Goal: Task Accomplishment & Management: Manage account settings

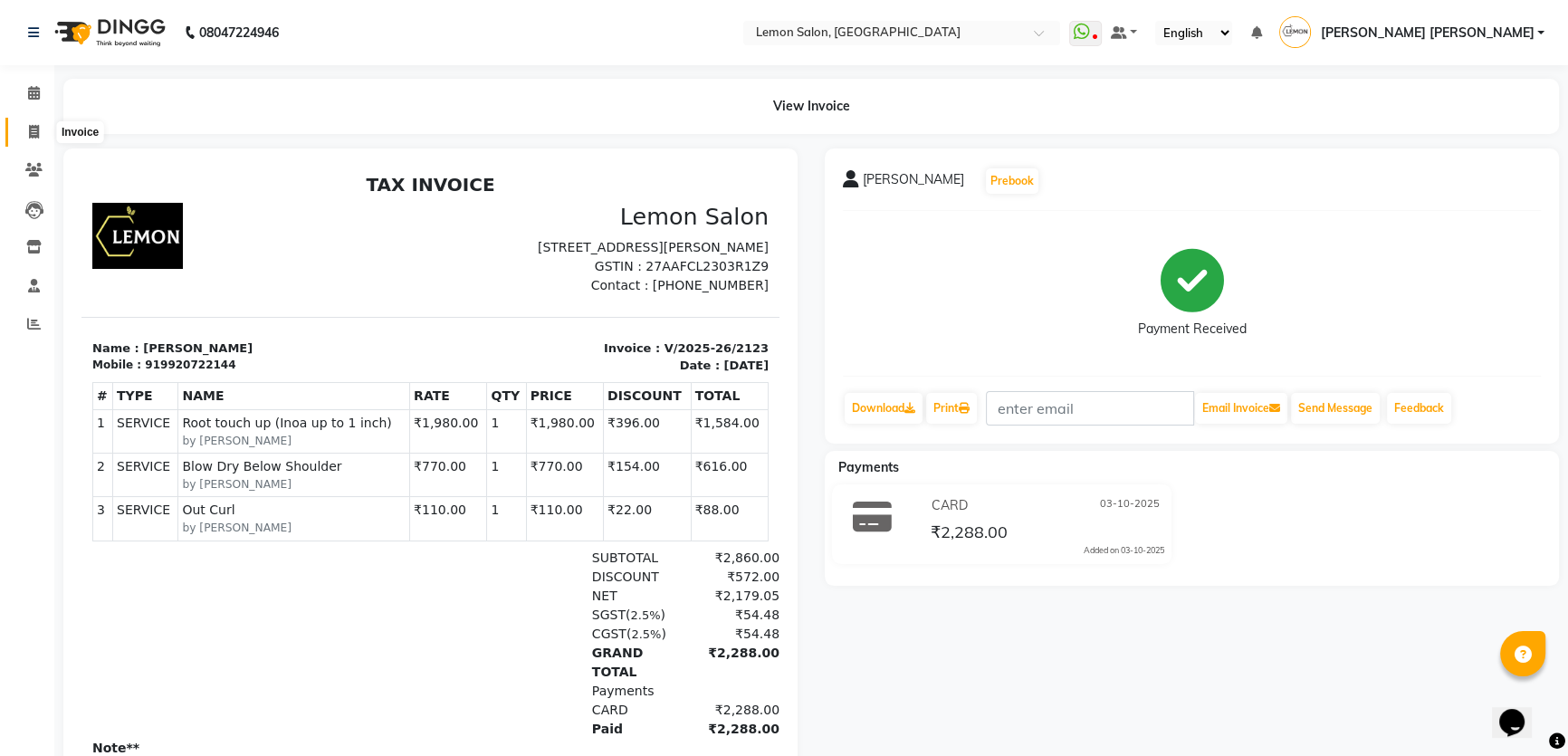
click at [23, 130] on span at bounding box center [34, 132] width 32 height 20
select select "service"
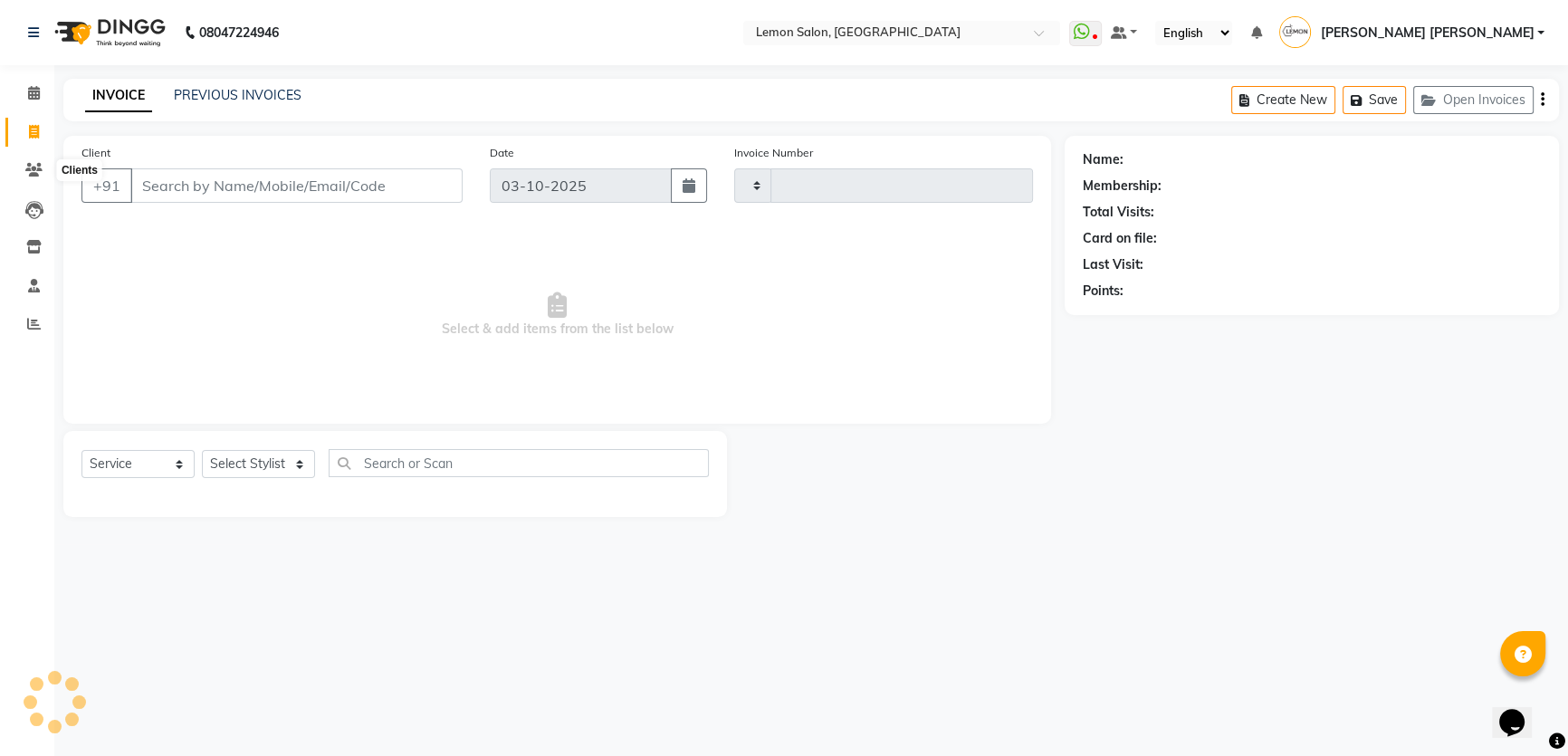
type input "2125"
select select "568"
click at [26, 163] on icon at bounding box center [34, 170] width 18 height 14
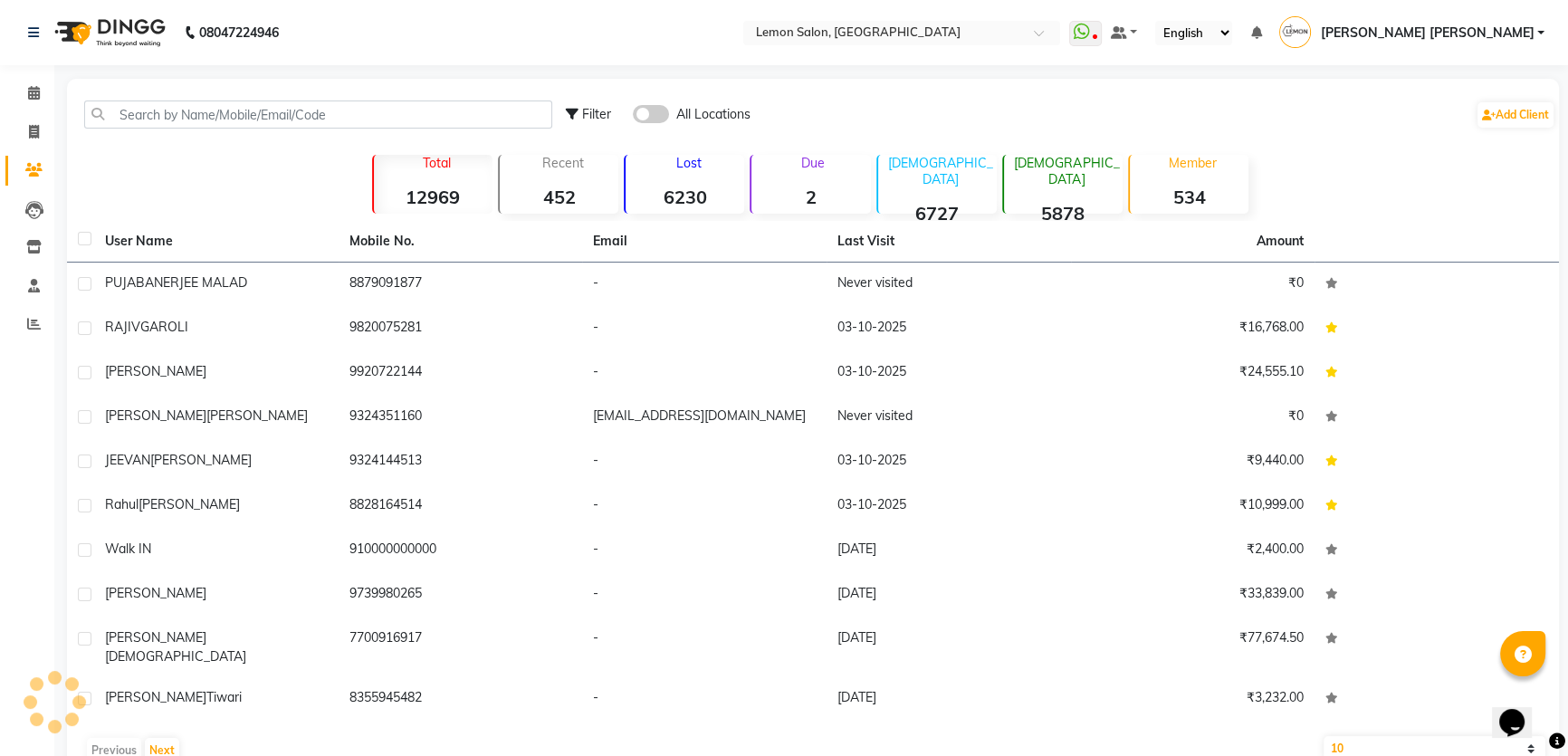
click at [195, 98] on div "Filter All Locations Add Client" at bounding box center [813, 114] width 1484 height 57
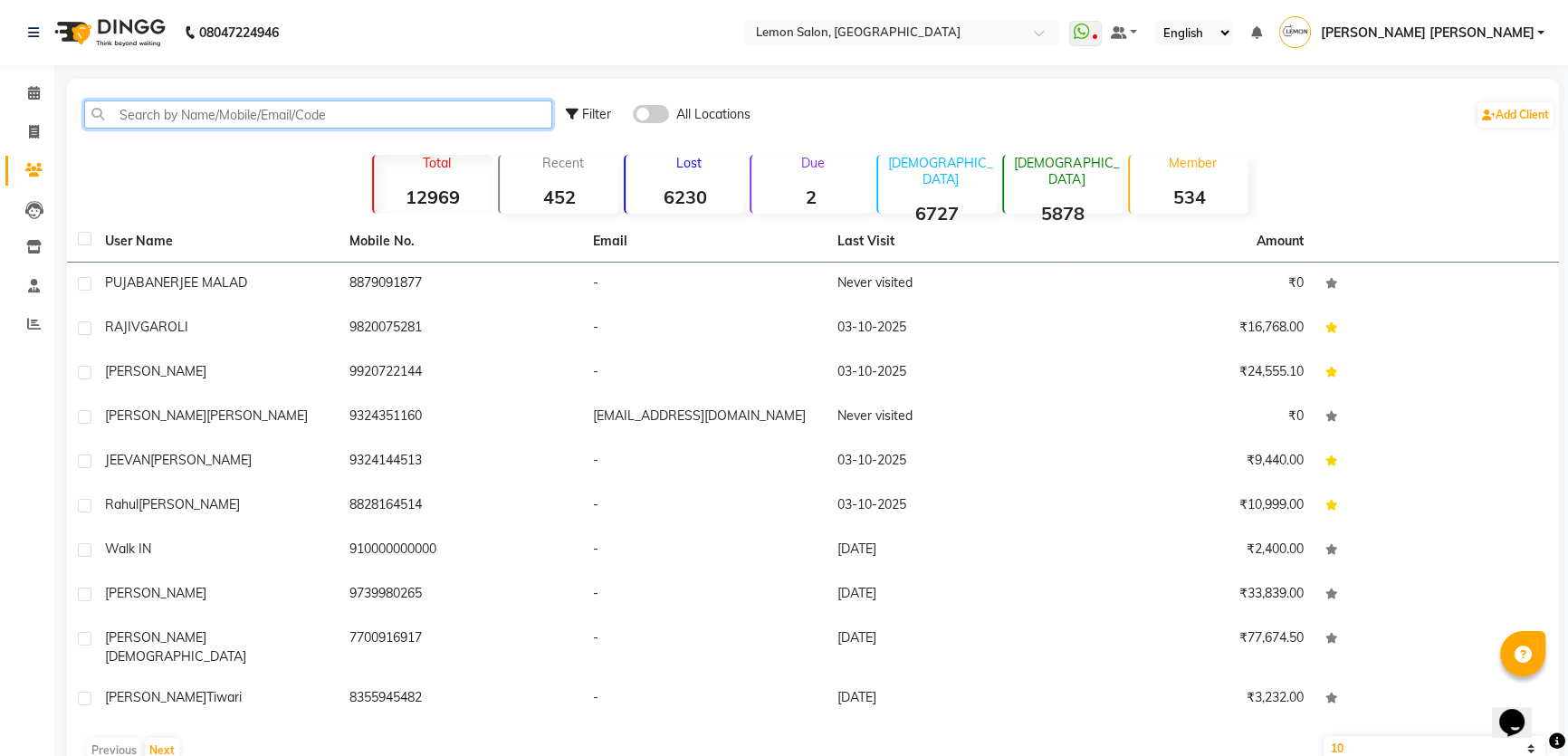
click at [196, 115] on input "text" at bounding box center [318, 114] width 468 height 28
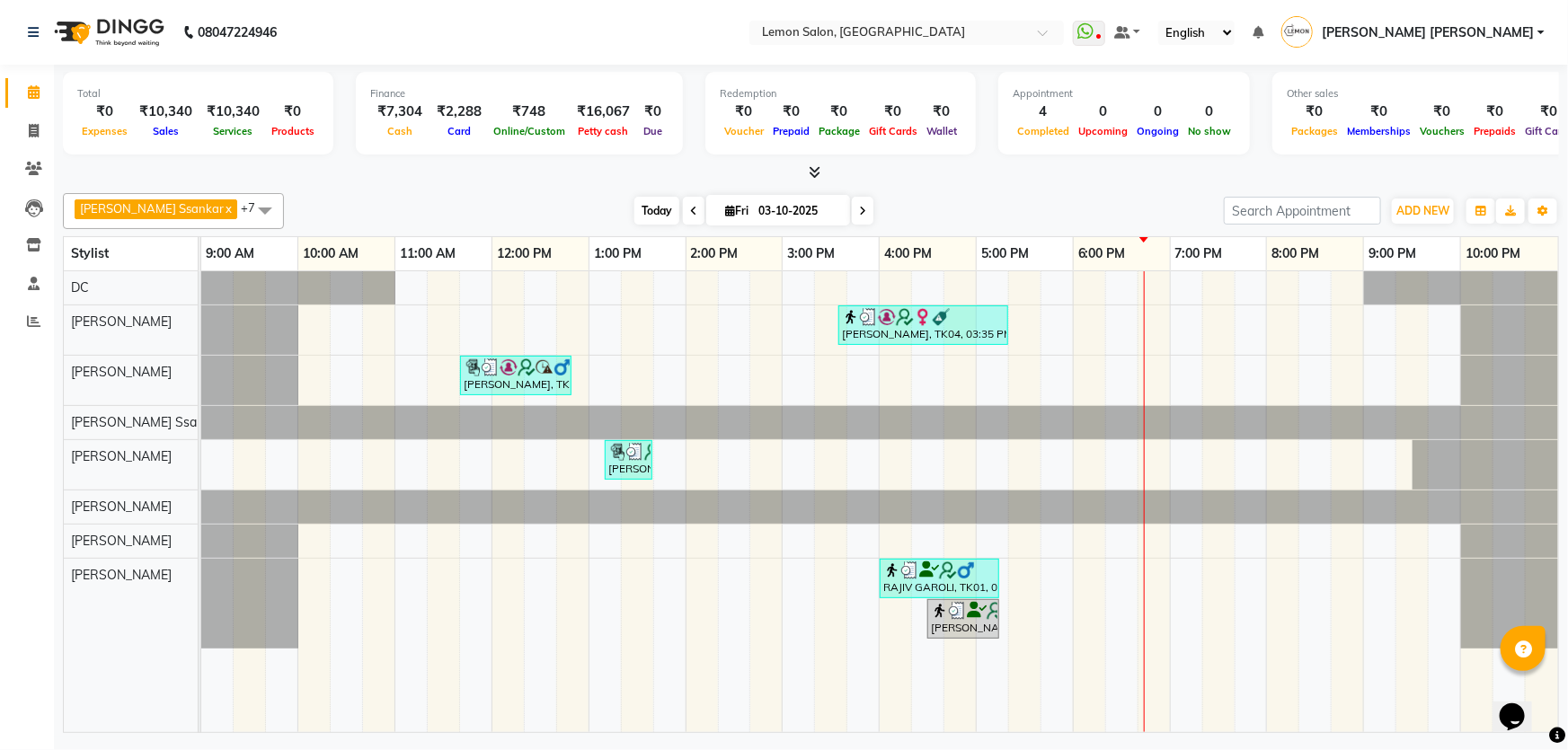
click at [634, 210] on span "Today" at bounding box center [657, 210] width 45 height 28
click at [522, 63] on nav "08047224946 Select Location × [GEOGRAPHIC_DATA] WhatsApp Status ✕ Status: Disco…" at bounding box center [784, 32] width 1568 height 65
click at [634, 207] on span "Today" at bounding box center [657, 210] width 45 height 28
click at [915, 190] on div "[PERSON_NAME] Ssankar x DC x [PERSON_NAME] x [PERSON_NAME] x [PERSON_NAME] x [P…" at bounding box center [811, 459] width 1497 height 547
click at [30, 134] on icon at bounding box center [34, 130] width 10 height 14
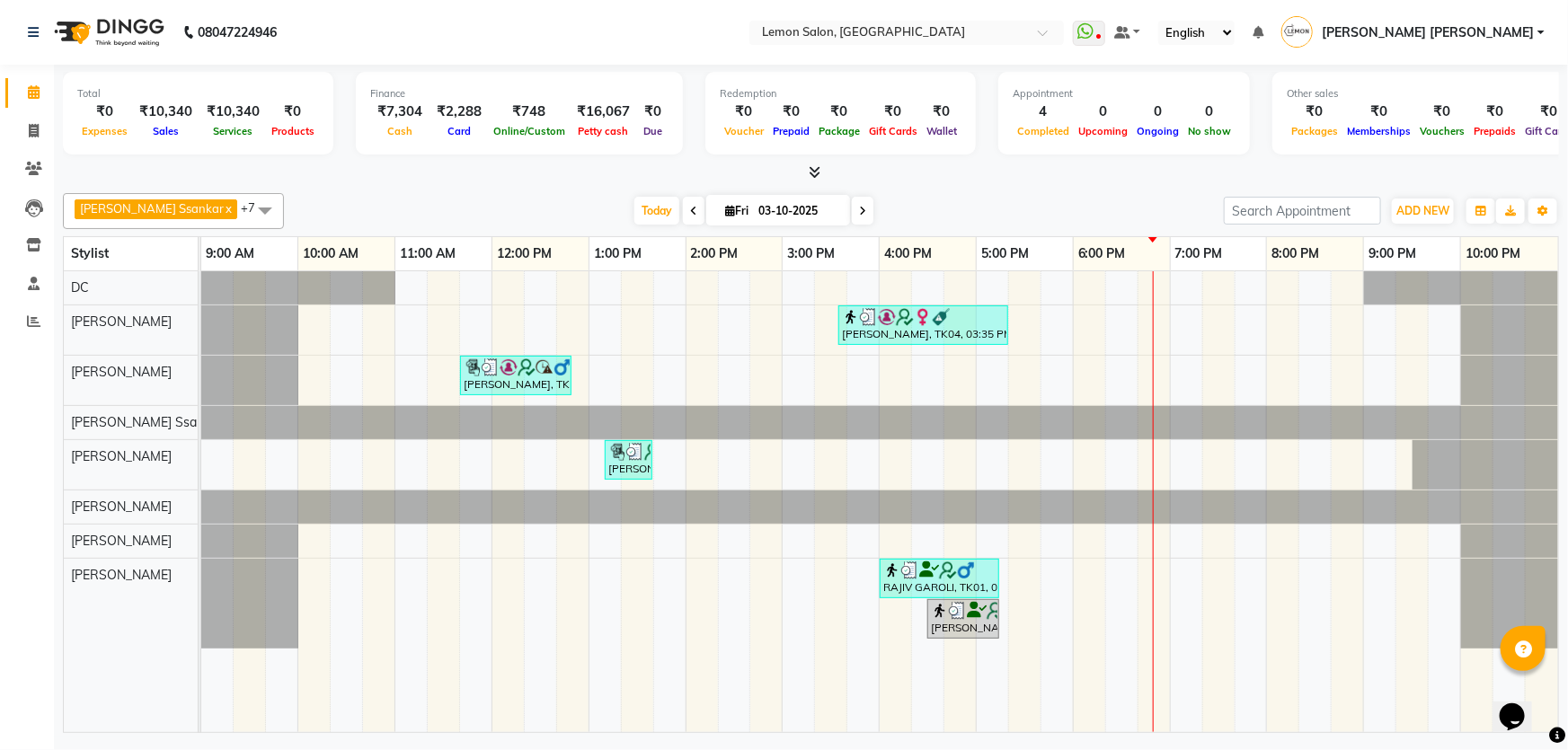
select select "568"
select select "service"
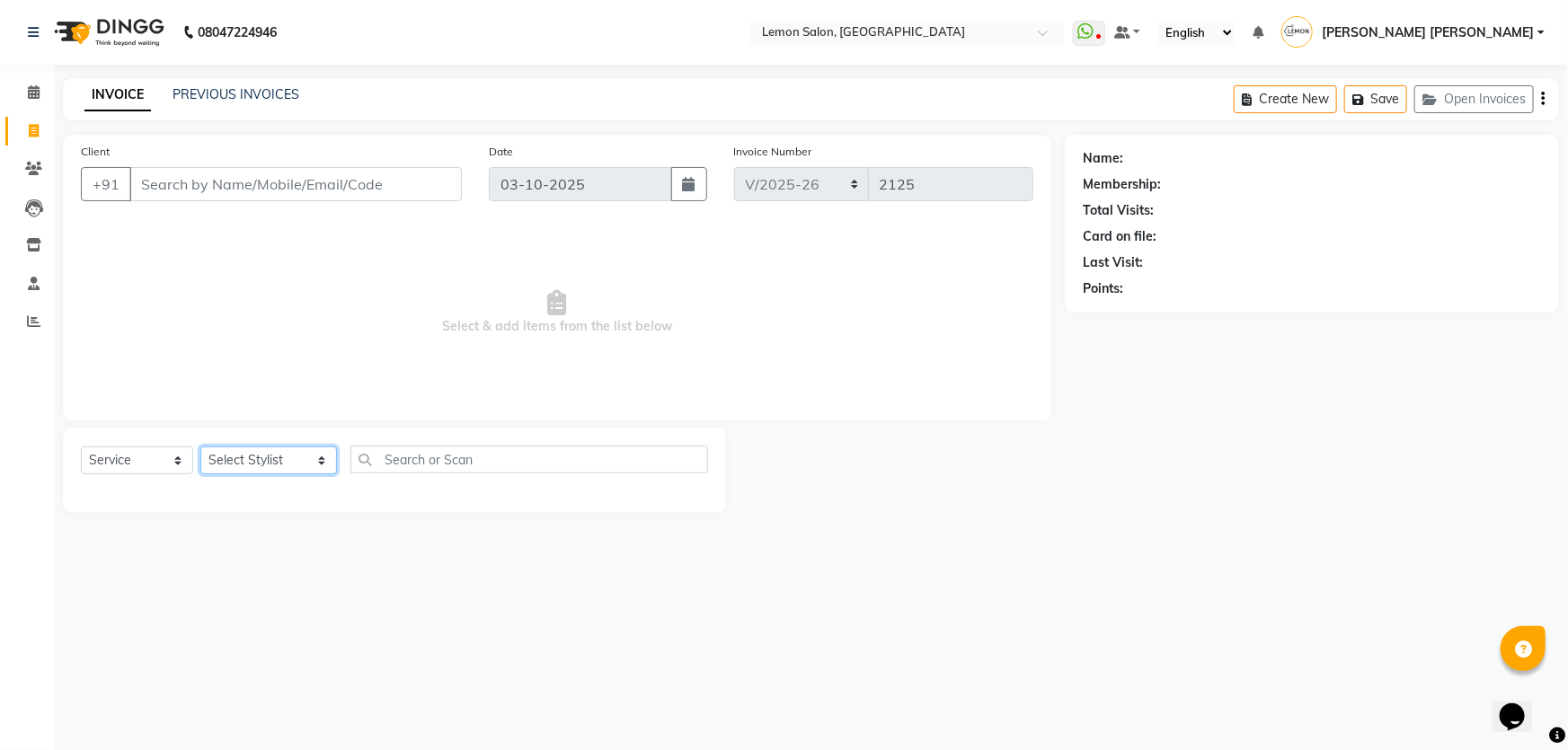
click at [252, 472] on select "Select Stylist Adnan Shaikh Anamta Sayyed Apoorva Ssankar Arshad Shaikh DC Imra…" at bounding box center [268, 460] width 136 height 28
click at [253, 467] on select "Select Stylist Adnan Shaikh Anamta Sayyed Apoorva Ssankar Arshad Shaikh DC Imra…" at bounding box center [268, 460] width 136 height 28
select select "70796"
click at [201, 447] on select "Select Stylist Adnan Shaikh Anamta Sayyed Apoorva Ssankar Arshad Shaikh DC Imra…" at bounding box center [268, 460] width 136 height 28
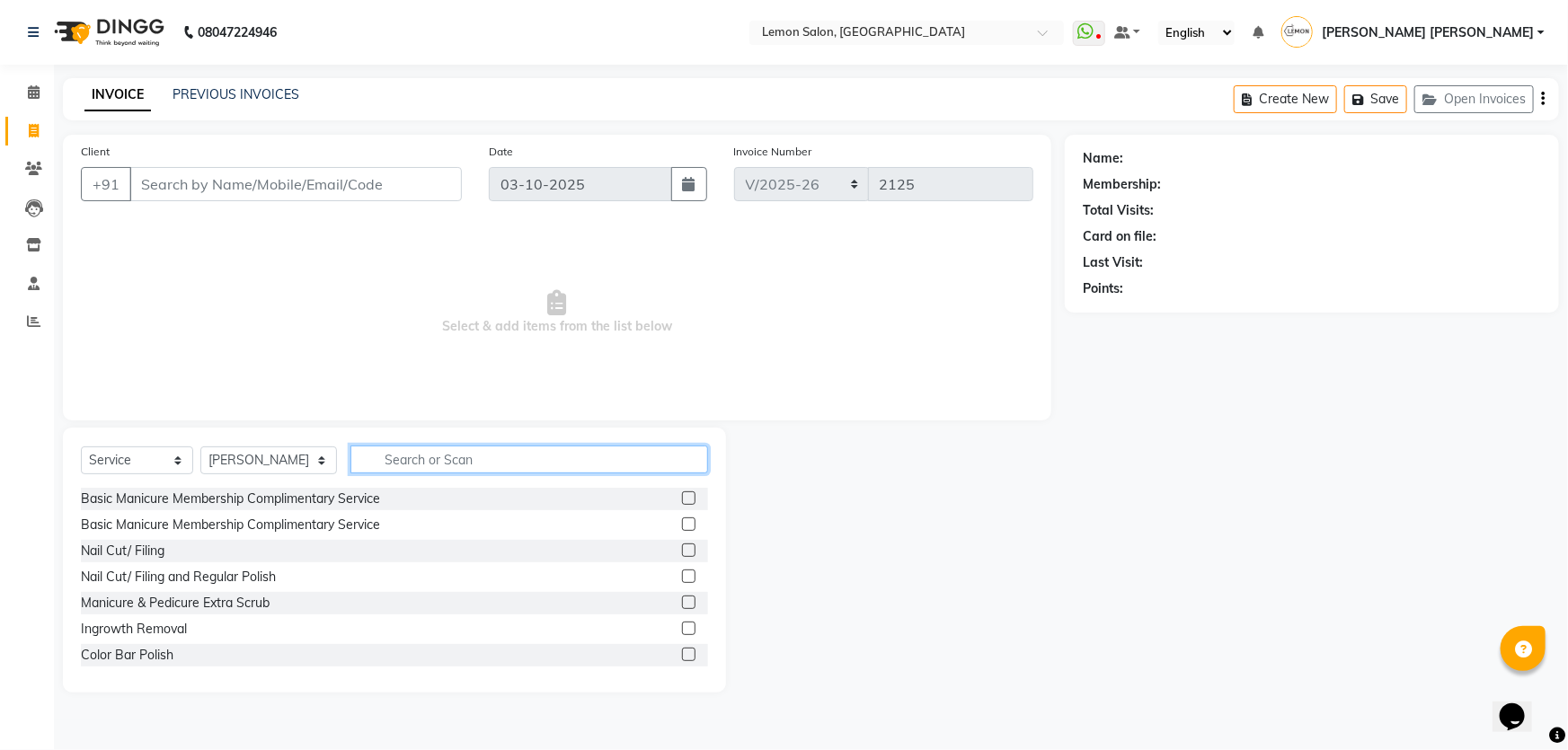
click at [477, 455] on input "text" at bounding box center [529, 459] width 358 height 28
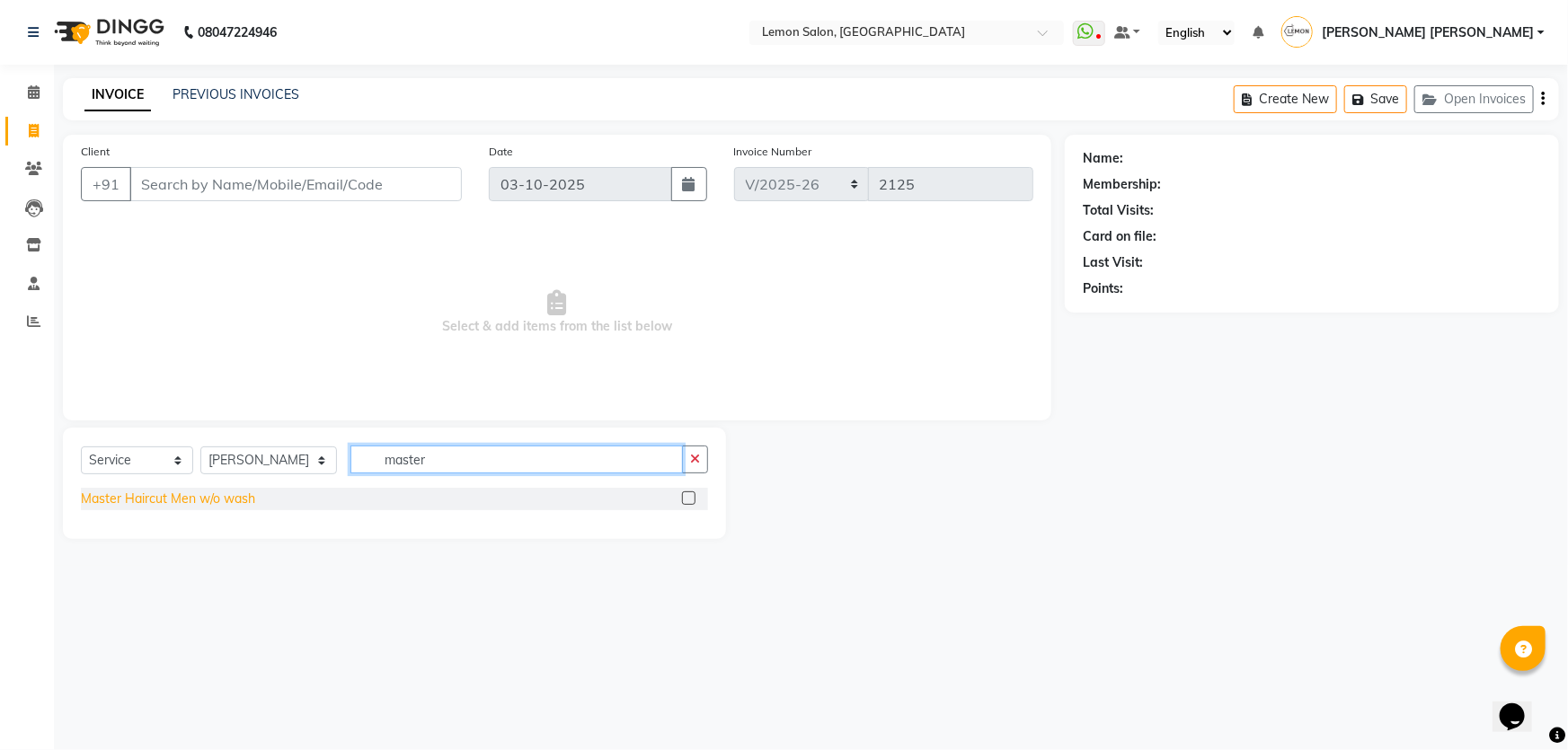
type input "master"
click at [184, 501] on div "Master Haircut Men w/o wash" at bounding box center [168, 499] width 175 height 19
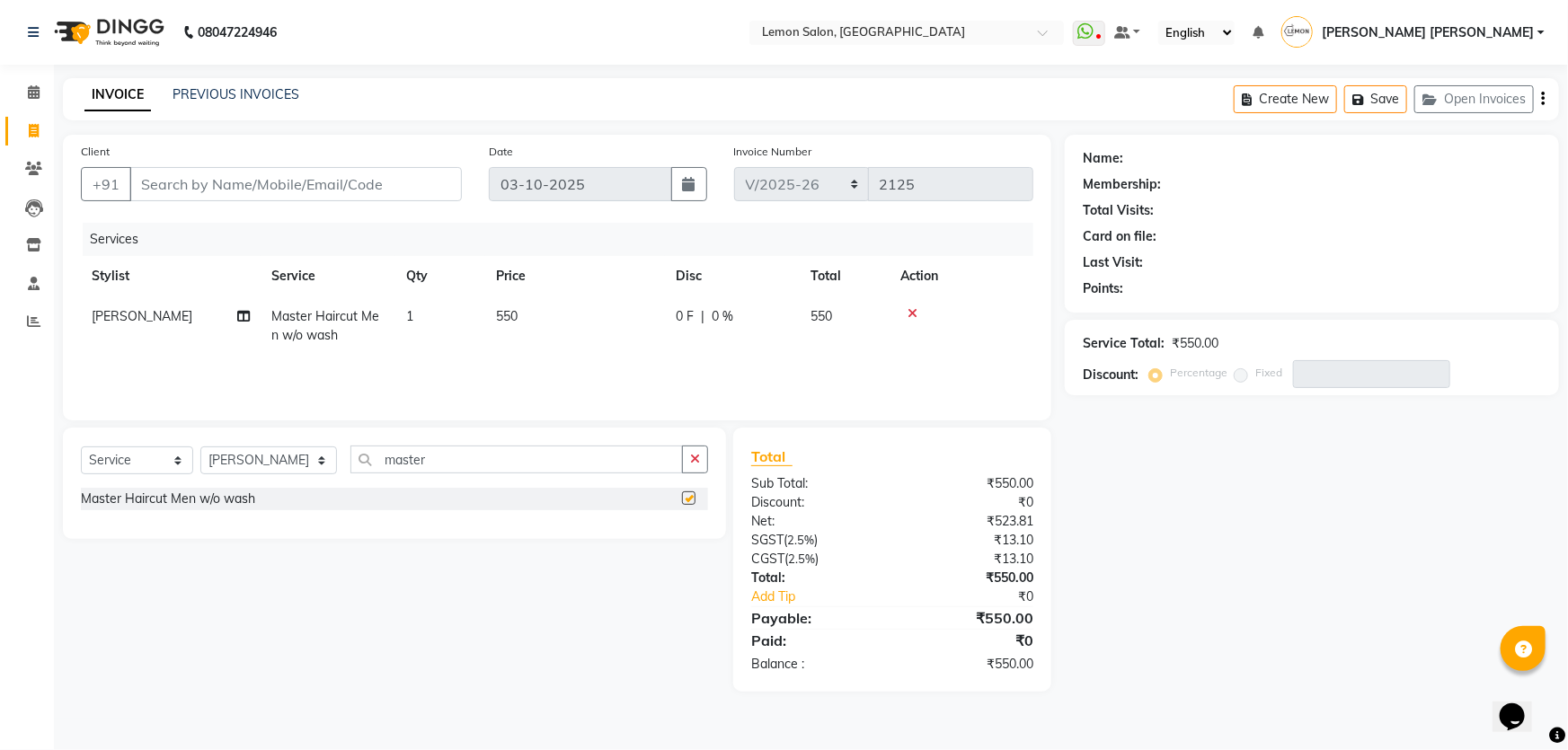
checkbox input "false"
click at [458, 461] on input "master" at bounding box center [517, 459] width 333 height 28
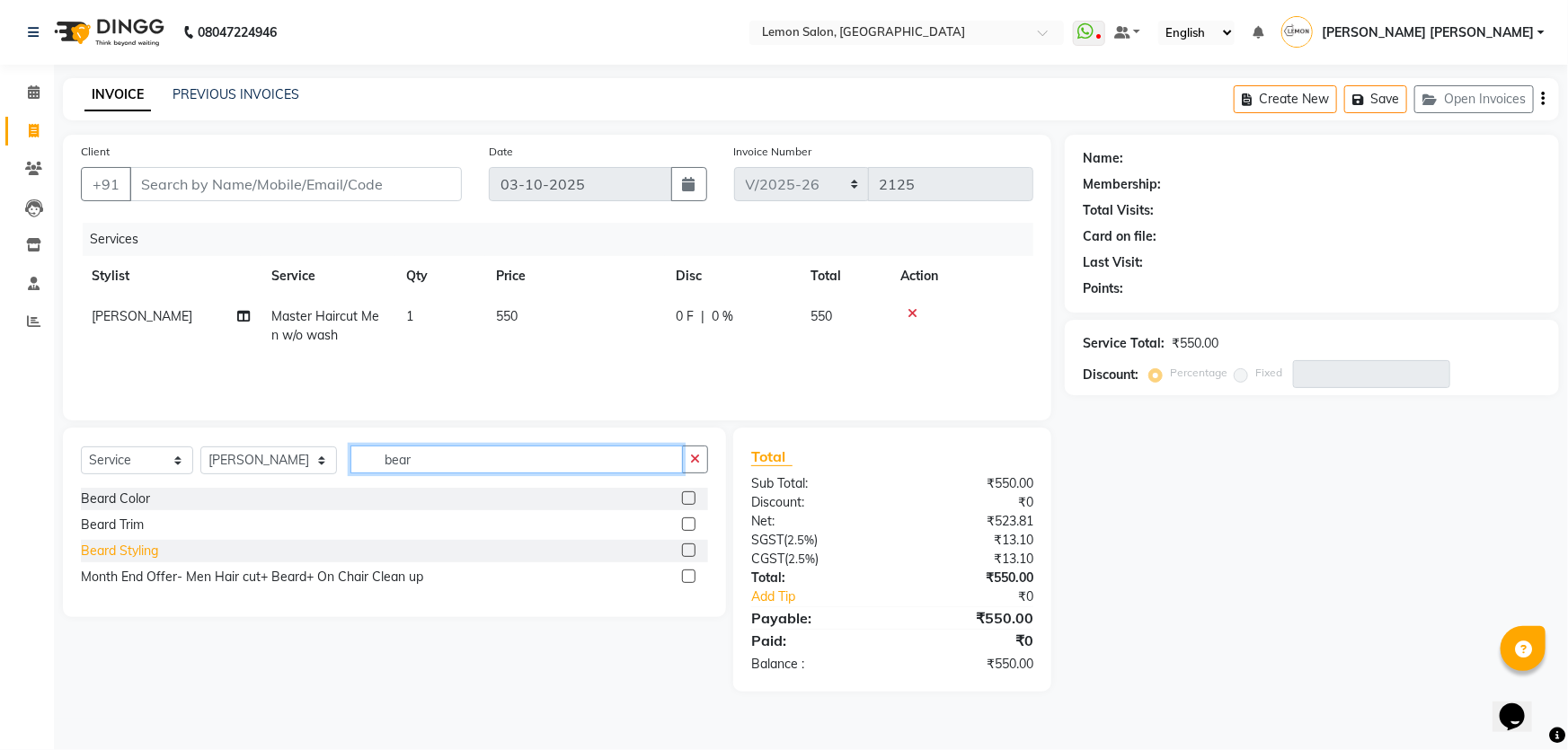
type input "bear"
click at [151, 545] on div "Beard Styling" at bounding box center [120, 551] width 77 height 19
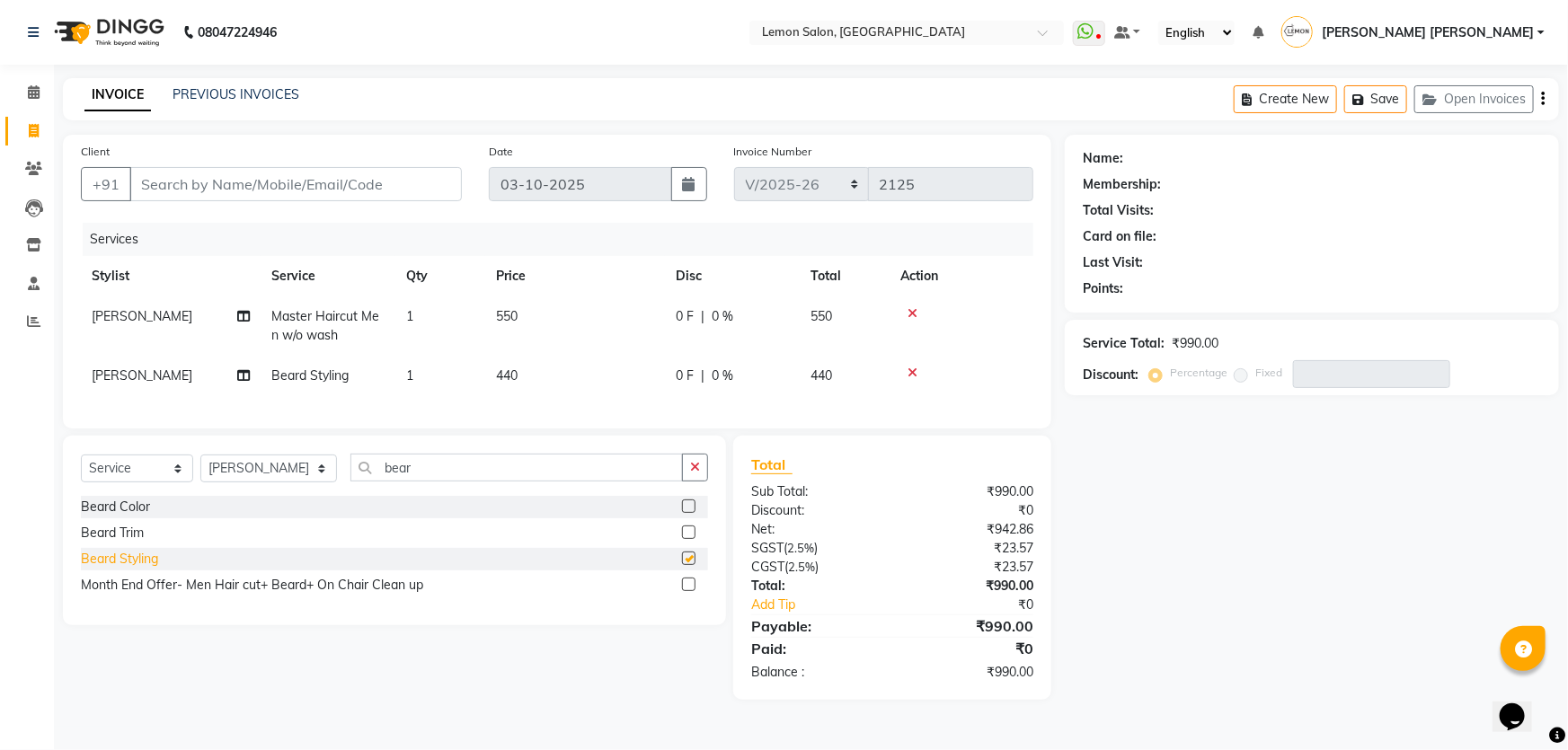
checkbox input "false"
click at [1104, 385] on div "Discount: Percentage Fixed" at bounding box center [1312, 374] width 459 height 28
click at [1151, 281] on div "Points:" at bounding box center [1312, 289] width 459 height 19
click at [1092, 260] on div "Last Visit:" at bounding box center [1113, 263] width 60 height 19
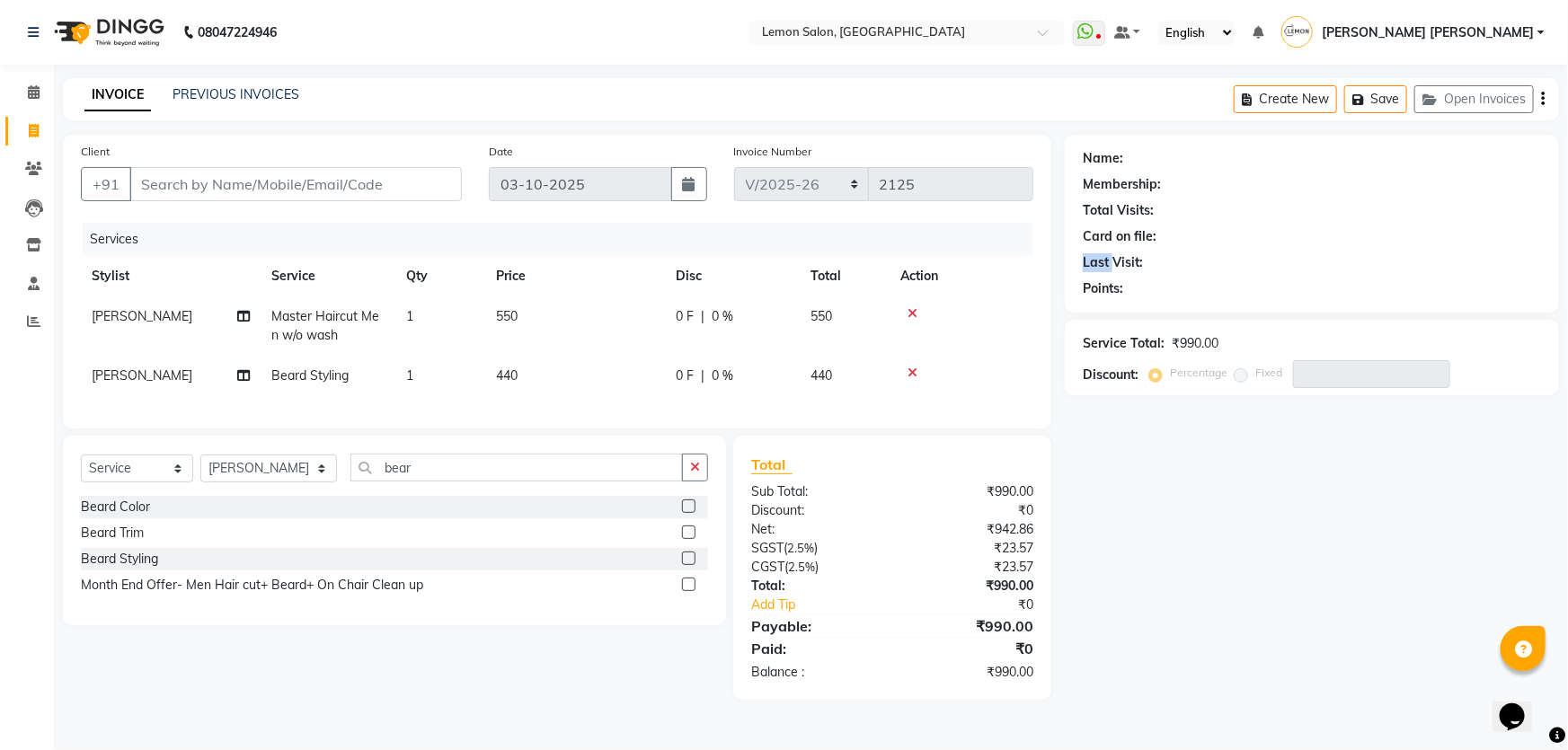
click at [1092, 260] on div "Last Visit:" at bounding box center [1113, 263] width 60 height 19
click at [1142, 269] on div "Last Visit:" at bounding box center [1312, 263] width 459 height 19
click at [1106, 299] on div "Name: Membership: Total Visits: Card on file: Last Visit: Points:" at bounding box center [1312, 224] width 494 height 178
click at [1106, 299] on div "Name: Membership: Total Visits: Card on file: Last Visit: Points:" at bounding box center [1312, 224] width 494 height 178
click at [1167, 265] on div "Last Visit:" at bounding box center [1312, 263] width 459 height 19
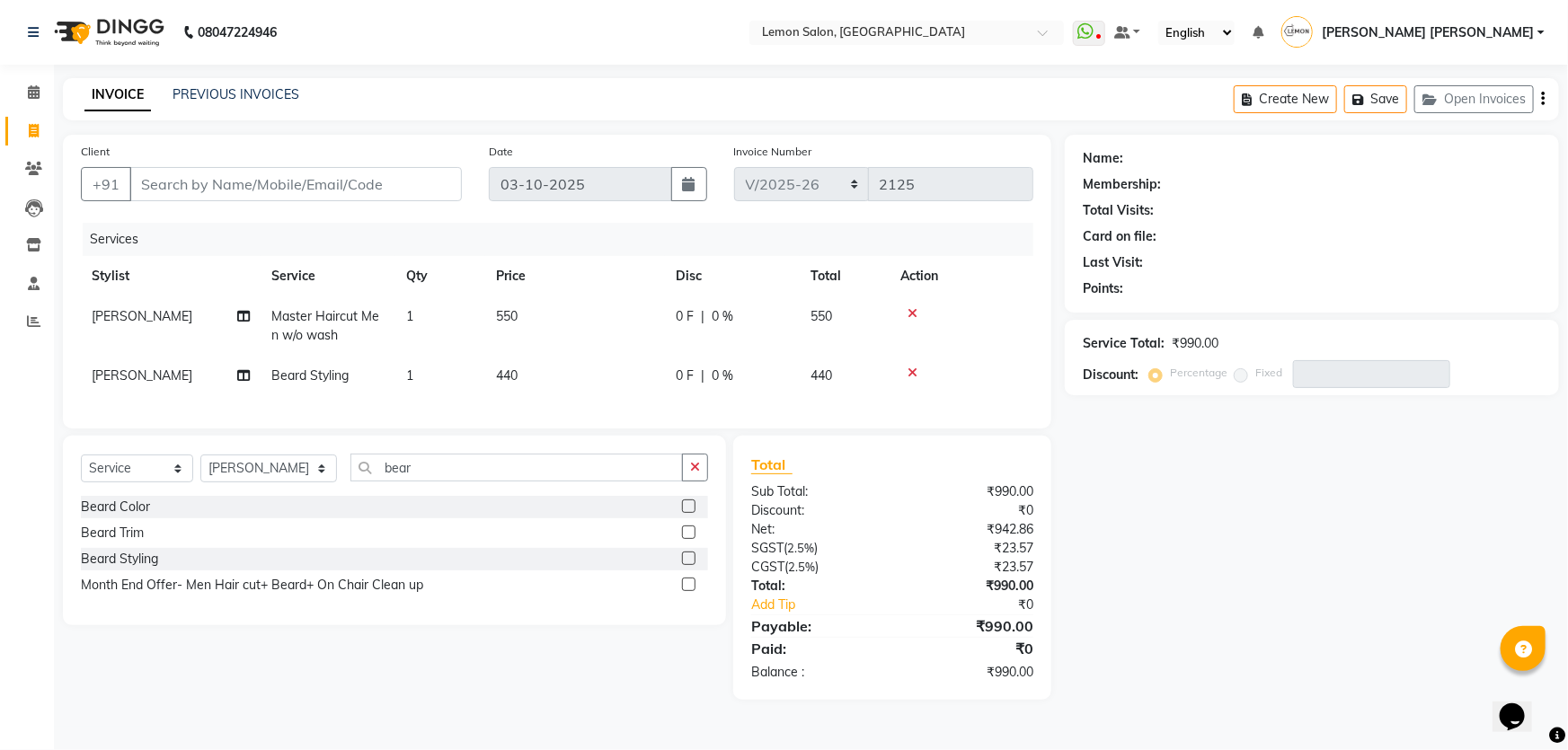
click at [1113, 175] on div "Membership:" at bounding box center [1122, 184] width 78 height 19
click at [1201, 180] on div "Membership:" at bounding box center [1312, 184] width 459 height 19
click at [830, 72] on div "08047224946 Select Location × Lemon Salon, Mira Road WhatsApp Status ✕ Status: …" at bounding box center [784, 375] width 1568 height 750
click at [868, 26] on input "text" at bounding box center [889, 34] width 261 height 18
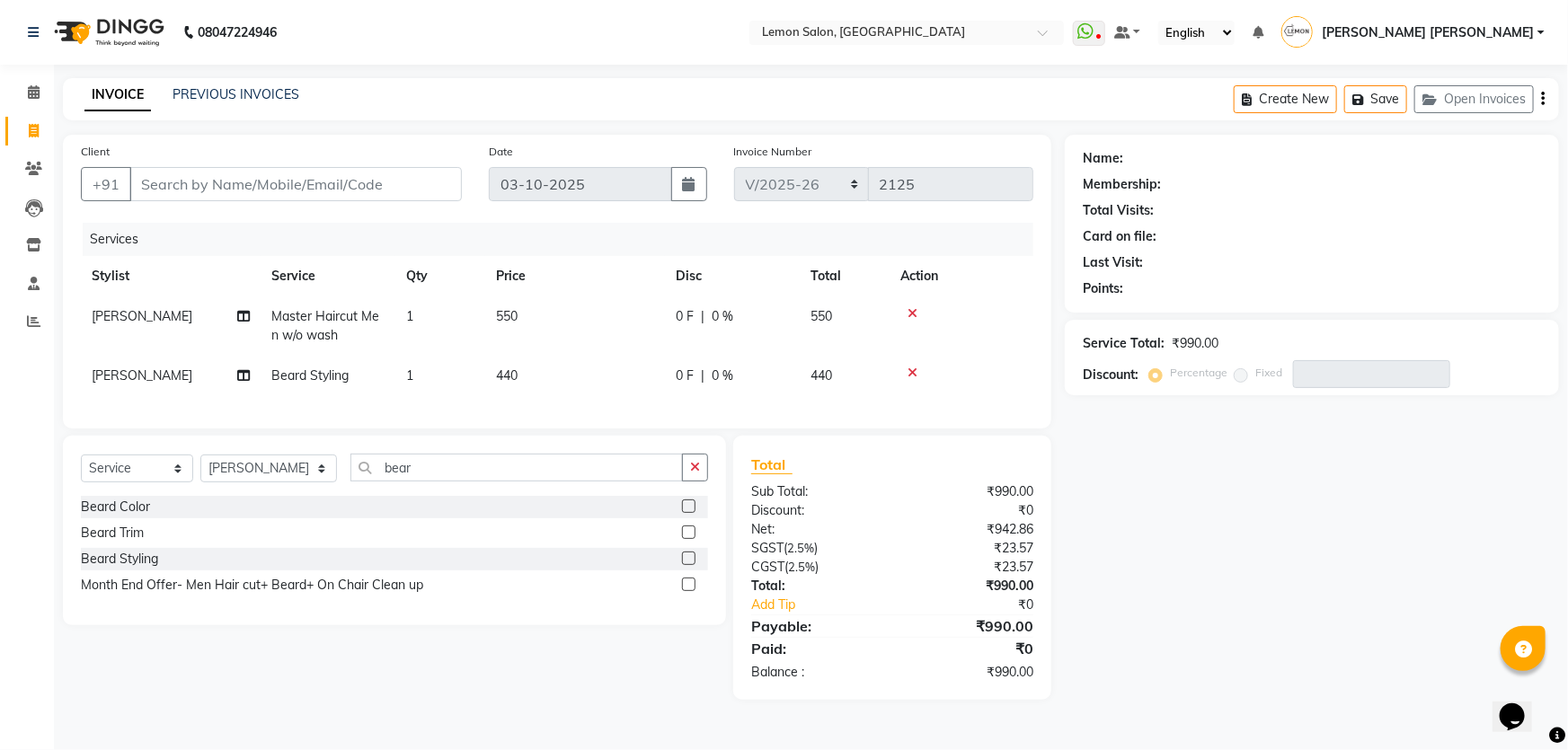
click at [719, 59] on nav "08047224946 Select Location × Lemon Salon, Mira Road WhatsApp Status ✕ Status: …" at bounding box center [784, 32] width 1568 height 65
click at [602, 42] on nav "08047224946 Select Location × Lemon Salon, Mira Road WhatsApp Status ✕ Status: …" at bounding box center [784, 32] width 1568 height 65
click at [519, 35] on nav "08047224946 Select Location × Lemon Salon, Mira Road WhatsApp Status ✕ Status: …" at bounding box center [784, 32] width 1568 height 65
click at [587, 90] on div "INVOICE PREVIOUS INVOICES Create New Save Open Invoices" at bounding box center [811, 99] width 1497 height 42
click at [755, 40] on nav "08047224946 Select Location × Lemon Salon, Mira Road WhatsApp Status ✕ Status: …" at bounding box center [784, 32] width 1568 height 65
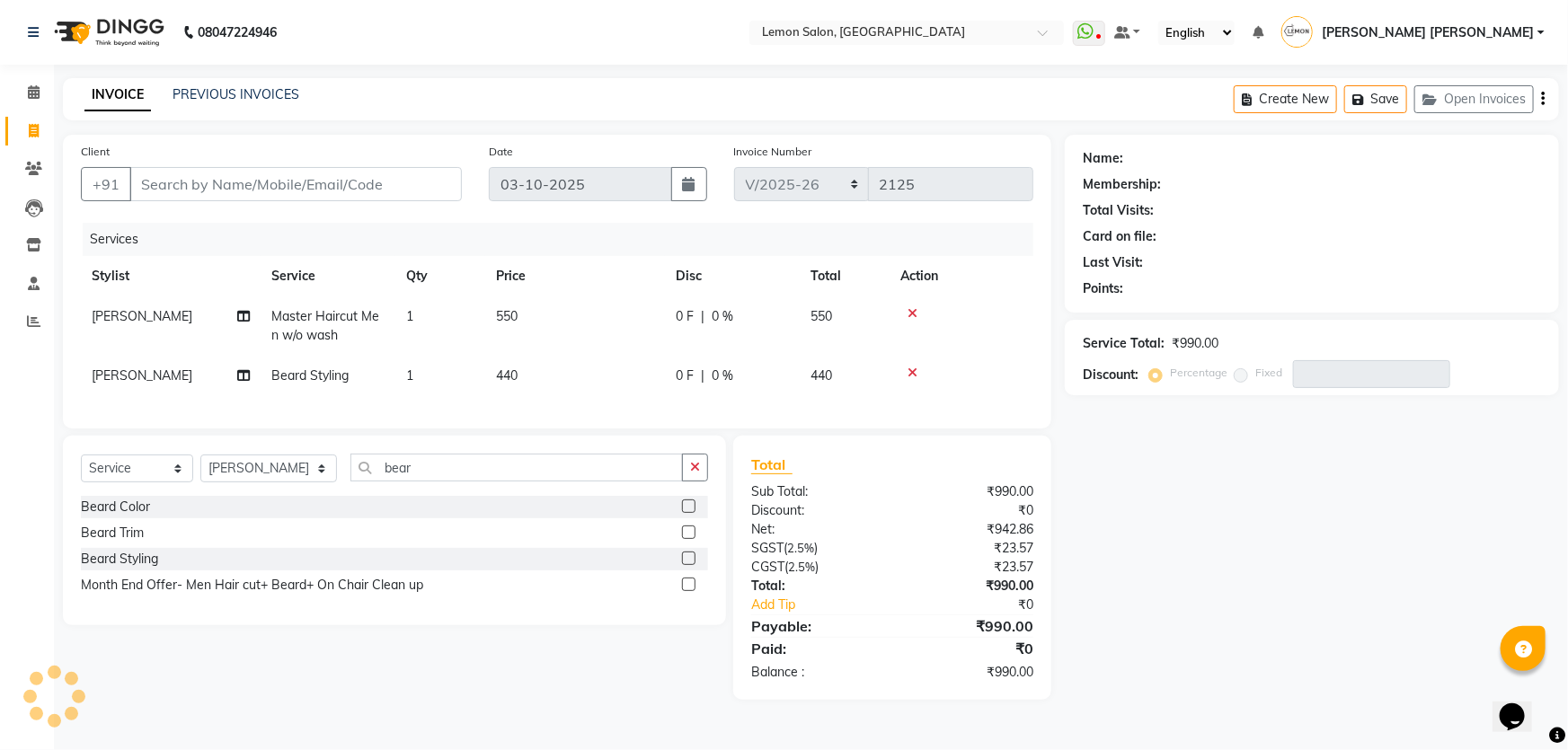
click at [415, 10] on nav "08047224946 Select Location × Lemon Salon, Mira Road WhatsApp Status ✕ Status: …" at bounding box center [784, 32] width 1568 height 65
click at [462, 61] on nav "08047224946 Select Location × Lemon Salon, Mira Road WhatsApp Status ✕ Status: …" at bounding box center [784, 32] width 1568 height 65
click at [467, 28] on nav "08047224946 Select Location × Lemon Salon, Mira Road WhatsApp Status ✕ Status: …" at bounding box center [784, 32] width 1568 height 65
click at [817, 149] on div "Invoice Number MRD/2025-26 V/2025 V/2025-26 2125" at bounding box center [883, 179] width 326 height 73
click at [393, 480] on input "bear" at bounding box center [517, 467] width 333 height 28
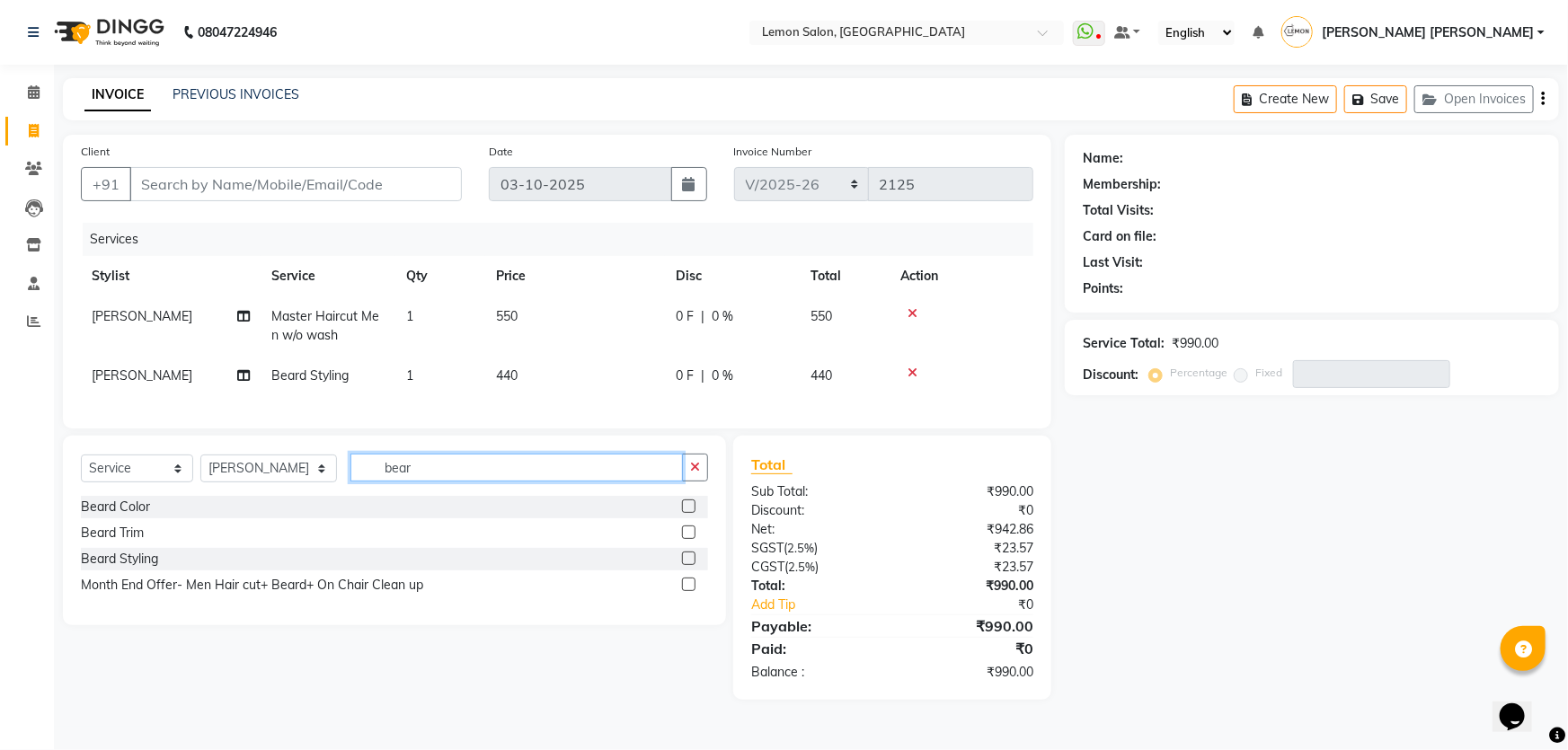
click at [393, 480] on input "bear" at bounding box center [517, 467] width 333 height 28
click at [97, 516] on div "Beard Color" at bounding box center [116, 508] width 70 height 19
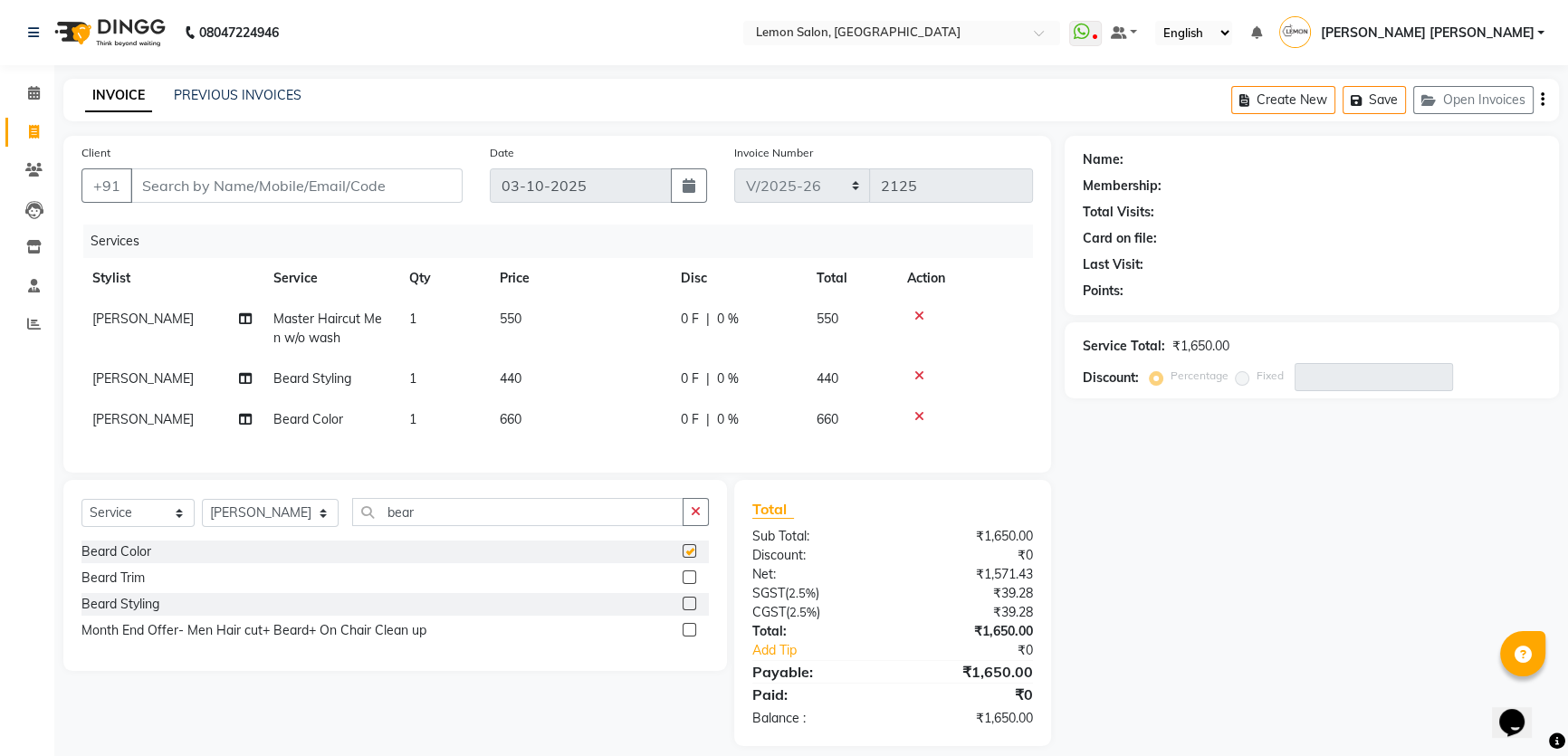
checkbox input "false"
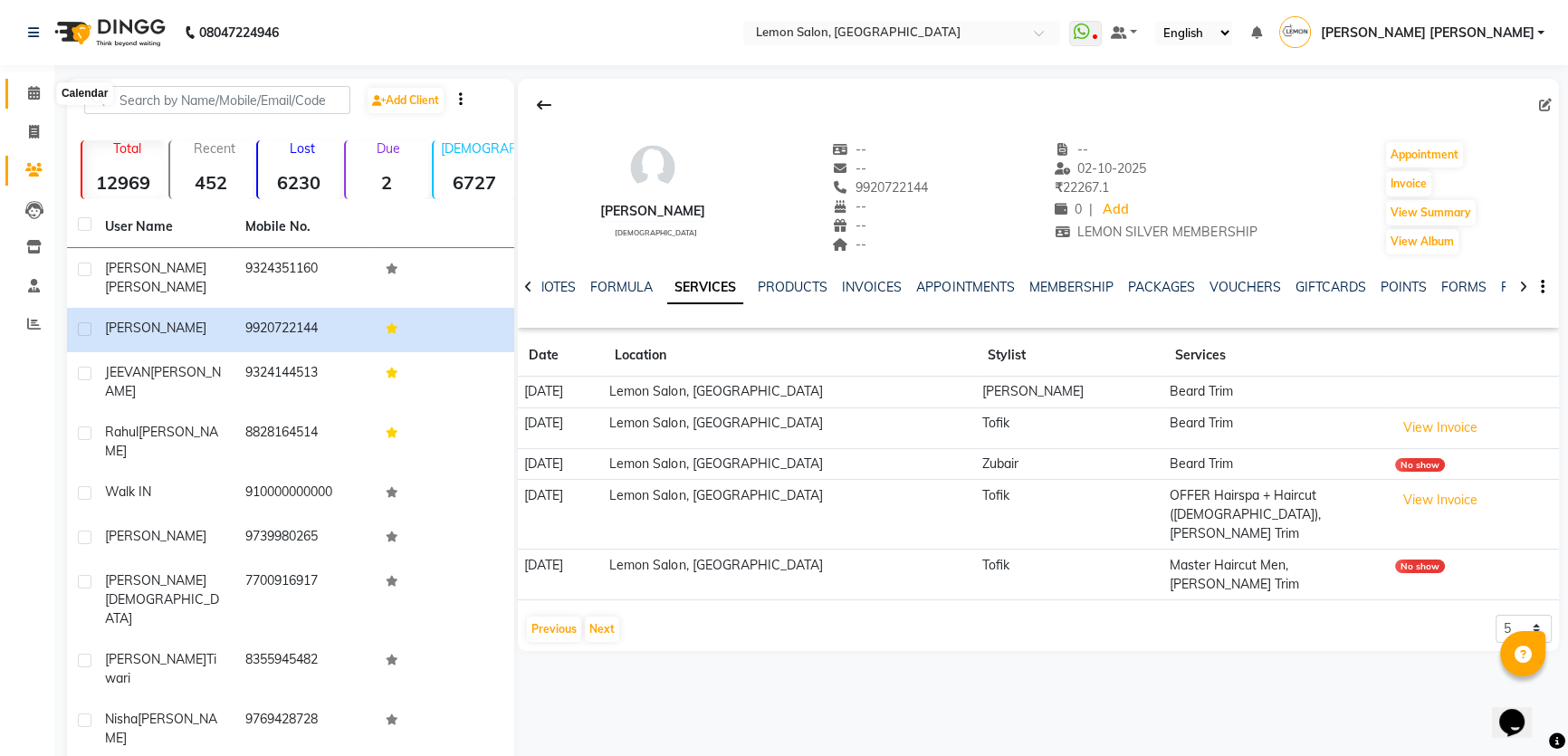
click at [25, 87] on span at bounding box center [34, 93] width 32 height 20
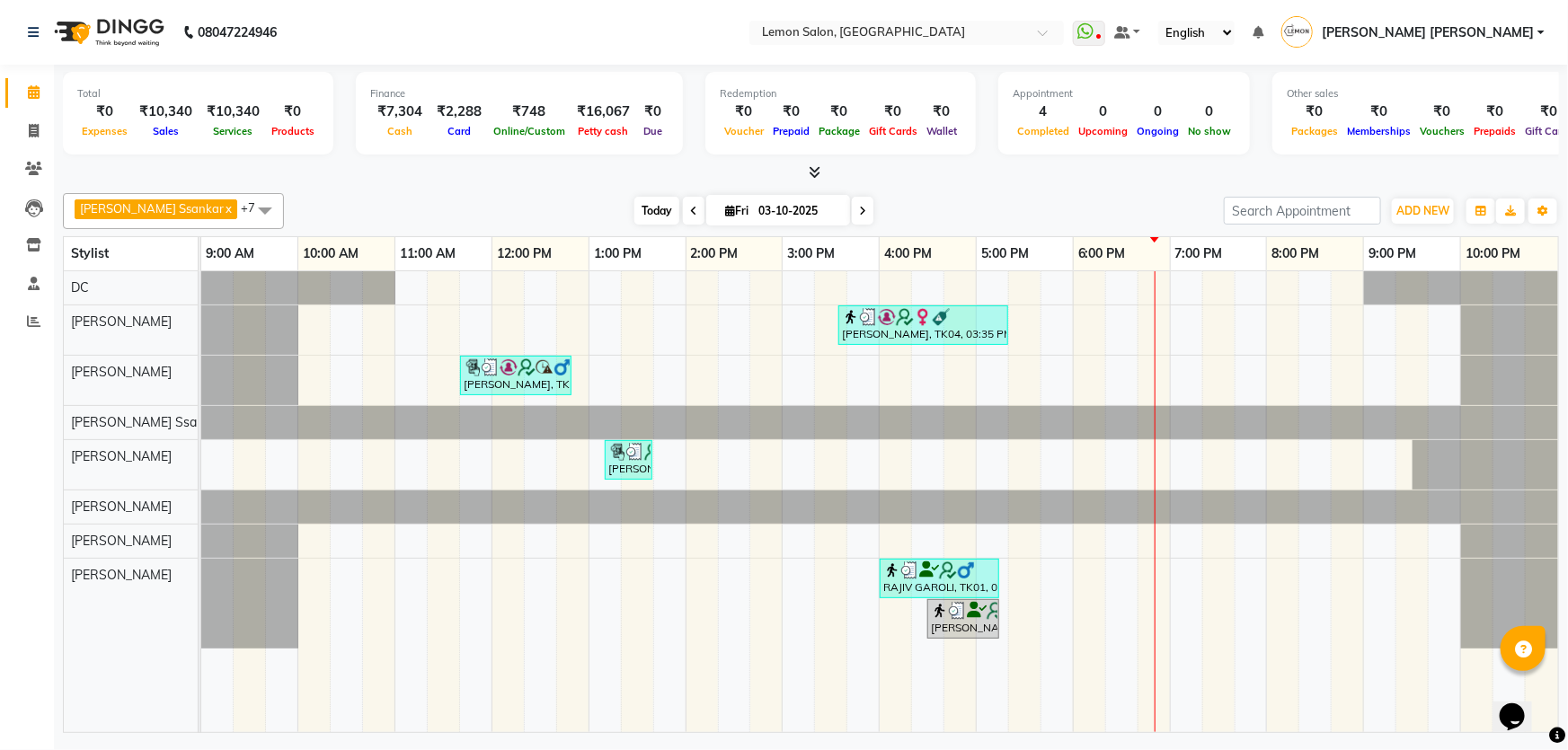
click at [634, 208] on span "Today" at bounding box center [657, 210] width 45 height 28
click at [514, 69] on div "Total ₹0 Expenses ₹10,340 Sales ₹10,340 Services ₹0 Products Finance ₹7,304 Cas…" at bounding box center [811, 124] width 1497 height 118
click at [615, 64] on nav "08047224946 Select Location × [GEOGRAPHIC_DATA] WhatsApp Status ✕ Status: Disco…" at bounding box center [784, 32] width 1568 height 65
drag, startPoint x: 614, startPoint y: 46, endPoint x: 619, endPoint y: 142, distance: 96.1
click at [614, 47] on nav "08047224946 Select Location × [GEOGRAPHIC_DATA] WhatsApp Status ✕ Status: Disco…" at bounding box center [784, 32] width 1568 height 65
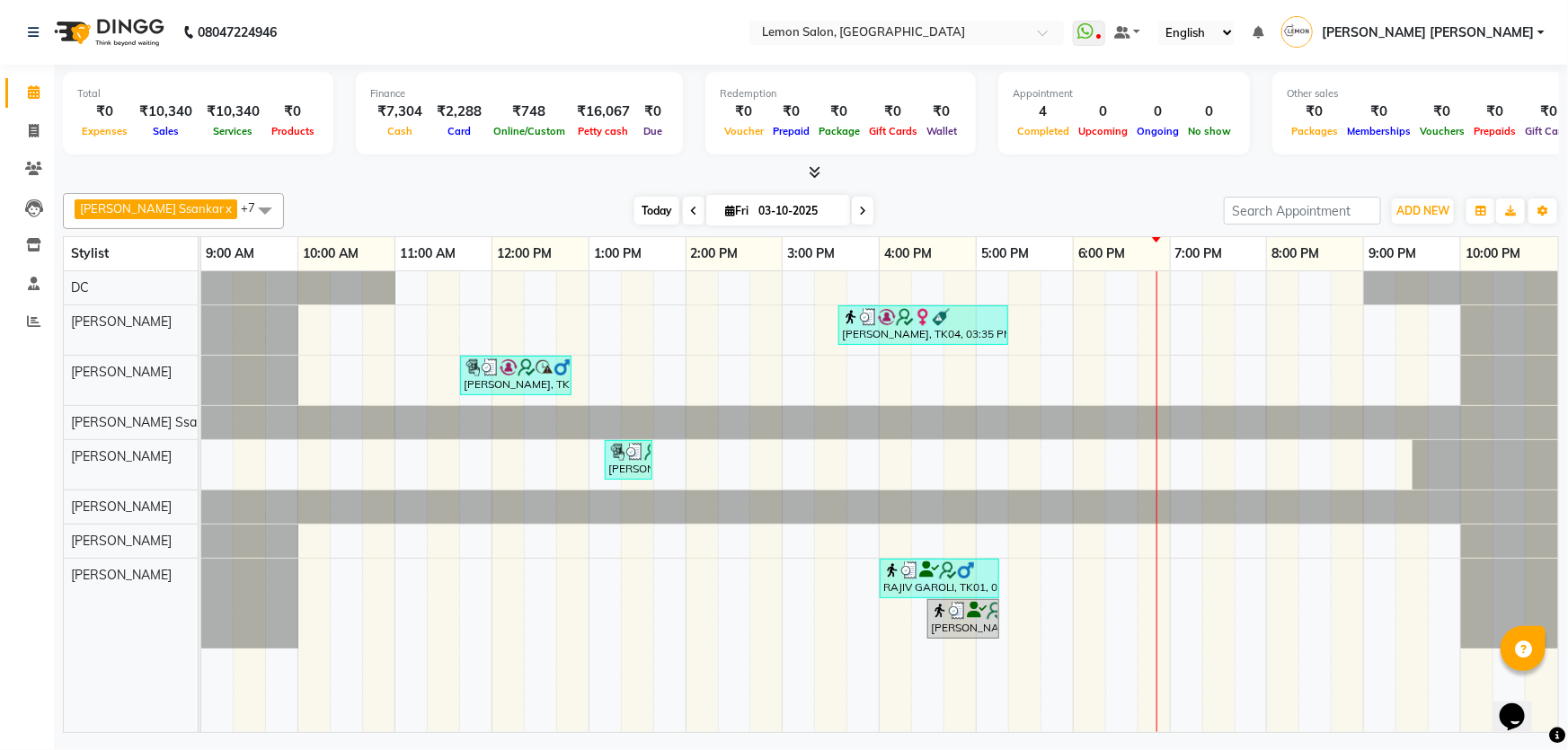
click at [634, 218] on span "Today" at bounding box center [657, 210] width 45 height 28
click at [953, 238] on div "4:00 PM" at bounding box center [928, 254] width 97 height 33
click at [983, 184] on div "Total ₹0 Expenses ₹10,340 Sales ₹10,340 Services ₹0 Products Finance ₹7,304 Cas…" at bounding box center [811, 401] width 1514 height 673
click at [692, 101] on div "Total ₹0 Expenses ₹10,340 Sales ₹10,340 Services ₹0 Products Finance ₹7,304 Cas…" at bounding box center [811, 115] width 1497 height 88
click at [634, 221] on span "Today" at bounding box center [657, 210] width 45 height 28
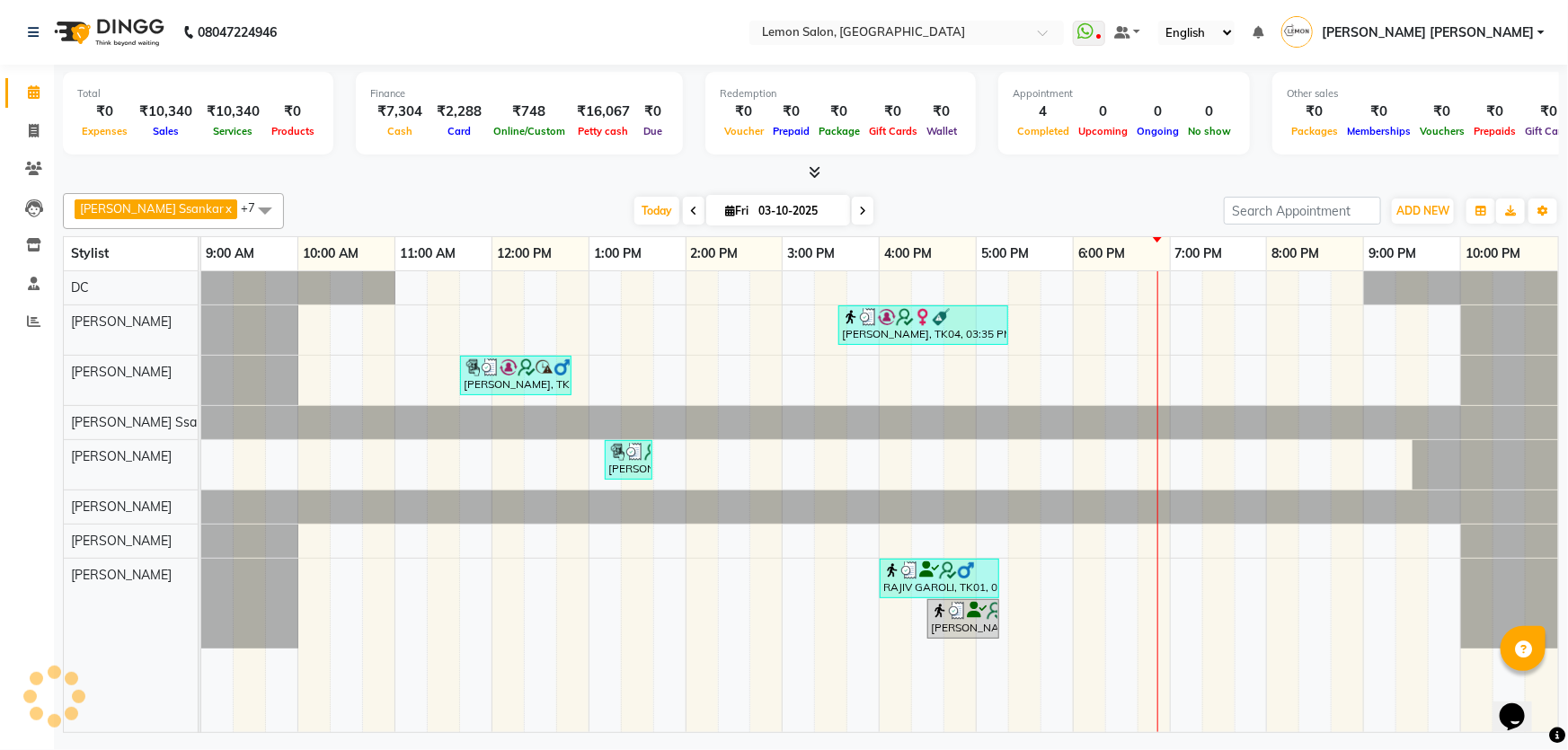
click at [521, 201] on div "Today Fri 03-10-2025" at bounding box center [753, 211] width 922 height 27
click at [810, 169] on icon at bounding box center [815, 172] width 12 height 14
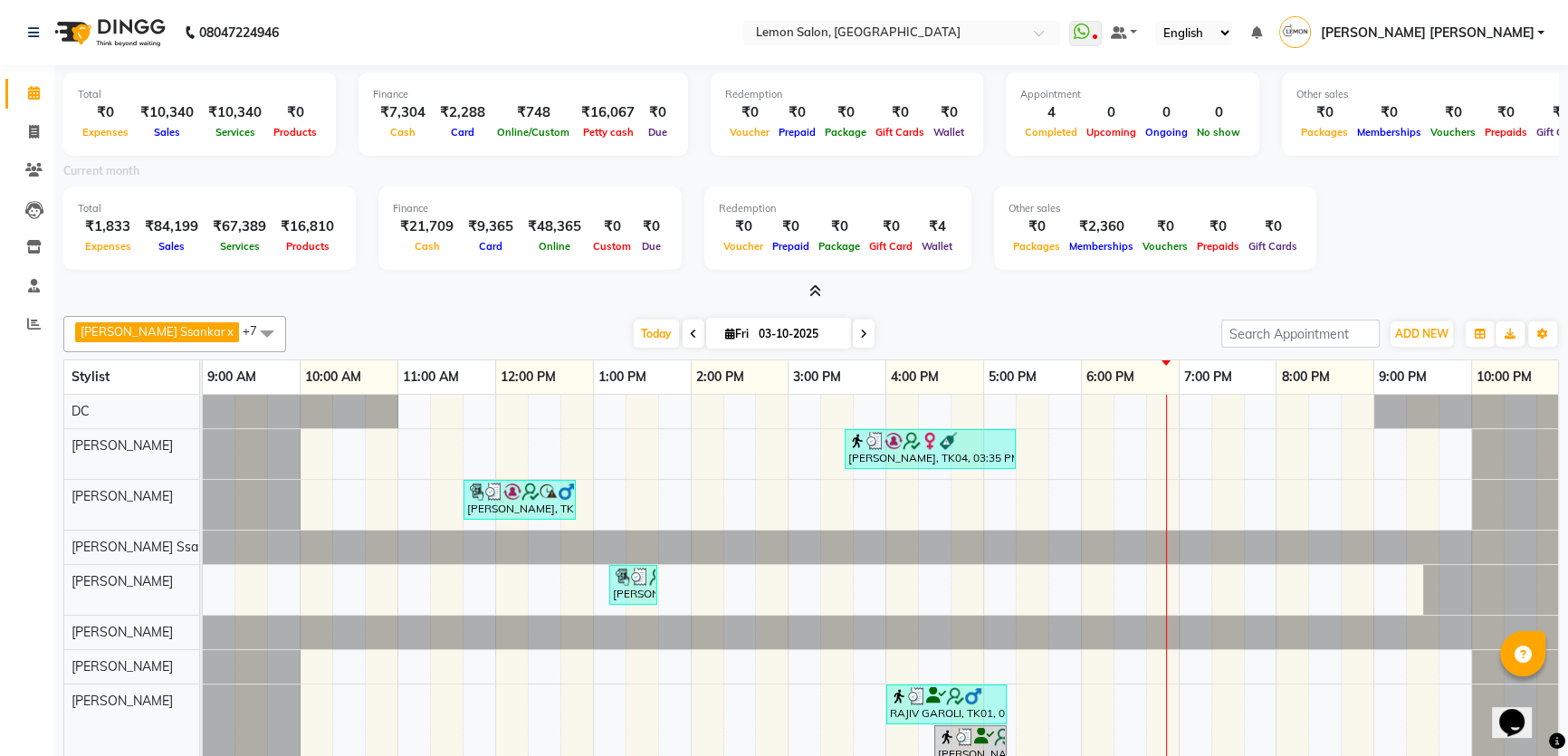
click at [877, 180] on div "Current month" at bounding box center [810, 174] width 1522 height 25
click at [805, 284] on span at bounding box center [812, 292] width 19 height 19
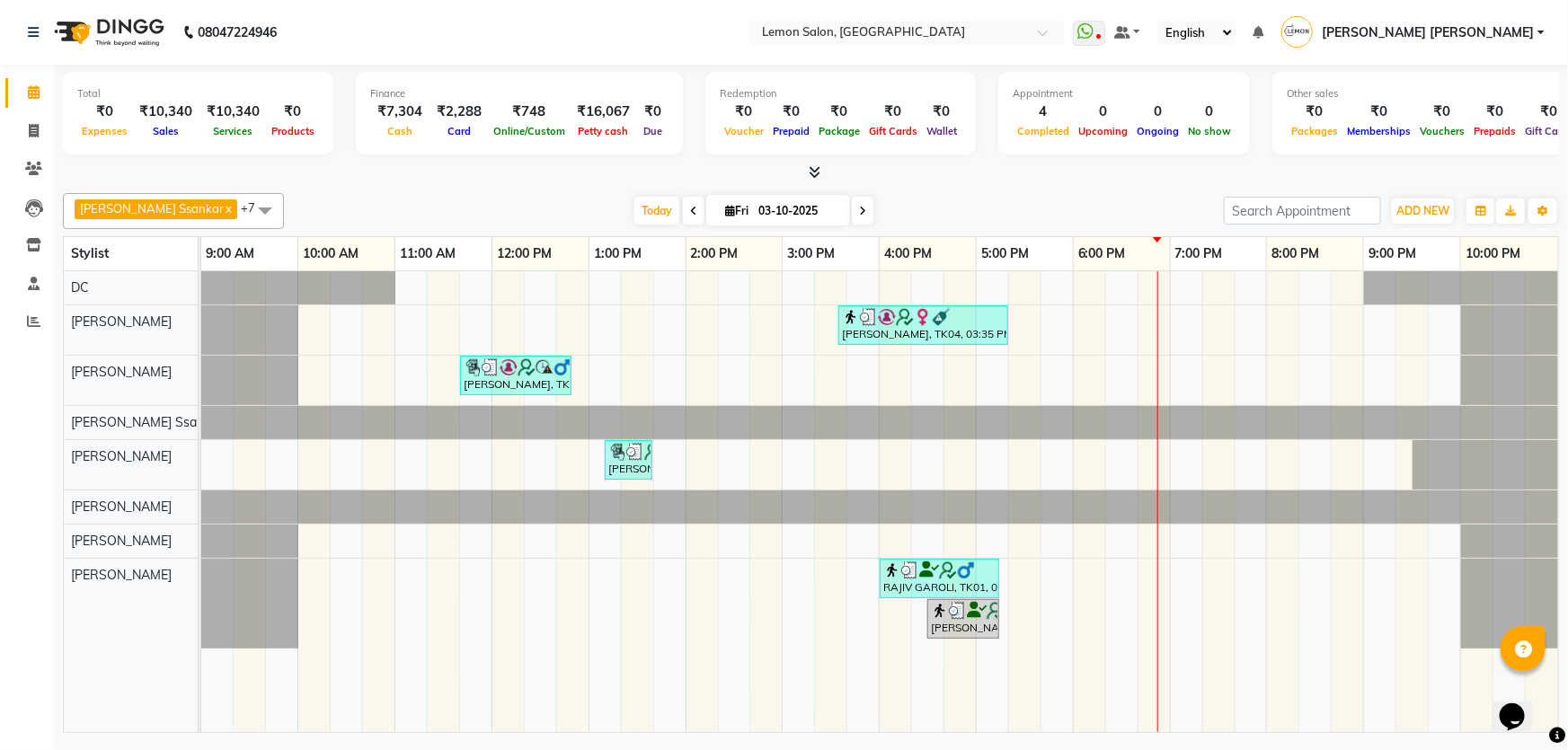
click at [895, 125] on span "Gift Cards" at bounding box center [893, 130] width 58 height 13
click at [814, 167] on icon at bounding box center [815, 172] width 12 height 14
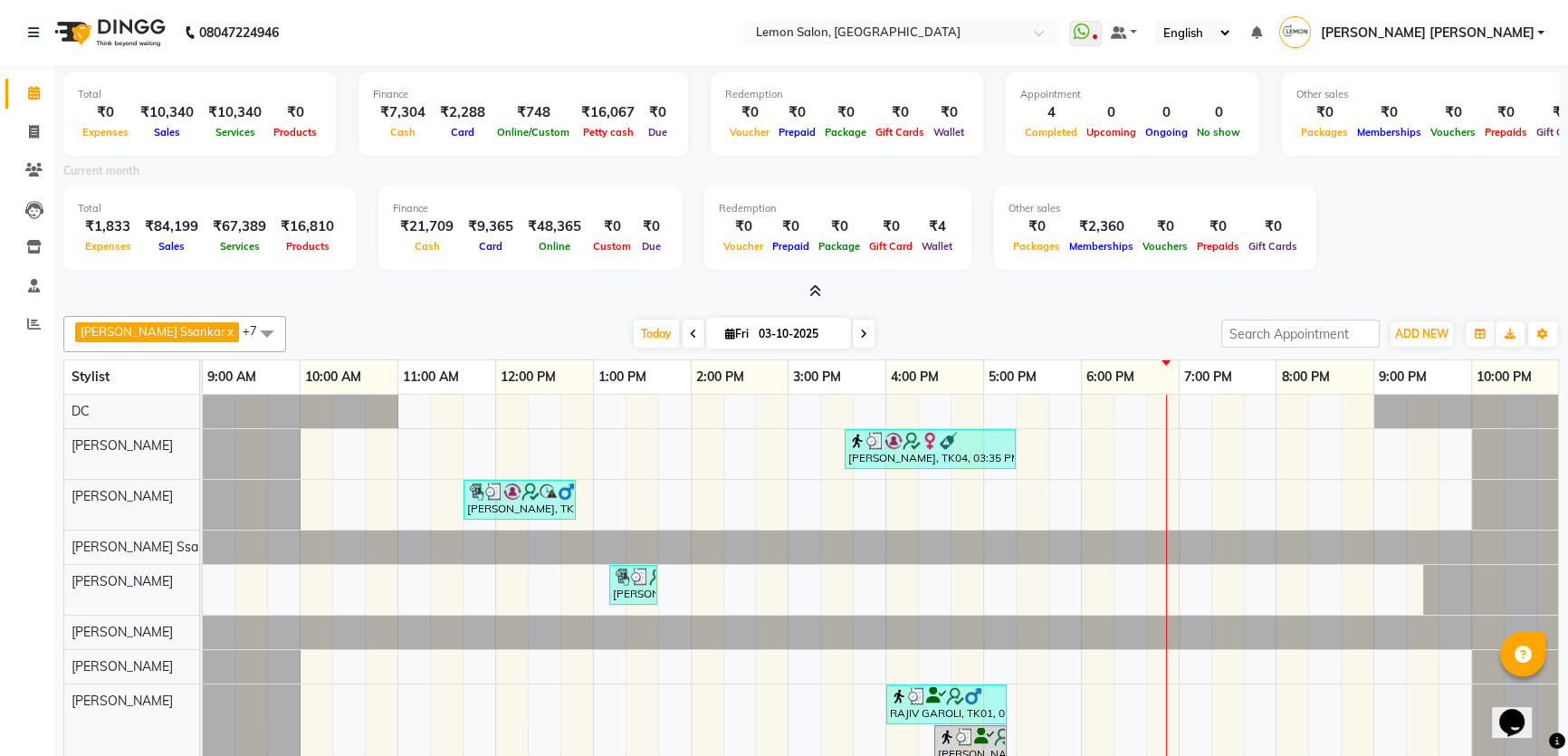
click at [849, 278] on div "Total ₹0 Expenses ₹10,340 Sales ₹10,340 Services ₹0 Products Finance ₹7,304 Cas…" at bounding box center [811, 183] width 1496 height 236
click at [812, 290] on icon at bounding box center [815, 291] width 12 height 14
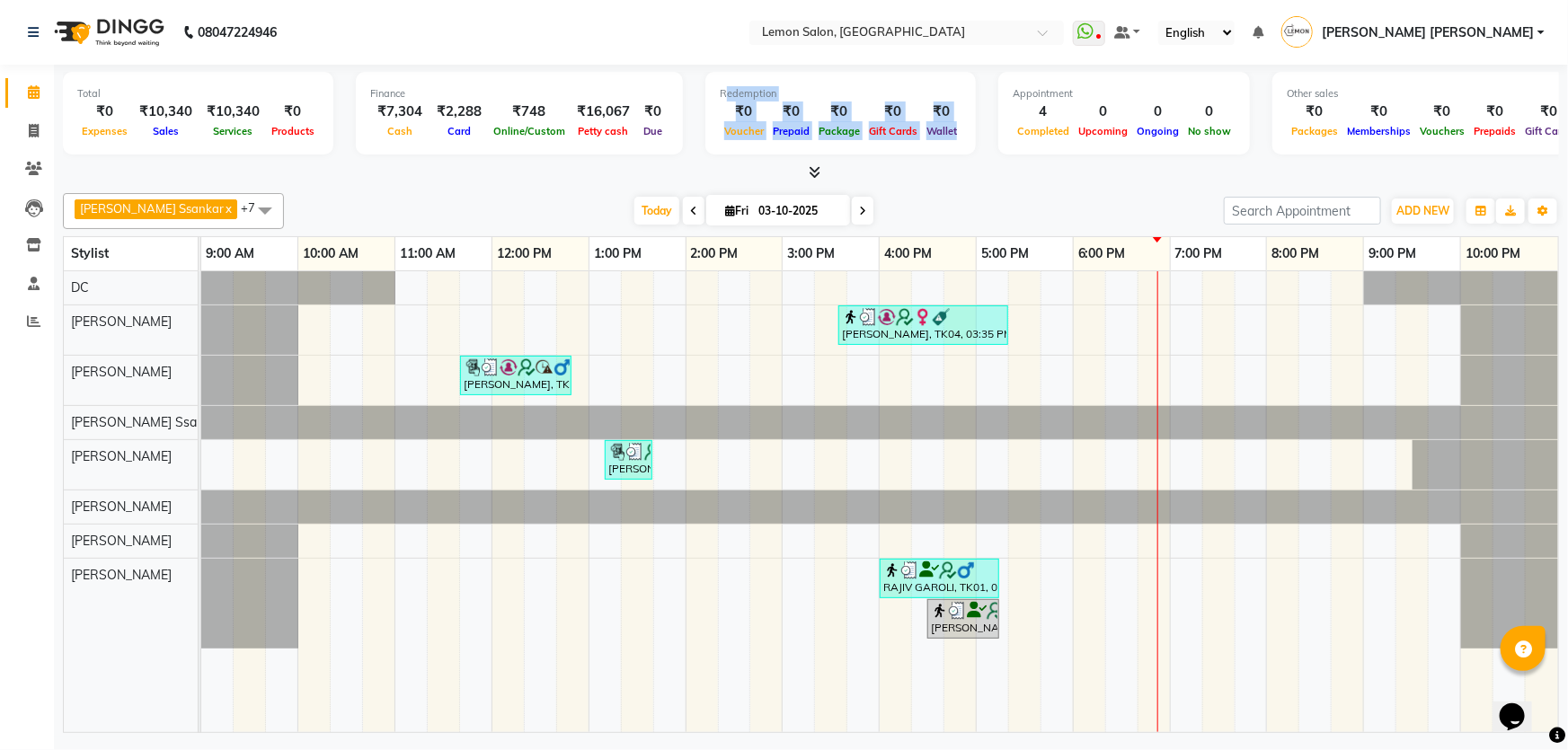
drag, startPoint x: 708, startPoint y: 91, endPoint x: 946, endPoint y: 135, distance: 242.0
click at [946, 135] on div "Total ₹0 Expenses ₹10,340 Sales ₹10,340 Services ₹0 Products Finance ₹7,304 Cas…" at bounding box center [811, 115] width 1497 height 88
click at [946, 135] on div "Redemption ₹0 Voucher ₹0 Prepaid ₹0 Package ₹0 Gift Cards ₹0 Wallet" at bounding box center [841, 113] width 270 height 83
drag, startPoint x: 946, startPoint y: 135, endPoint x: 698, endPoint y: 90, distance: 252.0
click at [706, 90] on div "Redemption ₹0 Voucher ₹0 Prepaid ₹0 Package ₹0 Gift Cards ₹0 Wallet" at bounding box center [841, 113] width 270 height 83
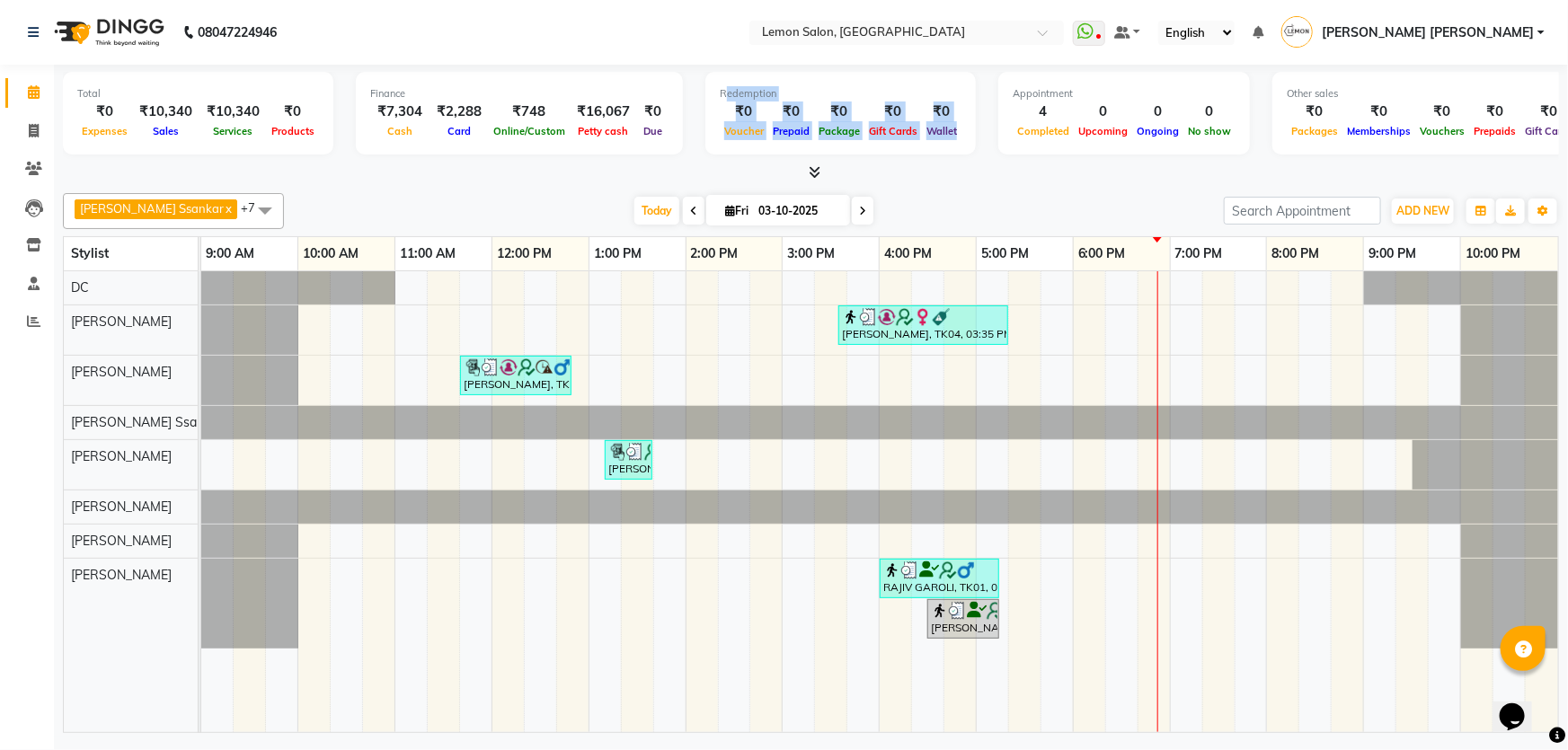
click at [706, 90] on div "Redemption ₹0 Voucher ₹0 Prepaid ₹0 Package ₹0 Gift Cards ₹0 Wallet" at bounding box center [841, 113] width 270 height 83
drag, startPoint x: 698, startPoint y: 90, endPoint x: 944, endPoint y: 132, distance: 249.6
click at [944, 132] on div "Redemption ₹0 Voucher ₹0 Prepaid ₹0 Package ₹0 Gift Cards ₹0 Wallet" at bounding box center [841, 113] width 270 height 83
click at [944, 132] on span "Wallet" at bounding box center [941, 130] width 40 height 13
drag, startPoint x: 951, startPoint y: 132, endPoint x: 687, endPoint y: 97, distance: 266.3
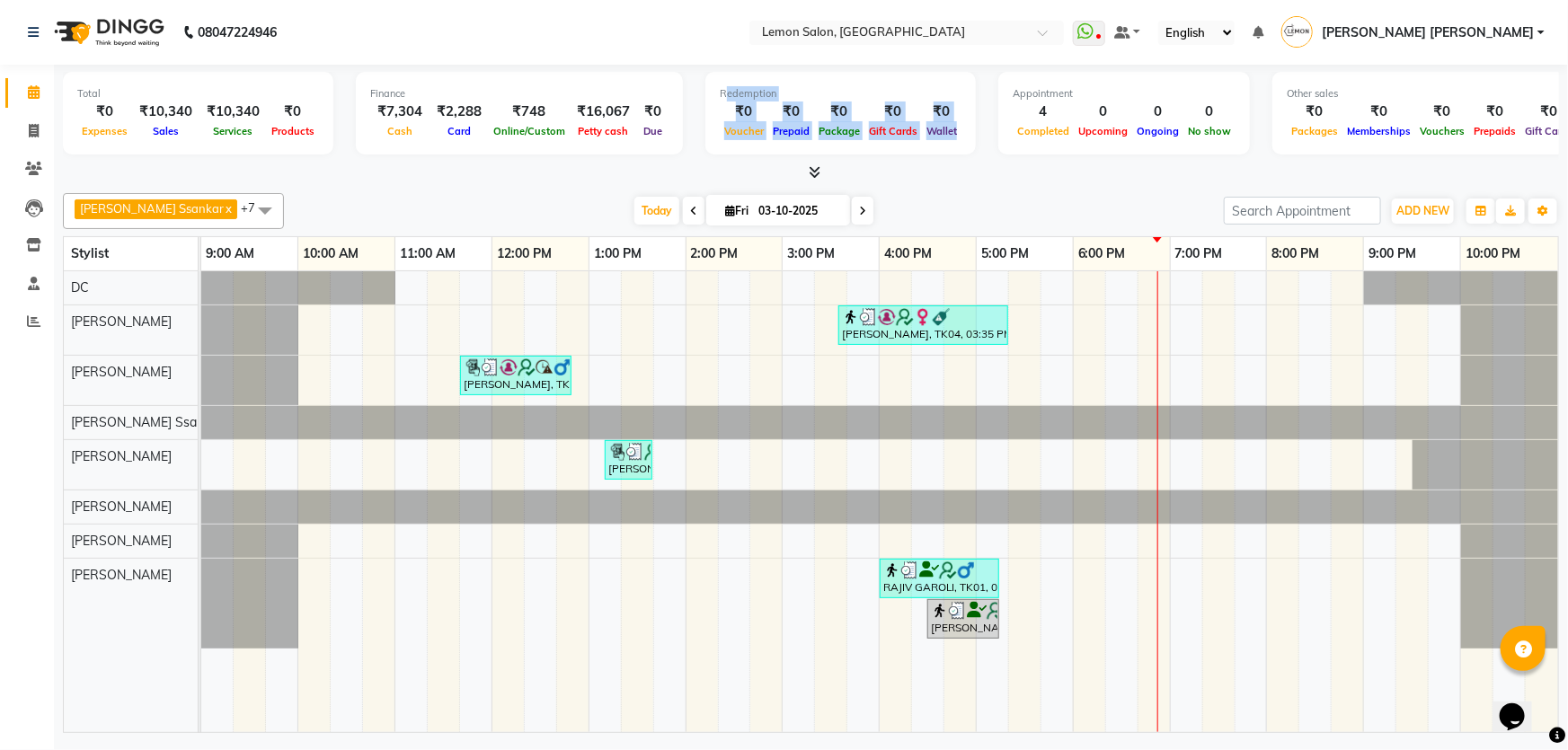
click at [687, 97] on div "Total ₹0 Expenses ₹10,340 Sales ₹10,340 Services ₹0 Products Finance ₹7,304 Cas…" at bounding box center [811, 115] width 1497 height 88
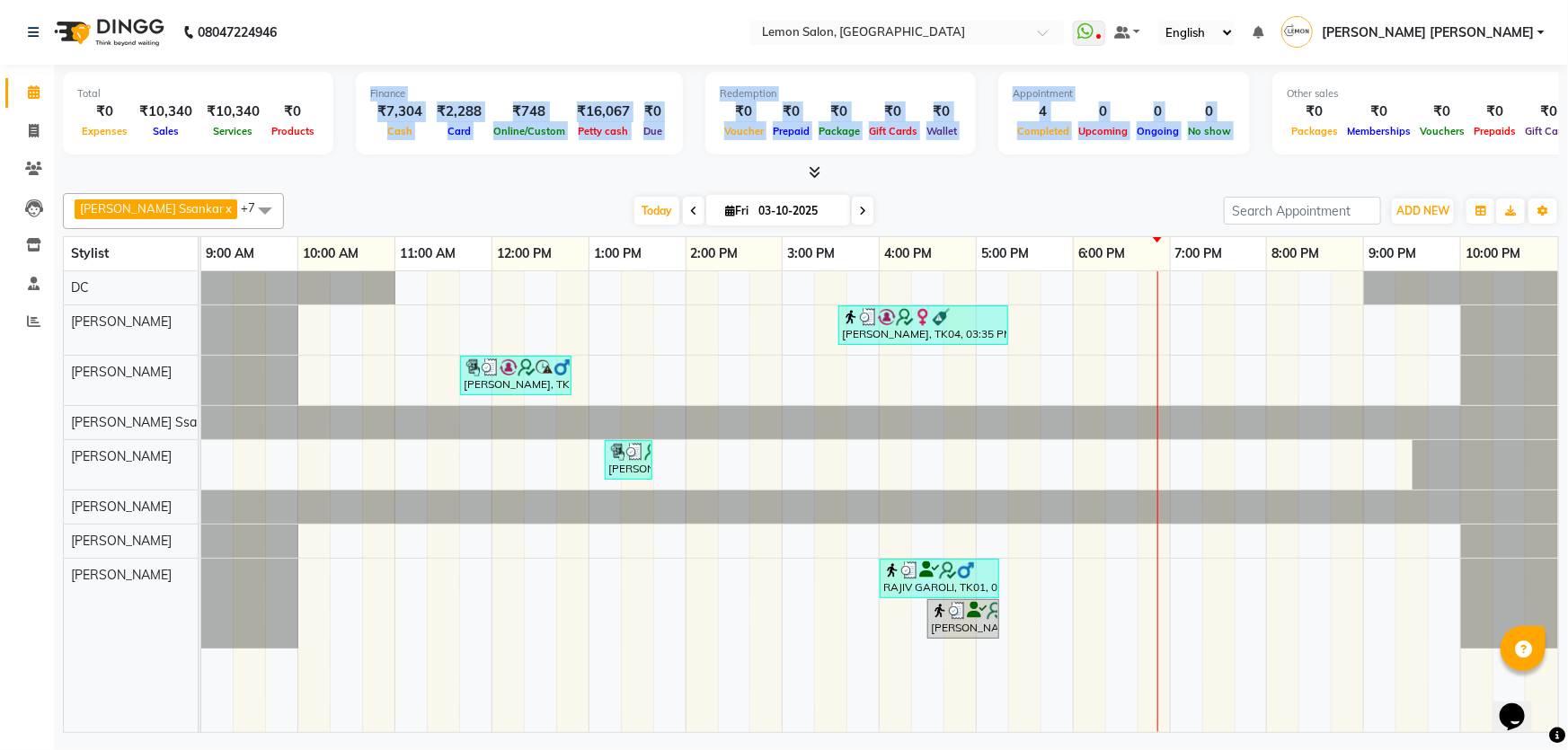
drag, startPoint x: 363, startPoint y: 94, endPoint x: 1231, endPoint y: 150, distance: 869.8
click at [1231, 150] on div "Total ₹0 Expenses ₹10,340 Sales ₹10,340 Services ₹0 Products Finance ₹7,304 Cas…" at bounding box center [811, 115] width 1497 height 88
click at [812, 144] on div "Redemption ₹0 Voucher ₹0 Prepaid ₹0 Package ₹0 Gift Cards ₹0 Wallet" at bounding box center [841, 113] width 270 height 83
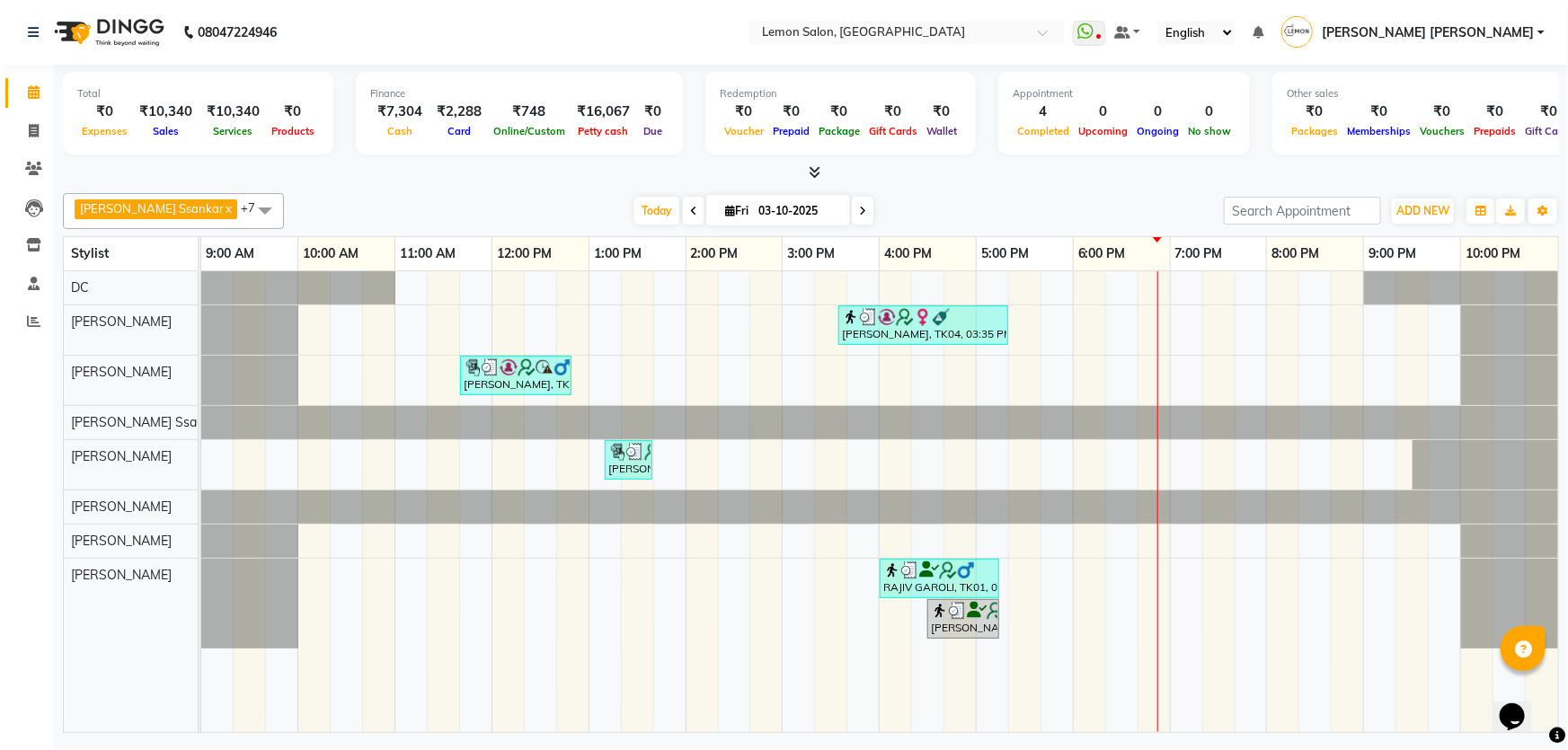
click at [815, 171] on icon at bounding box center [815, 172] width 12 height 14
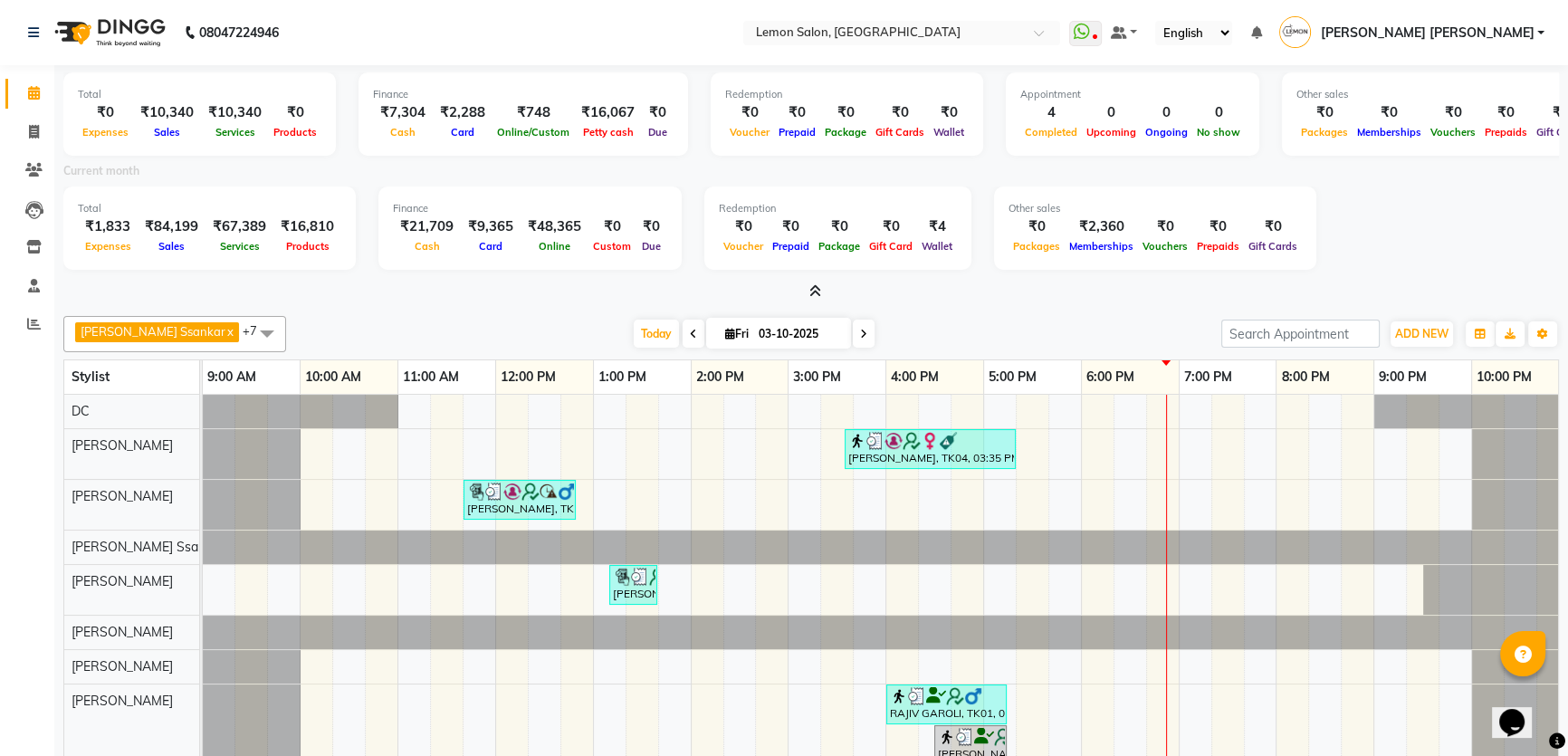
click at [809, 289] on icon at bounding box center [815, 291] width 12 height 14
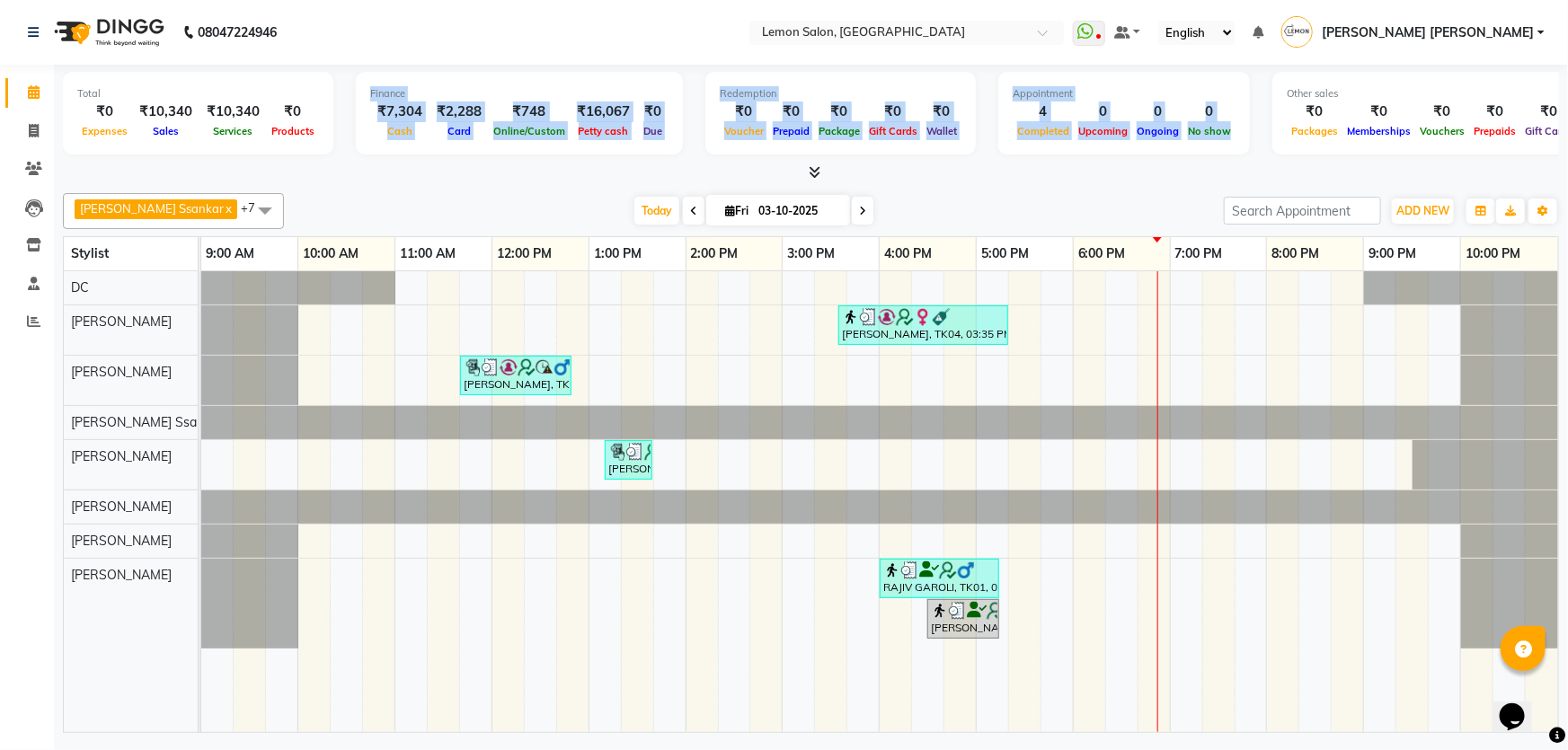
drag, startPoint x: 378, startPoint y: 88, endPoint x: 1211, endPoint y: 127, distance: 833.9
click at [1211, 127] on div "Total ₹0 Expenses ₹10,340 Sales ₹10,340 Services ₹0 Products Finance ₹7,304 Cas…" at bounding box center [811, 115] width 1497 height 88
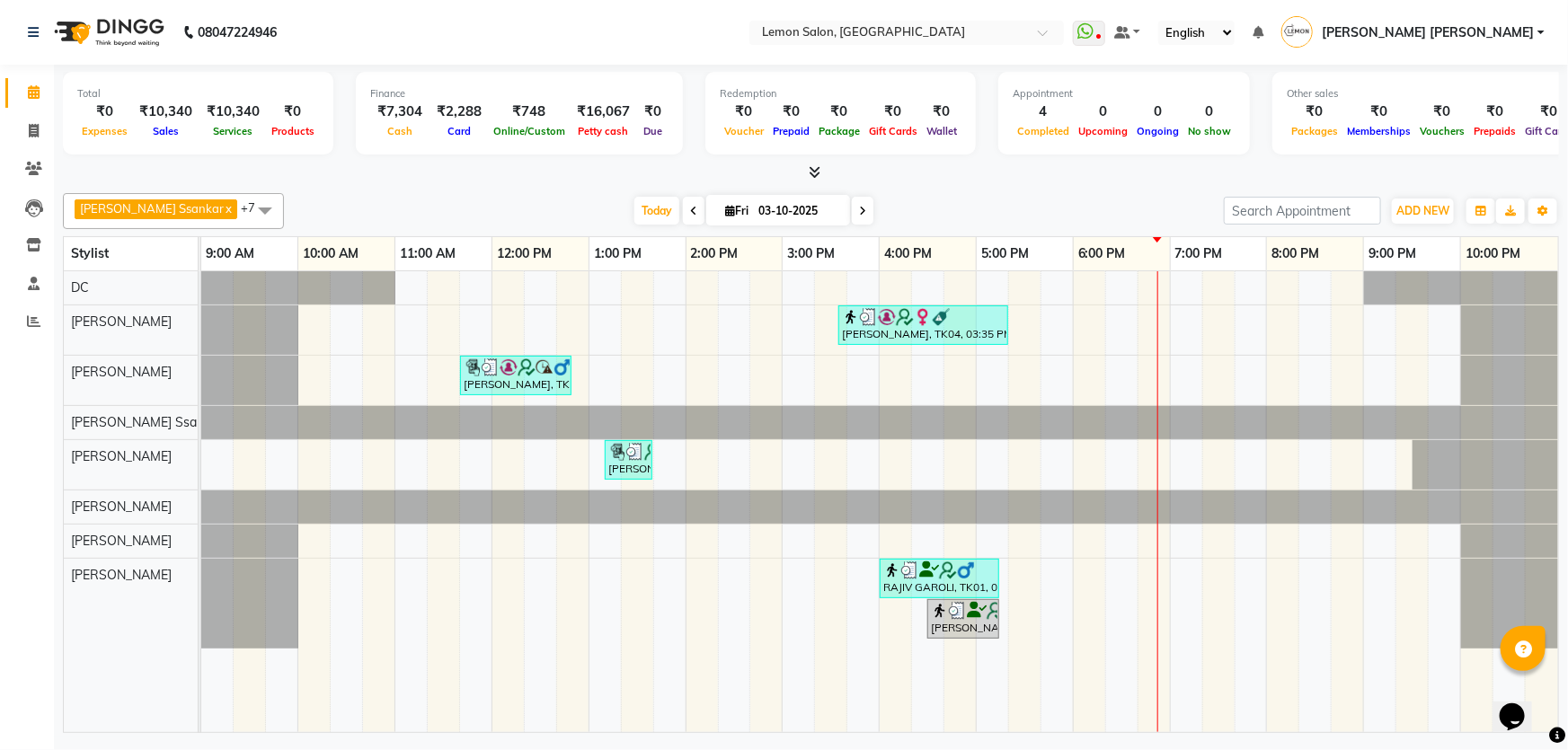
click at [817, 166] on icon at bounding box center [815, 172] width 12 height 14
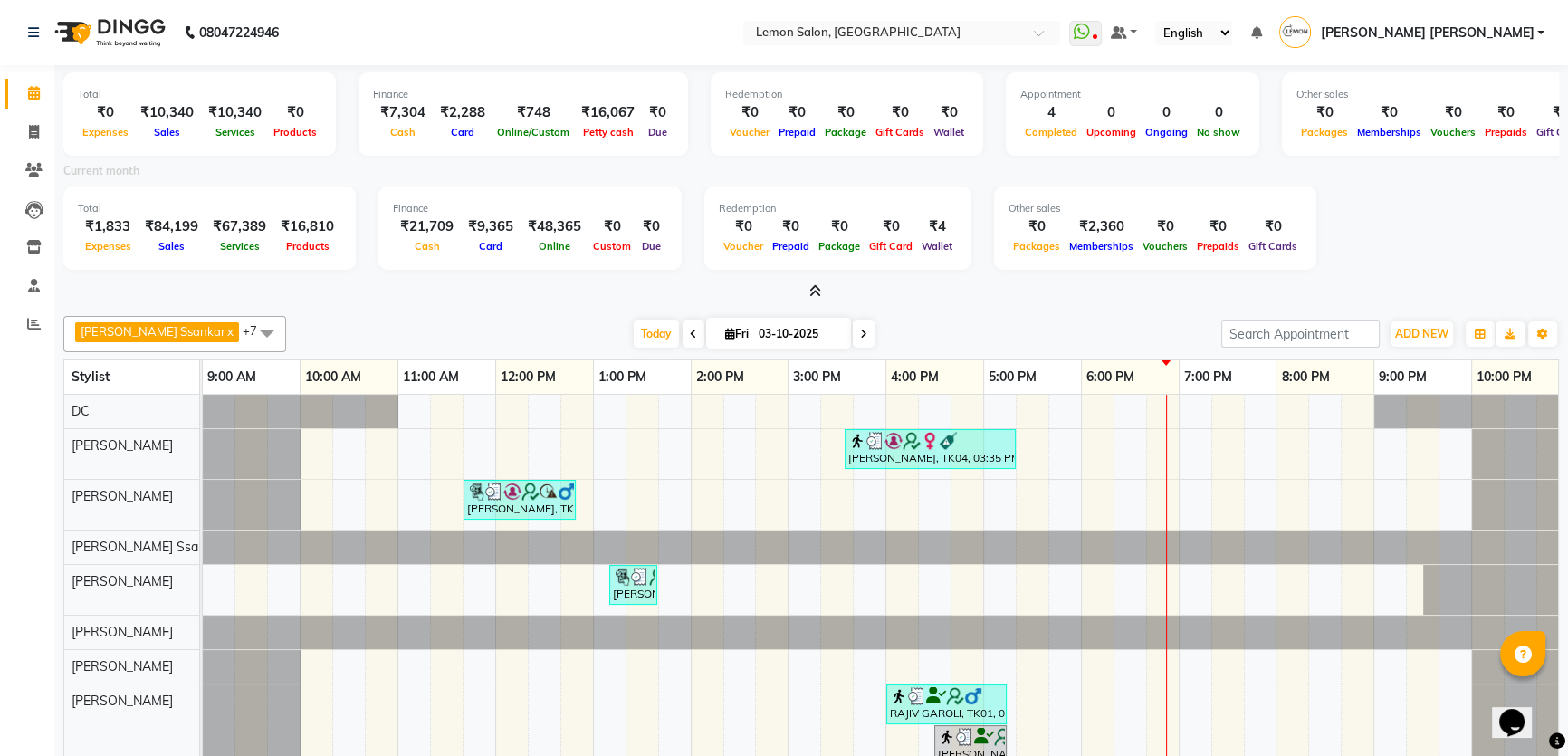
click at [817, 287] on icon at bounding box center [815, 291] width 12 height 14
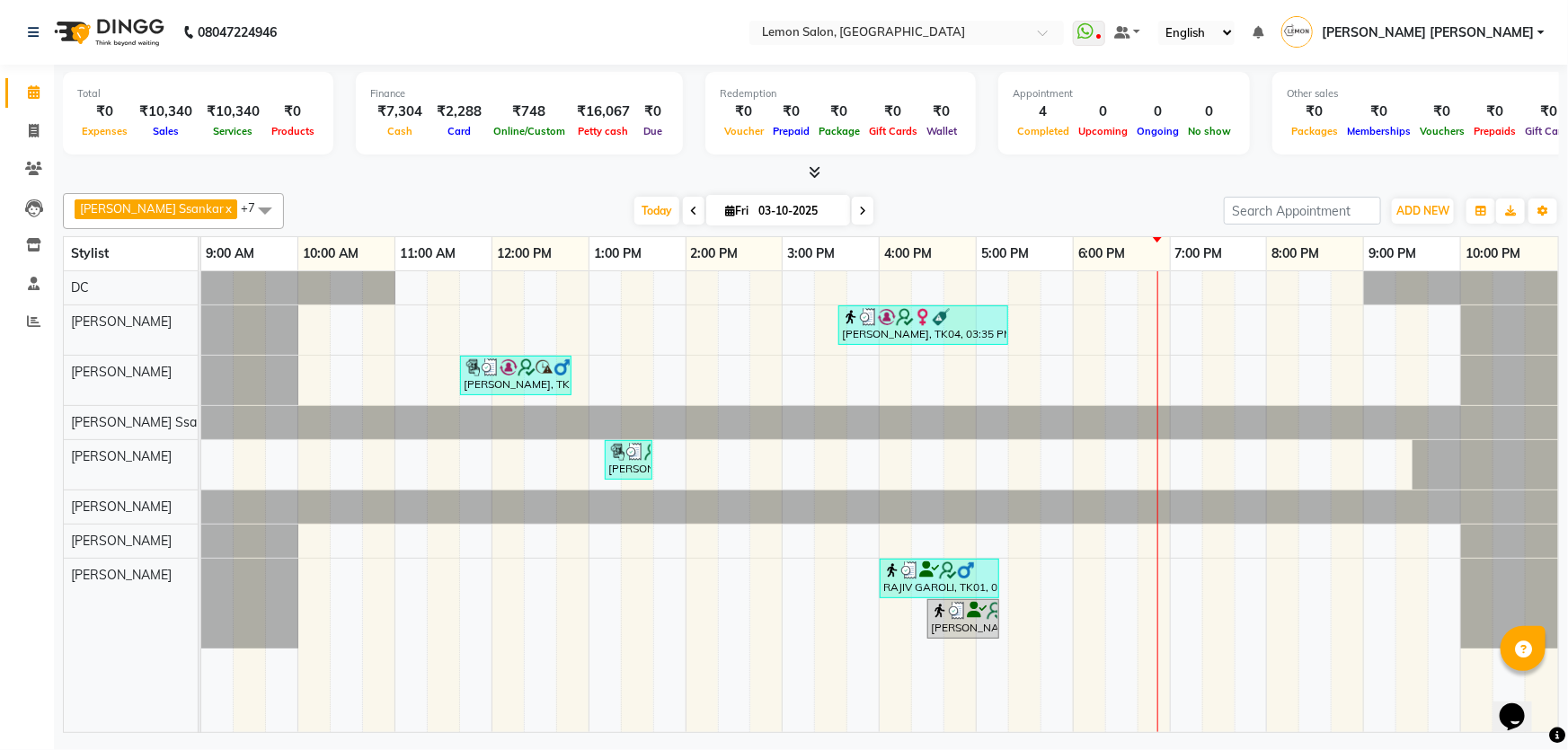
click at [811, 163] on span at bounding box center [811, 173] width 19 height 19
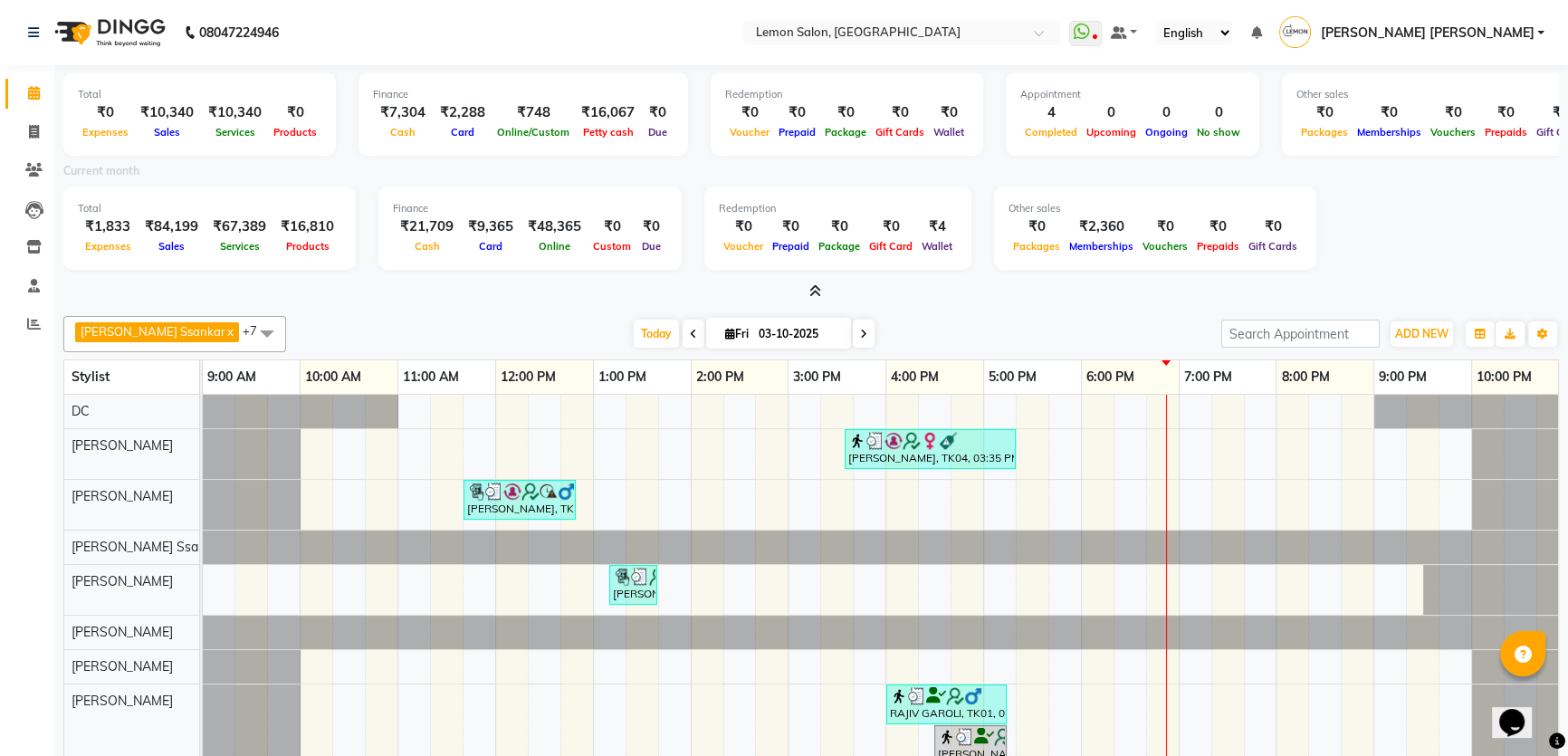
click at [811, 285] on icon at bounding box center [815, 291] width 12 height 14
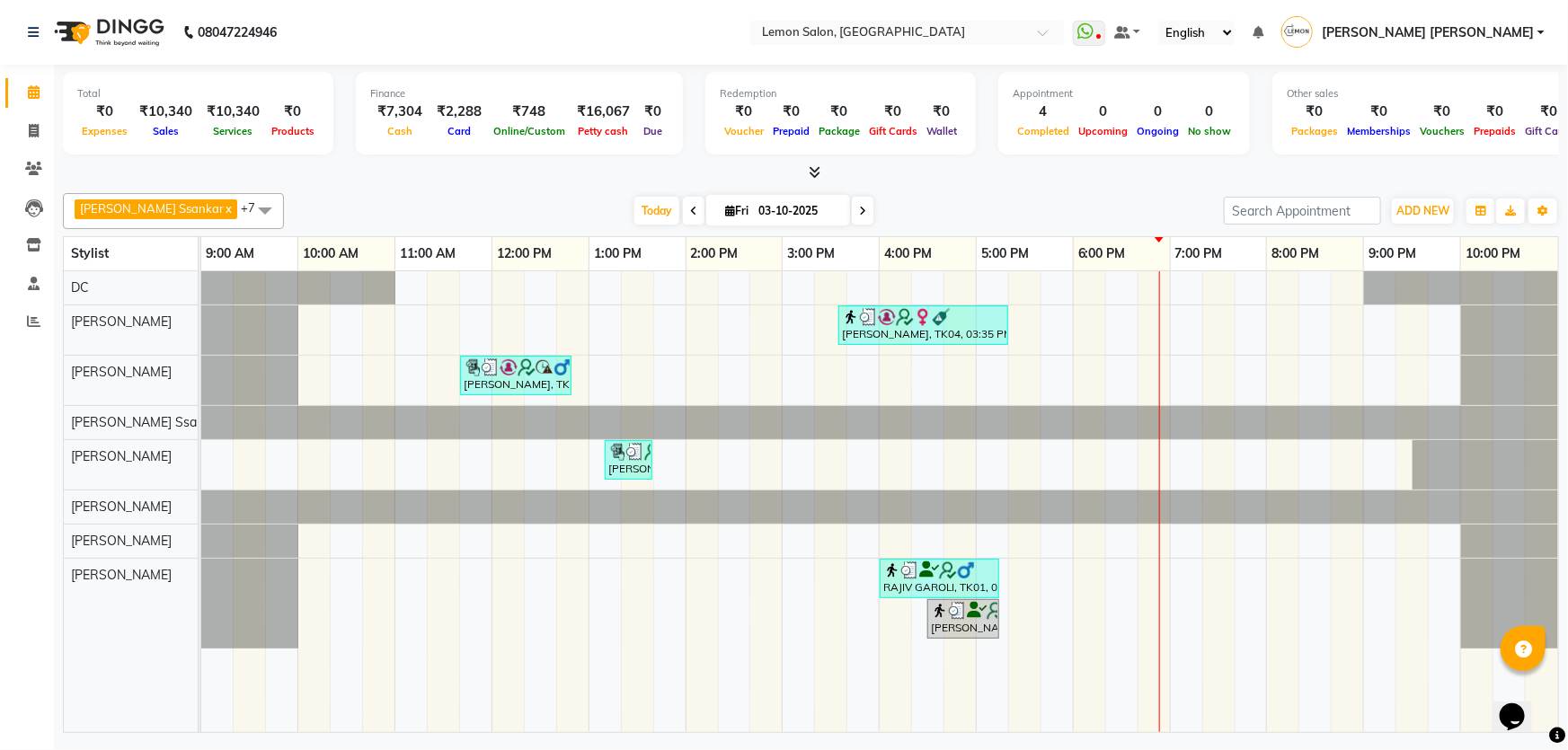
click at [811, 163] on span at bounding box center [811, 173] width 19 height 19
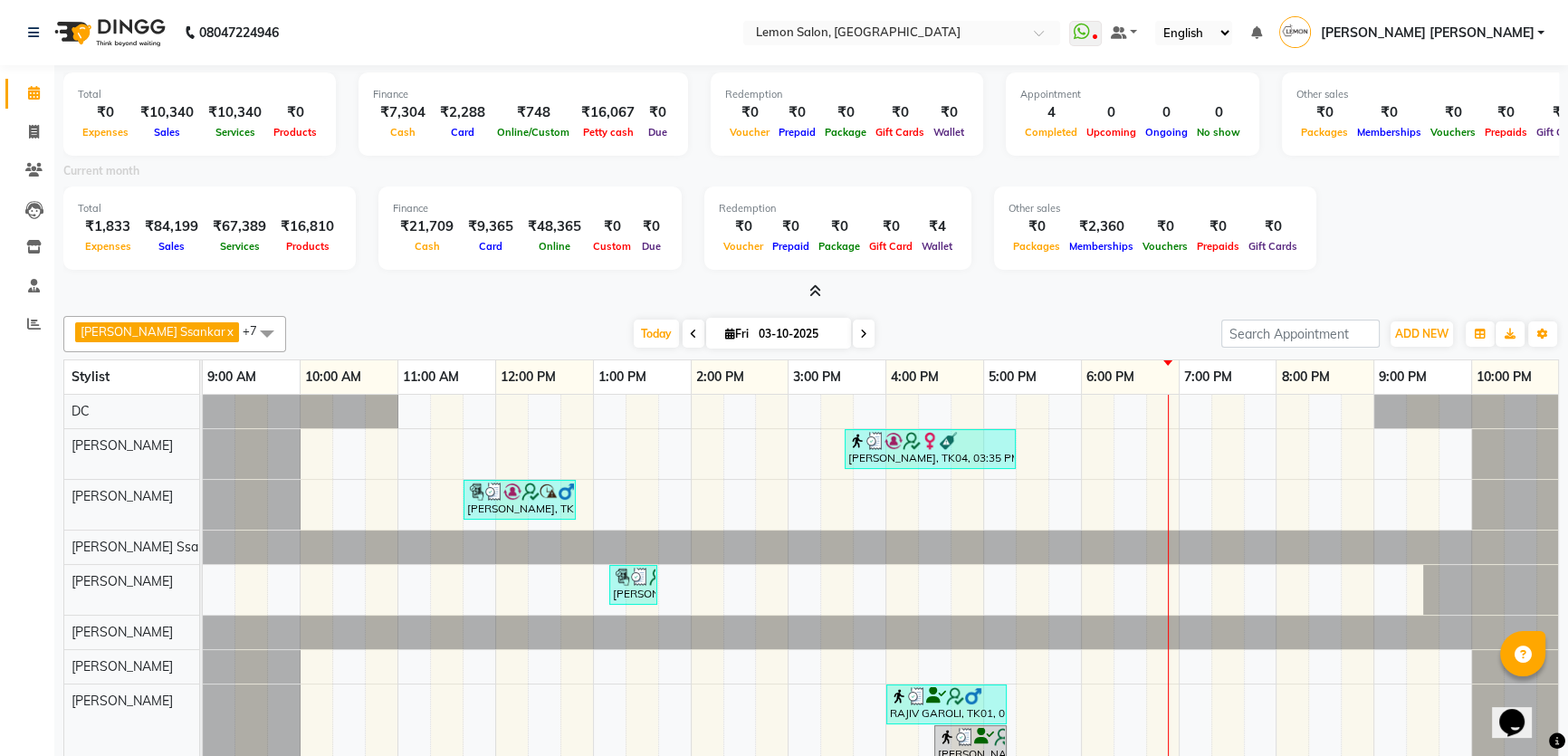
click at [816, 284] on icon at bounding box center [815, 291] width 12 height 14
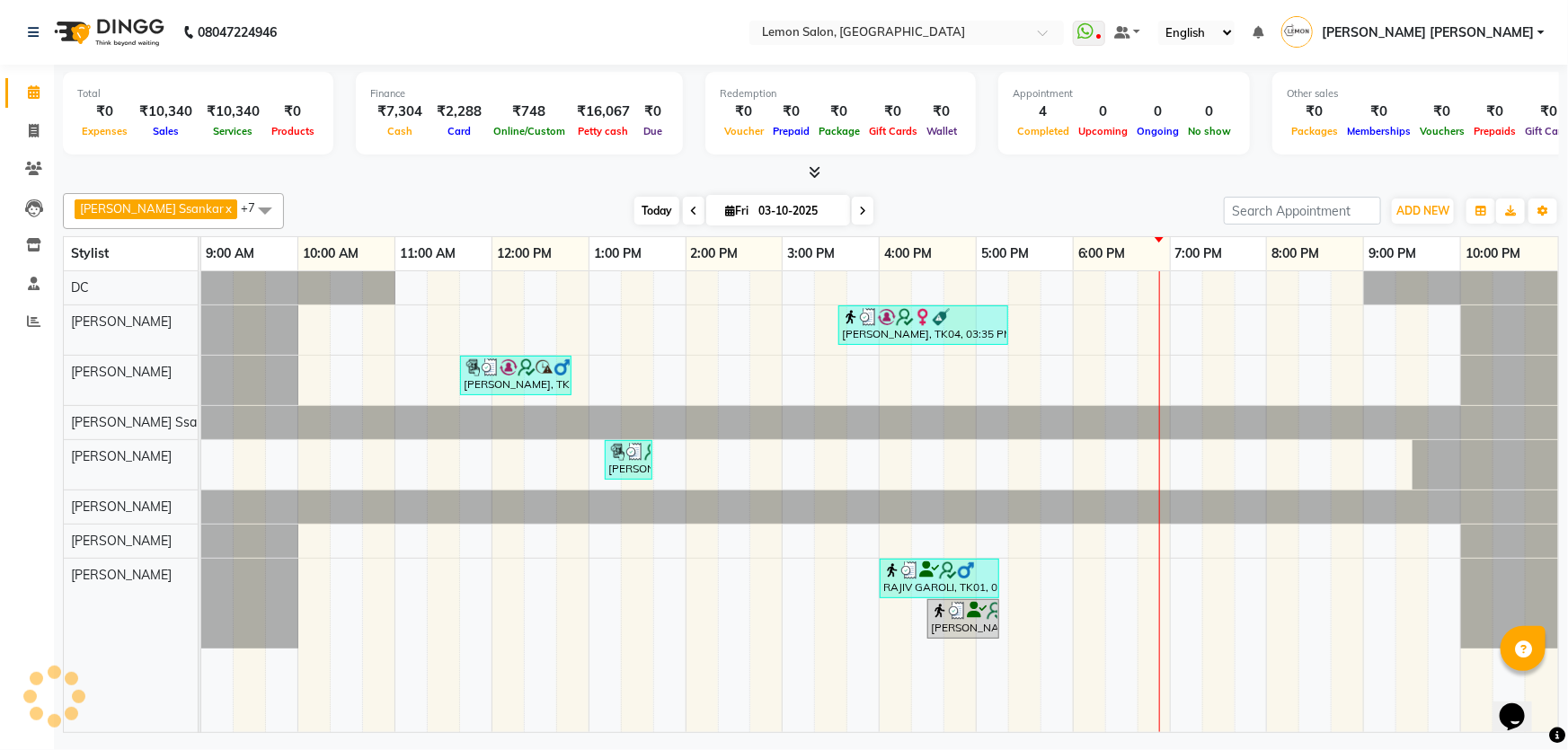
click at [634, 207] on span "Today" at bounding box center [657, 210] width 45 height 28
click at [462, 2] on nav "08047224946 Select Location × [GEOGRAPHIC_DATA] WhatsApp Status ✕ Status: Disco…" at bounding box center [784, 32] width 1568 height 65
click at [690, 208] on icon at bounding box center [693, 210] width 7 height 11
type input "02-10-2025"
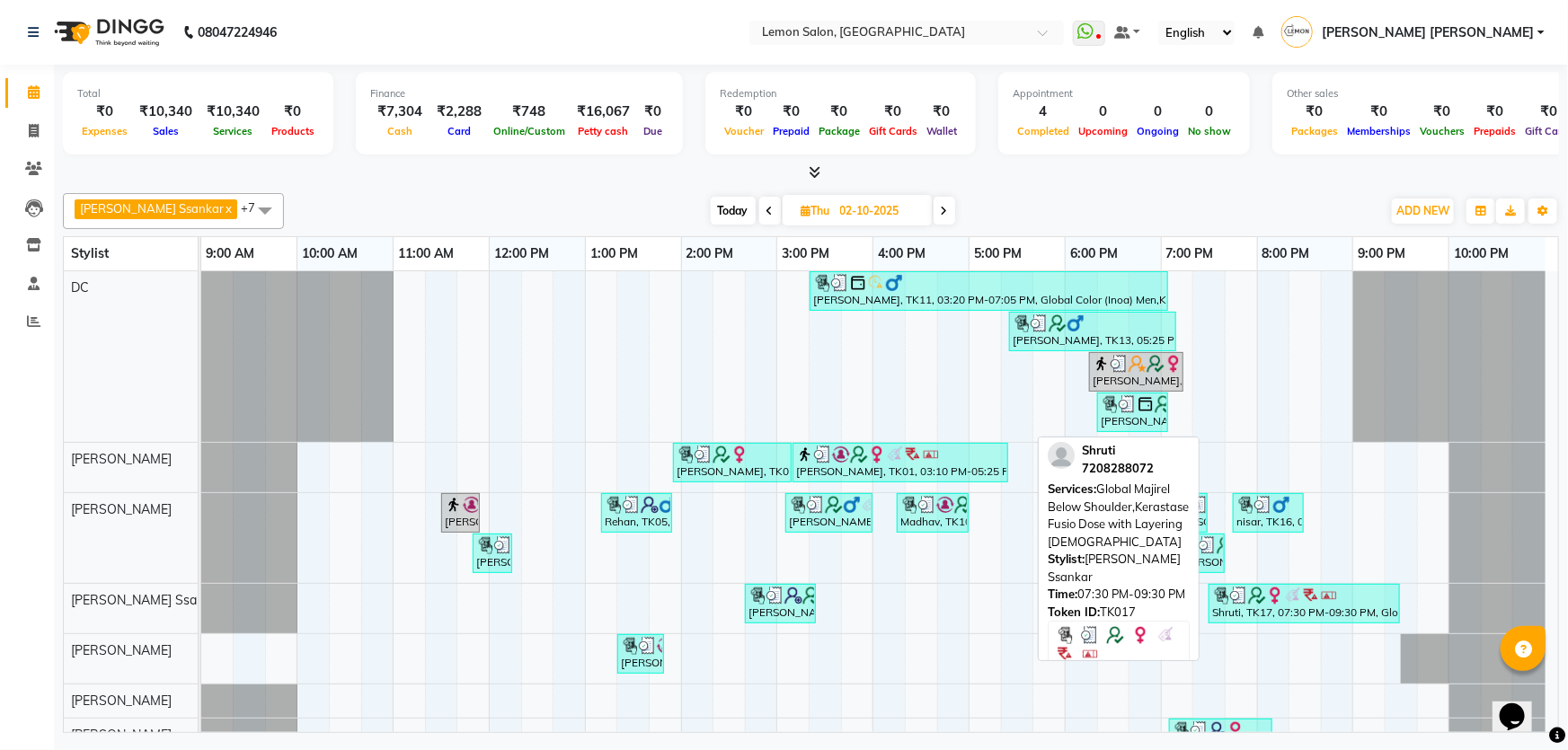
click at [1300, 604] on div "Shruti, TK17, 07:30 PM-09:30 PM, Global Majirel Below Shoulder,Kerastase Fusio …" at bounding box center [1304, 603] width 188 height 34
select select "3"
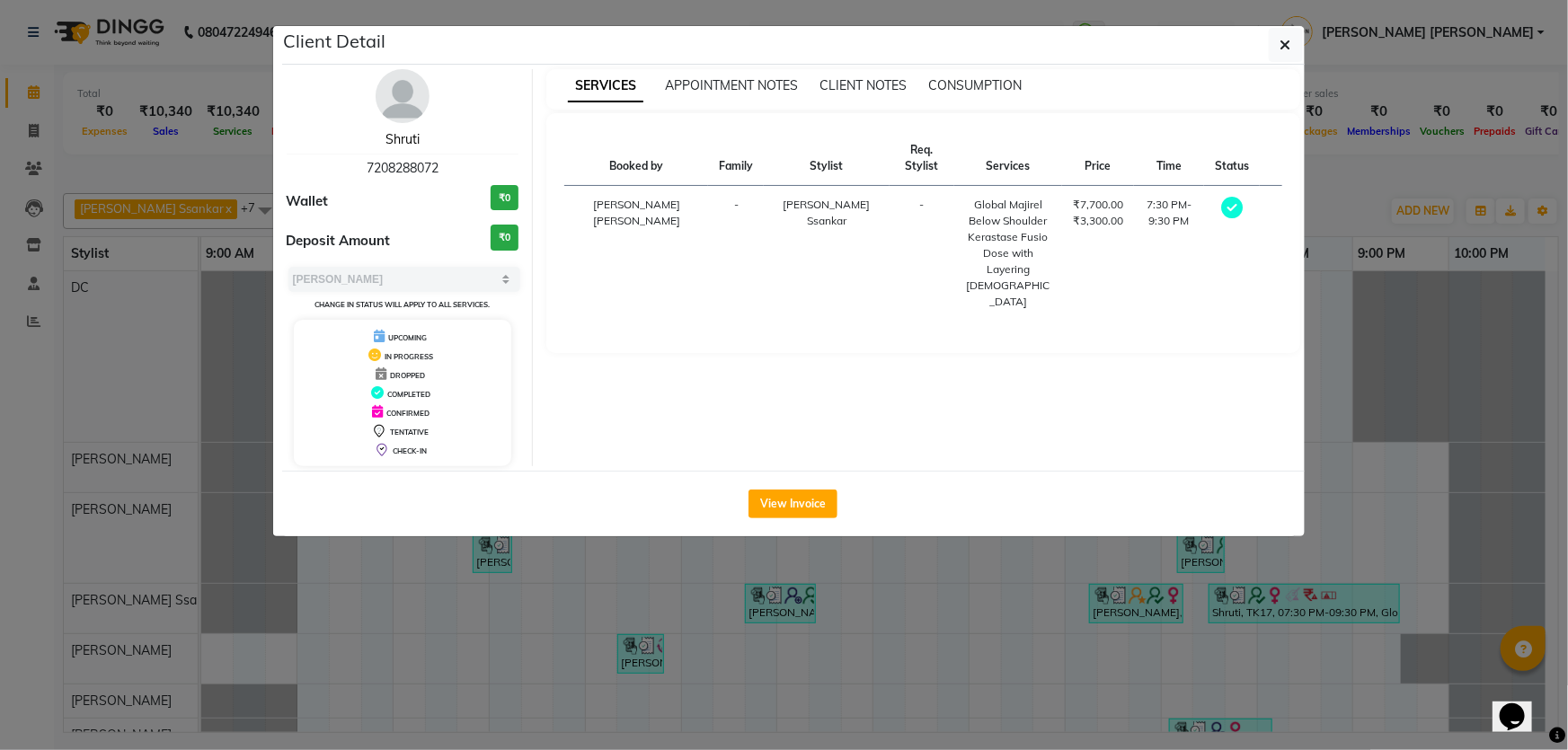
click at [406, 137] on link "Shruti" at bounding box center [402, 139] width 34 height 16
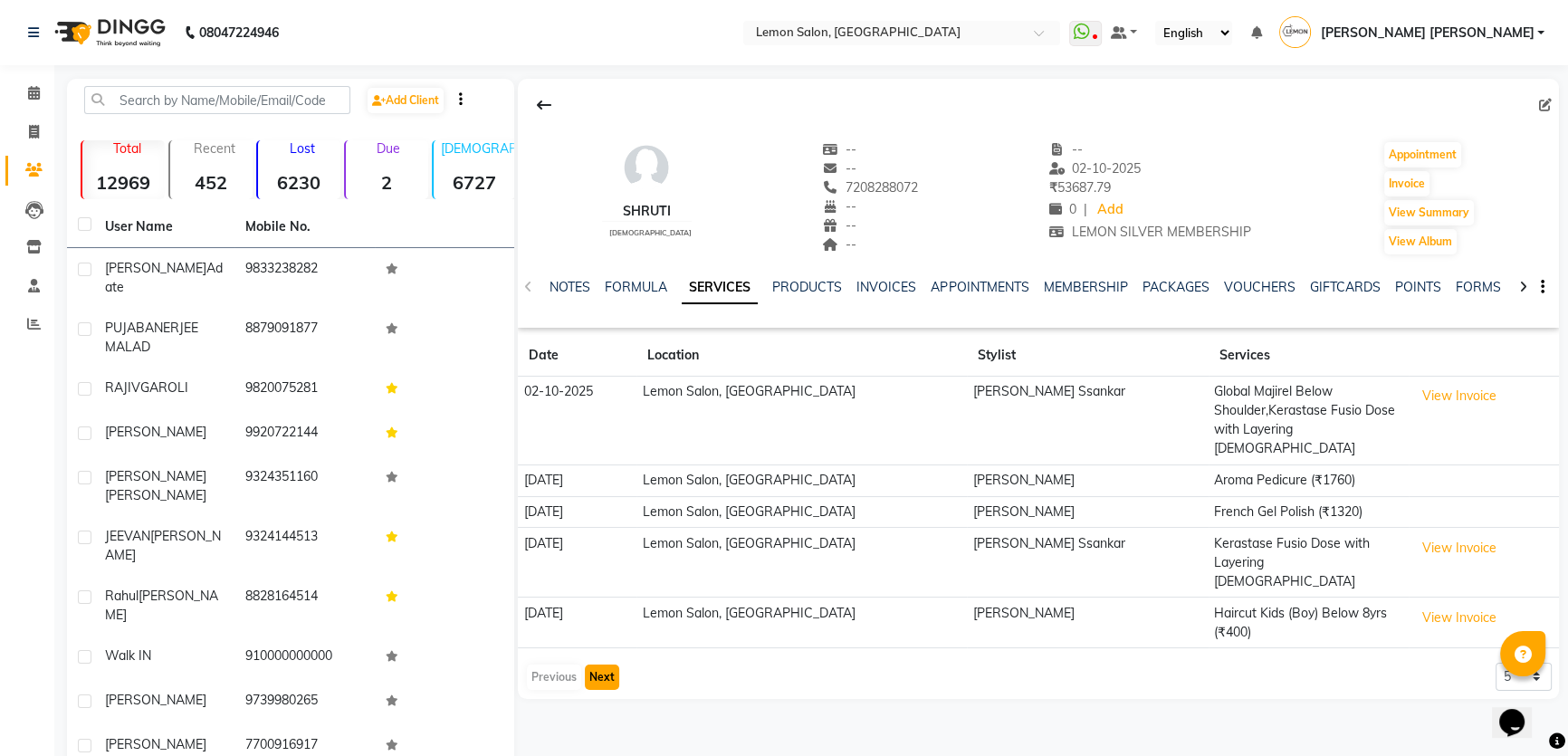
click at [608, 665] on button "Next" at bounding box center [601, 677] width 34 height 25
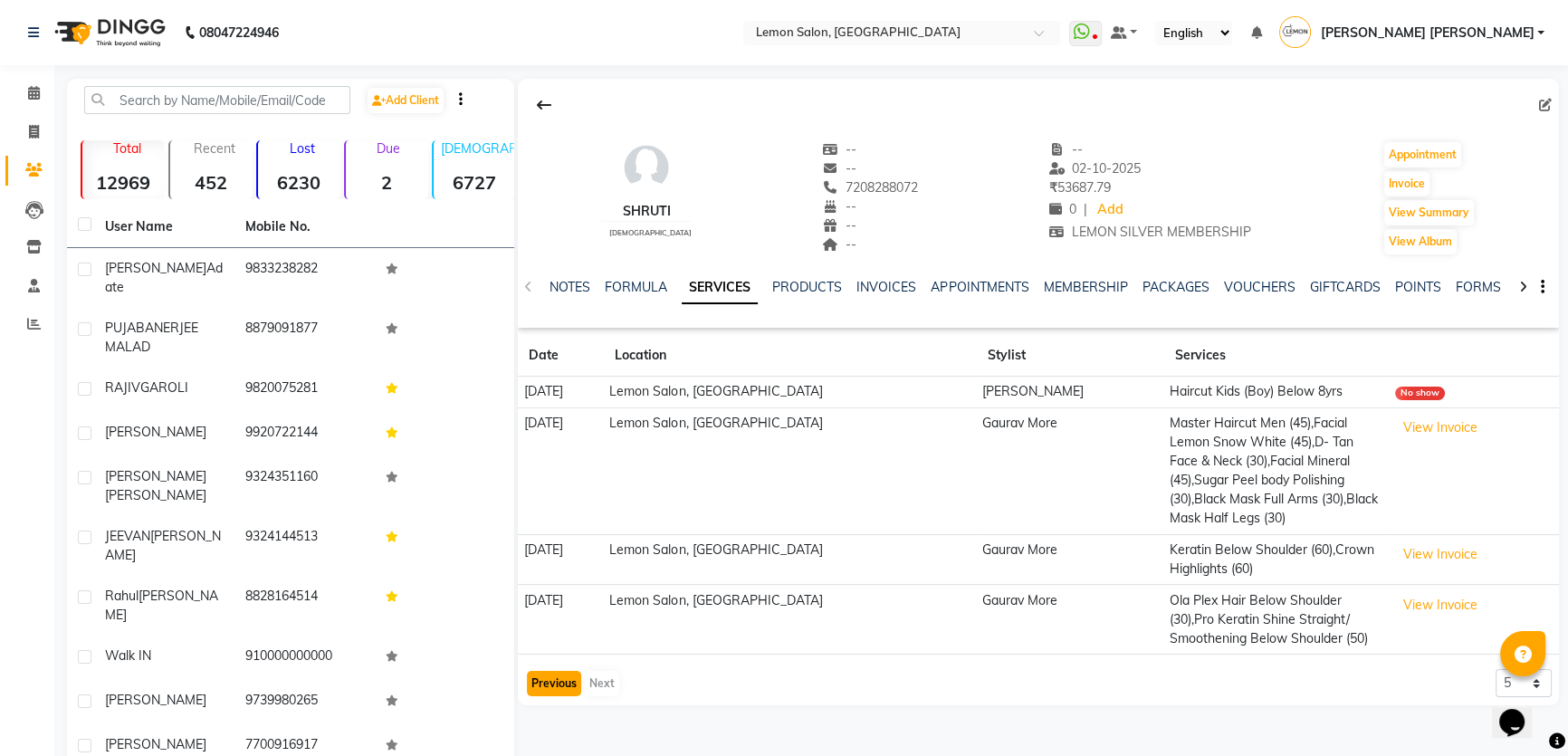
click at [552, 671] on button "Previous" at bounding box center [554, 684] width 54 height 25
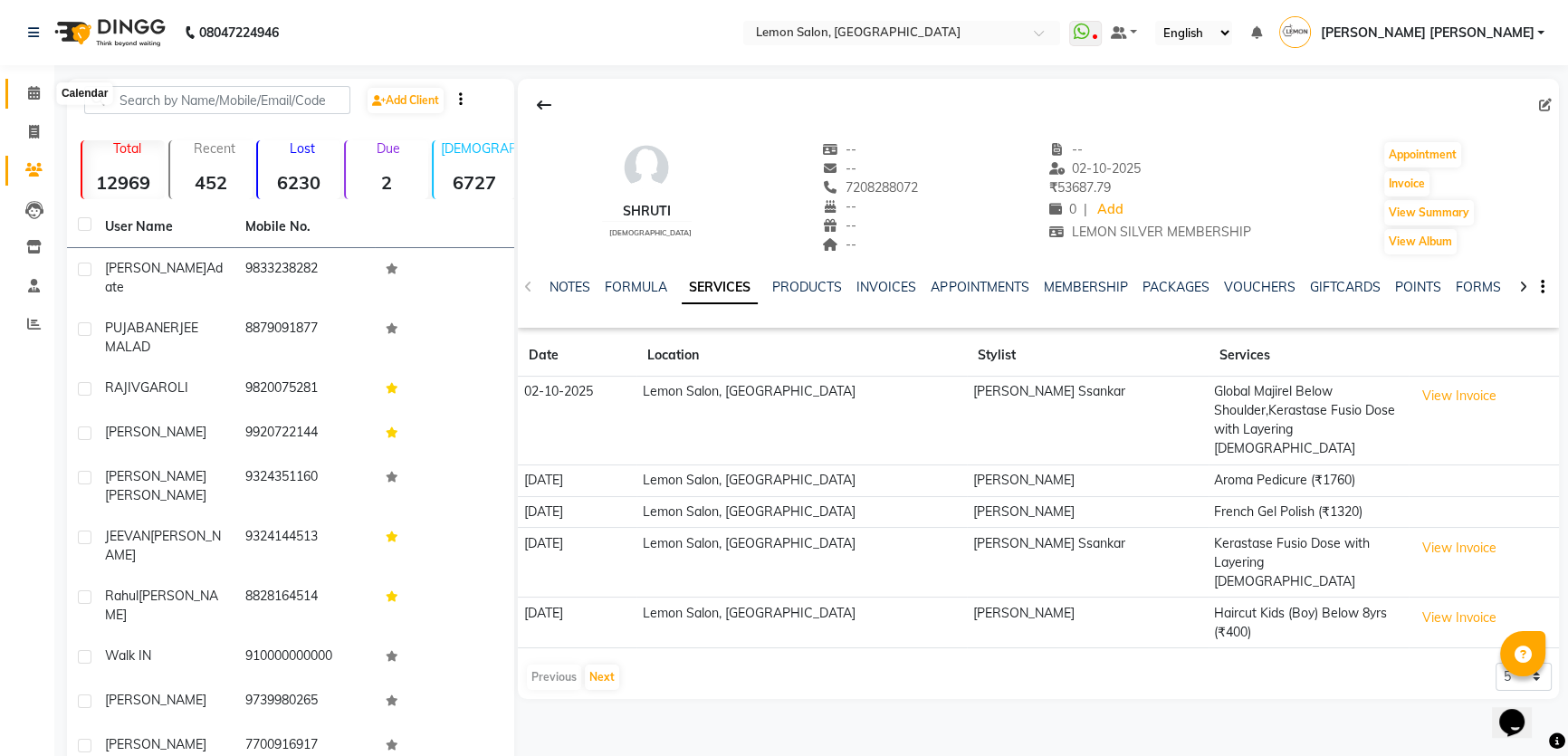
click at [33, 90] on icon at bounding box center [34, 92] width 12 height 14
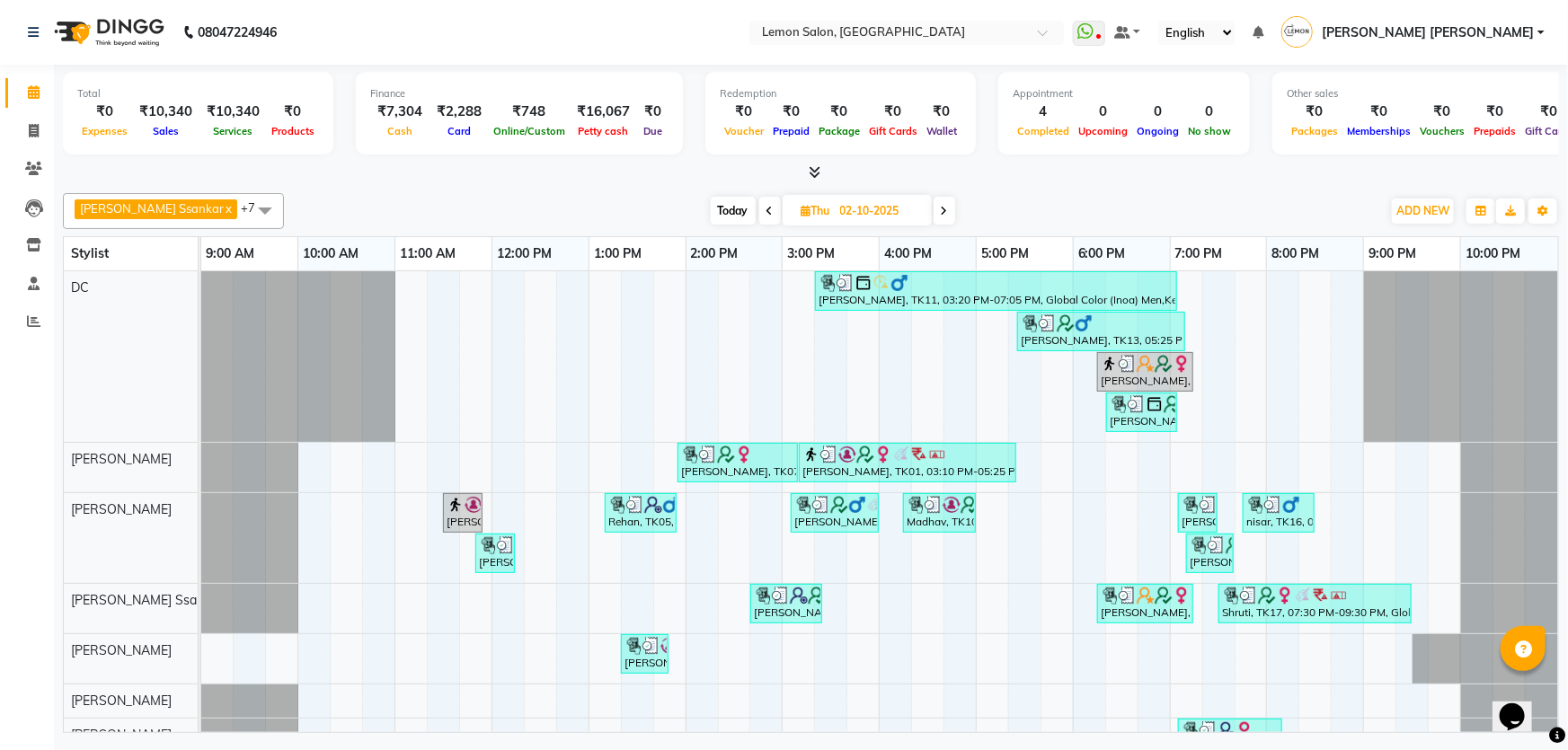
click at [711, 204] on span "Today" at bounding box center [733, 210] width 45 height 28
type input "03-10-2025"
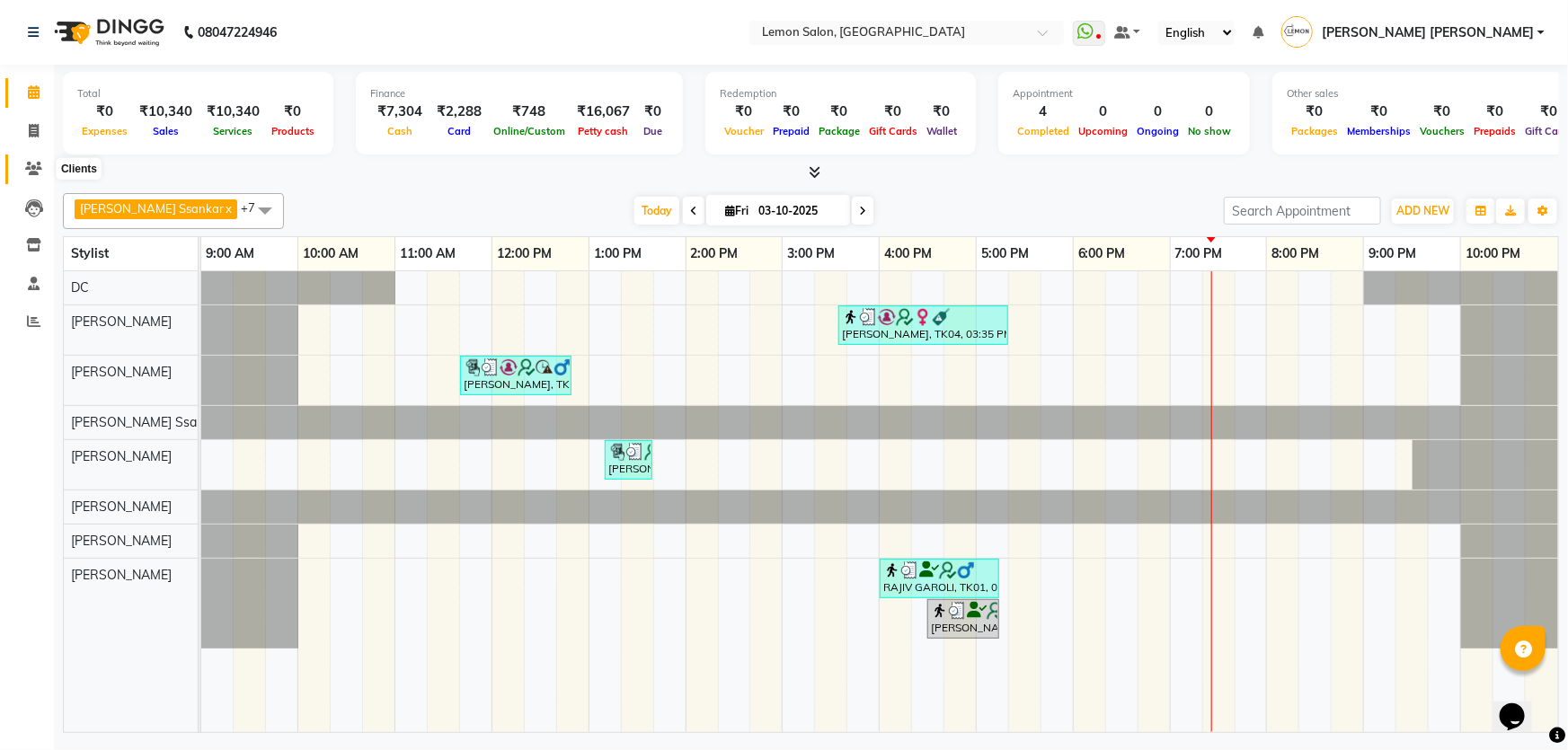
click at [33, 167] on icon at bounding box center [34, 169] width 17 height 14
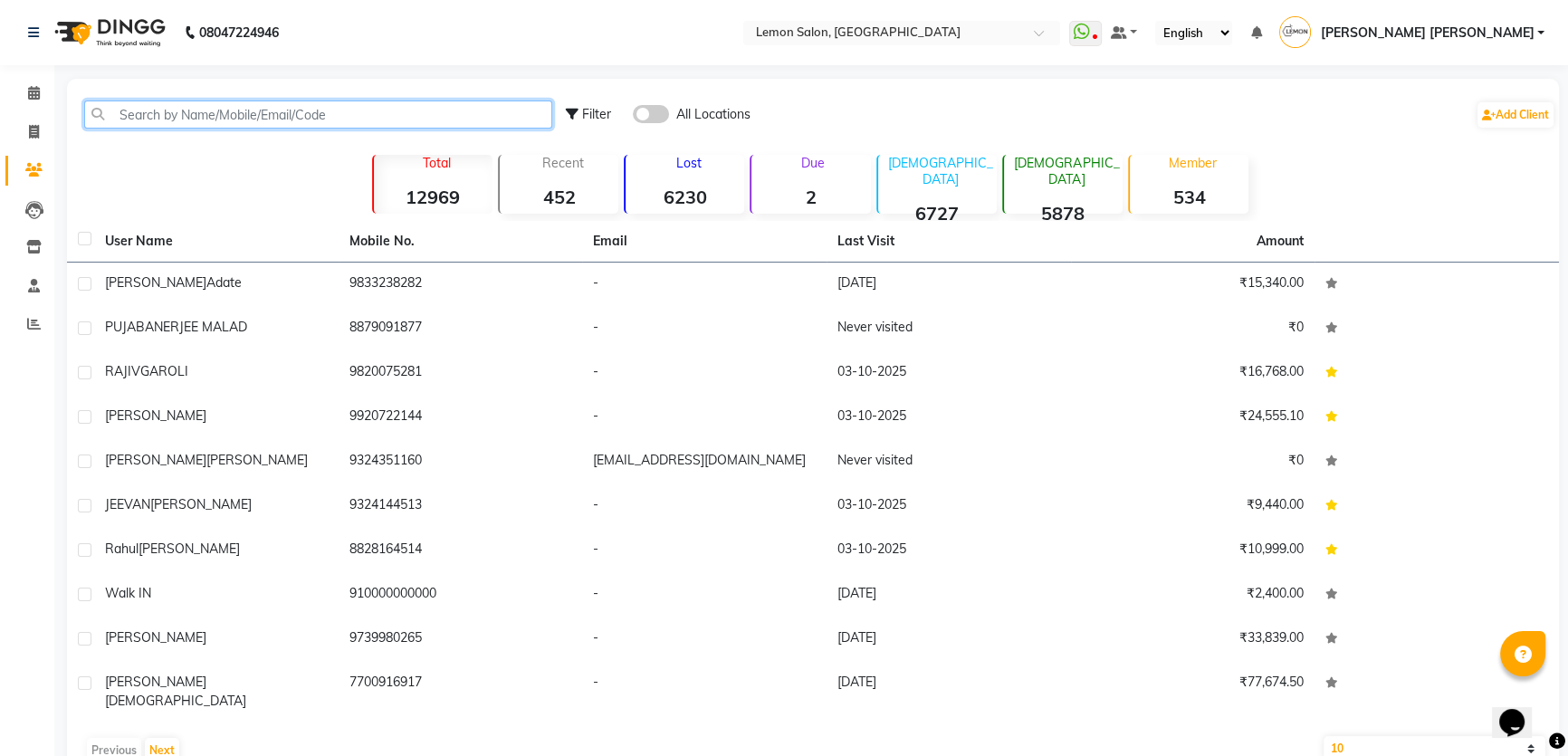
click at [172, 118] on input "text" at bounding box center [318, 114] width 468 height 28
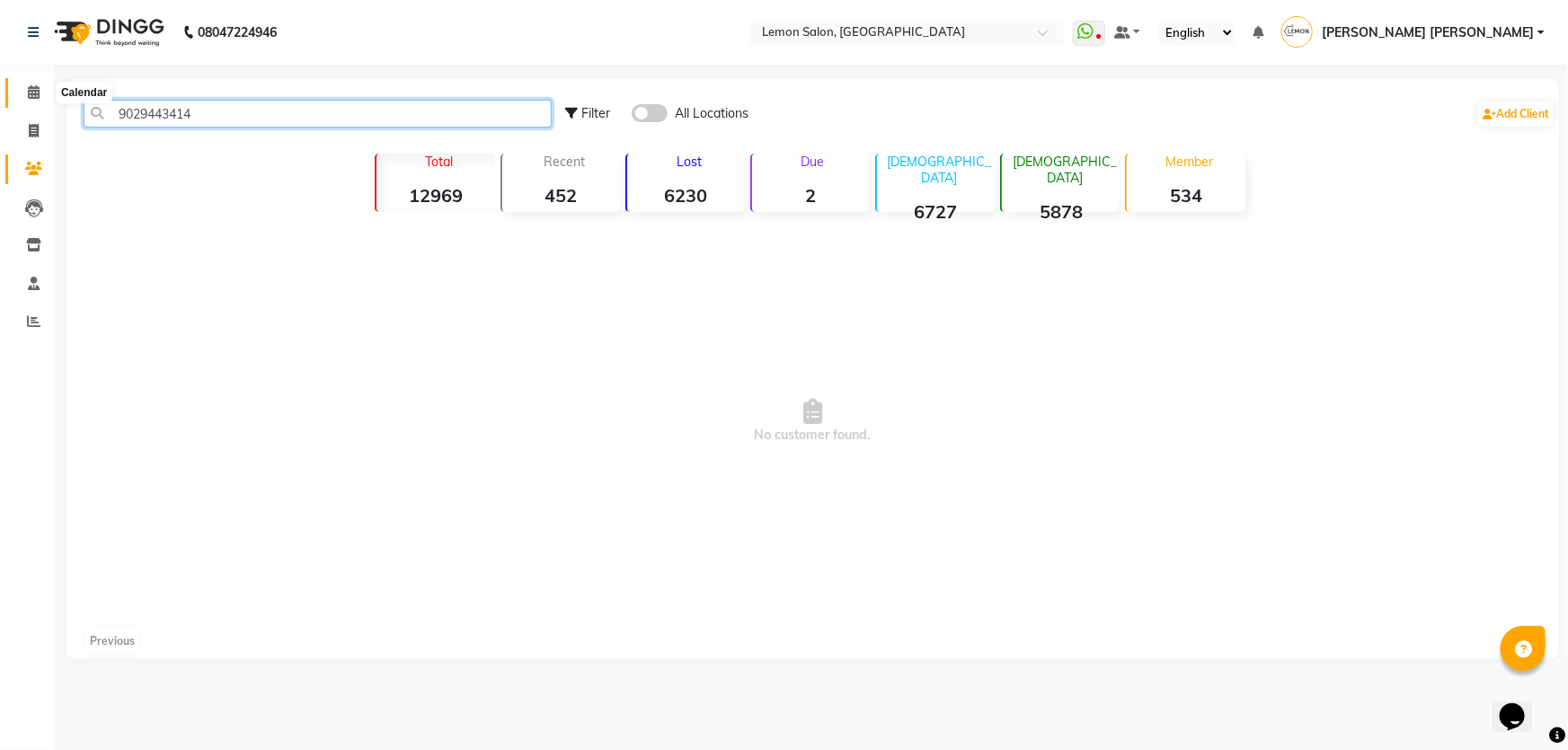
type input "9029443414"
click at [36, 88] on icon at bounding box center [34, 92] width 12 height 14
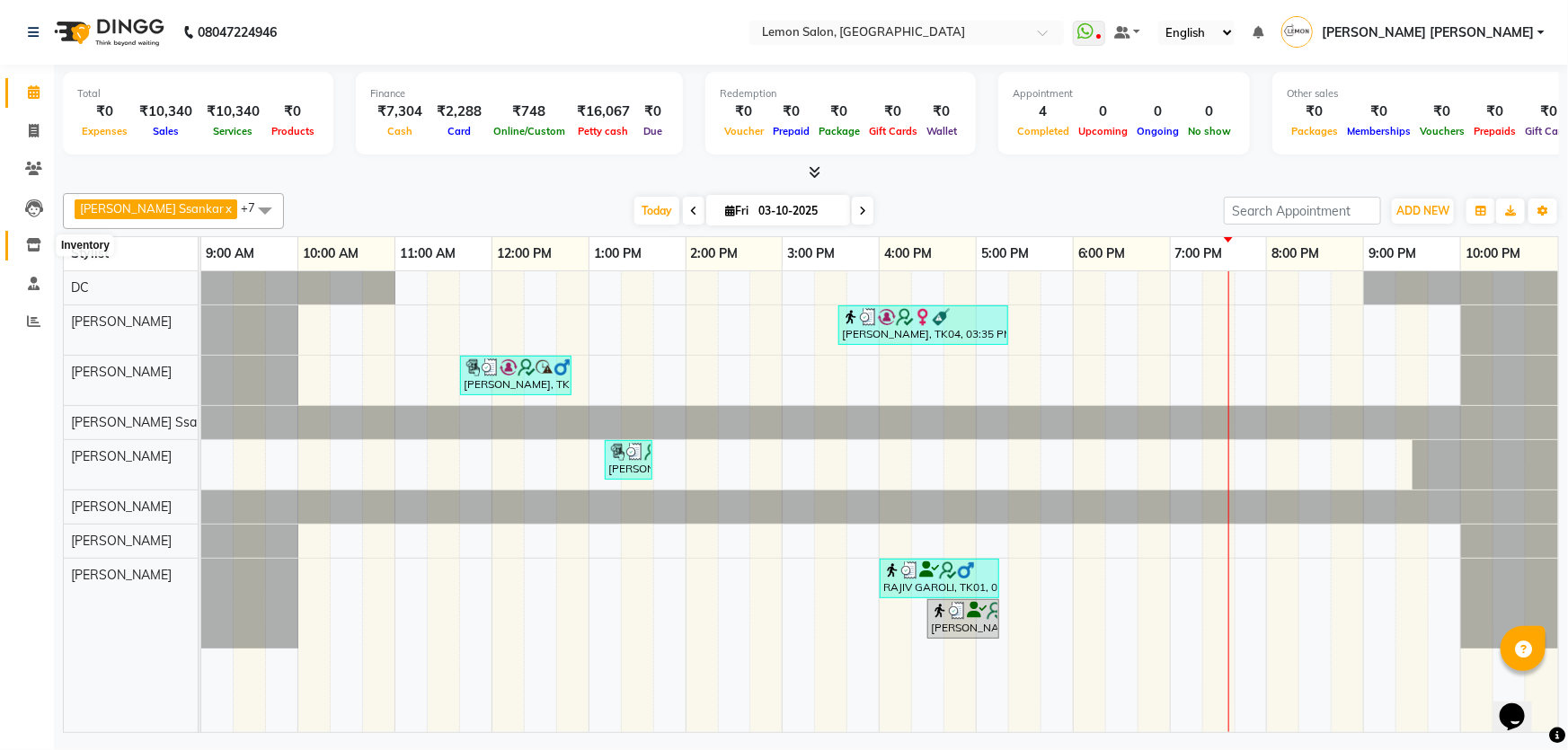
click at [42, 244] on span at bounding box center [34, 245] width 32 height 20
select select
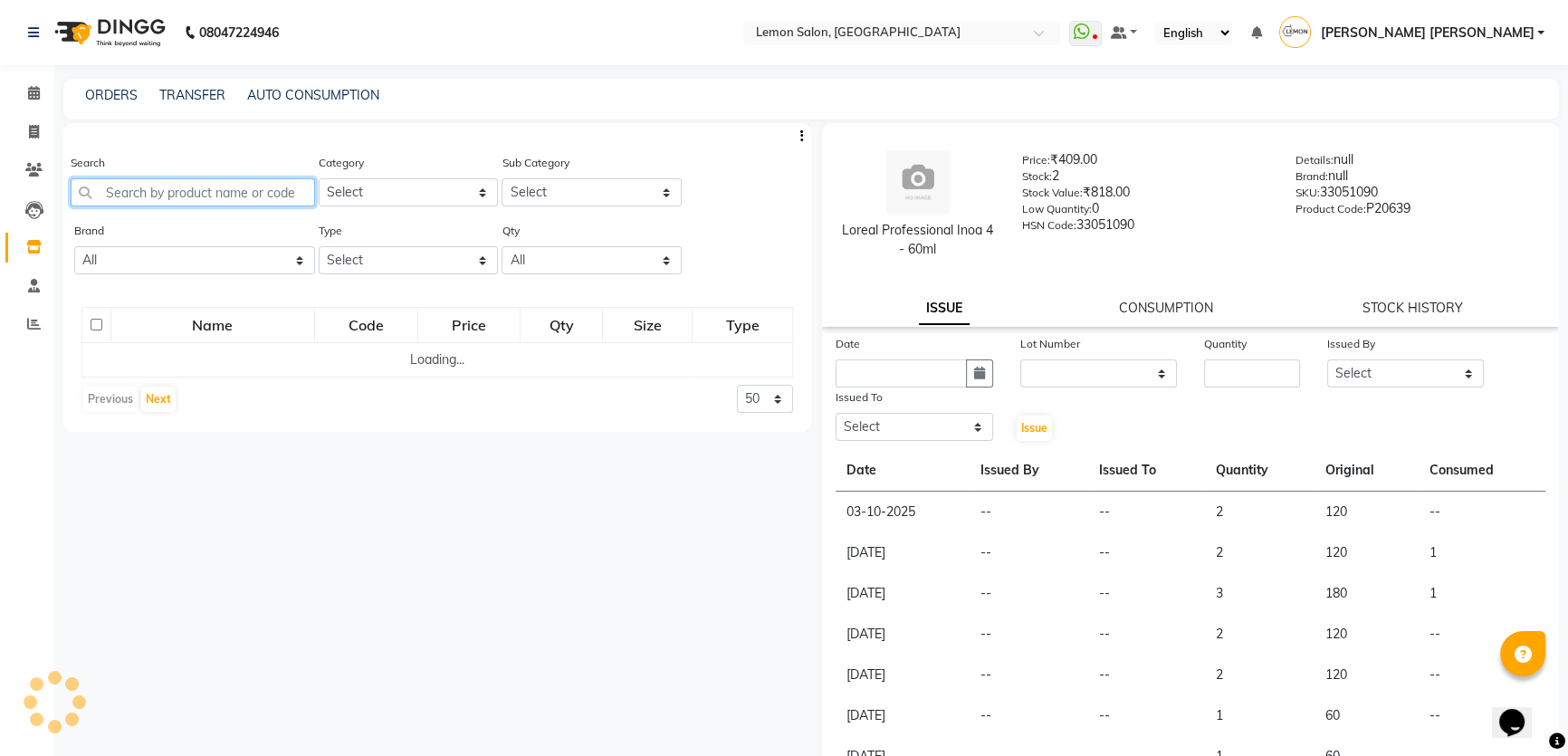
click at [176, 184] on input "text" at bounding box center [193, 192] width 244 height 28
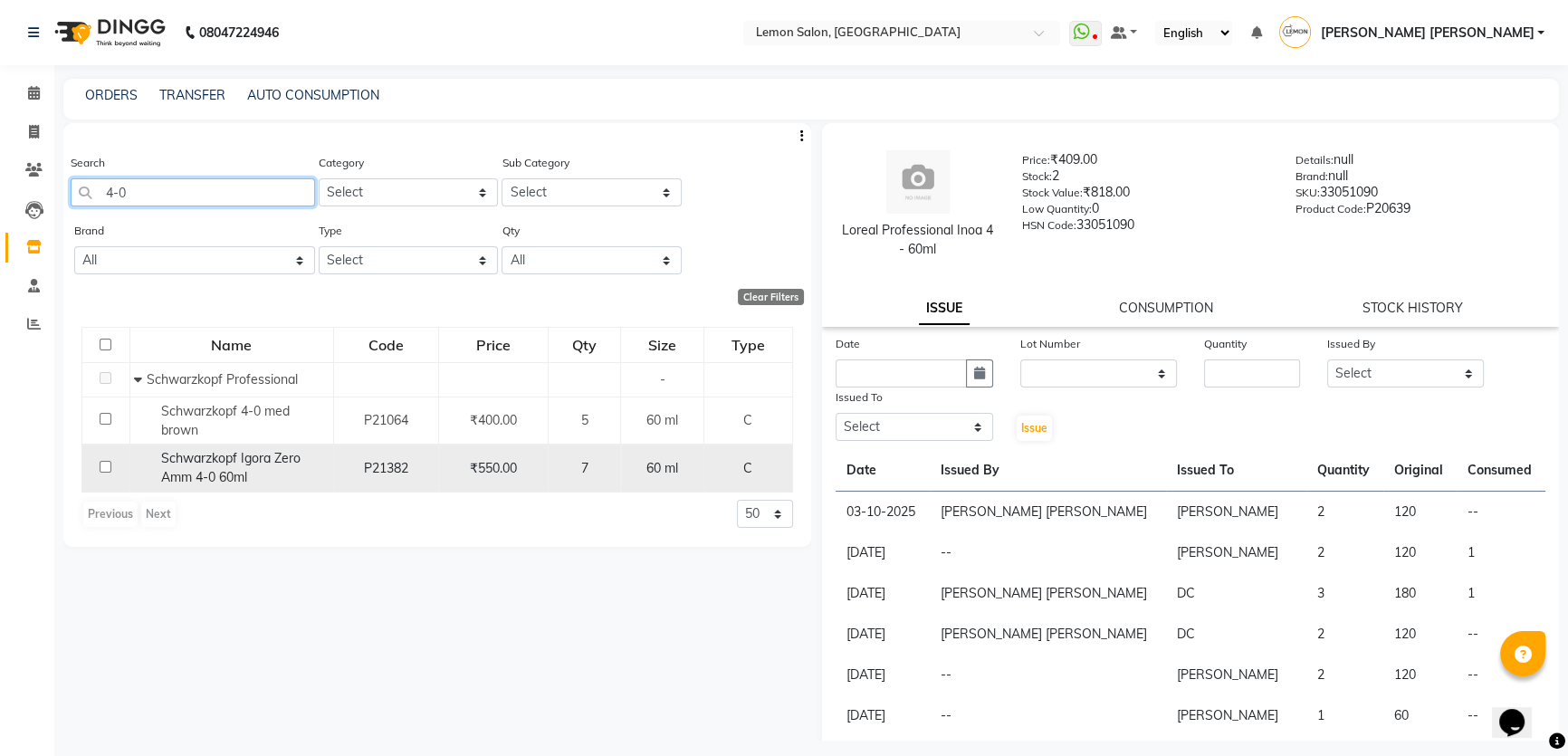
type input "4-0"
click at [252, 471] on div "Schwarzkopf Igora Zero Amm 4-0 60ml" at bounding box center [231, 468] width 194 height 38
select select
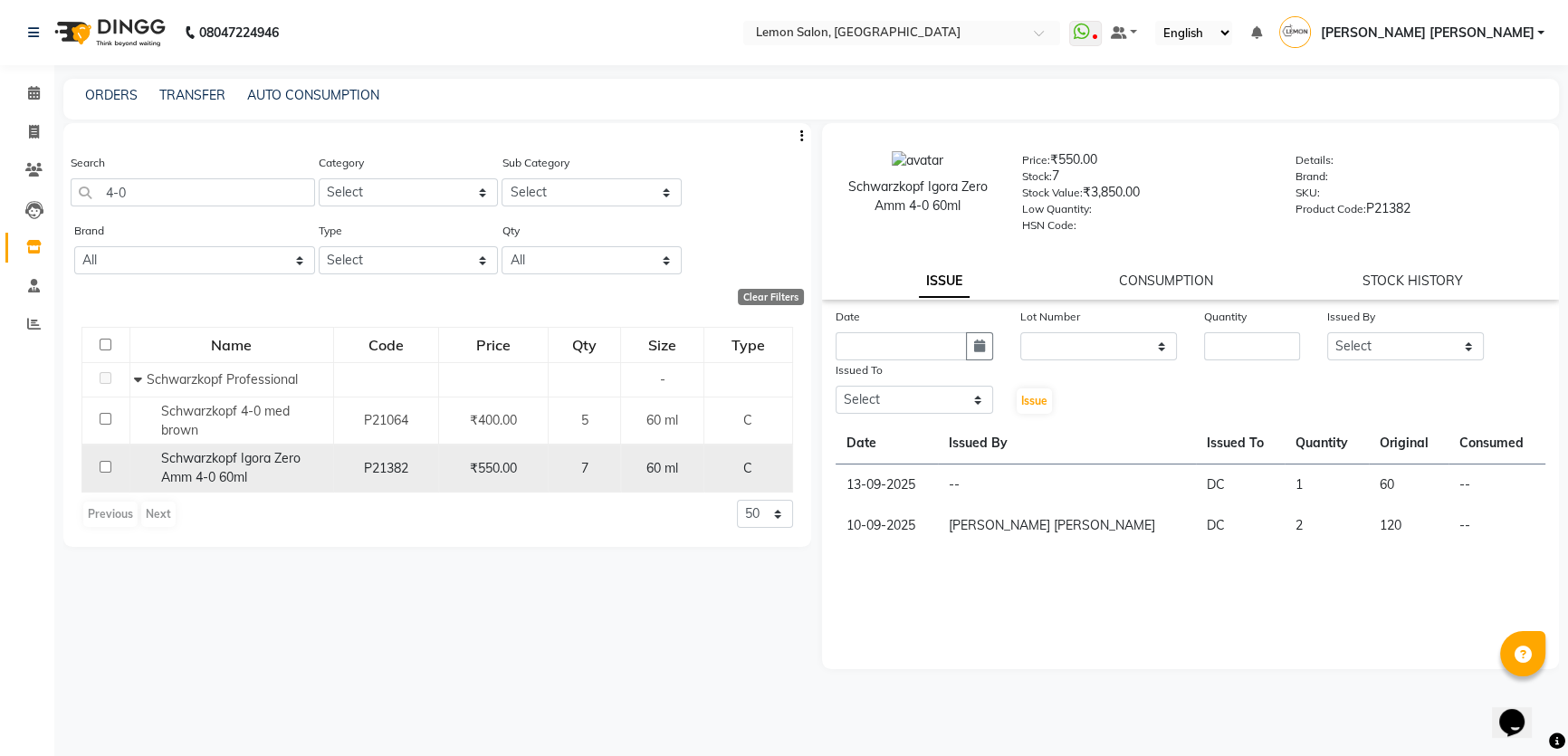
click at [243, 463] on span "Schwarzkopf Igora Zero Amm 4-0 60ml" at bounding box center [231, 468] width 139 height 35
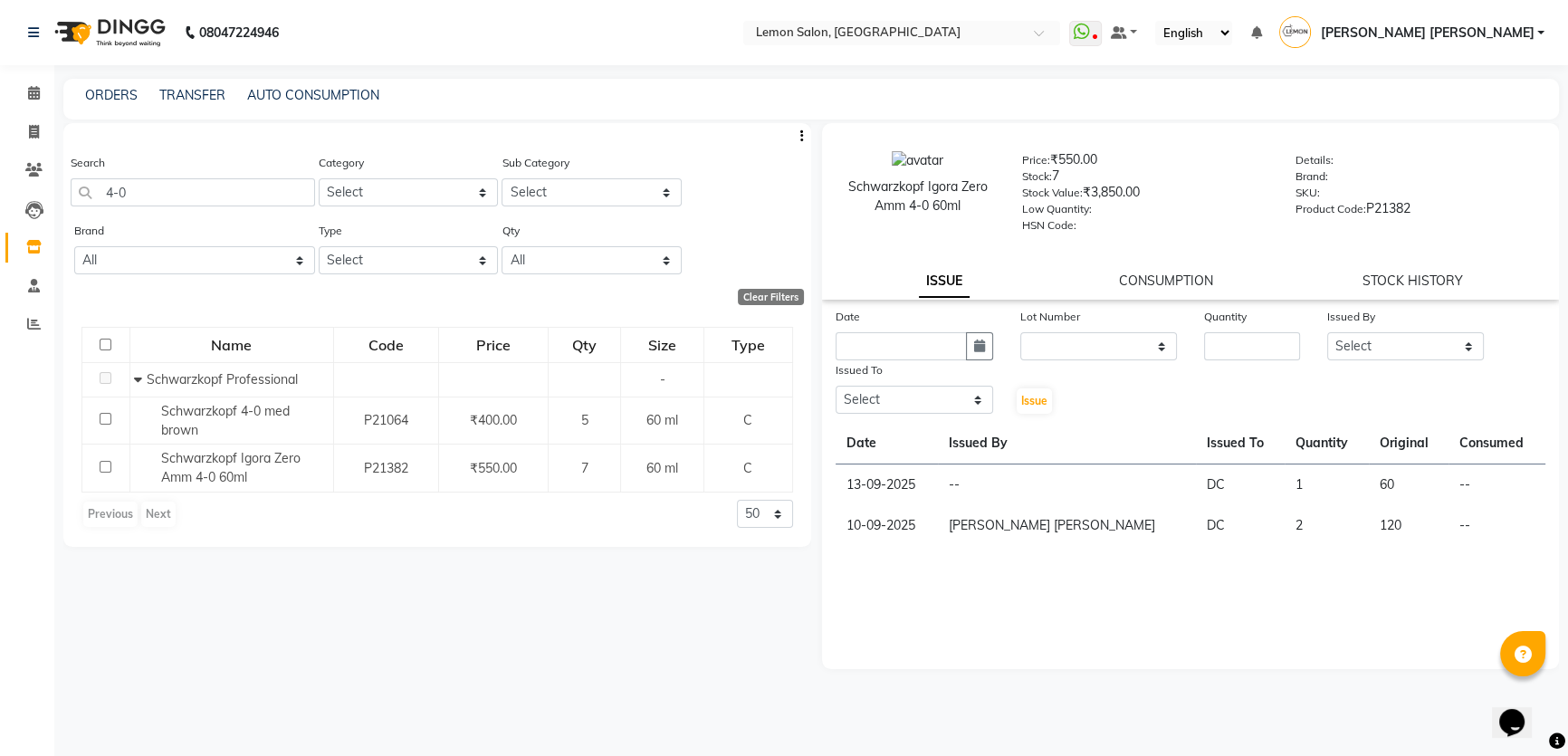
click at [565, 303] on div "Clear Filters" at bounding box center [433, 297] width 740 height 17
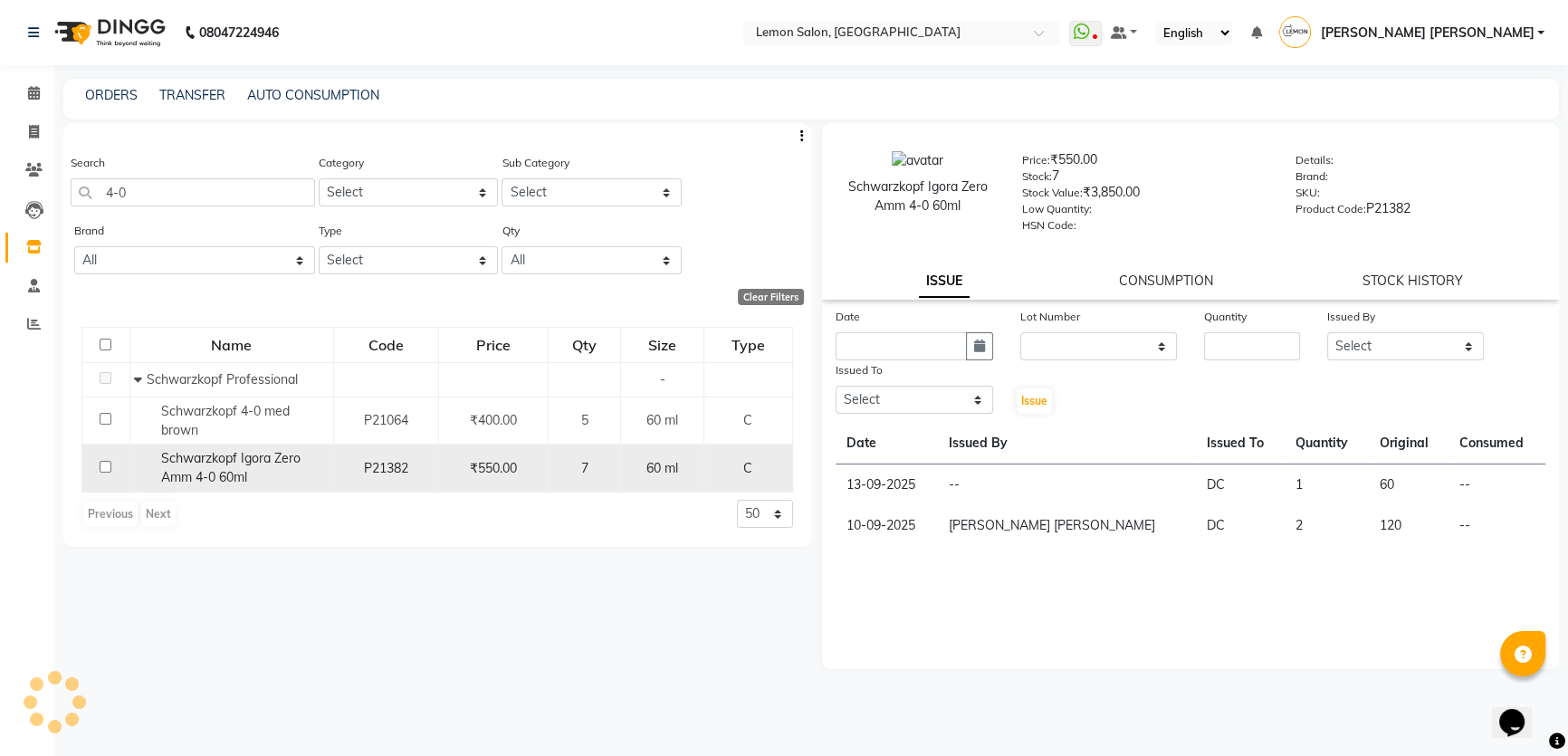
click at [292, 464] on span "Schwarzkopf Igora Zero Amm 4-0 60ml" at bounding box center [231, 468] width 139 height 35
click at [281, 464] on span "Schwarzkopf Igora Zero Amm 4-0 60ml" at bounding box center [231, 468] width 139 height 35
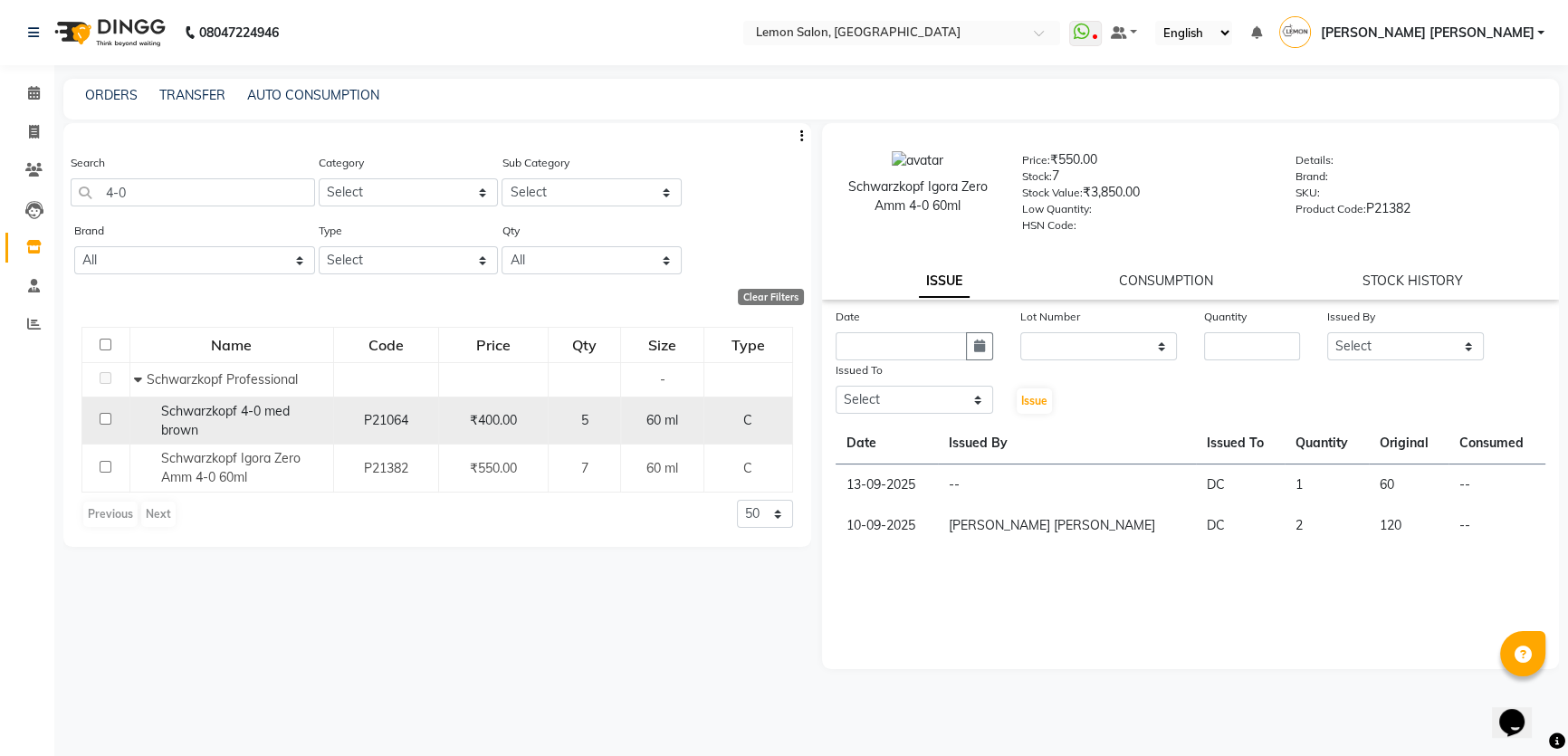
click at [270, 420] on div "Schwarzkopf 4-0 med brown" at bounding box center [231, 420] width 194 height 38
select select
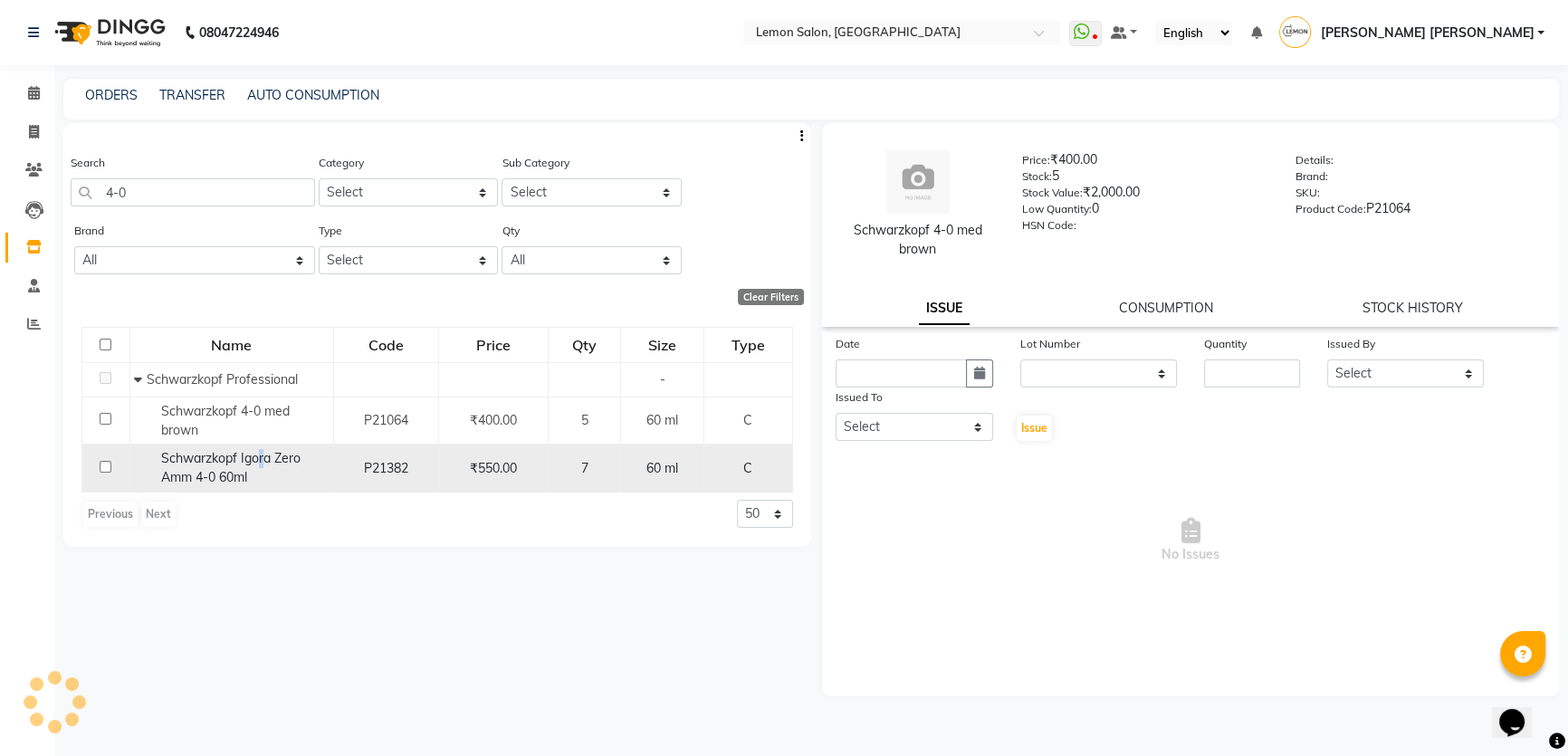
click at [262, 464] on span "Schwarzkopf Igora Zero Amm 4-0 60ml" at bounding box center [231, 468] width 139 height 35
select select
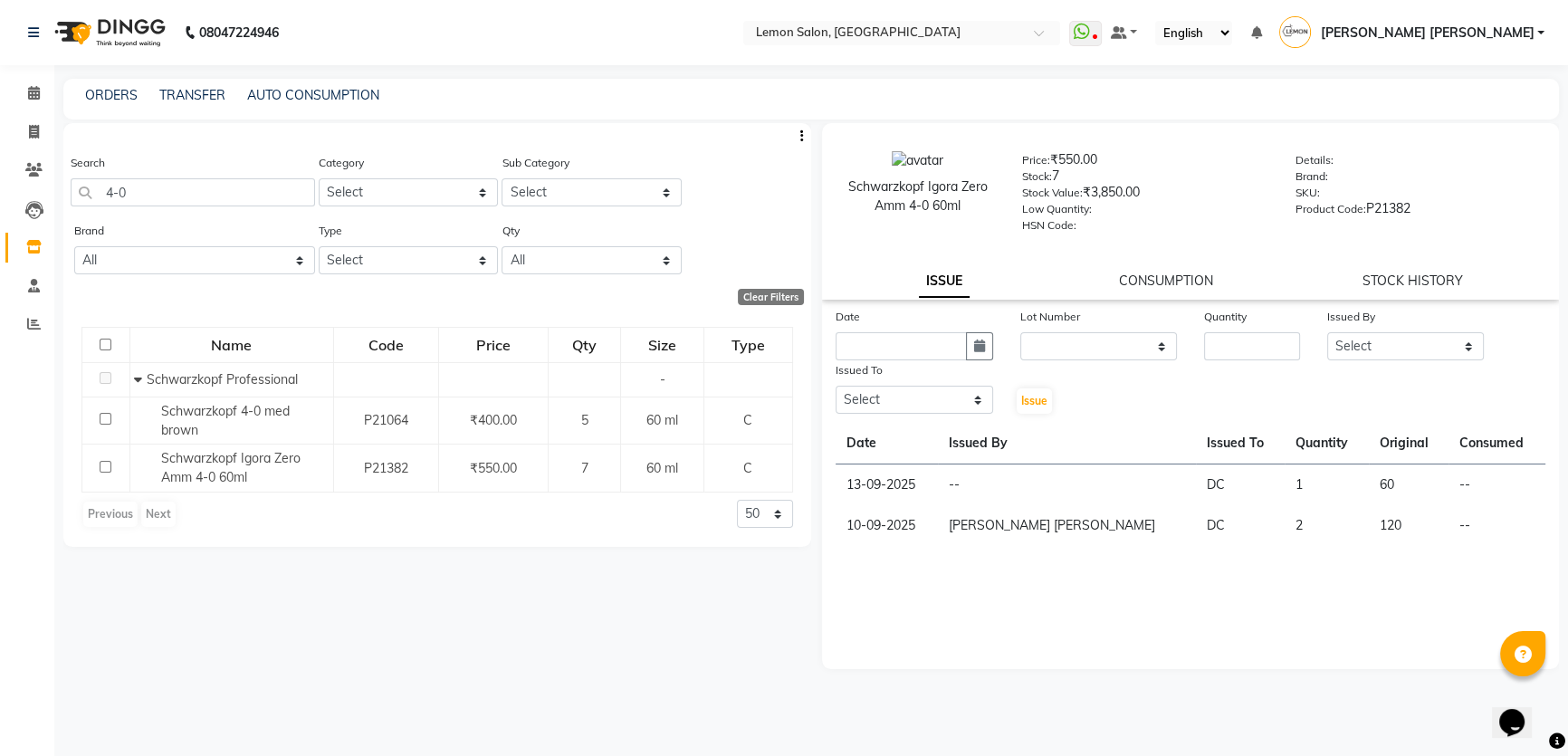
click at [1016, 269] on div "Schwarzkopf Igora Zero Amm 4-0 60ml Price: ₹550.00 Stock: 7 Stock Value: ₹3,850…" at bounding box center [1191, 211] width 737 height 176
click at [980, 352] on icon "button" at bounding box center [979, 345] width 11 height 13
select select "10"
select select "2025"
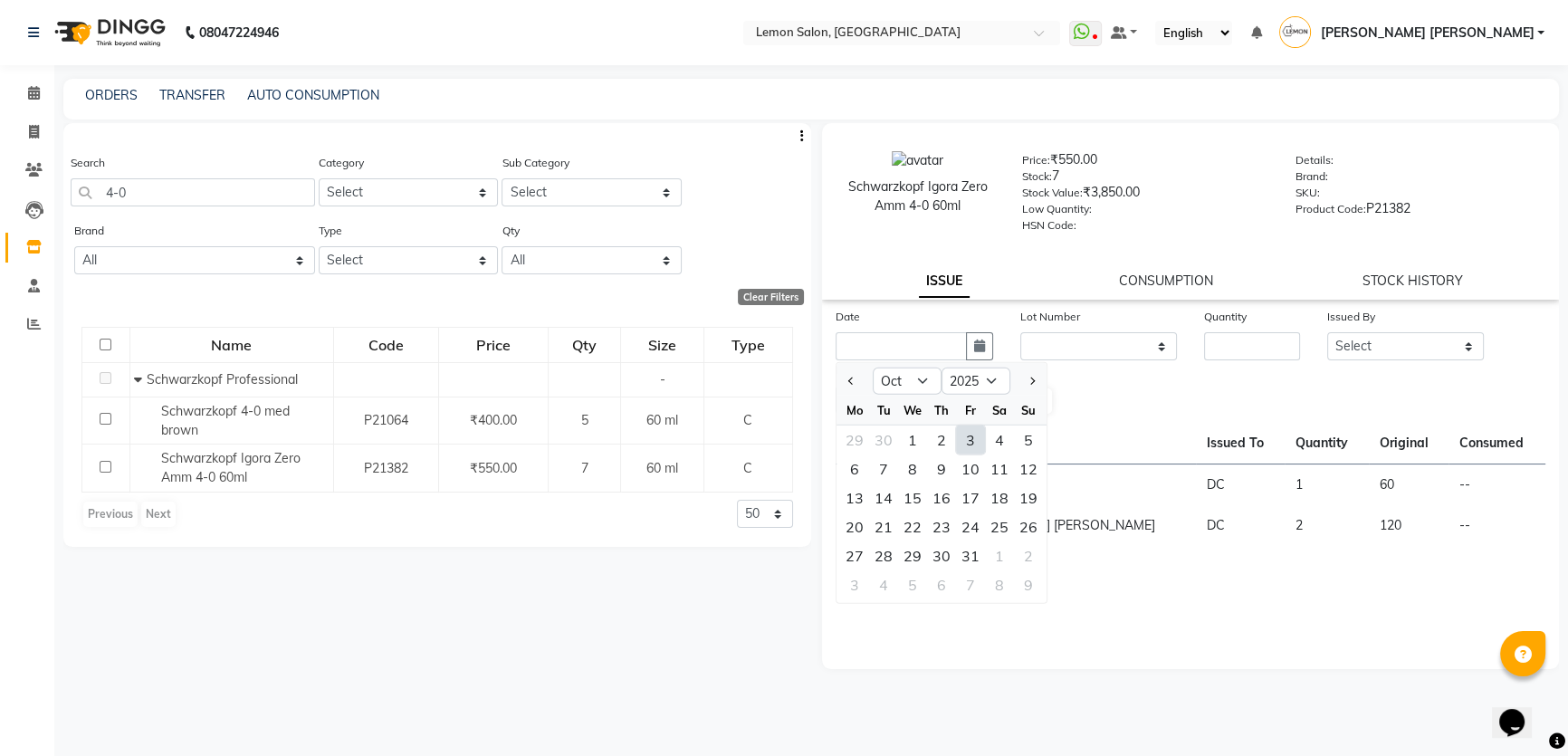
click at [970, 444] on div "3" at bounding box center [971, 440] width 29 height 29
type input "03-10-2025"
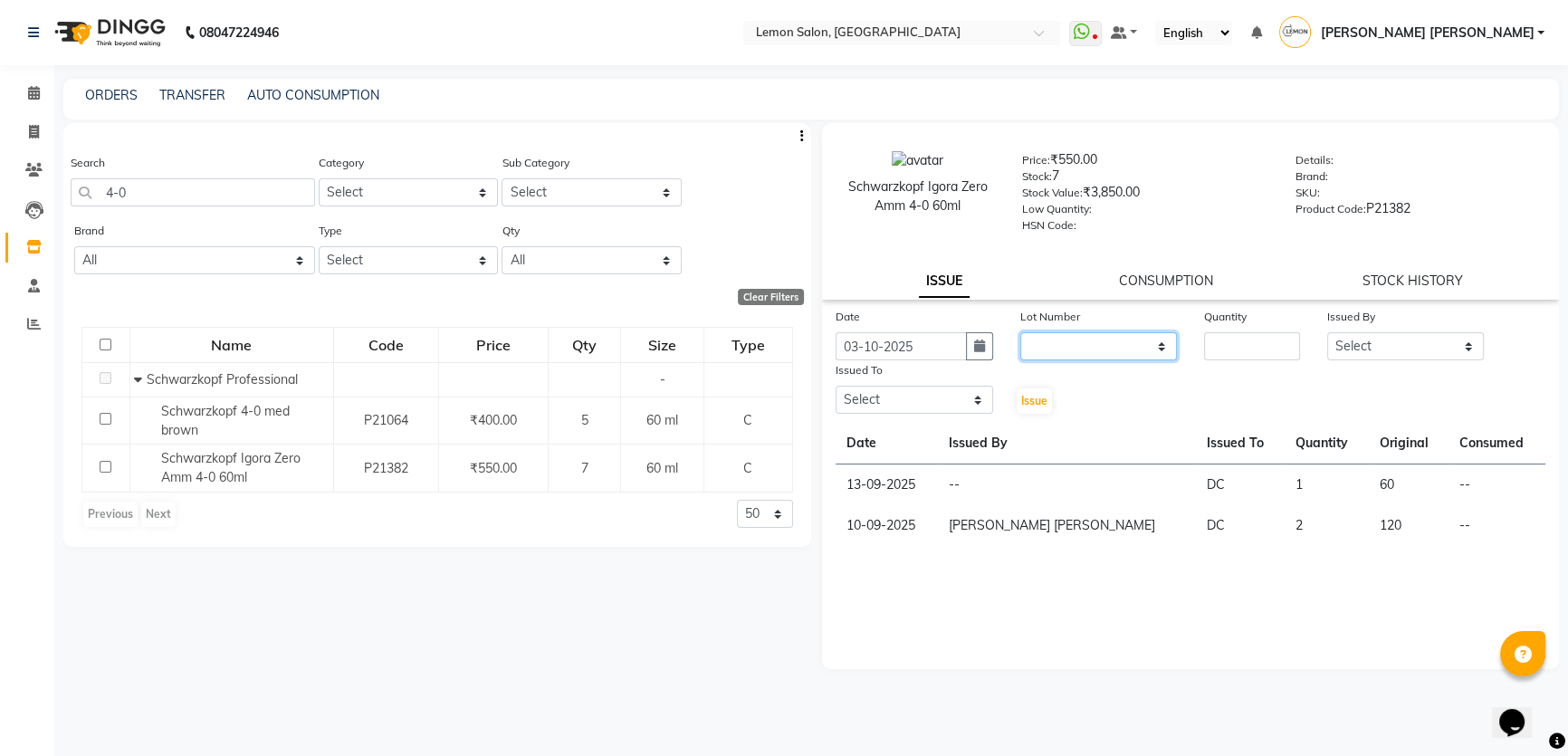
drag, startPoint x: 1103, startPoint y: 343, endPoint x: 1110, endPoint y: 363, distance: 21.2
click at [1103, 343] on select "None" at bounding box center [1099, 346] width 158 height 28
select select "0: null"
click at [1020, 336] on select "None" at bounding box center [1099, 346] width 158 height 28
drag, startPoint x: 1194, startPoint y: 344, endPoint x: 1240, endPoint y: 356, distance: 47.5
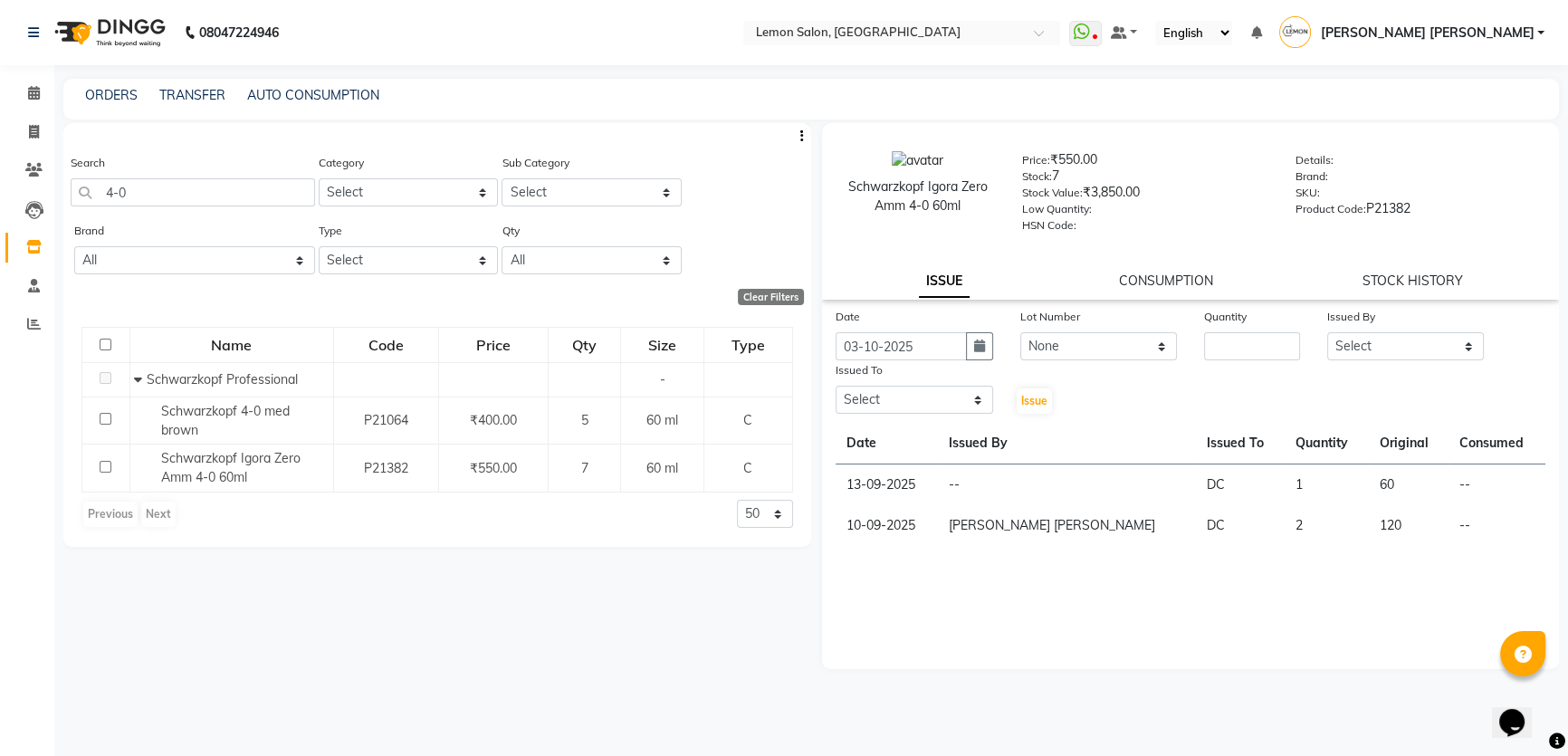
click at [1195, 344] on div "Quantity" at bounding box center [1252, 334] width 124 height 54
click at [1253, 359] on input "number" at bounding box center [1252, 346] width 96 height 28
type input "2"
click at [1416, 348] on select "Select Adnan Shaikh Anamta Sayyed Apoorva Ssankar Arshad Shaikh DC Imran shaikh…" at bounding box center [1406, 346] width 158 height 28
select select "7570"
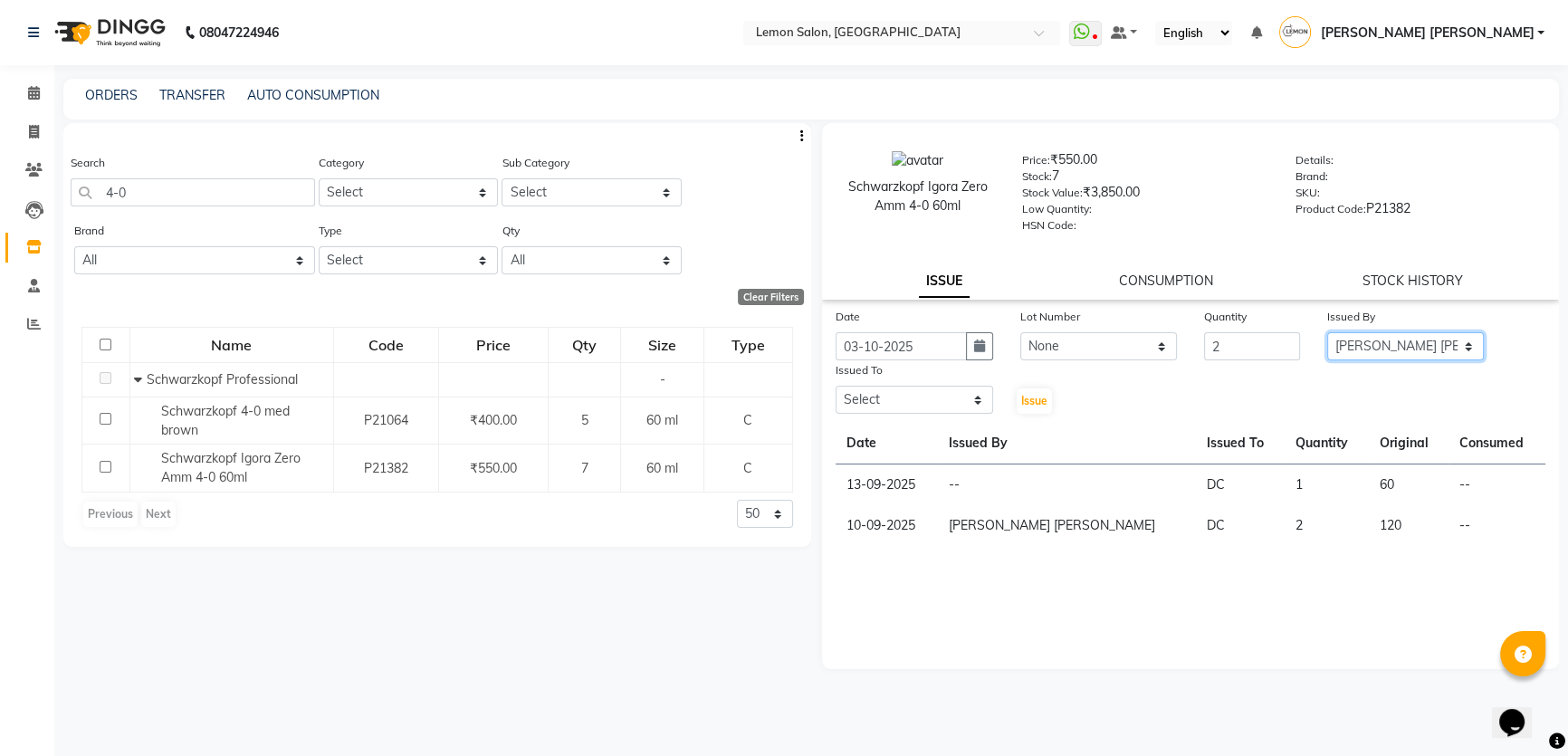
click at [1327, 336] on select "Select Adnan Shaikh Anamta Sayyed Apoorva Ssankar Arshad Shaikh DC Imran shaikh…" at bounding box center [1406, 346] width 158 height 28
click at [927, 405] on select "Select Adnan Shaikh Anamta Sayyed Apoorva Ssankar Arshad Shaikh DC Imran shaikh…" at bounding box center [914, 399] width 158 height 28
select select "70796"
click at [836, 390] on select "Select Adnan Shaikh Anamta Sayyed Apoorva Ssankar Arshad Shaikh DC Imran shaikh…" at bounding box center [914, 399] width 158 height 28
click at [1045, 412] on button "Issue" at bounding box center [1034, 401] width 35 height 25
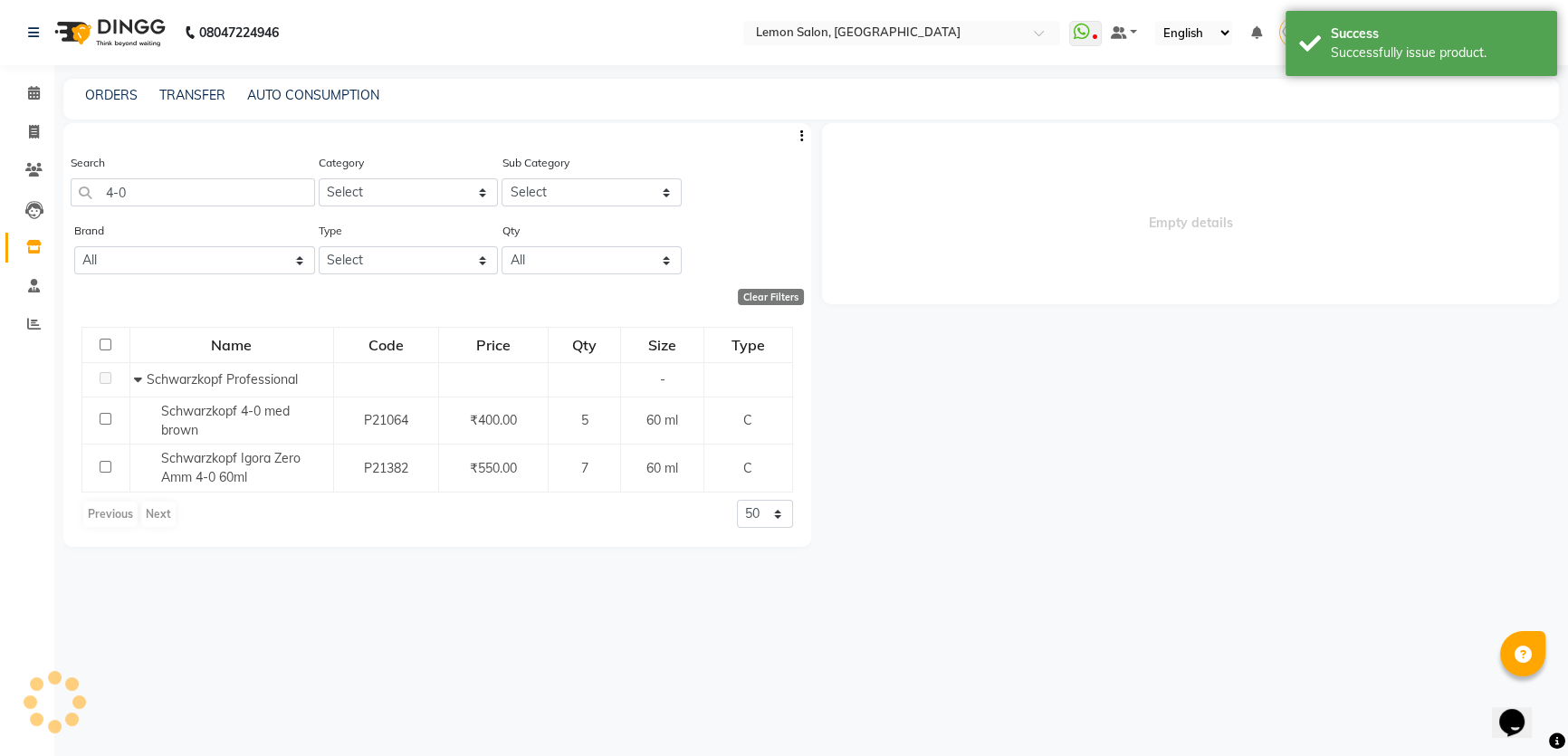
select select
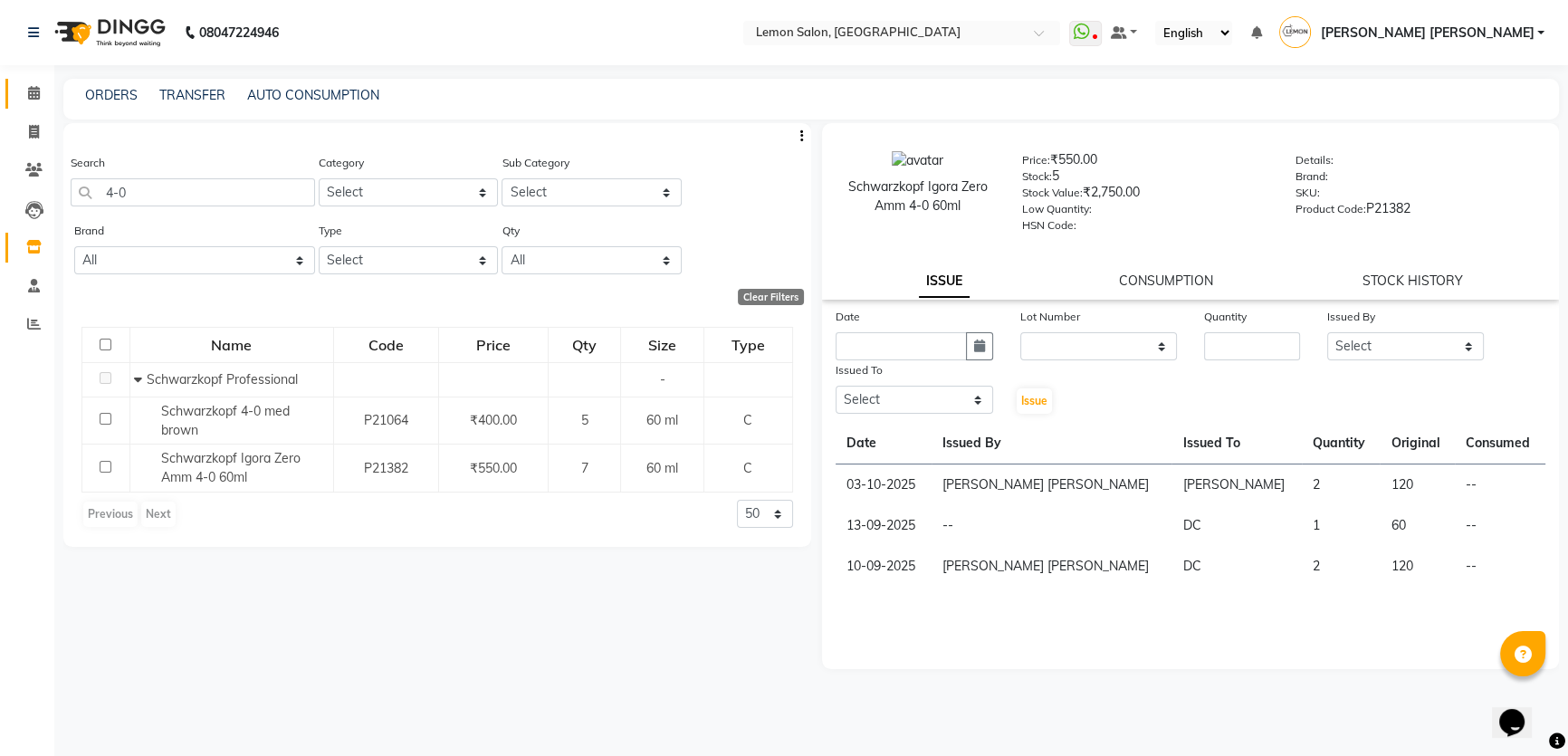
click at [38, 87] on icon at bounding box center [34, 92] width 12 height 14
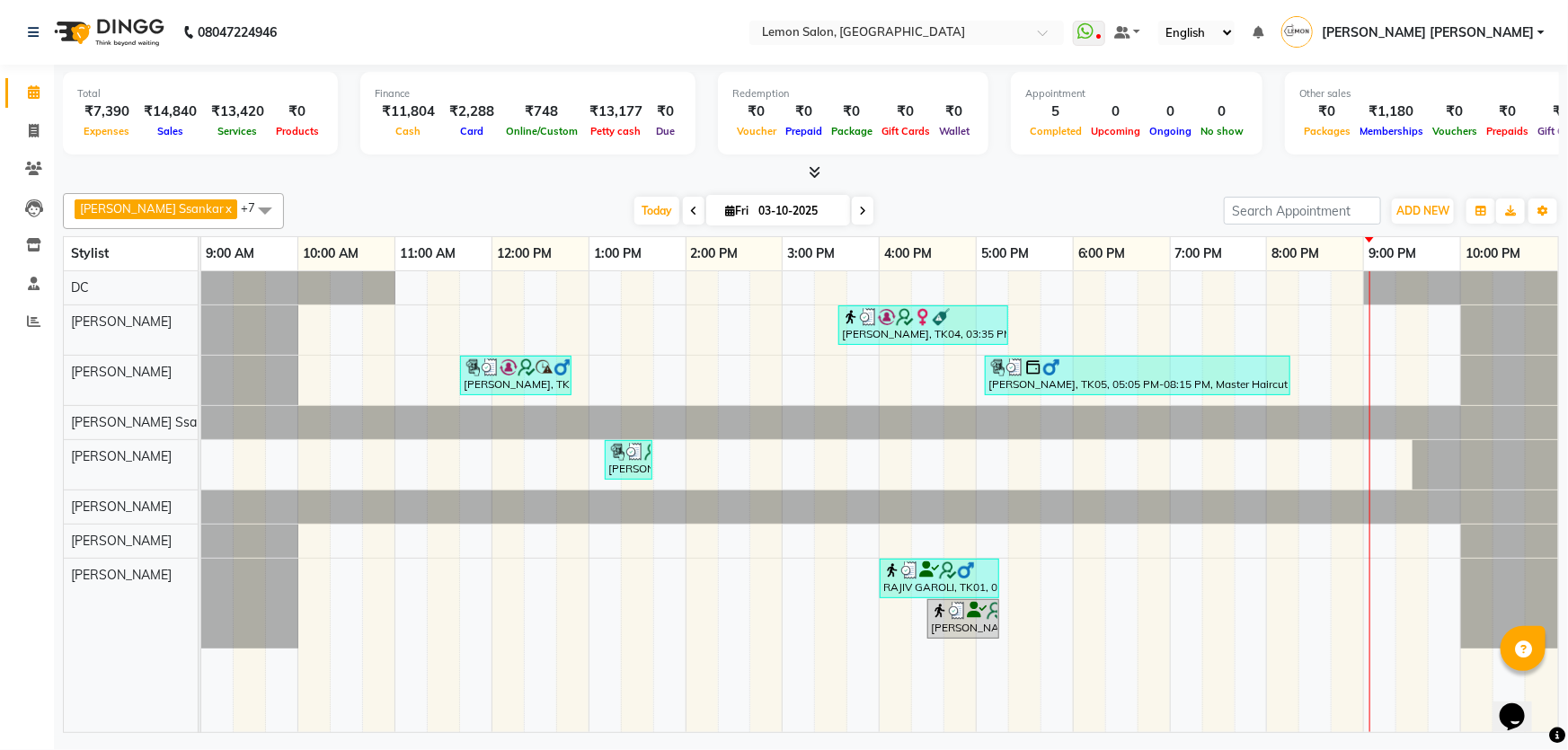
click at [859, 206] on icon at bounding box center [862, 210] width 7 height 11
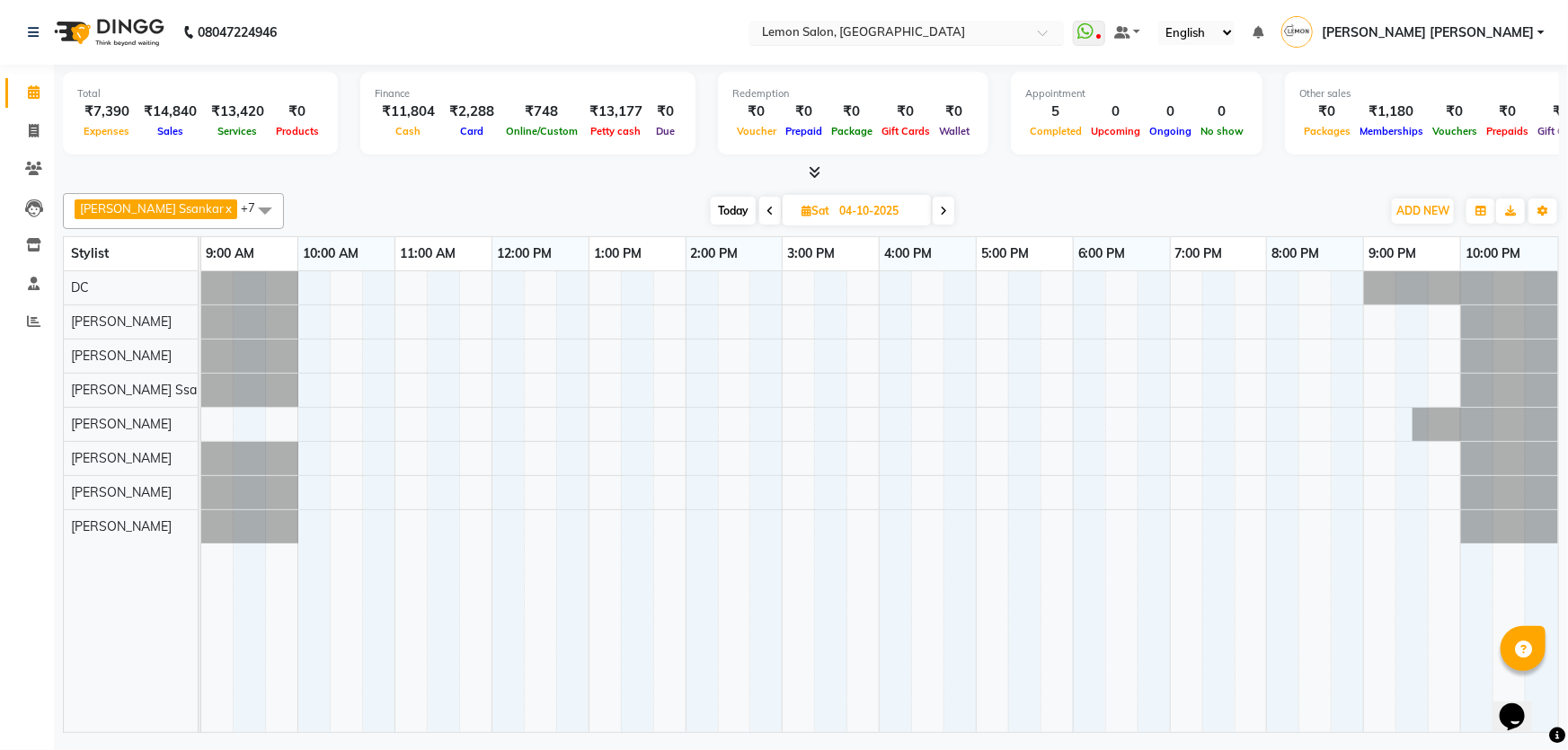
click at [880, 33] on input "text" at bounding box center [889, 34] width 261 height 18
click at [789, 19] on nav "08047224946 Select Location × Lemon Salon, Mira Road Lemon Salon, Mira Road Wha…" at bounding box center [784, 32] width 1568 height 65
click at [809, 215] on span "Sat 04-10-2025" at bounding box center [857, 210] width 149 height 31
click at [966, 208] on div "Today Sat 04-10-2025" at bounding box center [832, 211] width 1079 height 27
click at [940, 210] on icon at bounding box center [943, 210] width 7 height 11
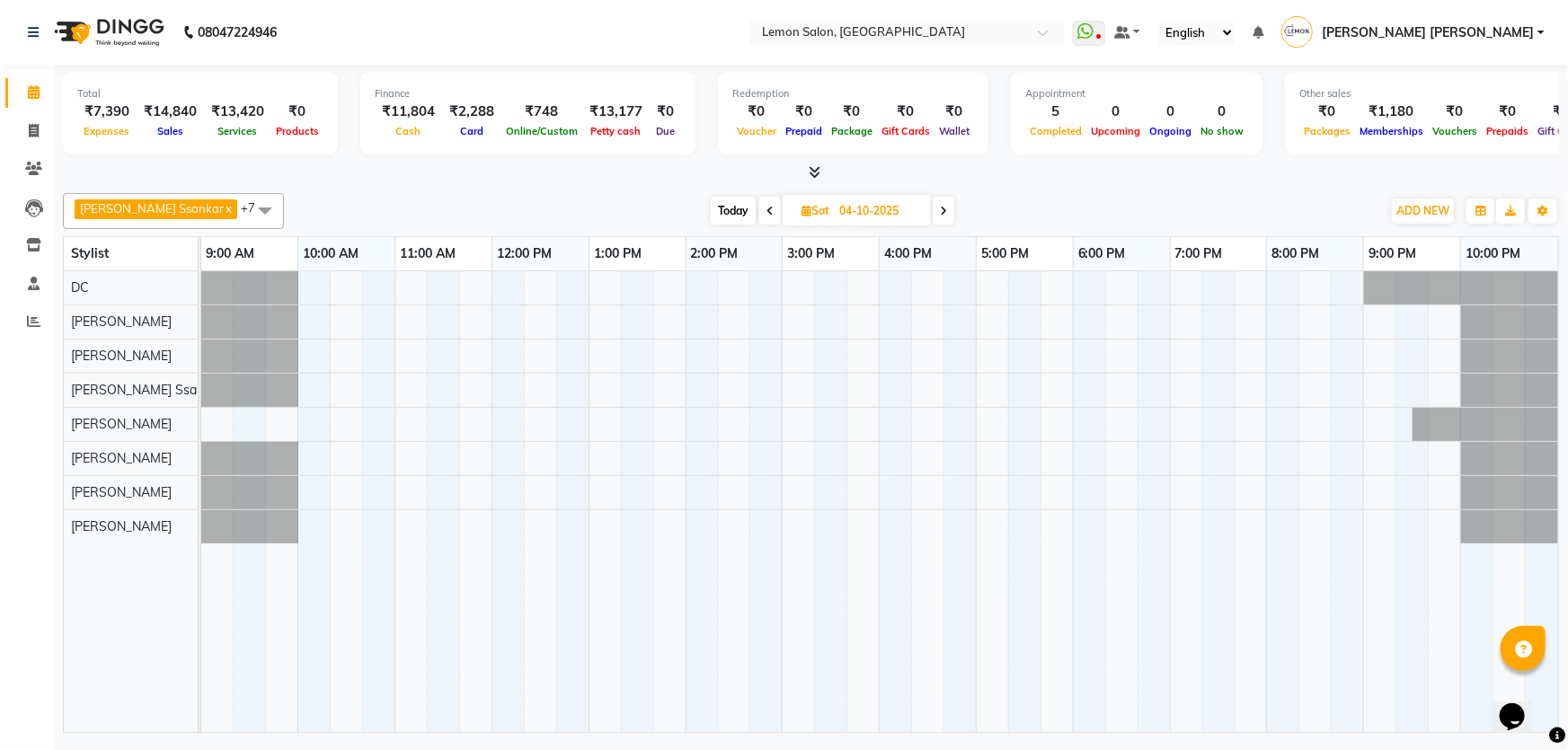
type input "05-10-2025"
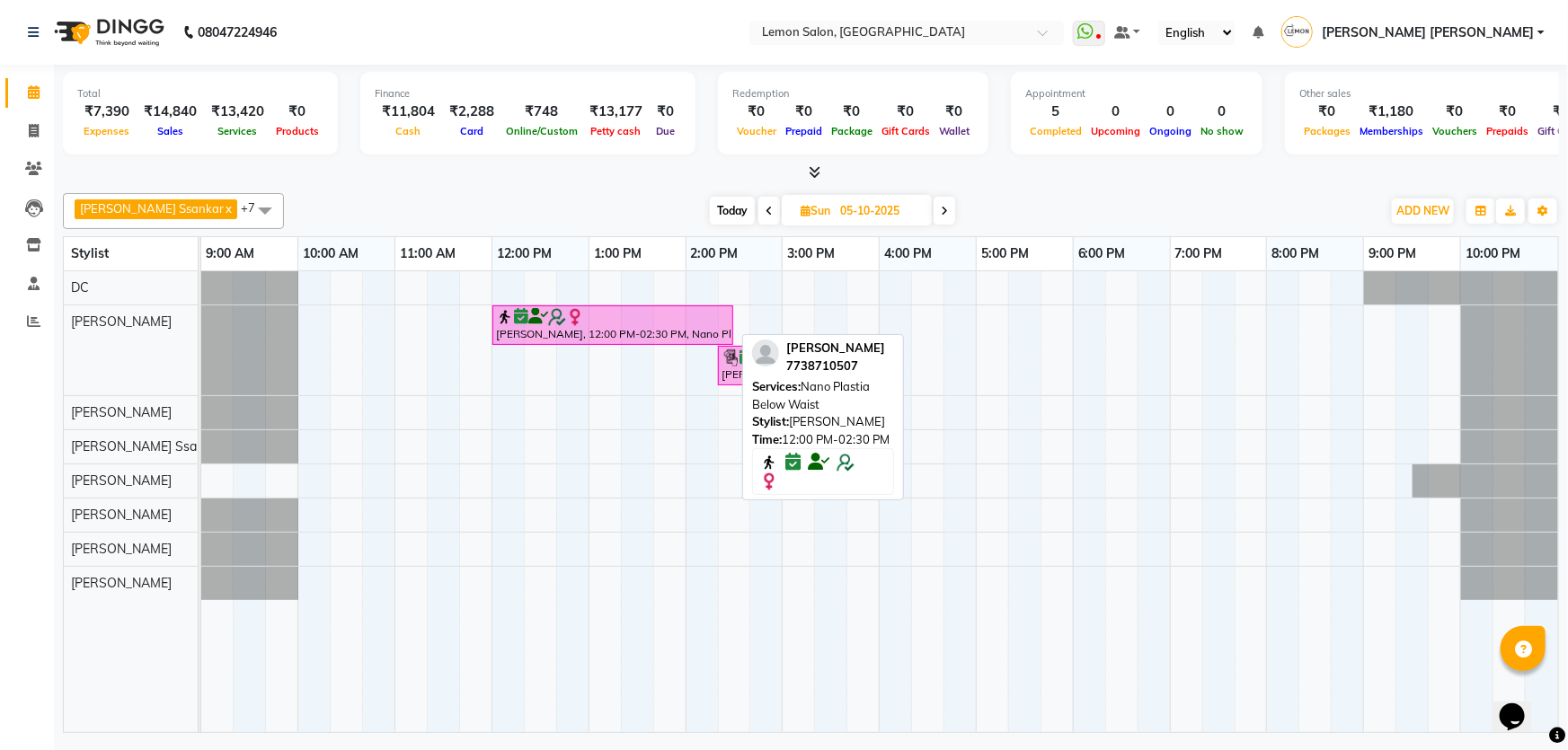
click at [575, 320] on img at bounding box center [574, 317] width 18 height 18
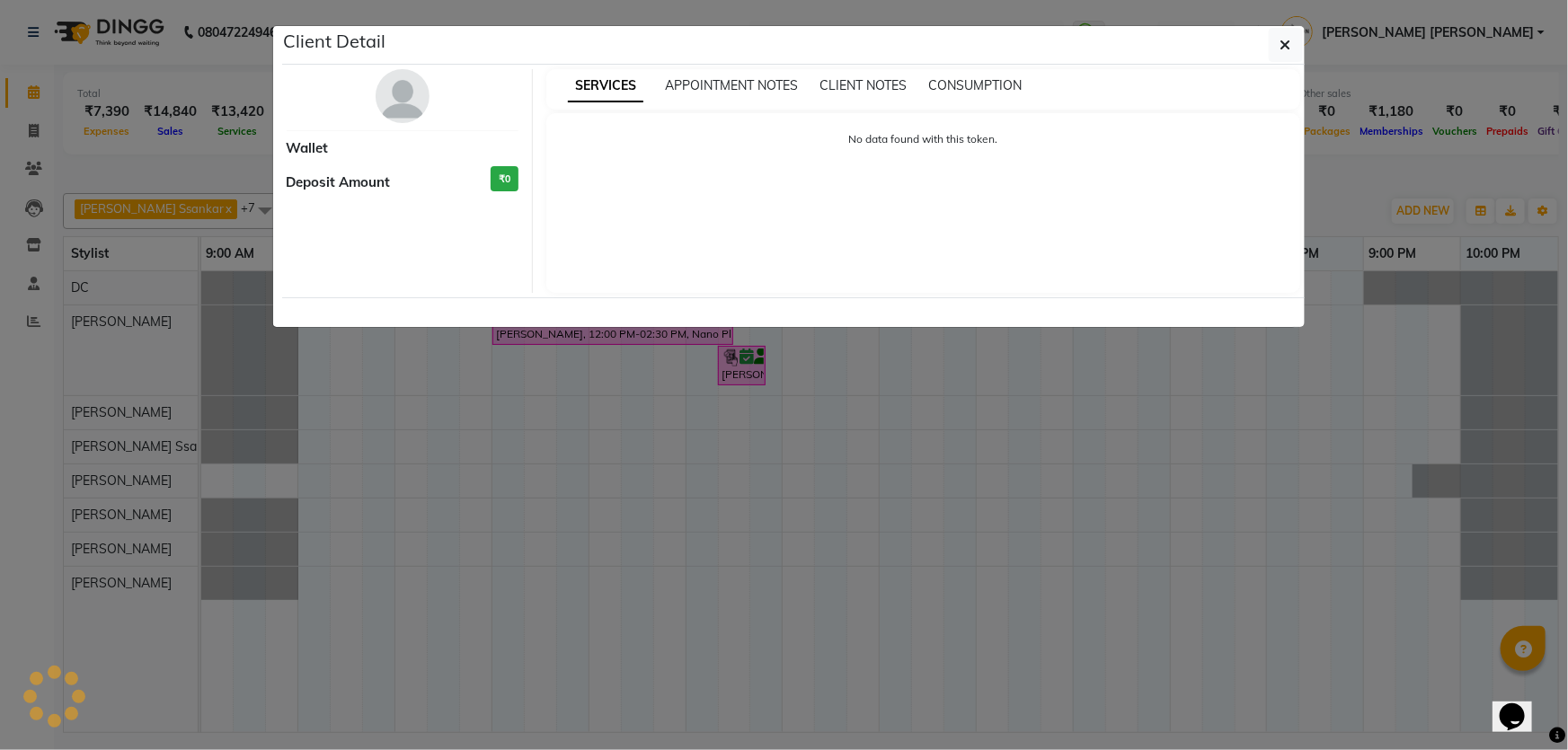
select select "6"
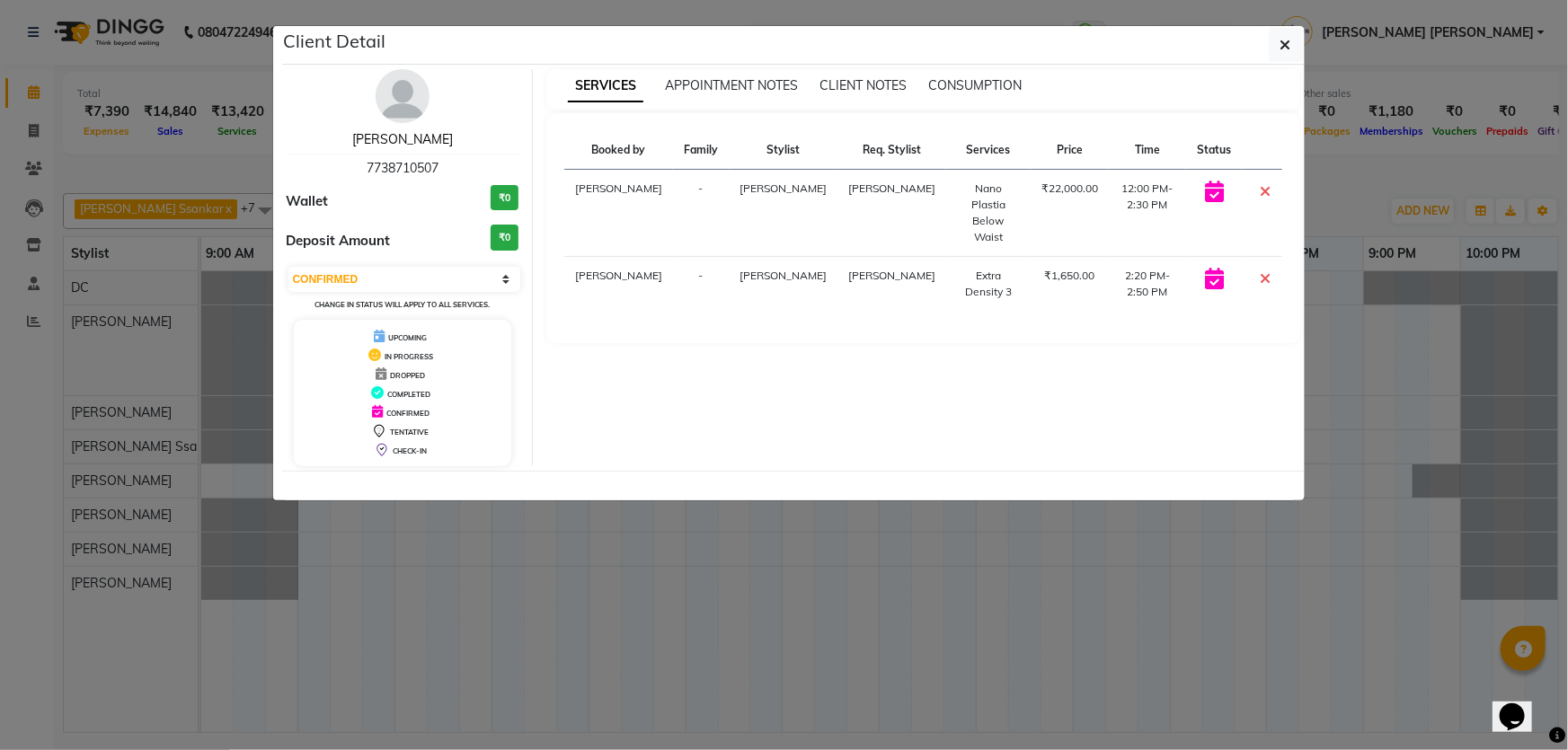
click at [406, 136] on link "Mickey Mistry" at bounding box center [403, 139] width 100 height 16
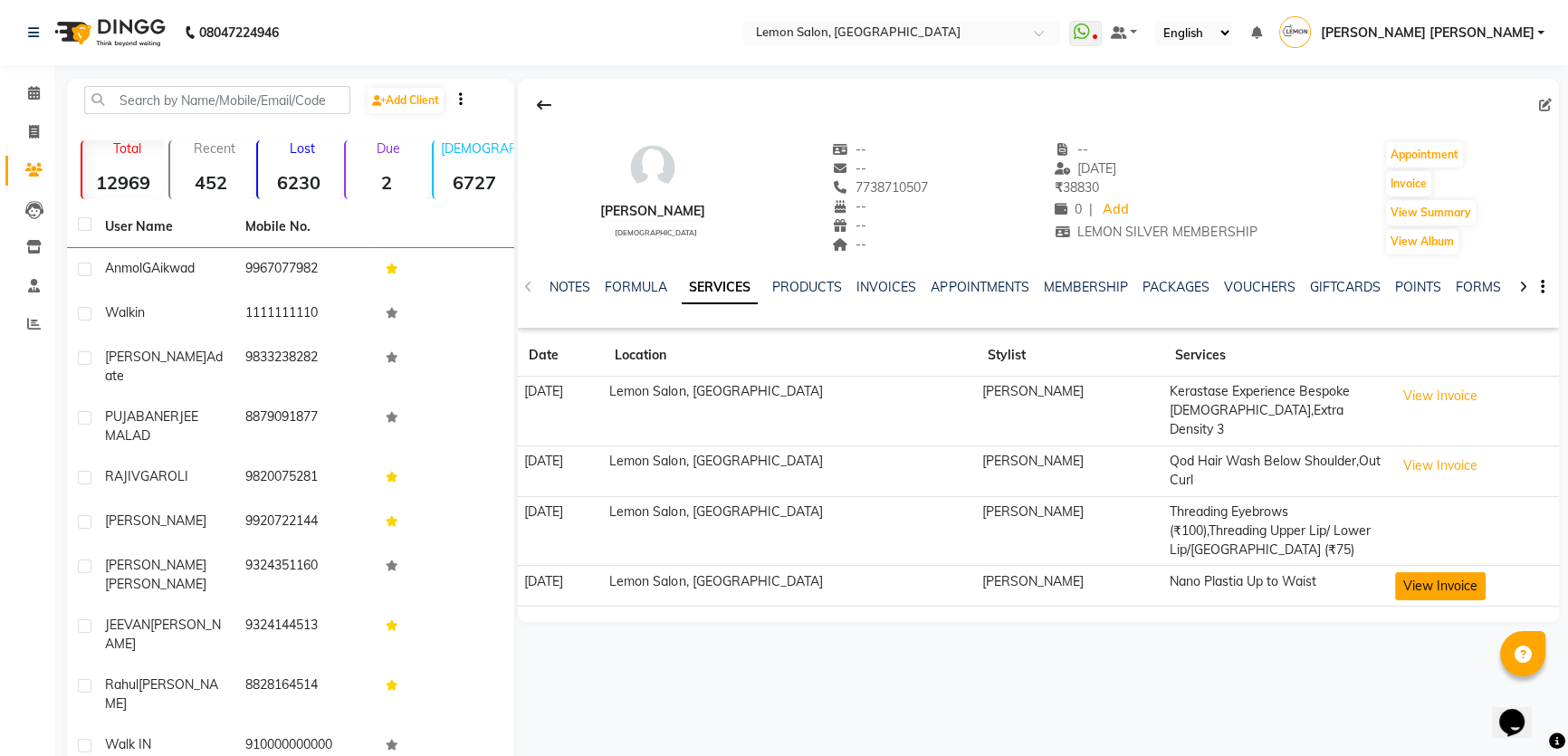
click at [1410, 572] on button "View Invoice" at bounding box center [1440, 586] width 90 height 28
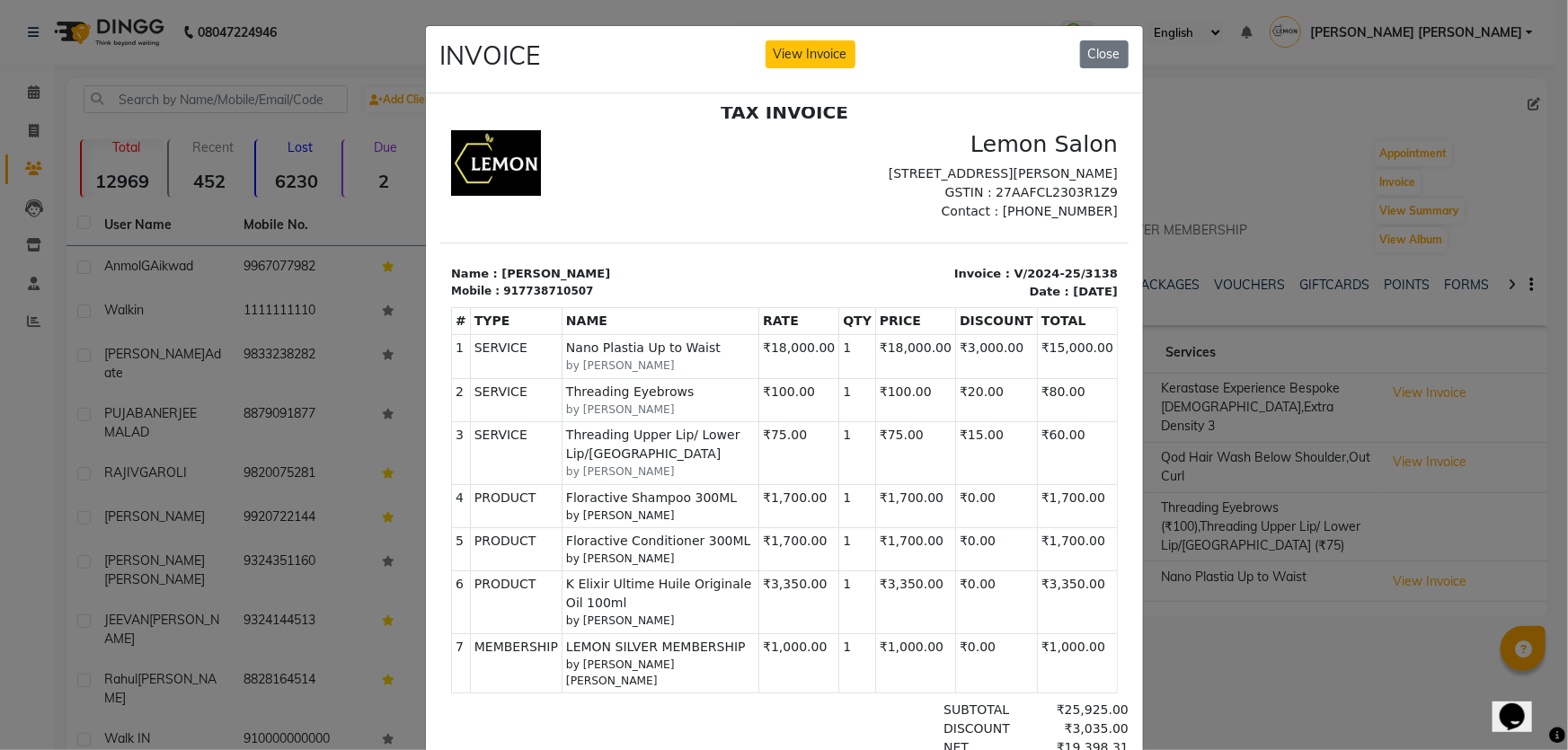
scroll to position [323, 0]
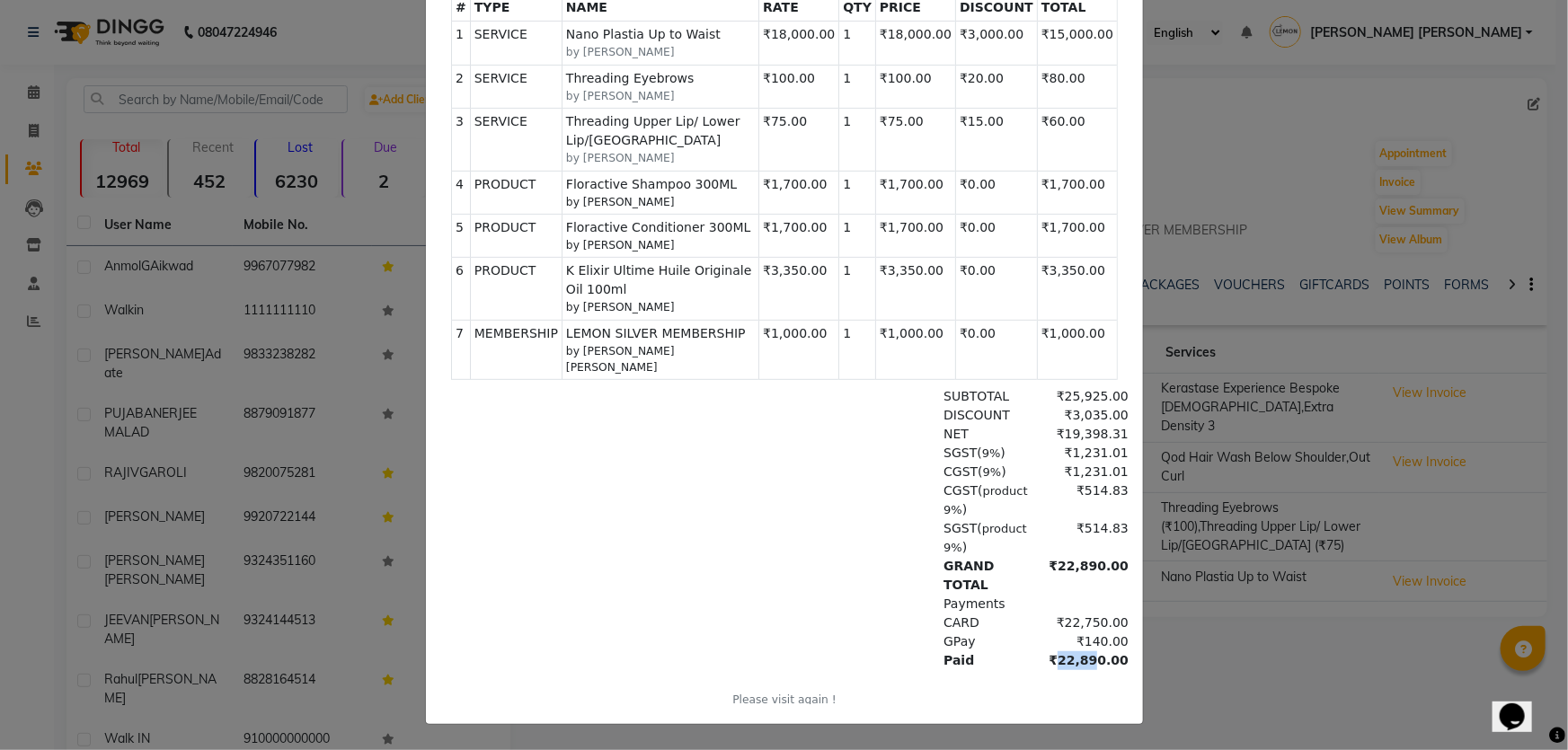
drag, startPoint x: 1031, startPoint y: 627, endPoint x: 1074, endPoint y: 627, distance: 43.0
click at [1074, 652] on div "₹22,890.00" at bounding box center [1078, 661] width 98 height 19
click at [771, 519] on div "SGST ( product 9% ) ₹514.83" at bounding box center [894, 538] width 466 height 38
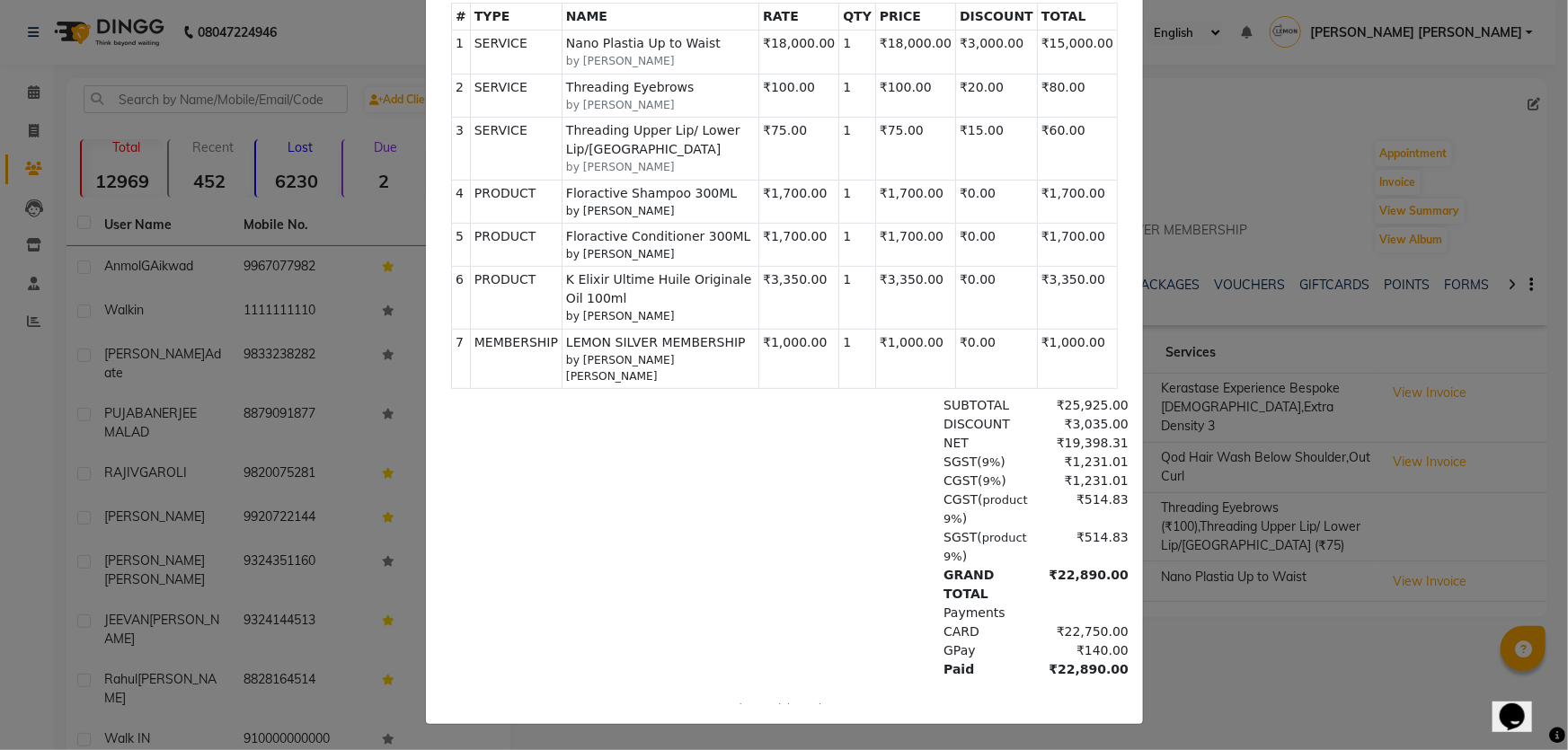
scroll to position [0, 0]
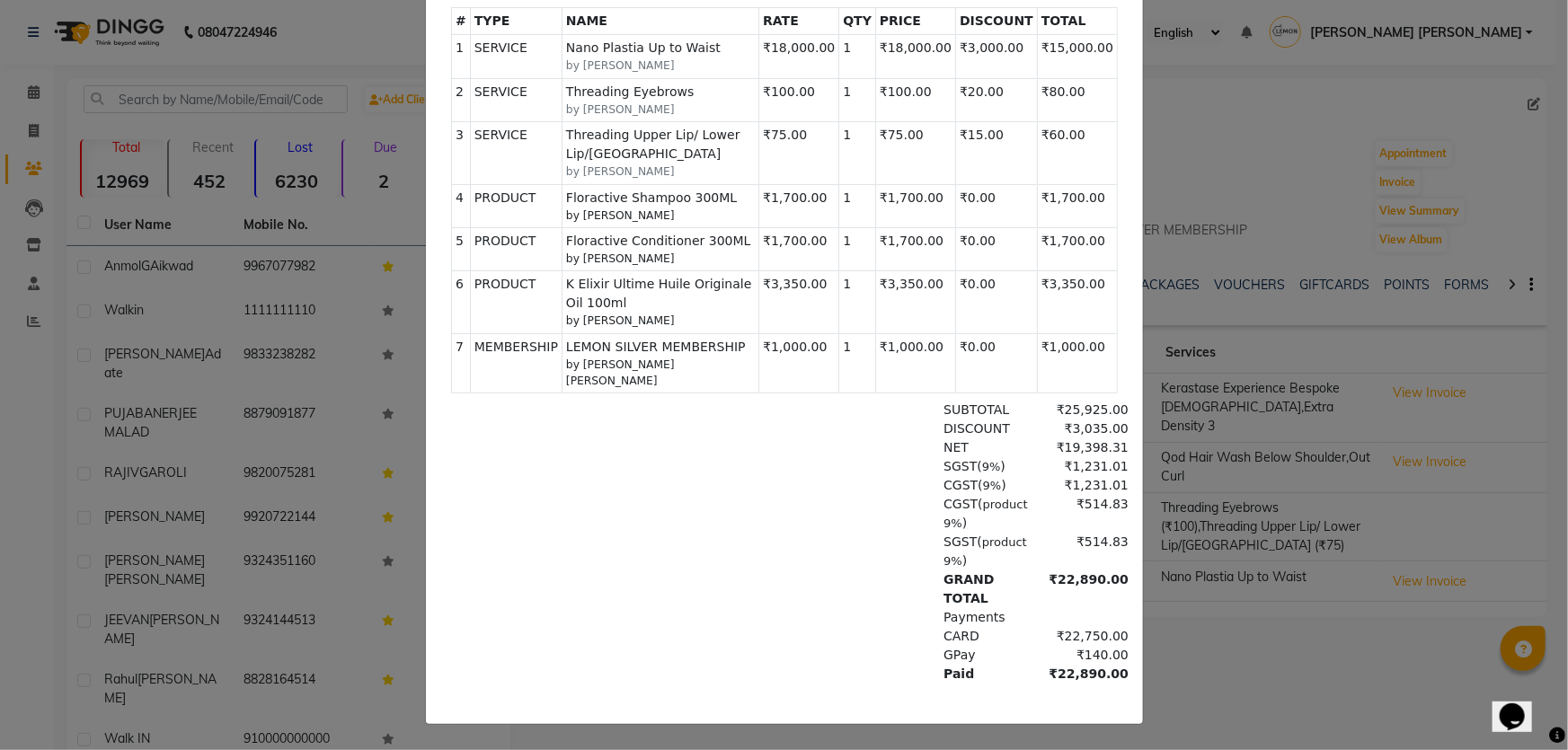
click at [1229, 159] on ngb-modal-window "INVOICE View Invoice Close" at bounding box center [784, 375] width 1568 height 750
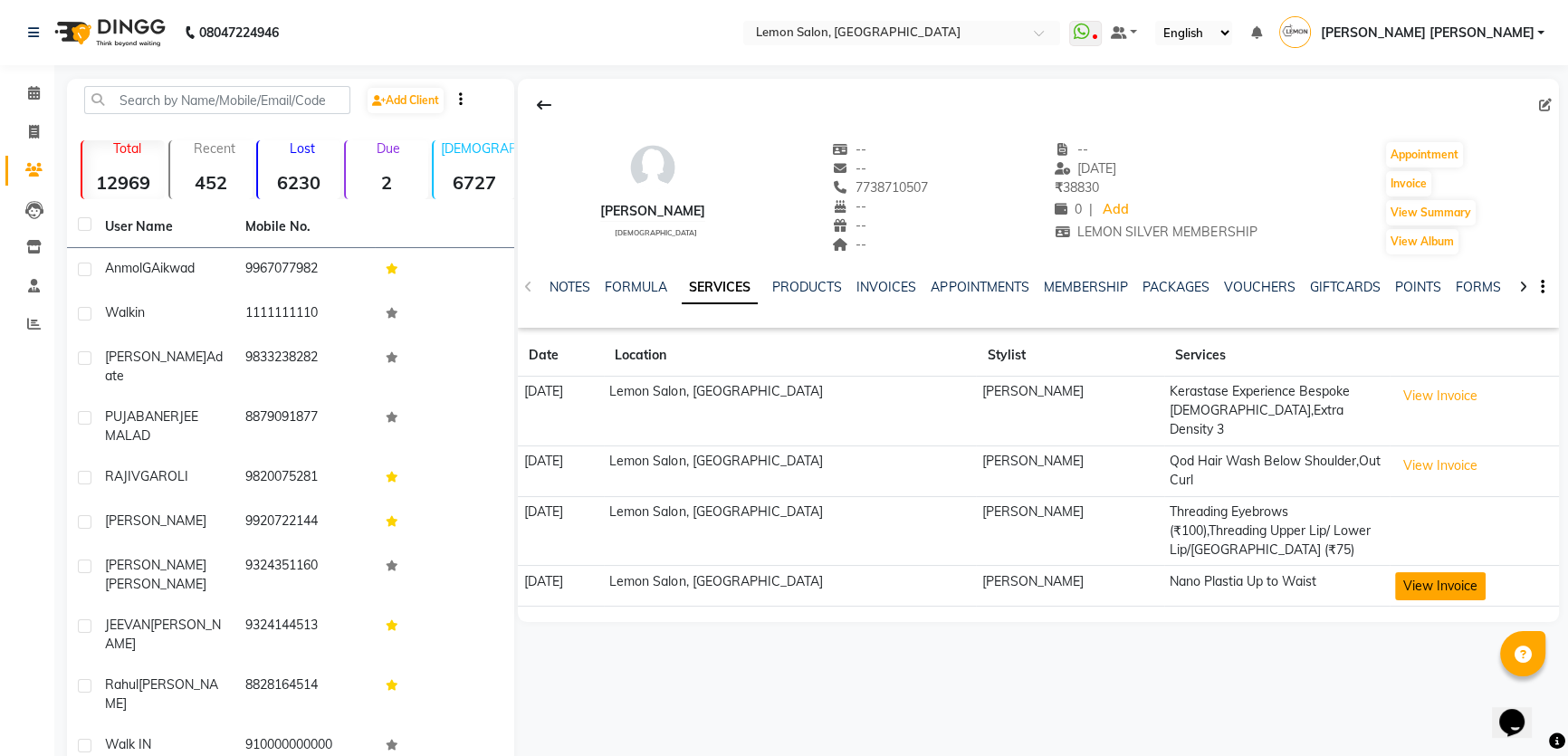
click at [1408, 572] on button "View Invoice" at bounding box center [1440, 586] width 90 height 28
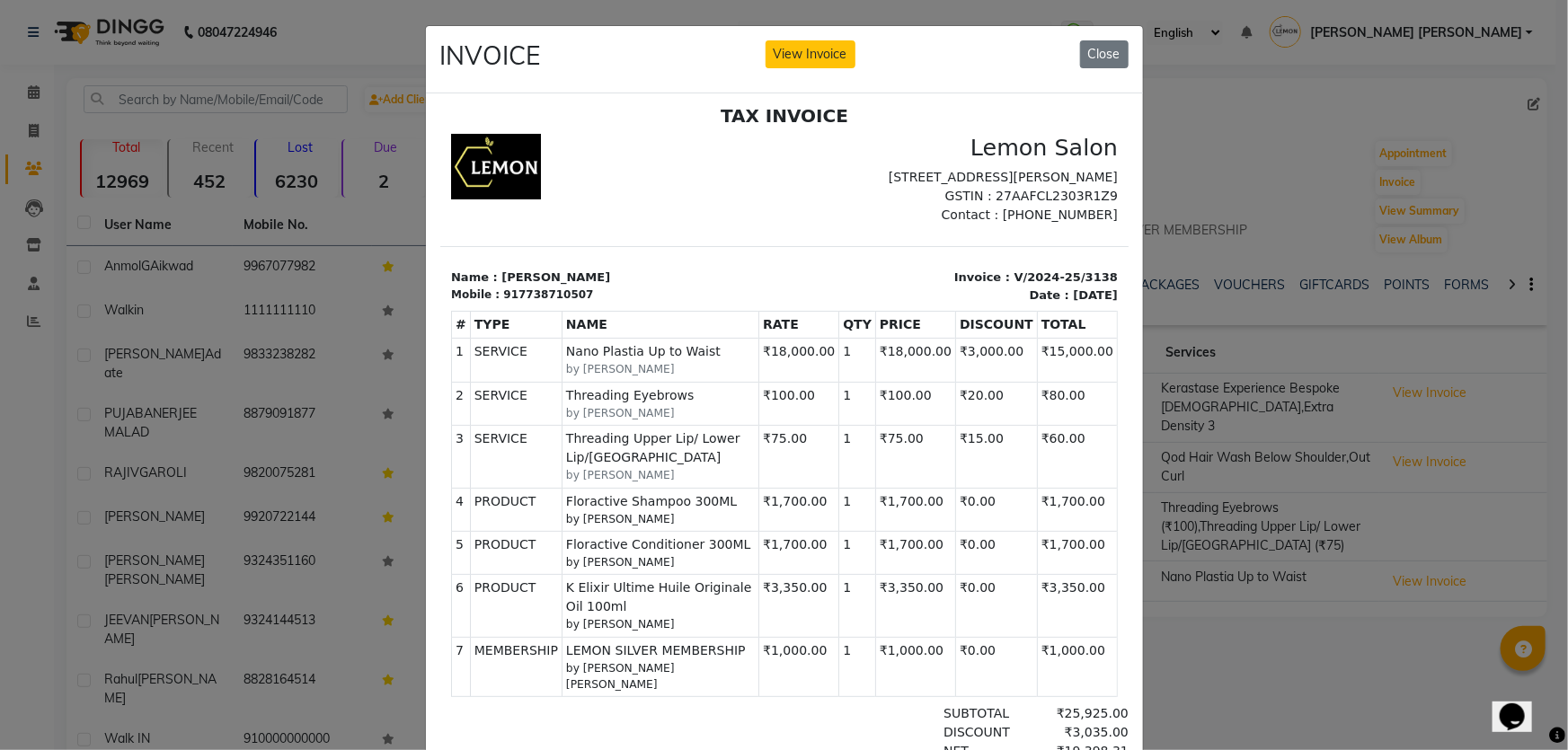
scroll to position [14, 0]
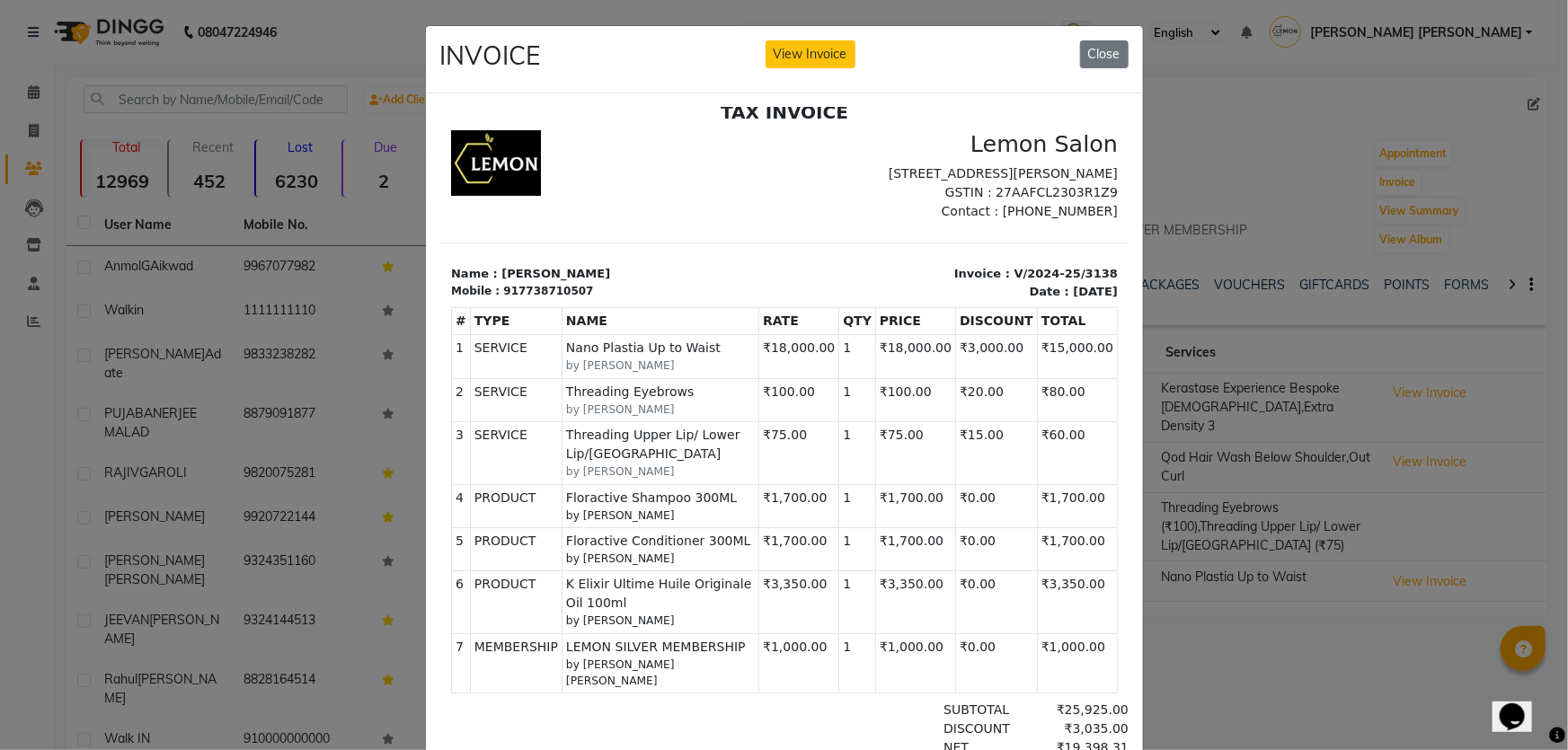
click at [857, 201] on p "GSTIN : 27AAFCL2303R1Z9" at bounding box center [956, 192] width 322 height 19
click at [821, 163] on p "[STREET_ADDRESS][PERSON_NAME]" at bounding box center [956, 173] width 322 height 19
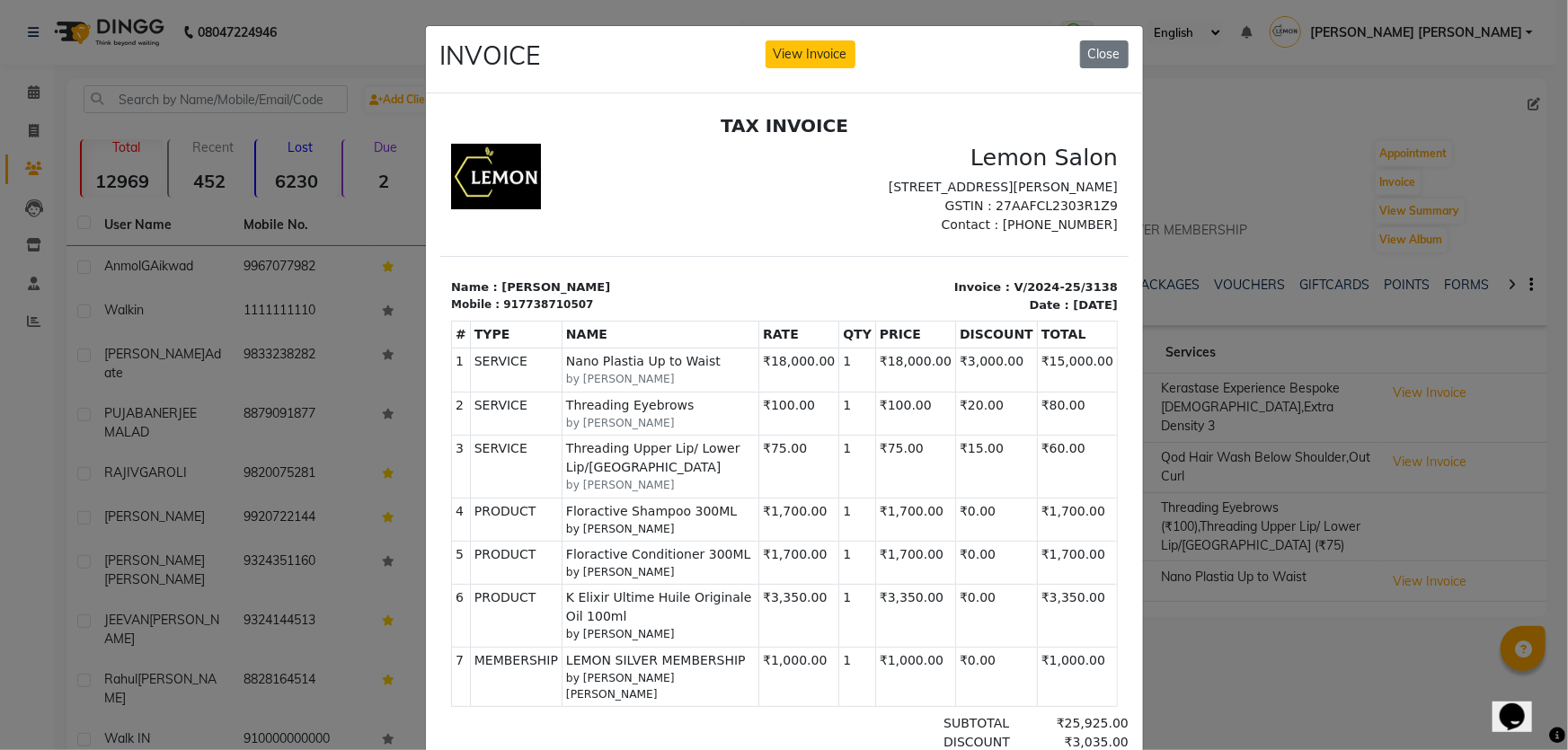
drag, startPoint x: 726, startPoint y: 114, endPoint x: 839, endPoint y: 114, distance: 113.0
click at [839, 114] on h2 "TAX INVOICE" at bounding box center [783, 125] width 667 height 21
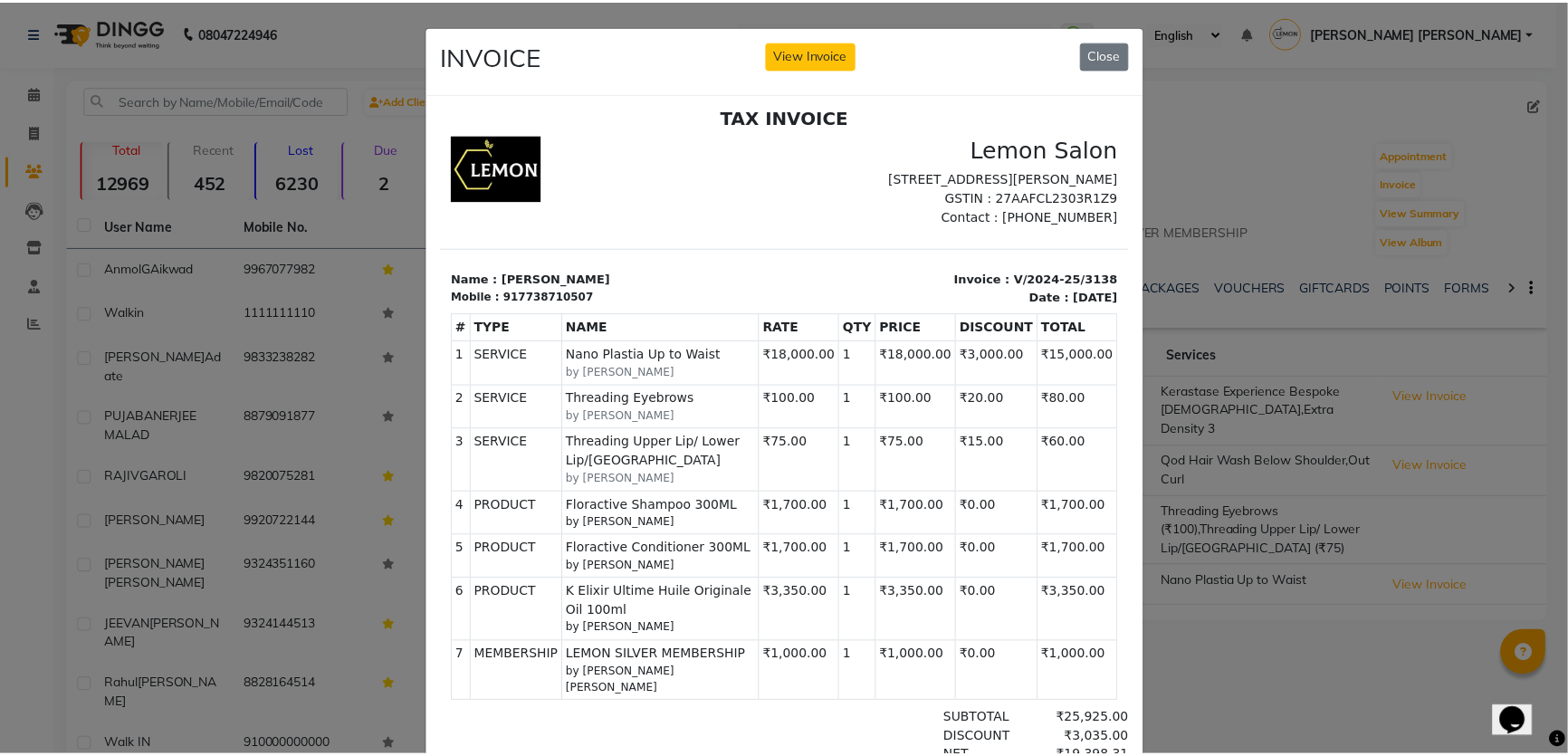
scroll to position [14, 0]
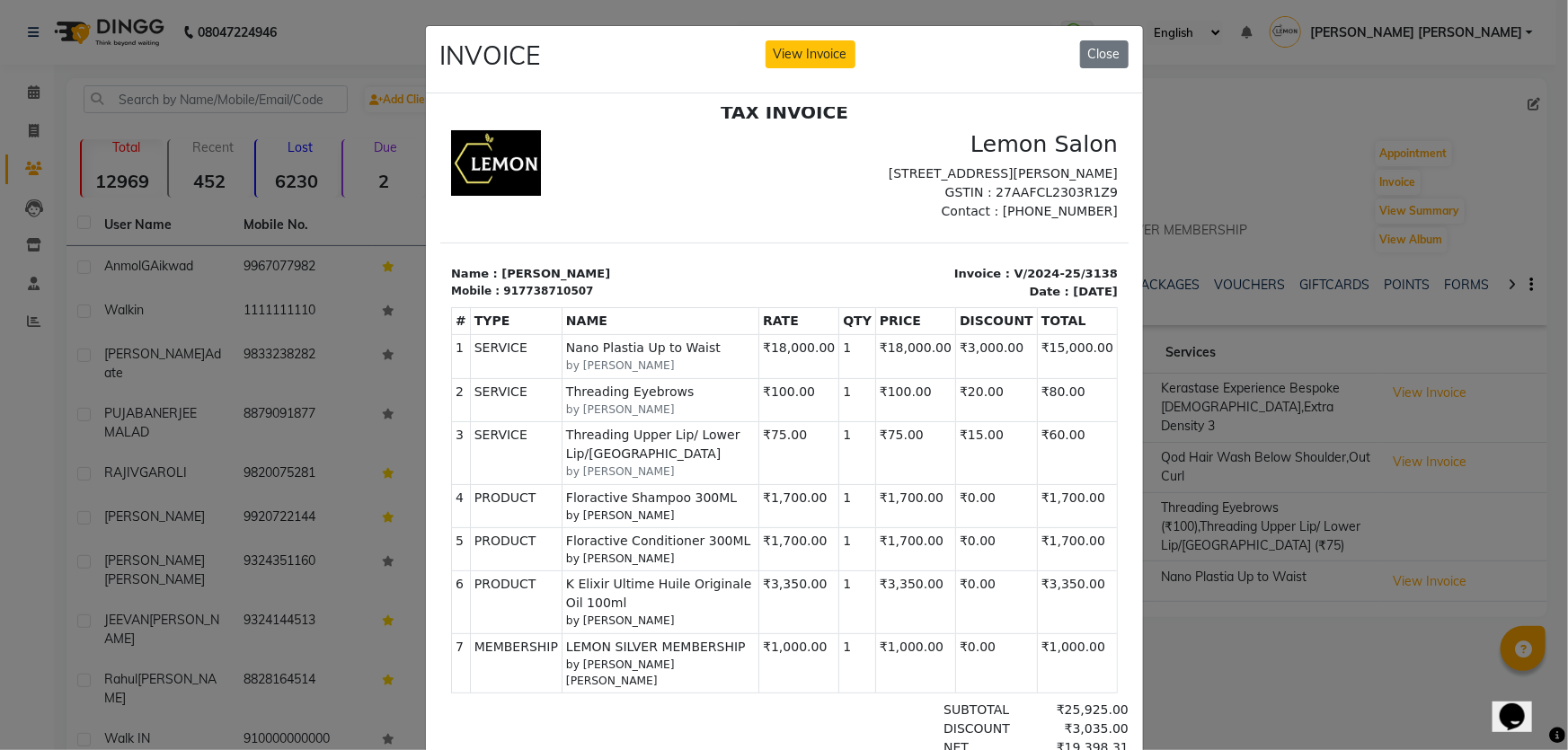
click at [1162, 579] on ngb-modal-window "INVOICE View Invoice Close" at bounding box center [784, 375] width 1568 height 750
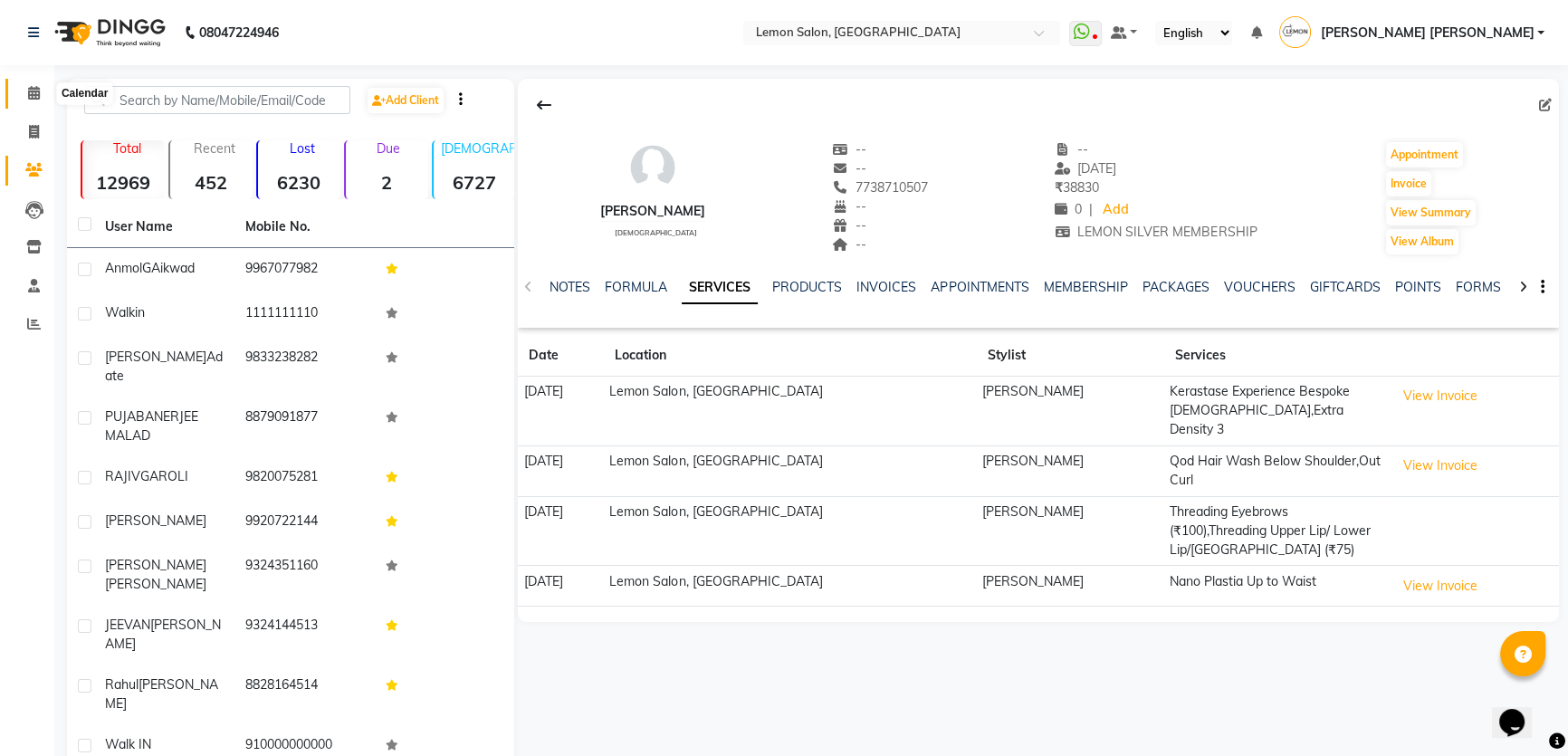
click at [34, 91] on icon at bounding box center [34, 92] width 12 height 14
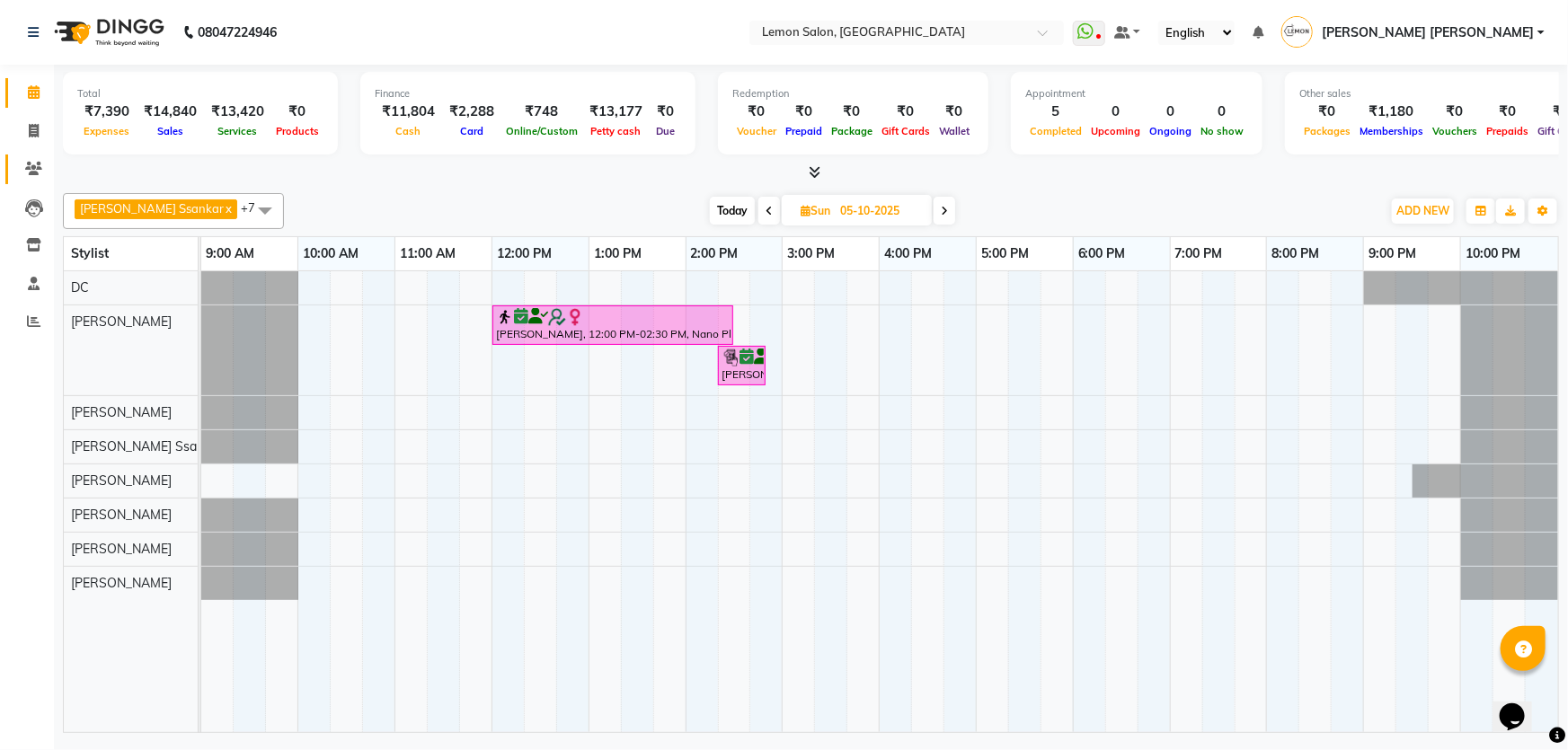
click at [37, 181] on link "Clients" at bounding box center [27, 169] width 43 height 30
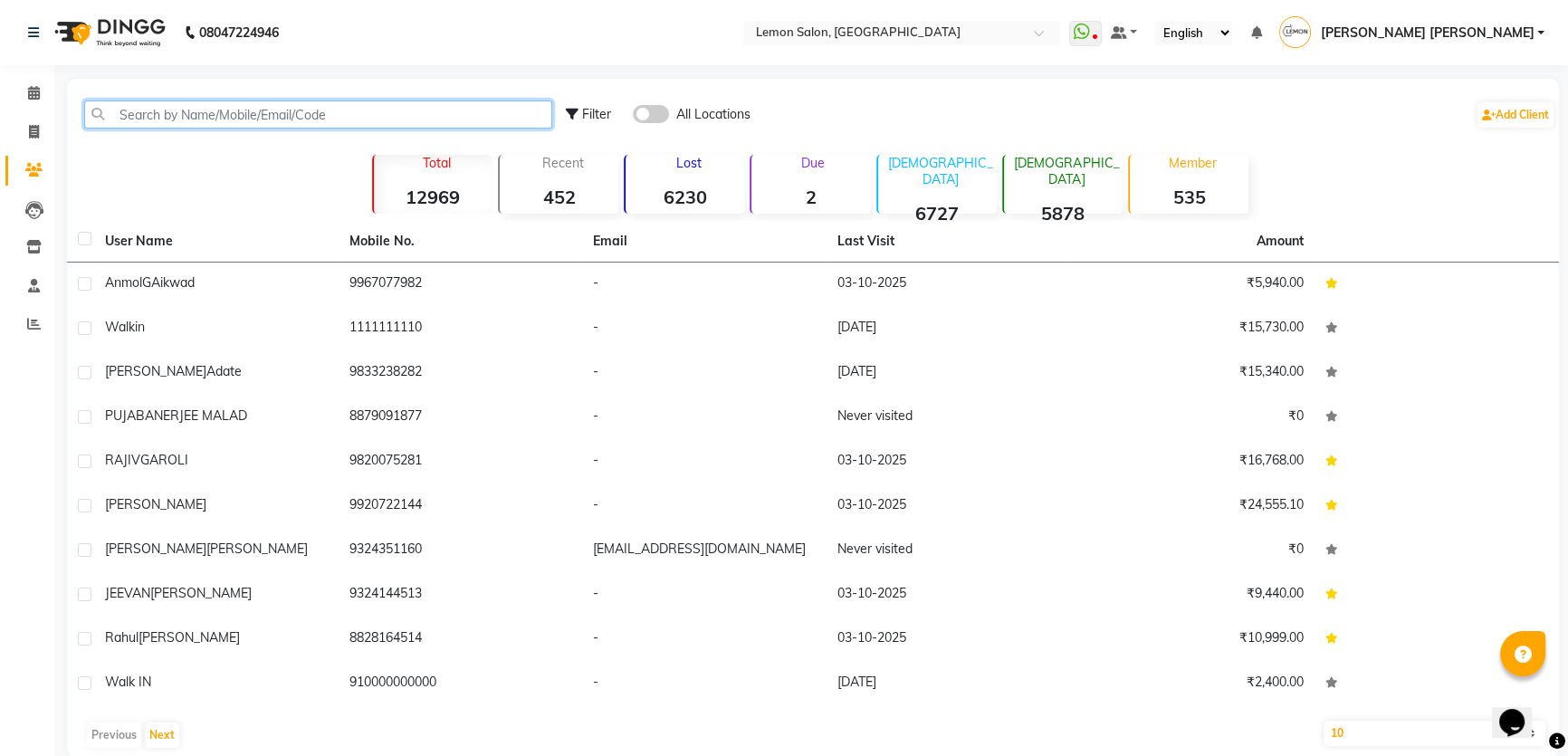
click at [185, 120] on input "text" at bounding box center [318, 114] width 468 height 28
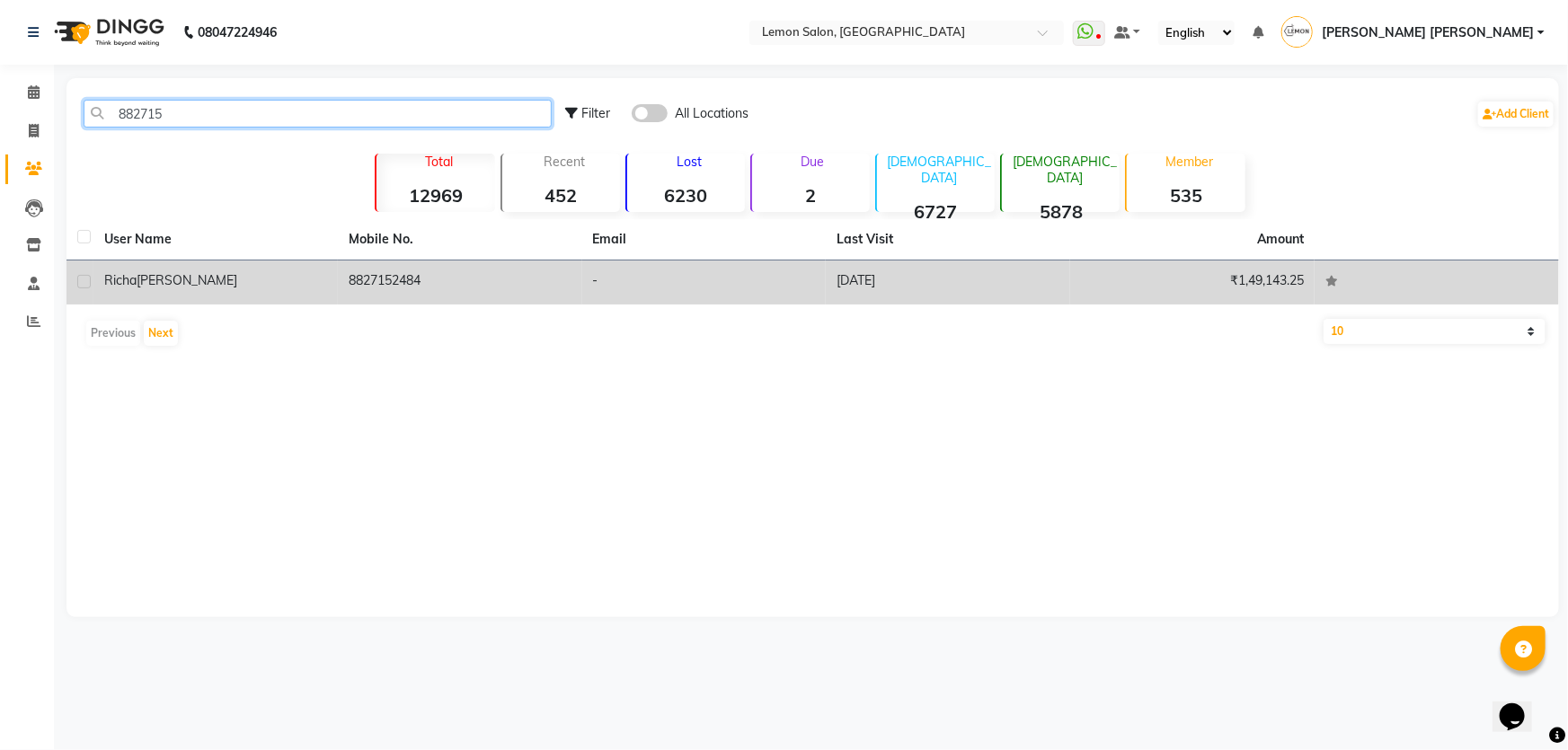
type input "882715"
click at [153, 285] on span "Sharma" at bounding box center [186, 280] width 100 height 16
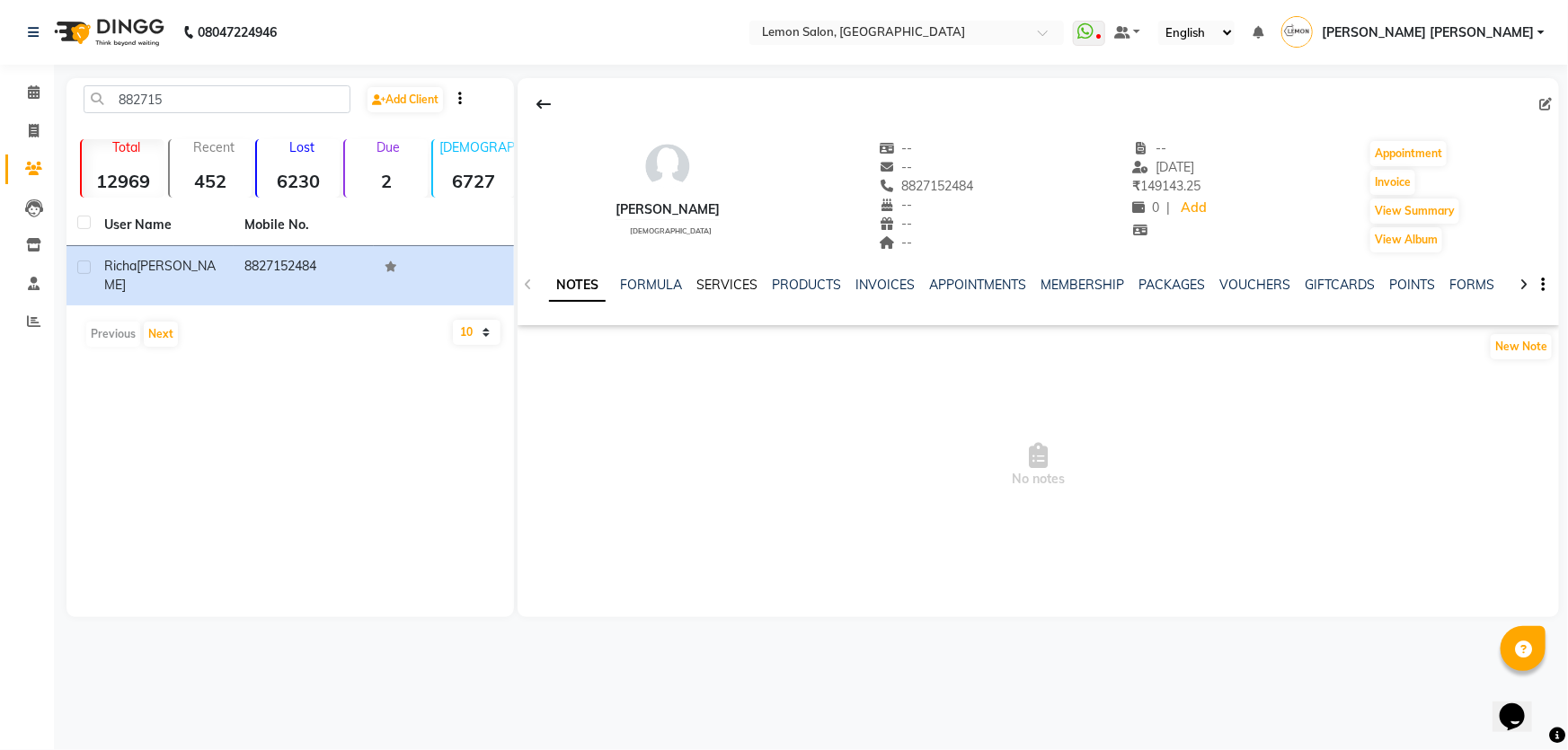
click at [730, 279] on link "SERVICES" at bounding box center [726, 285] width 61 height 16
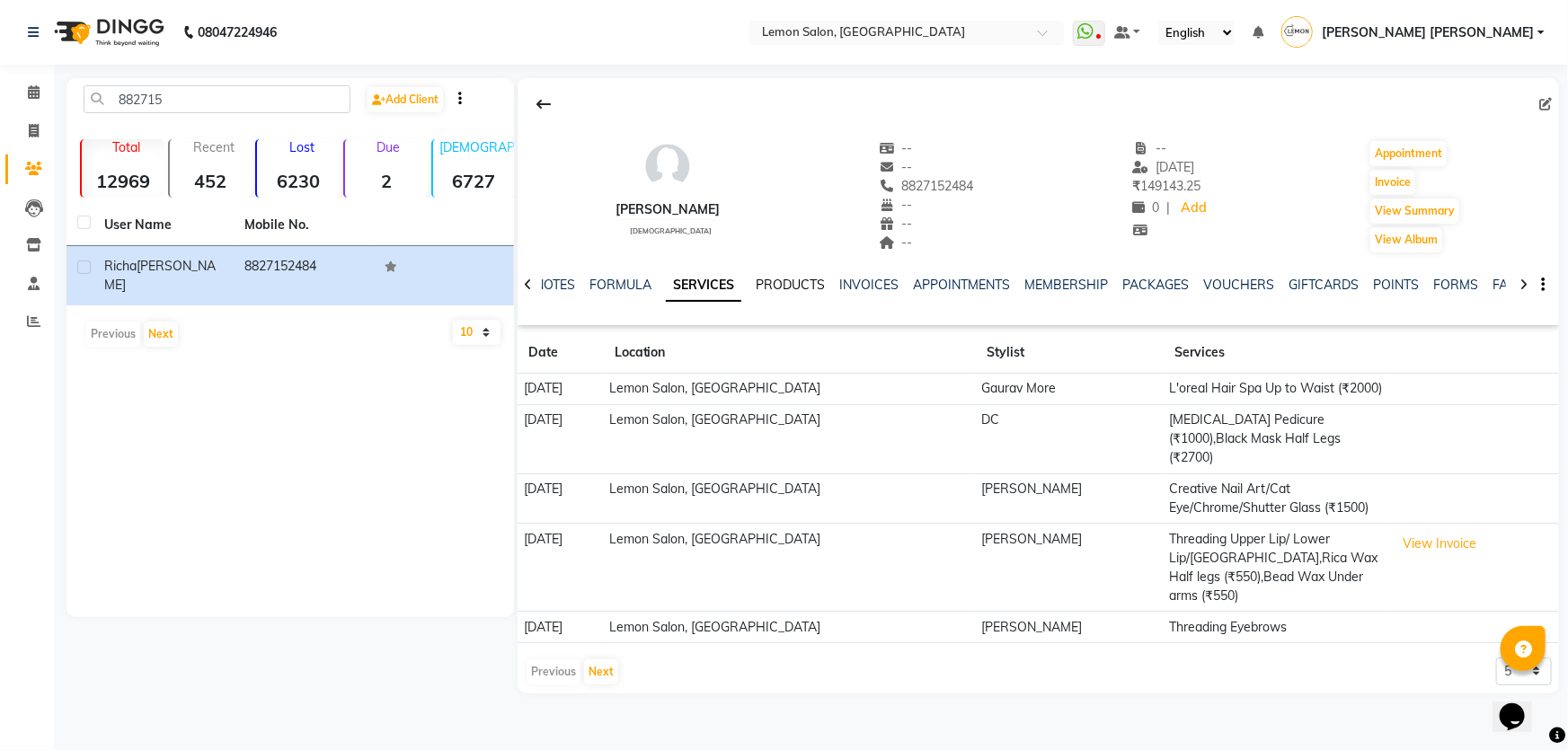
click at [796, 286] on link "PRODUCTS" at bounding box center [791, 285] width 70 height 16
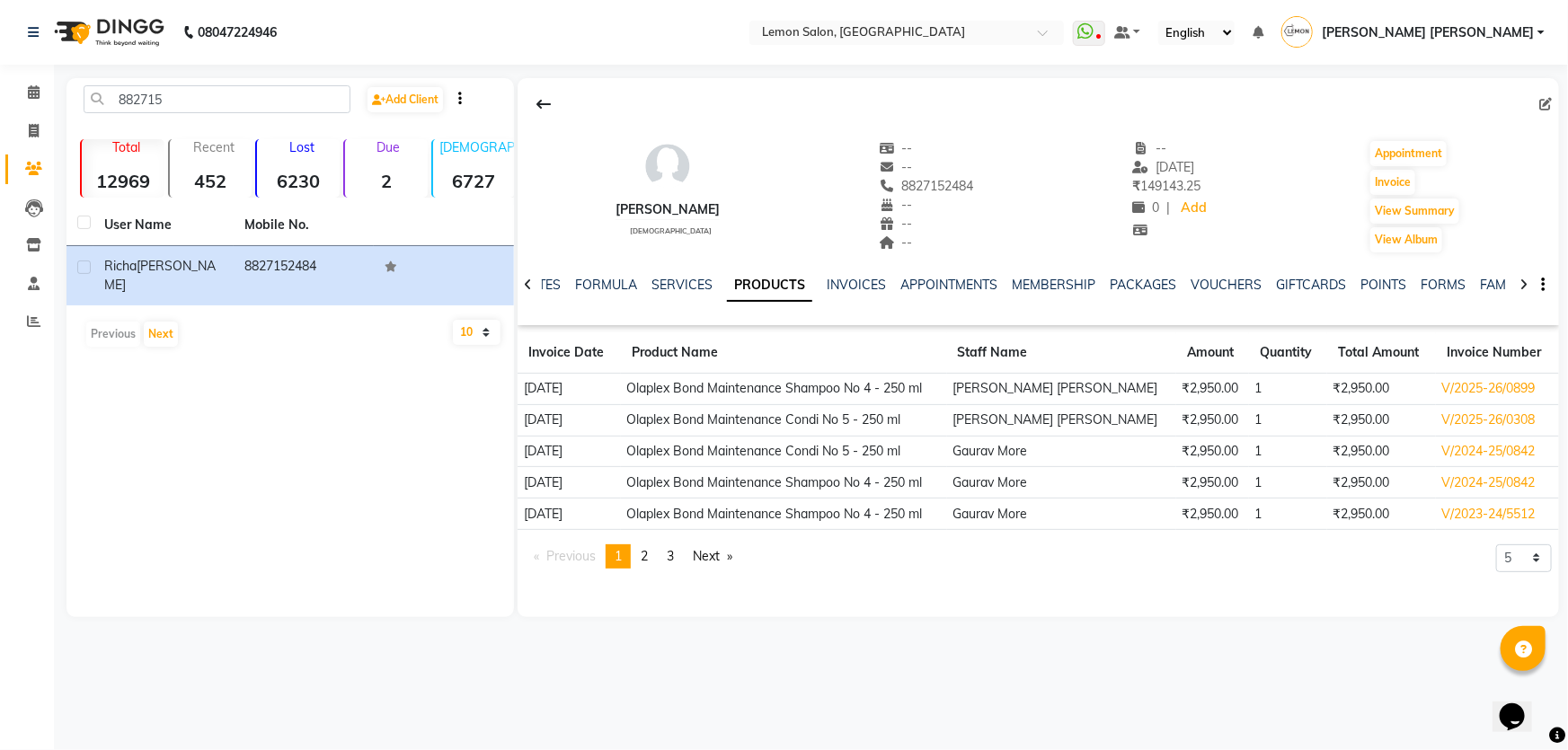
click at [798, 188] on div "Richa Sharma female -- -- 8827152484 -- -- -- -- 11-06-2025 ₹ 149143.25 0 | Add…" at bounding box center [1038, 188] width 1042 height 133
click at [1411, 175] on button "Invoice" at bounding box center [1392, 182] width 45 height 25
select select "568"
select select "service"
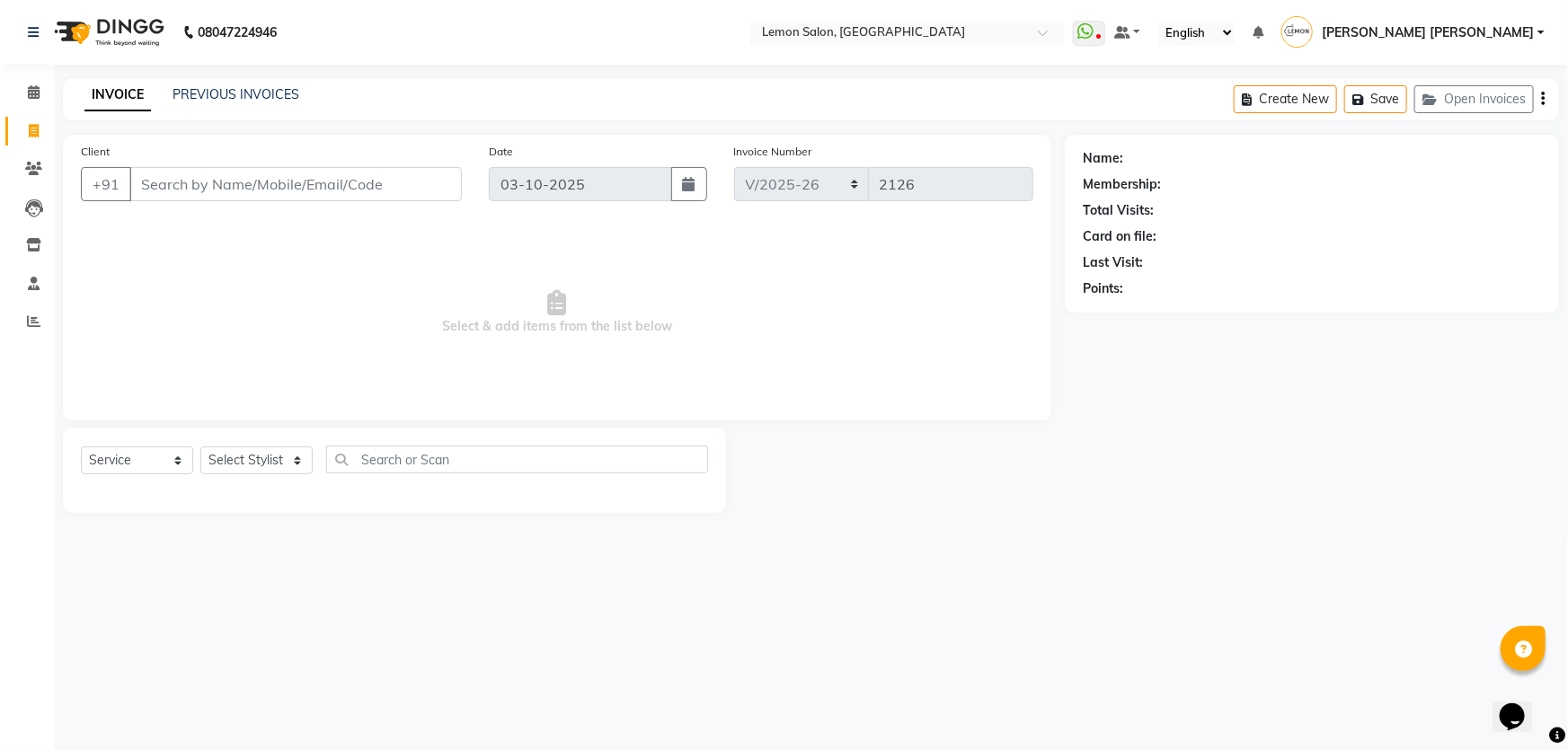
type input "8827152484"
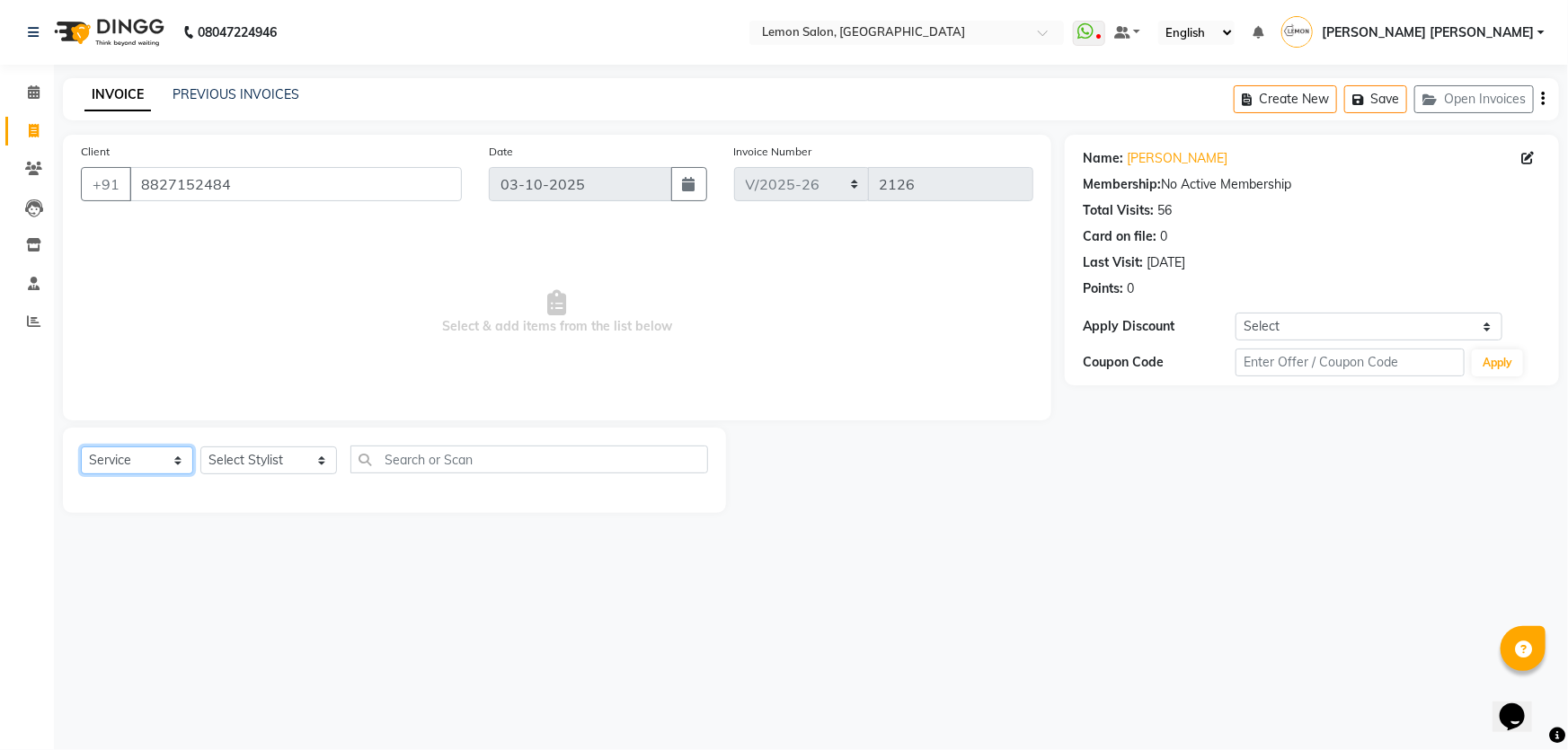
click at [99, 458] on select "Select Service Product Membership Package Voucher Prepaid Gift Card" at bounding box center [137, 460] width 112 height 28
select select "product"
click at [81, 447] on select "Select Service Product Membership Package Voucher Prepaid Gift Card" at bounding box center [137, 460] width 112 height 28
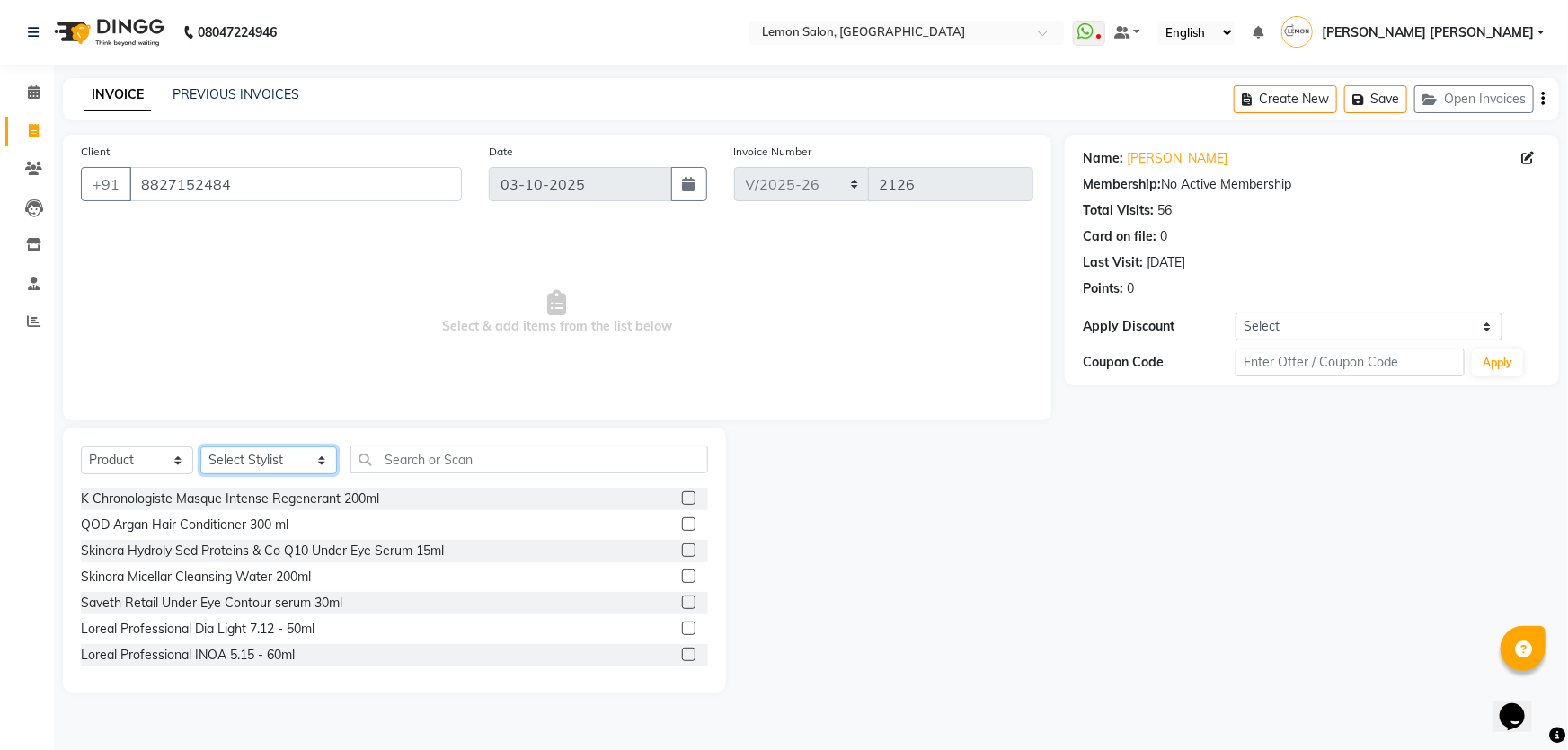
drag, startPoint x: 234, startPoint y: 460, endPoint x: 236, endPoint y: 451, distance: 9.2
click at [234, 460] on select "Select Stylist Adnan Shaikh Anamta Sayyed Apoorva Ssankar Arshad Shaikh DC Imra…" at bounding box center [268, 460] width 136 height 28
select select "7570"
click at [201, 447] on select "Select Stylist Adnan Shaikh Anamta Sayyed Apoorva Ssankar Arshad Shaikh DC Imra…" at bounding box center [268, 460] width 136 height 28
click at [453, 448] on input "text" at bounding box center [529, 459] width 358 height 28
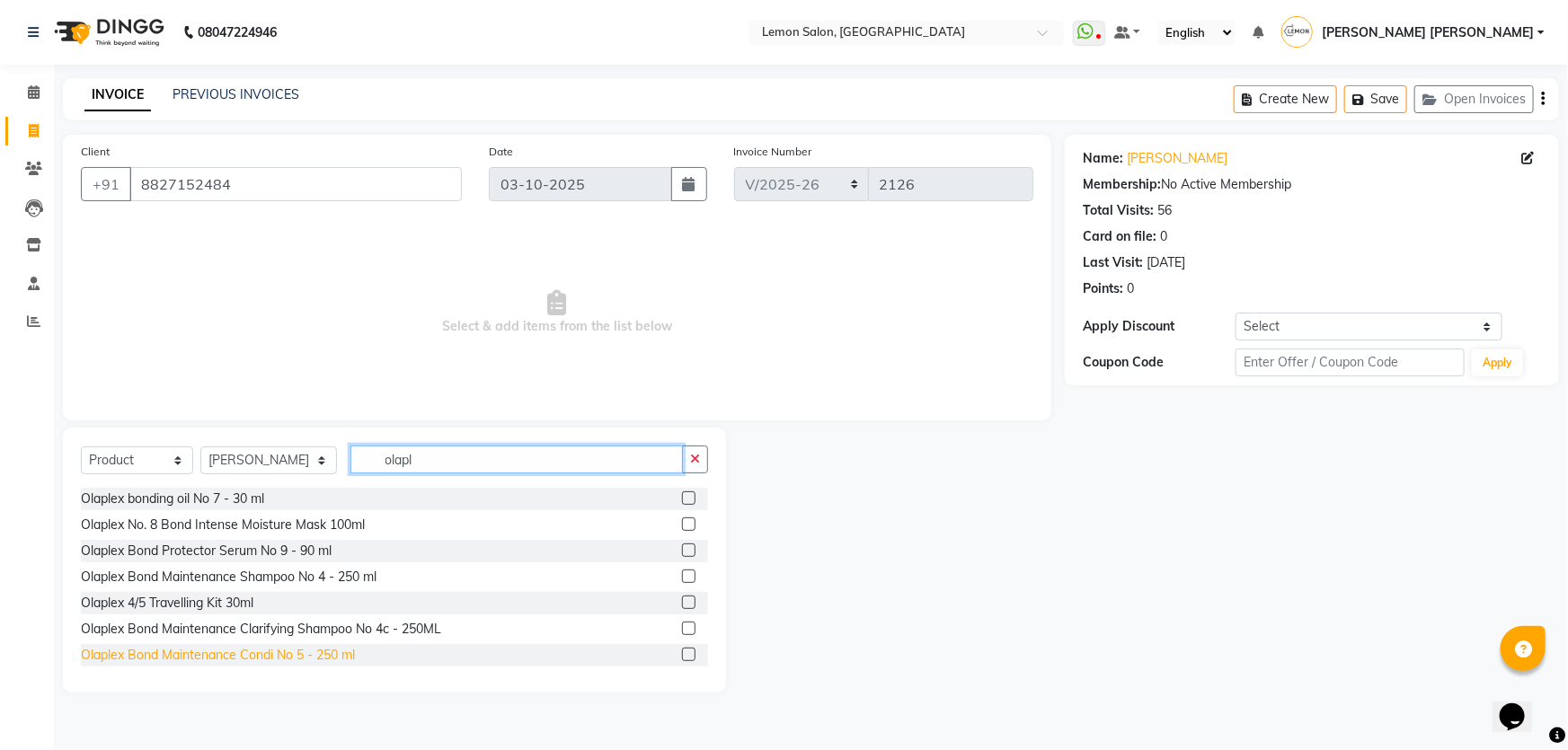
type input "olapl"
click at [336, 652] on div "Olaplex Bond Maintenance Condi No 5 - 250 ml" at bounding box center [218, 655] width 274 height 19
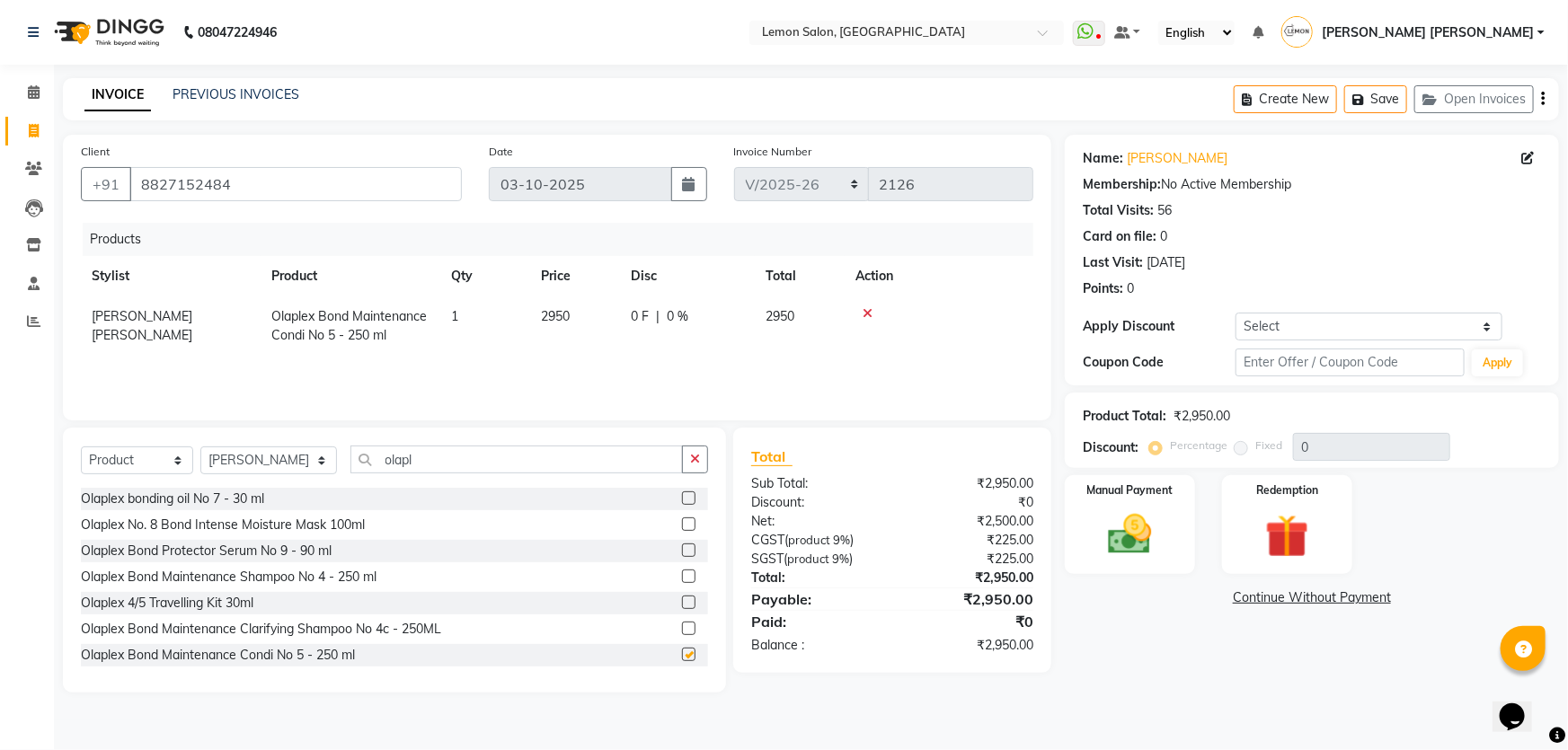
checkbox input "false"
click at [1123, 542] on img at bounding box center [1131, 535] width 73 height 52
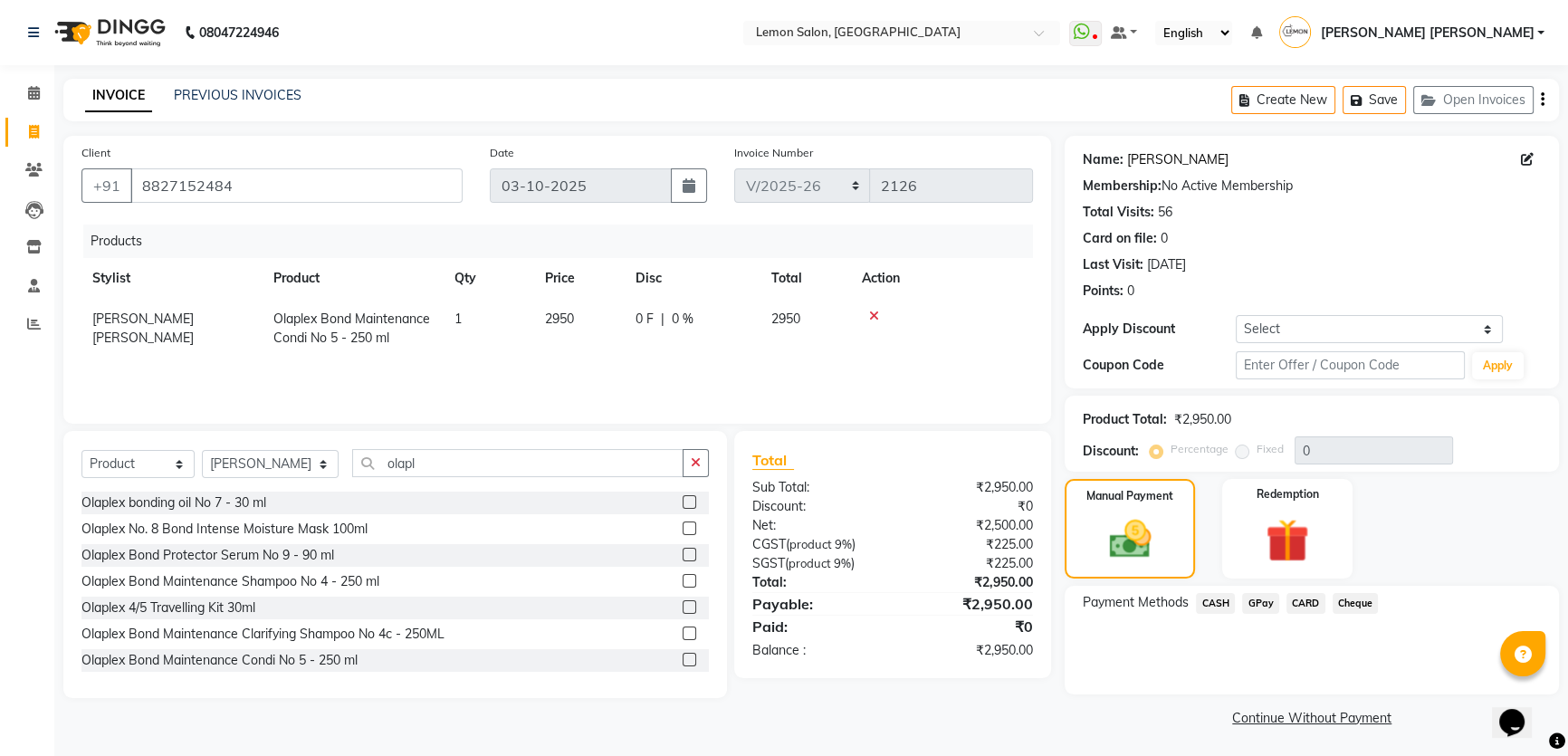
click at [1193, 163] on link "Richa Sharma" at bounding box center [1178, 161] width 101 height 19
click at [1269, 603] on span "GPay" at bounding box center [1261, 603] width 37 height 20
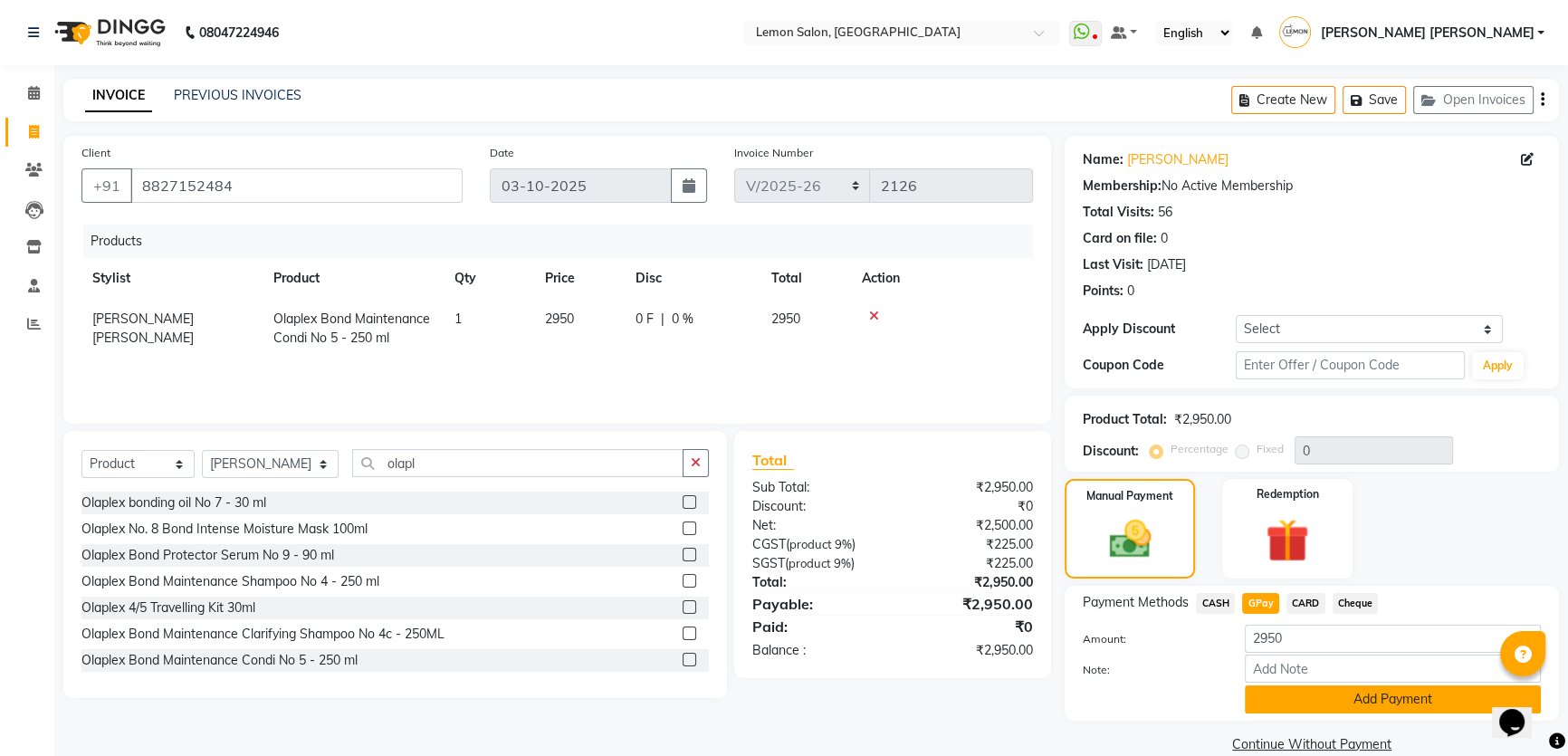
click at [1262, 697] on button "Add Payment" at bounding box center [1393, 700] width 296 height 28
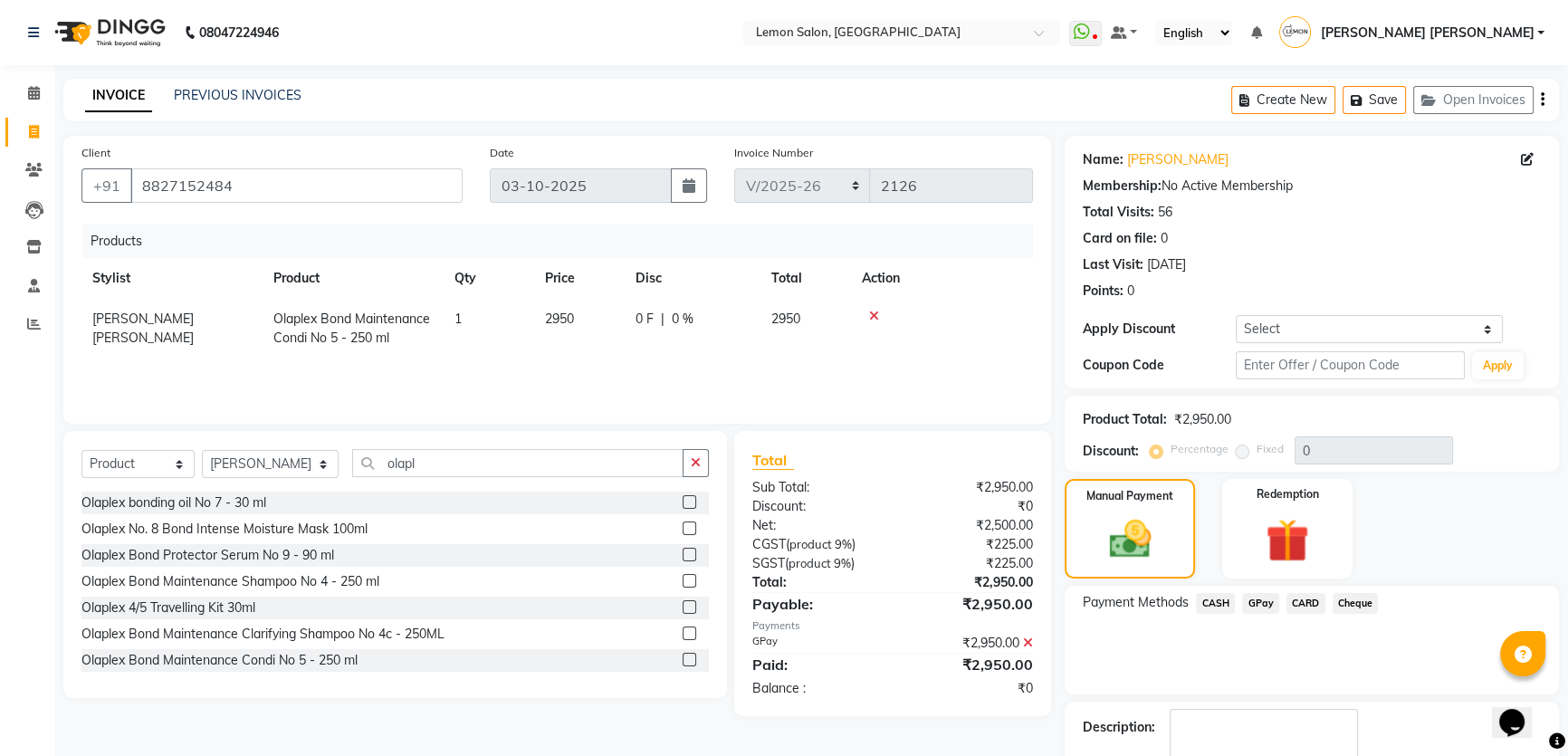
click at [1187, 658] on div "Payment Methods CASH GPay CARD Cheque" at bounding box center [1312, 640] width 494 height 109
click at [1242, 253] on div "Name: Richa Sharma Membership: No Active Membership Total Visits: 56 Card on fi…" at bounding box center [1311, 222] width 458 height 158
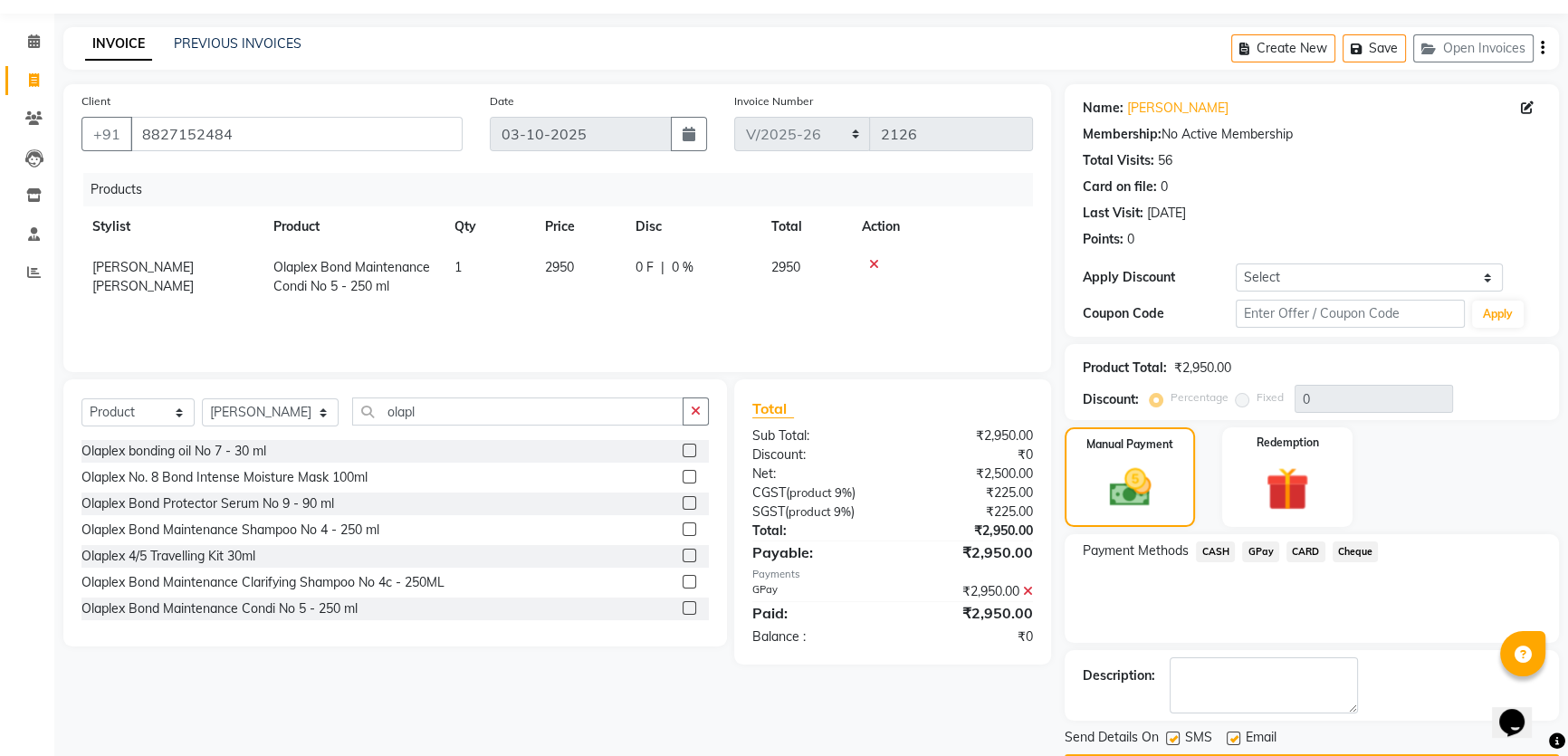
scroll to position [103, 0]
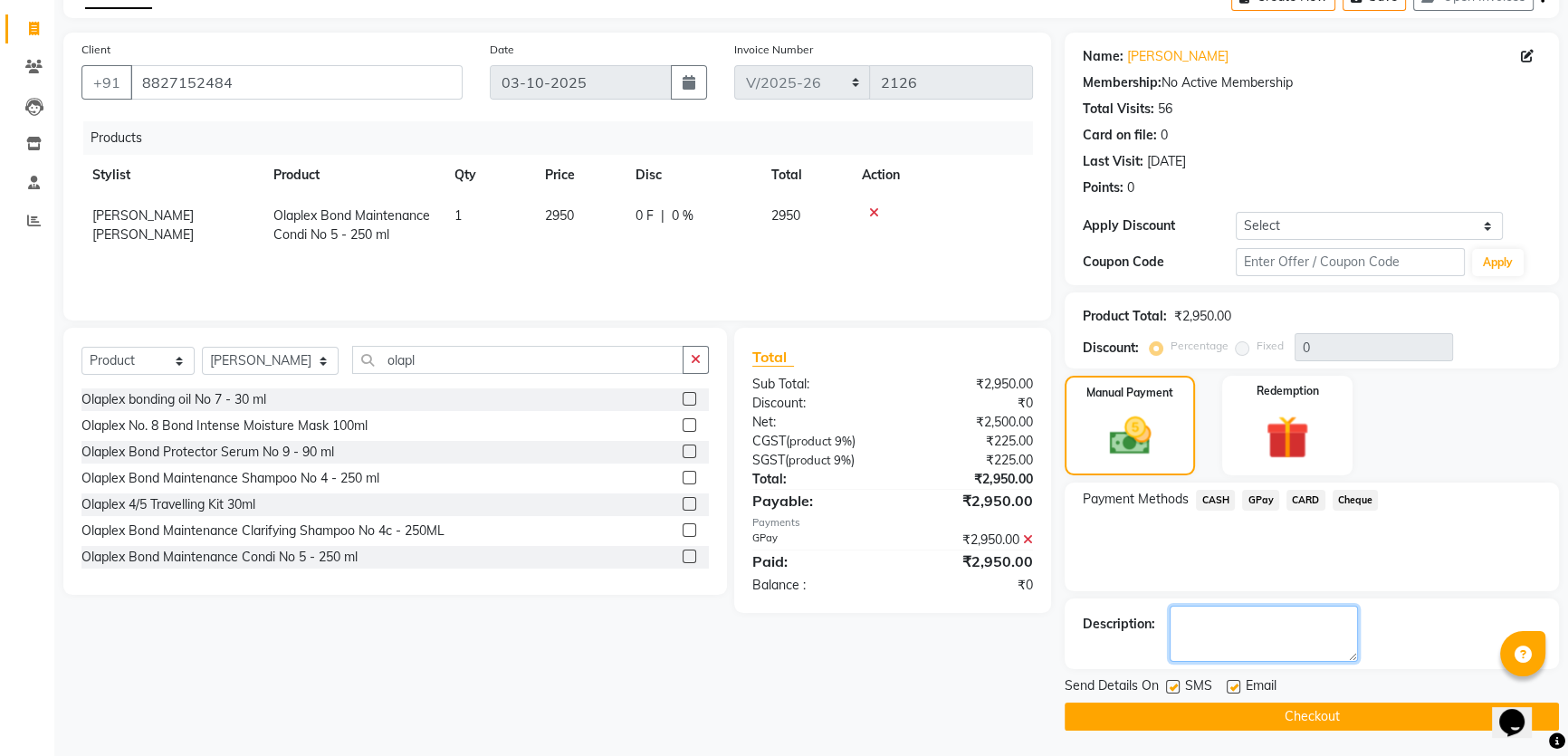
click at [1219, 643] on textarea at bounding box center [1264, 634] width 189 height 56
click at [1249, 574] on div "Payment Methods CASH GPay CARD Cheque" at bounding box center [1312, 537] width 494 height 109
click at [1232, 714] on button "Checkout" at bounding box center [1312, 716] width 494 height 28
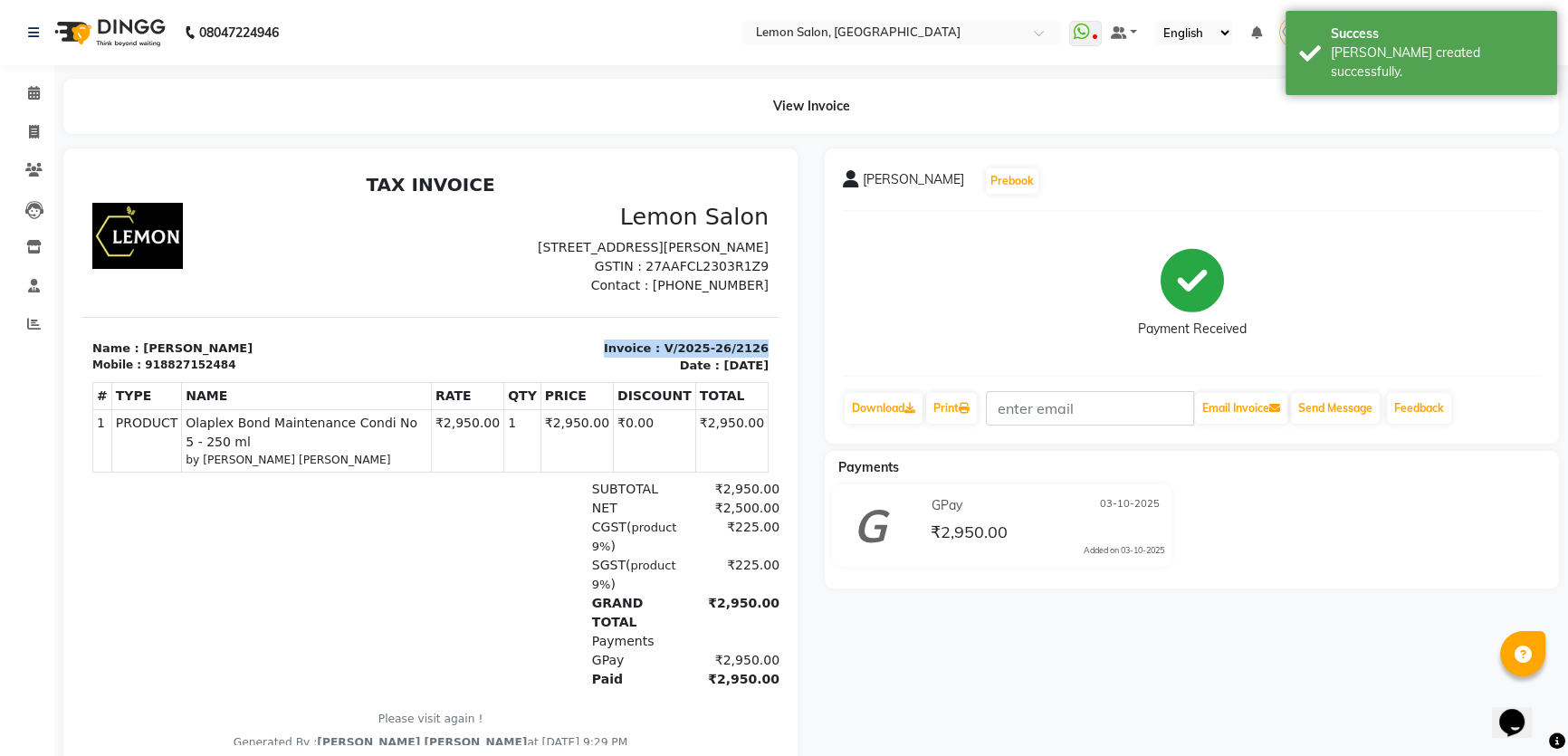
drag, startPoint x: 597, startPoint y: 360, endPoint x: 752, endPoint y: 372, distance: 155.5
click at [752, 372] on div "Invoice : V/2025-26/2126 Date : October 3, 2025" at bounding box center [605, 357] width 349 height 35
copy p "Invoice : V/2025-26/2126"
click at [29, 158] on link "Clients" at bounding box center [27, 170] width 44 height 30
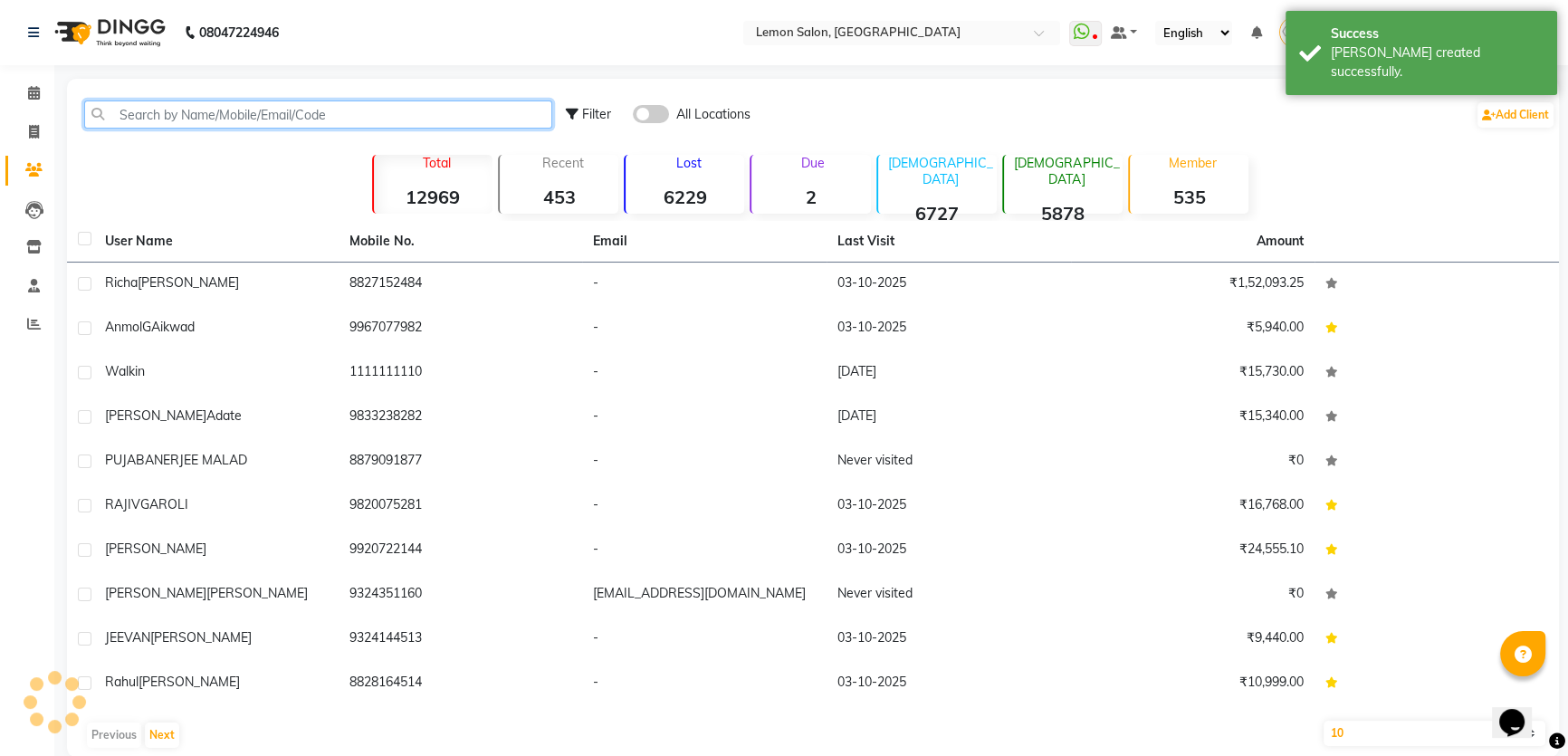
click at [163, 109] on input "text" at bounding box center [318, 114] width 468 height 28
paste input "Invoice : V/2025-26/"
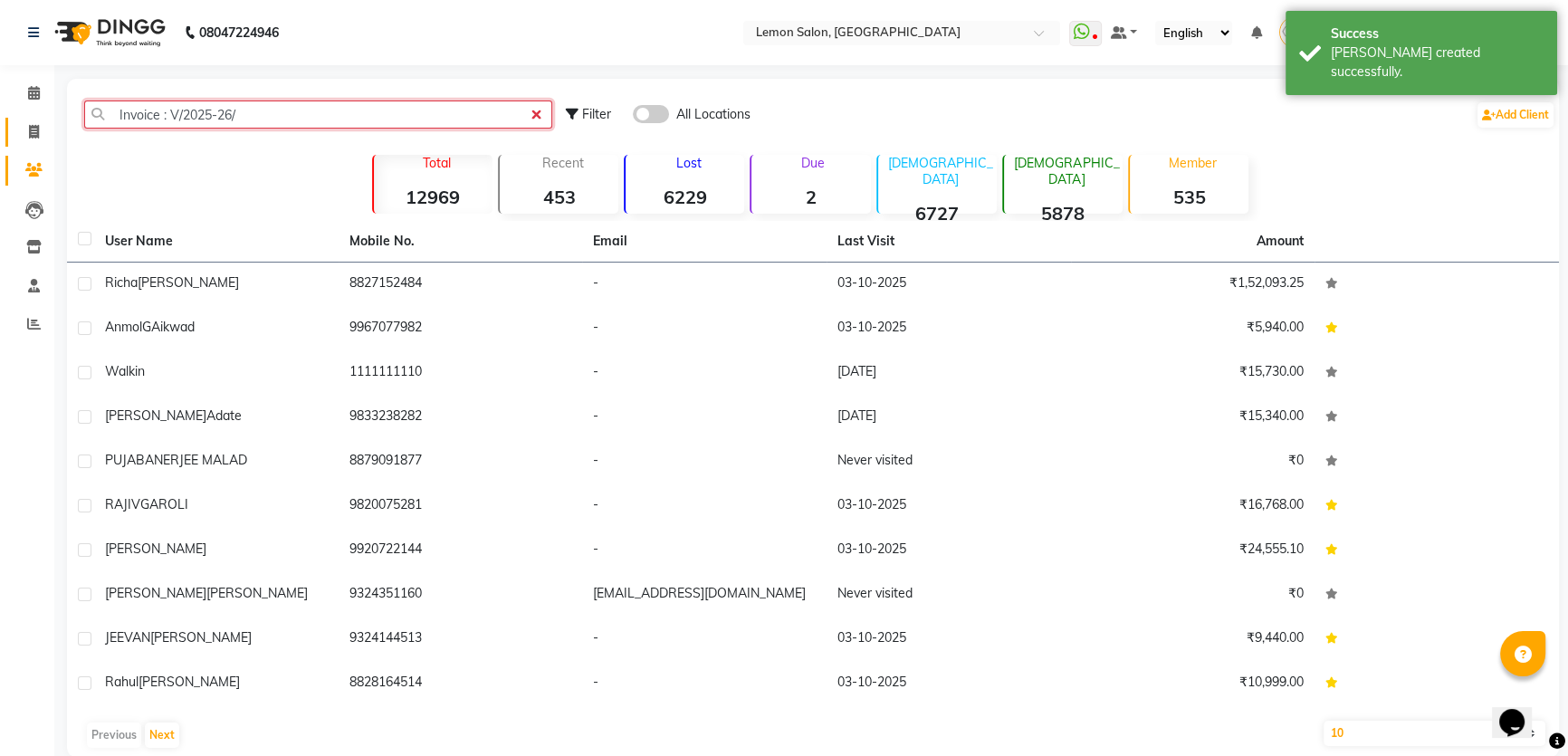
type input "Invoice : V/2025-26/"
click at [23, 119] on link "Invoice" at bounding box center [27, 132] width 44 height 30
select select "568"
select select "service"
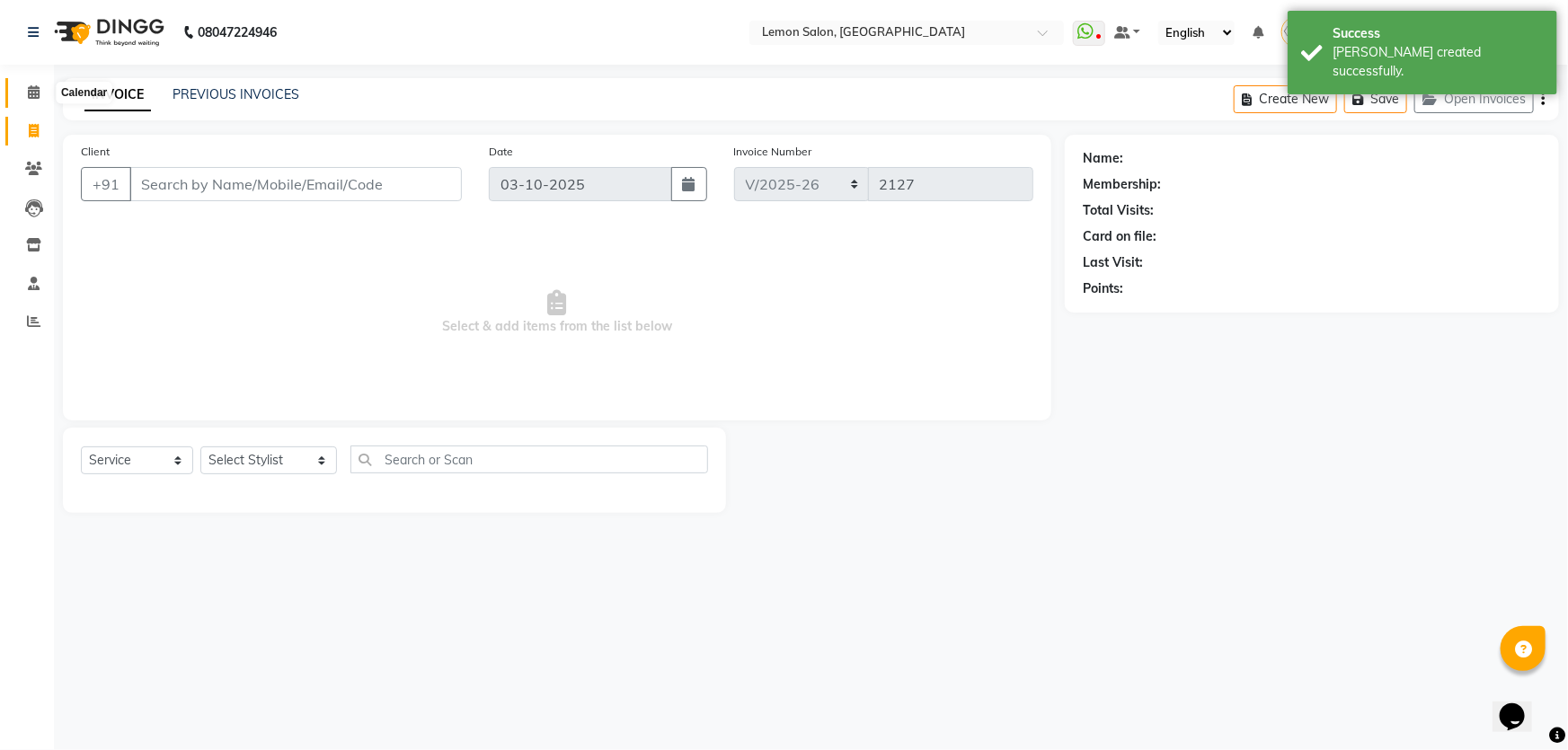
click at [45, 90] on span at bounding box center [34, 93] width 32 height 20
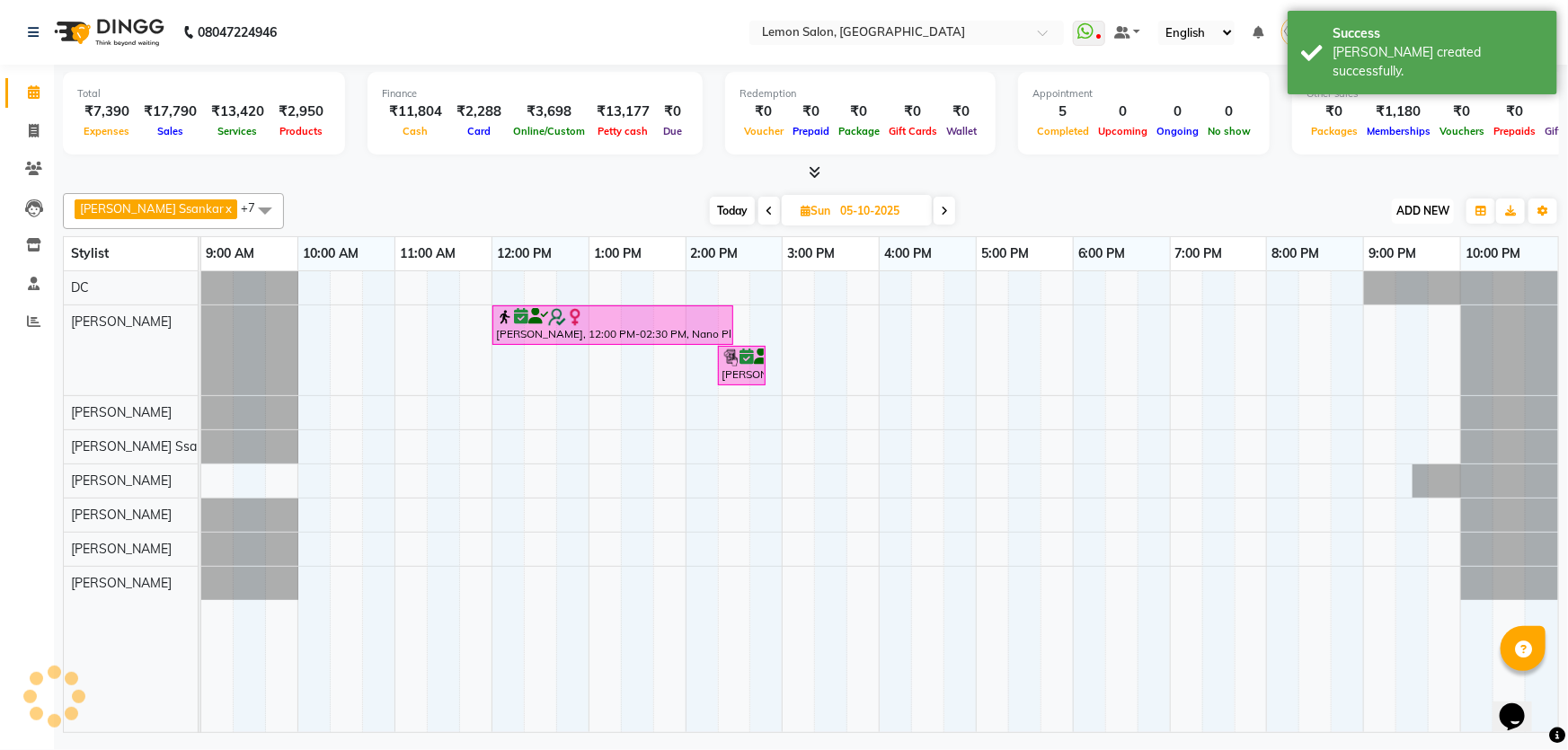
click at [1432, 200] on button "ADD NEW Toggle Dropdown" at bounding box center [1423, 211] width 62 height 25
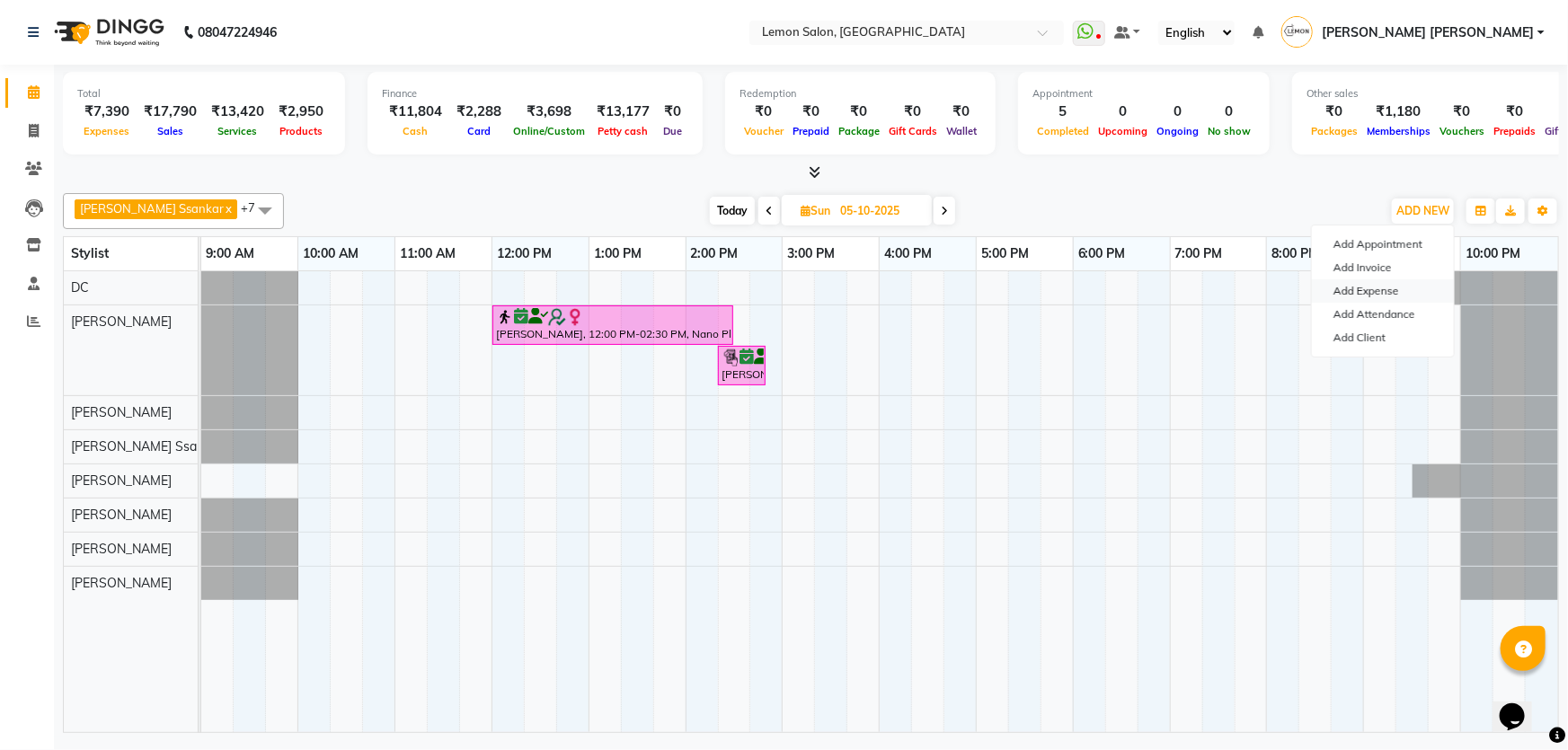
click at [1381, 286] on link "Add Expense" at bounding box center [1383, 291] width 142 height 23
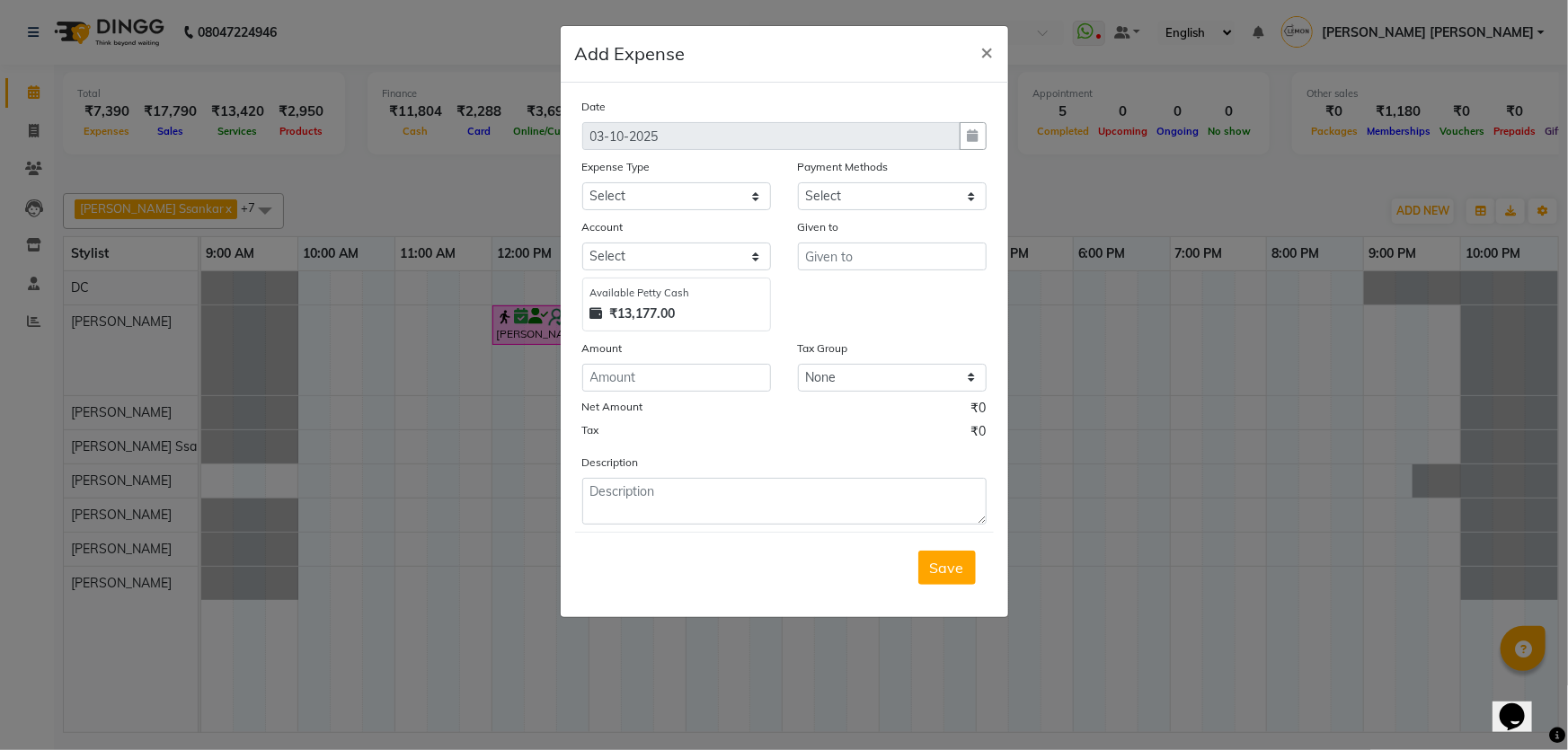
select select "1"
select select "1939"
click at [757, 507] on textarea at bounding box center [784, 501] width 405 height 46
paste textarea "Invoice : V/2025-26/2126"
type textarea "Invoice : V/2025-26/2126"
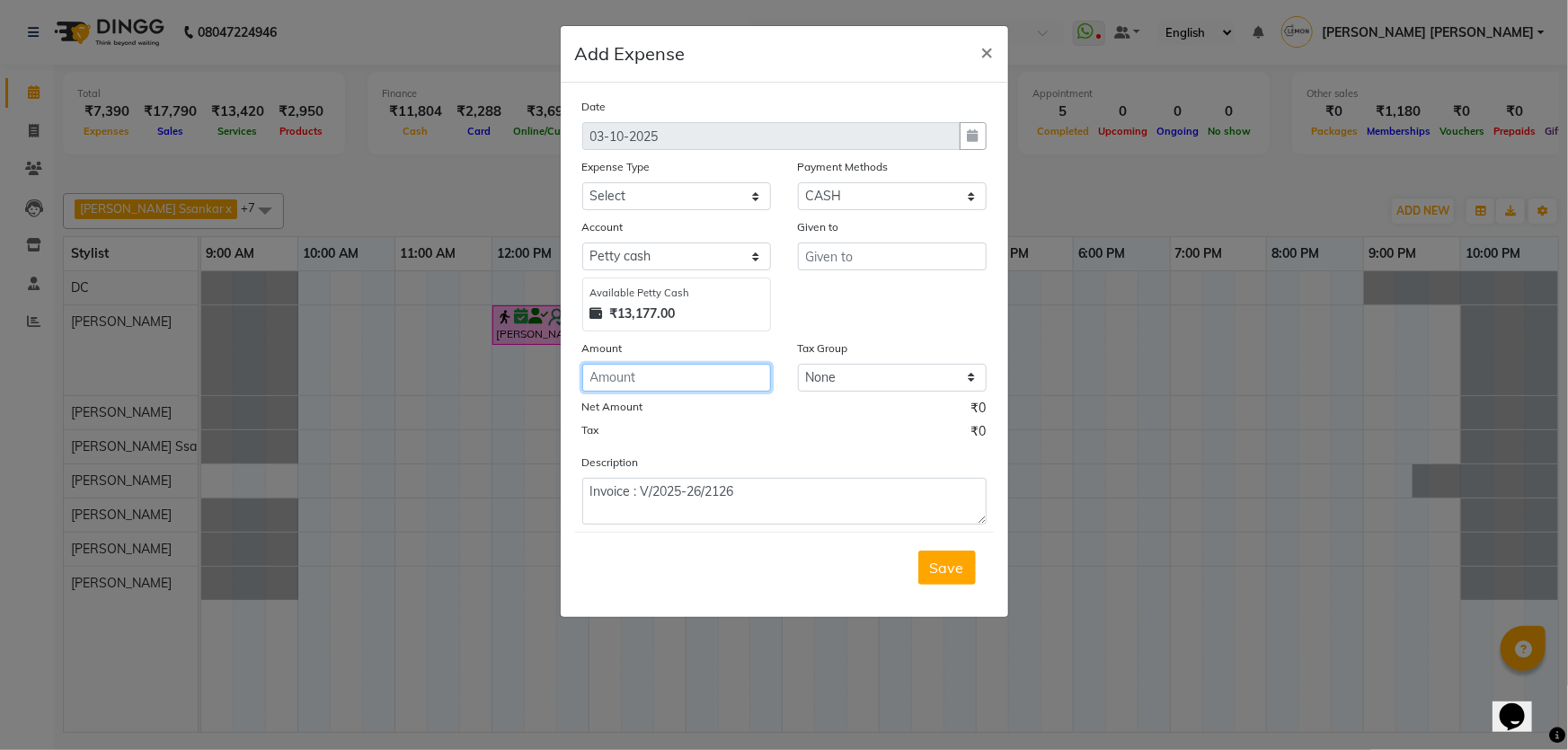
click at [672, 375] on input "number" at bounding box center [676, 377] width 188 height 28
type input "125"
click at [673, 175] on div "Expense Type" at bounding box center [676, 170] width 188 height 25
click at [674, 194] on select "Select Advance Cash transfer to hub Laundry Loan Membership Milk Miscellaneous …" at bounding box center [676, 196] width 188 height 28
select select "2685"
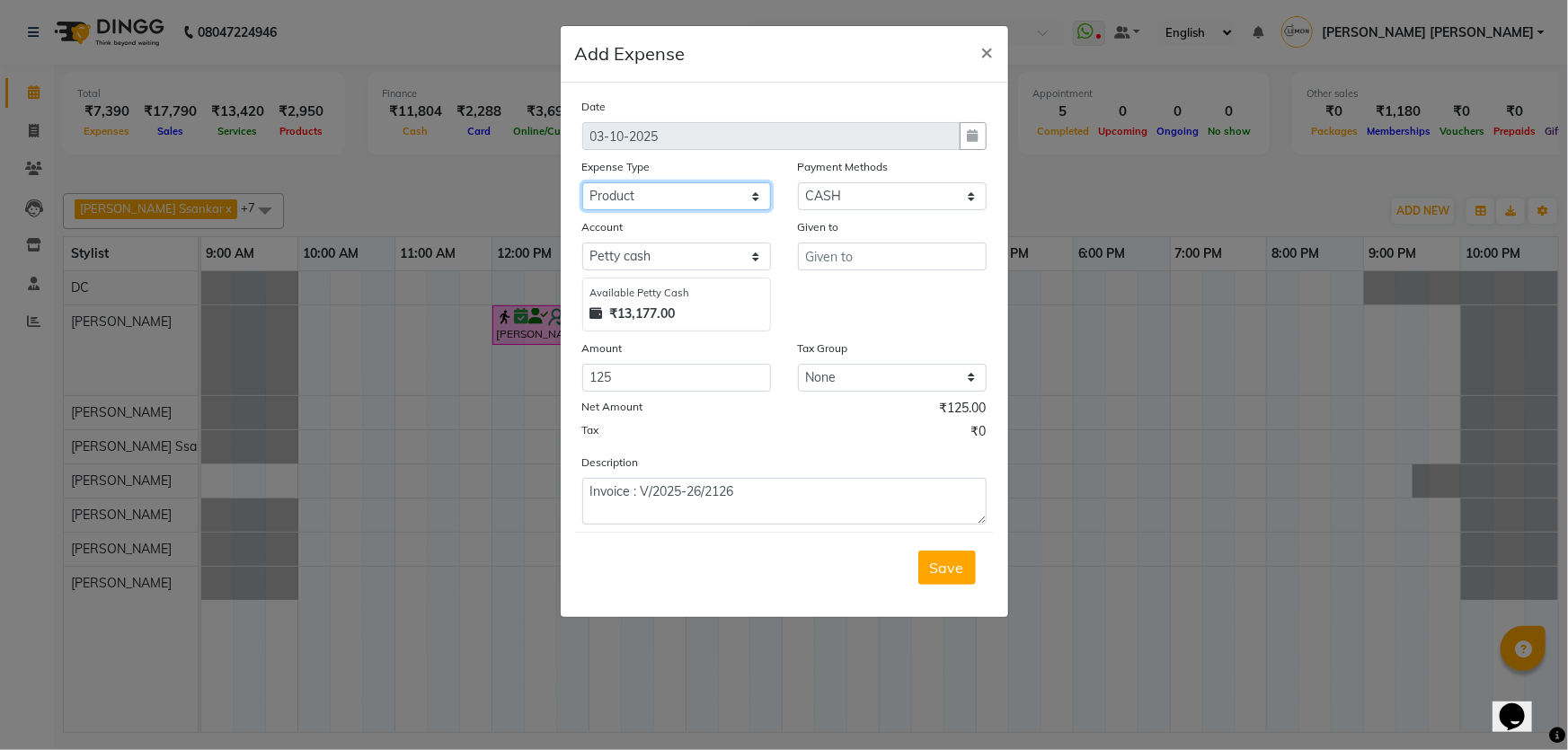
click at [582, 183] on select "Select Advance Cash transfer to hub Laundry Loan Membership Milk Miscellaneous …" at bounding box center [676, 196] width 188 height 28
click at [848, 264] on input "text" at bounding box center [891, 256] width 188 height 28
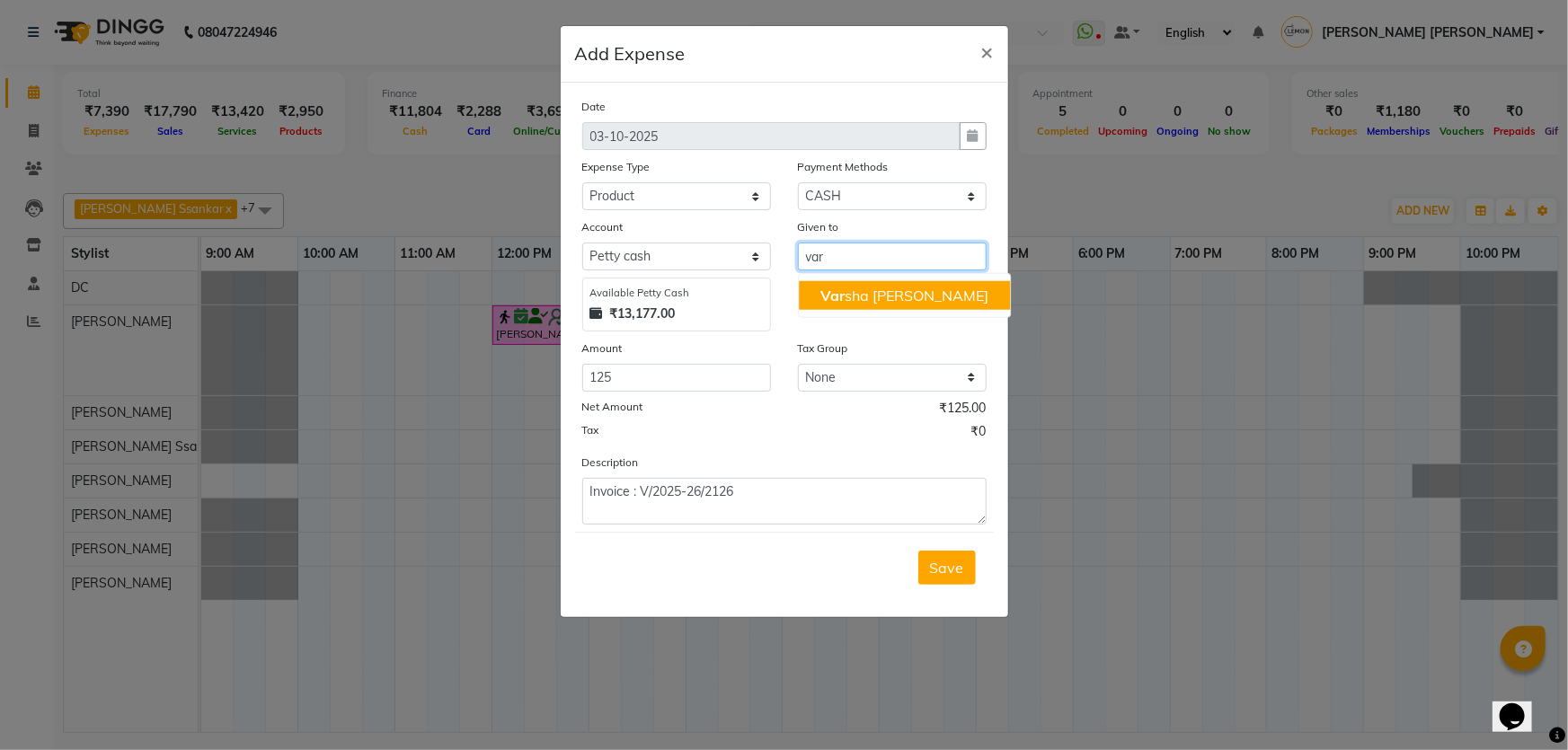
click at [856, 292] on ngb-highlight "Var sha Bittu Karmakar" at bounding box center [905, 295] width 168 height 18
type input "[PERSON_NAME] [PERSON_NAME]"
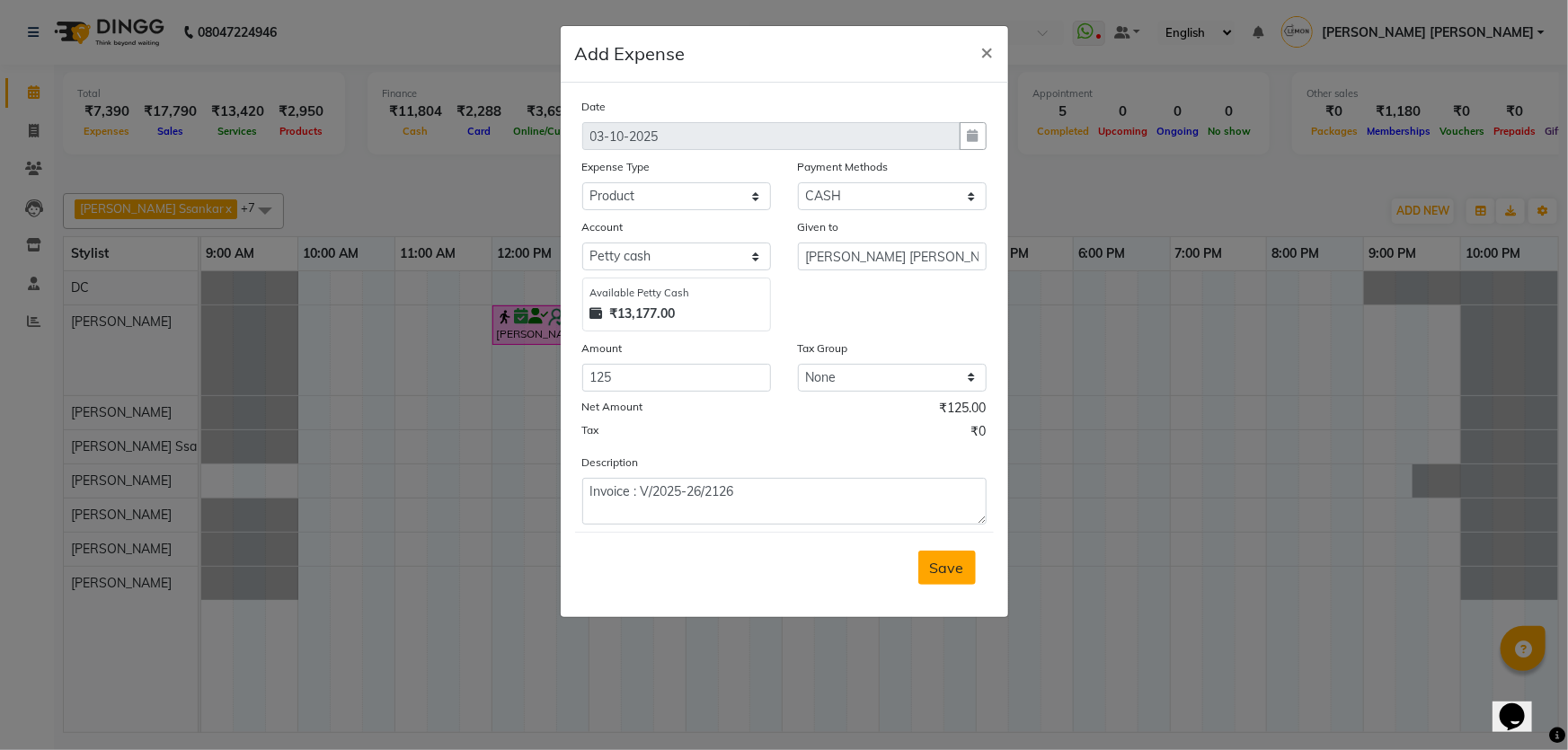
click at [934, 561] on span "Save" at bounding box center [946, 568] width 34 height 18
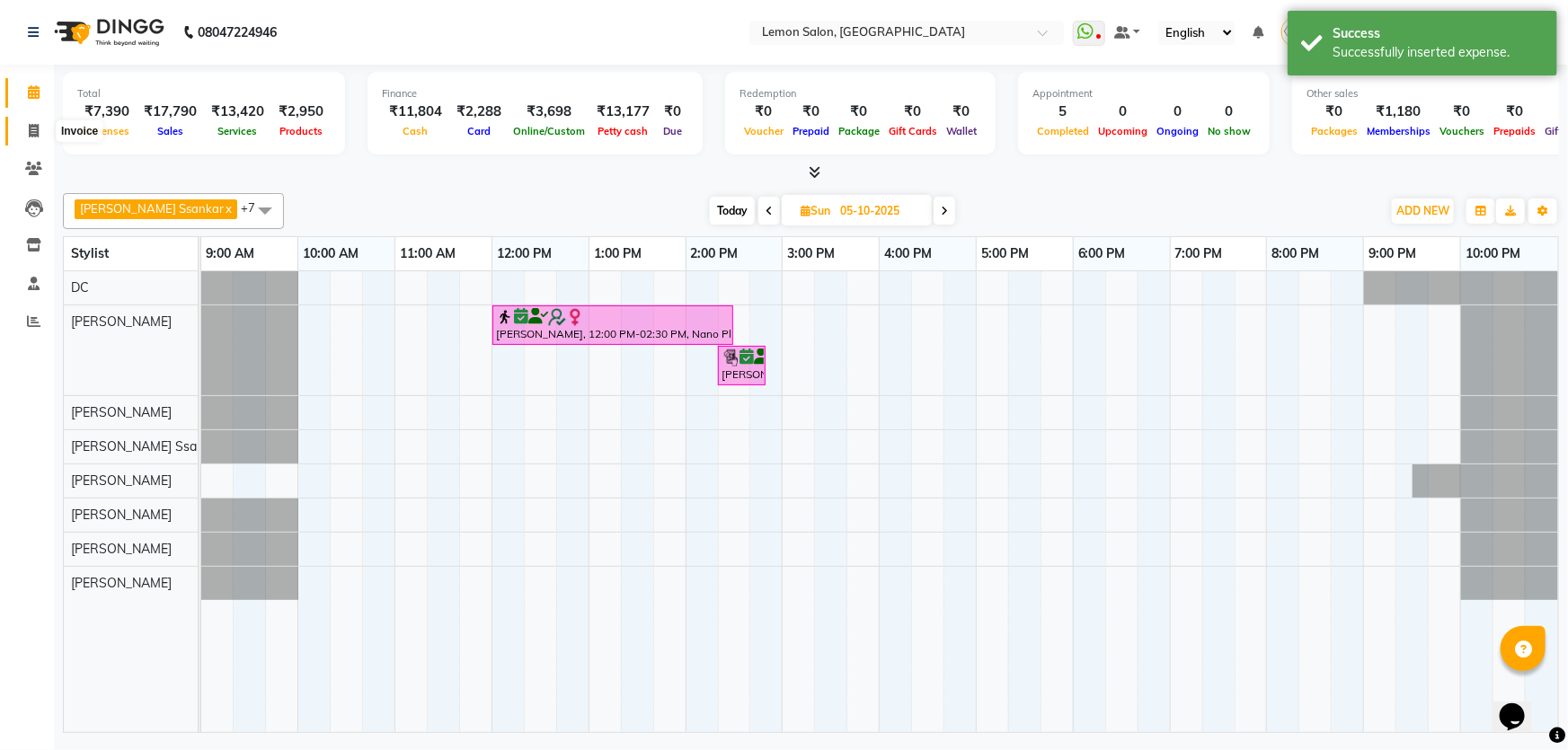
click at [15, 130] on link "Invoice" at bounding box center [27, 131] width 43 height 30
select select "568"
select select "service"
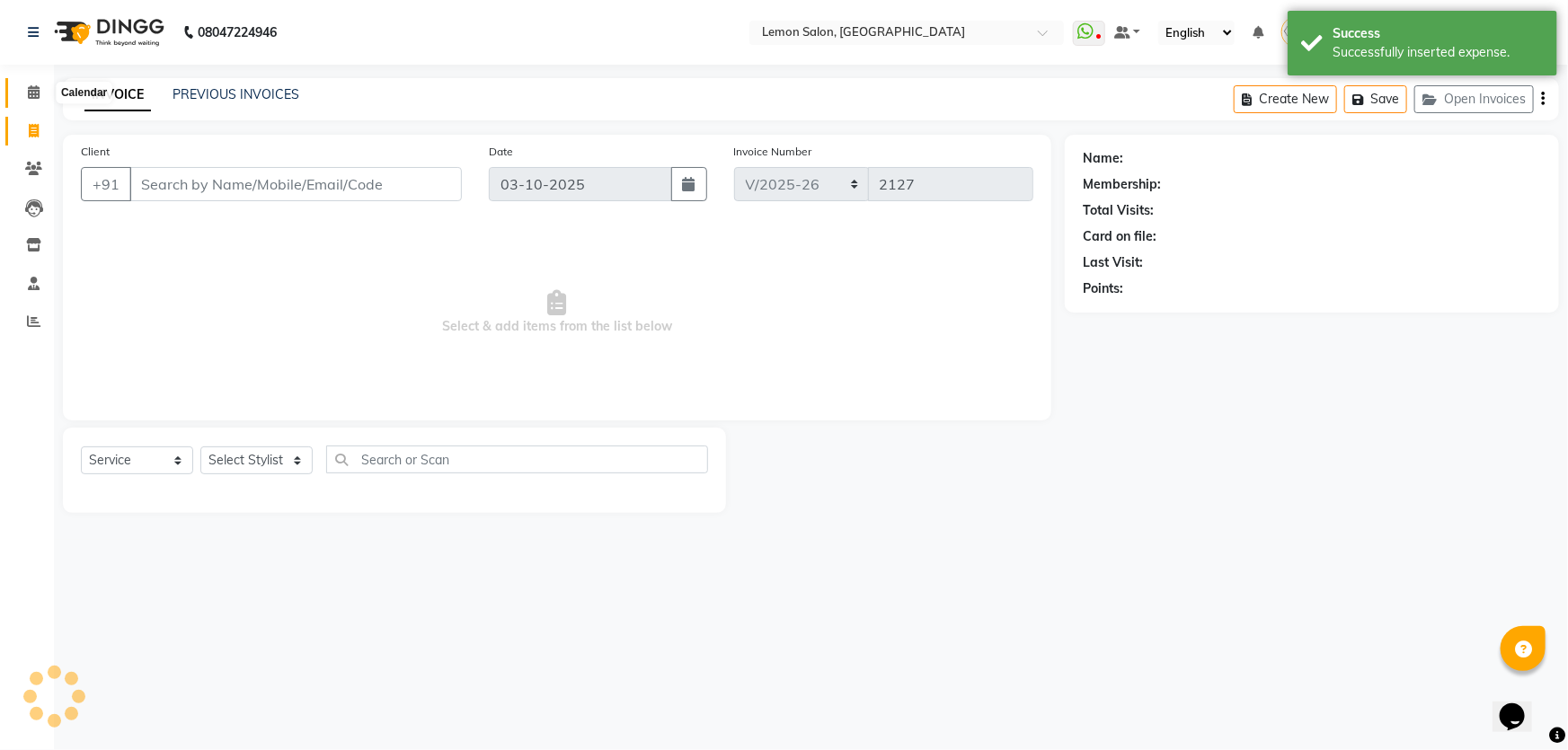
click at [31, 85] on icon at bounding box center [34, 92] width 12 height 14
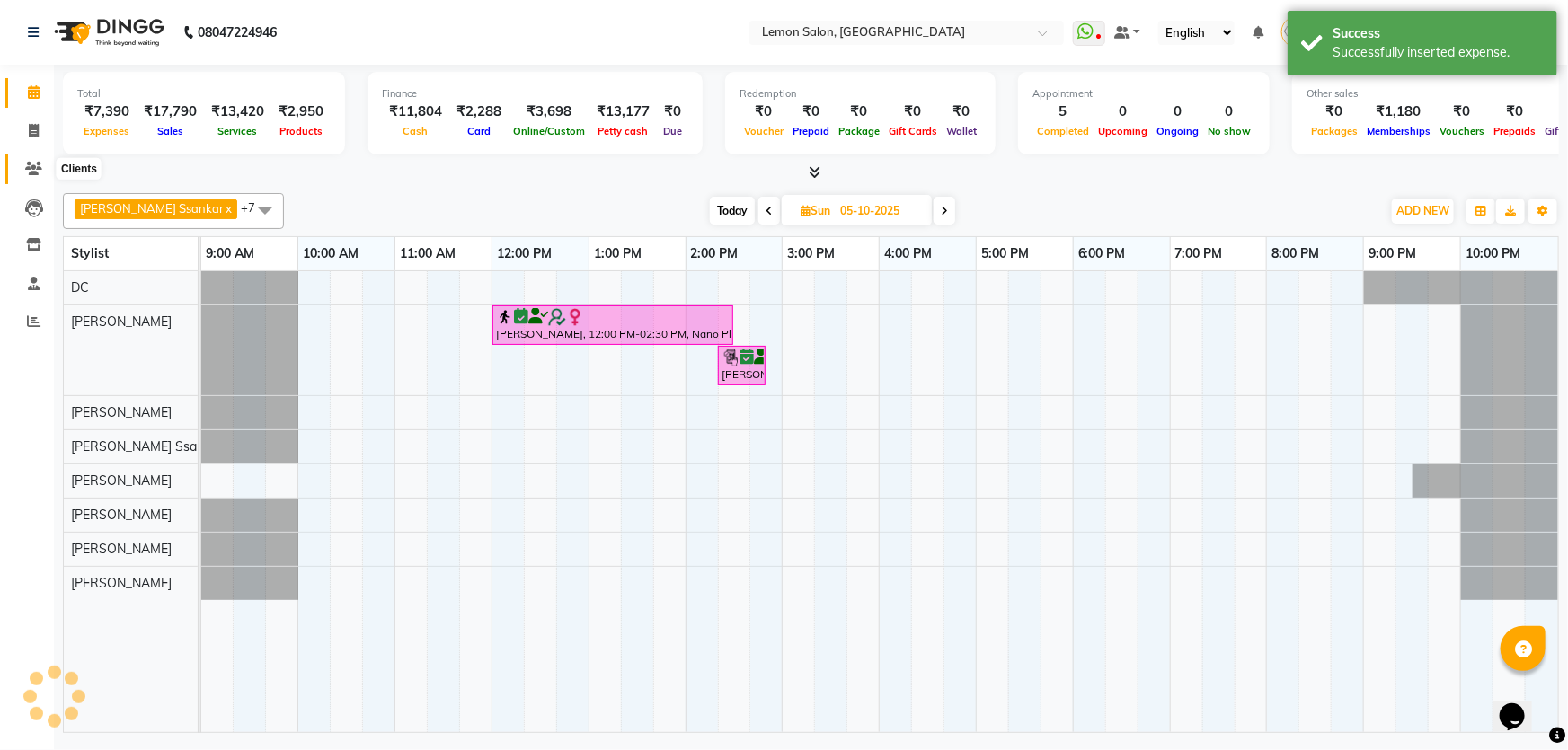
click at [42, 162] on icon at bounding box center [34, 169] width 17 height 14
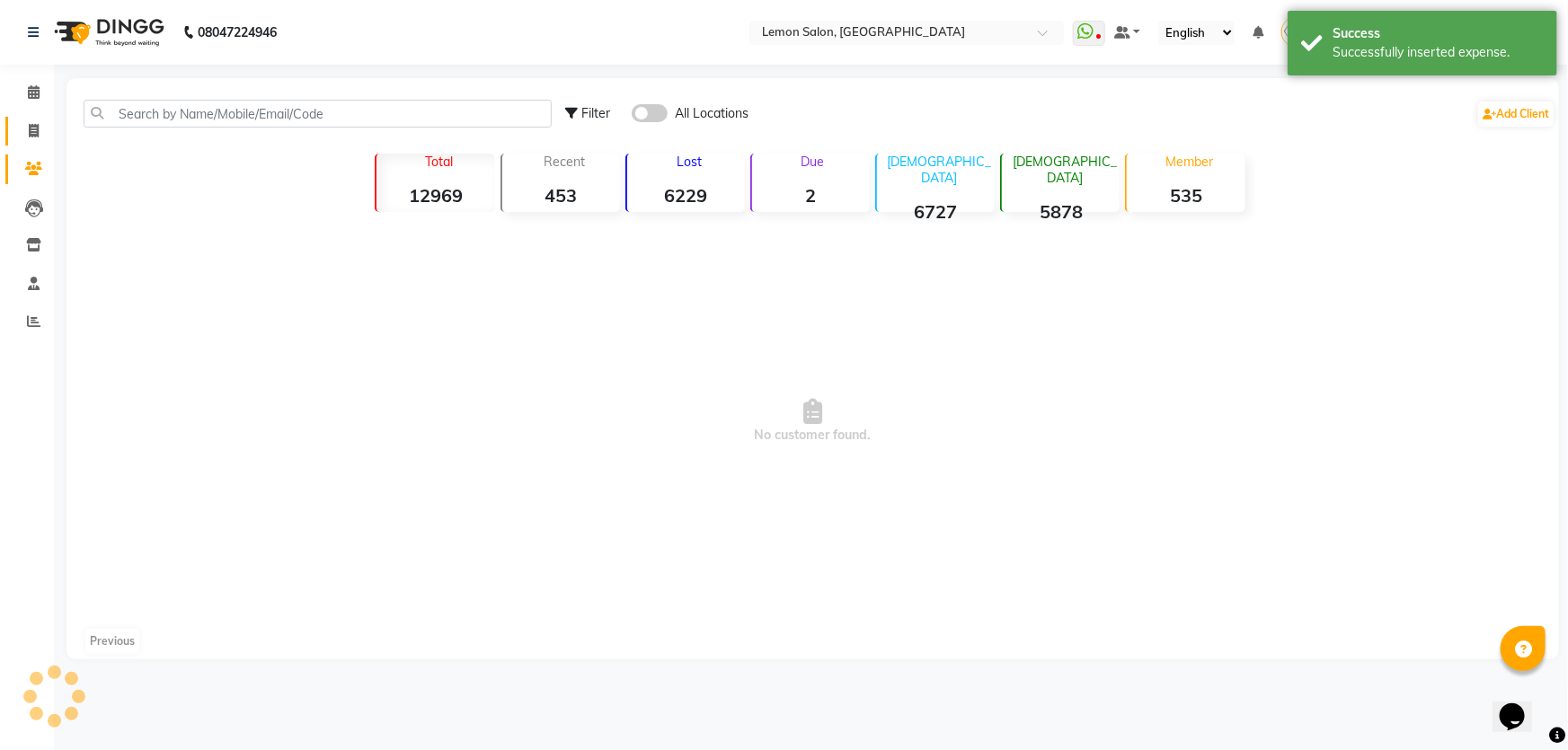
click at [37, 135] on icon at bounding box center [34, 130] width 10 height 14
select select "568"
select select "service"
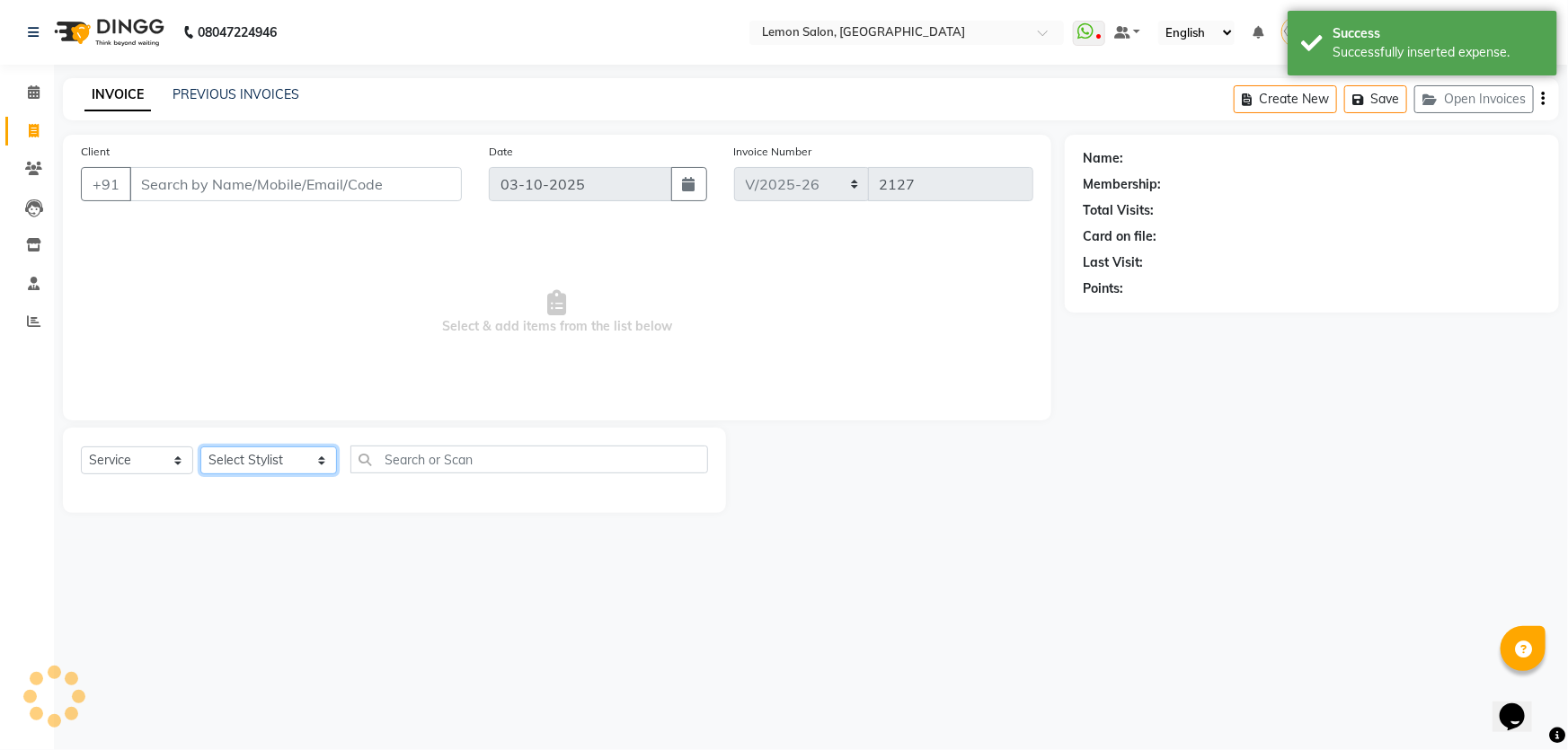
click at [231, 455] on select "Select Stylist Adnan Shaikh Anamta Sayyed Apoorva Ssankar Arshad Shaikh DC Imra…" at bounding box center [268, 460] width 136 height 28
select select "30692"
click at [201, 447] on select "Select Stylist Adnan Shaikh Anamta Sayyed Apoorva Ssankar Arshad Shaikh DC Imra…" at bounding box center [268, 460] width 136 height 28
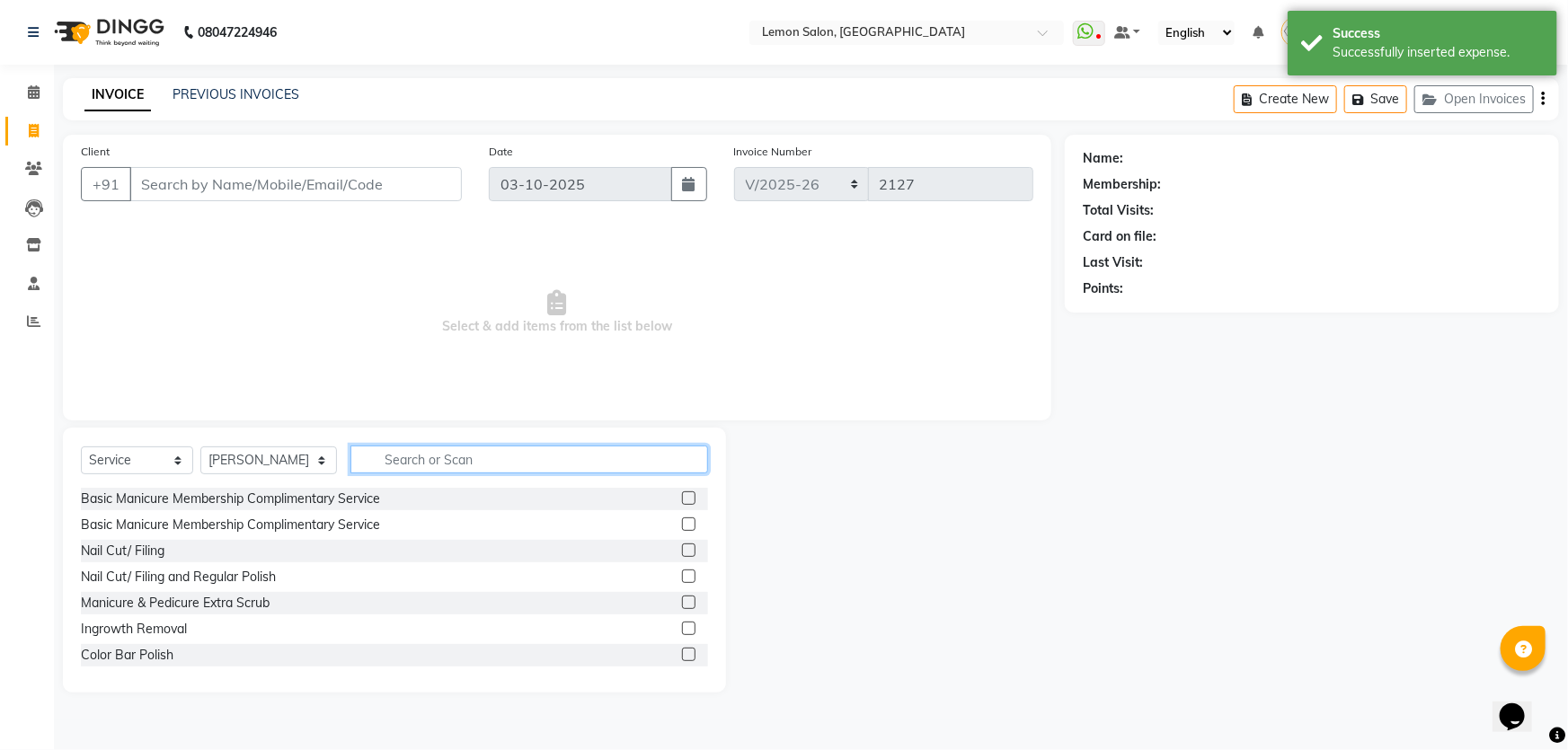
click at [460, 451] on input "text" at bounding box center [529, 459] width 358 height 28
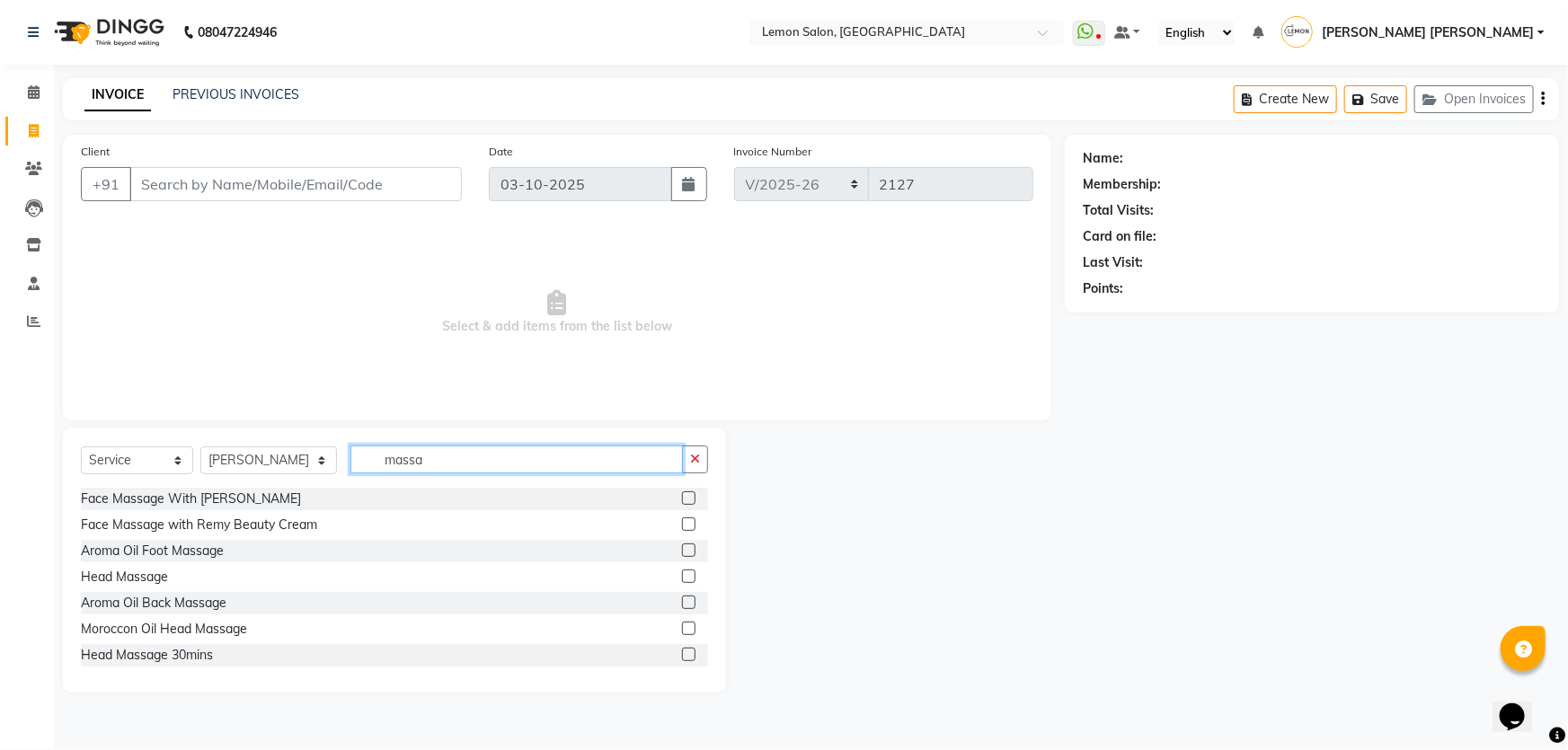
type input "massa"
click at [39, 91] on icon at bounding box center [34, 92] width 12 height 14
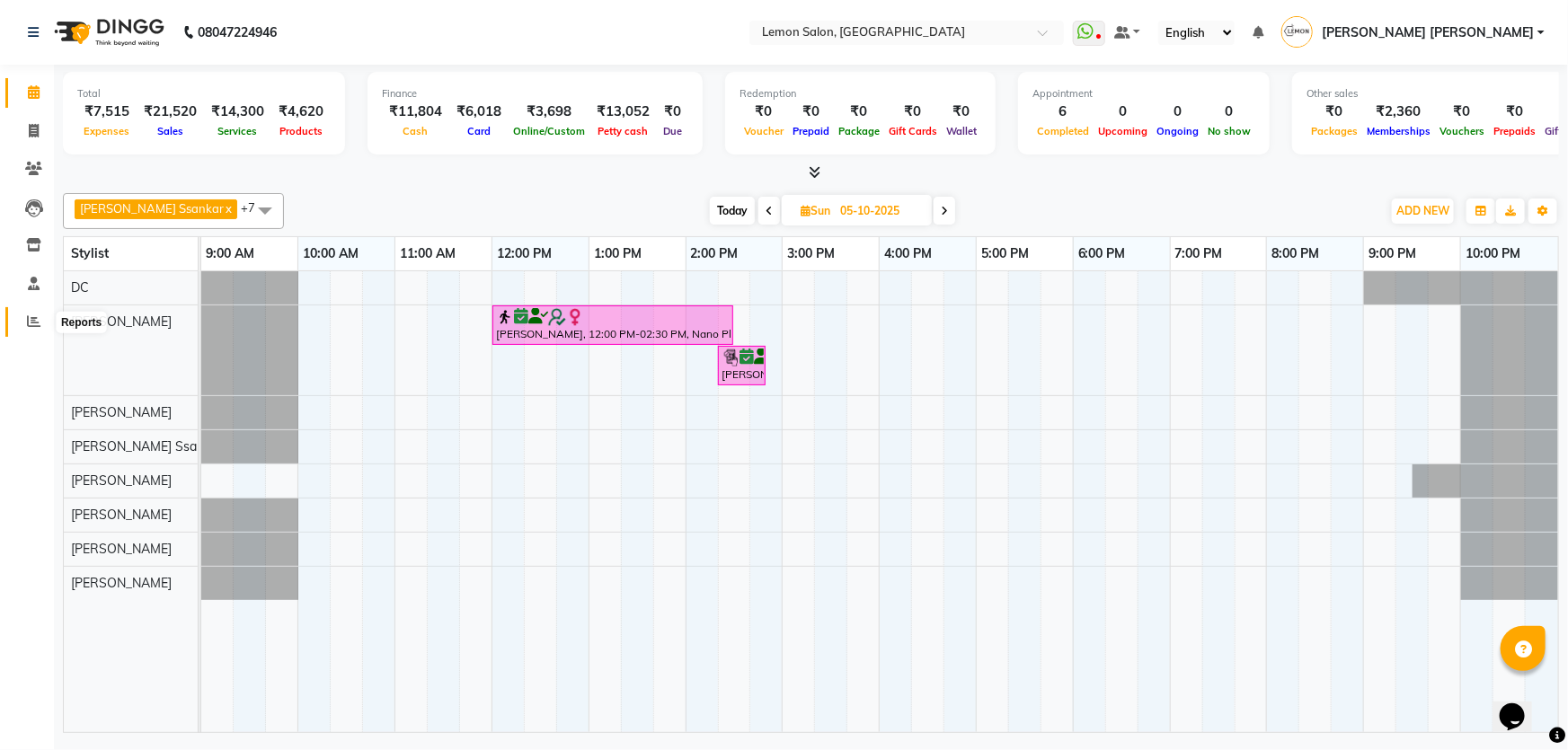
click at [22, 323] on span at bounding box center [34, 321] width 32 height 20
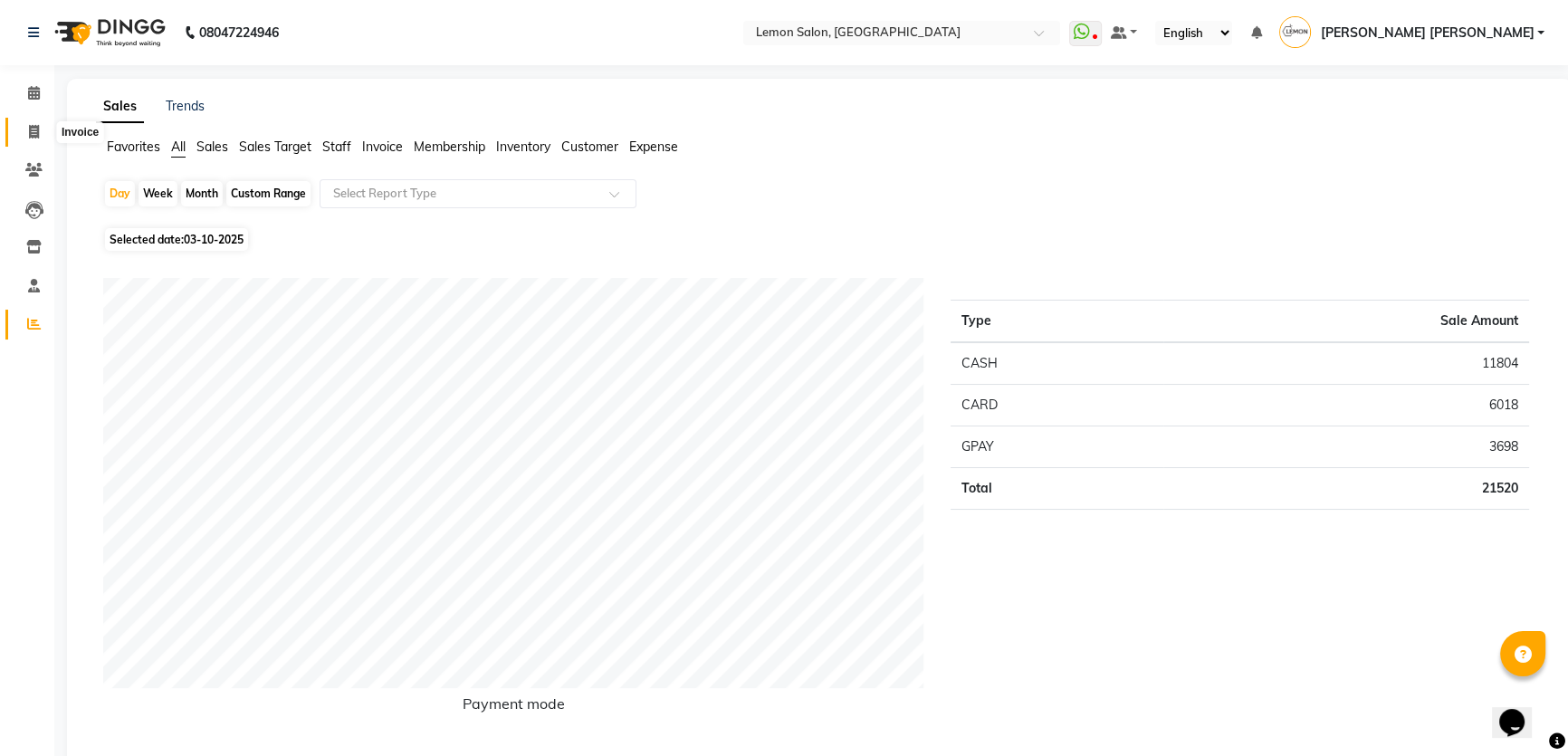
click at [32, 132] on icon at bounding box center [34, 131] width 10 height 14
select select "568"
select select "service"
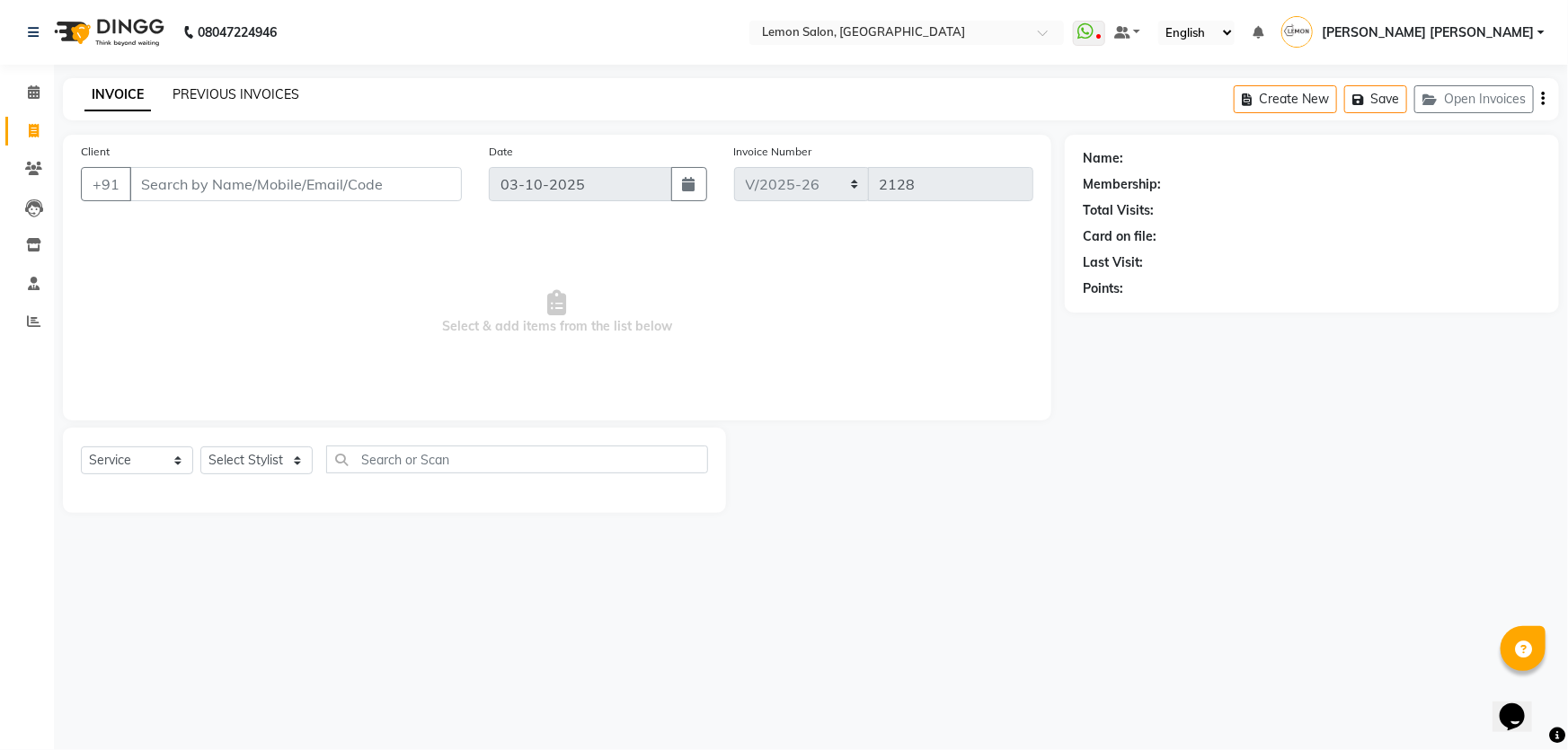
click at [229, 98] on link "PREVIOUS INVOICES" at bounding box center [236, 94] width 126 height 16
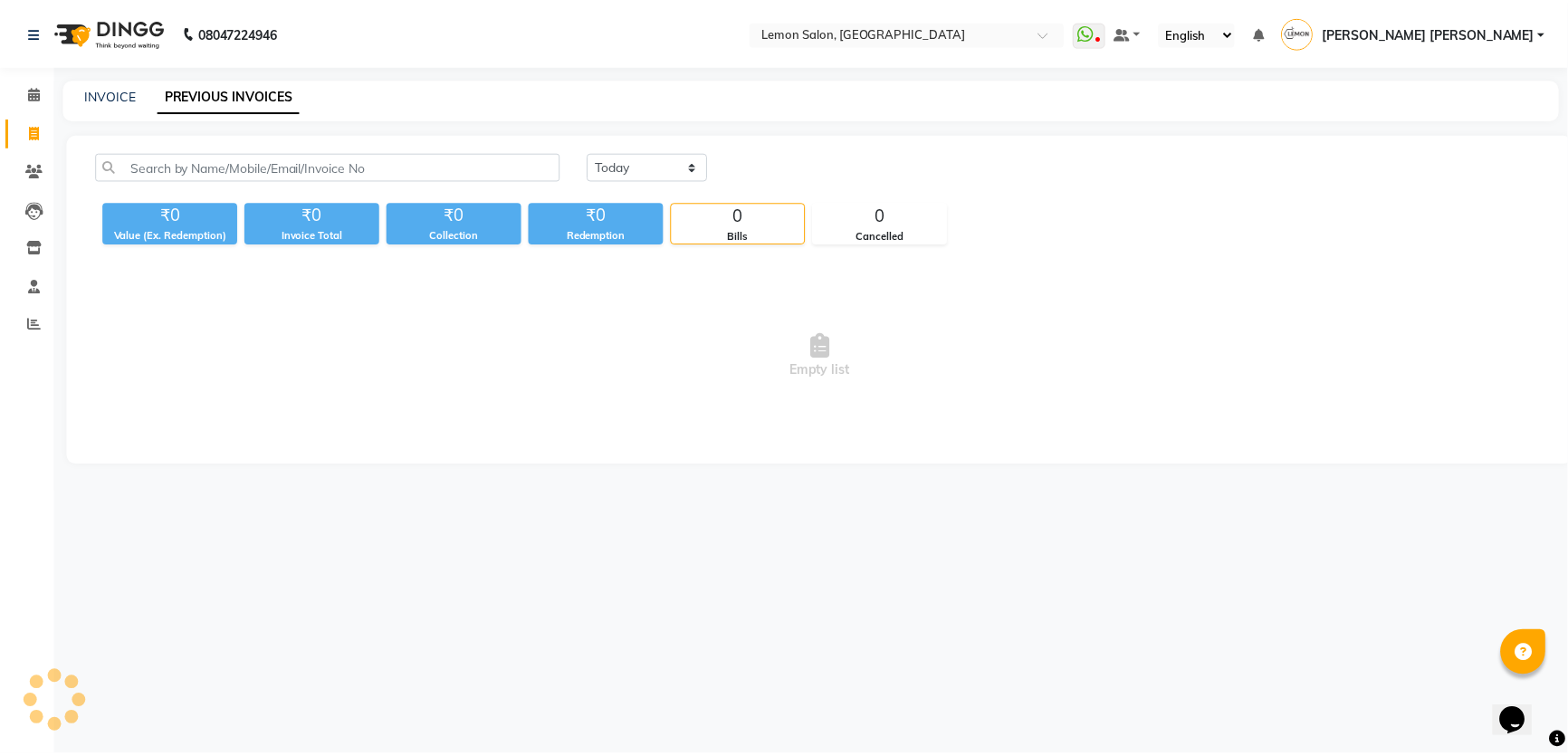
scroll to position [45, 0]
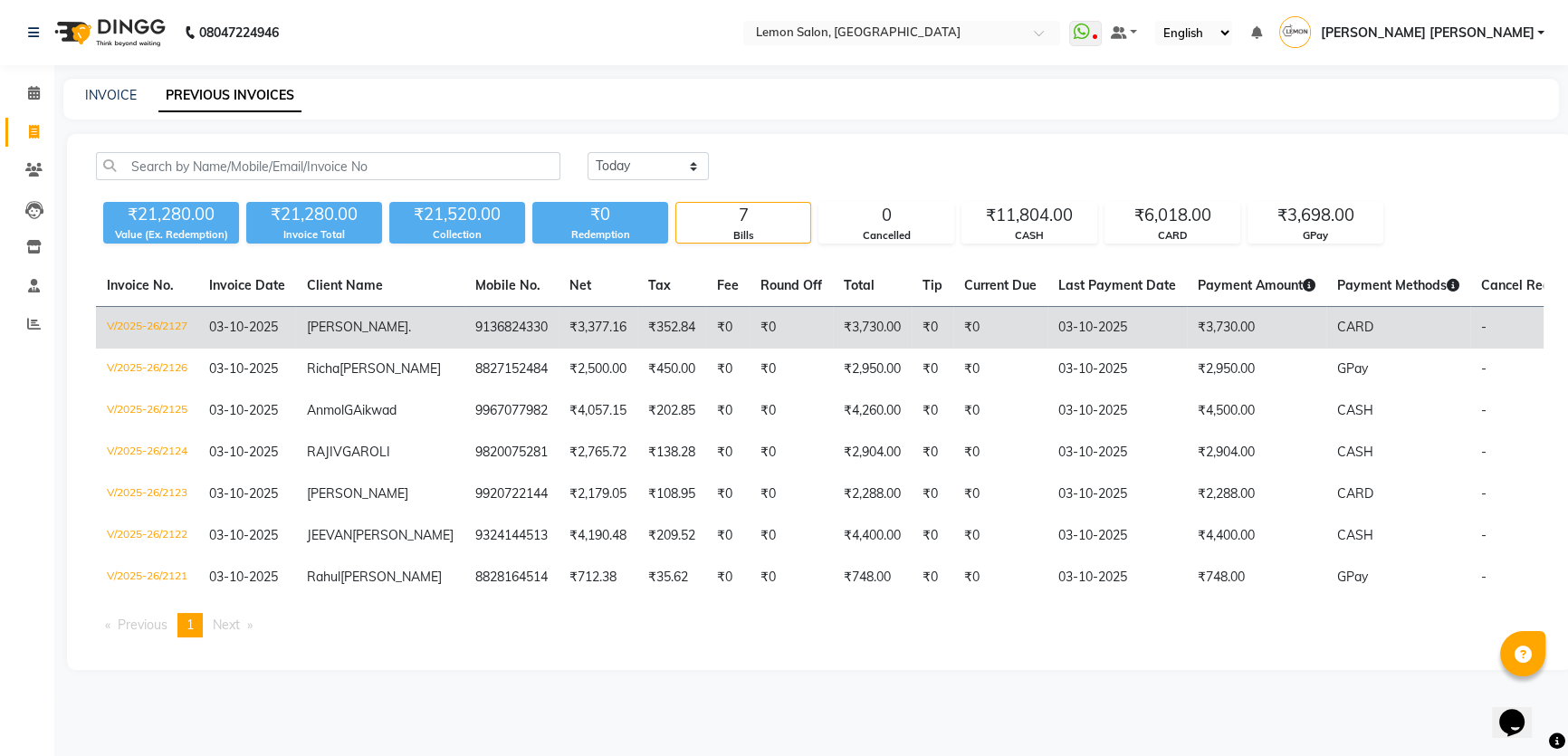
click at [353, 307] on td "Sikandar ." at bounding box center [379, 329] width 168 height 43
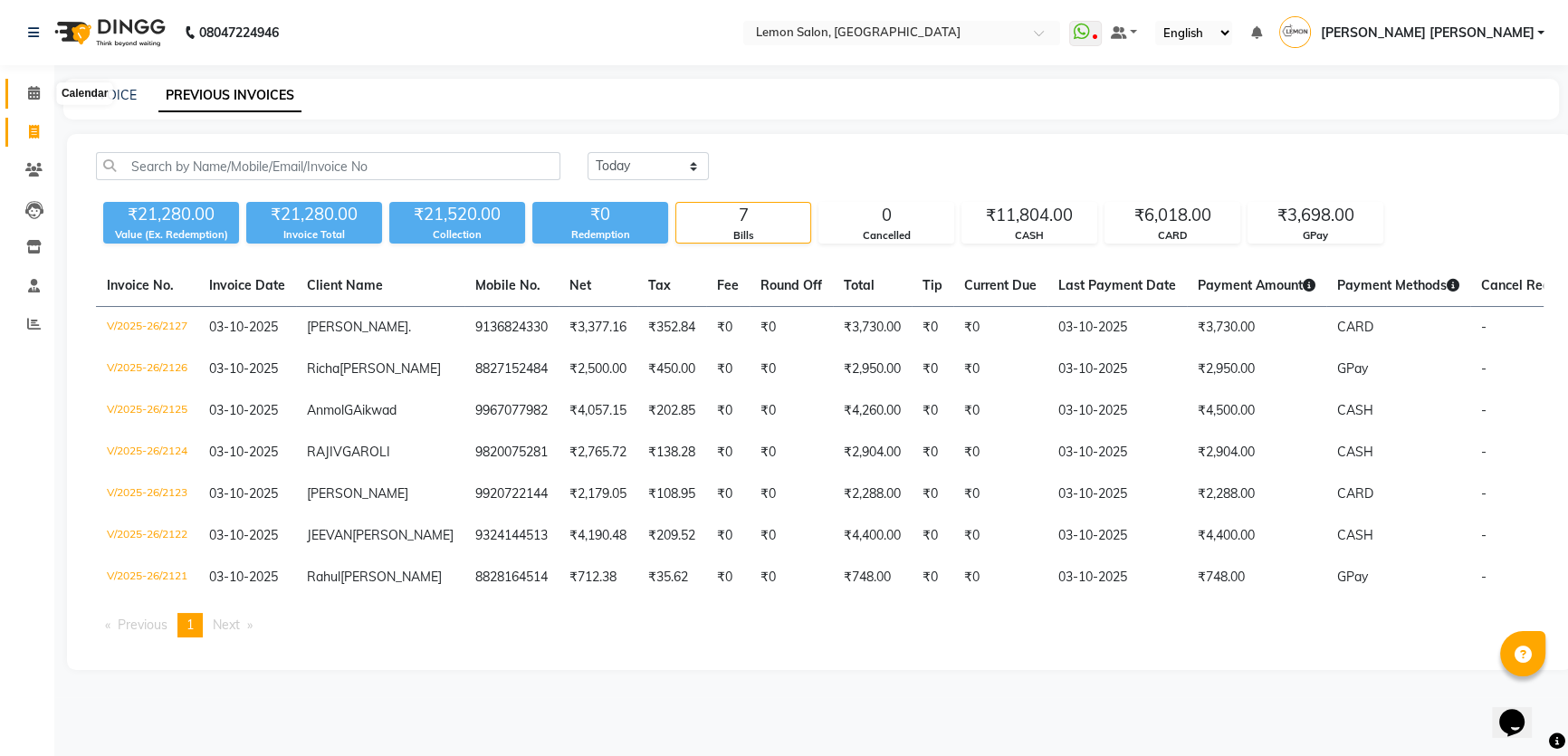
click at [24, 84] on span at bounding box center [34, 93] width 32 height 20
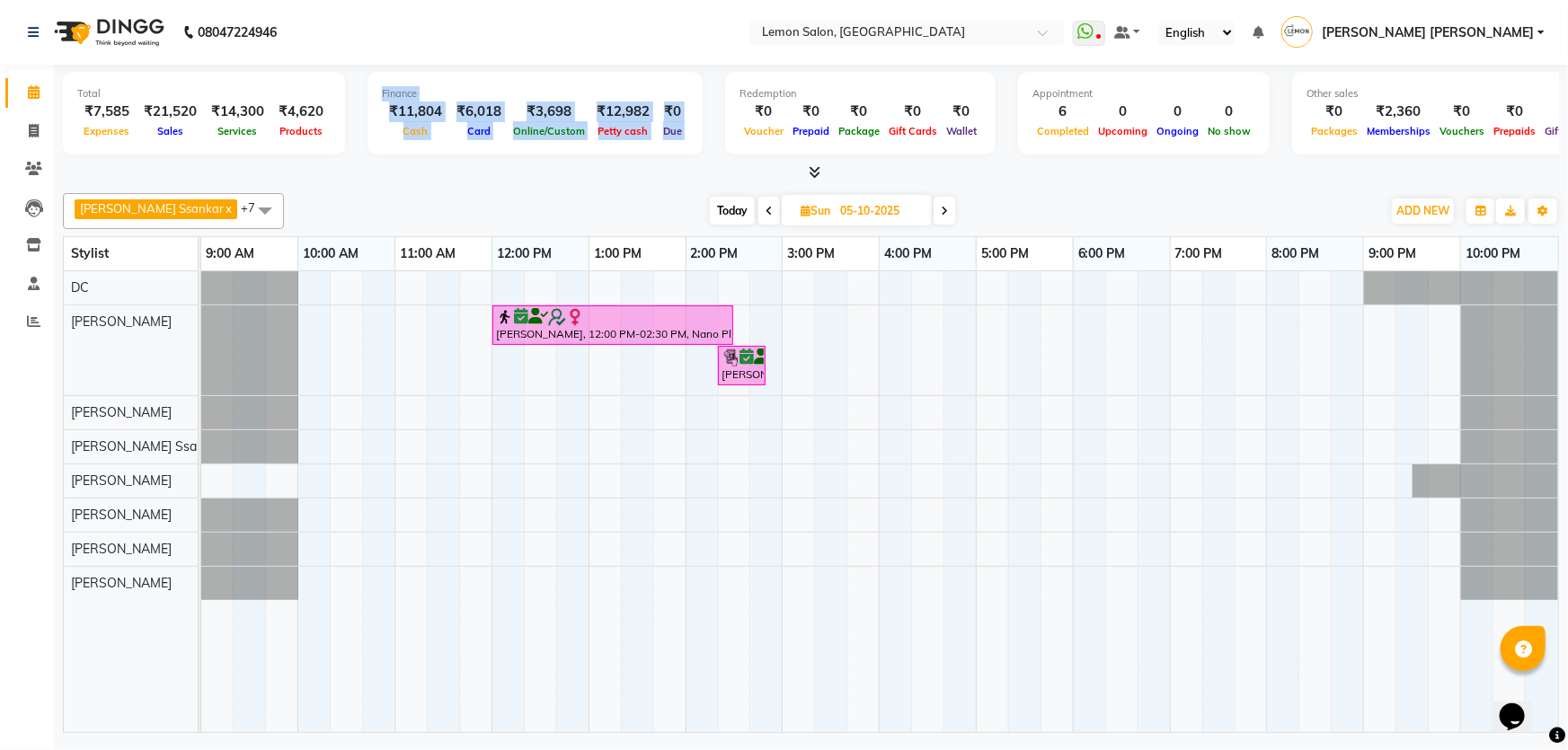
drag, startPoint x: 377, startPoint y: 85, endPoint x: 705, endPoint y: 140, distance: 332.6
click at [705, 140] on div "Total ₹7,585 Expenses ₹21,520 Sales ₹14,300 Services ₹4,620 Products Finance ₹1…" at bounding box center [811, 115] width 1497 height 88
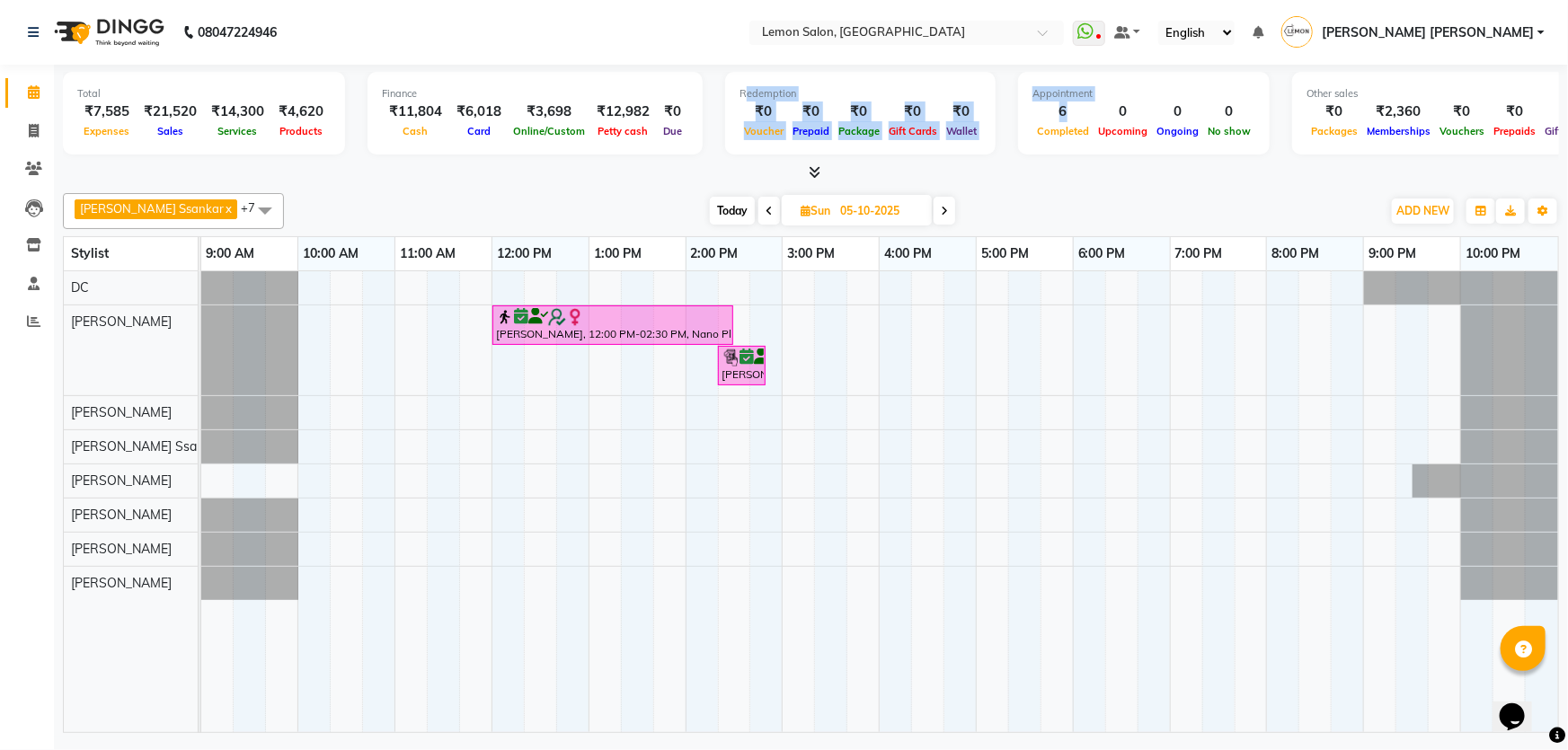
drag, startPoint x: 719, startPoint y: 87, endPoint x: 1021, endPoint y: 126, distance: 304.5
click at [1021, 126] on div "Total ₹7,585 Expenses ₹21,520 Sales ₹14,300 Services ₹4,620 Products Finance ₹1…" at bounding box center [811, 115] width 1497 height 88
click at [1032, 126] on span "Completed" at bounding box center [1062, 130] width 61 height 13
click at [720, 215] on span "Today" at bounding box center [732, 210] width 45 height 28
type input "03-10-2025"
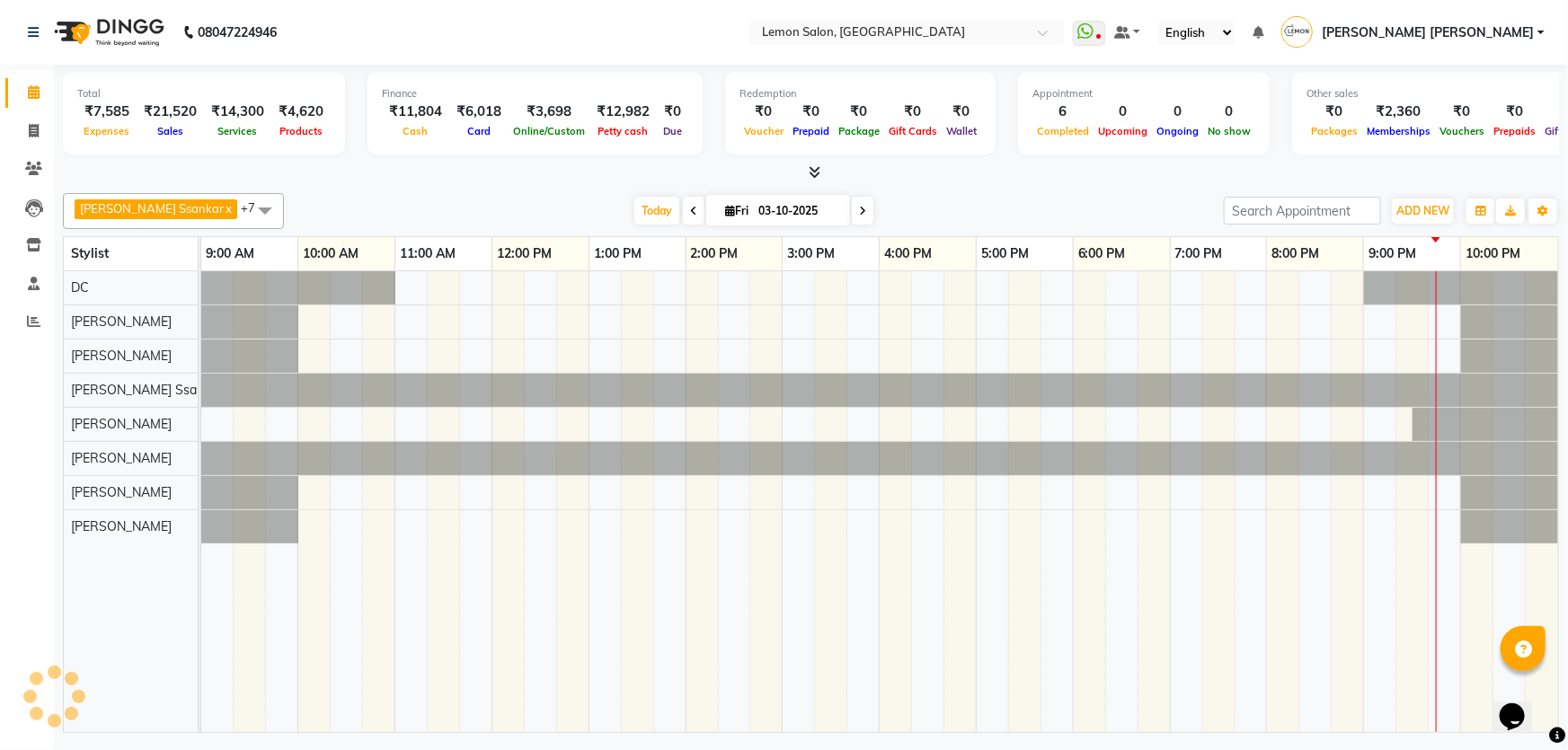
click at [541, 178] on div at bounding box center [811, 173] width 1497 height 19
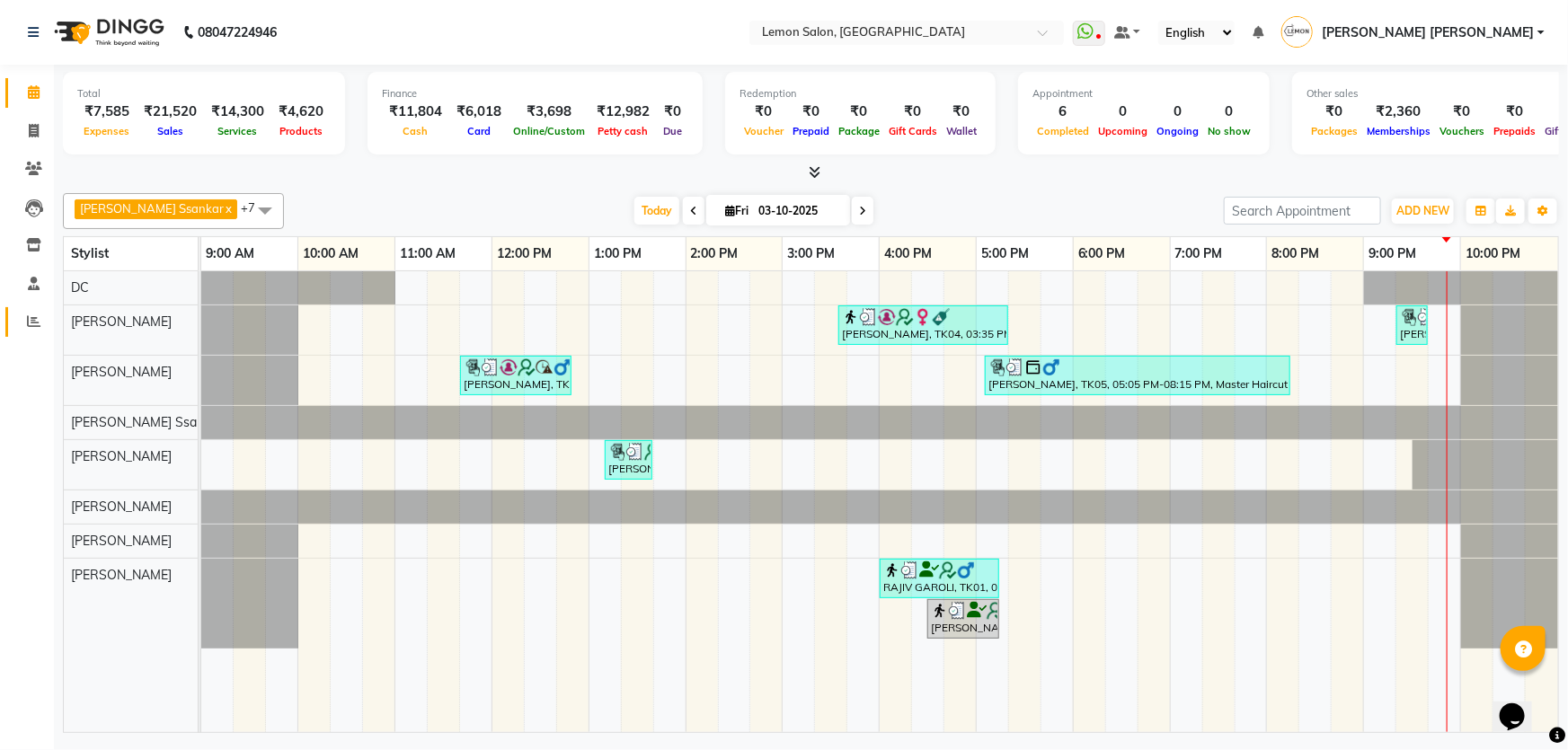
click at [32, 322] on icon at bounding box center [34, 321] width 14 height 14
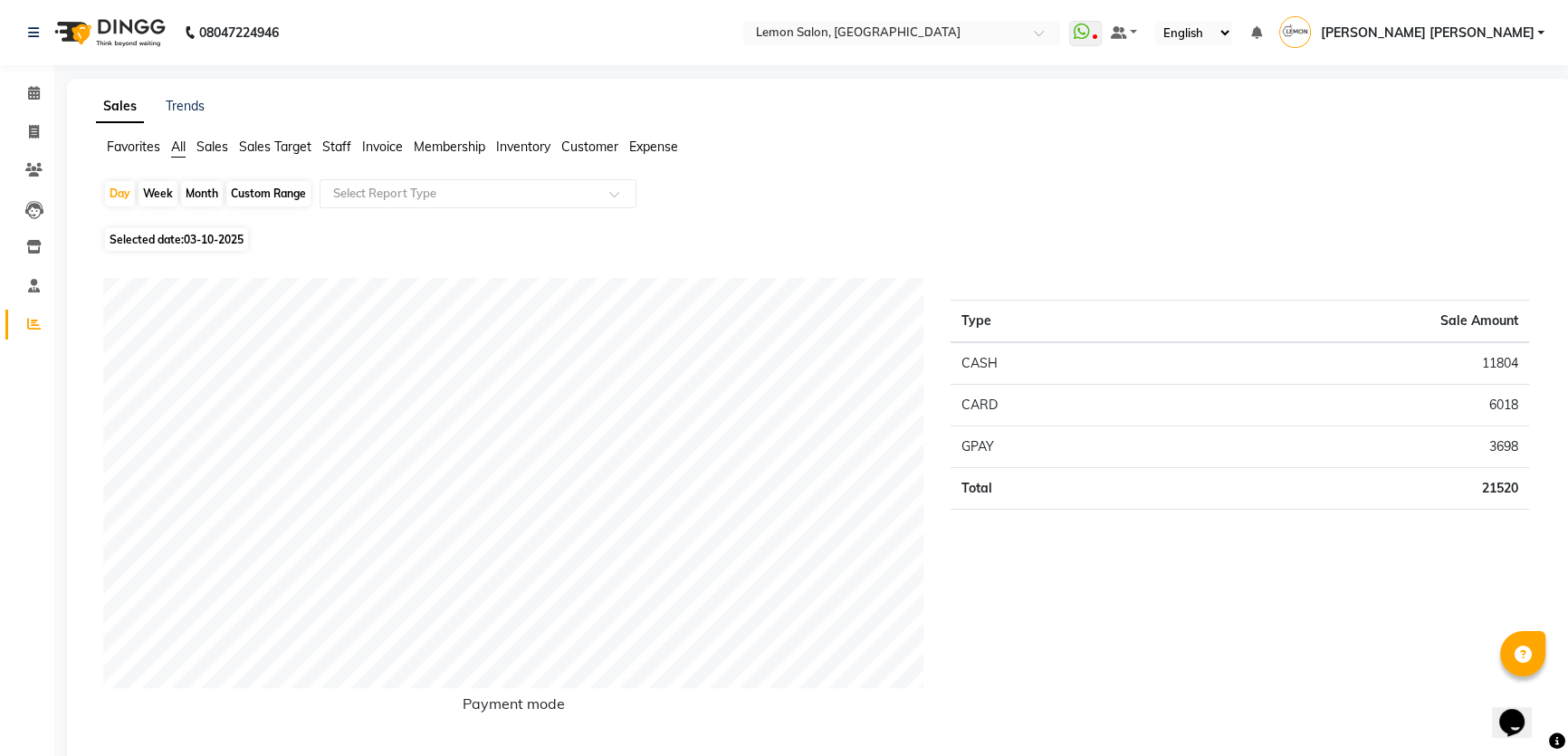
click at [644, 145] on span "Expense" at bounding box center [654, 146] width 49 height 17
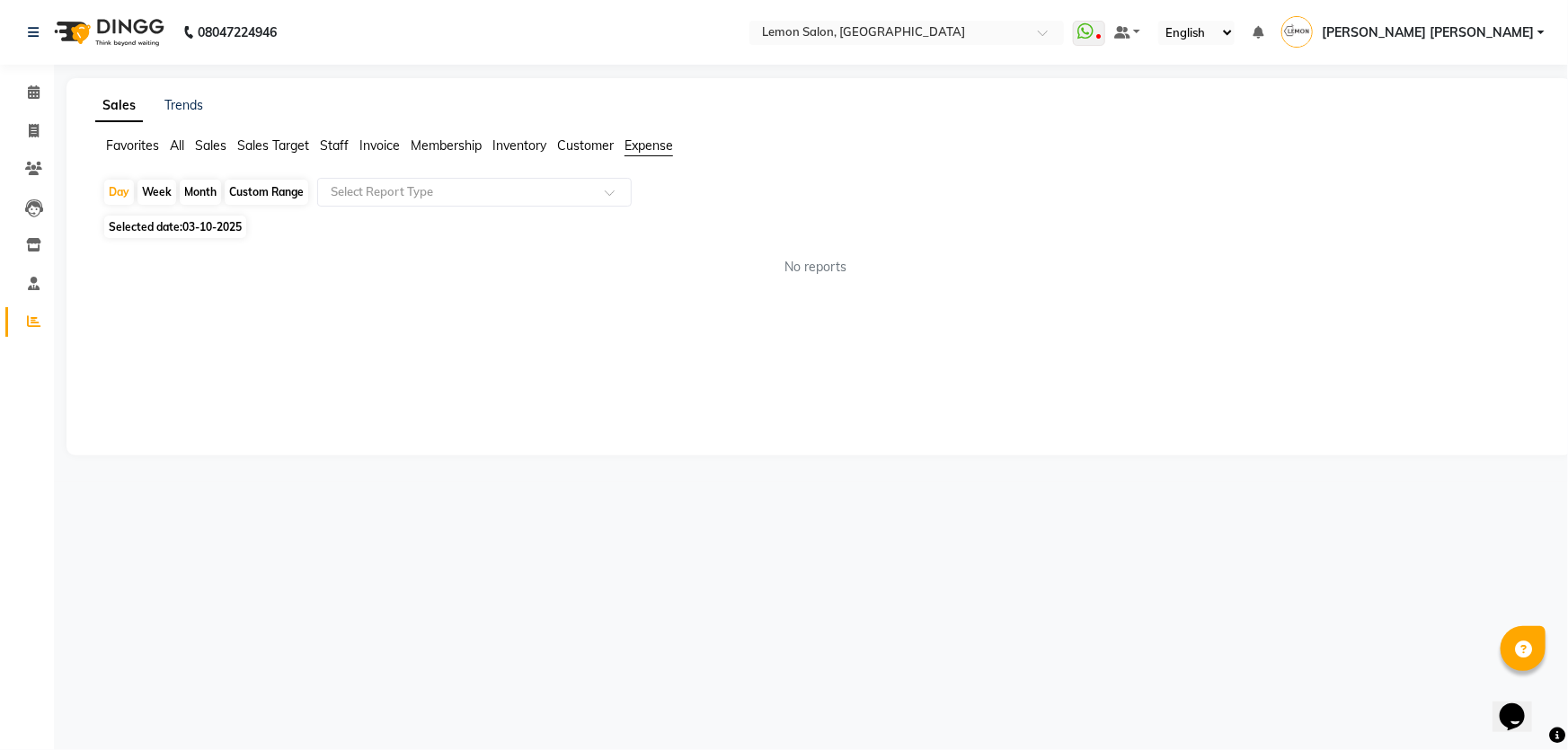
click at [434, 175] on app-reports "Favorites All Sales Sales Target Staff Invoice Membership Inventory Customer Ex…" at bounding box center [819, 213] width 1470 height 154
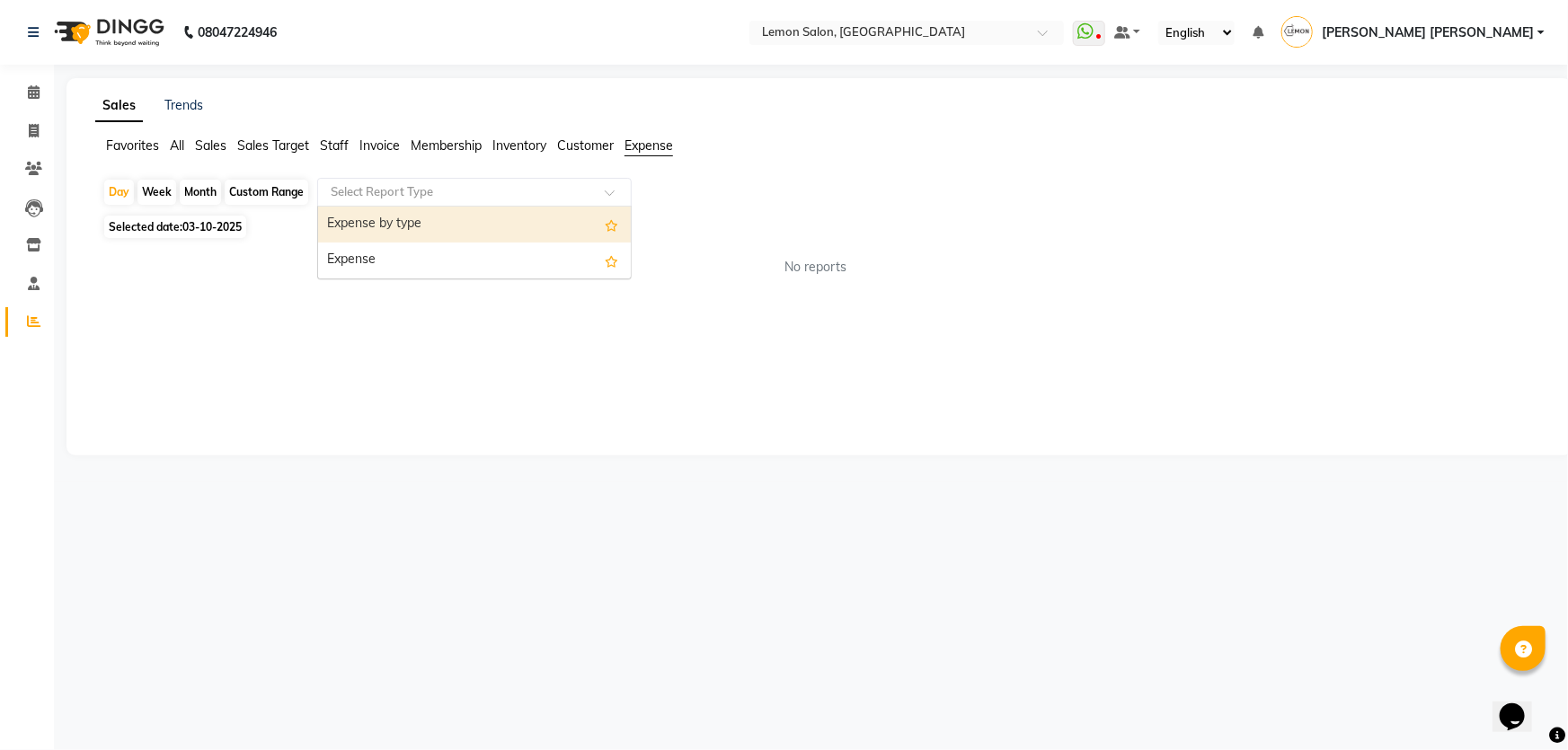
click at [432, 197] on input "text" at bounding box center [457, 192] width 259 height 18
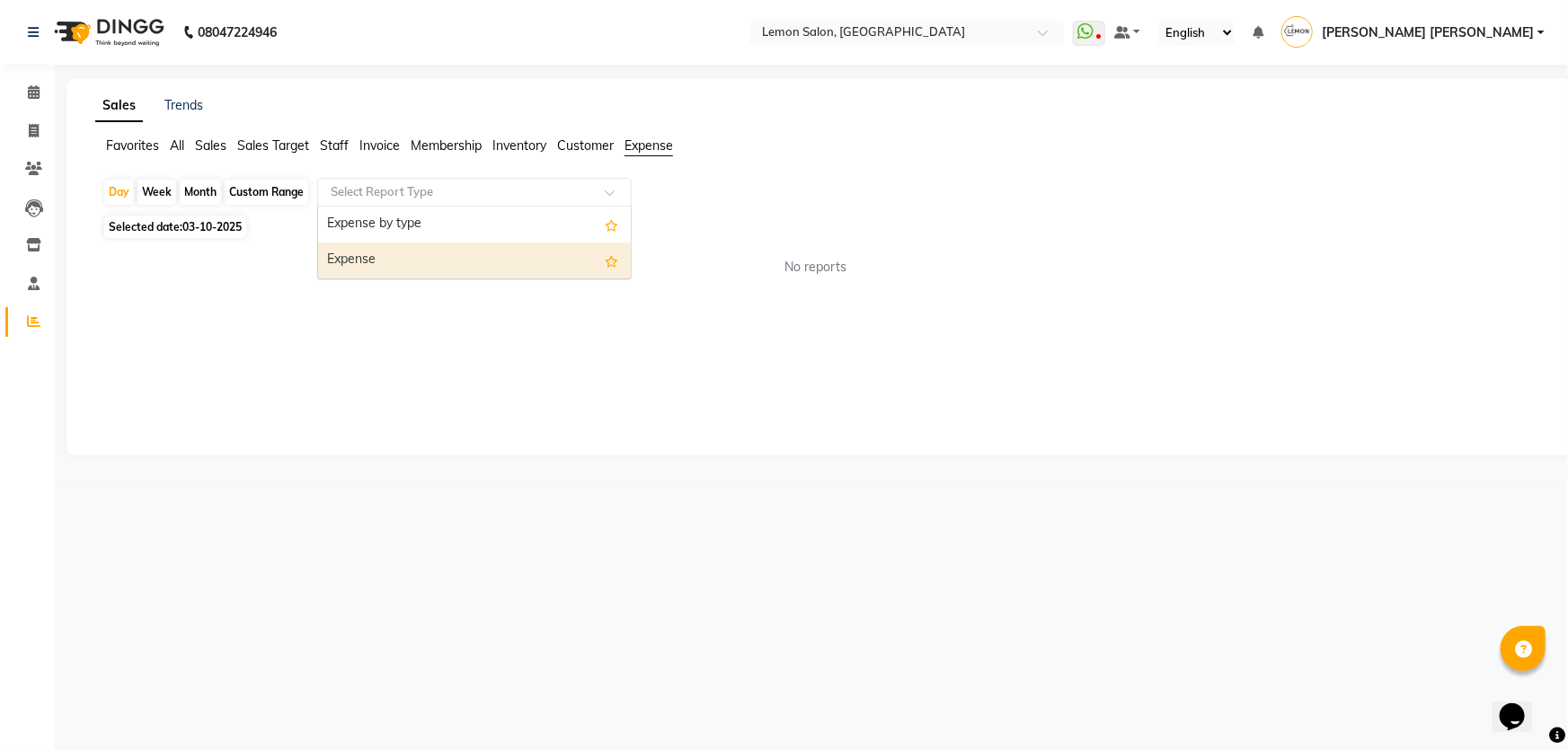
click at [417, 250] on div "Expense" at bounding box center [474, 260] width 313 height 36
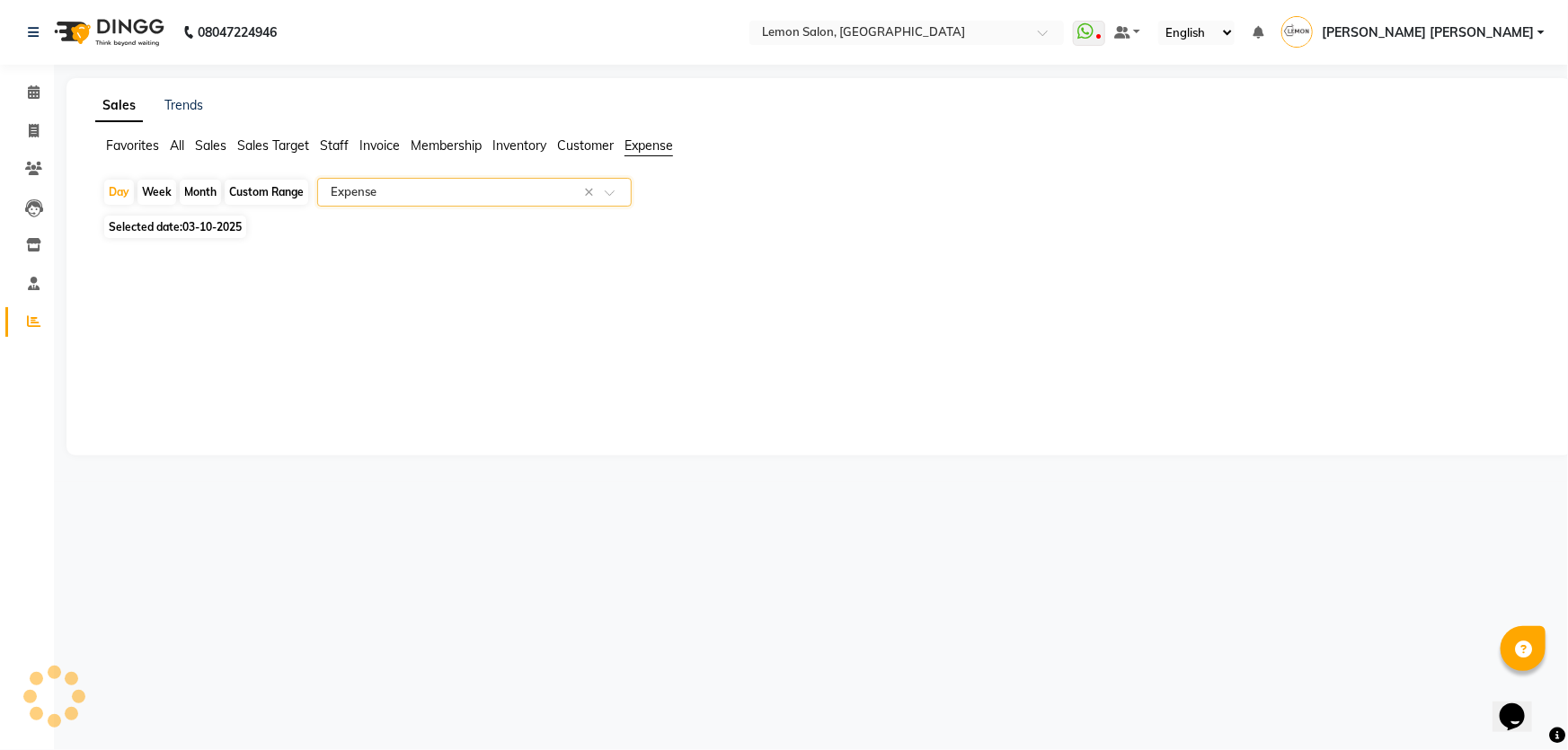
select select "csv"
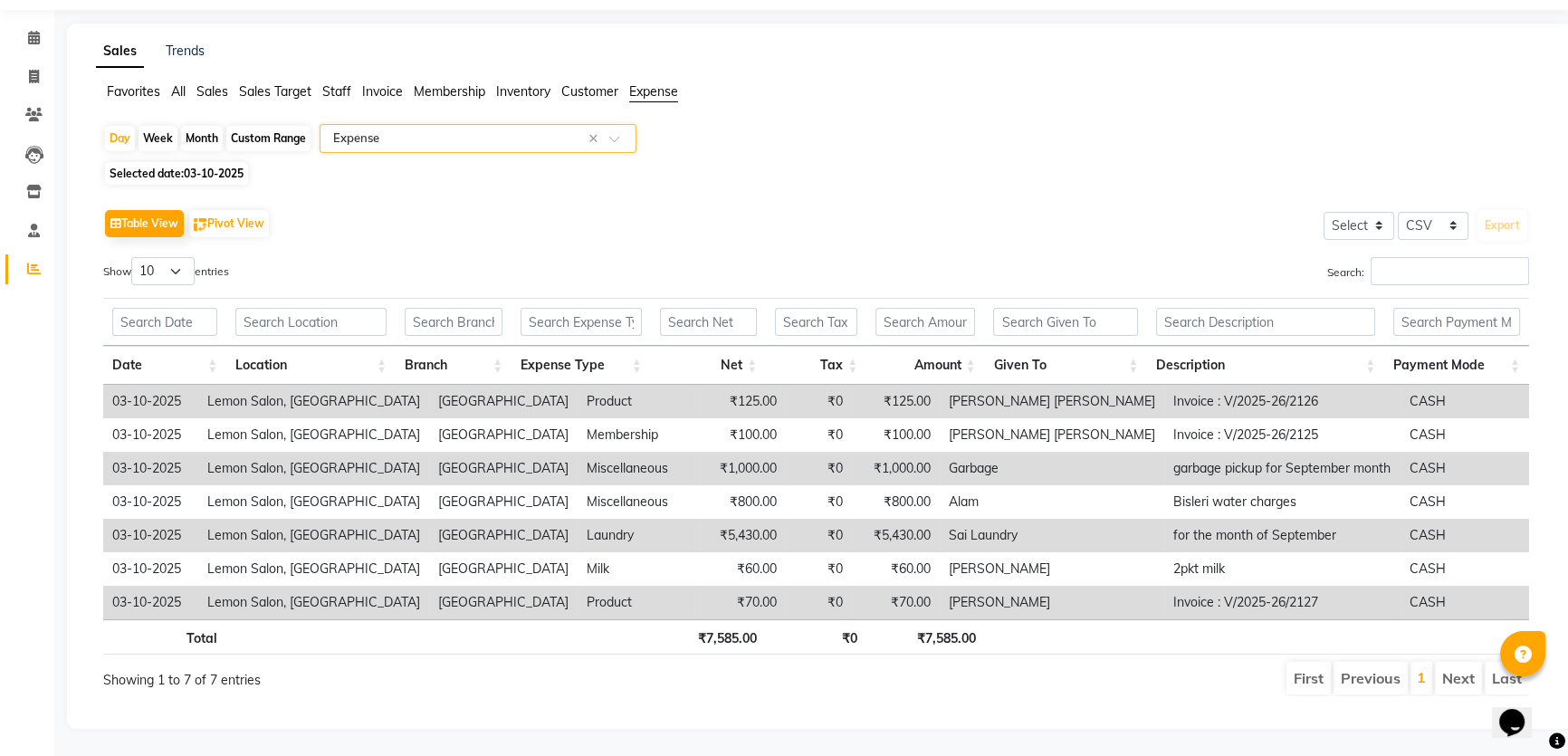
scroll to position [65, 0]
click at [549, 359] on th "Expense Type" at bounding box center [581, 366] width 139 height 39
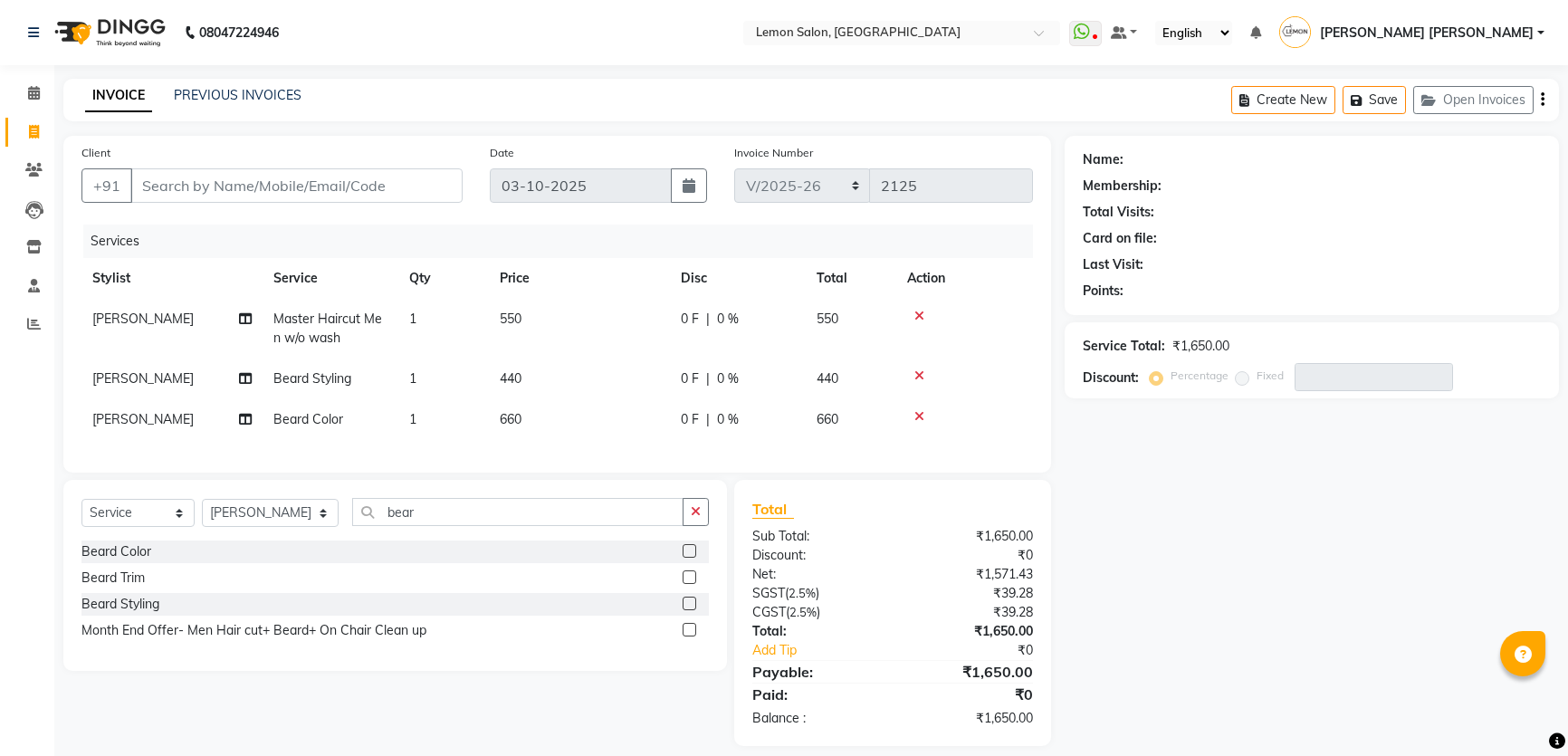
select select "568"
select select "service"
select select "70796"
click at [417, 509] on div "Select Service Product Membership Package Voucher Prepaid Gift Card Select Styl…" at bounding box center [395, 575] width 663 height 191
click at [426, 517] on input "bear" at bounding box center [517, 512] width 332 height 28
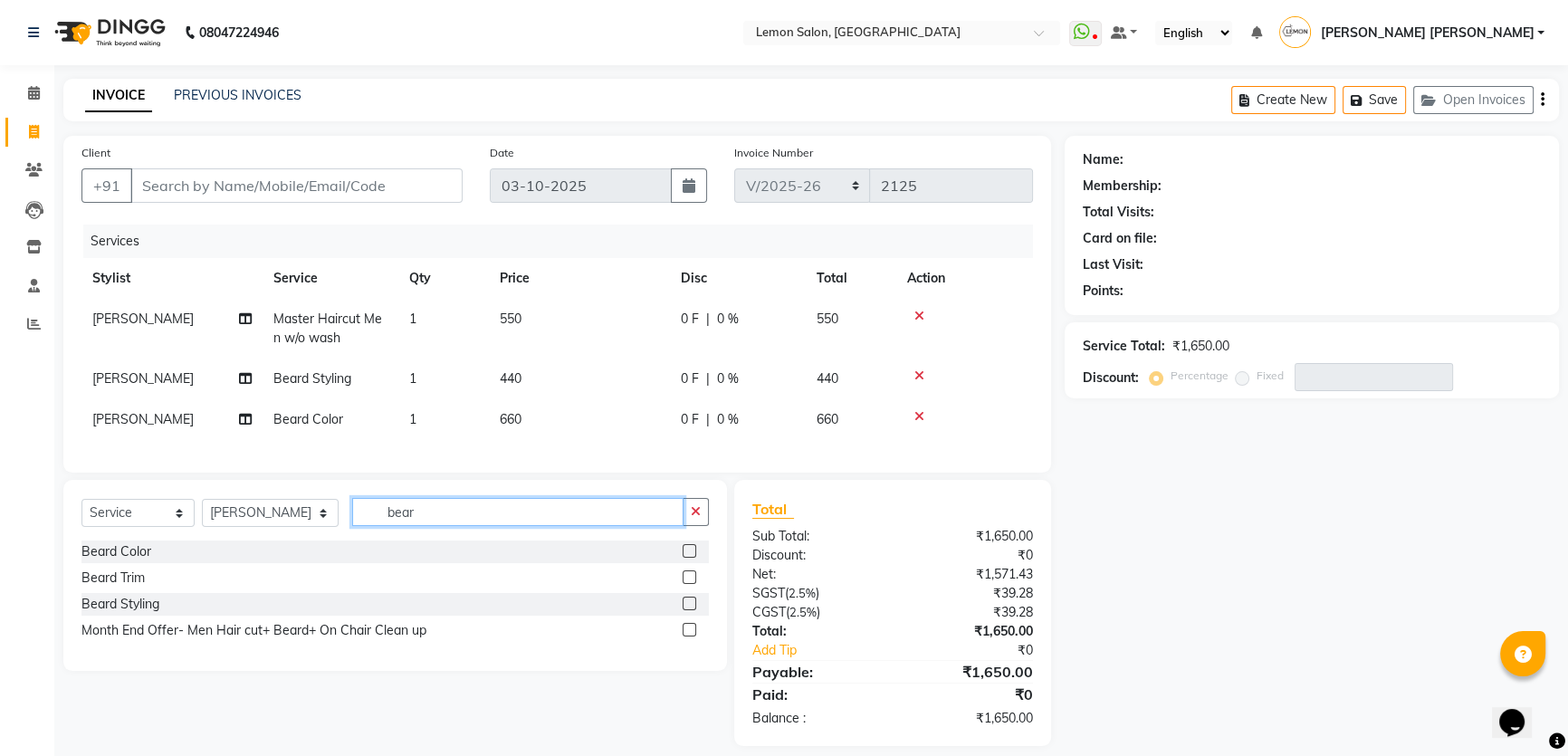
click at [426, 517] on input "bear" at bounding box center [517, 512] width 332 height 28
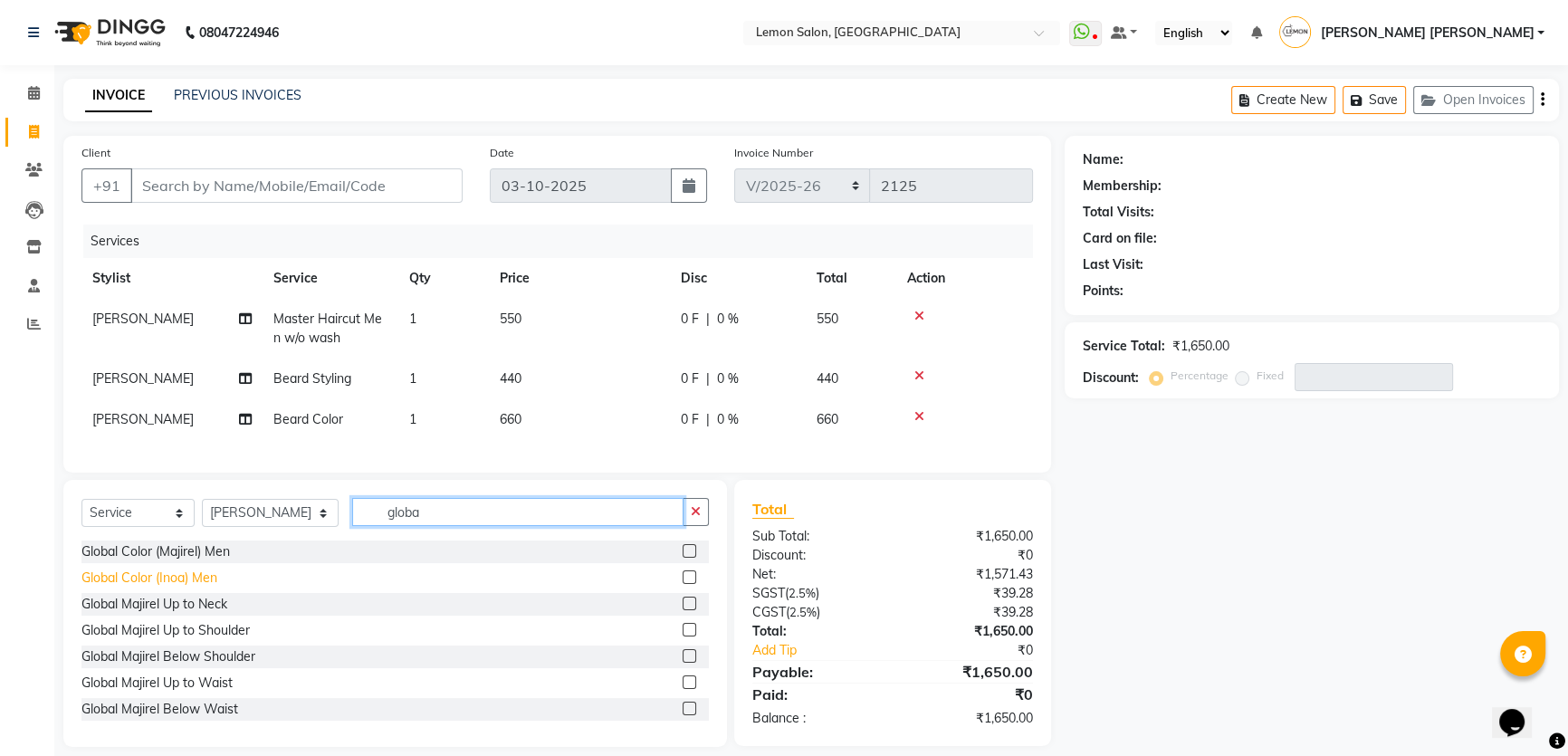
type input "globa"
click at [173, 583] on div "Global Color (Inoa) Men" at bounding box center [150, 578] width 136 height 19
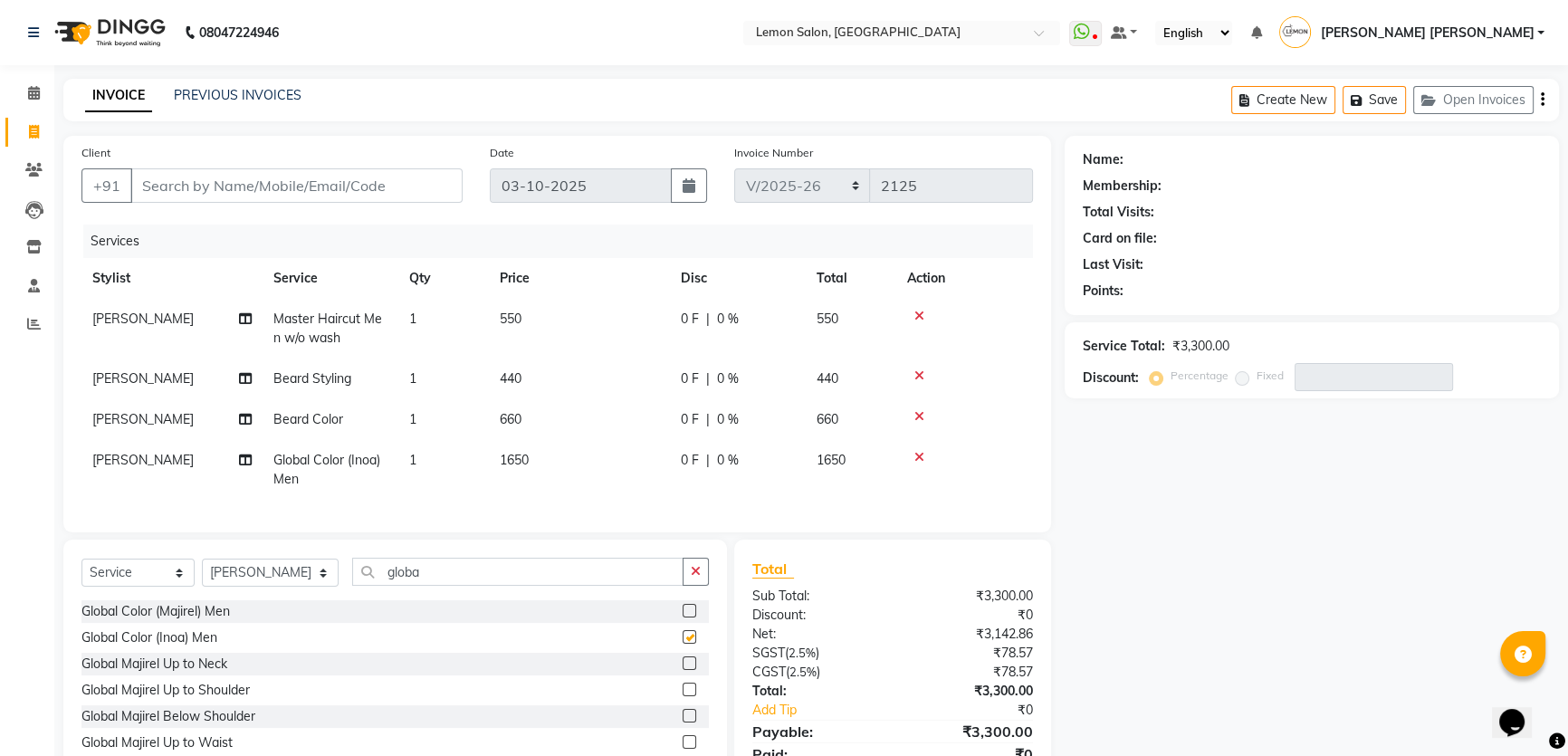
checkbox input "false"
click at [206, 189] on input "Client" at bounding box center [297, 185] width 333 height 34
click at [283, 179] on input "Client" at bounding box center [297, 185] width 333 height 34
type input "9"
type input "0"
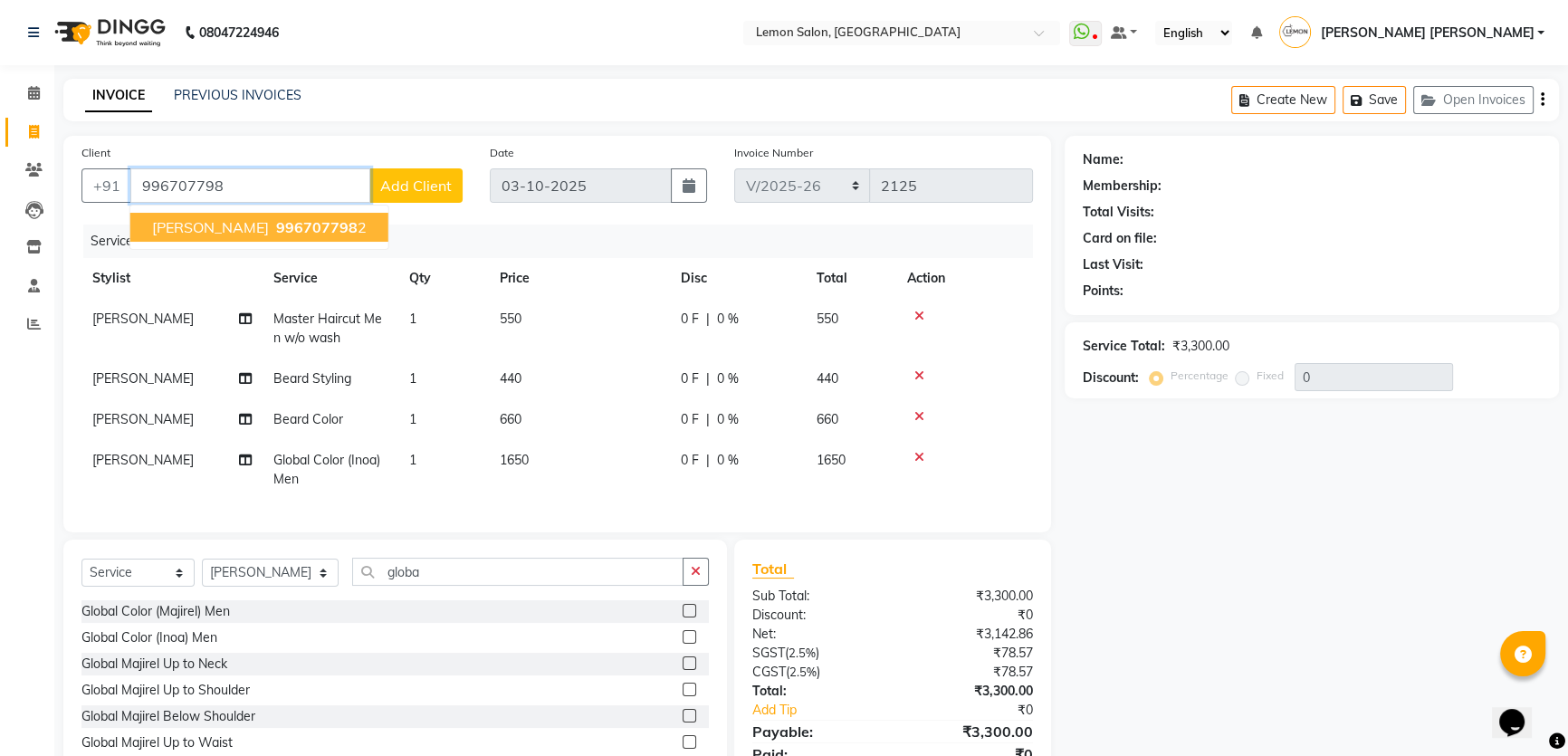
click at [289, 221] on span "996707798" at bounding box center [317, 227] width 82 height 18
type input "9967077982"
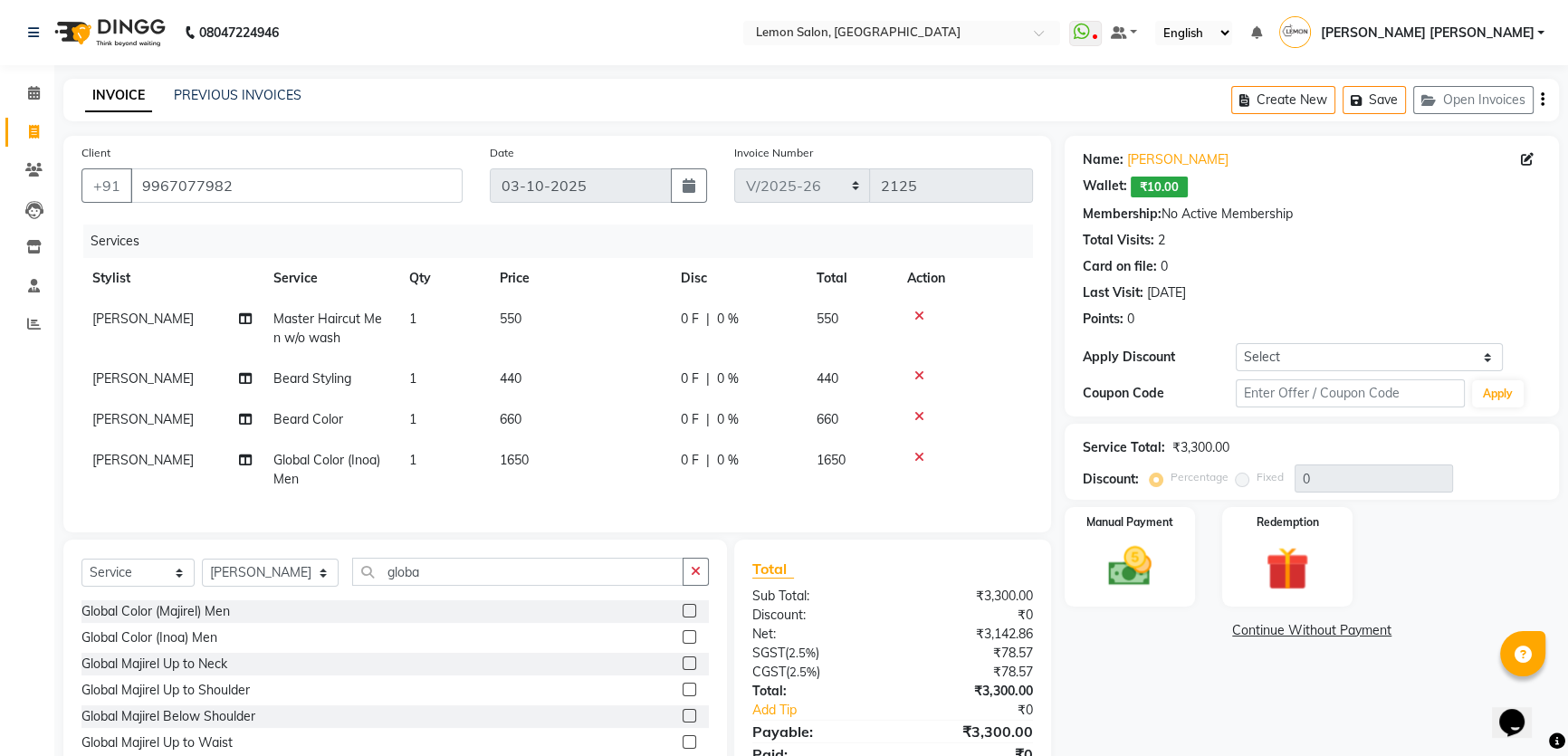
scroll to position [501, 0]
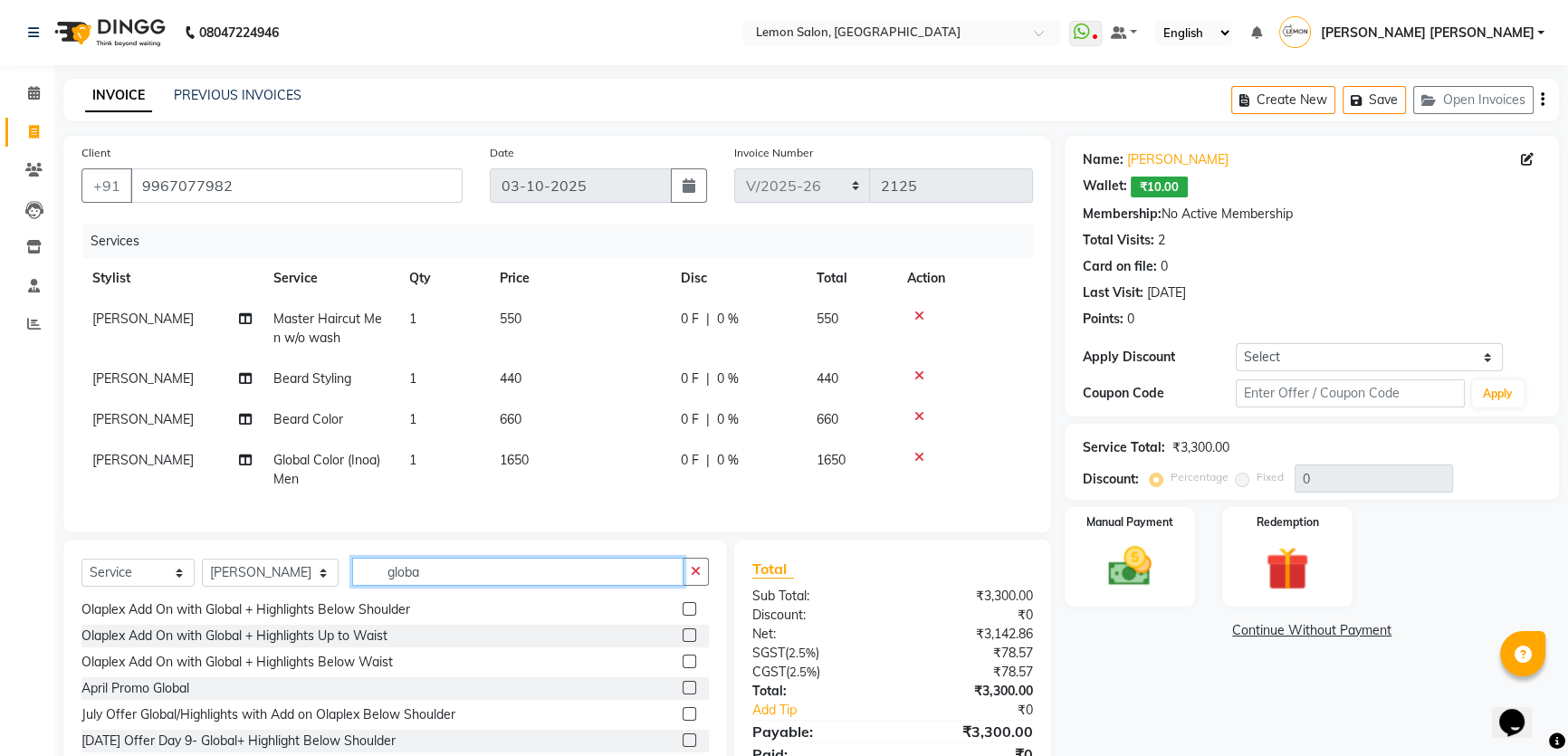
click at [454, 575] on input "globa" at bounding box center [517, 571] width 332 height 28
click at [452, 583] on input "globa" at bounding box center [517, 571] width 332 height 28
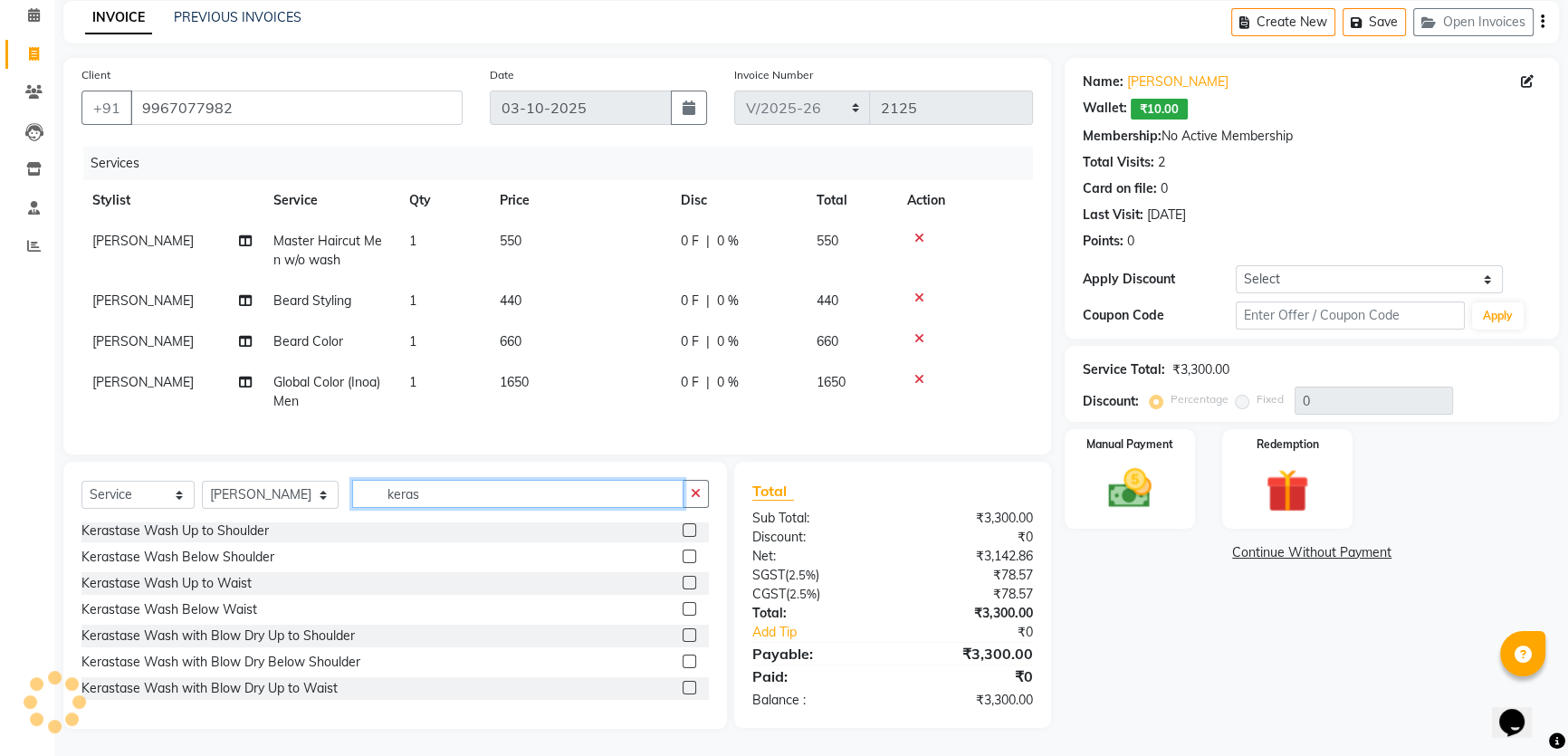
scroll to position [0, 0]
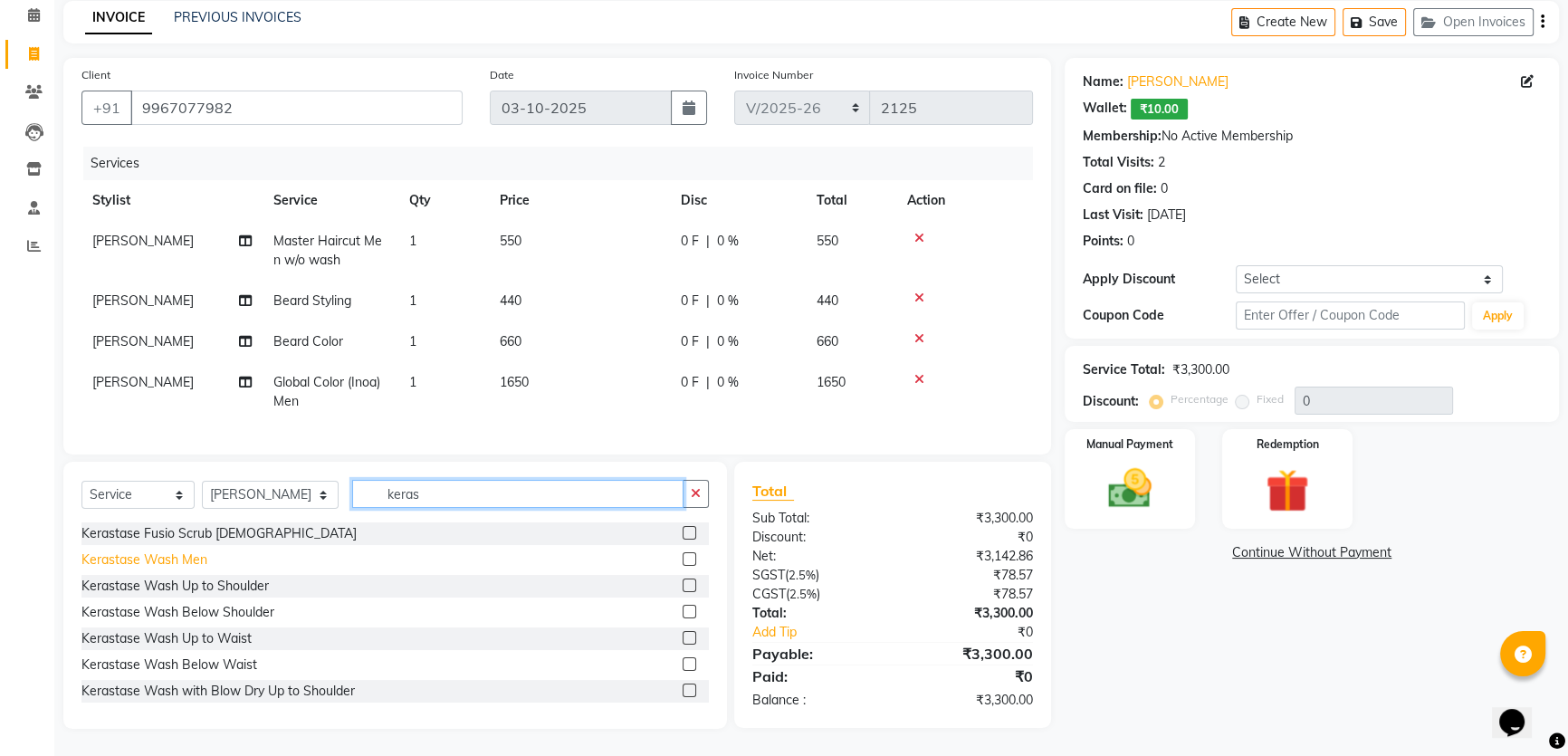
type input "keras"
click at [185, 558] on div "Kerastase Wash Men" at bounding box center [144, 560] width 125 height 19
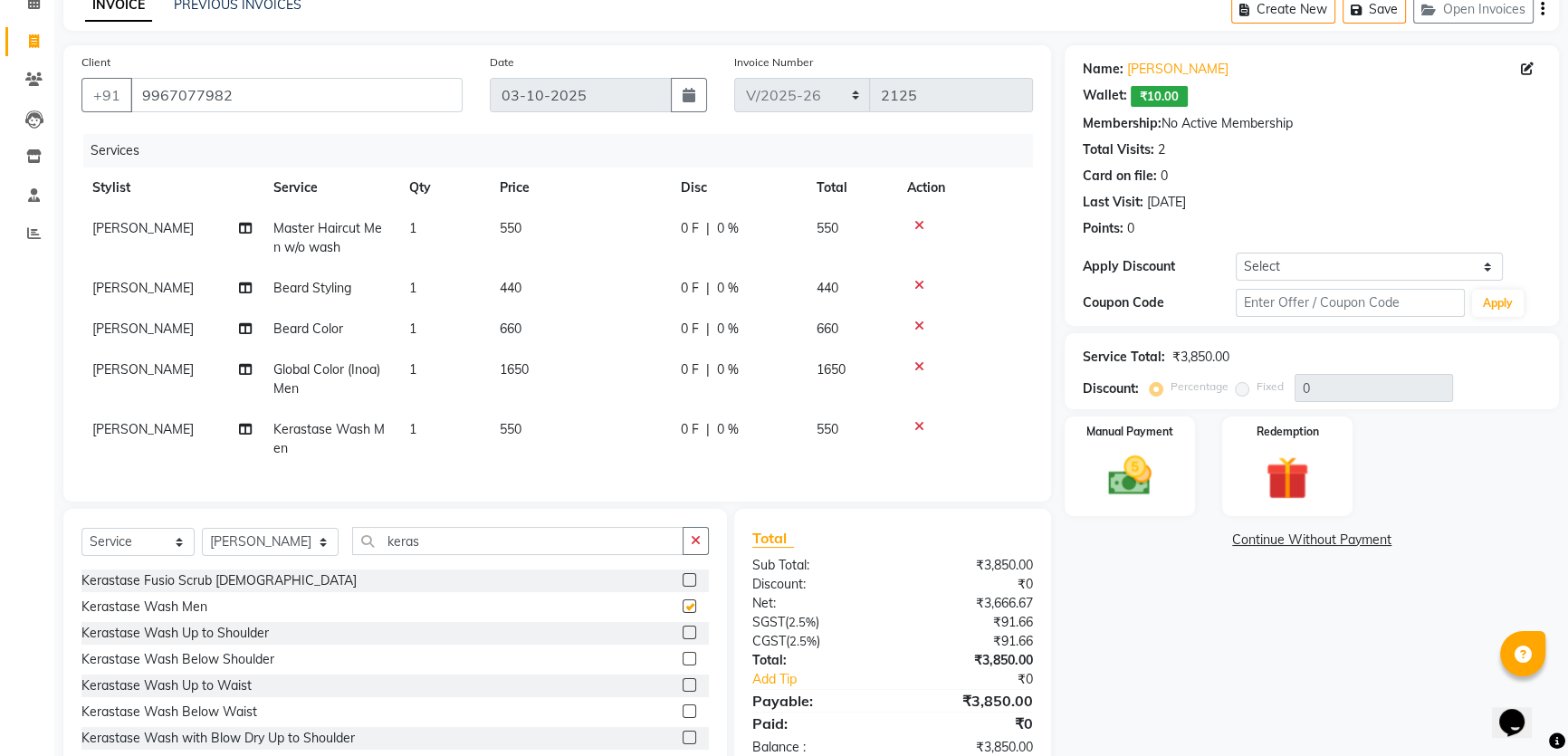
checkbox input "false"
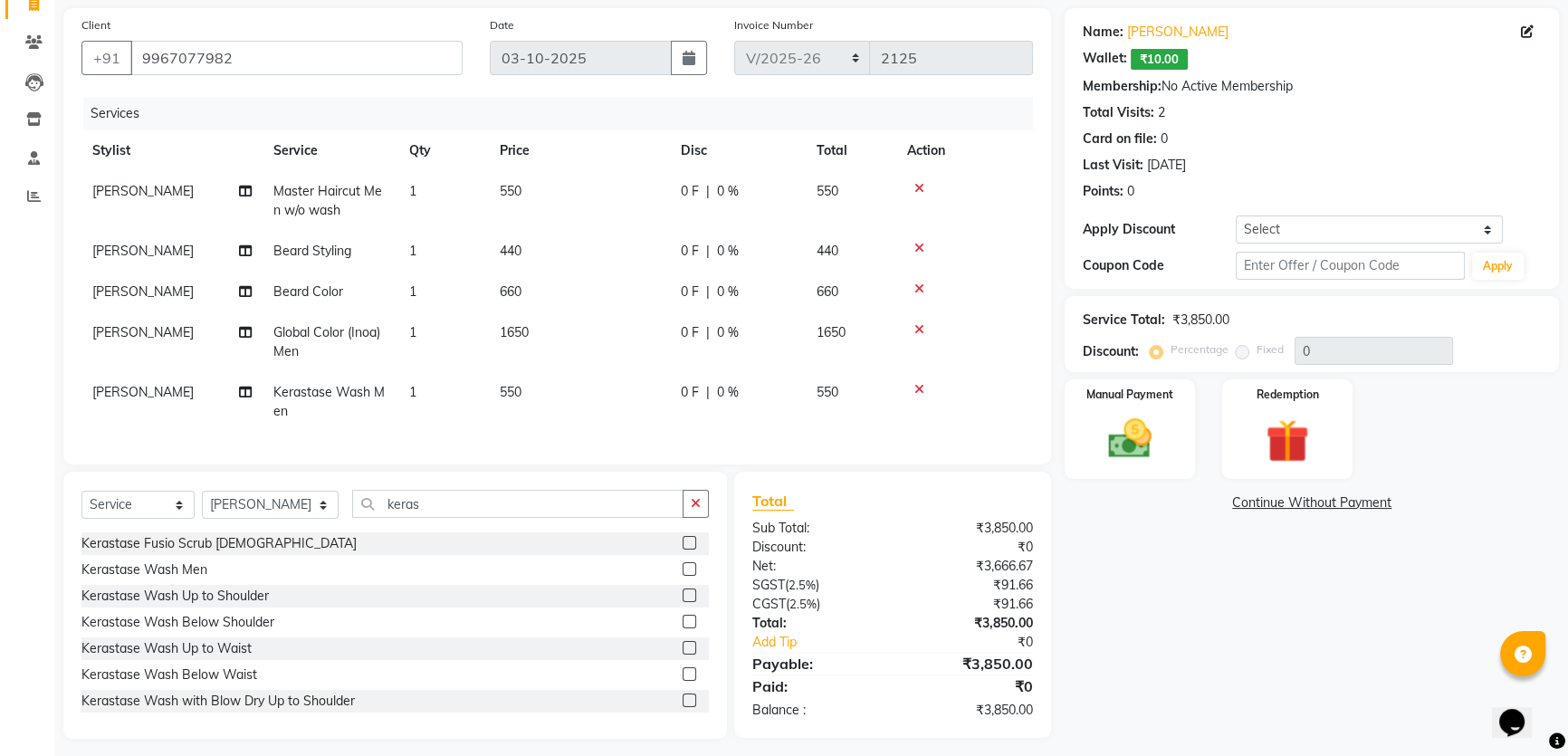
scroll to position [150, 0]
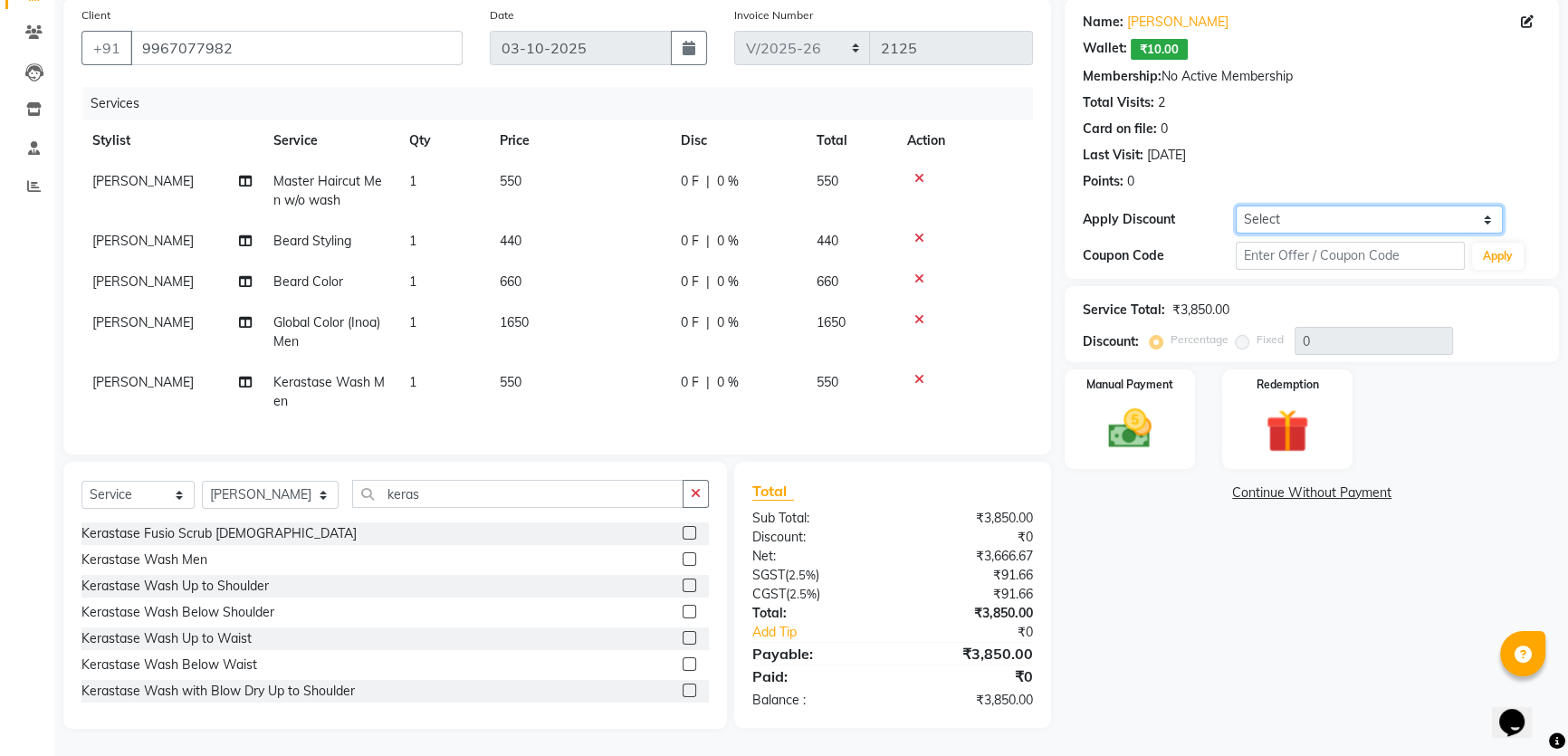
click at [1328, 215] on select "Select Coupon → Abc" at bounding box center [1369, 219] width 267 height 28
select select "1: Object"
click at [1235, 205] on select "Select Coupon → Abc" at bounding box center [1369, 219] width 267 height 28
type input "20"
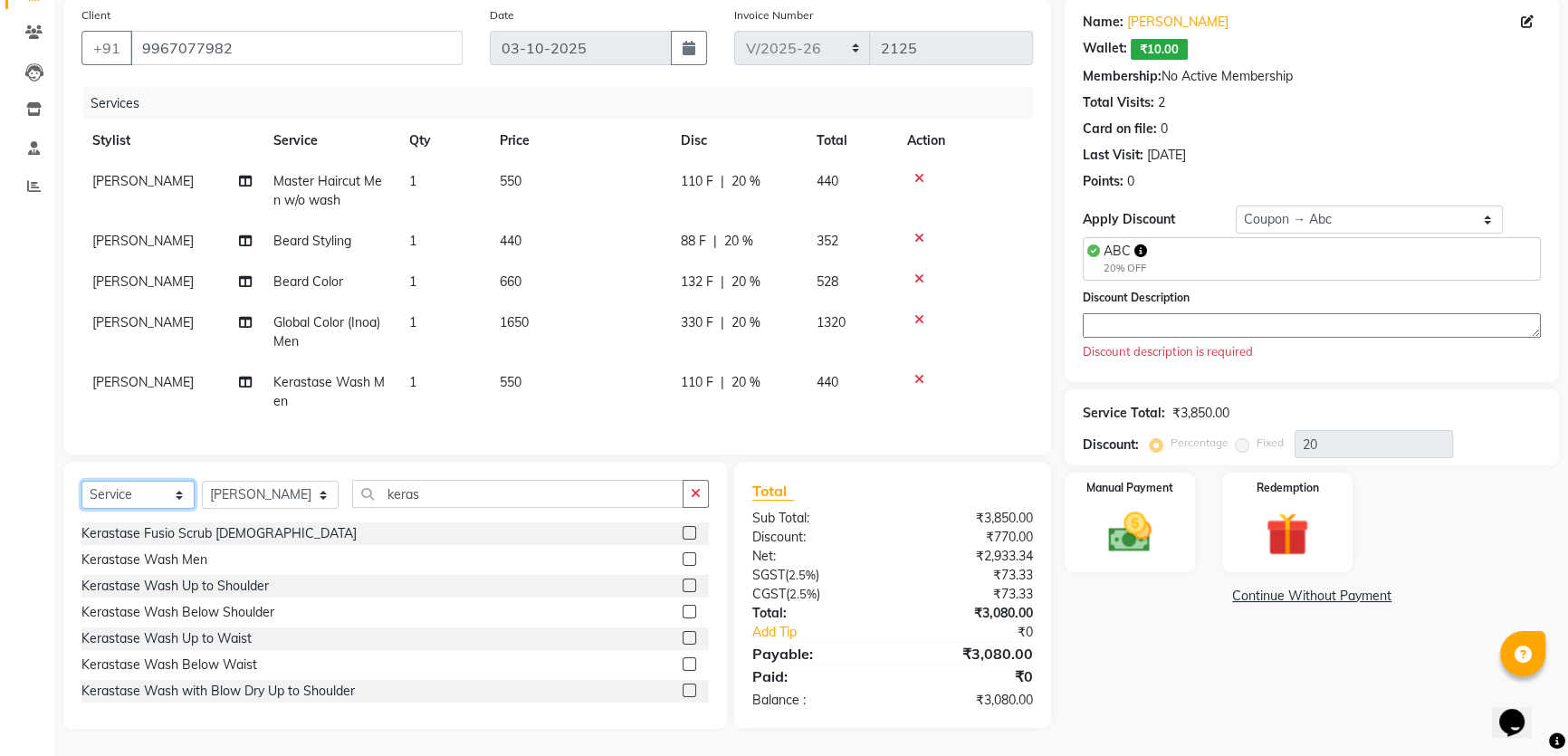
click at [163, 502] on select "Select Service Product Membership Package Voucher Prepaid Gift Card" at bounding box center [138, 494] width 113 height 28
select select "membership"
click at [82, 482] on select "Select Service Product Membership Package Voucher Prepaid Gift Card" at bounding box center [138, 494] width 113 height 28
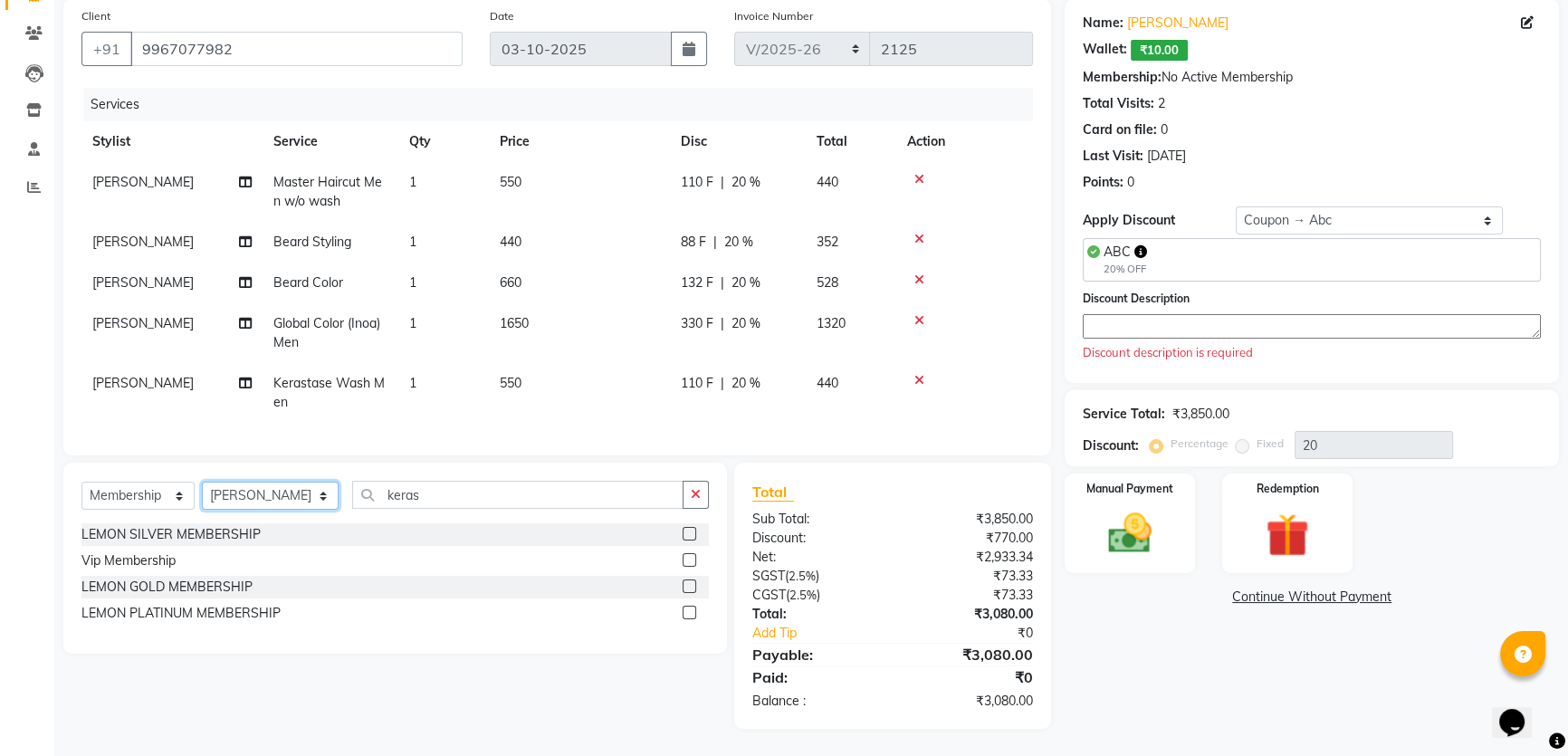
click at [259, 495] on select "Select Stylist Adnan Shaikh Anamta Sayyed Apoorva Ssankar Arshad Shaikh DC Imra…" at bounding box center [270, 495] width 137 height 28
select select "7570"
click at [202, 482] on select "Select Stylist Adnan Shaikh Anamta Sayyed Apoorva Ssankar Arshad Shaikh DC Imra…" at bounding box center [270, 495] width 137 height 28
click at [217, 527] on div "LEMON SILVER MEMBERSHIP" at bounding box center [171, 535] width 179 height 19
select select "select"
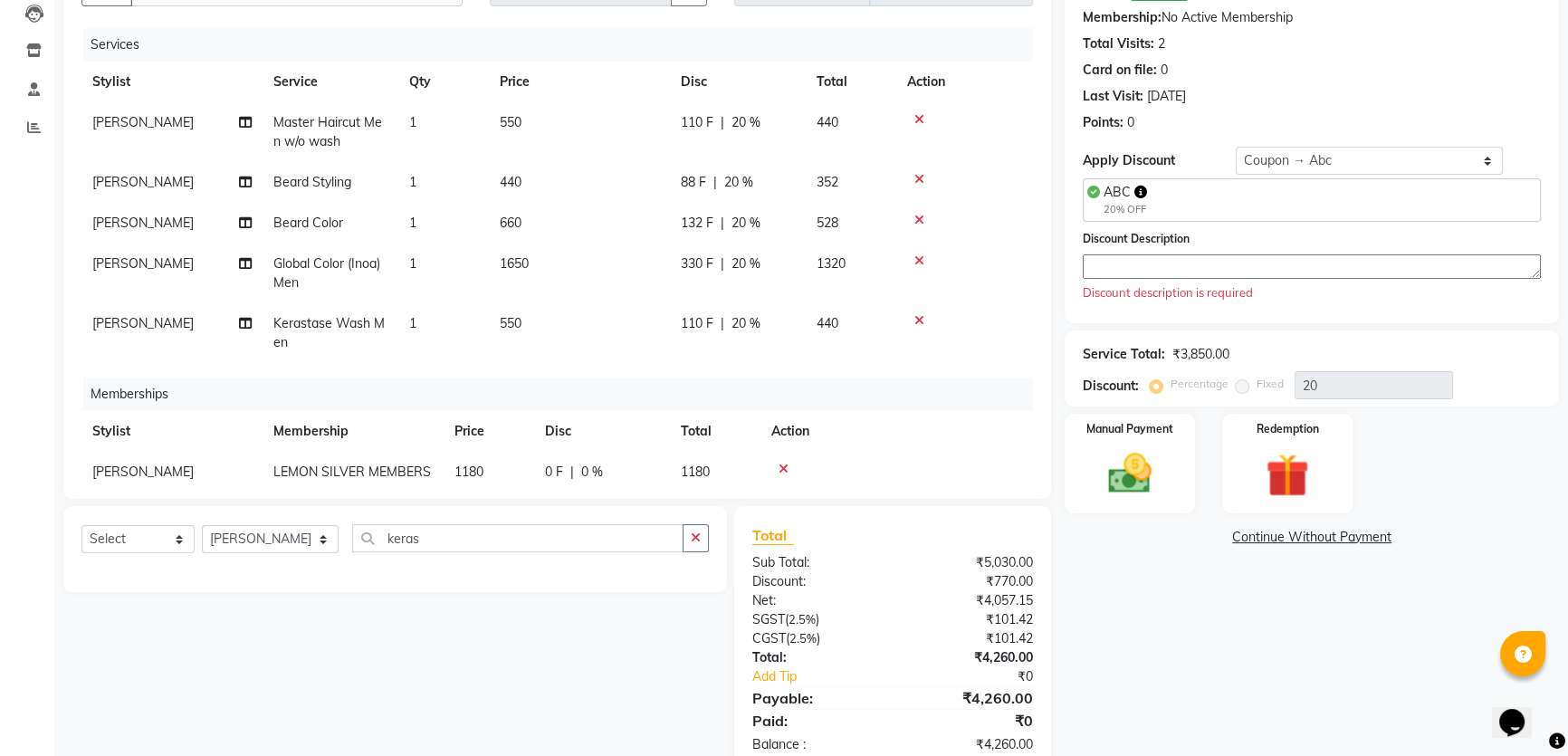
scroll to position [240, 0]
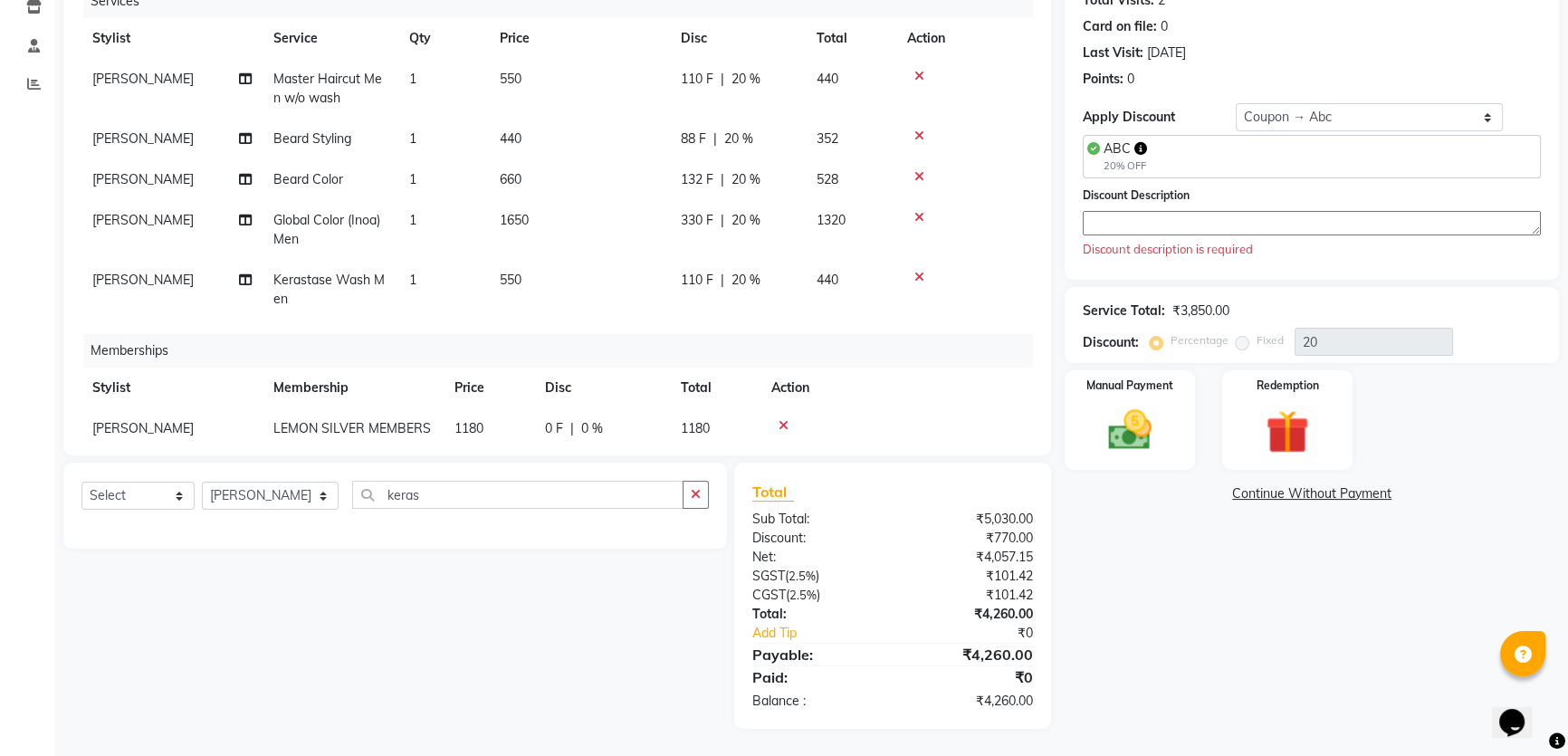
click at [1181, 222] on textarea at bounding box center [1311, 223] width 458 height 24
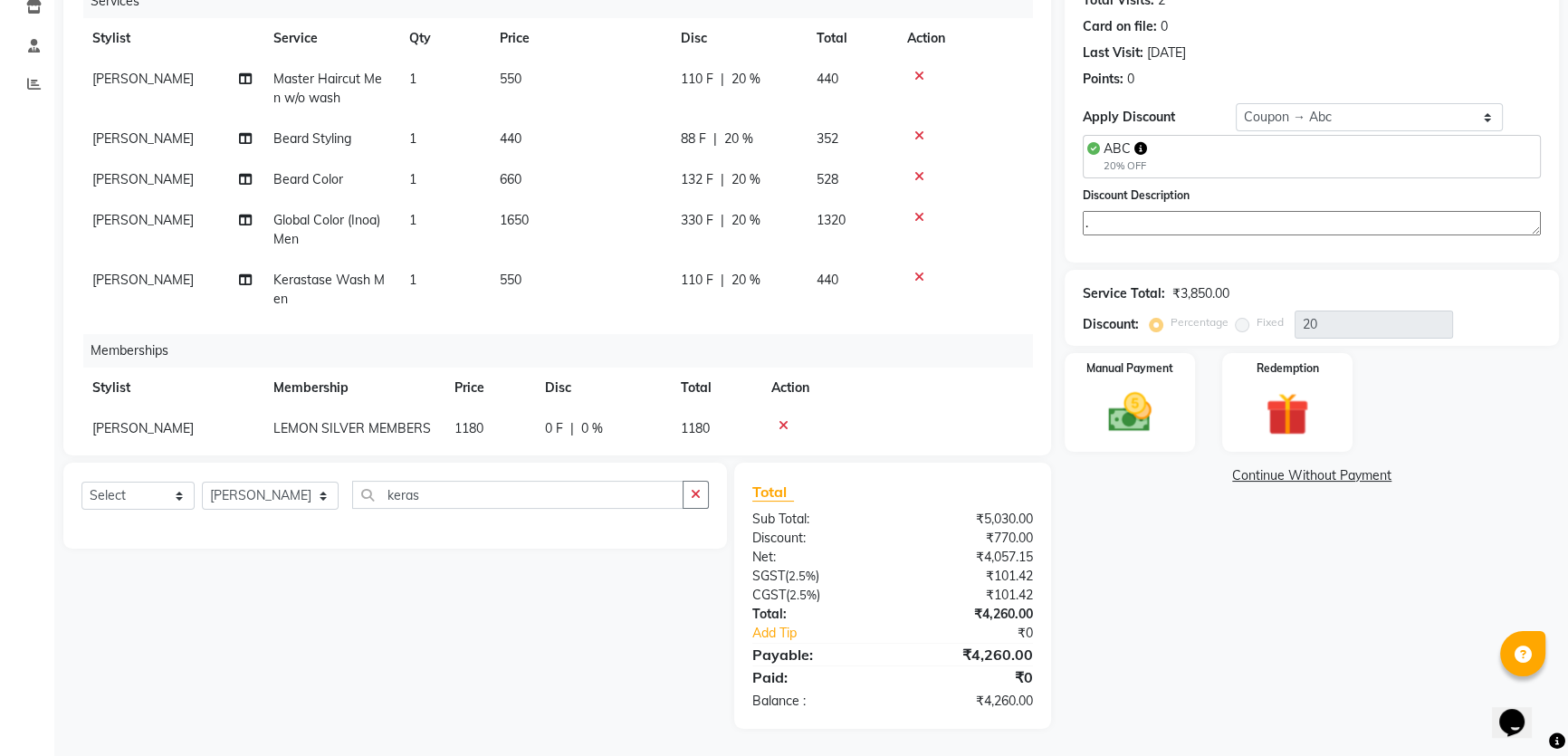
type textarea "."
click at [1365, 59] on div "Last Visit: 12-09-2025" at bounding box center [1311, 54] width 458 height 19
click at [1179, 407] on div "Manual Payment" at bounding box center [1130, 403] width 136 height 103
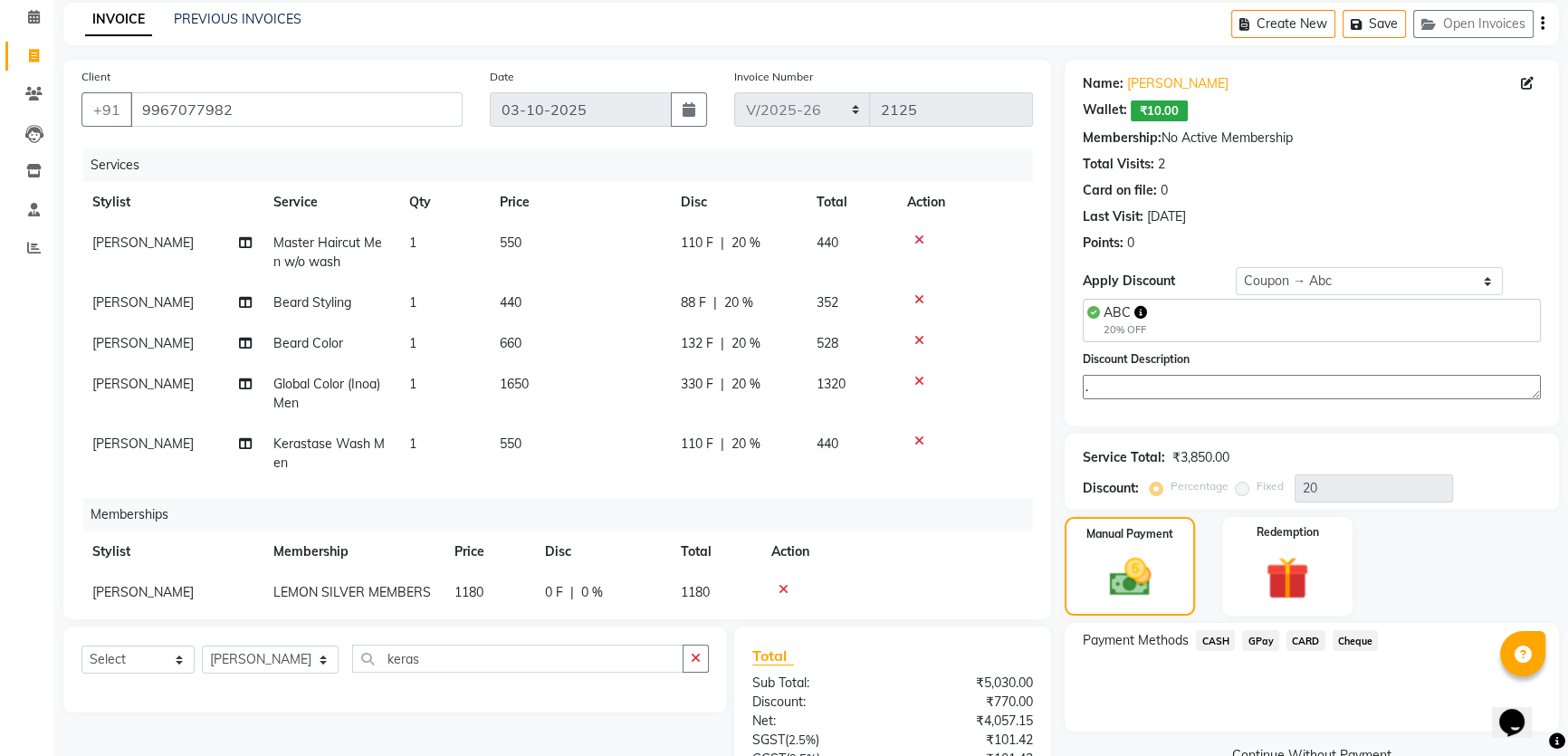
scroll to position [75, 0]
click at [1194, 90] on link "Anmol Gaikwad" at bounding box center [1178, 85] width 101 height 19
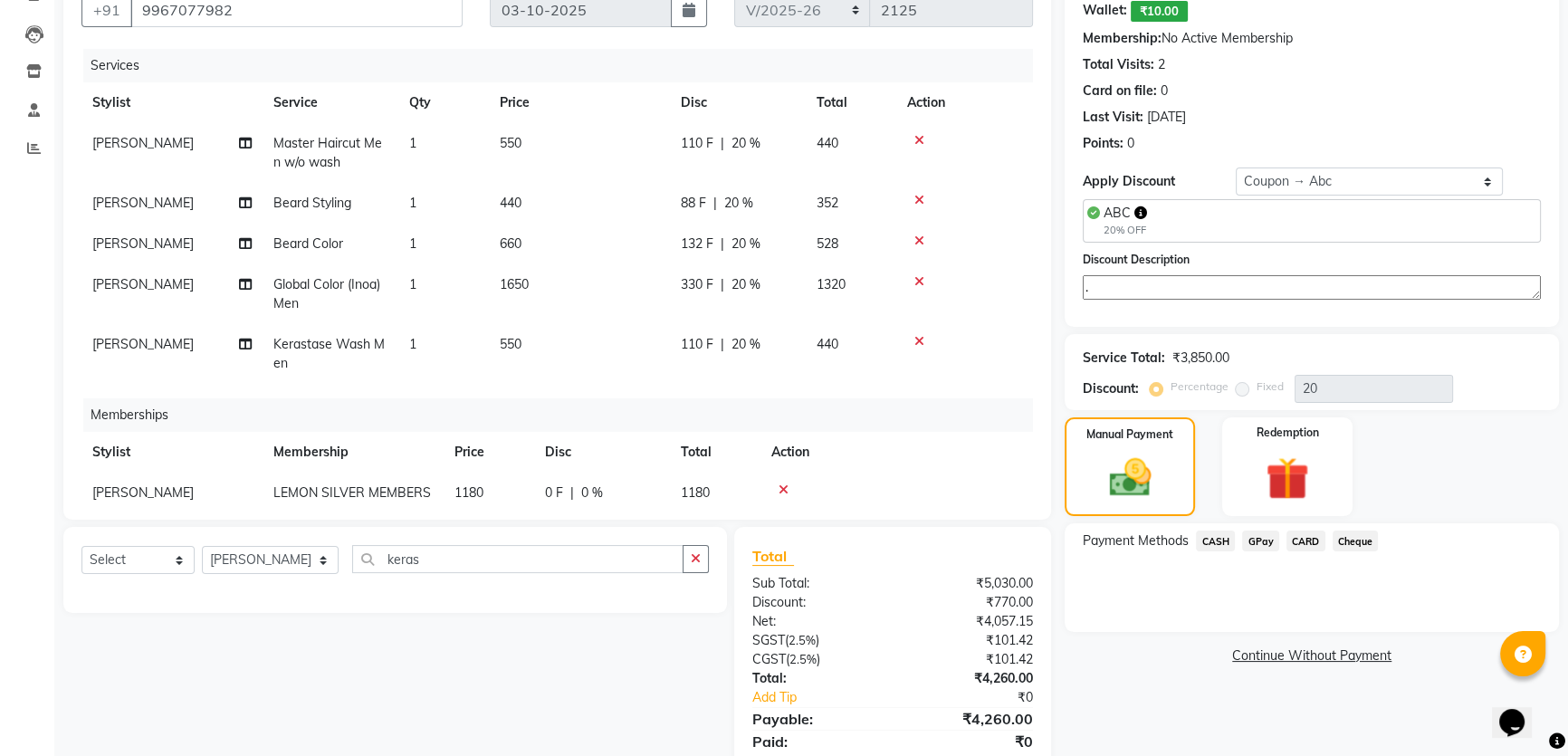
scroll to position [240, 0]
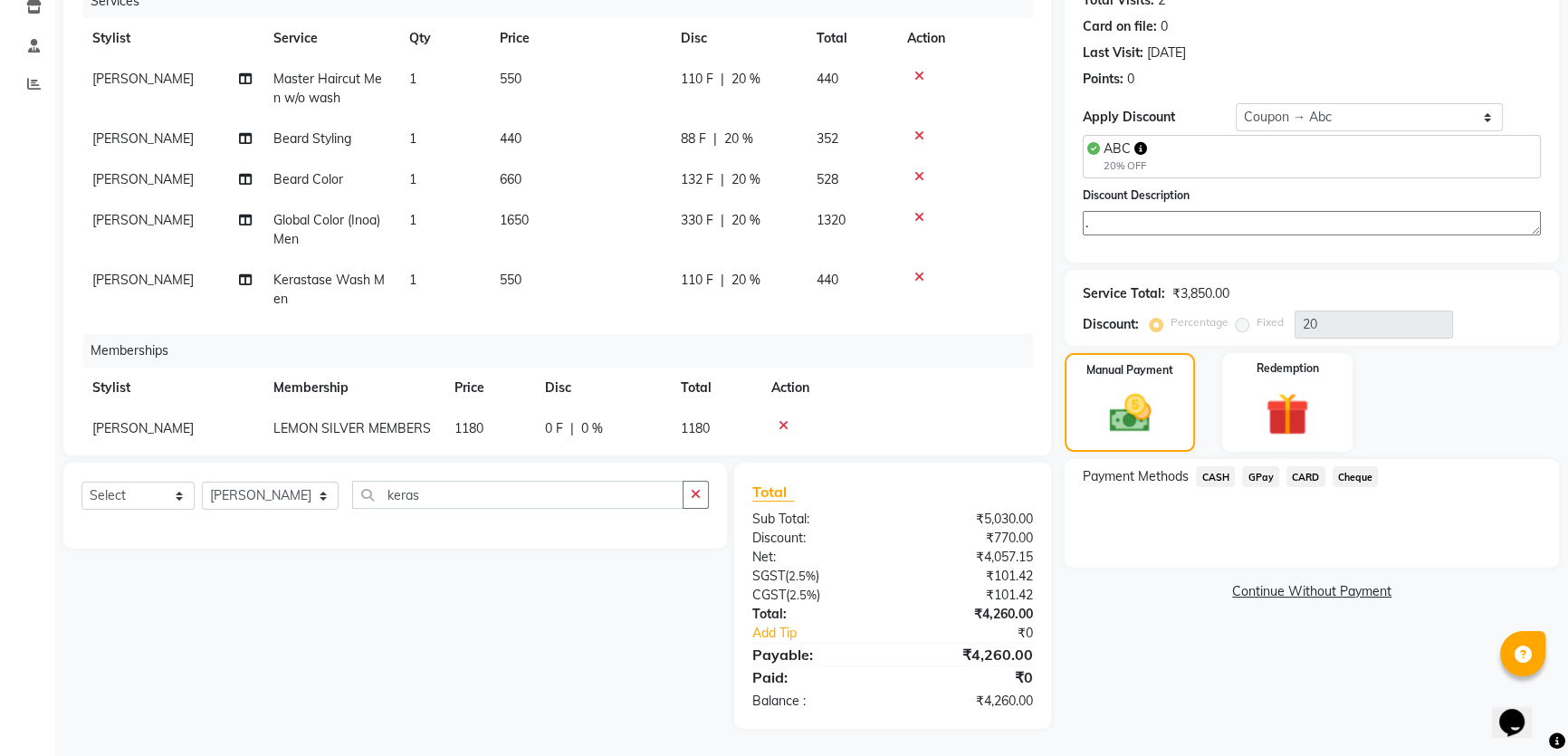
click at [1215, 473] on span "CASH" at bounding box center [1215, 476] width 39 height 20
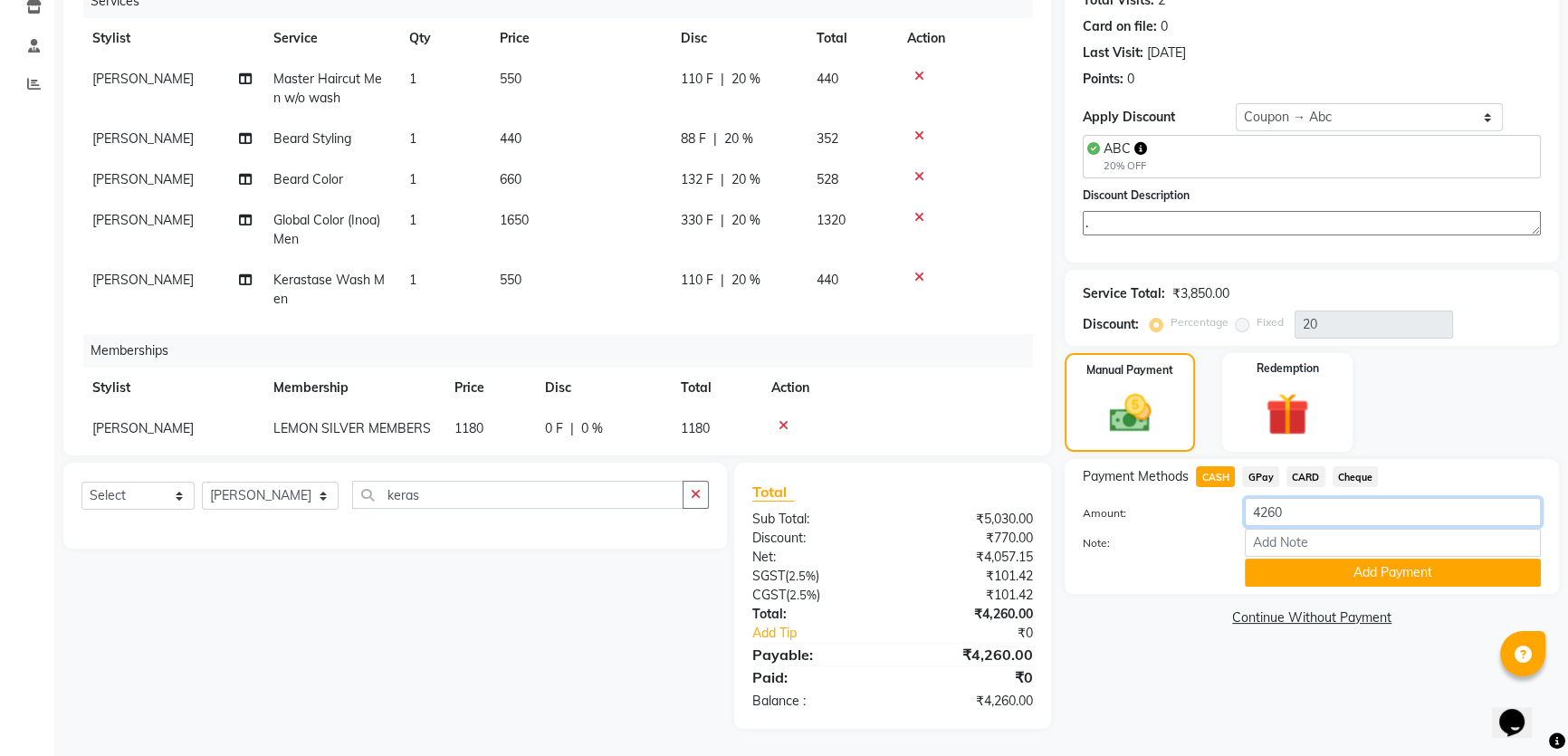
drag, startPoint x: 1301, startPoint y: 503, endPoint x: 1162, endPoint y: 518, distance: 139.8
click at [1162, 518] on div "Amount: 4260" at bounding box center [1311, 514] width 485 height 31
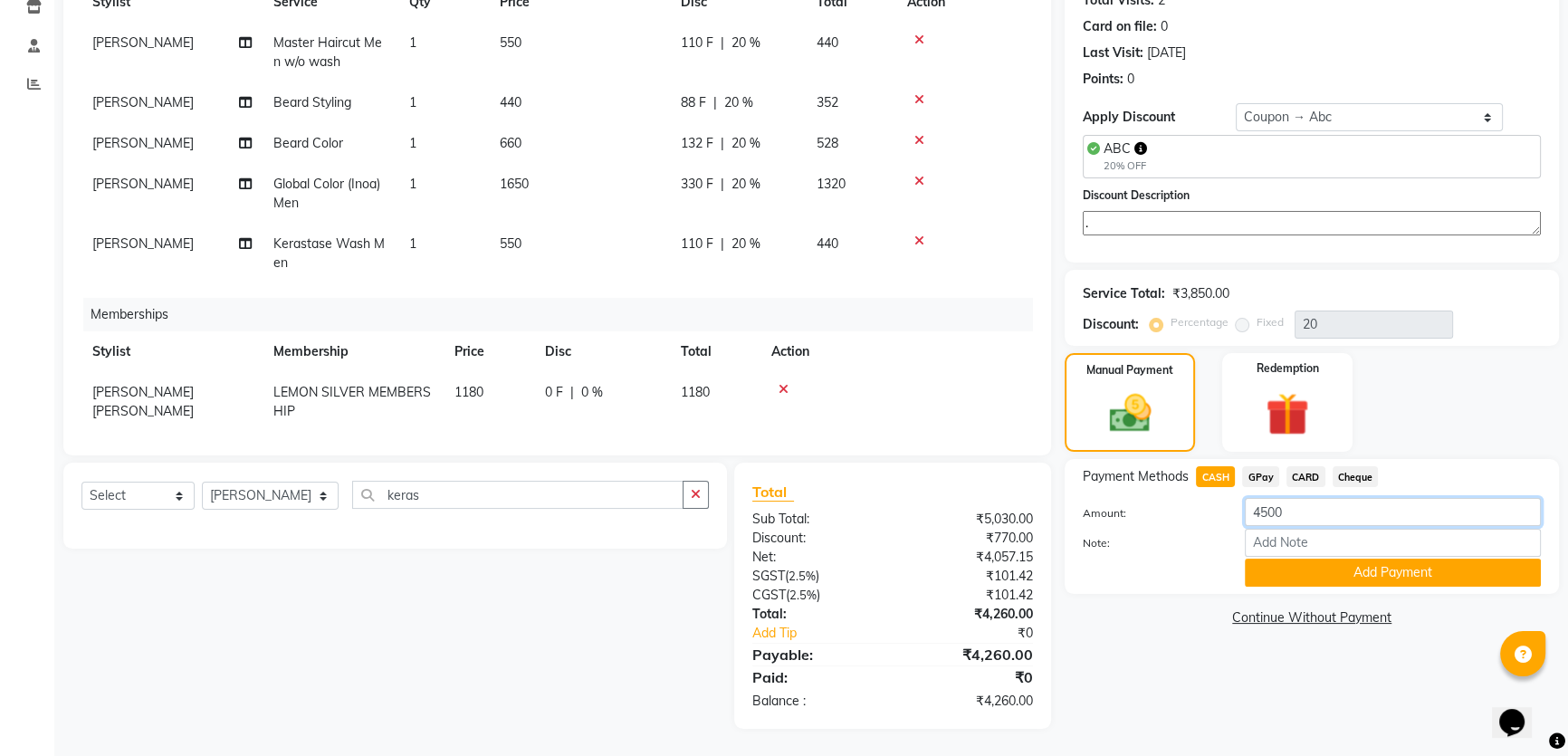
scroll to position [57, 0]
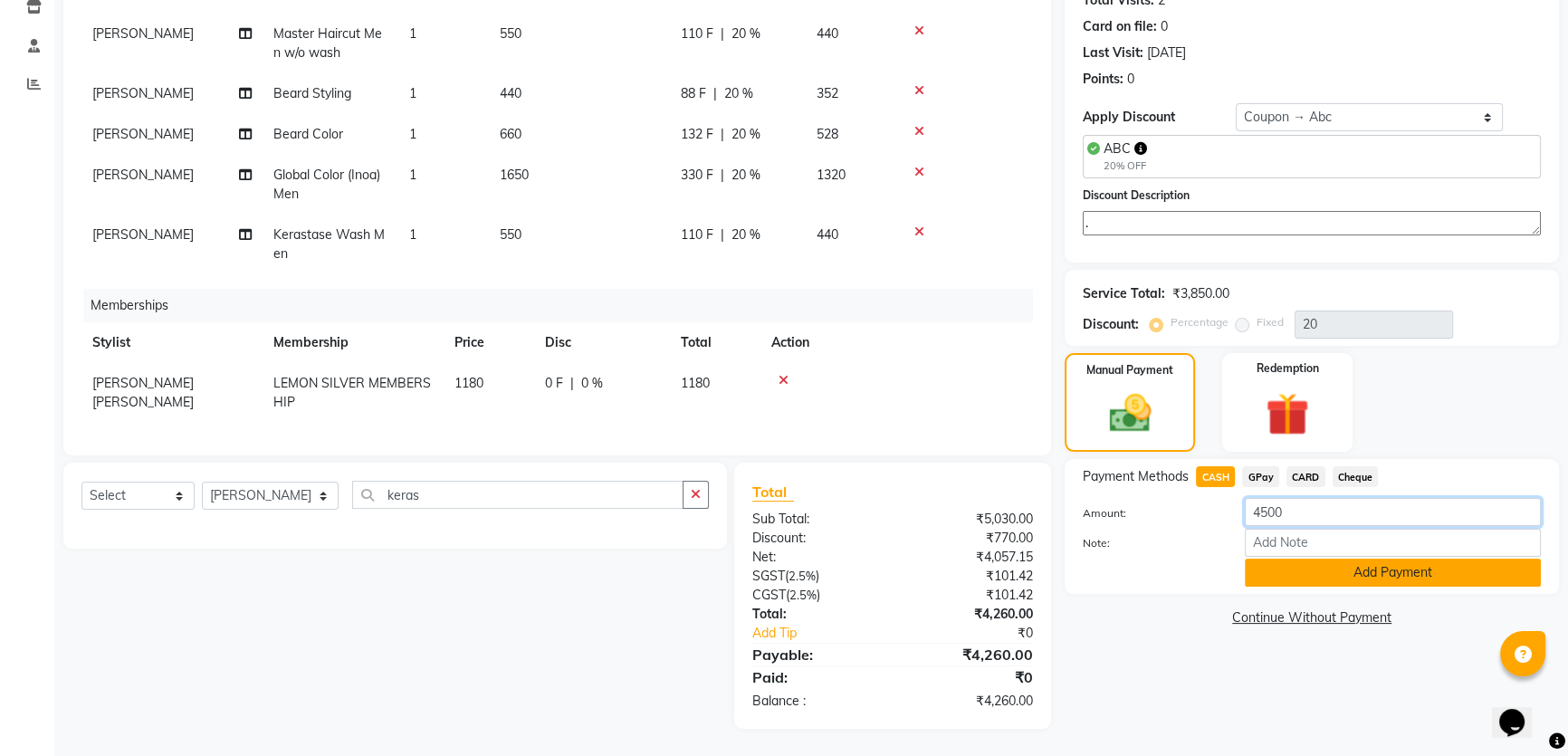
type input "4500"
click at [1317, 580] on button "Add Payment" at bounding box center [1393, 572] width 296 height 28
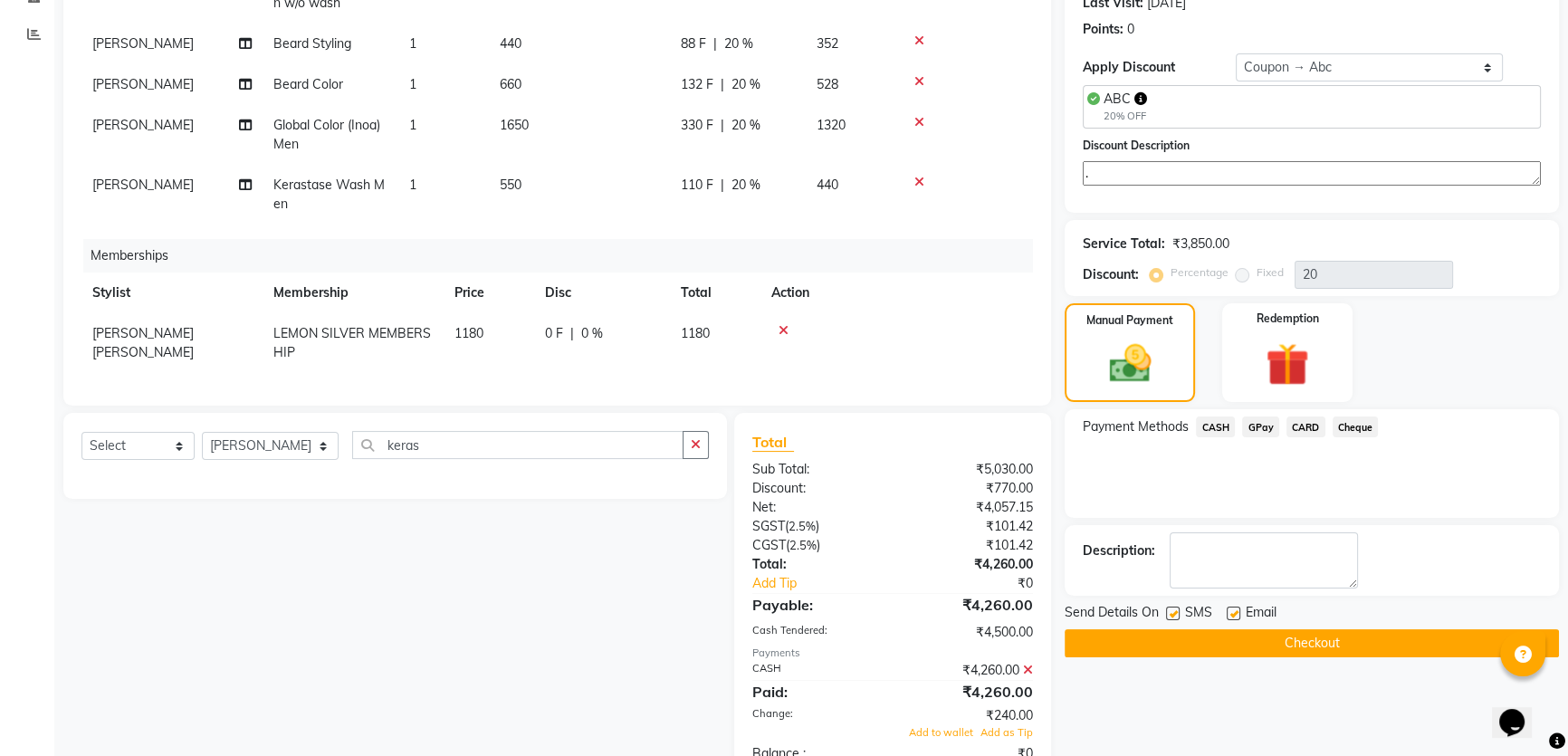
scroll to position [342, 0]
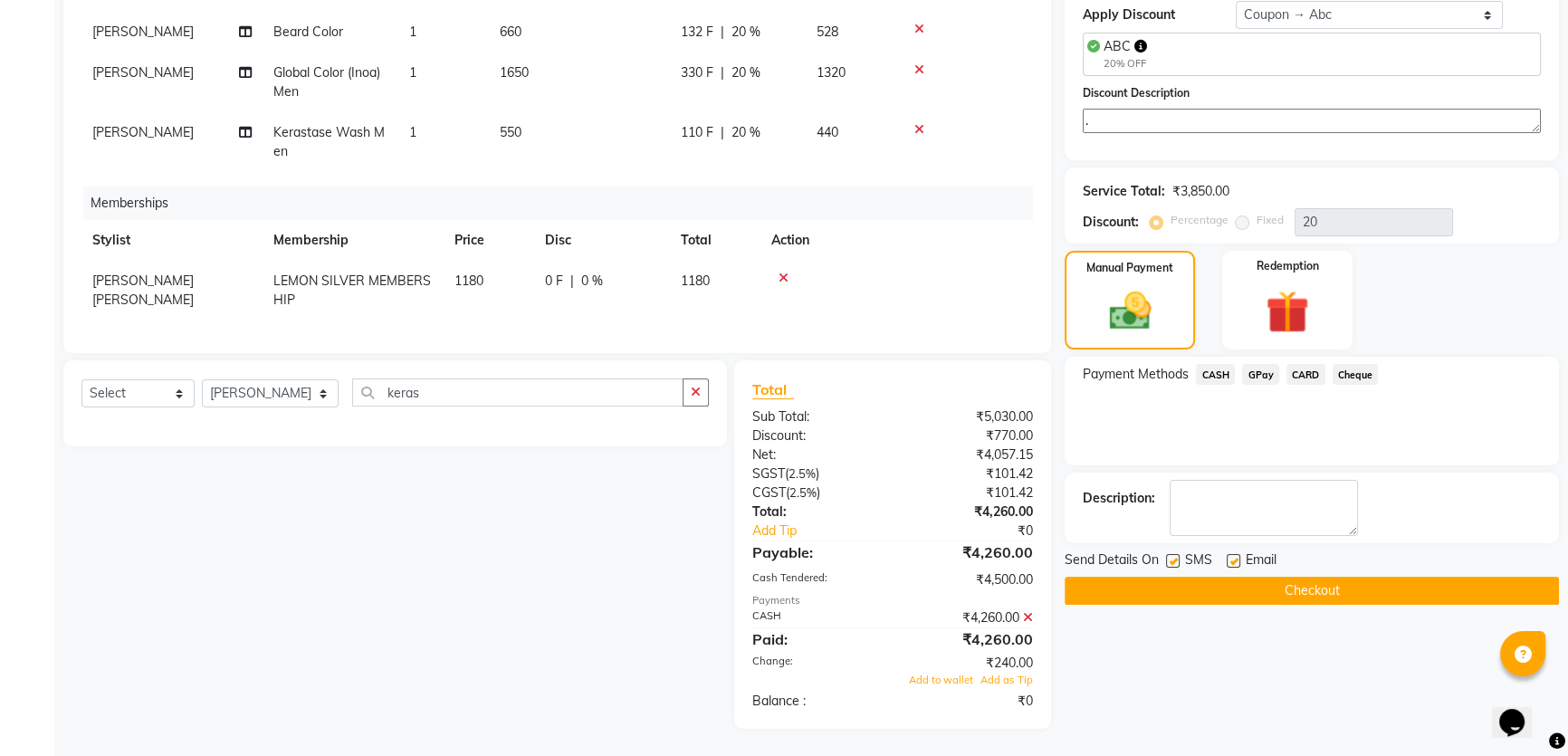
click at [946, 687] on div "Add to wallet Add as Tip" at bounding box center [892, 681] width 308 height 16
click at [950, 674] on span "Add to wallet" at bounding box center [941, 679] width 64 height 13
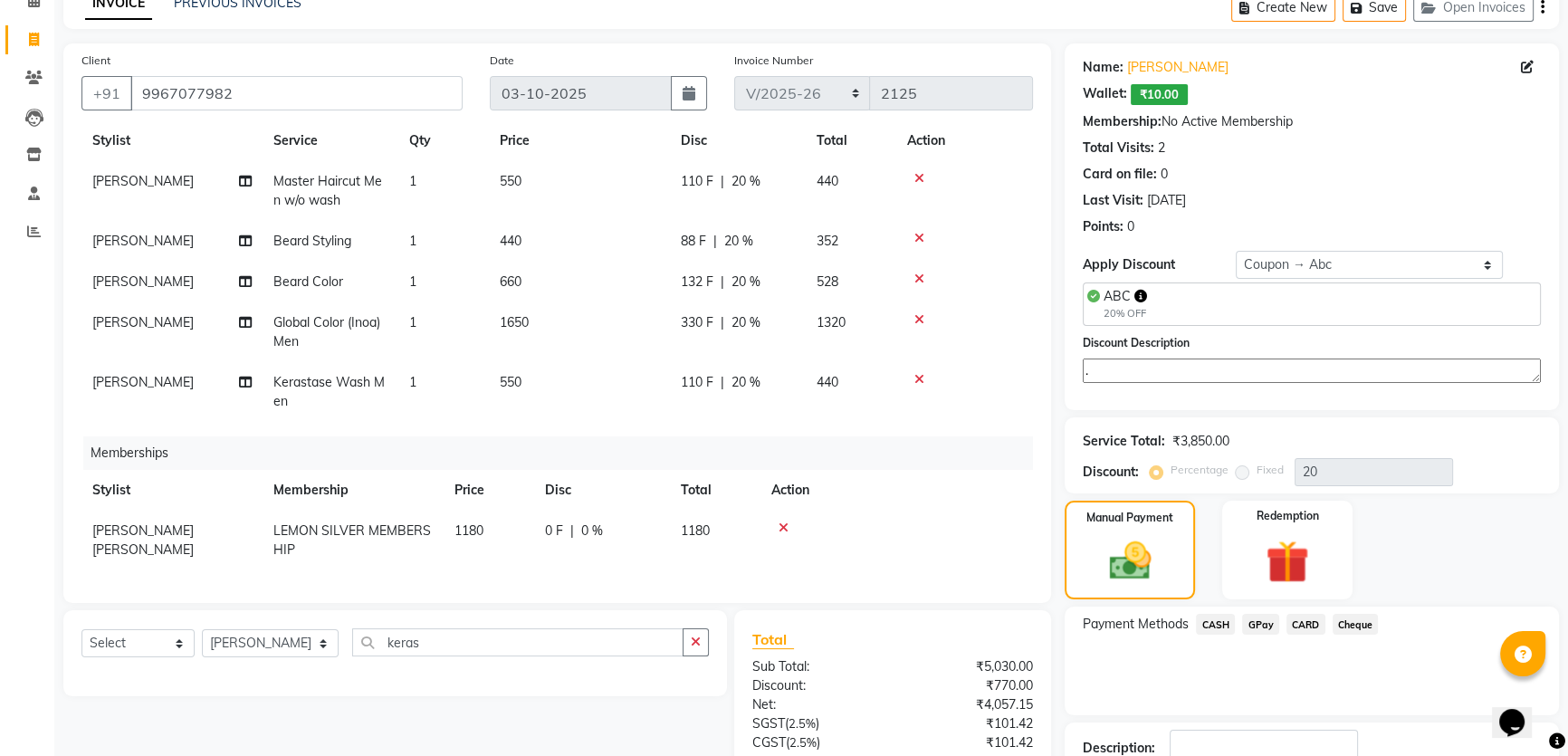
scroll to position [0, 0]
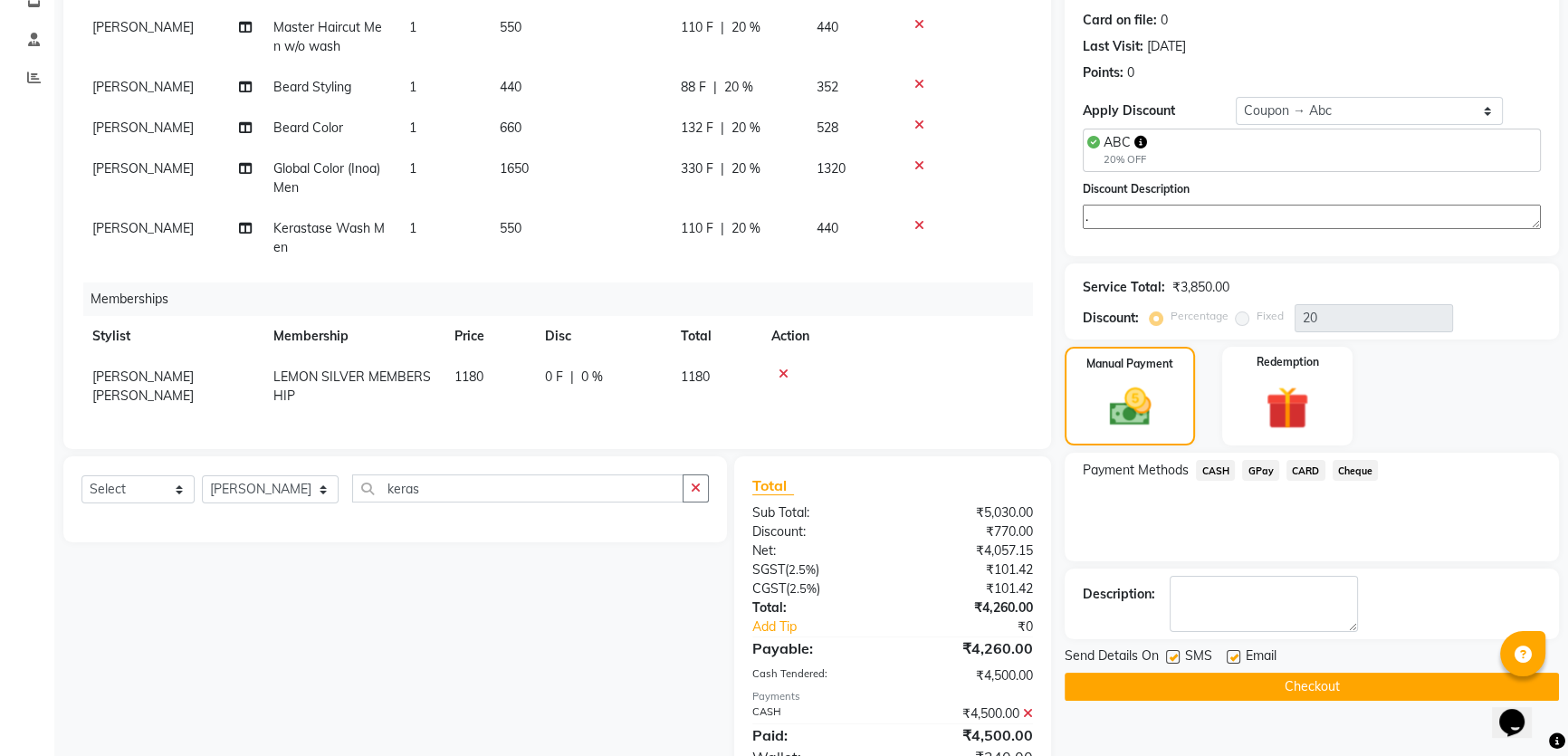
click at [1192, 689] on button "Checkout" at bounding box center [1312, 687] width 494 height 28
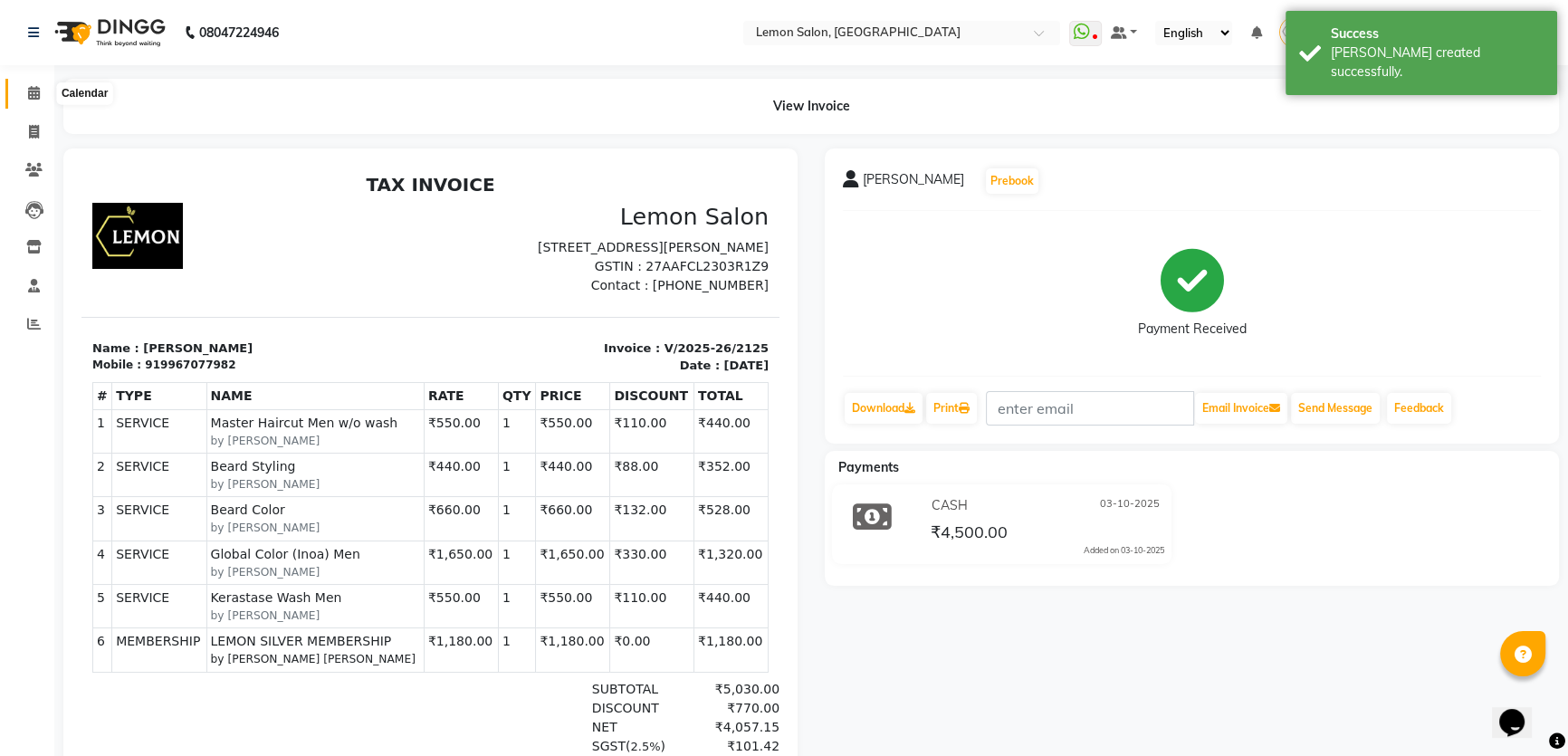
click at [34, 84] on span at bounding box center [34, 93] width 32 height 20
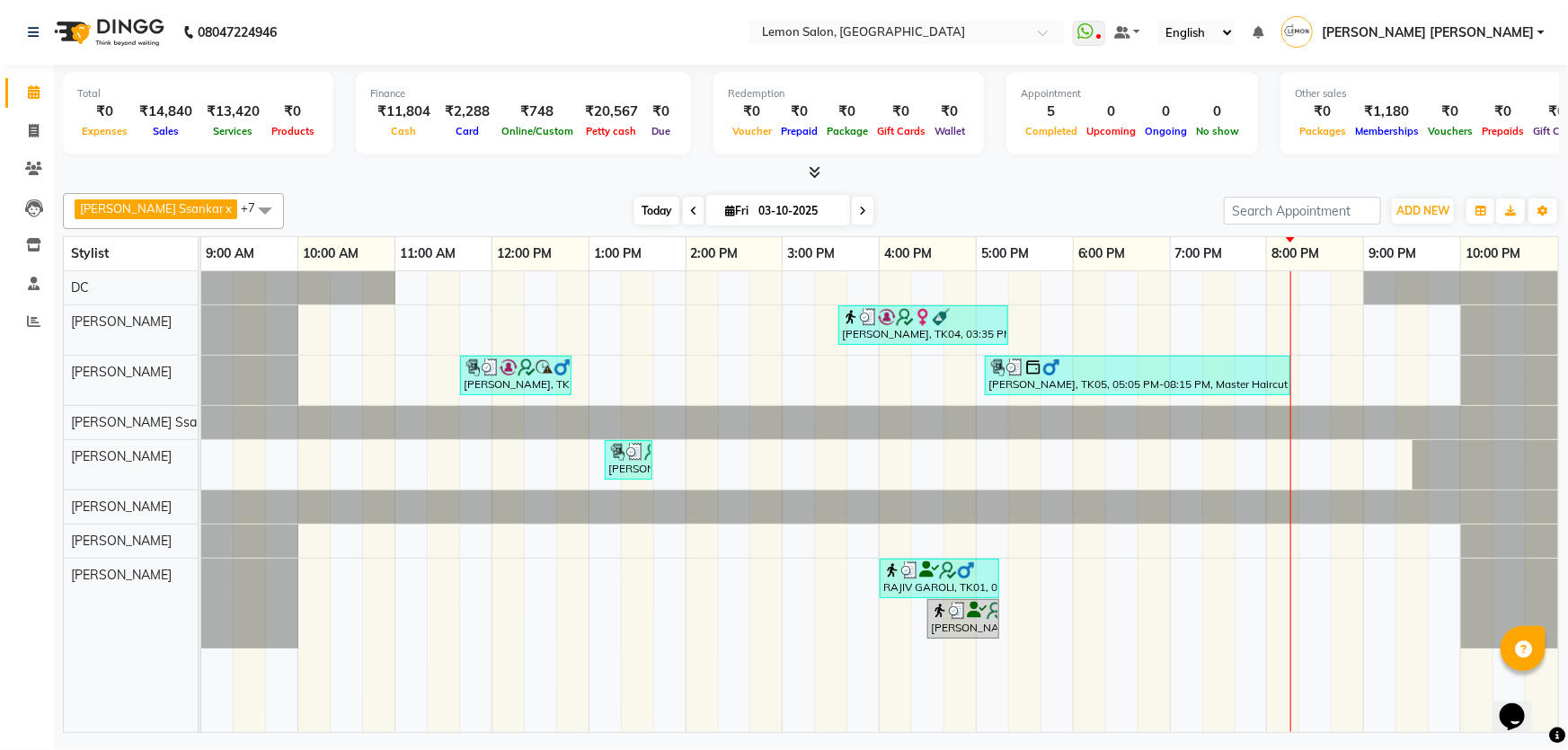
click at [634, 214] on span "Today" at bounding box center [657, 210] width 45 height 28
click at [31, 134] on icon at bounding box center [34, 130] width 10 height 14
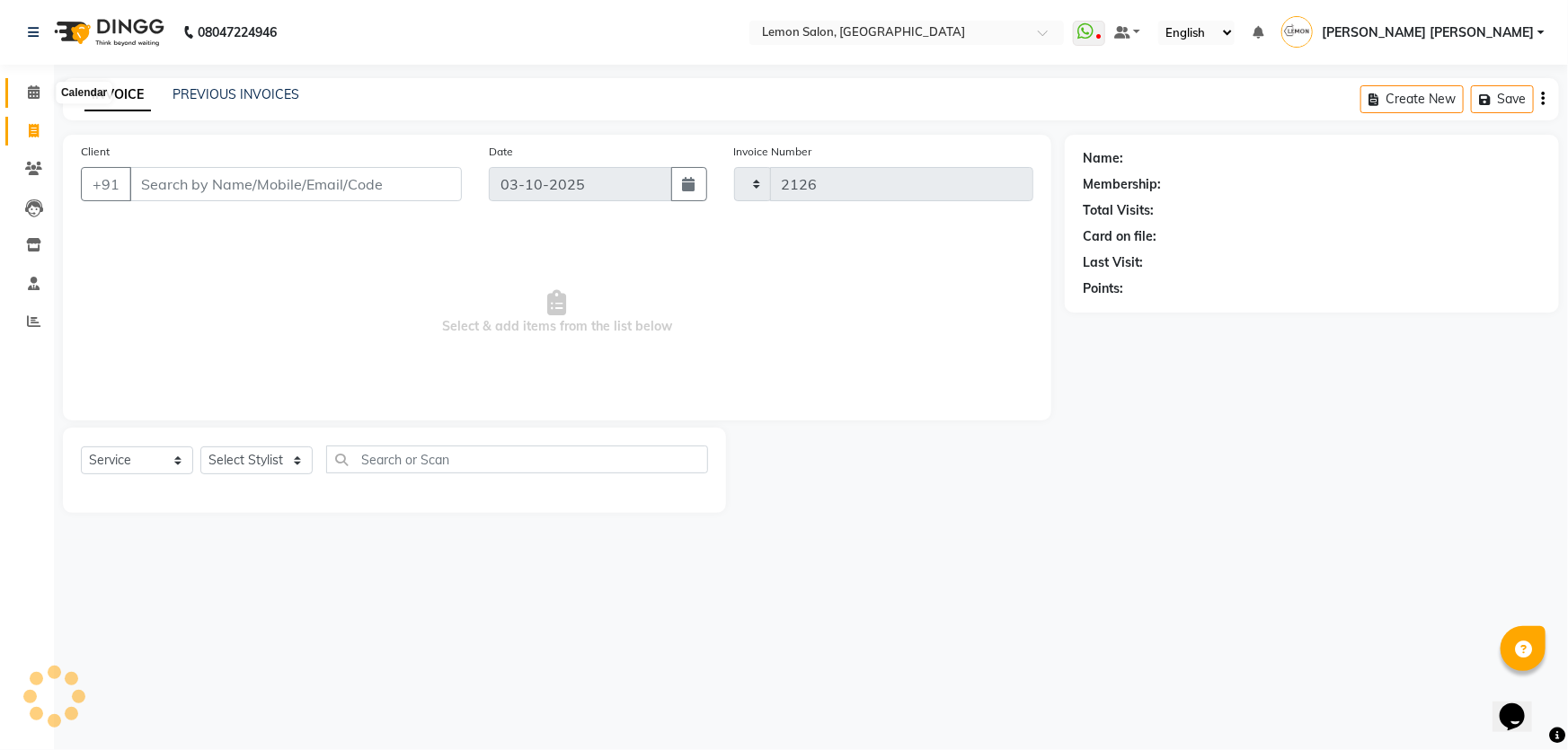
click at [26, 100] on span at bounding box center [34, 93] width 32 height 20
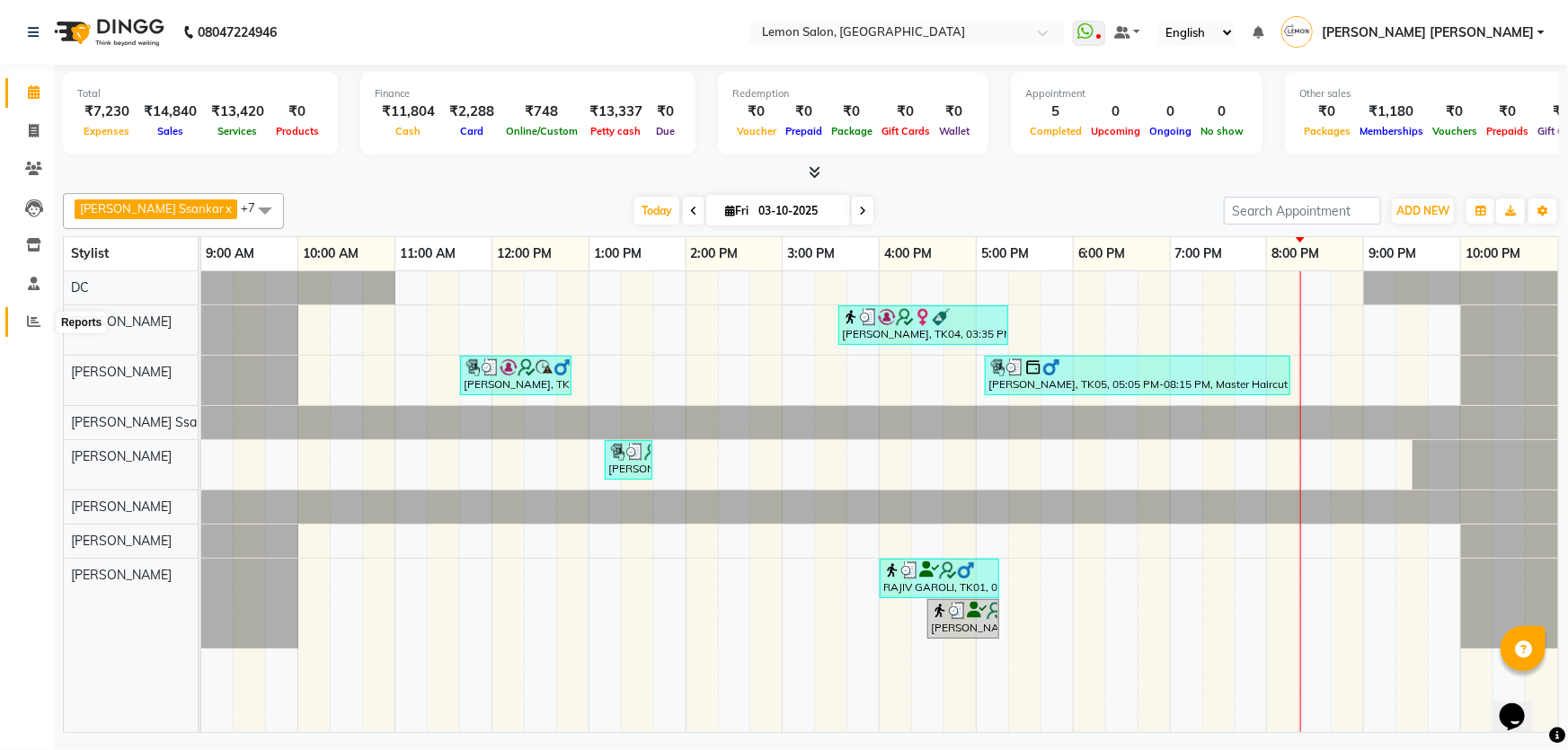
click at [36, 316] on icon at bounding box center [34, 321] width 14 height 14
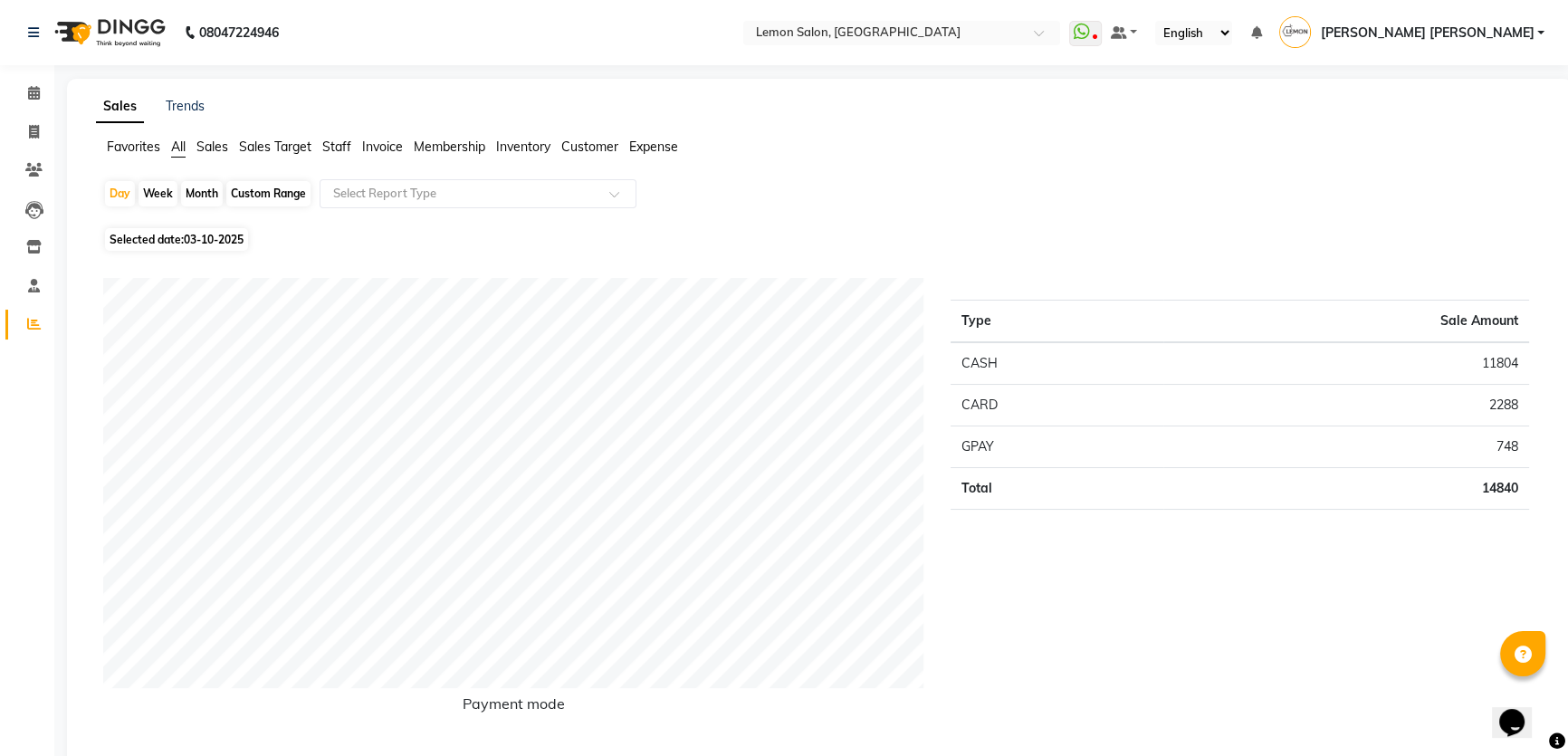
click at [653, 150] on span "Expense" at bounding box center [654, 146] width 49 height 17
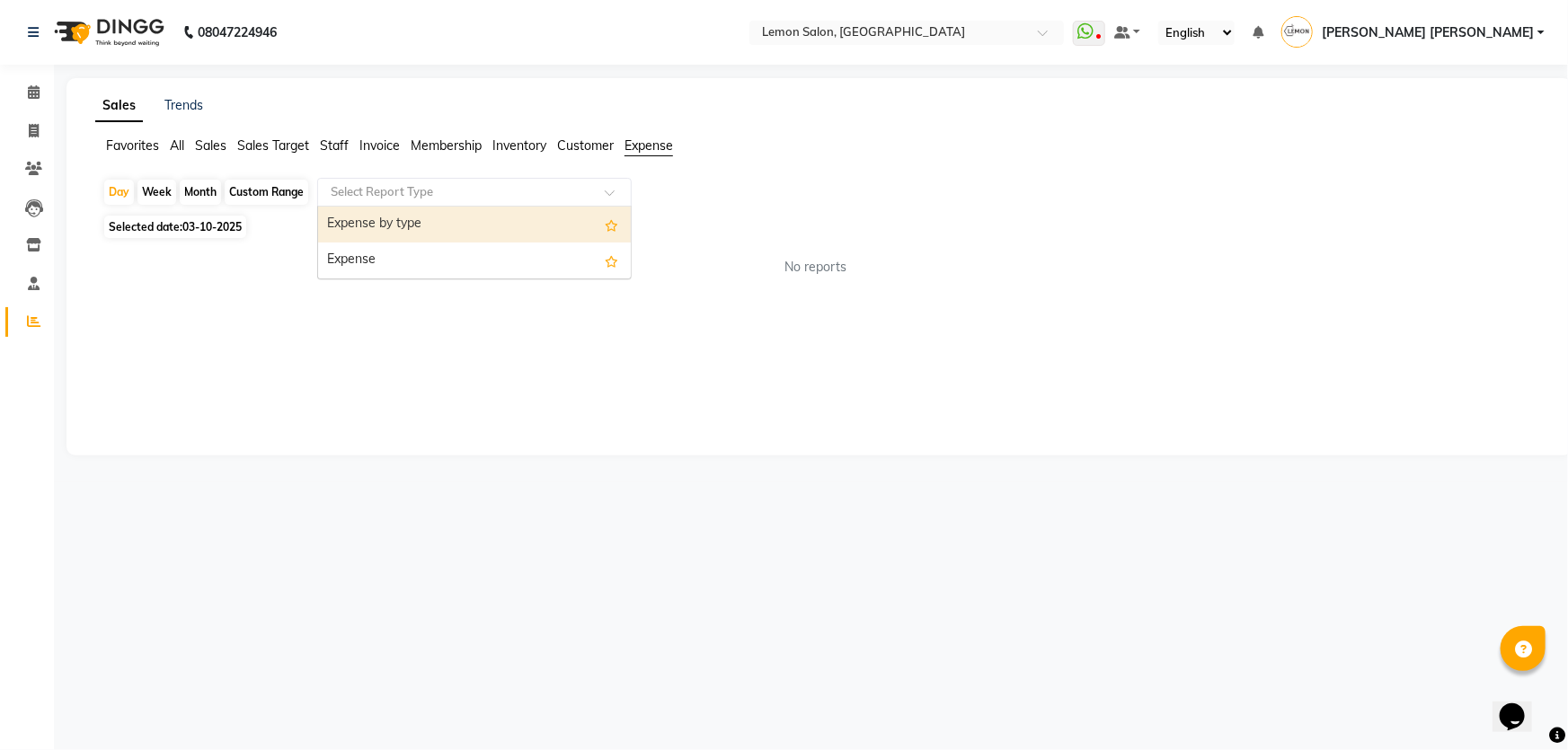
click at [513, 196] on input "text" at bounding box center [457, 192] width 259 height 18
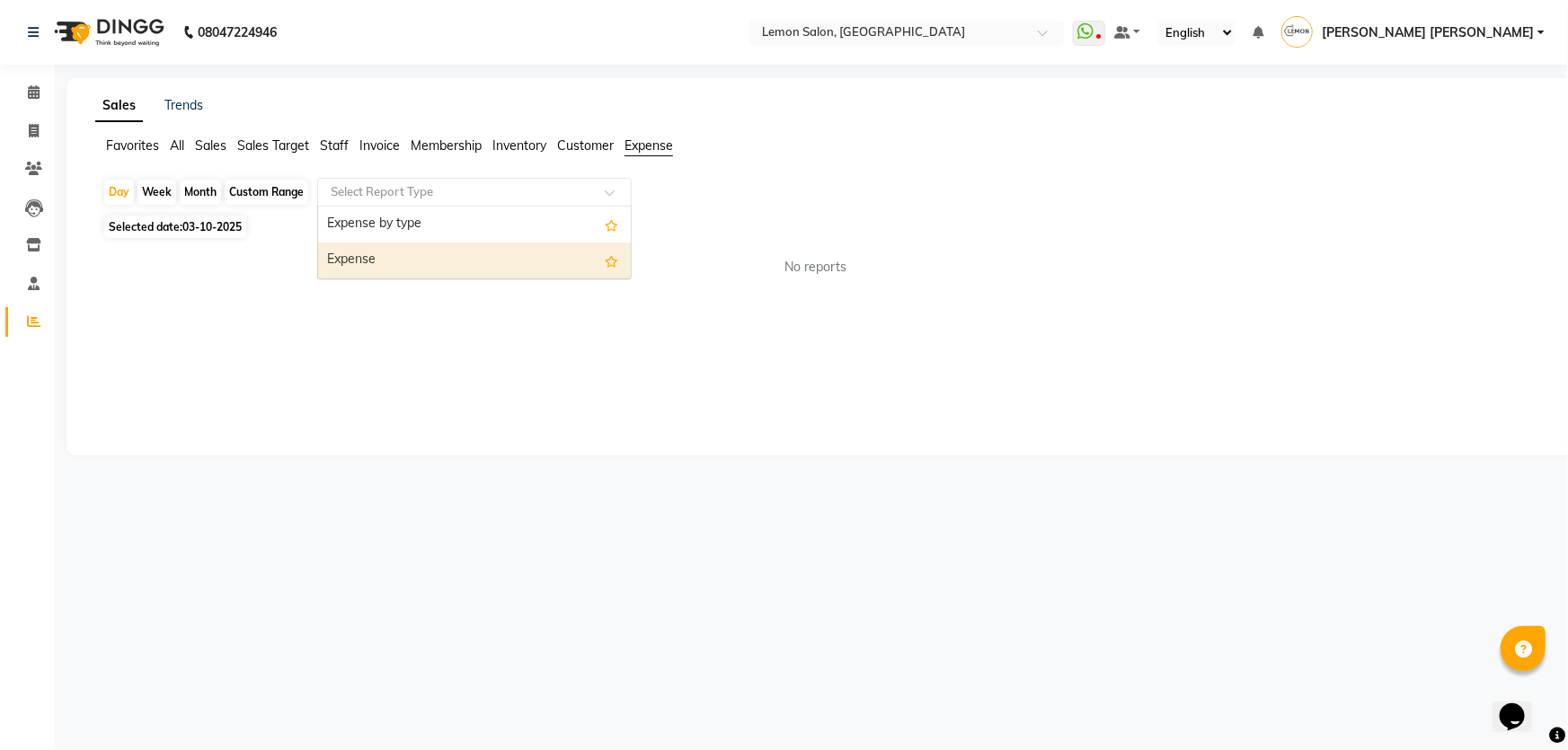
click at [509, 249] on div "Expense" at bounding box center [474, 260] width 313 height 36
select select "csv"
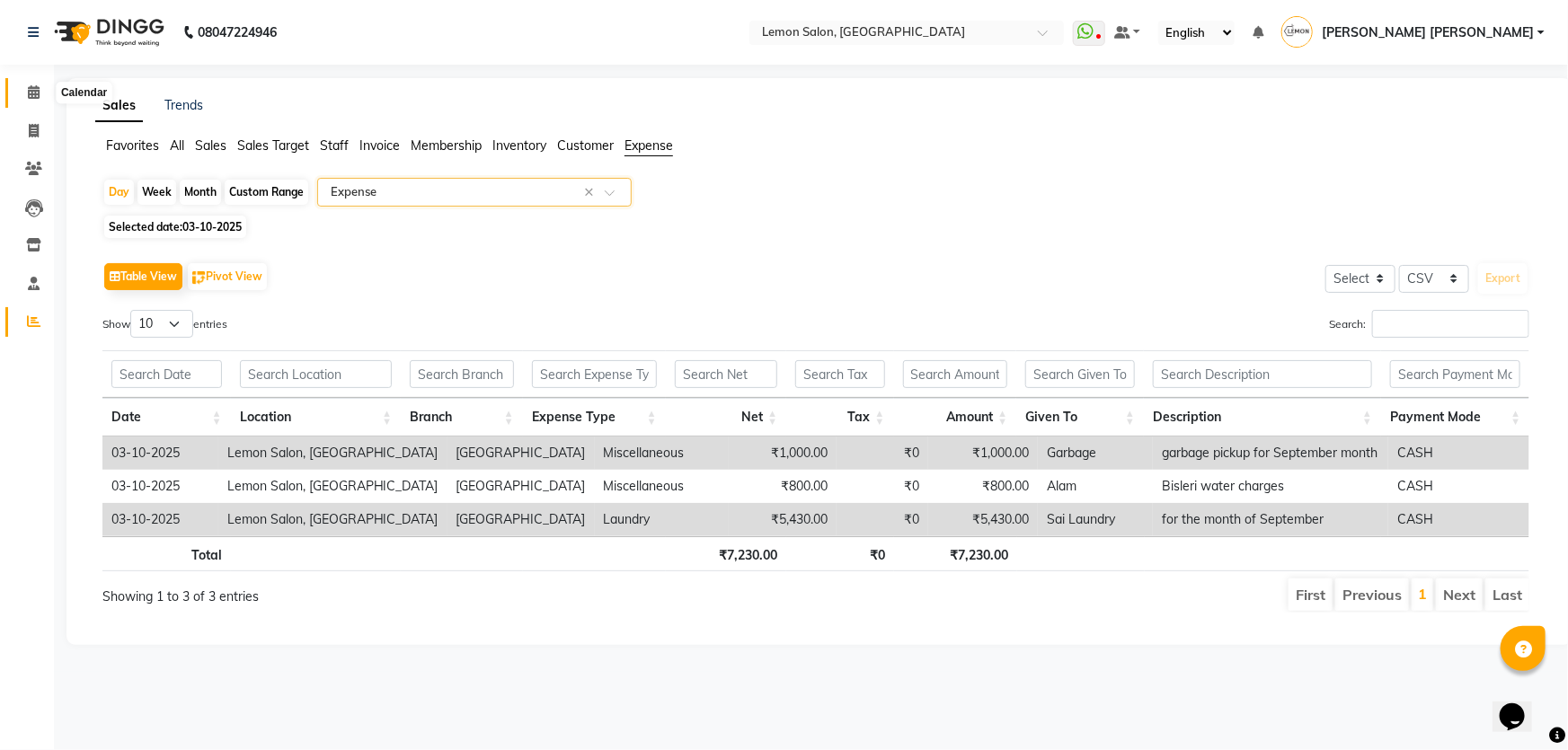
click at [28, 94] on icon at bounding box center [34, 92] width 12 height 14
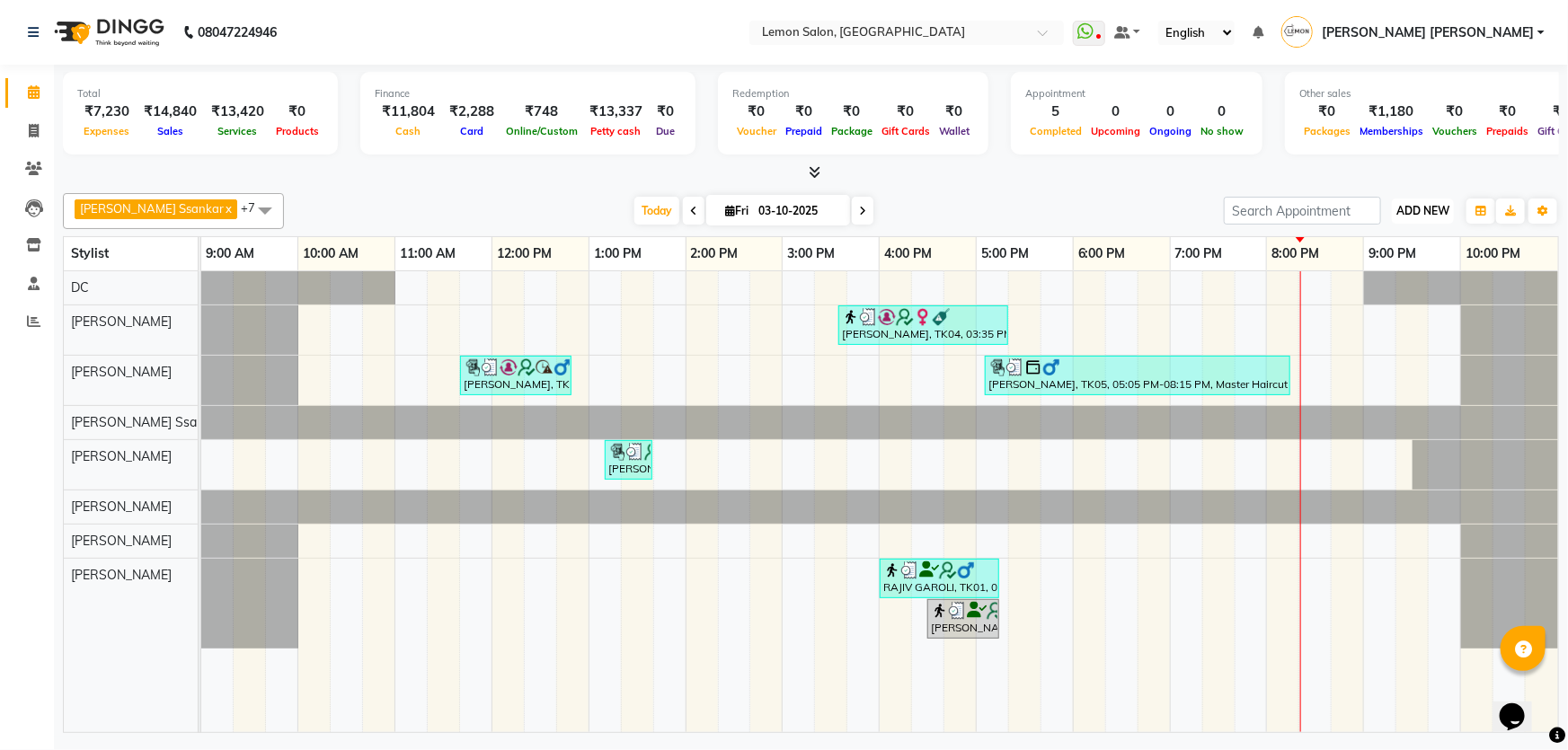
click at [1411, 218] on button "ADD NEW Toggle Dropdown" at bounding box center [1423, 211] width 62 height 25
click at [1399, 296] on link "Add Expense" at bounding box center [1383, 291] width 142 height 23
select select "1"
select select "1939"
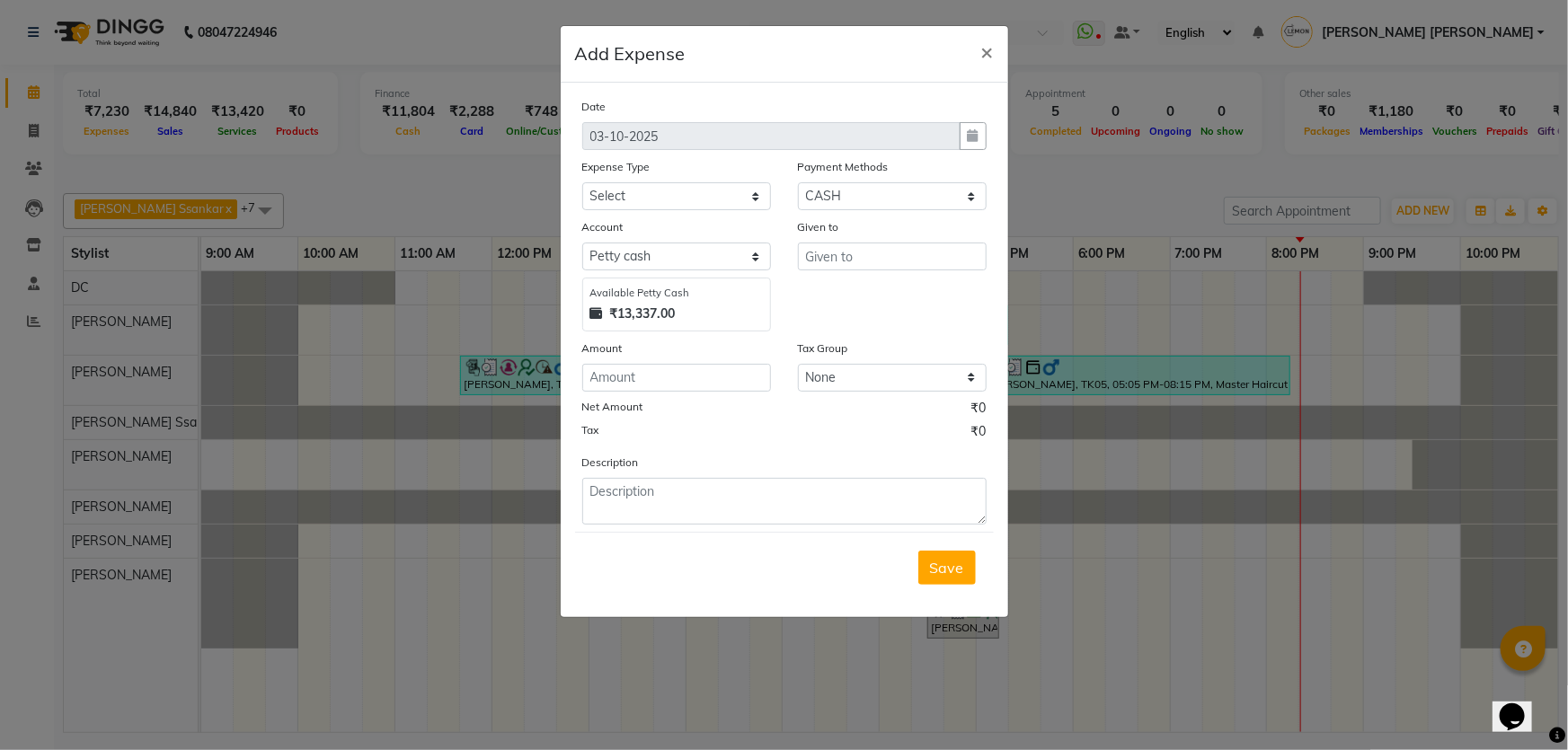
click at [730, 356] on div "Amount" at bounding box center [676, 351] width 188 height 25
click at [726, 364] on div "Amount" at bounding box center [676, 351] width 188 height 25
click at [747, 375] on input "number" at bounding box center [676, 377] width 188 height 28
type input "60"
click at [681, 495] on textarea at bounding box center [784, 501] width 405 height 46
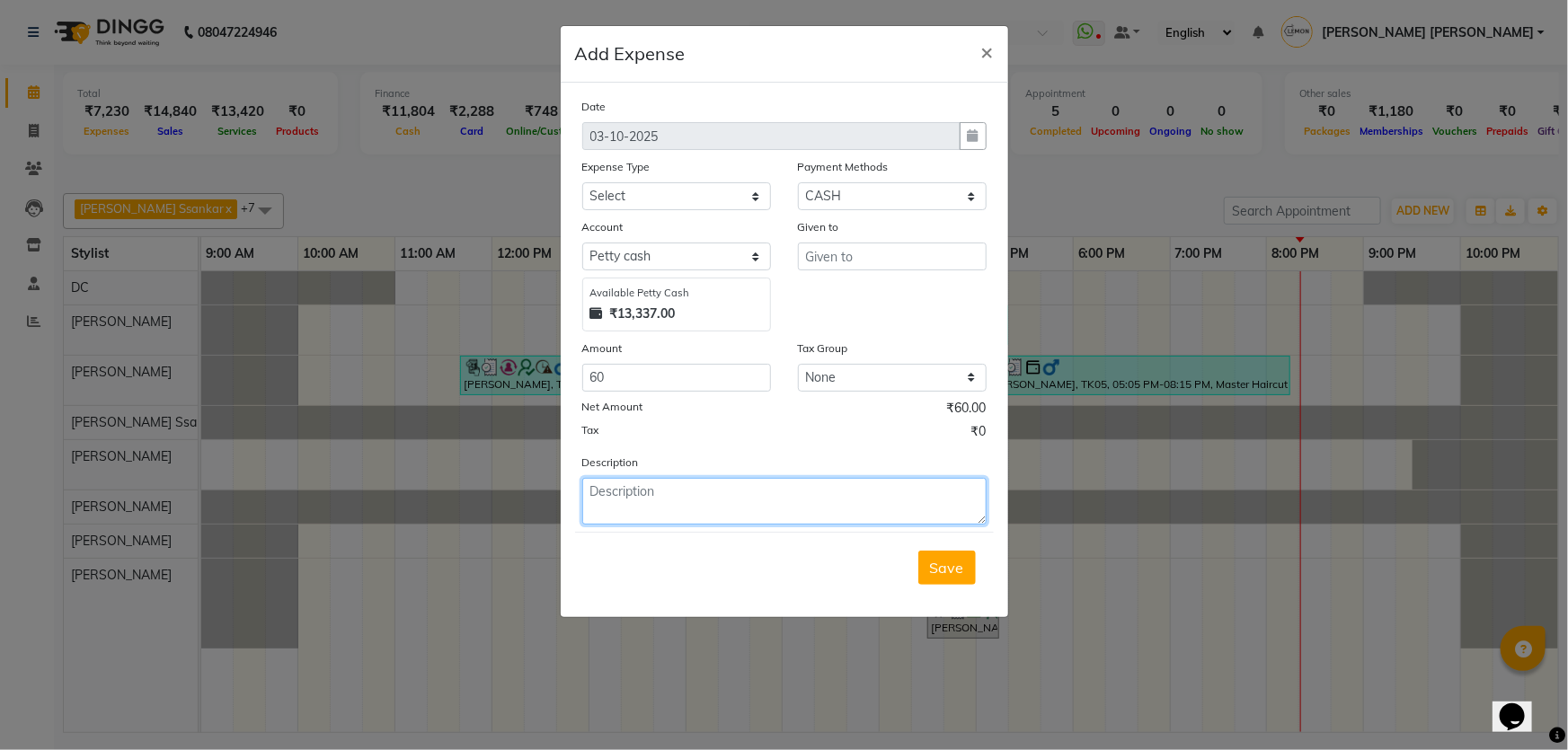
type textarea "0"
type textarea "2pkt milk"
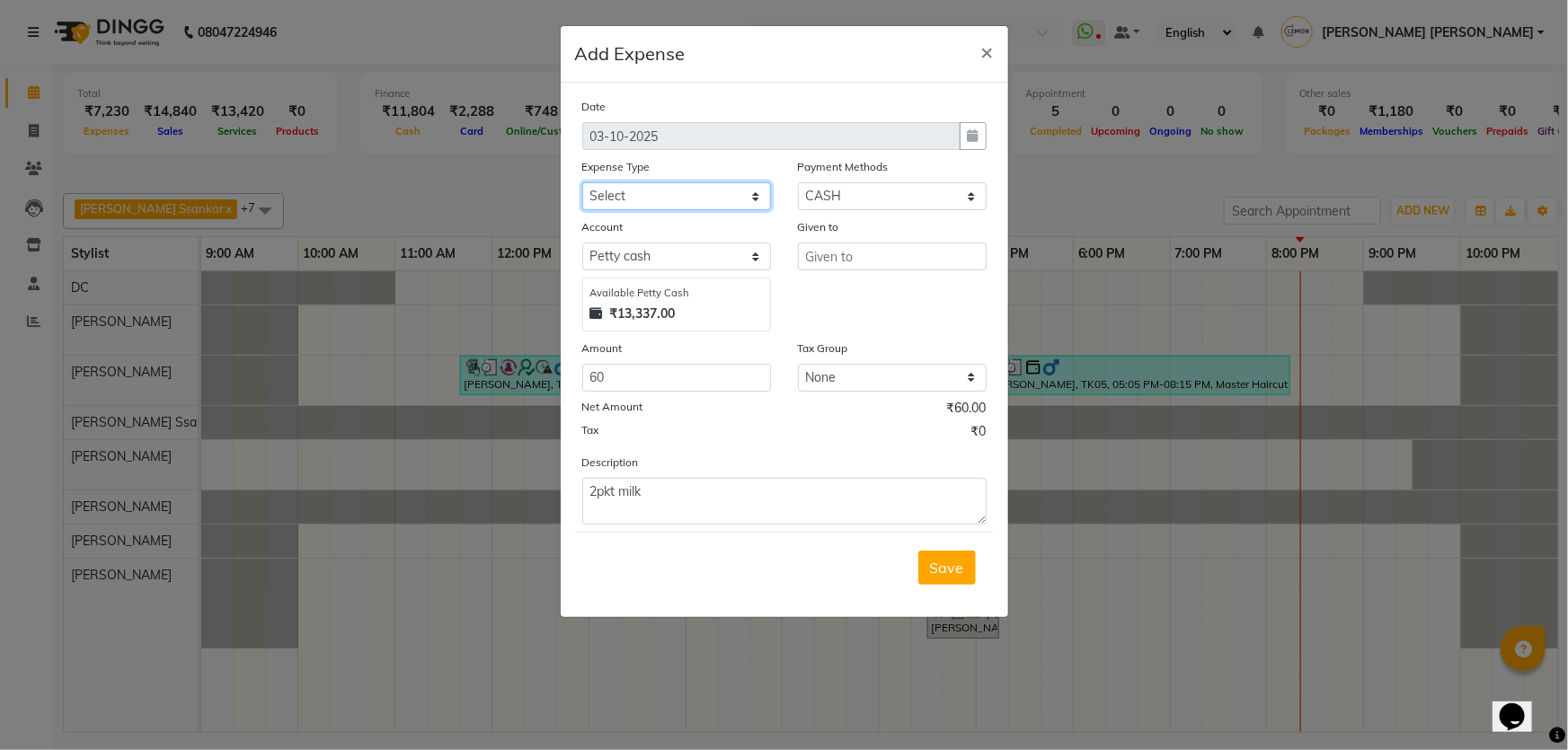
click at [707, 187] on select "Select Advance Cash transfer to hub Laundry Loan Membership Milk Miscellaneous …" at bounding box center [676, 196] width 188 height 28
select select "5359"
click at [582, 183] on select "Select Advance Cash transfer to hub Laundry Loan Membership Milk Miscellaneous …" at bounding box center [676, 196] width 188 height 28
click at [855, 258] on input "text" at bounding box center [891, 256] width 188 height 28
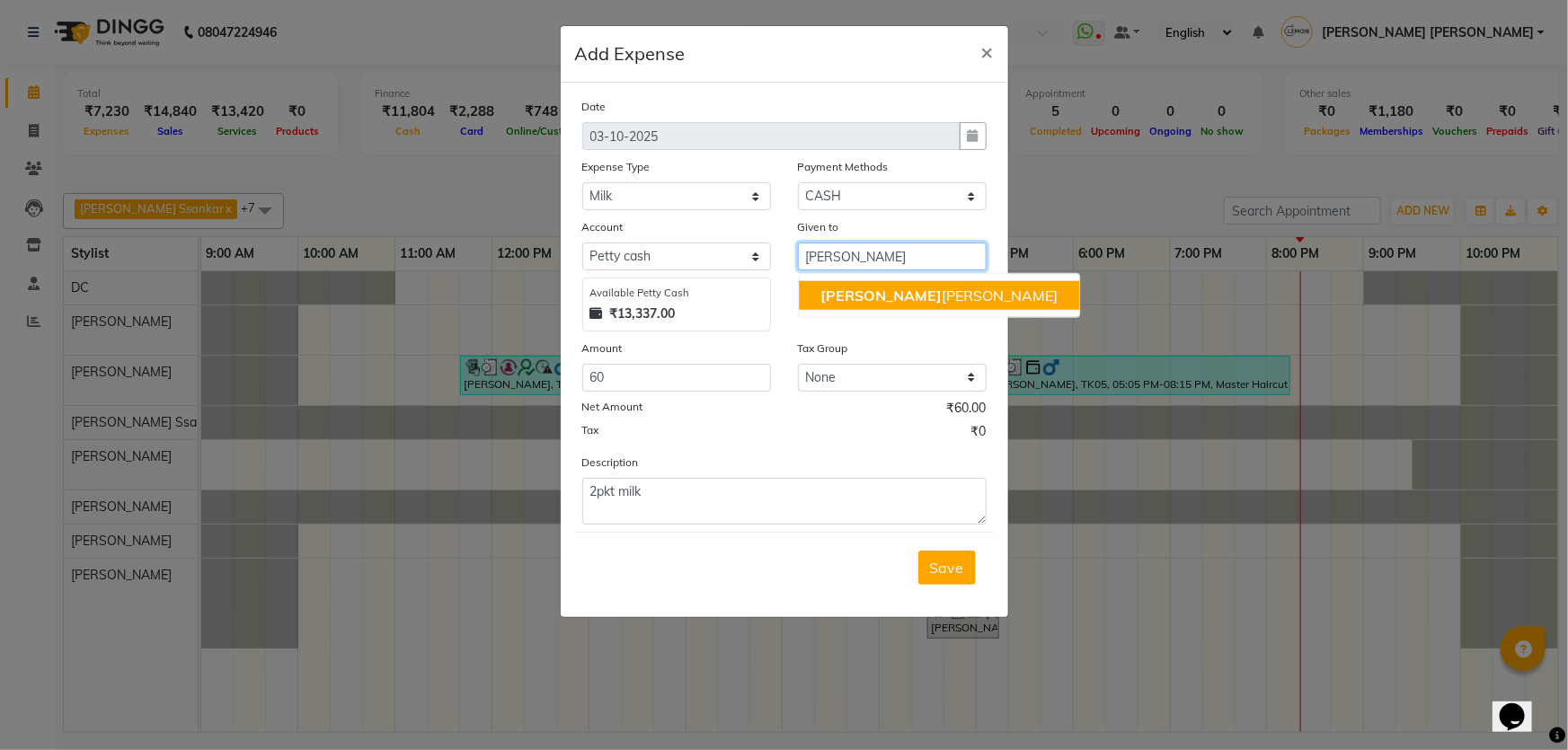
click at [853, 290] on span "Kunjal" at bounding box center [882, 295] width 122 height 18
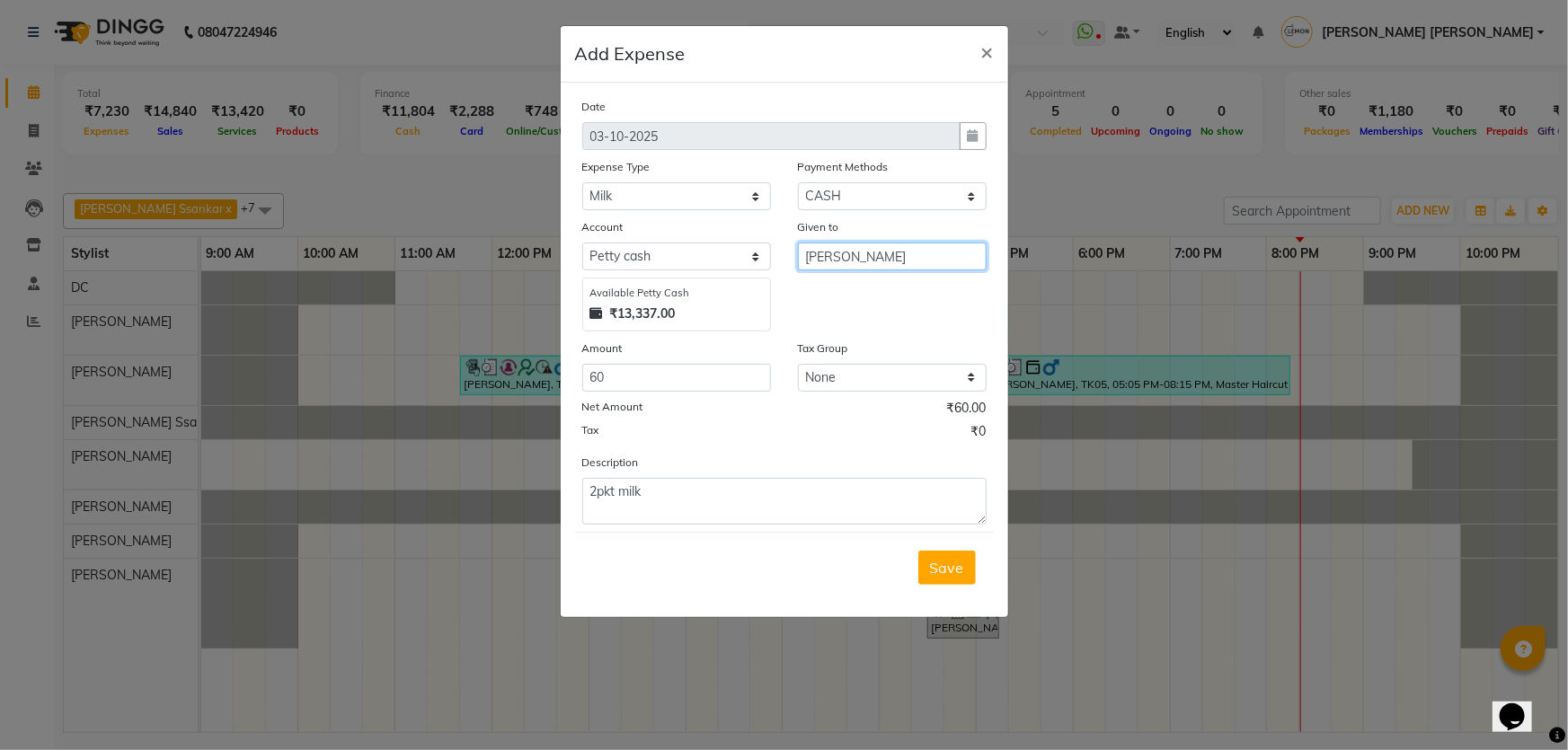
type input "[PERSON_NAME]"
click at [862, 332] on div "Date 03-10-2025 Expense Type Select Advance Cash transfer to hub Laundry Loan M…" at bounding box center [784, 311] width 405 height 428
click at [959, 566] on span "Save" at bounding box center [946, 568] width 34 height 18
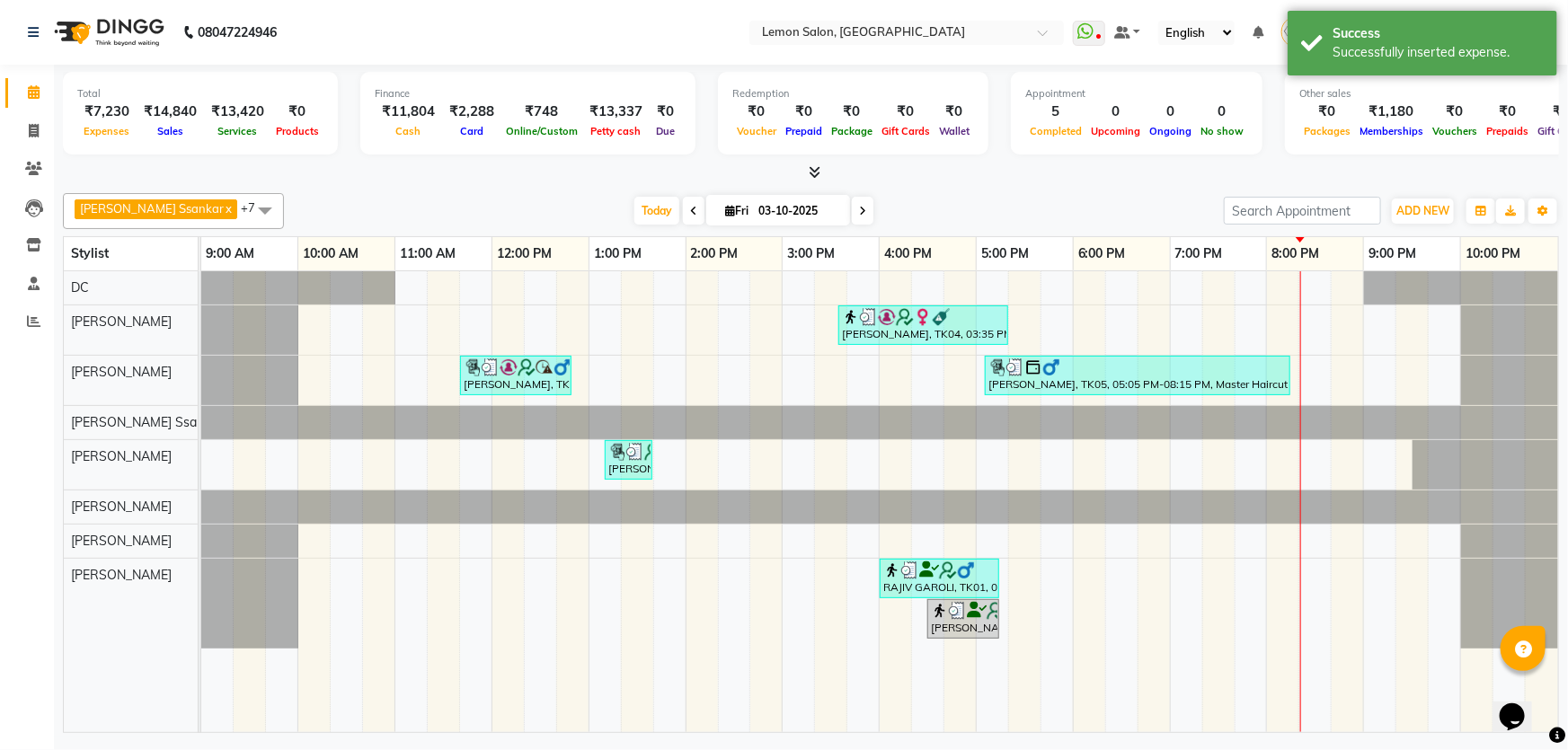
click at [1057, 196] on div "Apoorva Ssankar x DC x Vidhi Solanki x Imran shaikh x Mobin x Arshad Shaikh x N…" at bounding box center [811, 210] width 1497 height 36
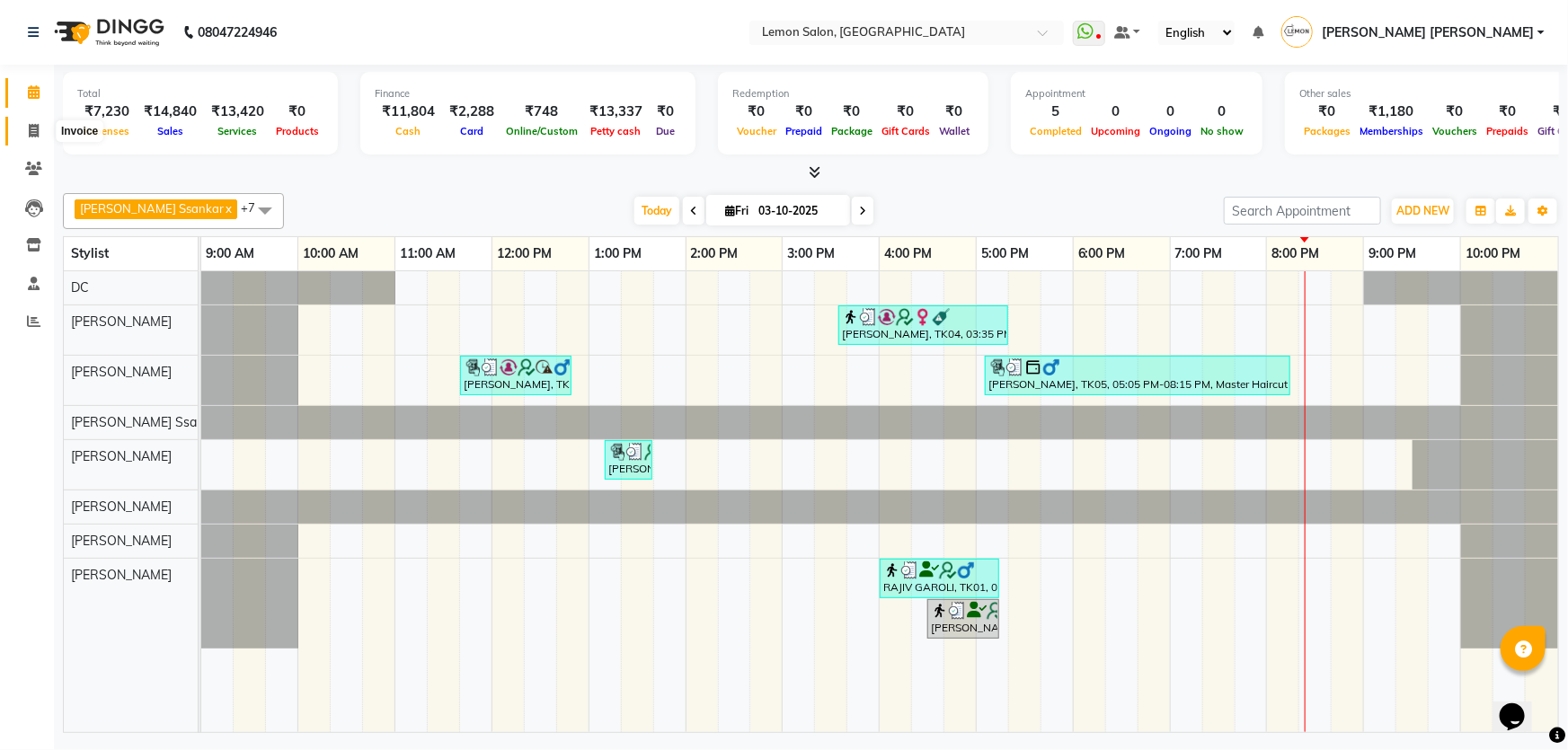
click at [23, 139] on span at bounding box center [34, 131] width 32 height 20
select select "568"
select select "service"
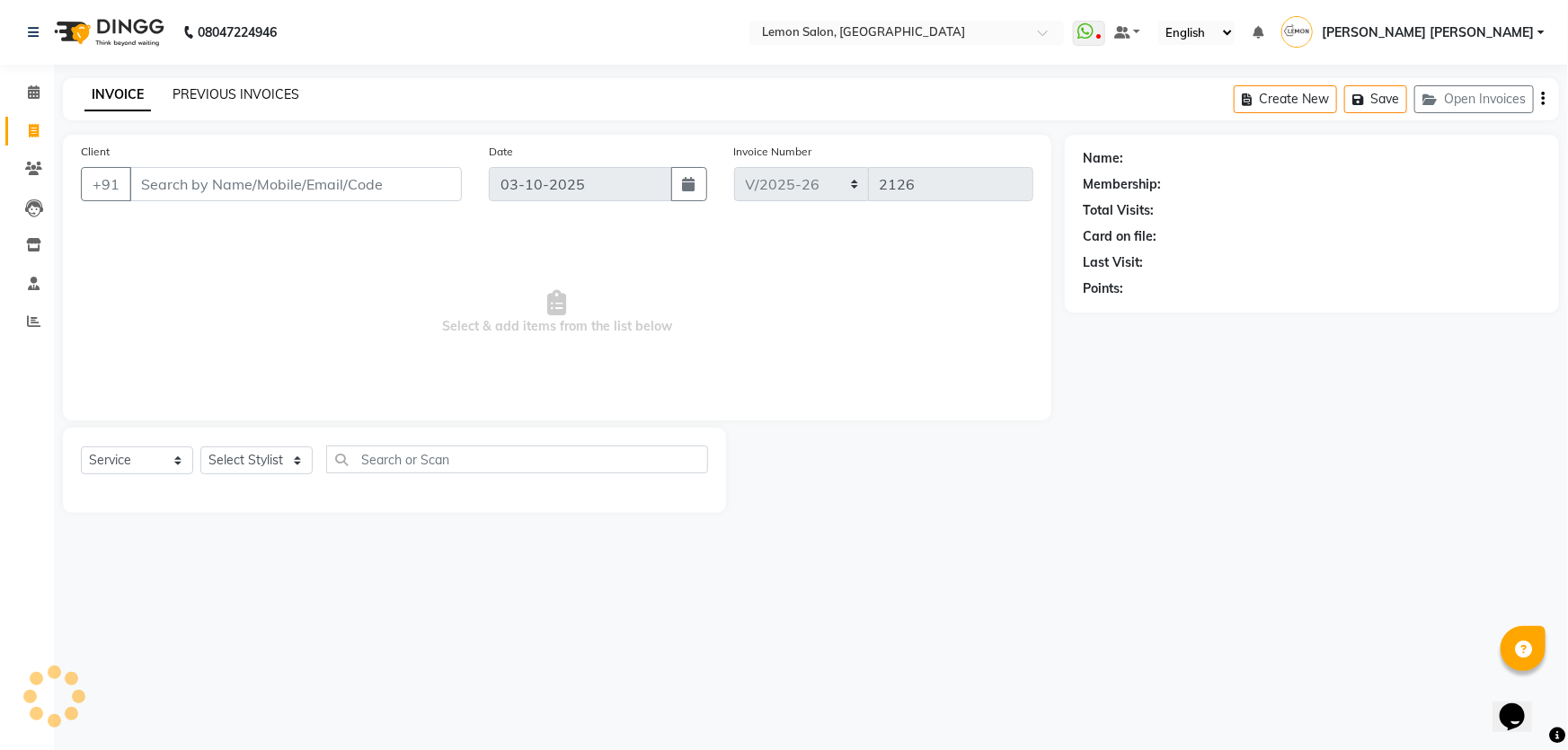
click at [238, 87] on link "PREVIOUS INVOICES" at bounding box center [236, 94] width 126 height 16
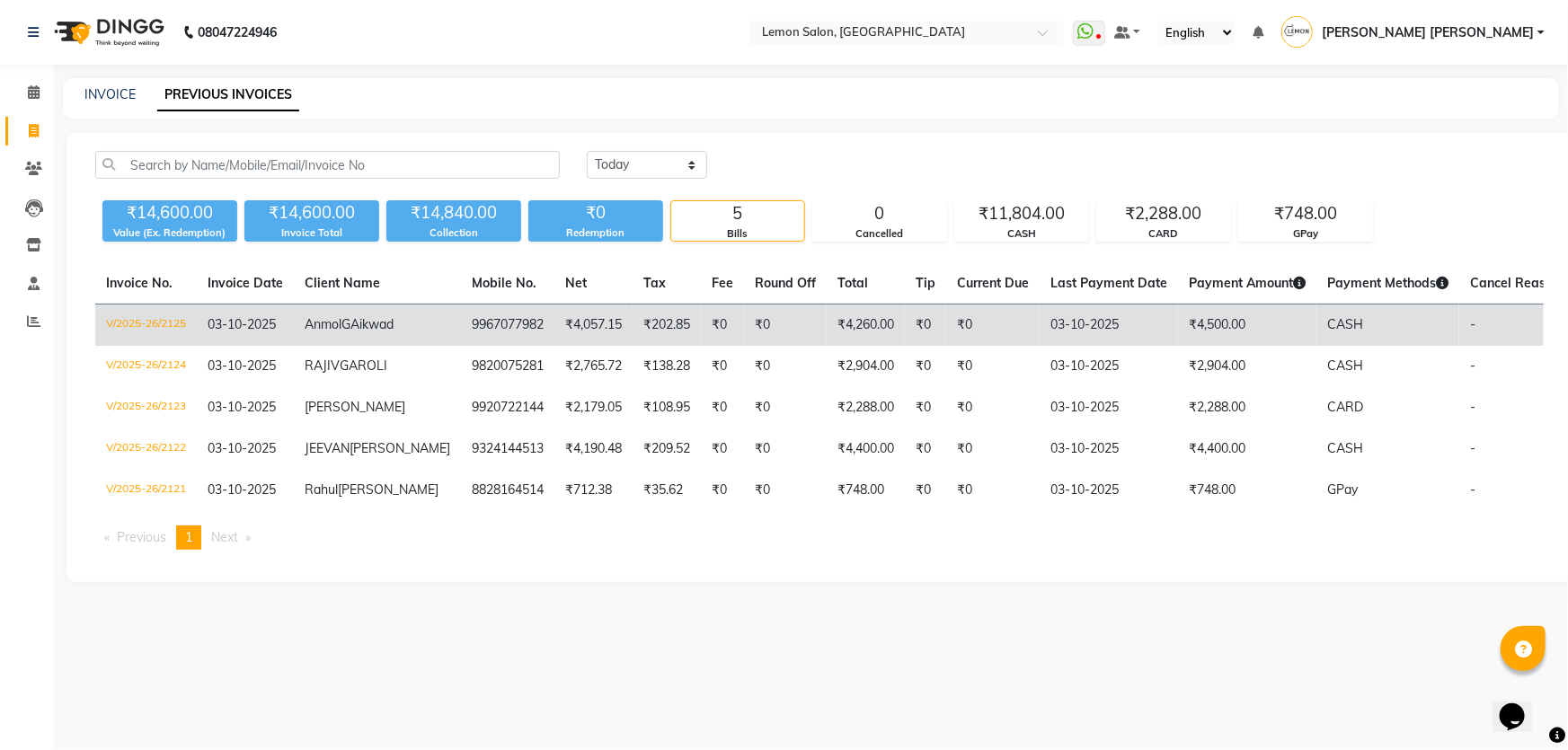
click at [323, 326] on span "Anmol" at bounding box center [323, 324] width 37 height 16
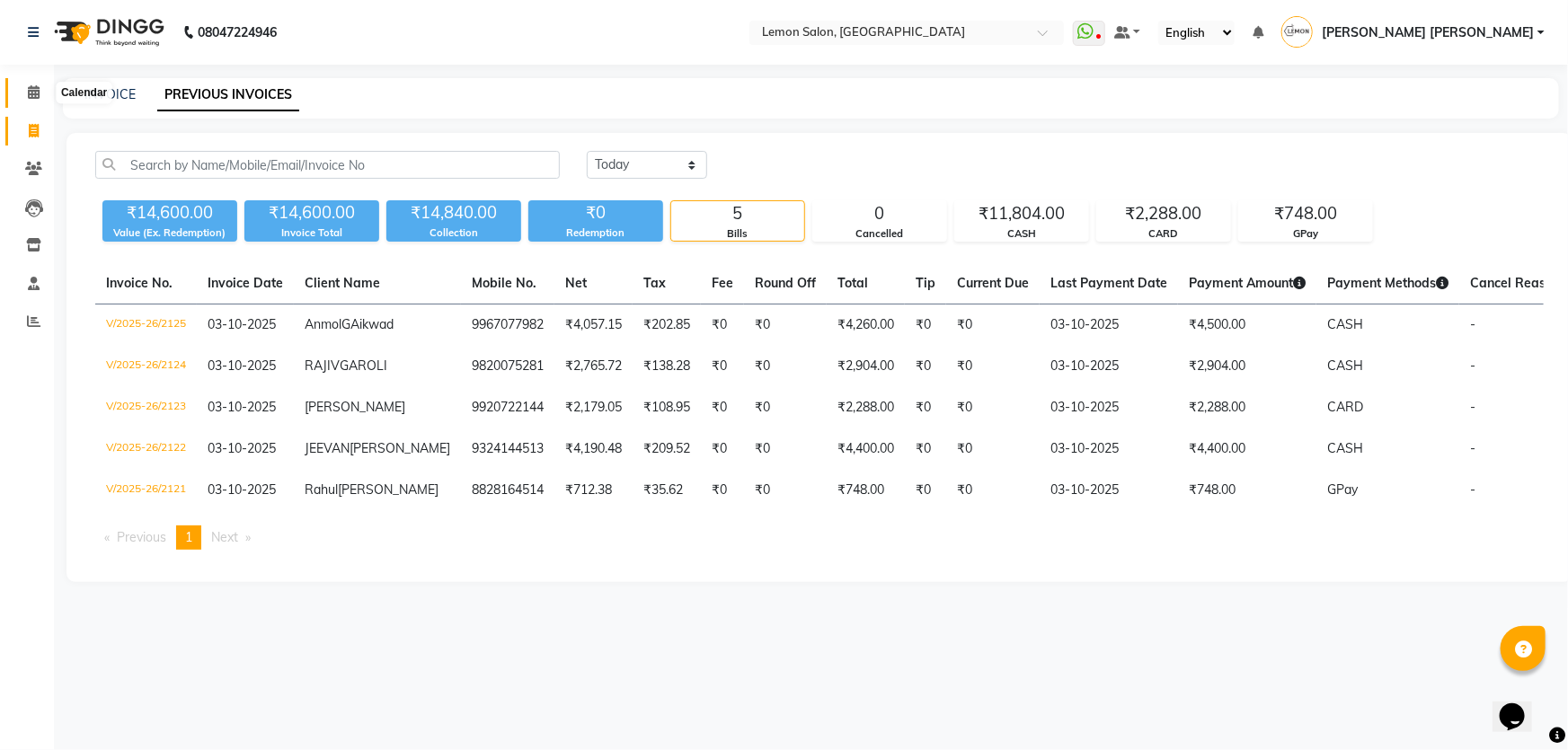
click at [38, 95] on icon at bounding box center [34, 92] width 12 height 14
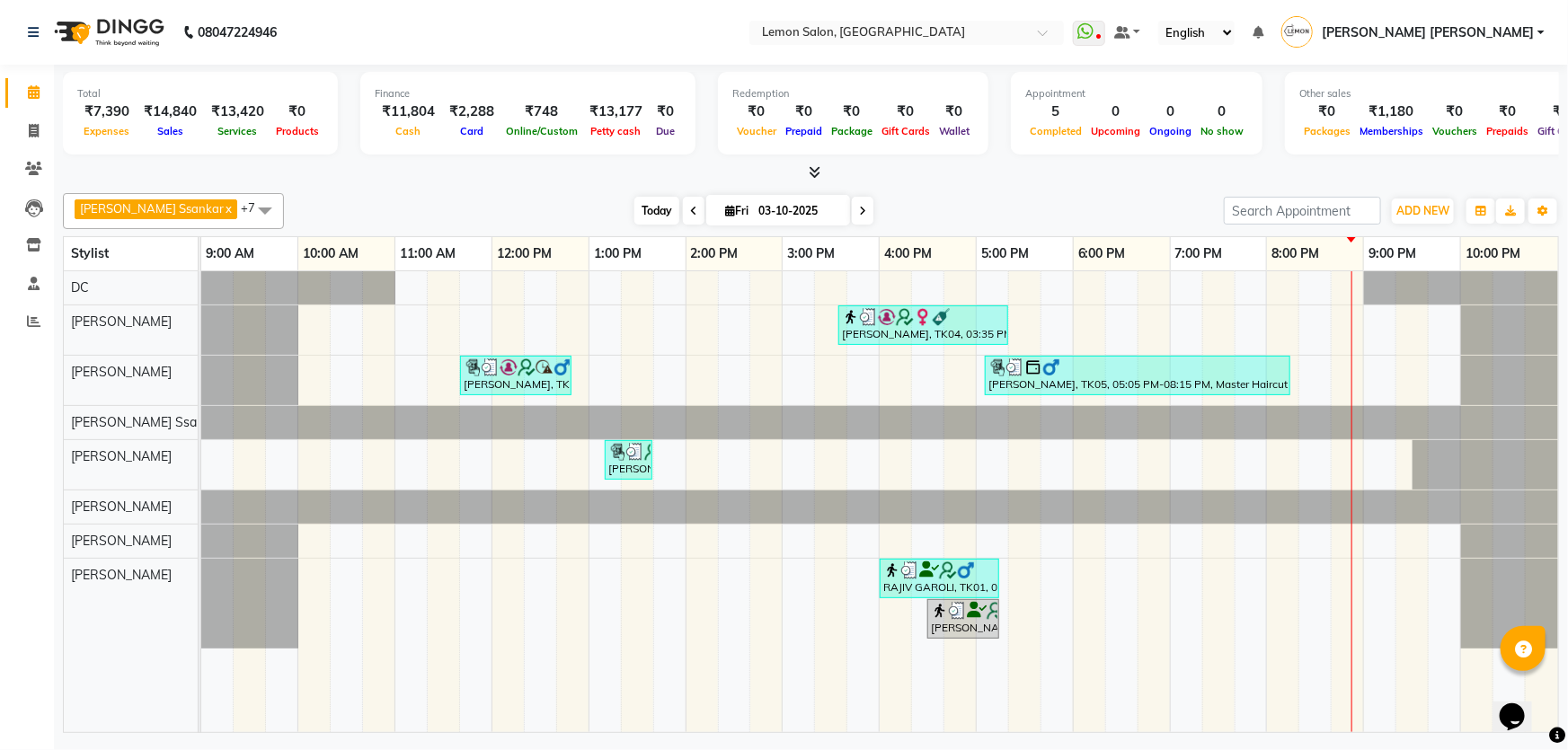
click at [634, 206] on span "Today" at bounding box center [657, 210] width 45 height 28
click at [498, 31] on nav "08047224946 Select Location × [GEOGRAPHIC_DATA] WhatsApp Status ✕ Status: Disco…" at bounding box center [784, 32] width 1568 height 65
click at [13, 124] on link "Invoice" at bounding box center [27, 131] width 43 height 30
select select "568"
select select "service"
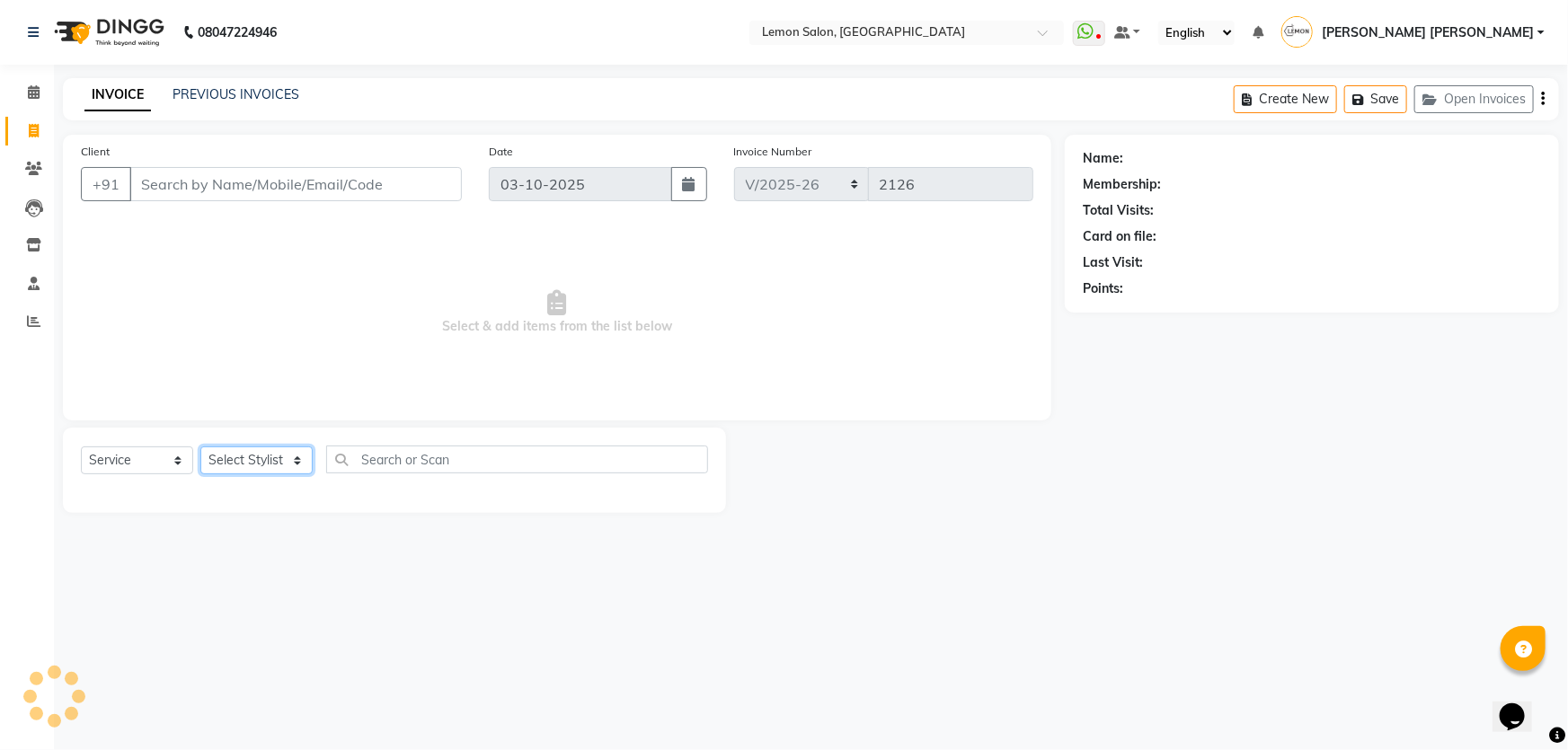
click at [238, 449] on select "Select Stylist" at bounding box center [257, 460] width 112 height 28
select select "30692"
click at [201, 447] on select "Select Stylist Adnan Shaikh Anamta Sayyed Apoorva Ssankar Arshad Shaikh DC Imra…" at bounding box center [268, 460] width 136 height 28
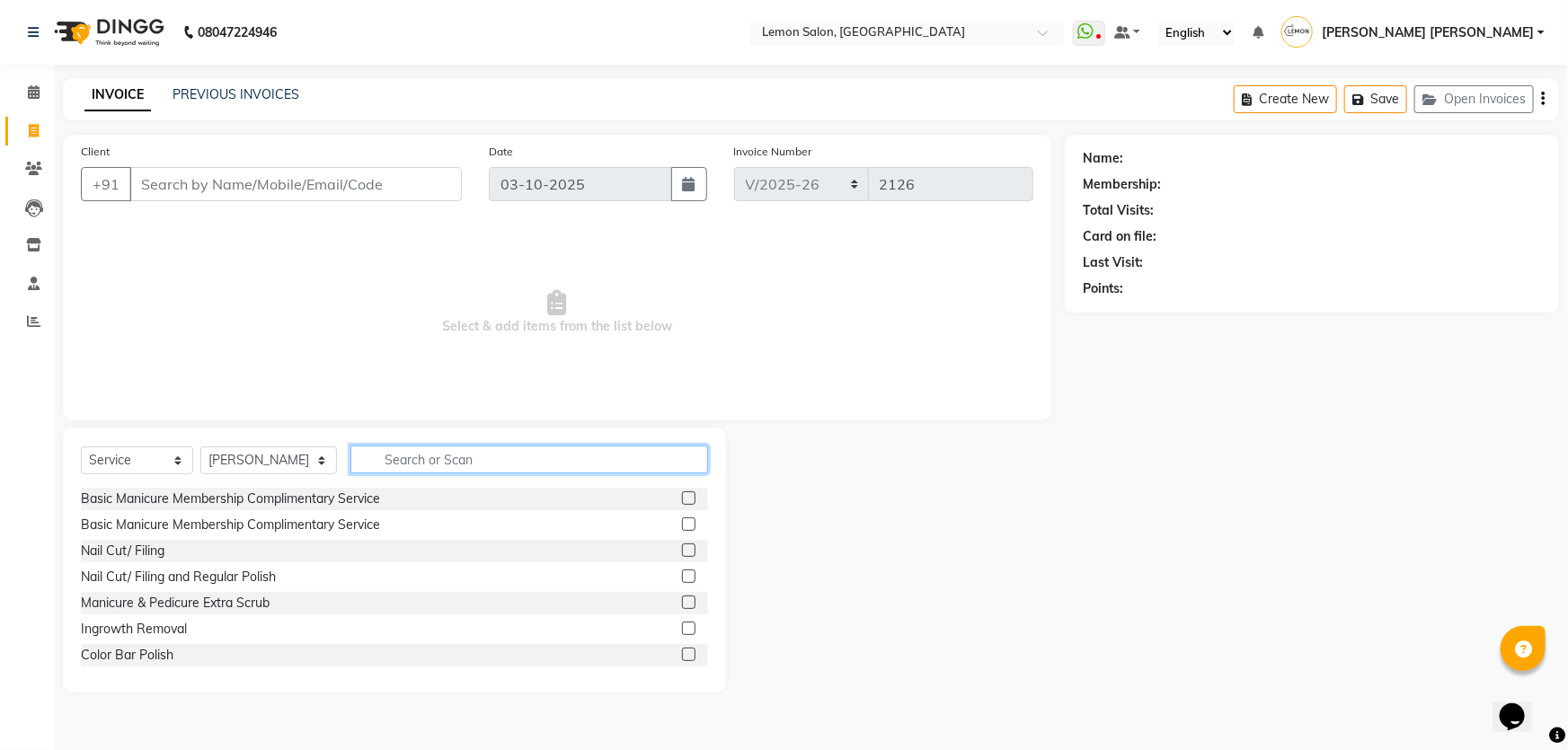
click at [399, 460] on input "text" at bounding box center [529, 459] width 358 height 28
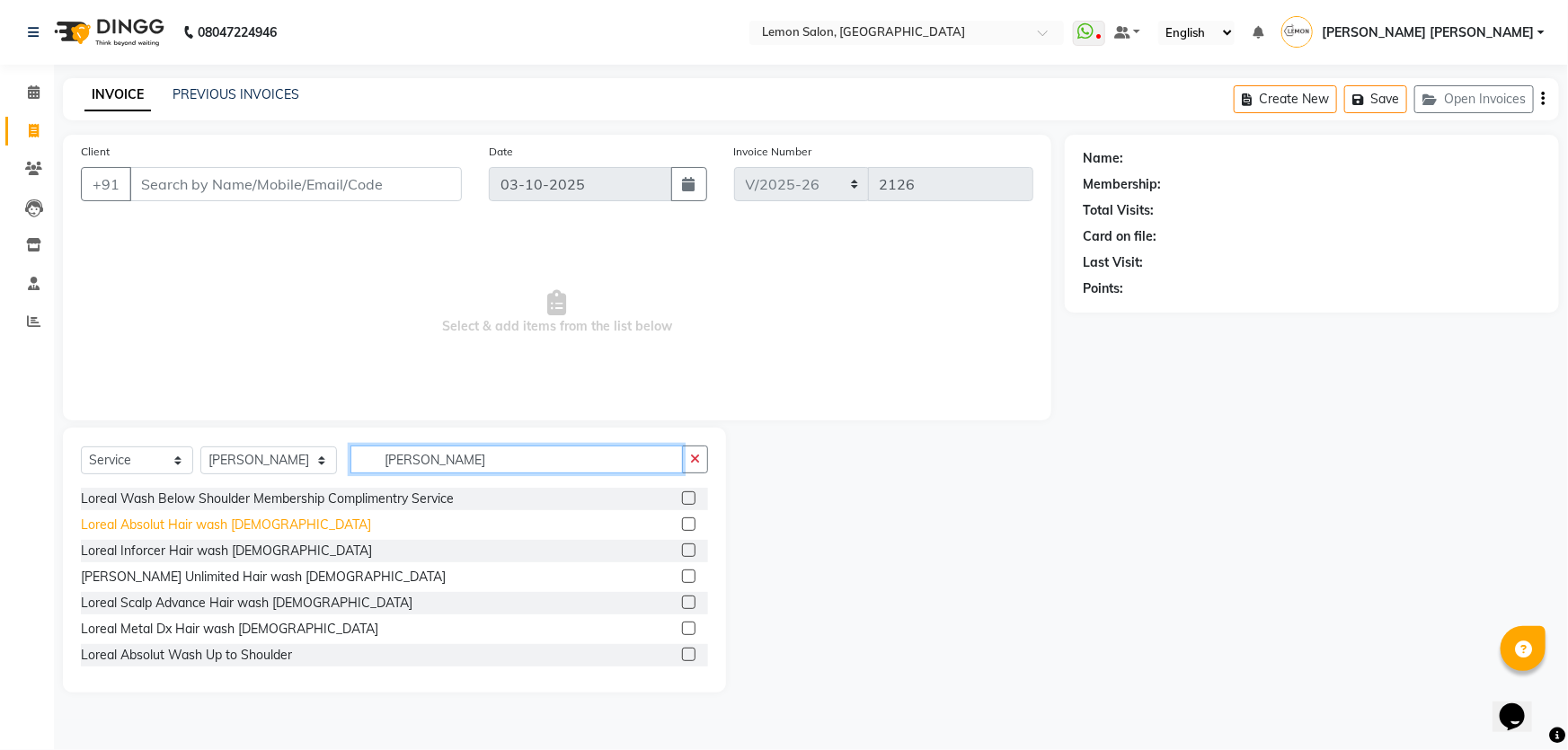
type input "lorea"
click at [172, 522] on div "Loreal Absolut Hair wash Male" at bounding box center [226, 525] width 291 height 19
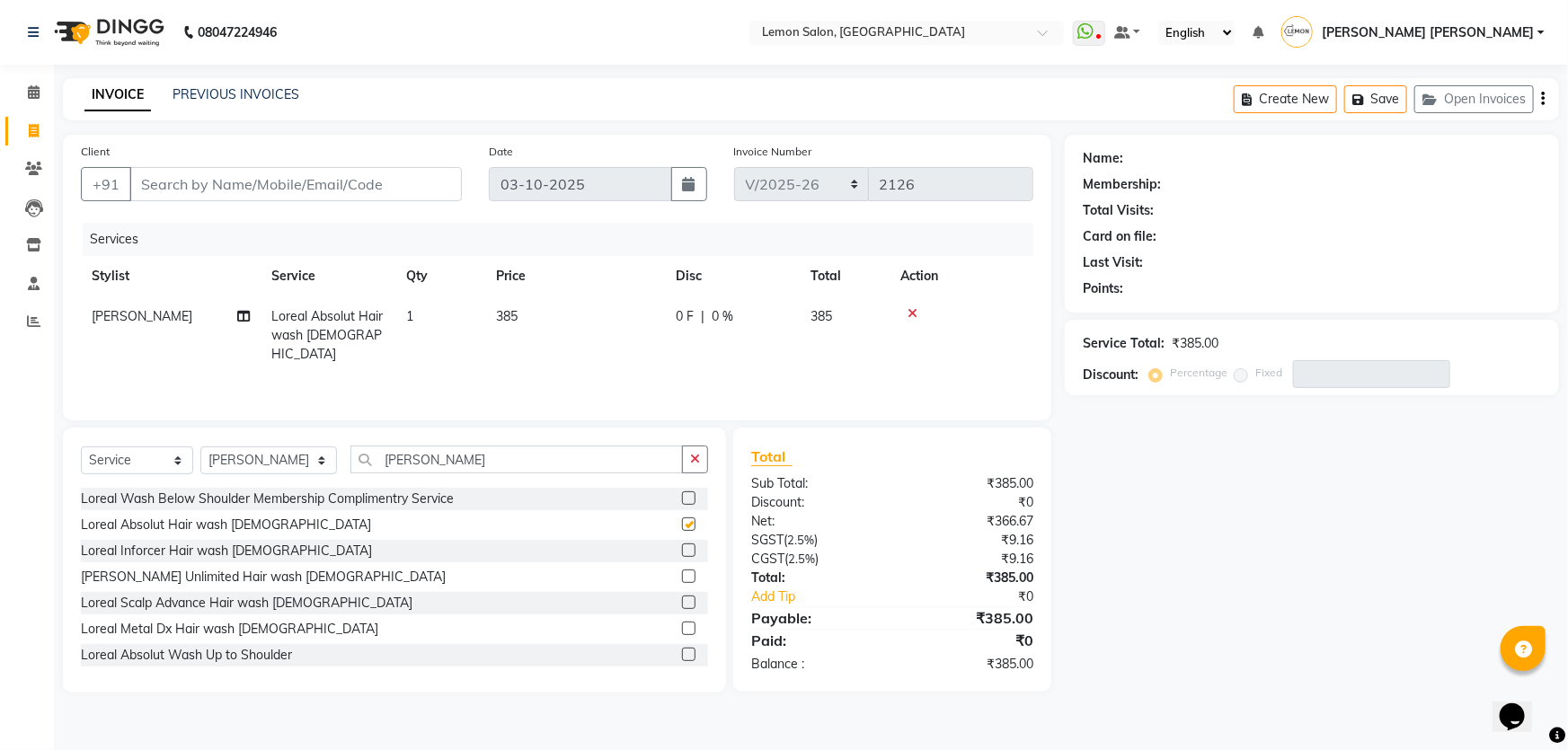
checkbox input "false"
click at [478, 439] on div "Select Service Product Membership Package Voucher Prepaid Gift Card Select Styl…" at bounding box center [394, 560] width 663 height 265
click at [461, 463] on input "lorea" at bounding box center [517, 459] width 333 height 28
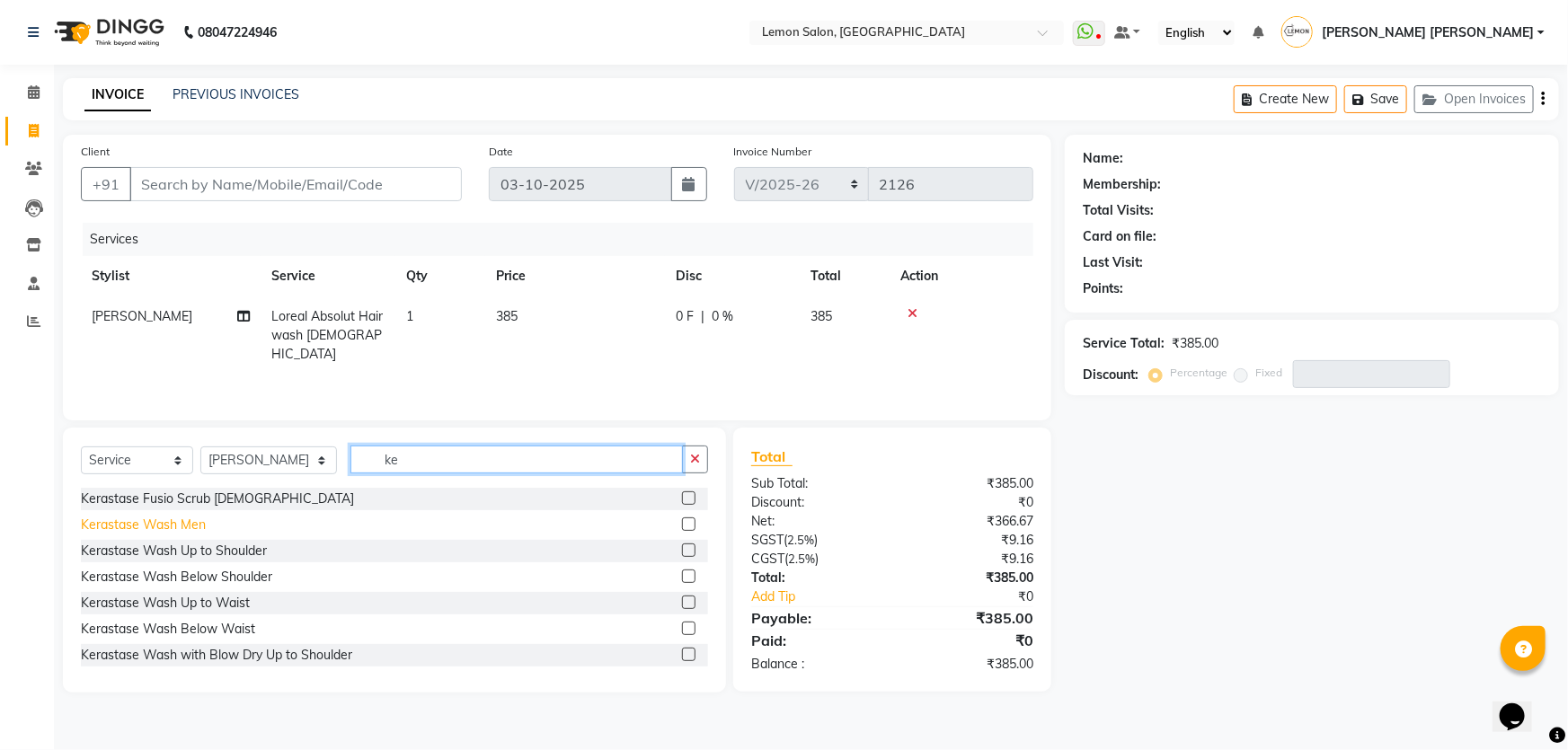
type input "ke"
click at [192, 525] on div "Kerastase Wash Men" at bounding box center [143, 525] width 125 height 19
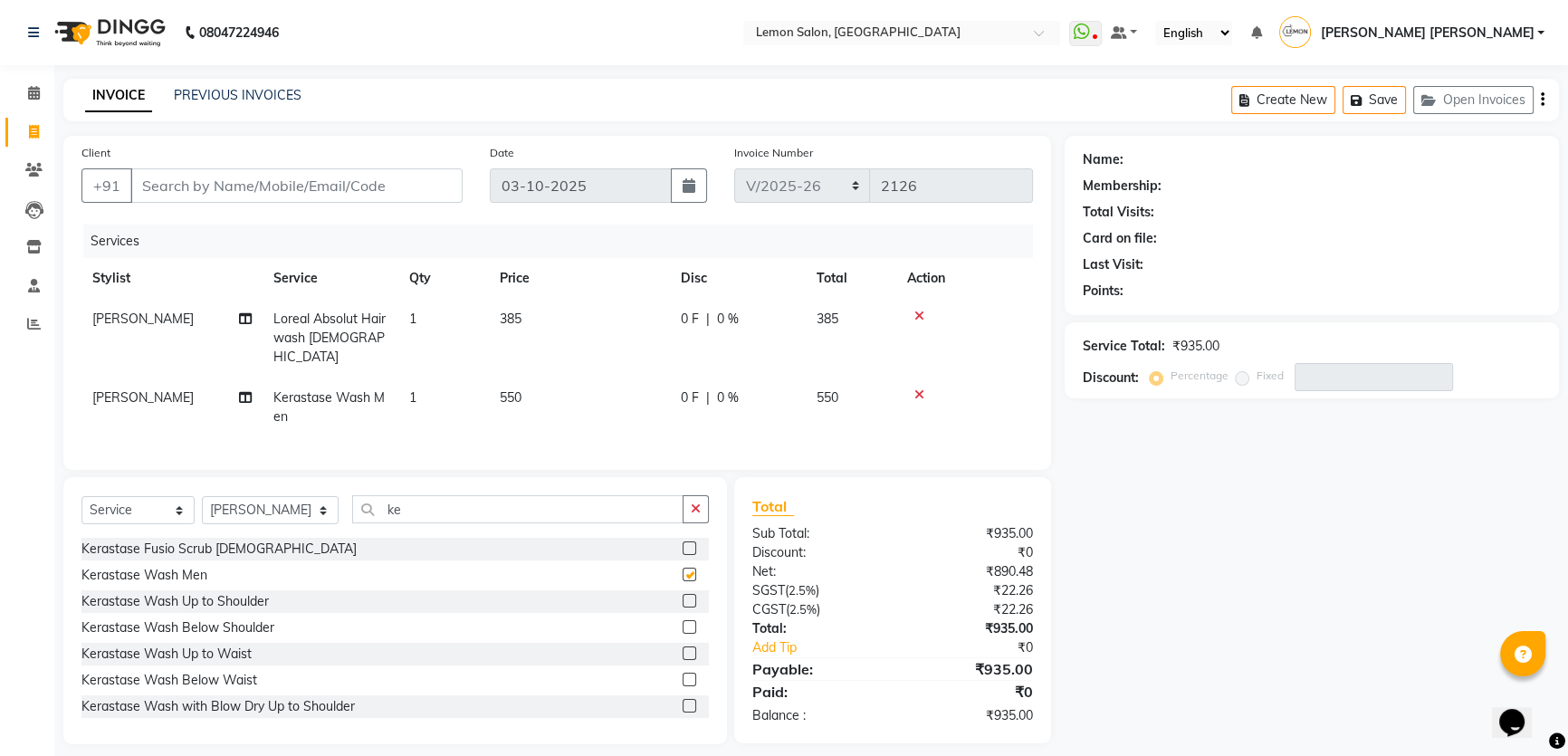
checkbox input "false"
click at [914, 388] on icon at bounding box center [919, 394] width 10 height 13
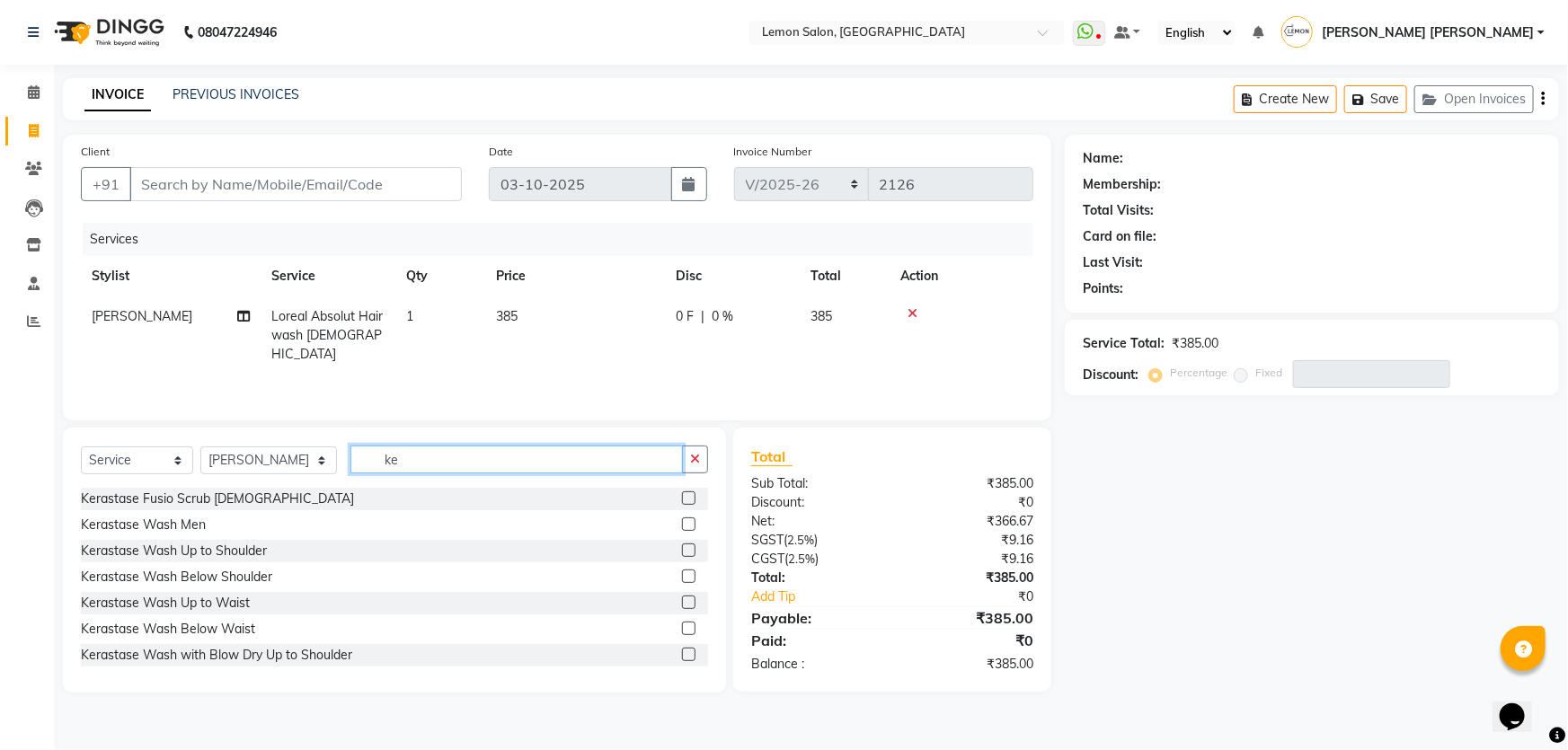
click at [433, 458] on input "ke" at bounding box center [517, 459] width 333 height 28
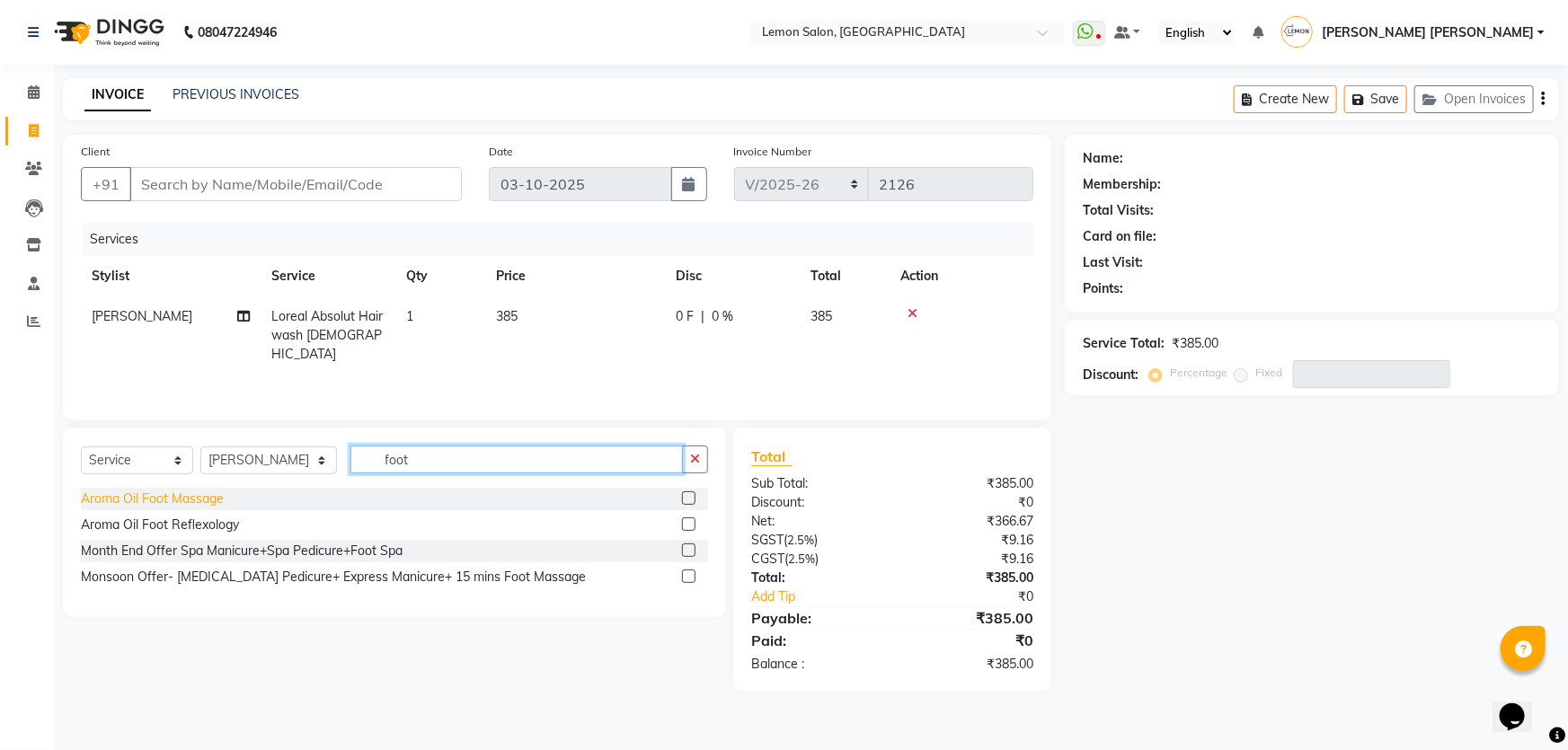
type input "foot"
click at [192, 498] on div "Aroma Oil Foot Massage" at bounding box center [153, 499] width 143 height 19
checkbox input "false"
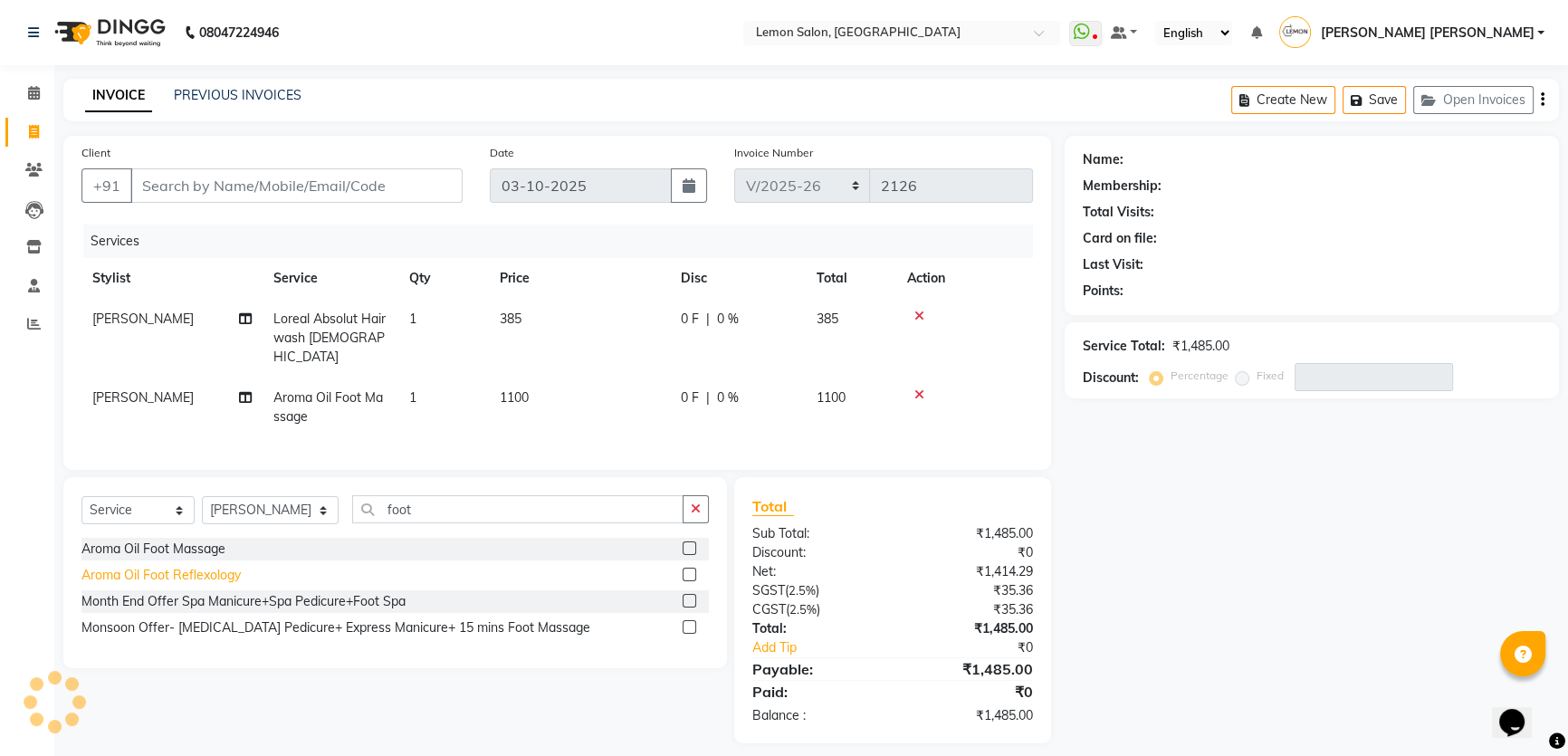
click at [197, 567] on div "Aroma Oil Foot Reflexology" at bounding box center [161, 576] width 160 height 19
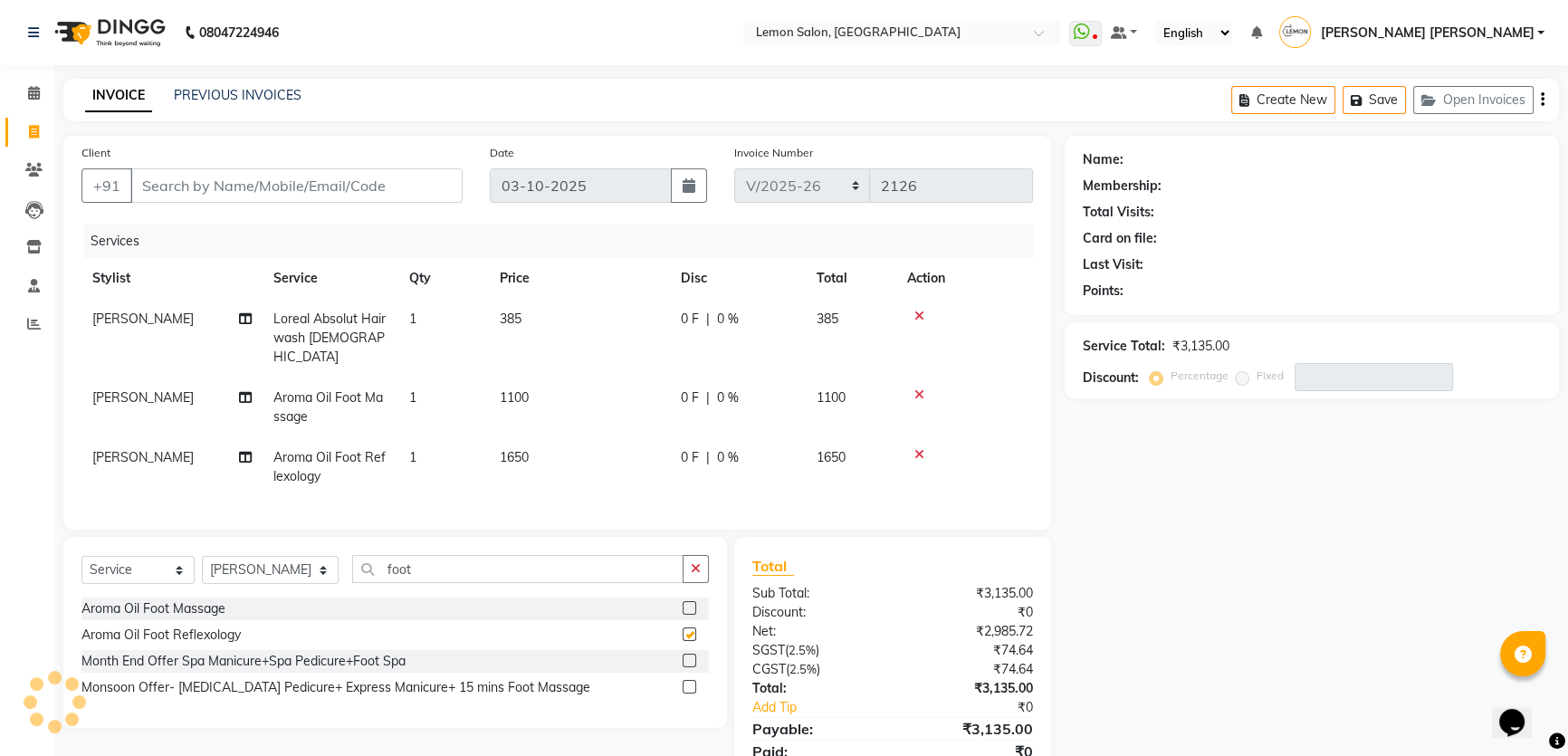
checkbox input "false"
click at [920, 449] on icon at bounding box center [919, 454] width 10 height 13
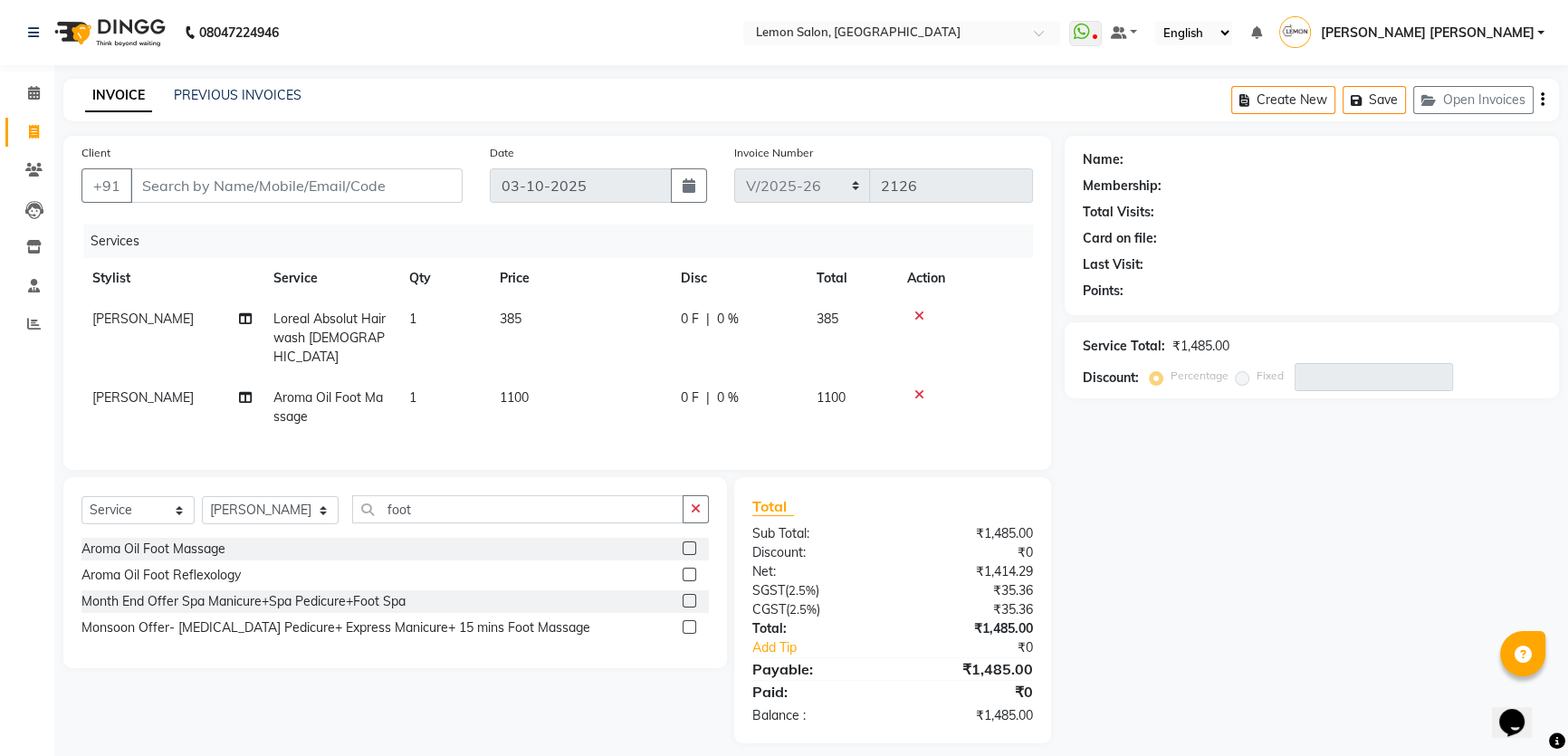
click at [957, 388] on div at bounding box center [965, 394] width 115 height 13
click at [411, 503] on input "foot" at bounding box center [517, 509] width 332 height 28
click at [468, 462] on div "Client +91 Date 03-10-2025 Invoice Number MRD/2025-26 V/2025 V/2025-26 2126 Ser…" at bounding box center [556, 303] width 987 height 334
click at [403, 496] on input "foot" at bounding box center [517, 509] width 332 height 28
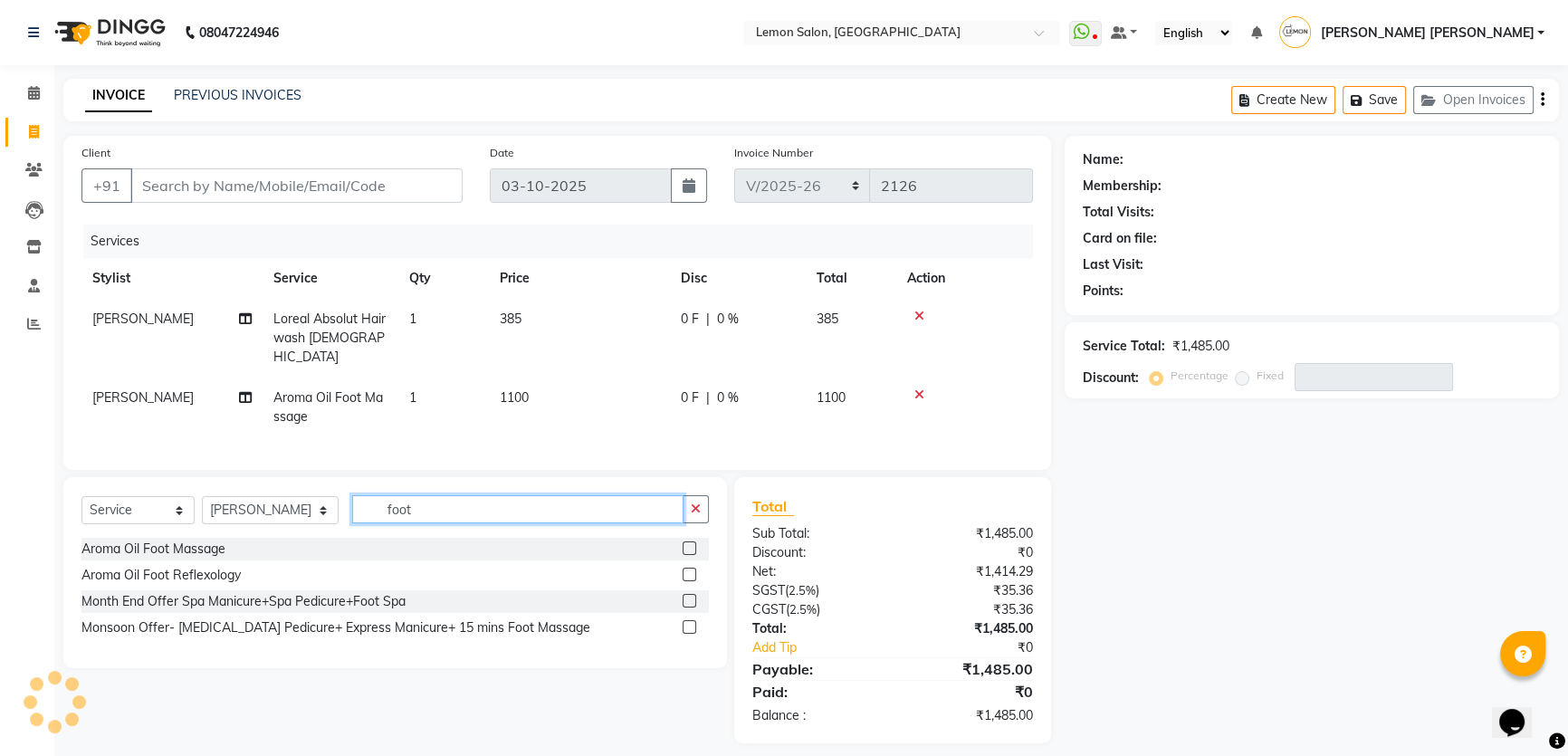
click at [403, 496] on input "foot" at bounding box center [517, 509] width 332 height 28
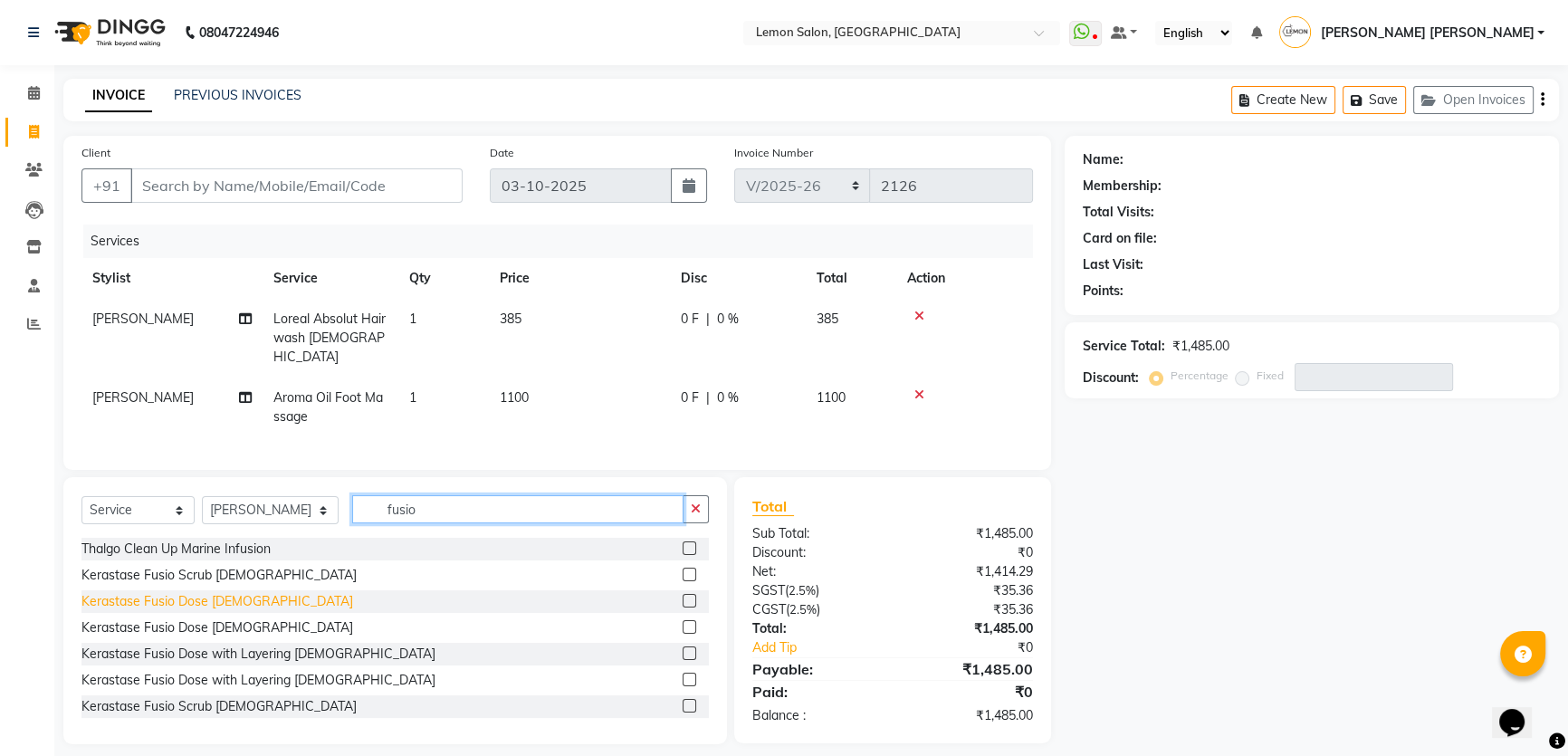
type input "fusio"
click at [237, 594] on div "Kerastase Fusio Dose Male" at bounding box center [217, 602] width 271 height 19
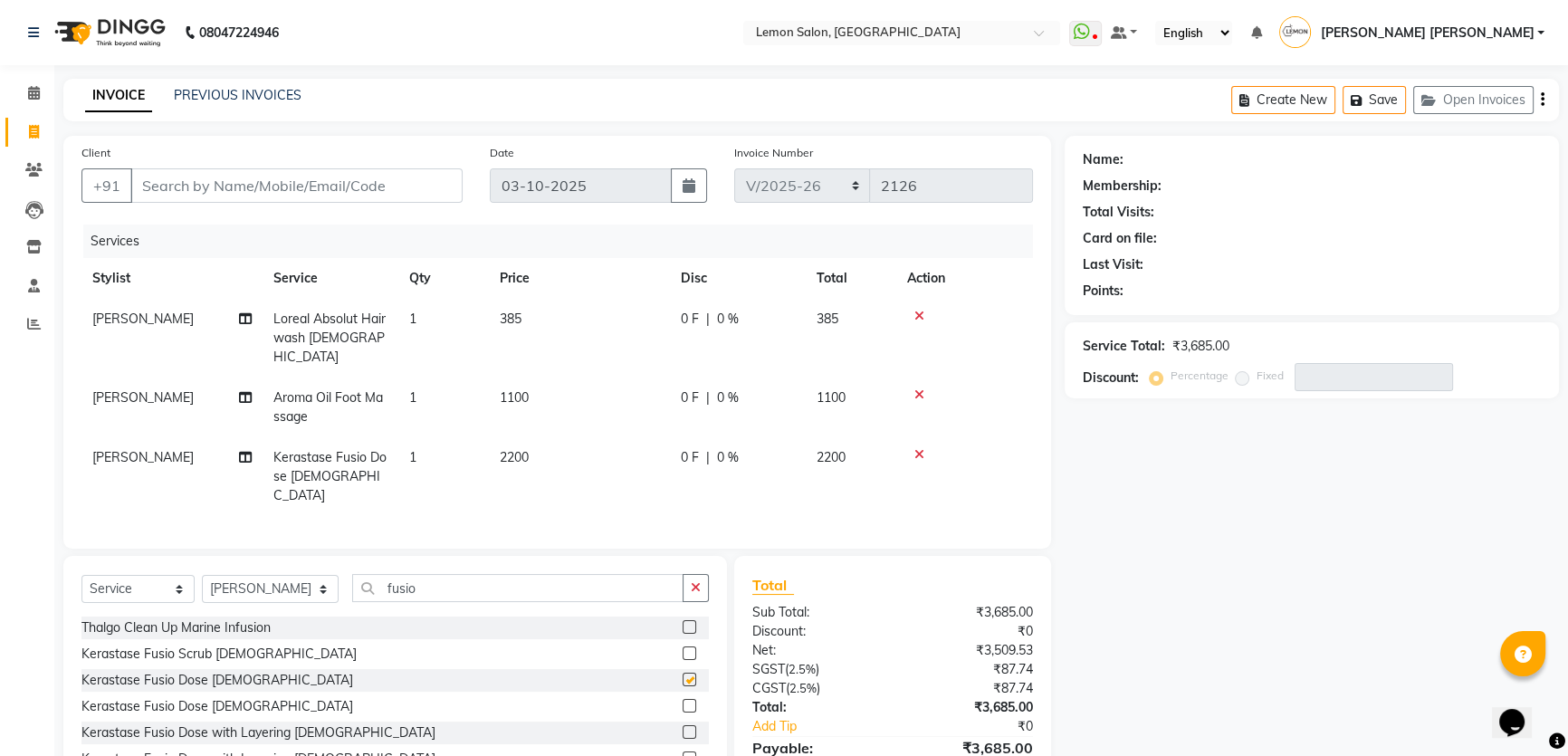
checkbox input "false"
click at [918, 388] on icon at bounding box center [919, 394] width 10 height 13
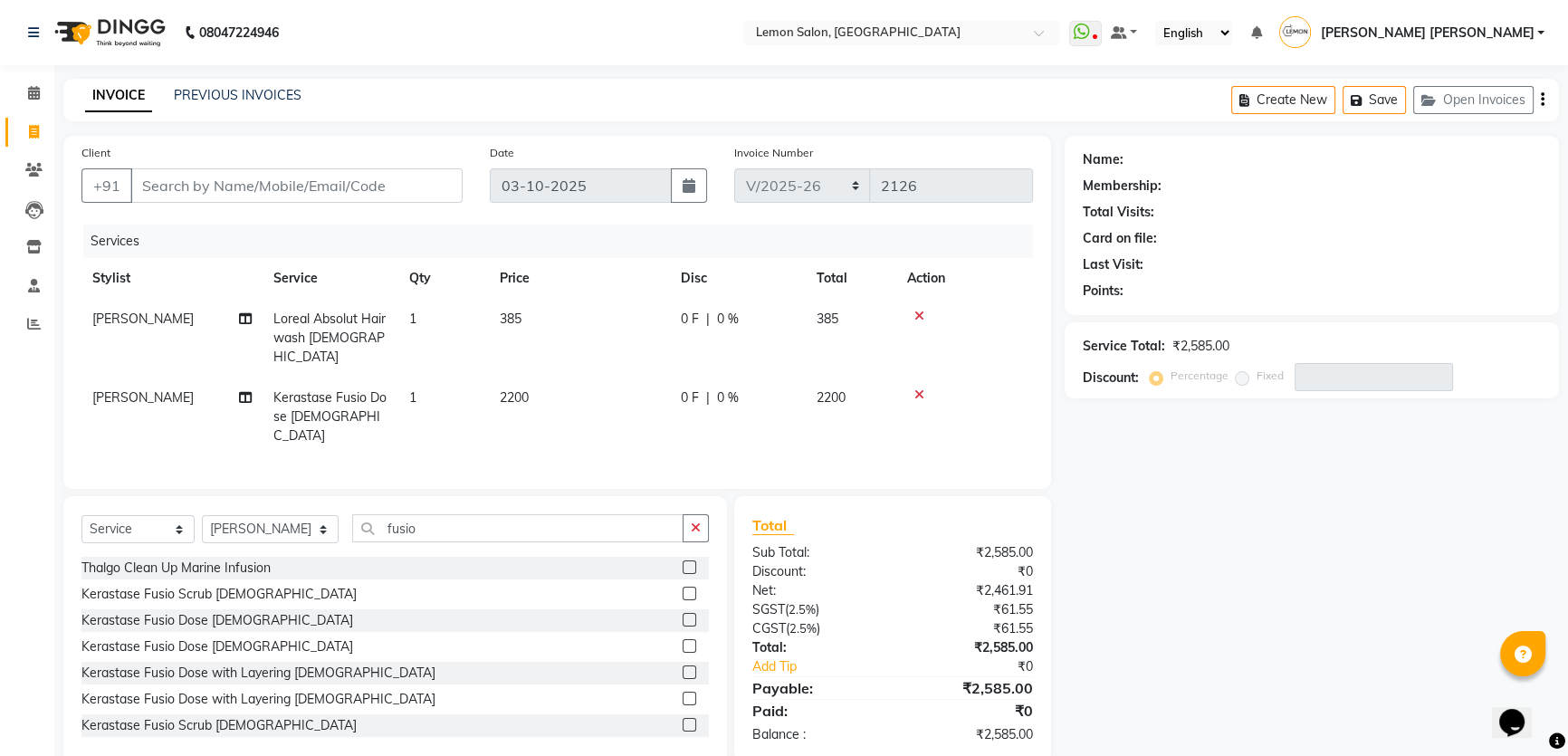
click at [917, 307] on td at bounding box center [964, 338] width 137 height 79
click at [911, 317] on div at bounding box center [965, 315] width 115 height 13
click at [921, 310] on icon at bounding box center [919, 315] width 10 height 13
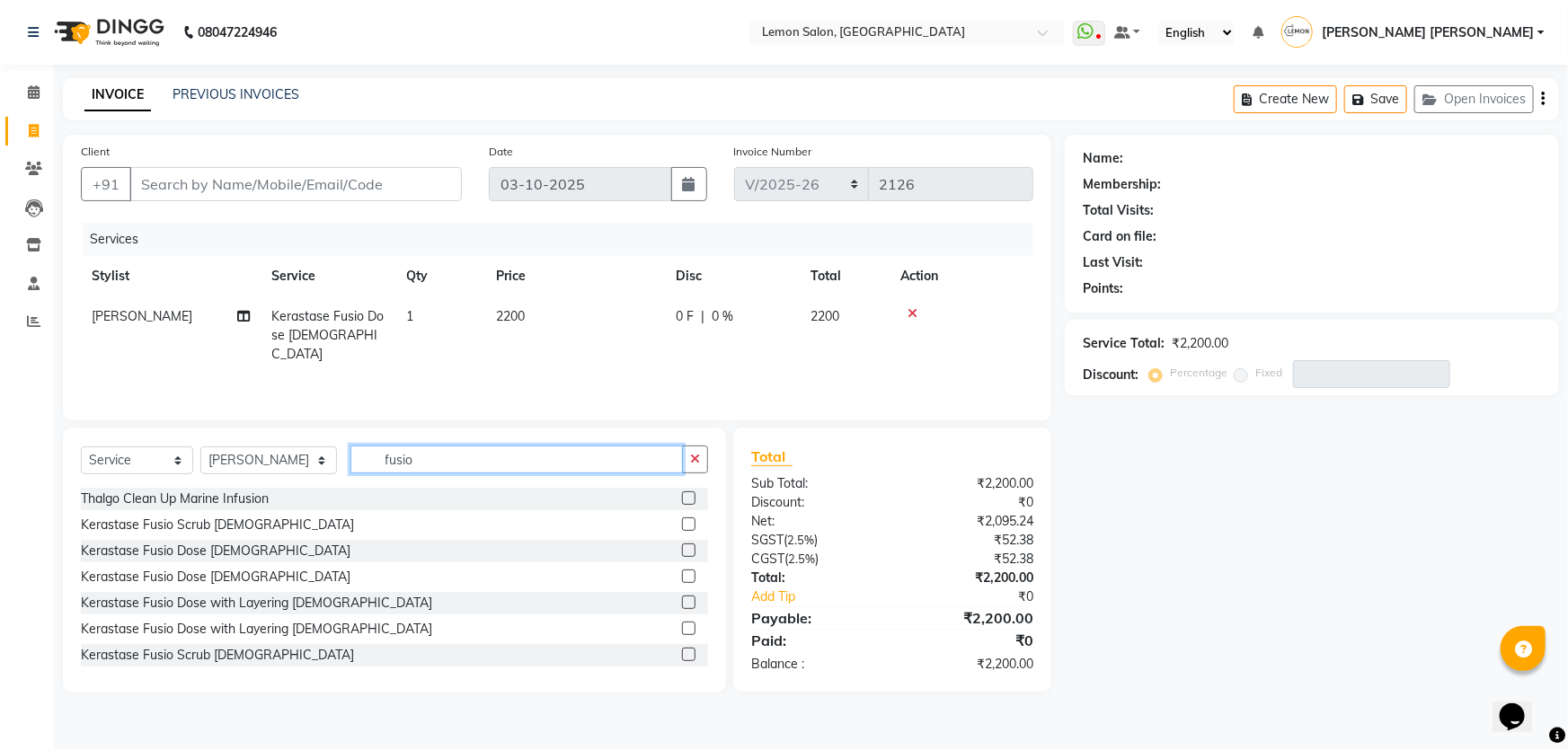
click at [443, 467] on input "fusio" at bounding box center [517, 459] width 333 height 28
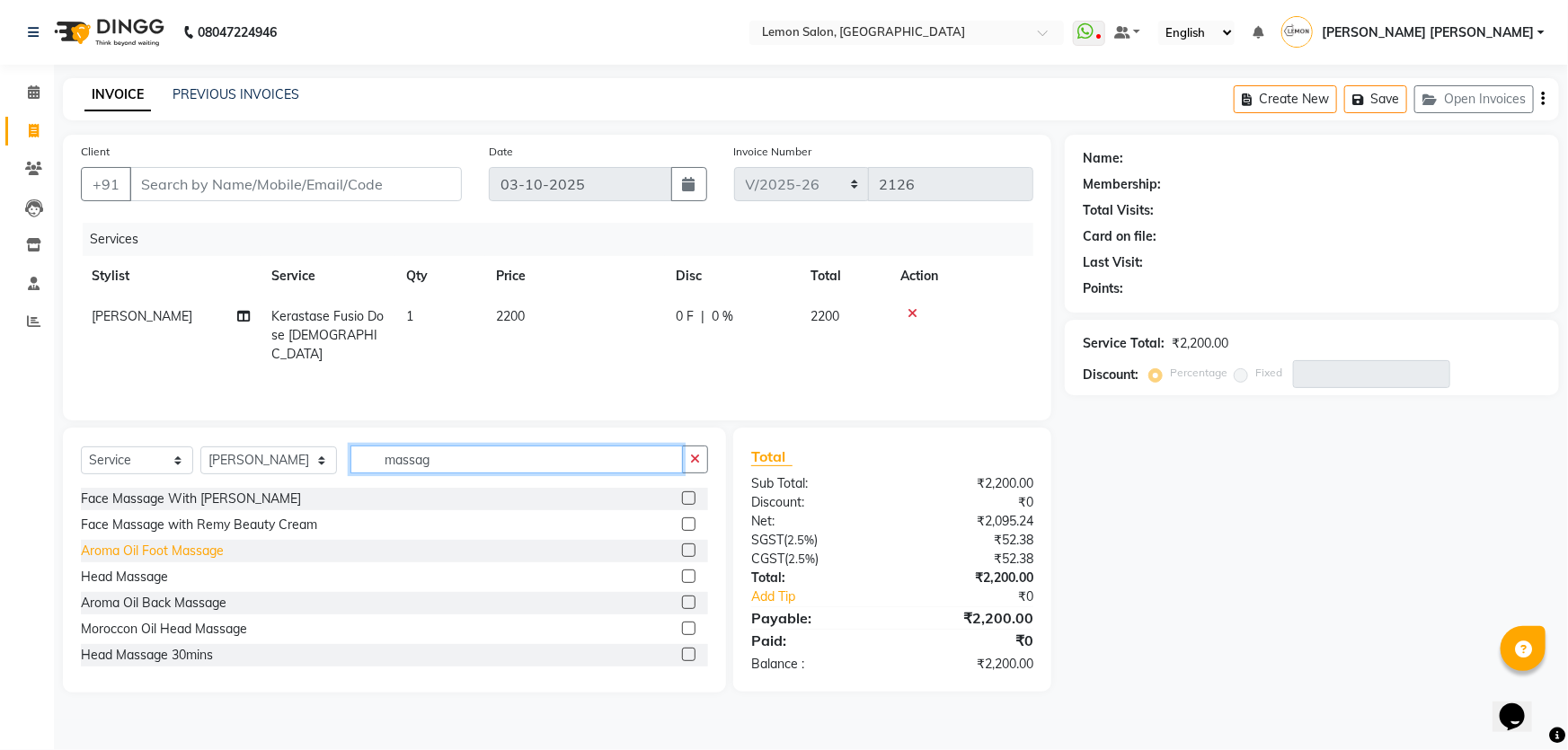
type input "massag"
click at [191, 554] on div "Aroma Oil Foot Massage" at bounding box center [153, 551] width 143 height 19
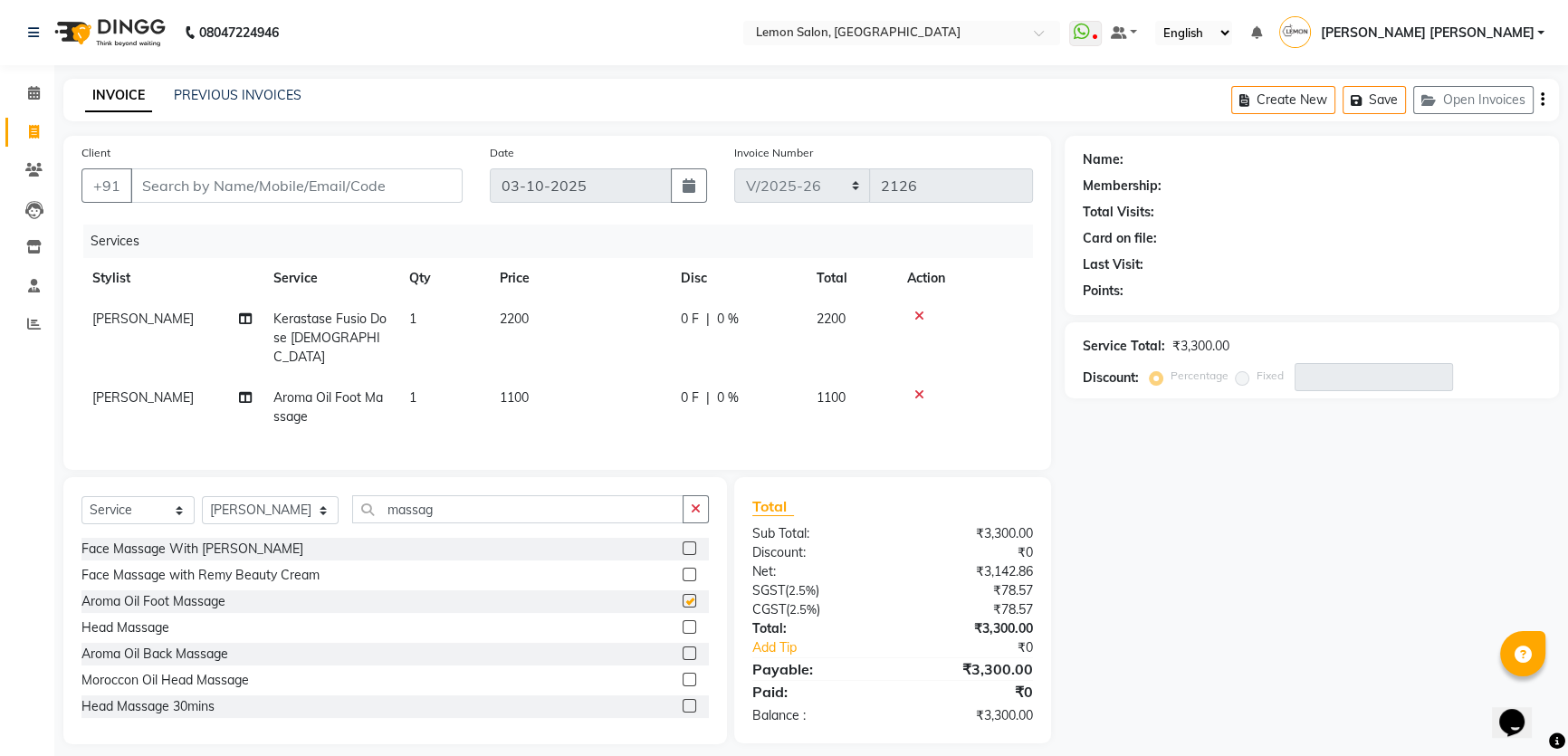
checkbox input "false"
click at [635, 495] on input "massag" at bounding box center [517, 509] width 332 height 28
click at [635, 495] on input "text" at bounding box center [530, 509] width 357 height 28
click at [663, 477] on div "Select Service Product Membership Package Voucher Prepaid Gift Card Select Styl…" at bounding box center [395, 610] width 663 height 268
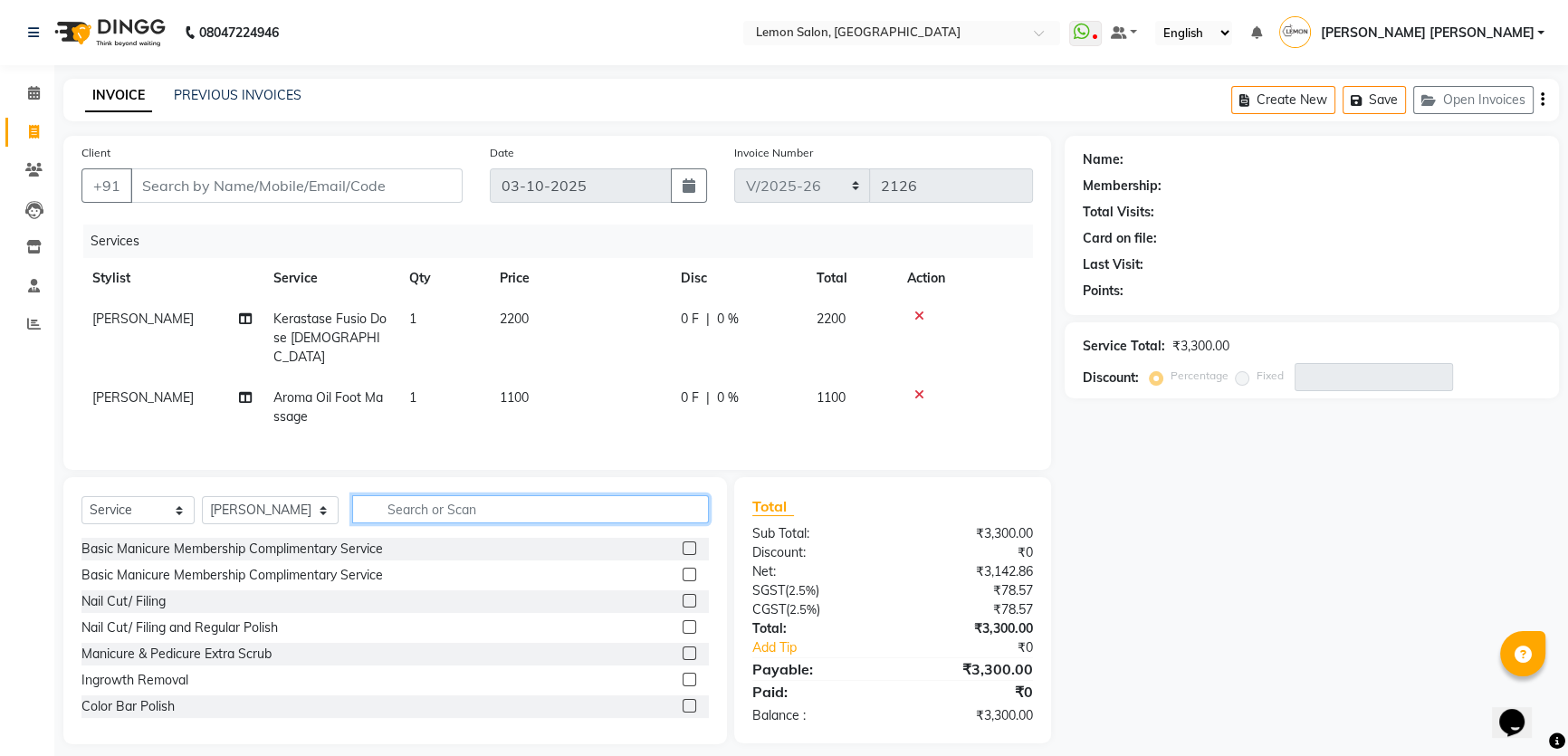
click at [441, 509] on input "text" at bounding box center [530, 509] width 357 height 28
click at [517, 108] on div "INVOICE PREVIOUS INVOICES Create New Save Open Invoices" at bounding box center [811, 100] width 1496 height 43
click at [677, 3] on nav "08047224946 Select Location × Lemon Salon, Mira Road WhatsApp Status ✕ Status: …" at bounding box center [784, 32] width 1568 height 65
click at [915, 316] on icon at bounding box center [919, 315] width 10 height 13
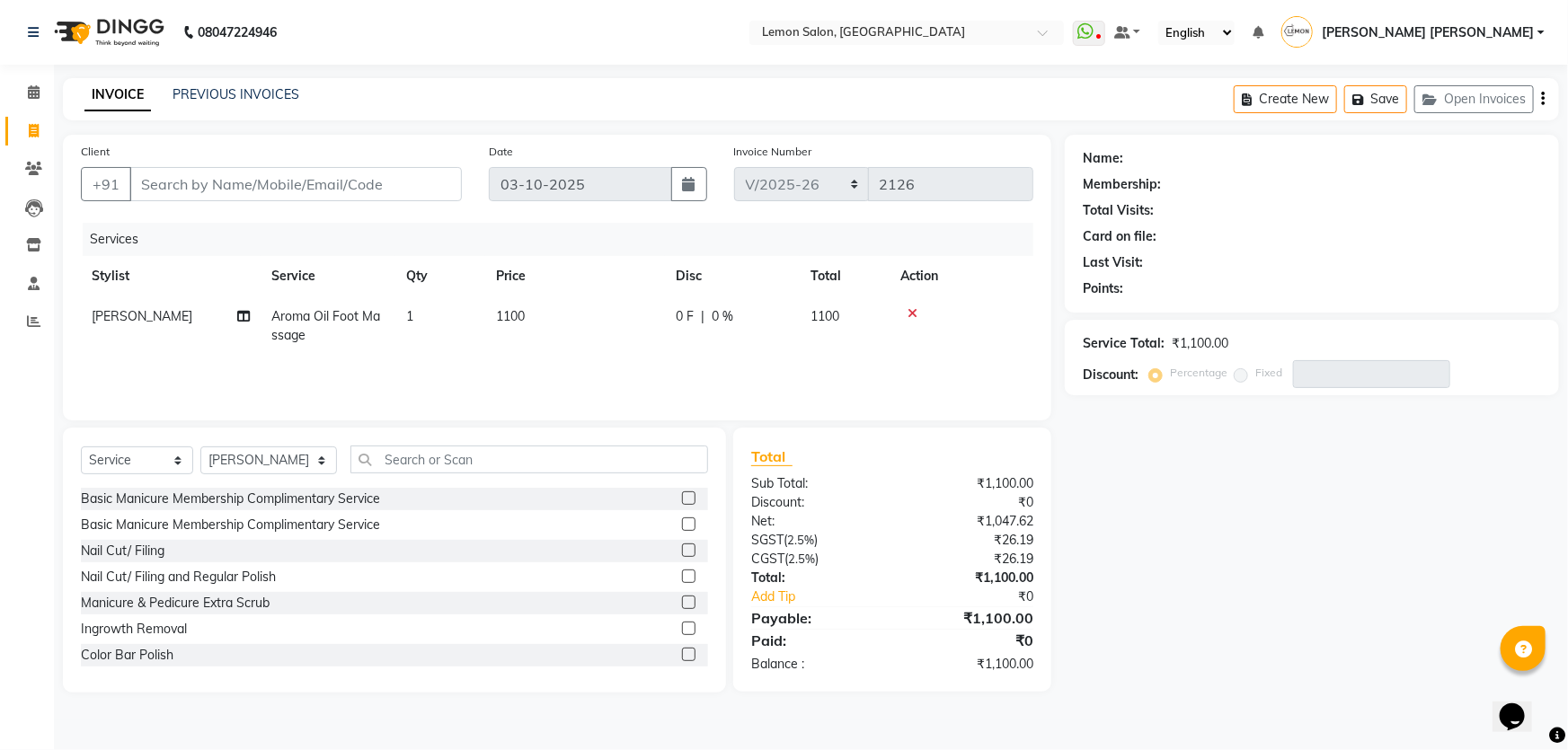
click at [997, 314] on div at bounding box center [962, 313] width 123 height 13
click at [378, 463] on input "text" at bounding box center [529, 459] width 358 height 28
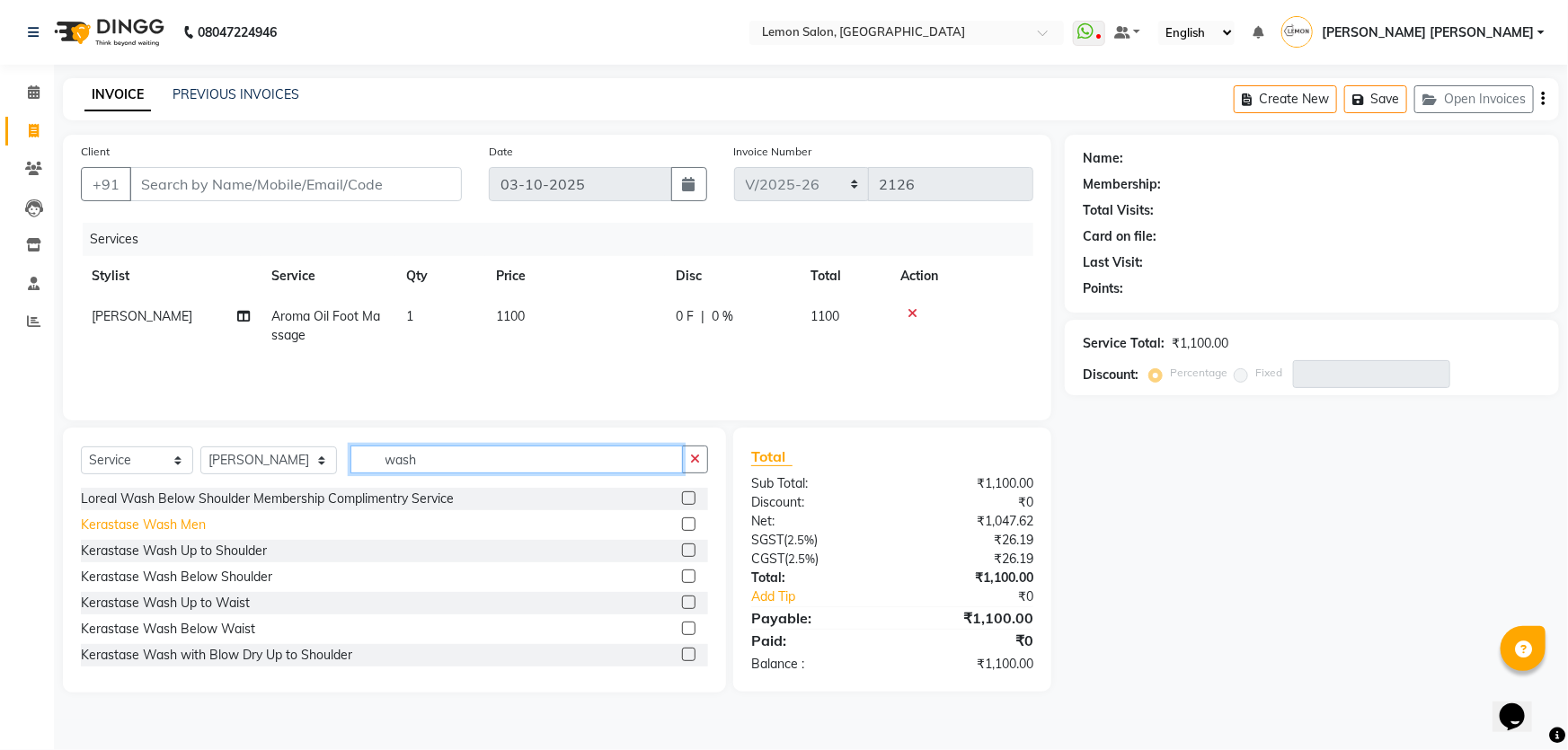
type input "wash"
click at [167, 525] on div "Kerastase Wash Men" at bounding box center [143, 525] width 125 height 19
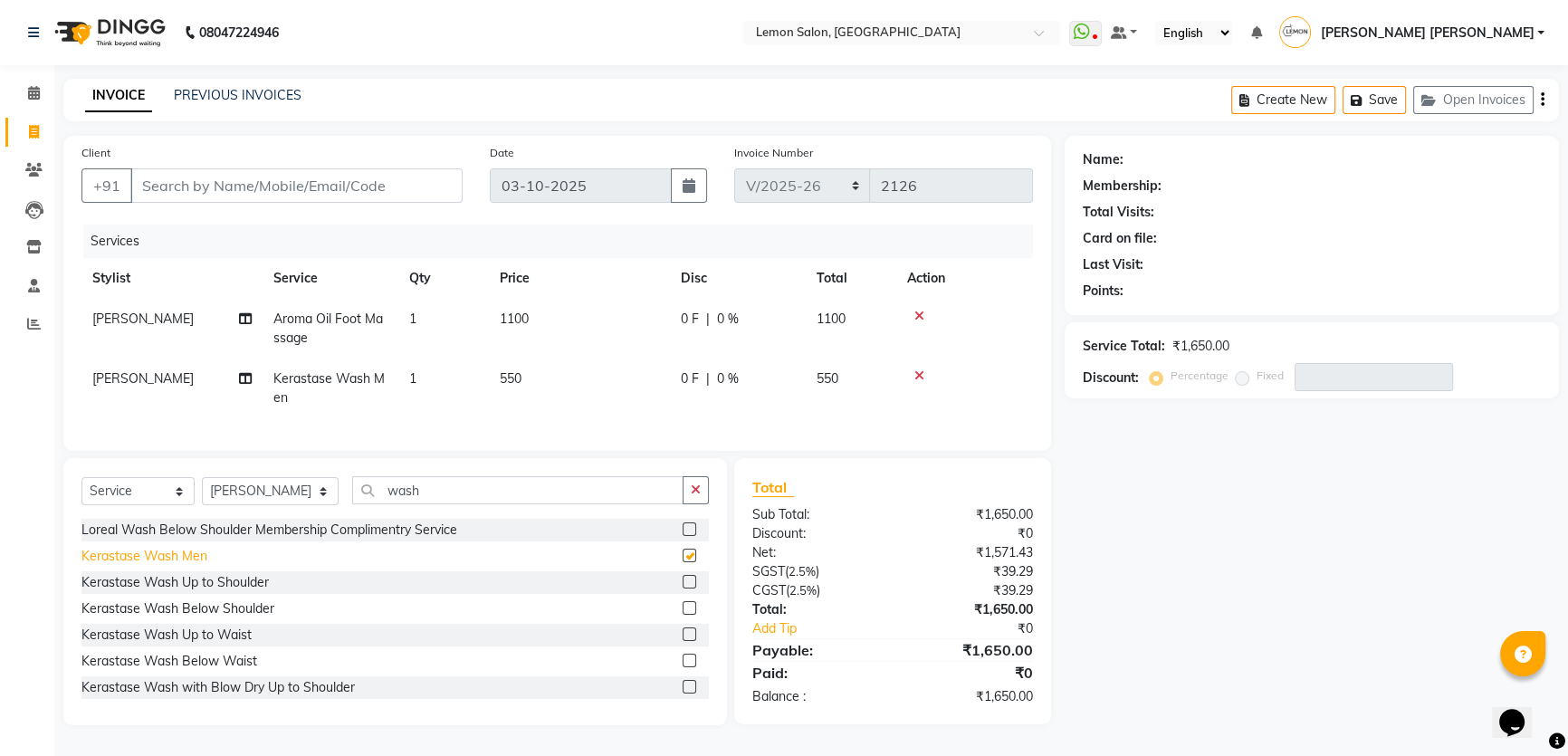
checkbox input "false"
click at [298, 386] on span "Kerastase Wash Men" at bounding box center [329, 388] width 111 height 35
select select "30692"
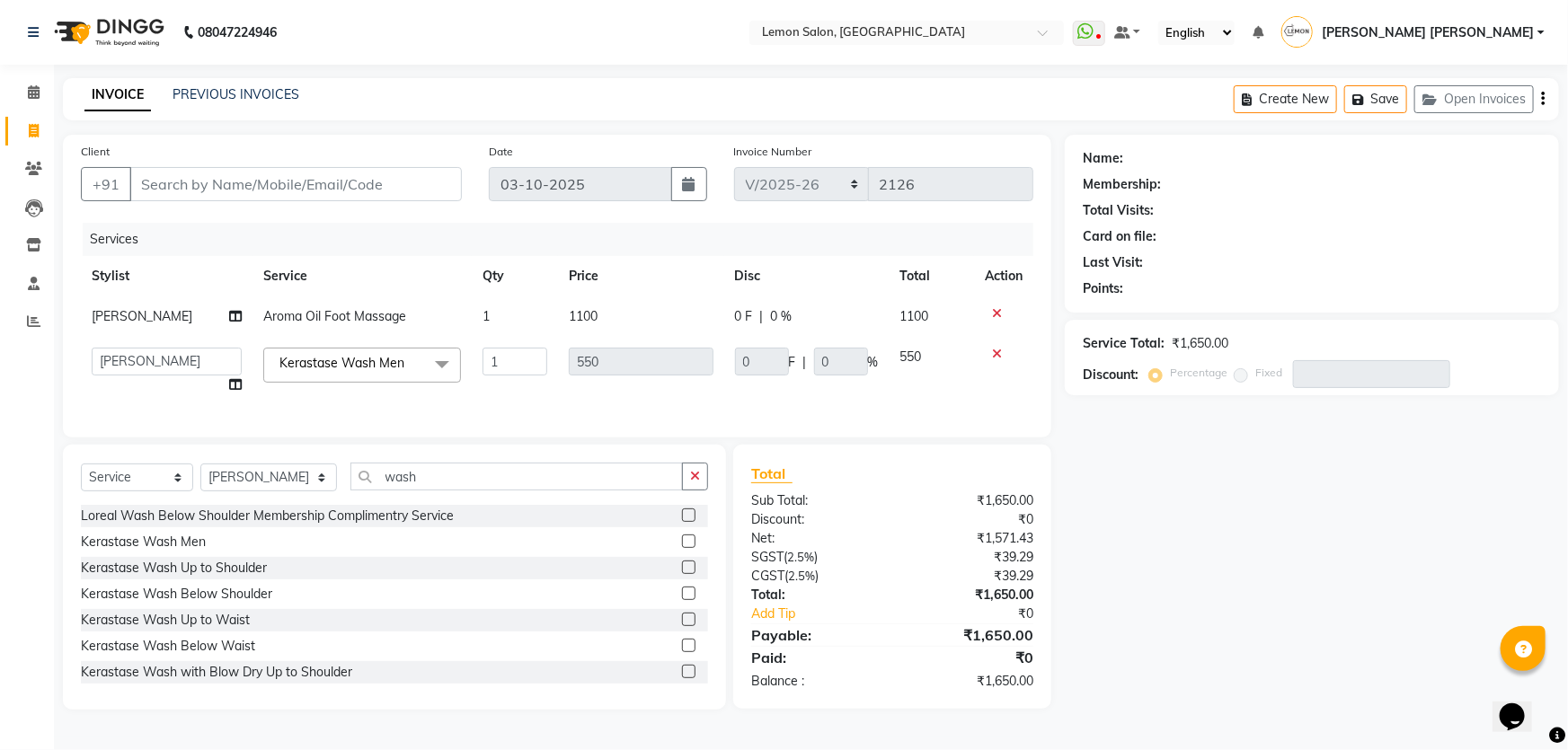
click at [314, 377] on span "Kerastase Wash Men x" at bounding box center [362, 365] width 198 height 35
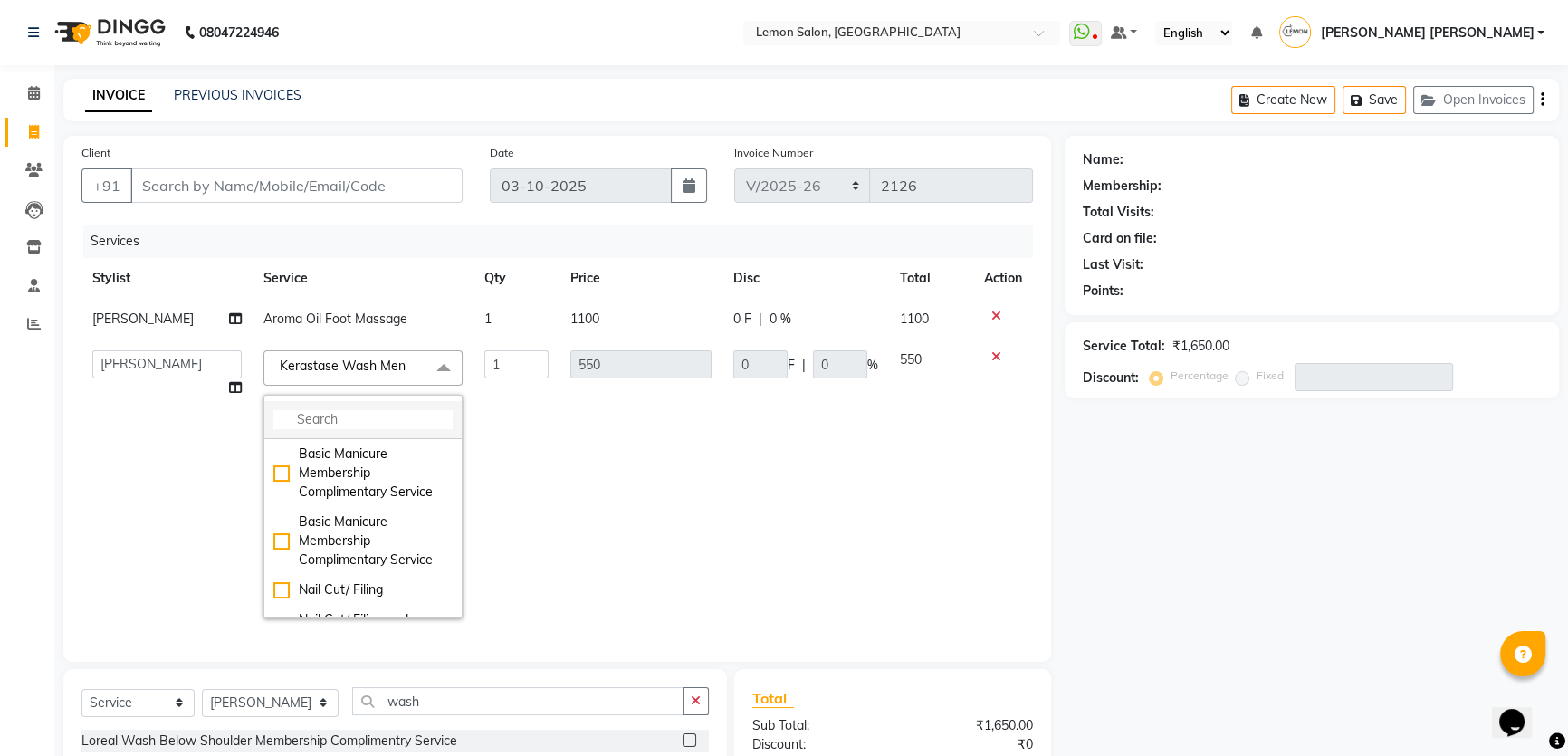
click at [371, 421] on input "multiselect-search" at bounding box center [363, 420] width 179 height 19
type input "lorea"
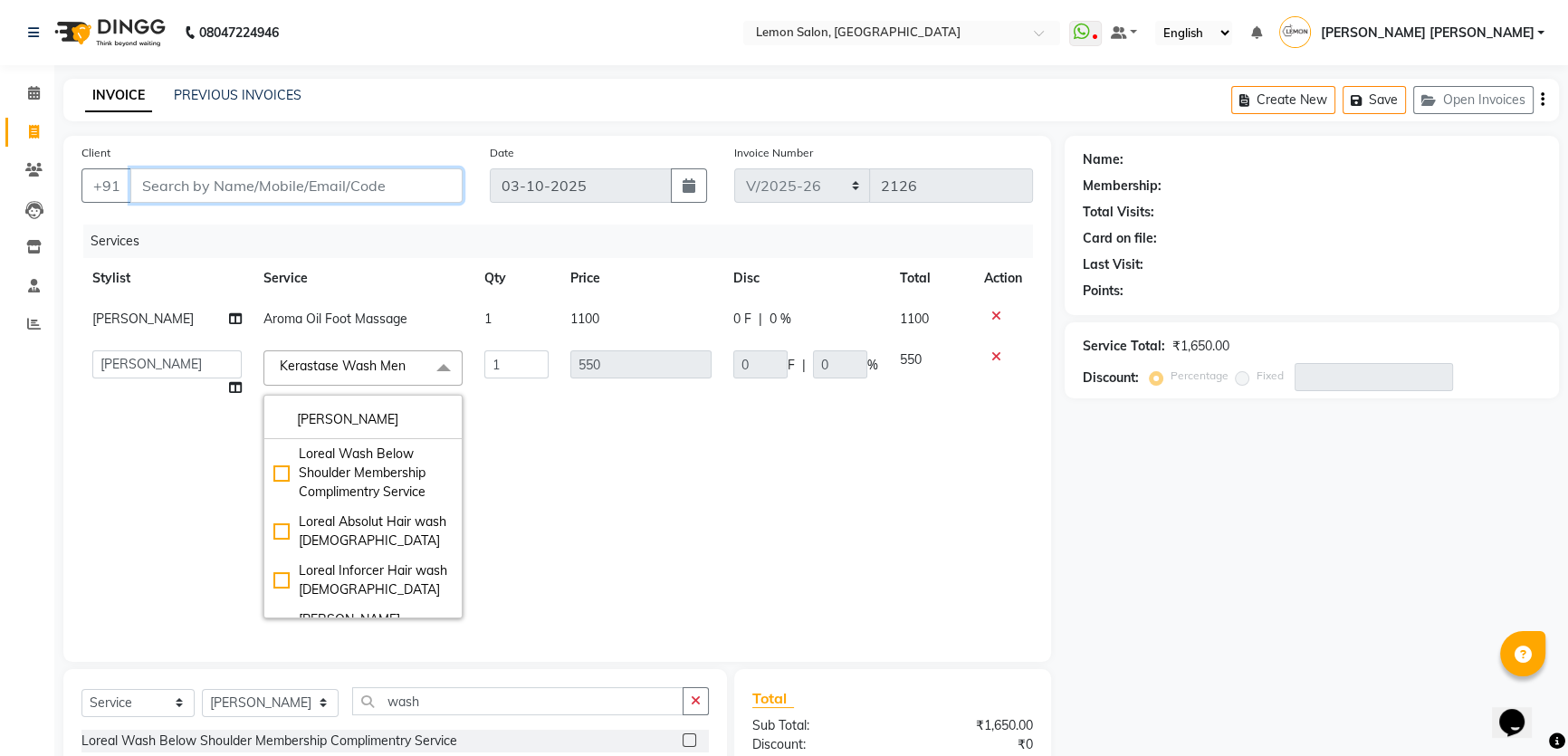
click at [281, 180] on input "Client" at bounding box center [297, 185] width 333 height 34
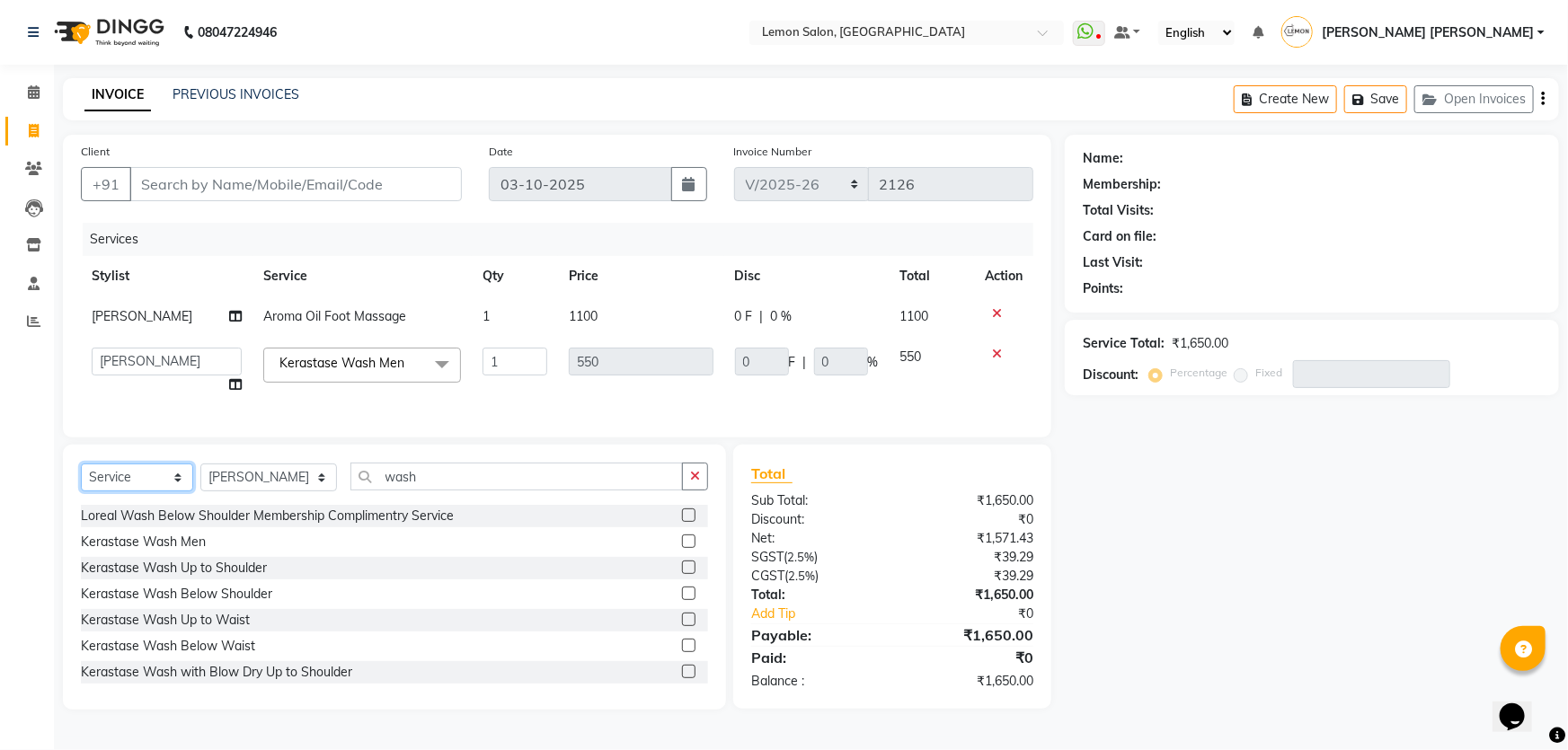
drag, startPoint x: 142, startPoint y: 478, endPoint x: 138, endPoint y: 486, distance: 8.9
click at [142, 478] on select "Select Service Product Membership Package Voucher Prepaid Gift Card" at bounding box center [137, 477] width 112 height 28
select select "product"
click at [81, 476] on select "Select Service Product Membership Package Voucher Prepaid Gift Card" at bounding box center [137, 477] width 112 height 28
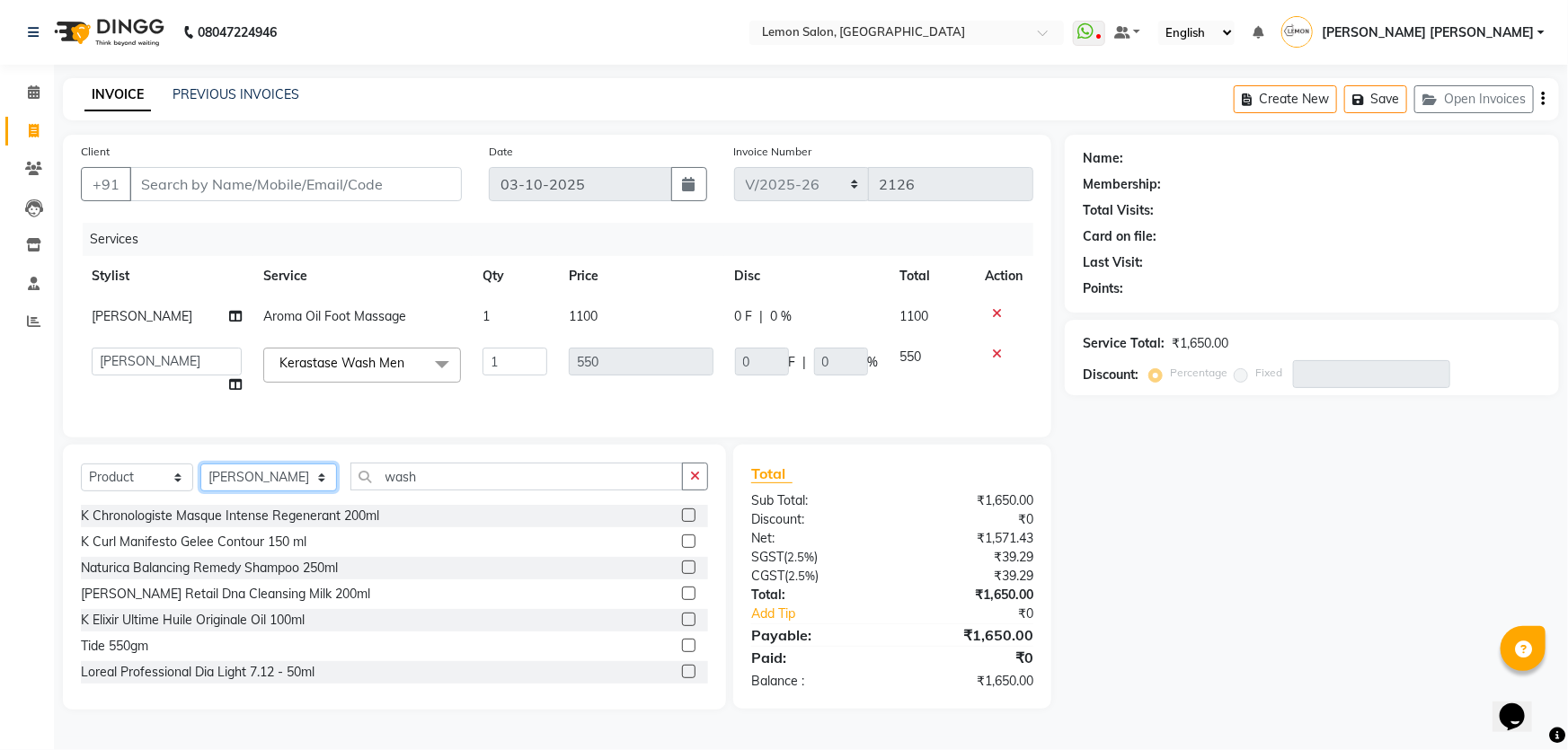
click at [286, 491] on select "Select Stylist Adnan Shaikh Anamta Sayyed Apoorva Ssankar Arshad Shaikh DC Imra…" at bounding box center [268, 477] width 136 height 28
select select "79959"
click at [201, 476] on select "Select Stylist Adnan Shaikh Anamta Sayyed Apoorva Ssankar Arshad Shaikh DC Imra…" at bounding box center [268, 477] width 136 height 28
click at [479, 477] on input "wash" at bounding box center [517, 476] width 333 height 28
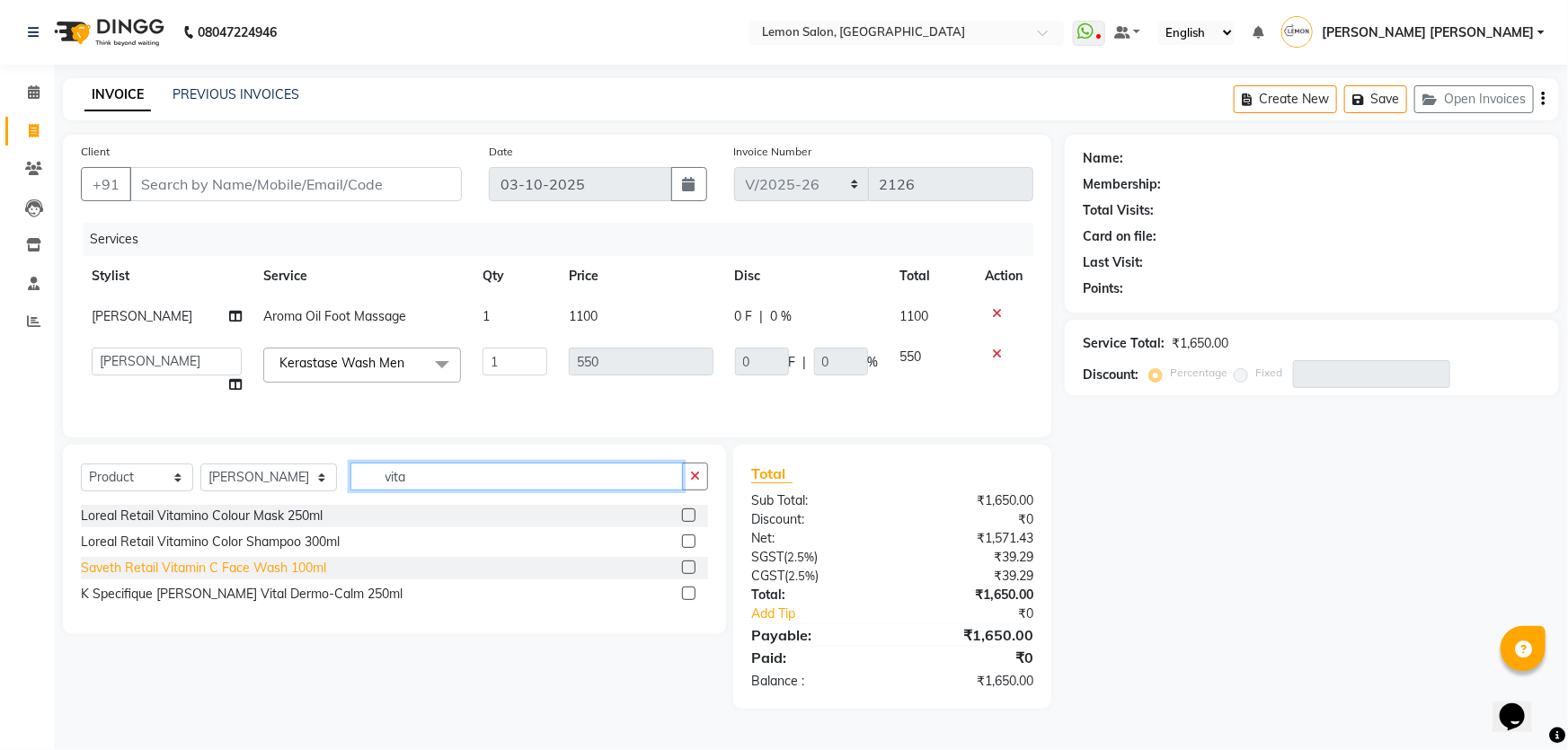
type input "vita"
click at [267, 577] on div "Saveth Retail Vitamin C Face Wash 100ml" at bounding box center [204, 569] width 245 height 19
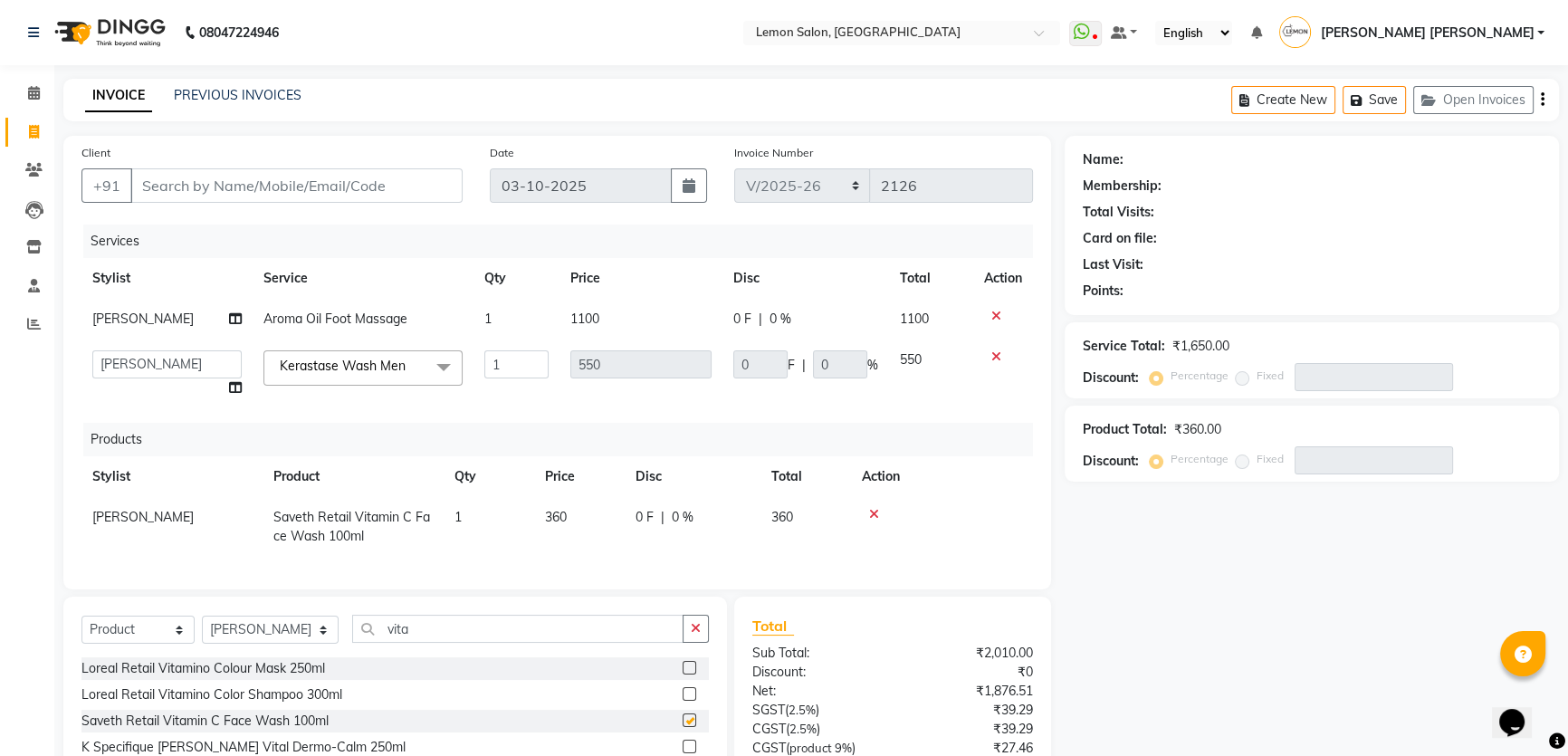
checkbox input "false"
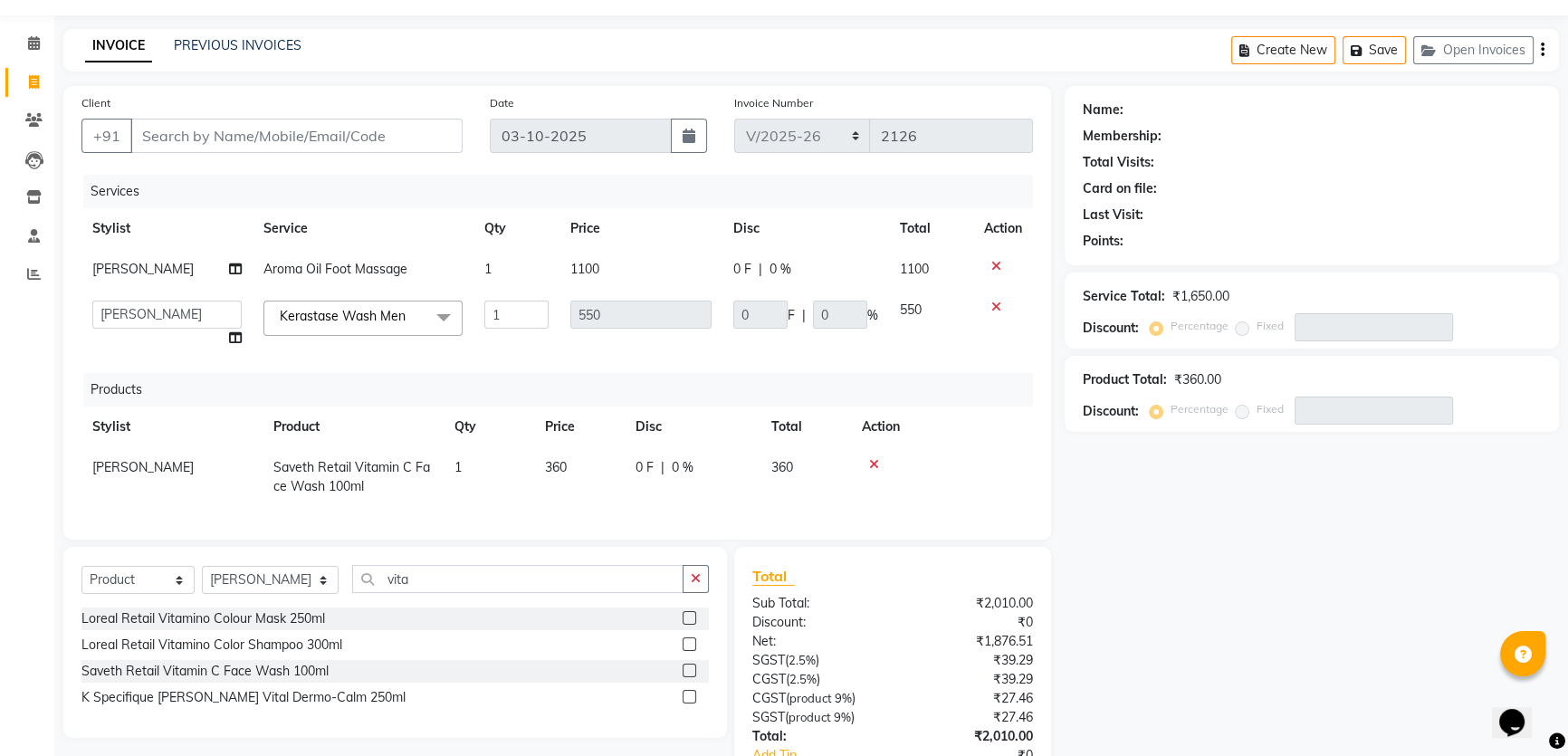
scroll to position [163, 0]
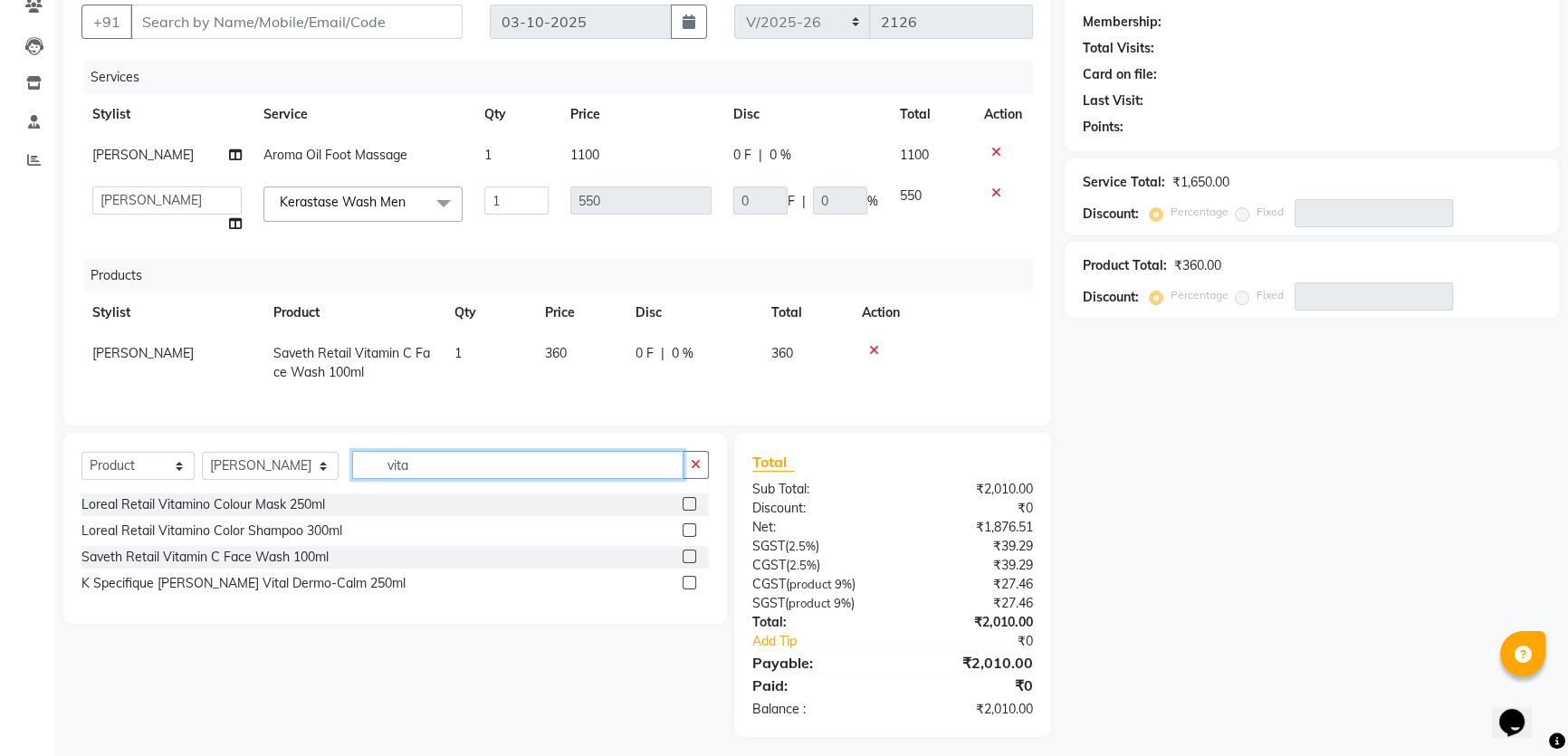
click at [399, 479] on input "vita" at bounding box center [517, 465] width 332 height 28
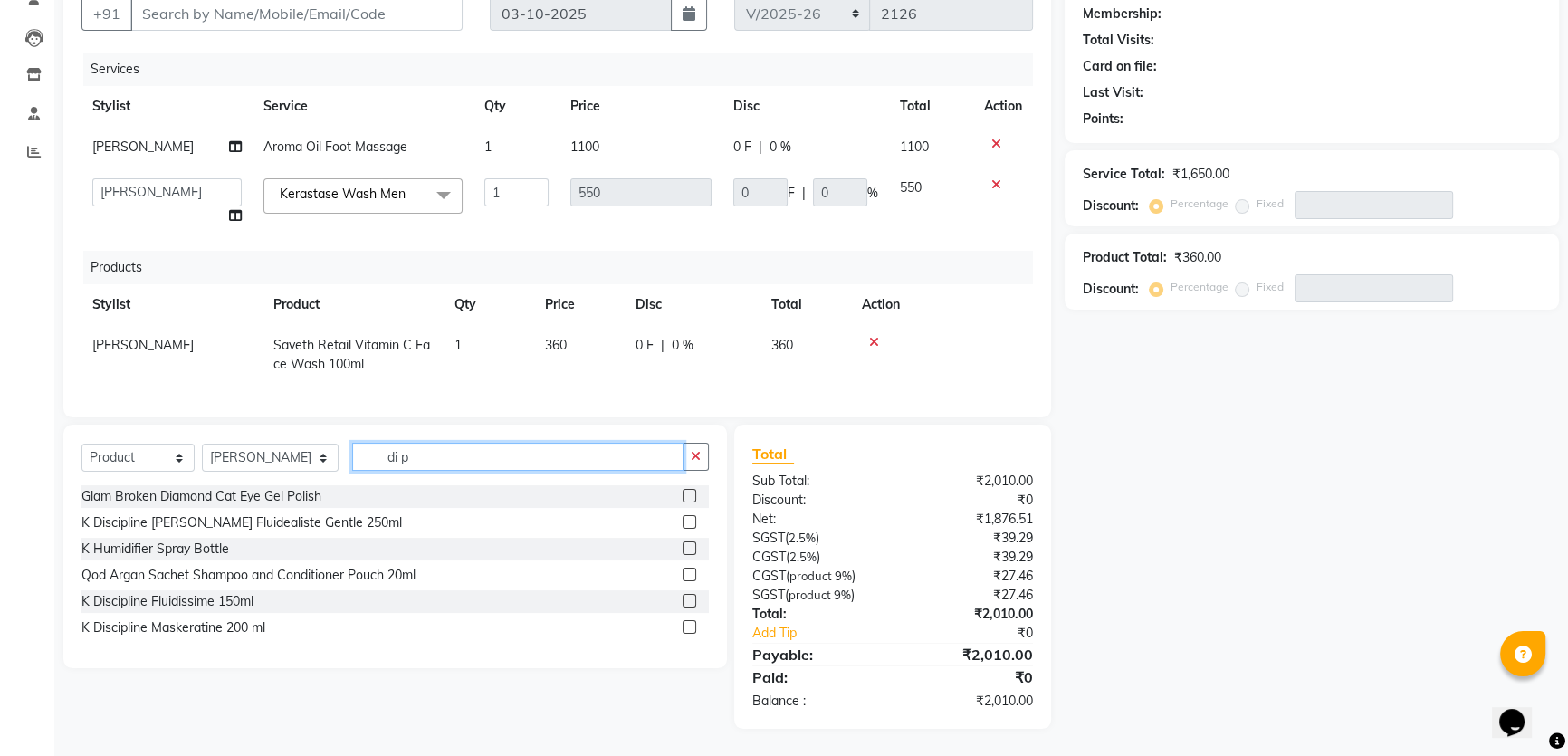
scroll to position [185, 0]
click at [406, 467] on input "di p" at bounding box center [517, 456] width 332 height 28
click at [407, 448] on input "di p" at bounding box center [517, 456] width 332 height 28
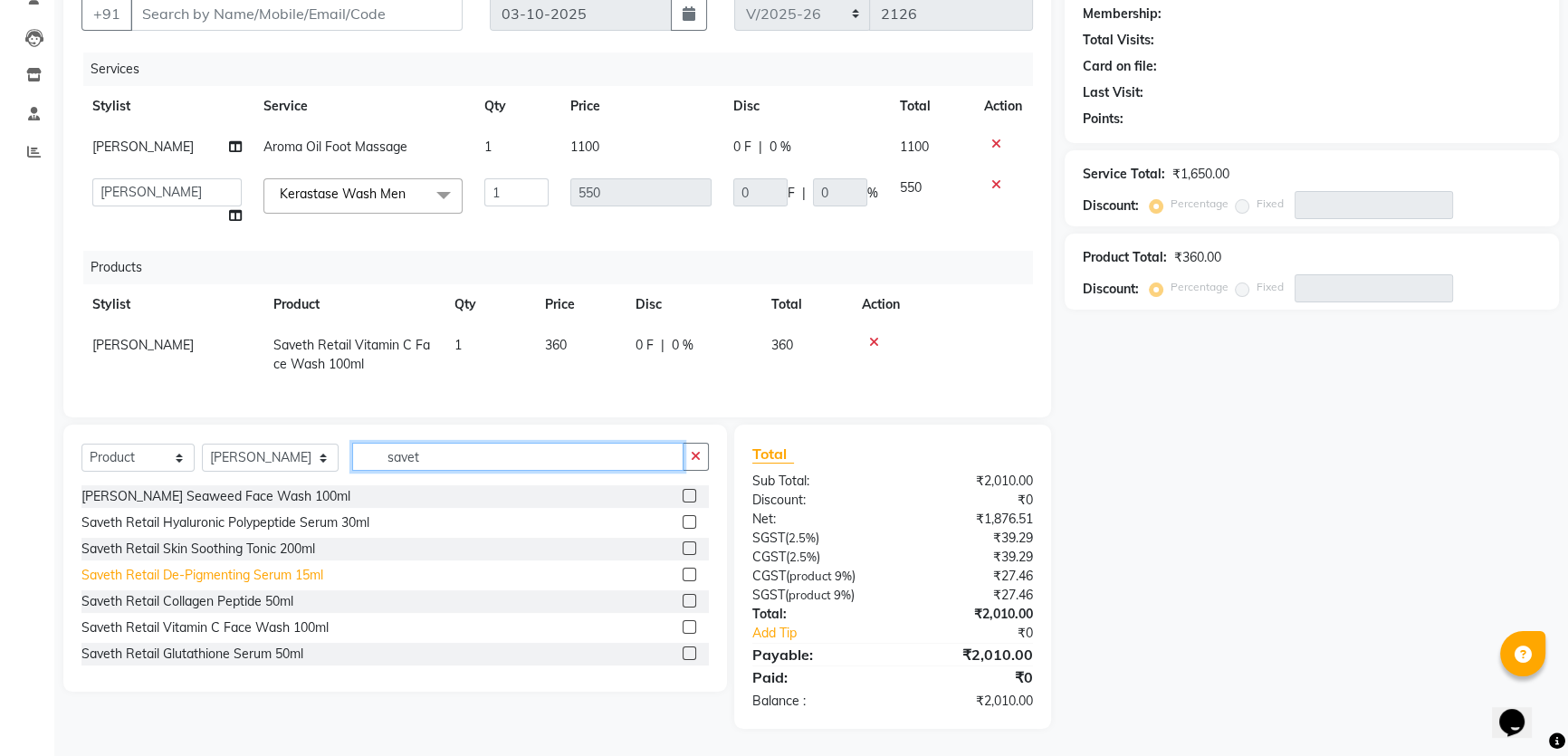
type input "savet"
click at [198, 570] on div "Saveth Retail De-Pigmenting Serum 15ml" at bounding box center [202, 576] width 242 height 19
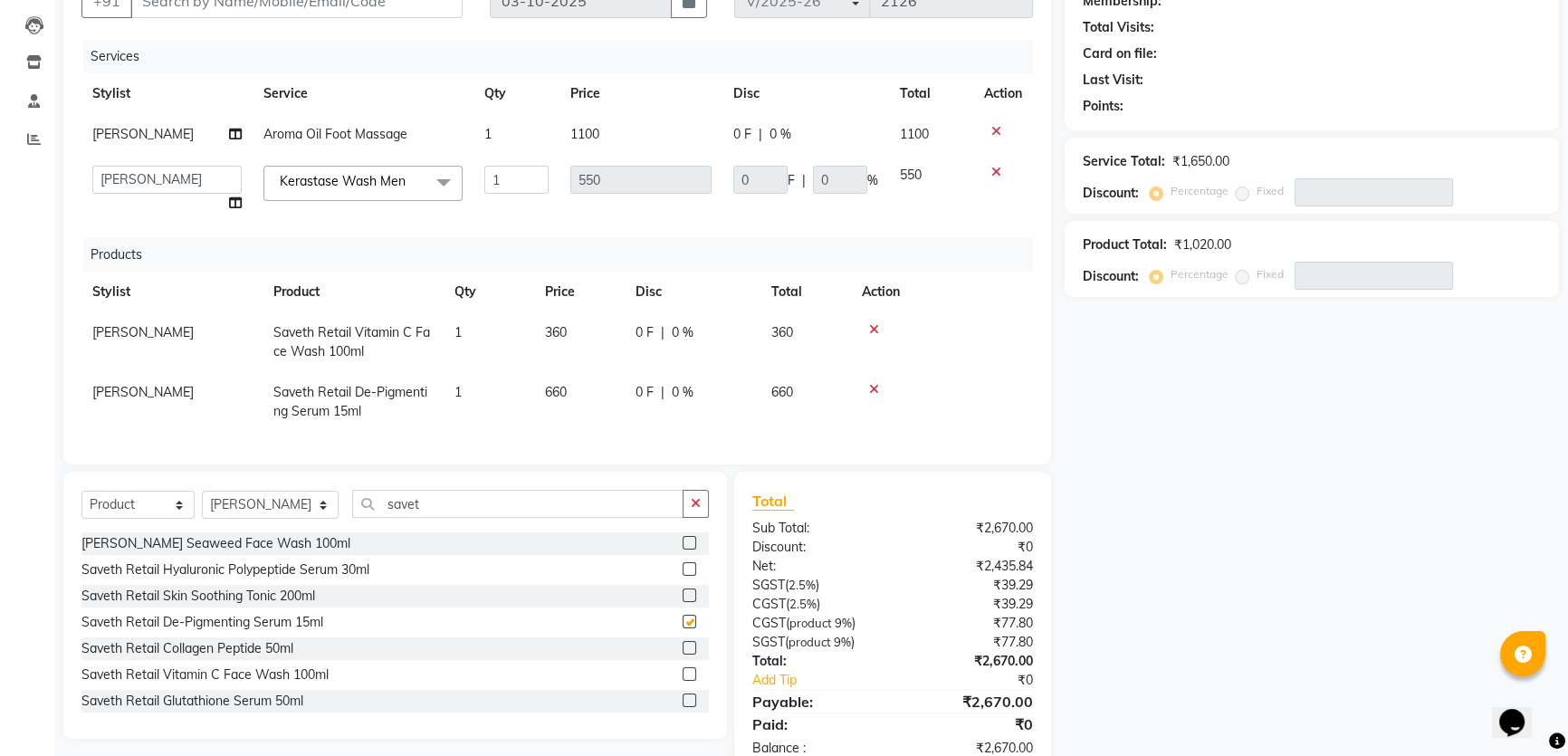
checkbox input "false"
click at [430, 517] on input "savet" at bounding box center [517, 504] width 332 height 28
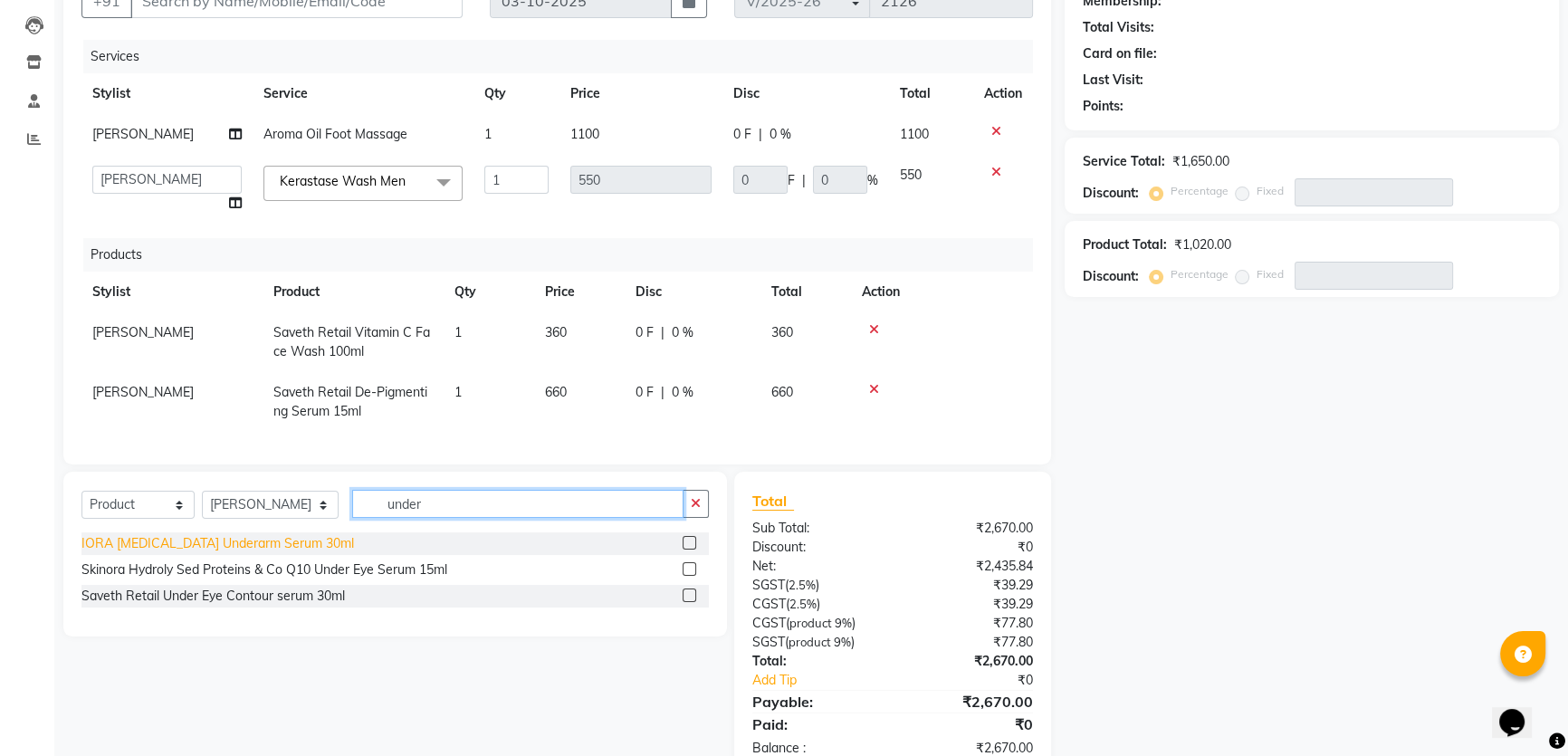
type input "under"
click at [216, 554] on div "IORA Prebiotic Underarm Serum 30ml" at bounding box center [218, 544] width 272 height 19
checkbox input "false"
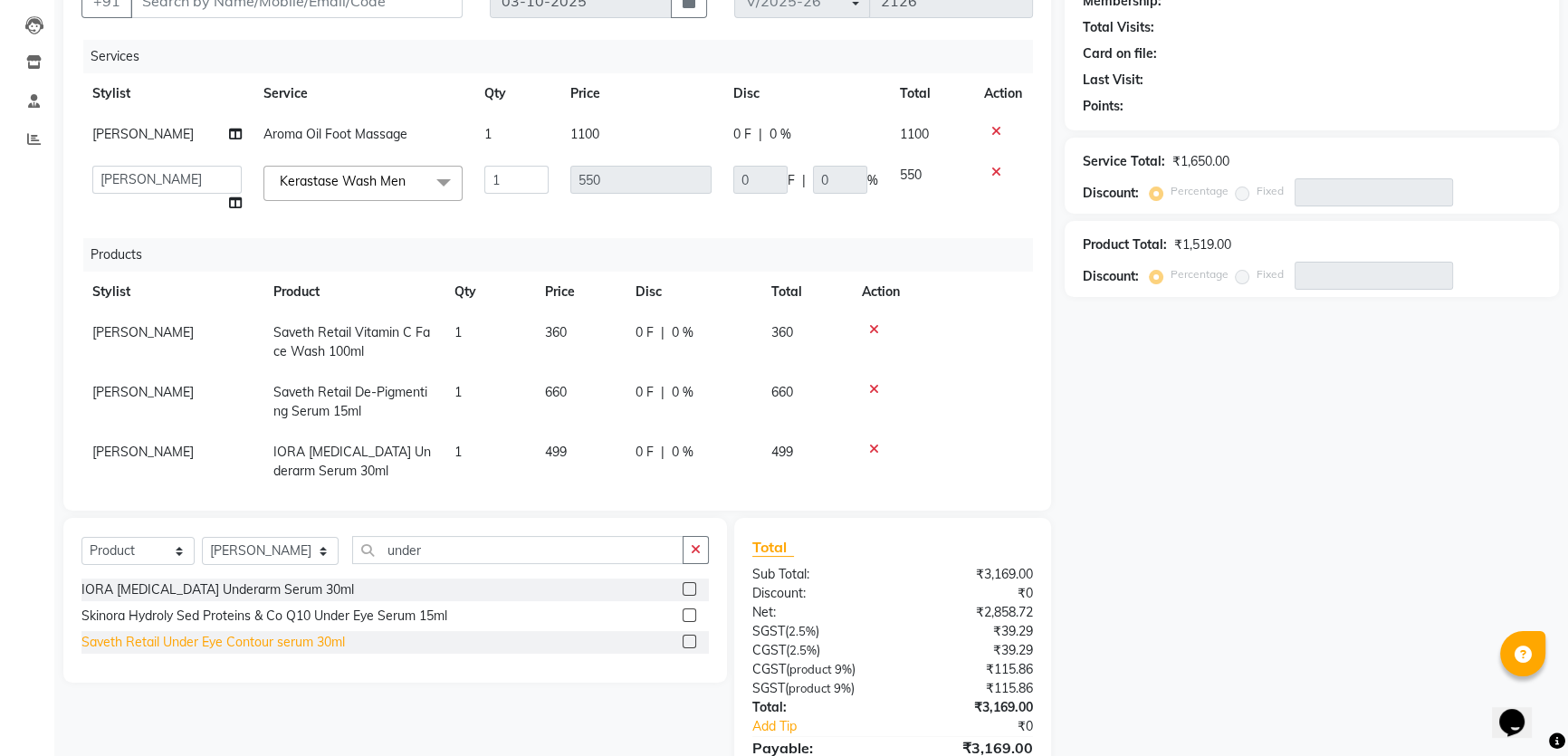
click at [186, 647] on div "Saveth Retail Under Eye Contour serum 30ml" at bounding box center [213, 643] width 264 height 19
checkbox input "false"
click at [872, 449] on icon at bounding box center [873, 449] width 10 height 13
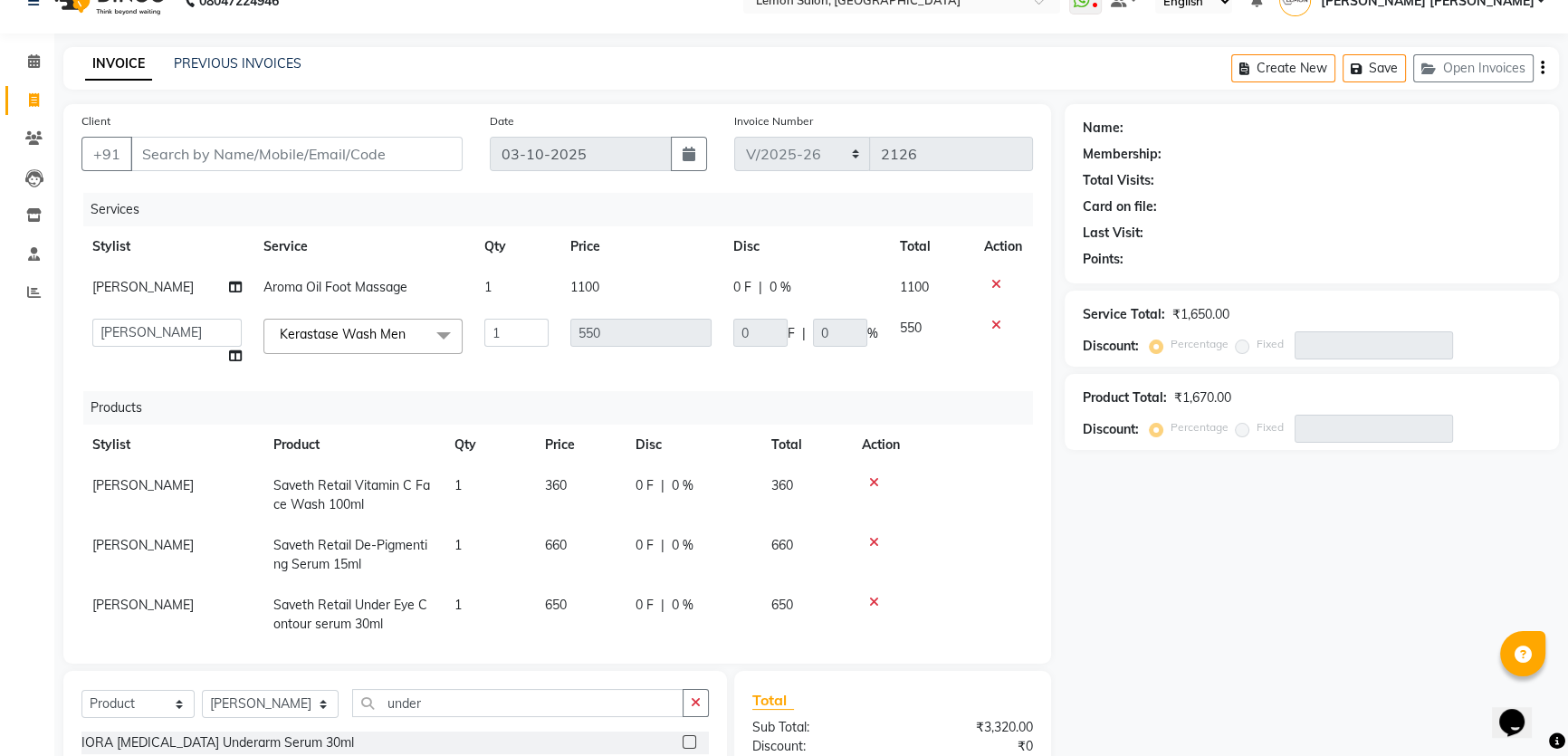
scroll to position [25, 0]
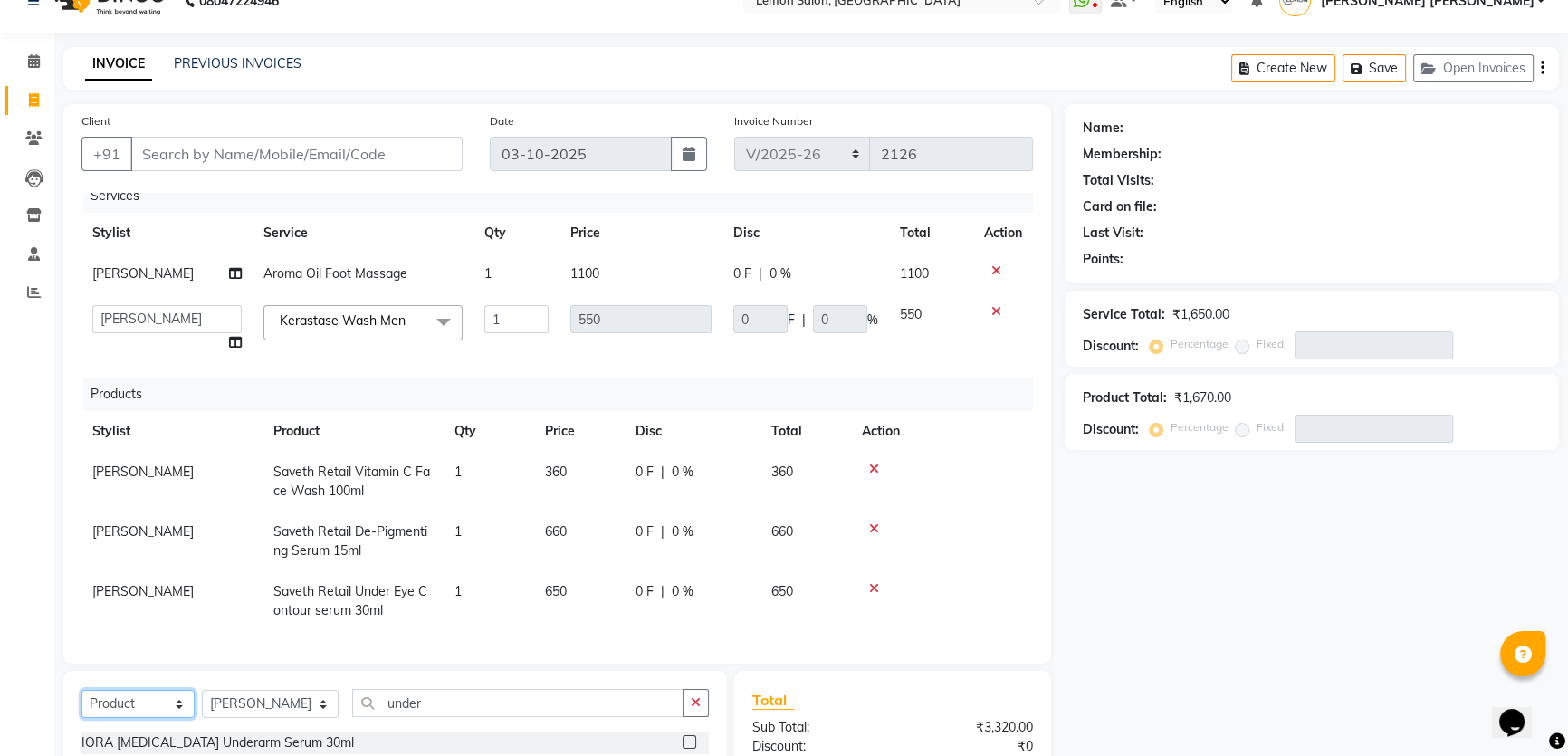
click at [125, 715] on select "Select Service Product Membership Package Voucher Prepaid Gift Card" at bounding box center [138, 703] width 113 height 28
select select "membership"
click at [82, 690] on select "Select Service Product Membership Package Voucher Prepaid Gift Card" at bounding box center [138, 703] width 113 height 28
click at [408, 346] on td "Kerastase Wash Men x Basic Manicure Membership Complimentary Service Basic Mani…" at bounding box center [363, 328] width 221 height 69
click at [991, 306] on icon at bounding box center [996, 311] width 10 height 13
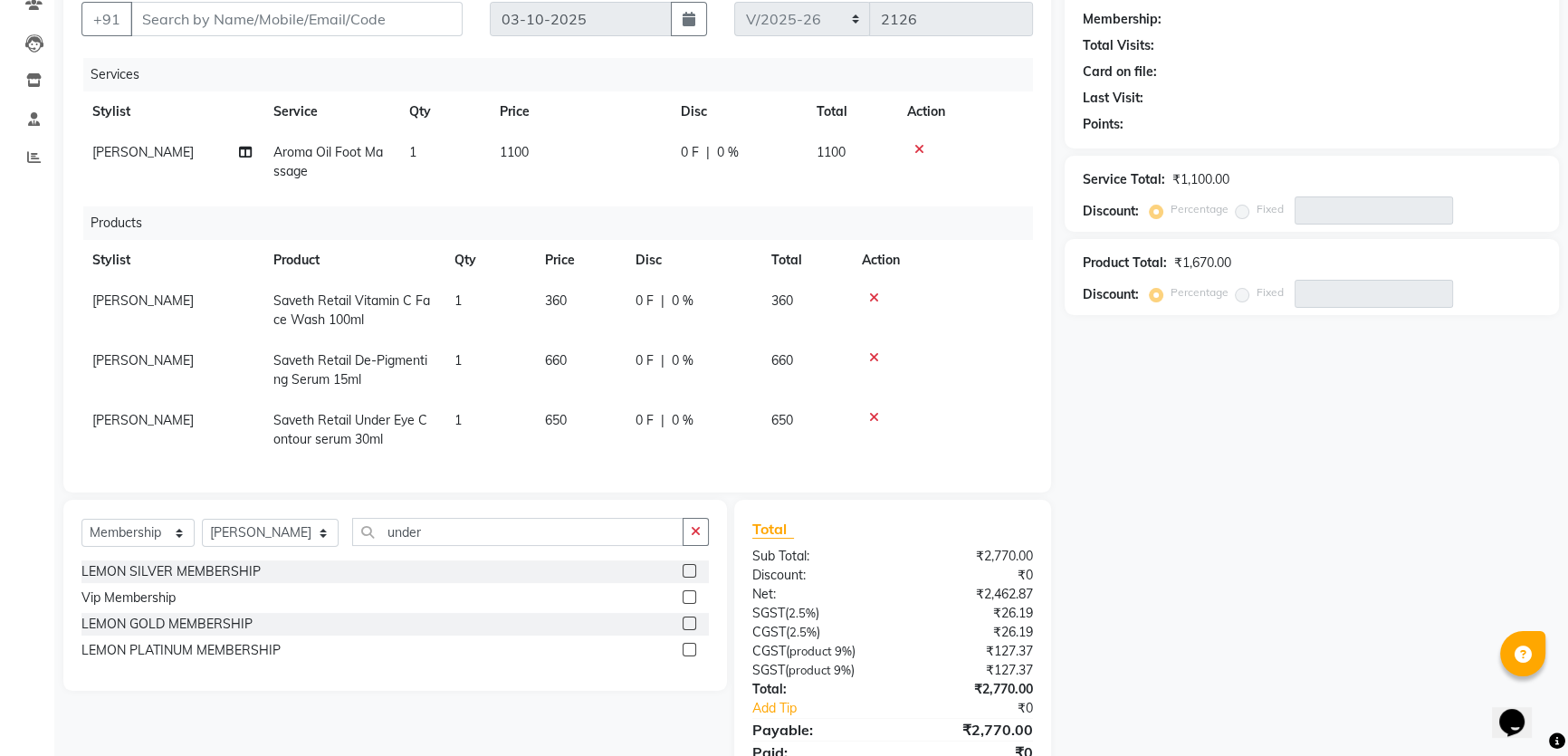
scroll to position [255, 0]
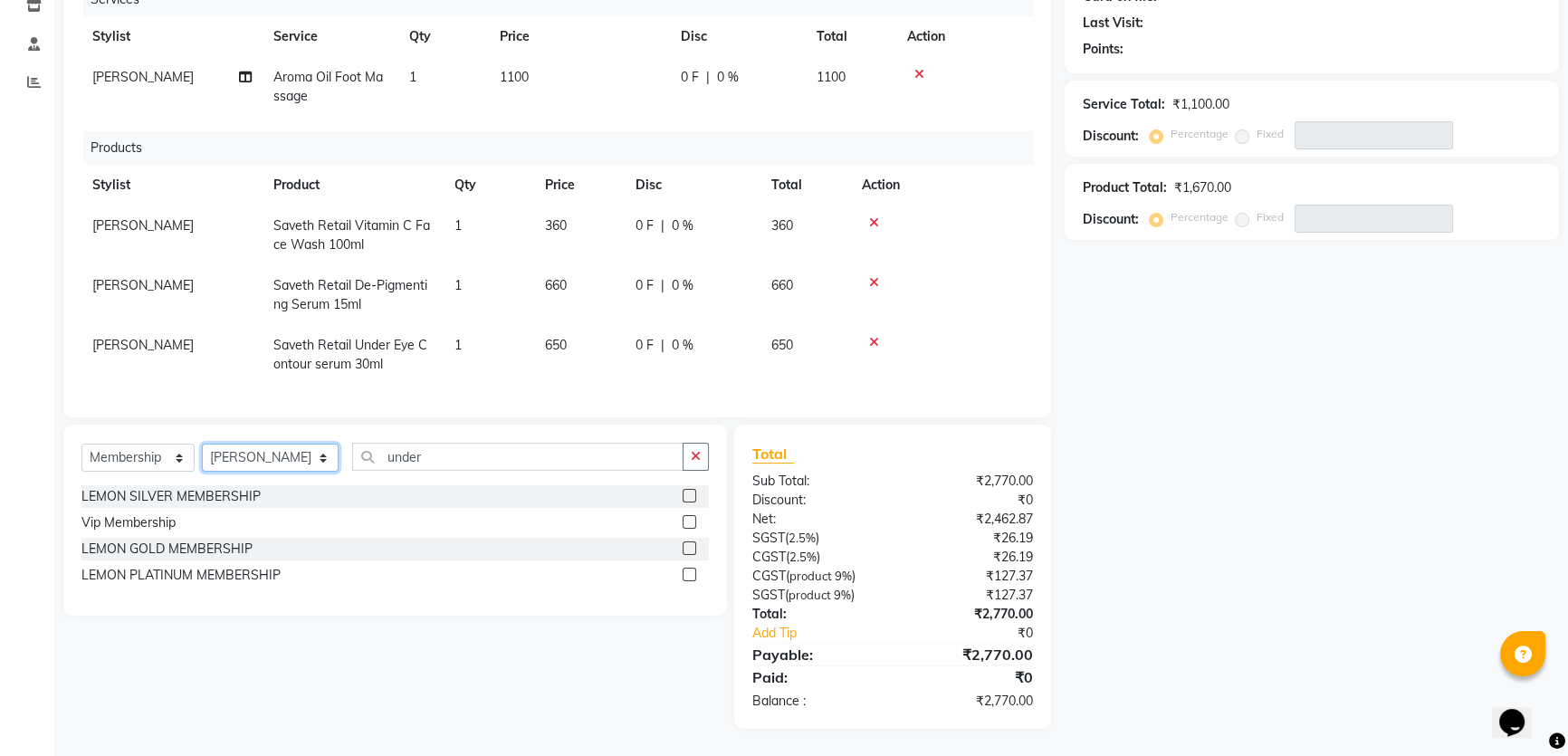
click at [229, 456] on select "Select Stylist Adnan Shaikh Anamta Sayyed Apoorva Ssankar Arshad Shaikh DC Imra…" at bounding box center [270, 457] width 137 height 28
select select "7570"
click at [202, 444] on select "Select Stylist Adnan Shaikh Anamta Sayyed Apoorva Ssankar Arshad Shaikh DC Imra…" at bounding box center [270, 457] width 137 height 28
click at [198, 489] on div "LEMON SILVER MEMBERSHIP" at bounding box center [171, 497] width 179 height 19
select select "select"
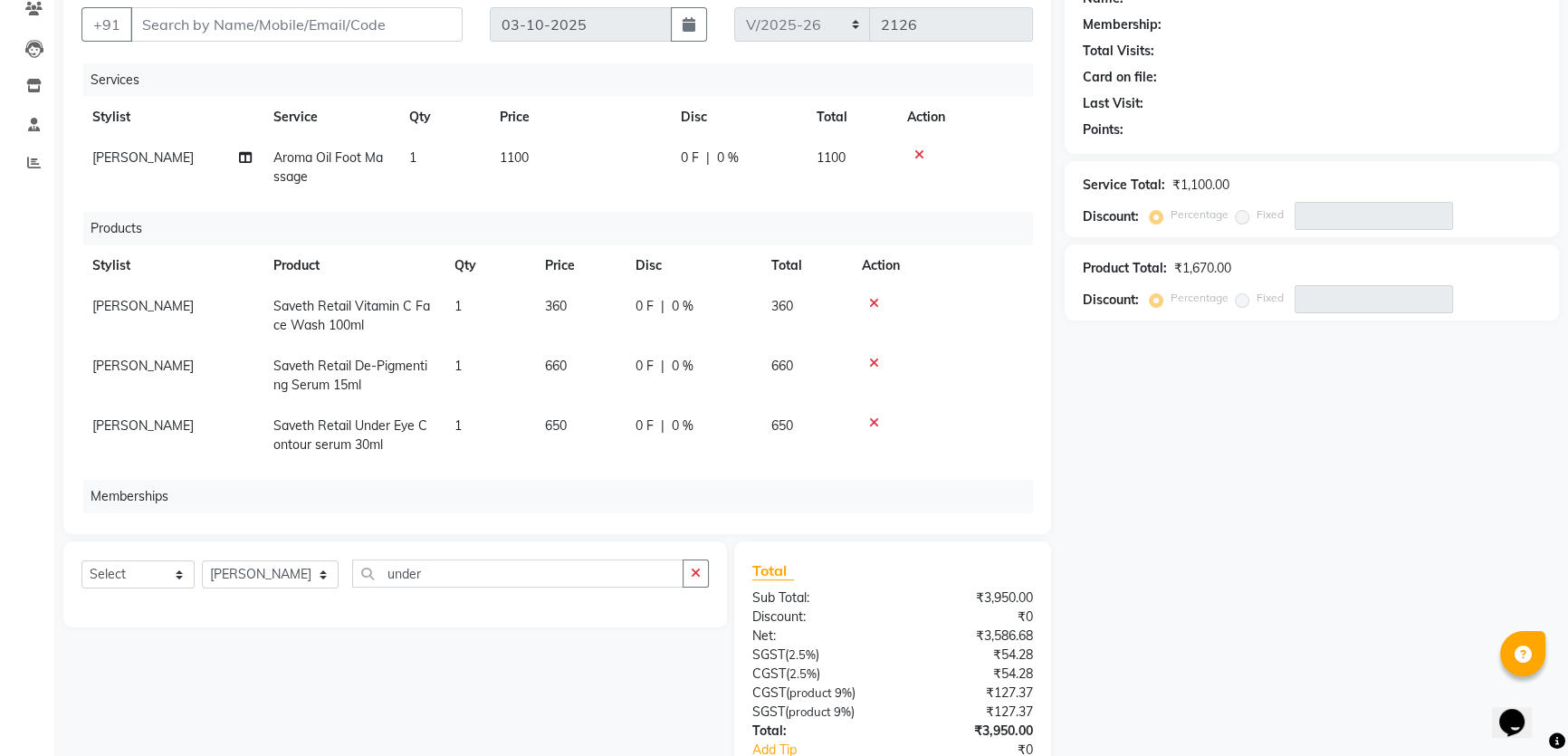
scroll to position [8, 0]
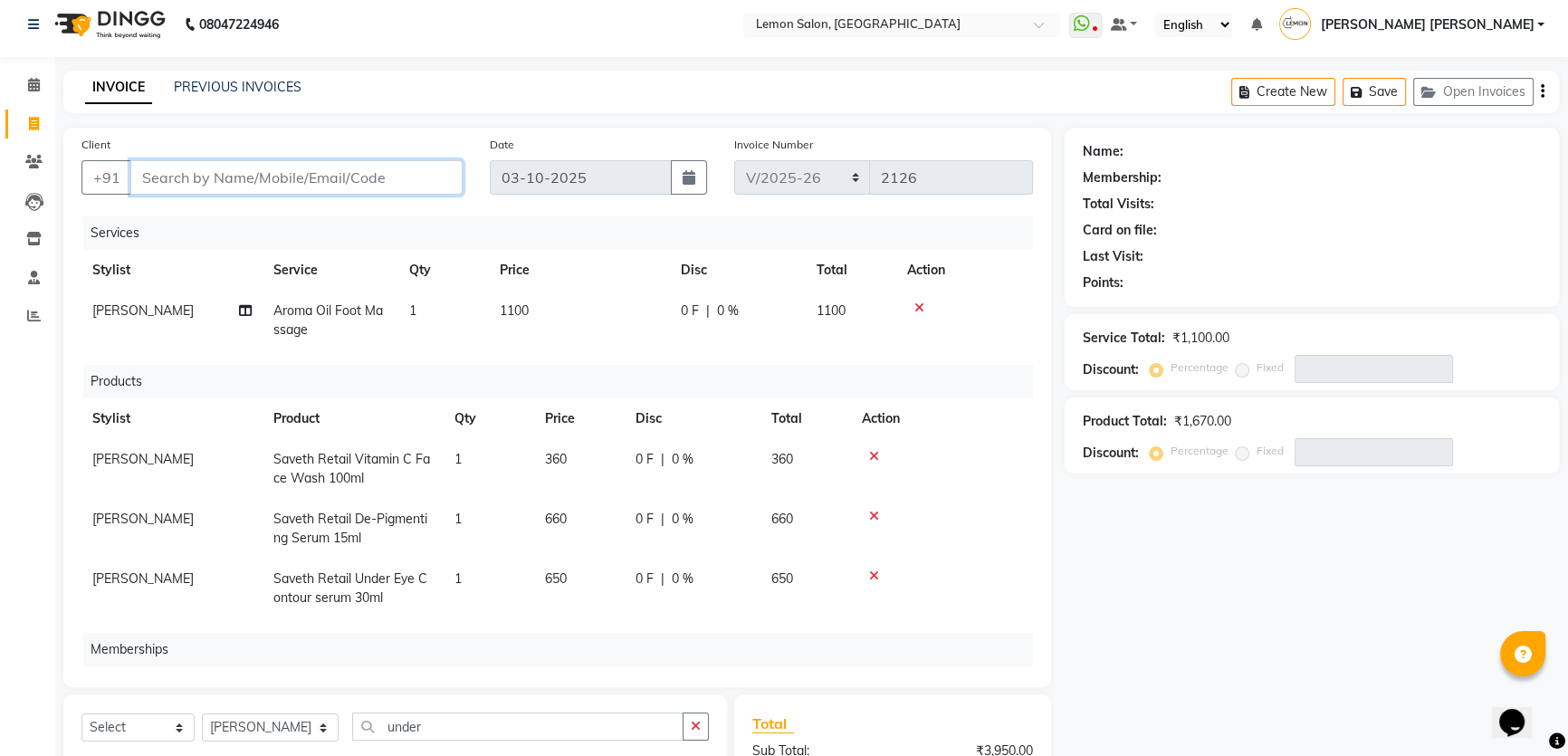
click at [346, 190] on input "Client" at bounding box center [297, 177] width 333 height 34
click at [230, 174] on input "Client" at bounding box center [297, 177] width 333 height 34
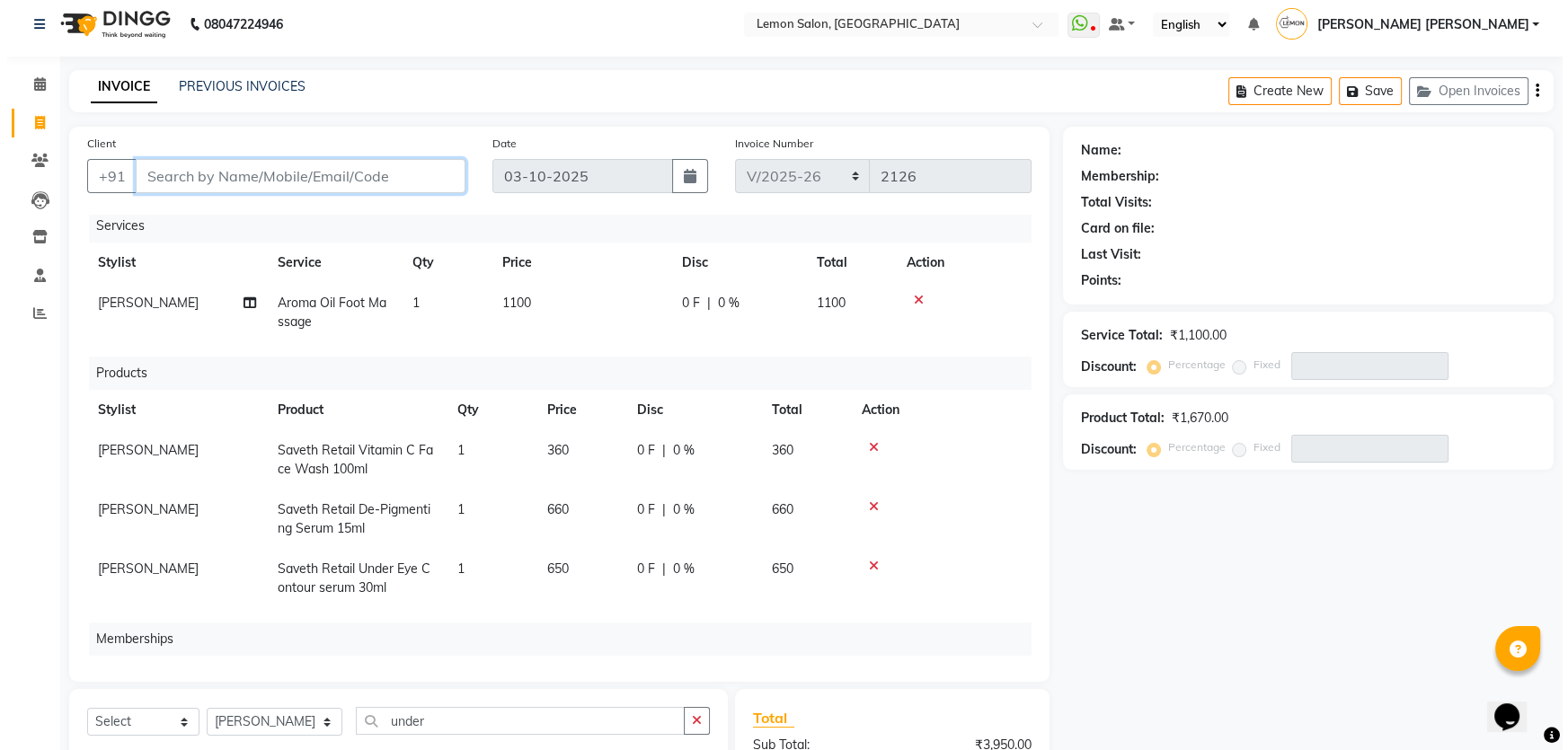
scroll to position [0, 0]
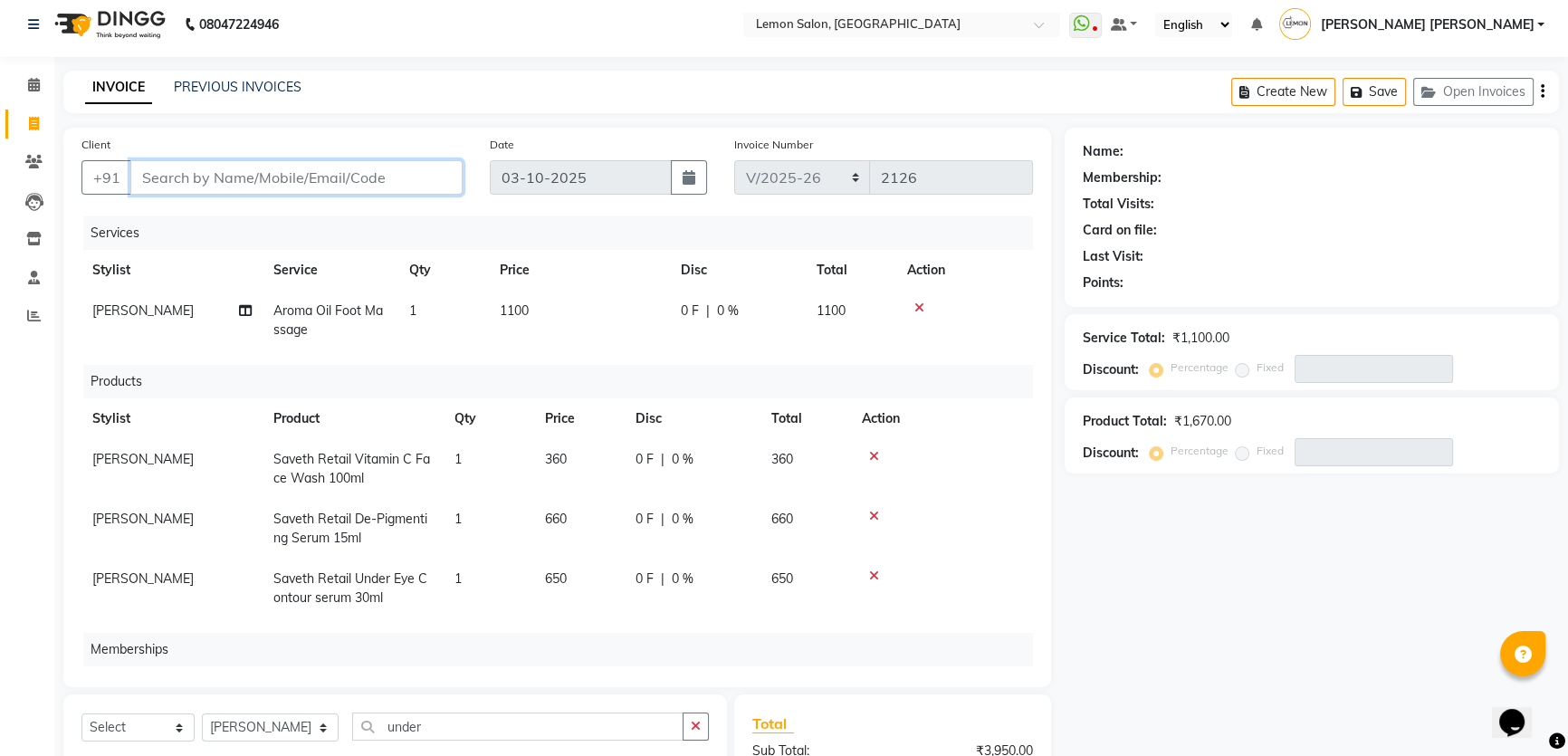
click at [325, 166] on input "Client" at bounding box center [297, 177] width 333 height 34
type input "9"
type input "0"
type input "9136824330"
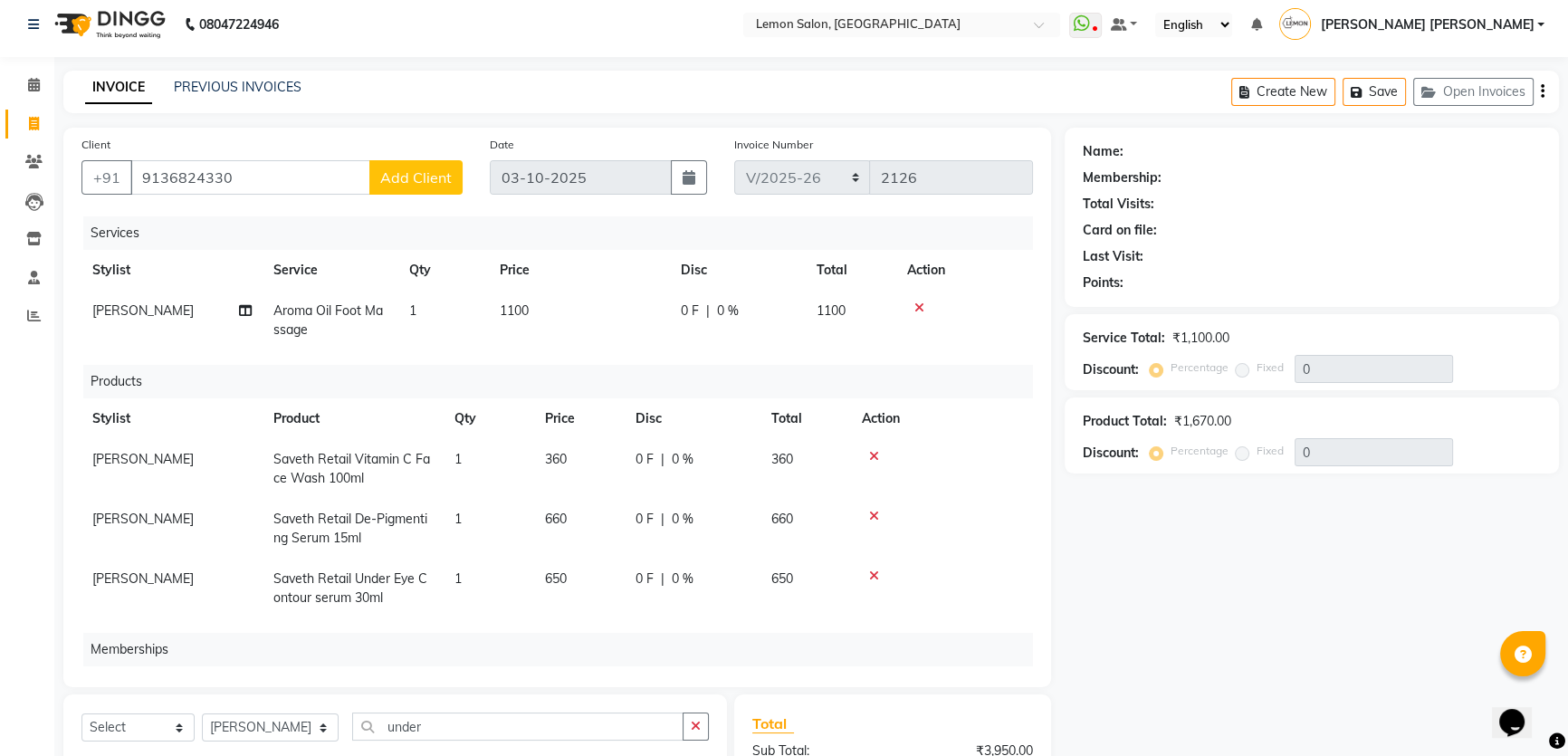
click at [407, 171] on span "Add Client" at bounding box center [416, 177] width 72 height 18
select select "22"
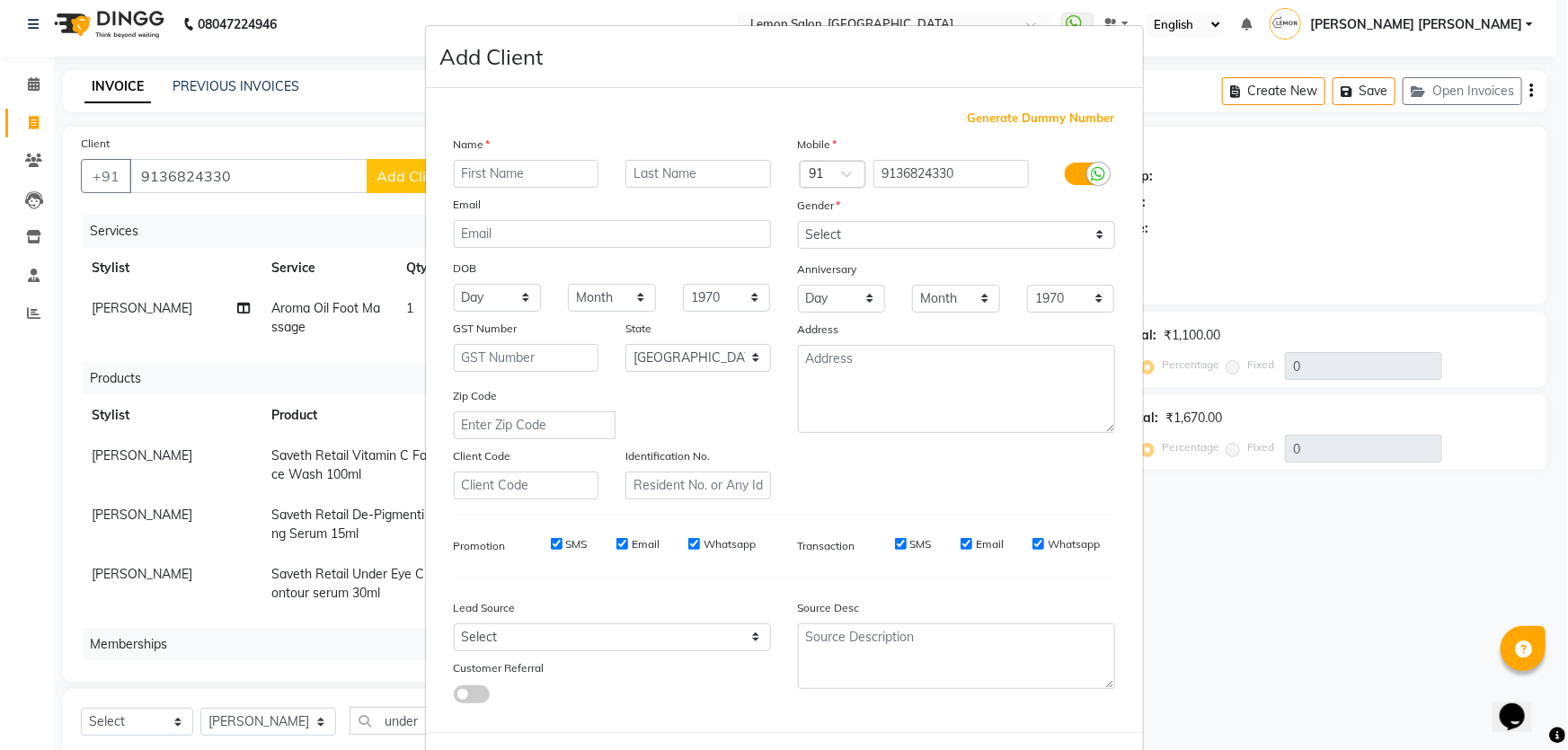
drag, startPoint x: 511, startPoint y: 171, endPoint x: 494, endPoint y: 240, distance: 71.1
click at [513, 174] on input "text" at bounding box center [526, 174] width 146 height 28
type input "Sikandar"
click at [635, 178] on input "text" at bounding box center [698, 174] width 146 height 28
type input "."
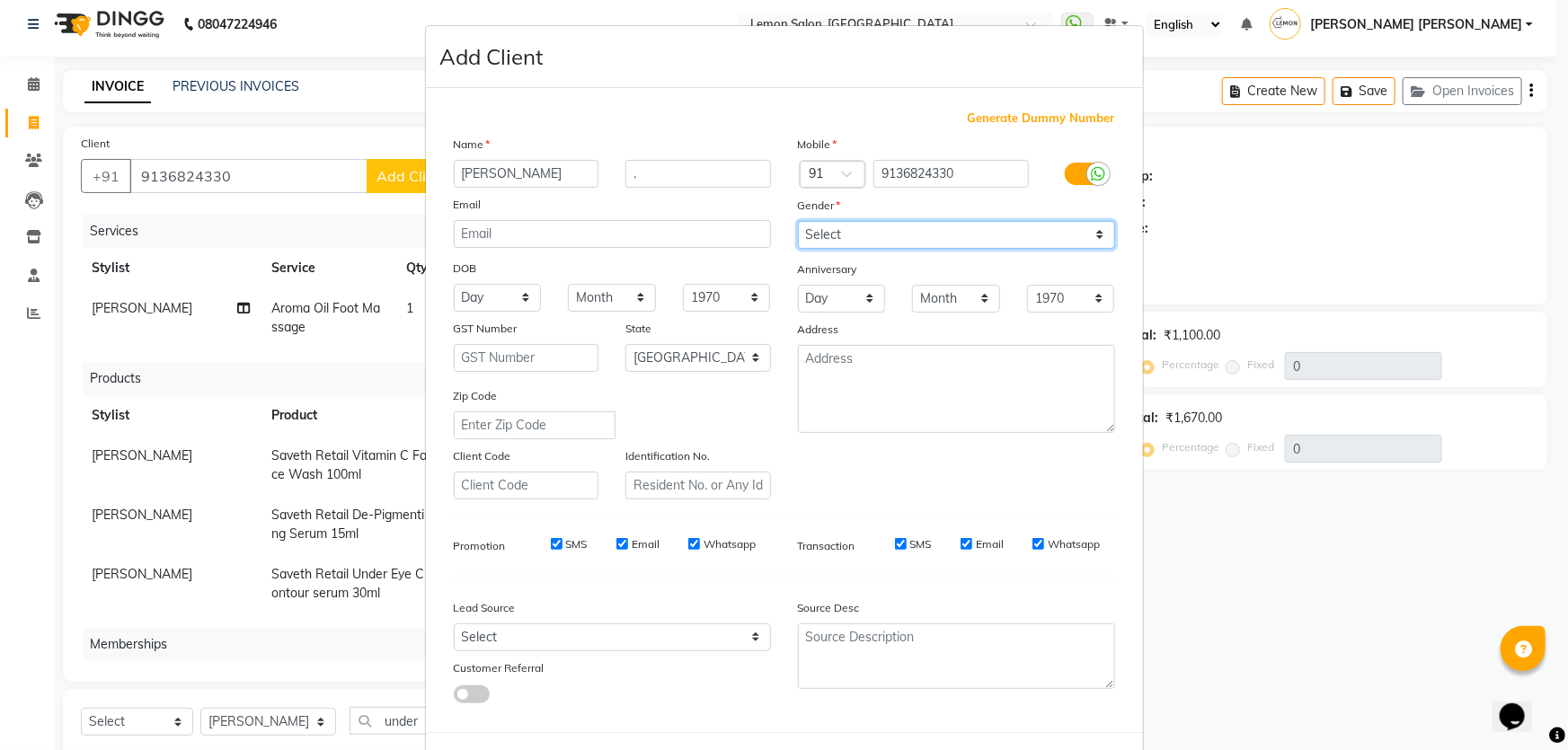
click at [872, 248] on select "Select Male Female Other Prefer Not To Say" at bounding box center [956, 235] width 318 height 28
select select "male"
click at [798, 221] on select "Select Male Female Other Prefer Not To Say" at bounding box center [956, 235] width 318 height 28
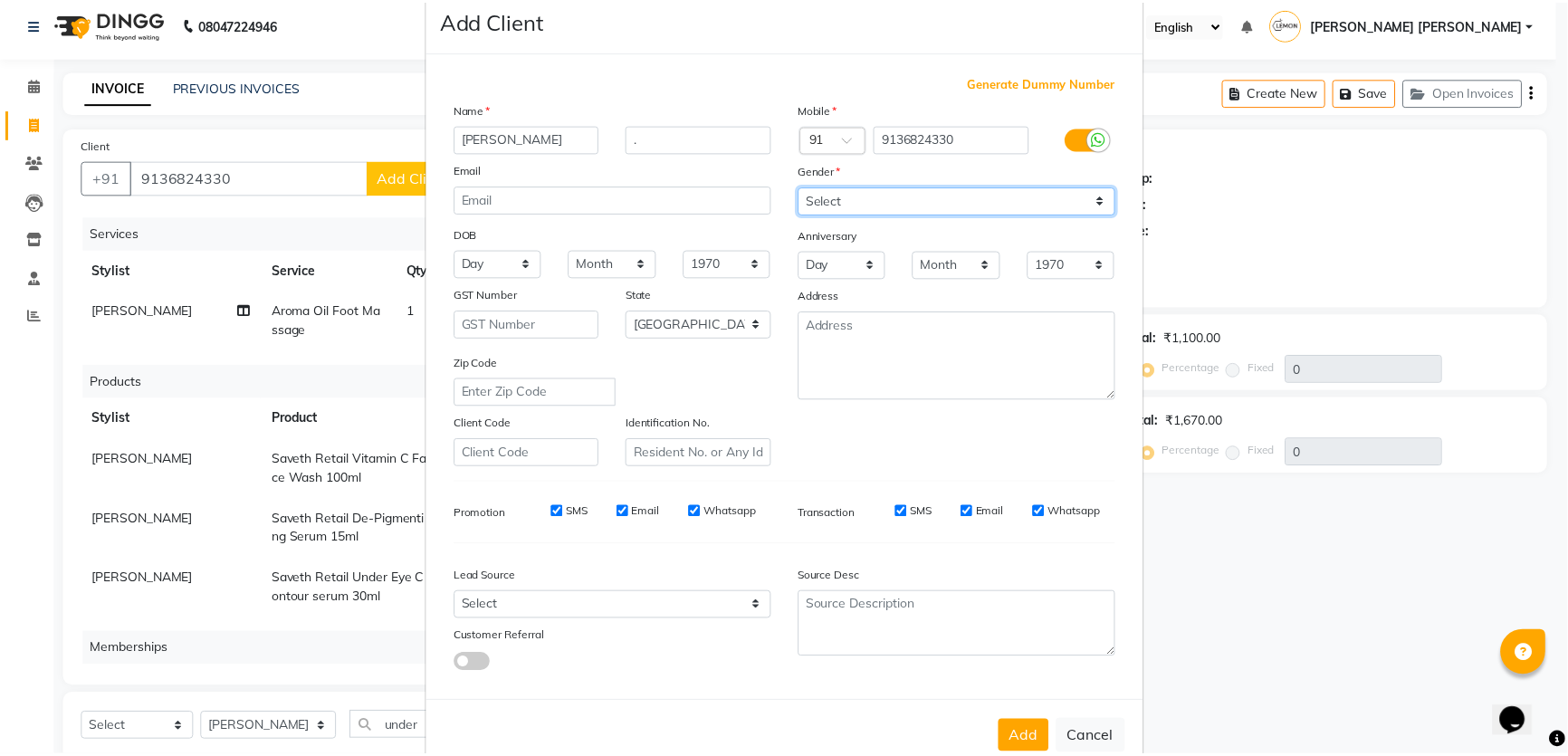
scroll to position [85, 0]
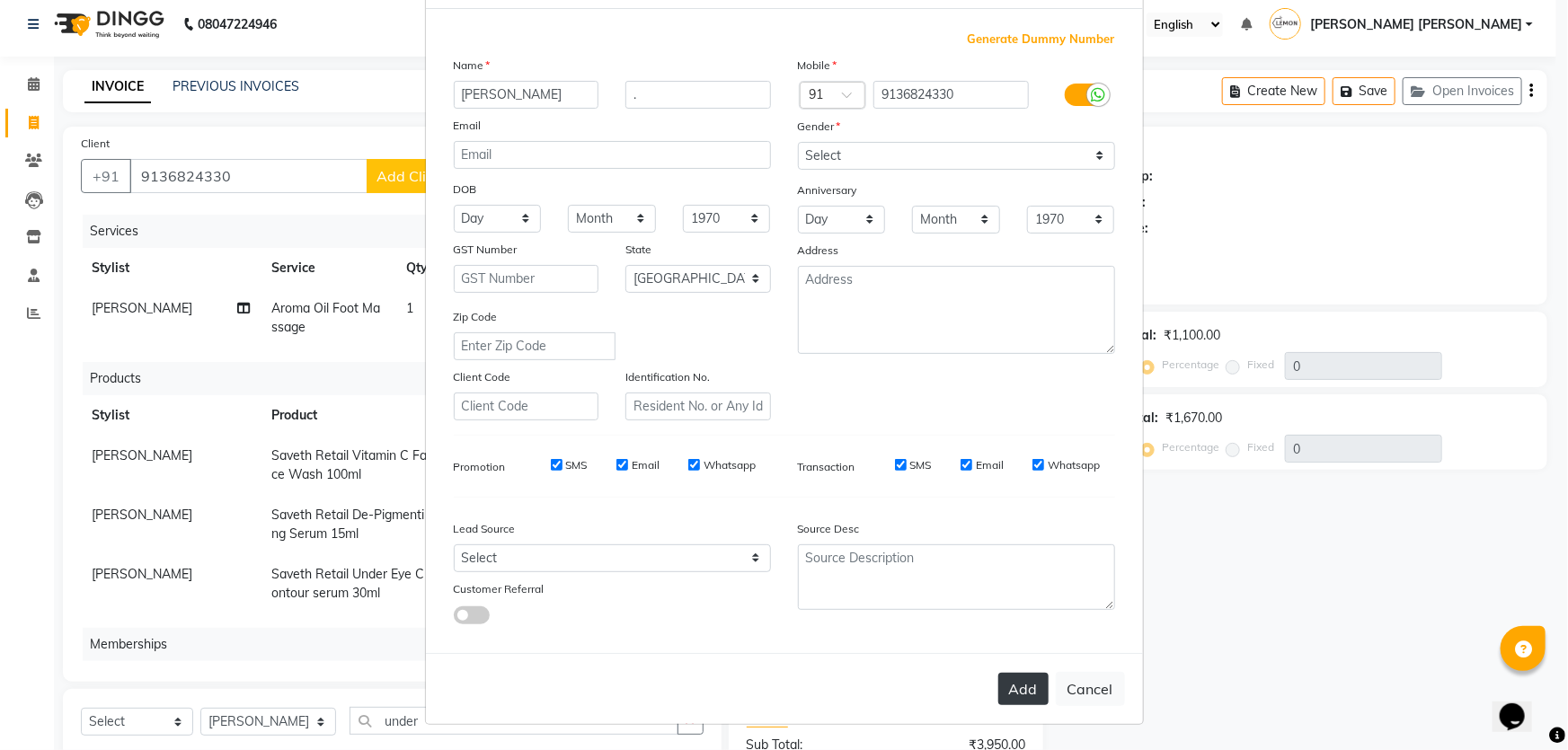
click at [1016, 681] on button "Add" at bounding box center [1023, 689] width 50 height 33
select select
select select "null"
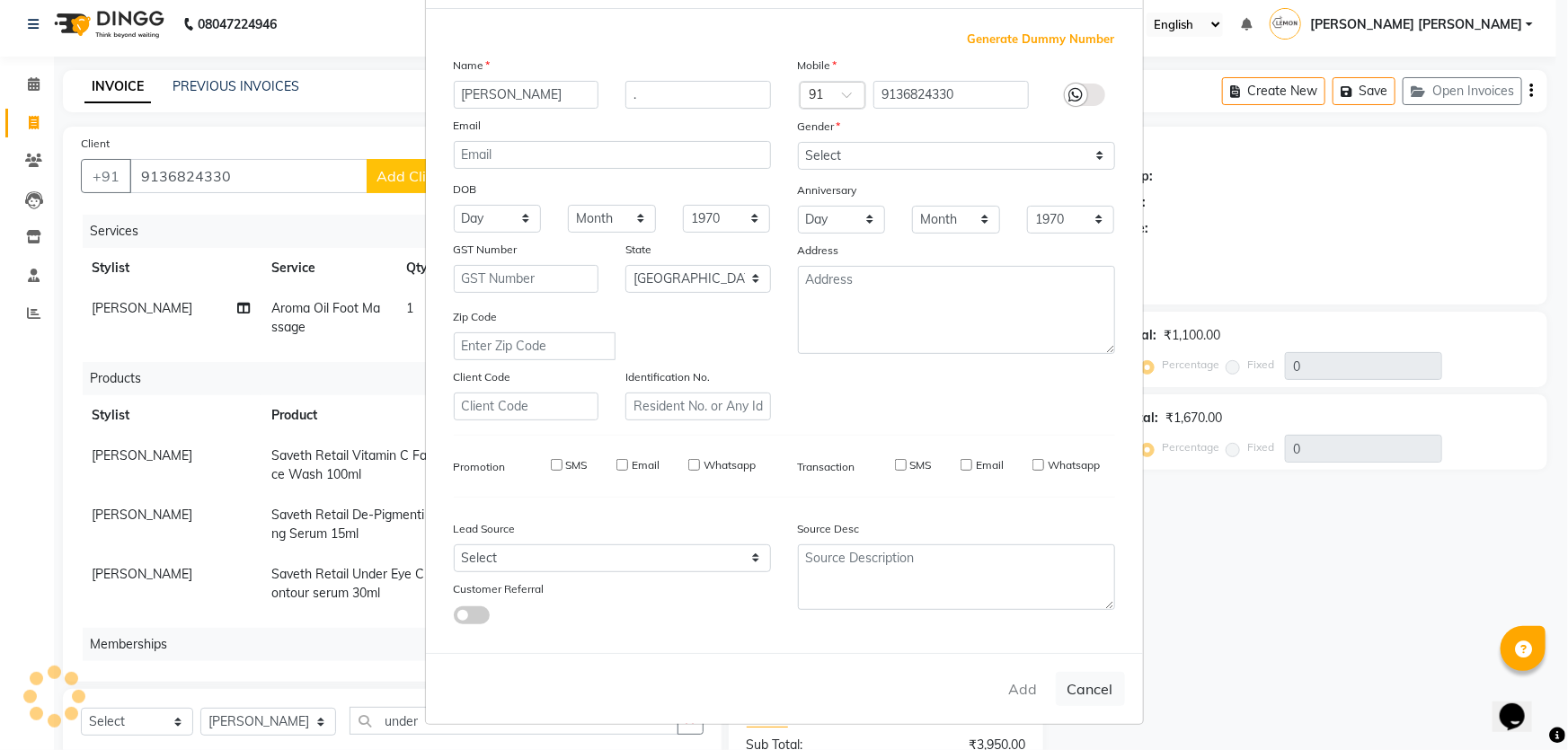
select select
checkbox input "false"
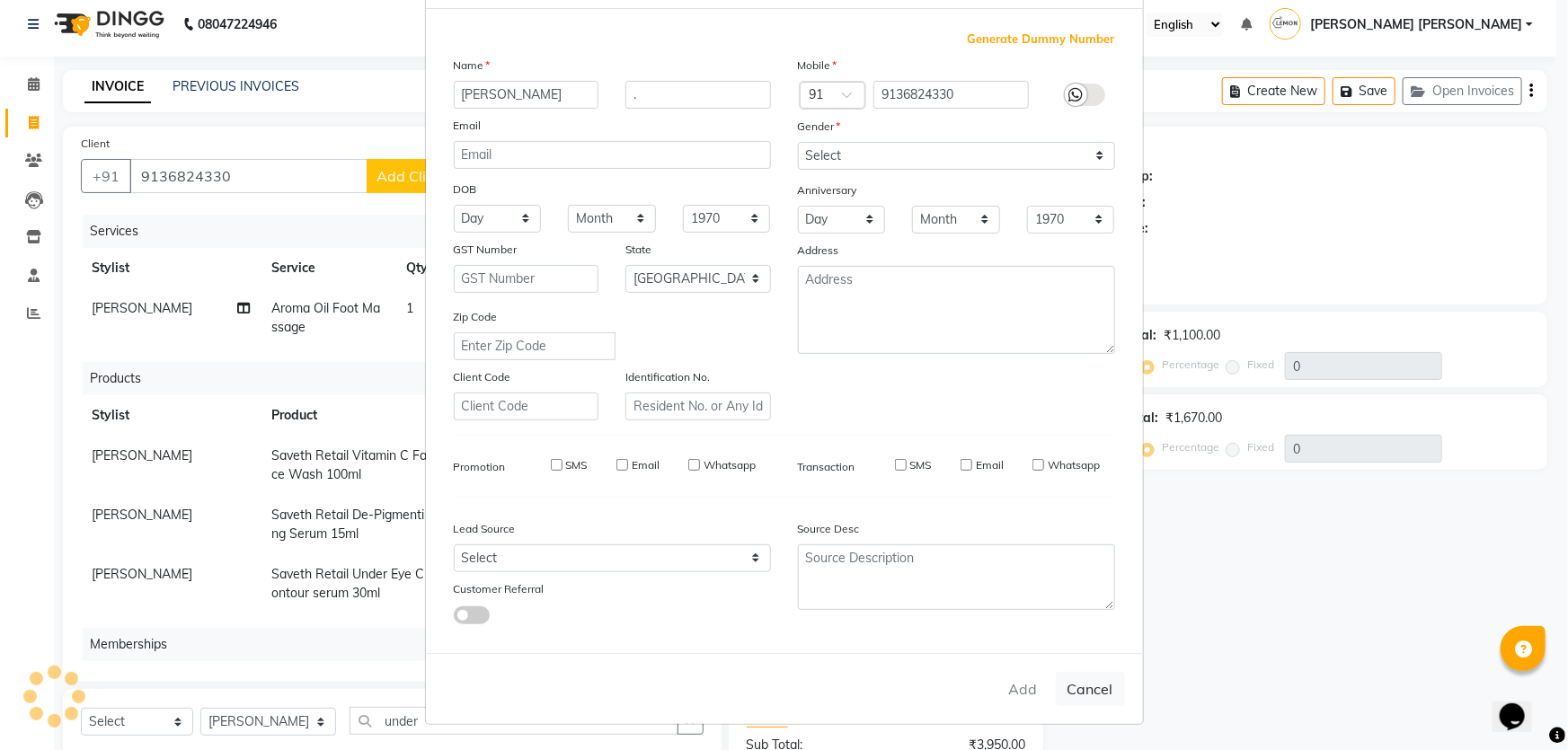
checkbox input "false"
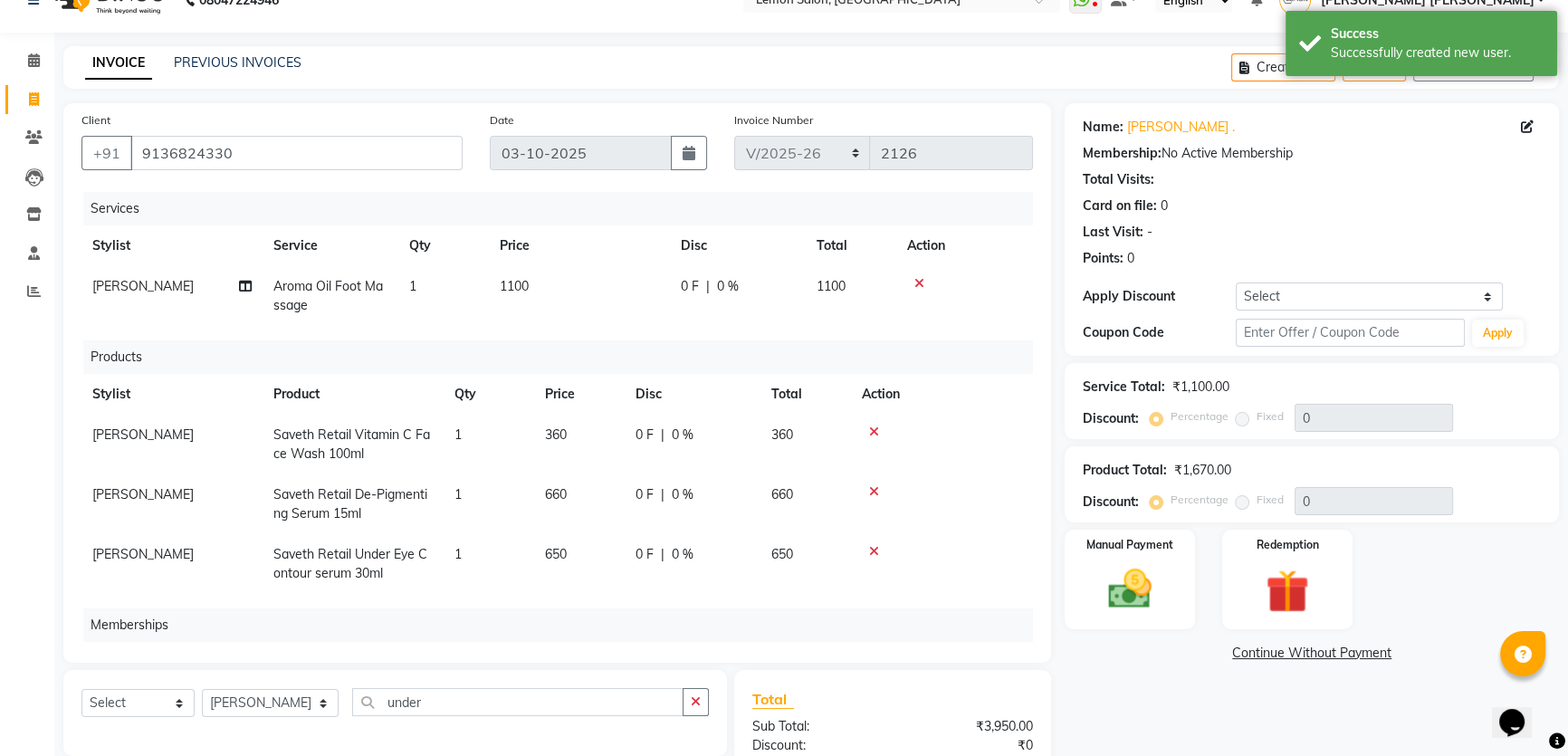
scroll to position [32, 0]
click at [1287, 292] on select "Select Coupon → Abc" at bounding box center [1369, 297] width 267 height 28
select select "1: Object"
click at [1235, 283] on select "Select Coupon → Abc" at bounding box center [1369, 297] width 267 height 28
type input "20"
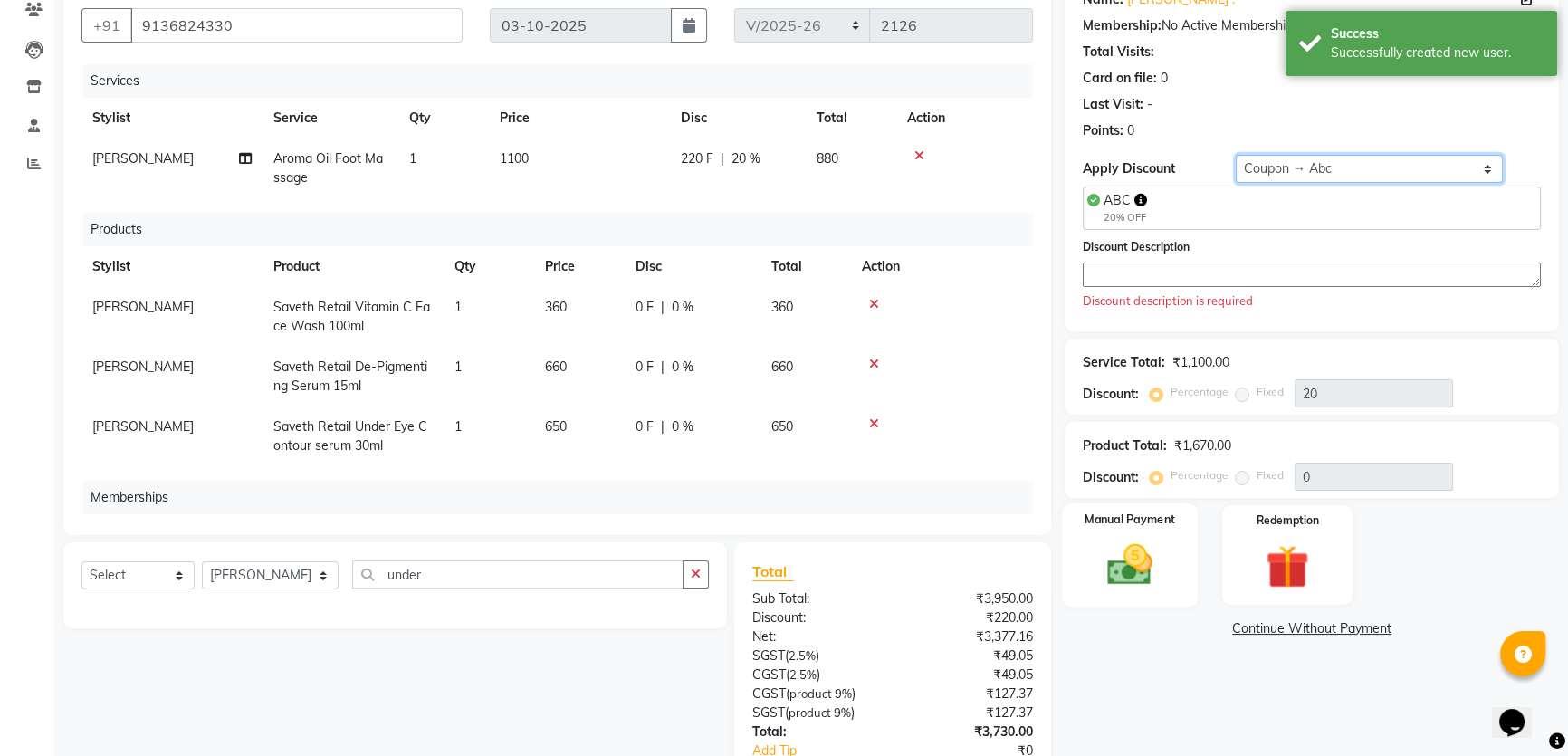
scroll to position [279, 0]
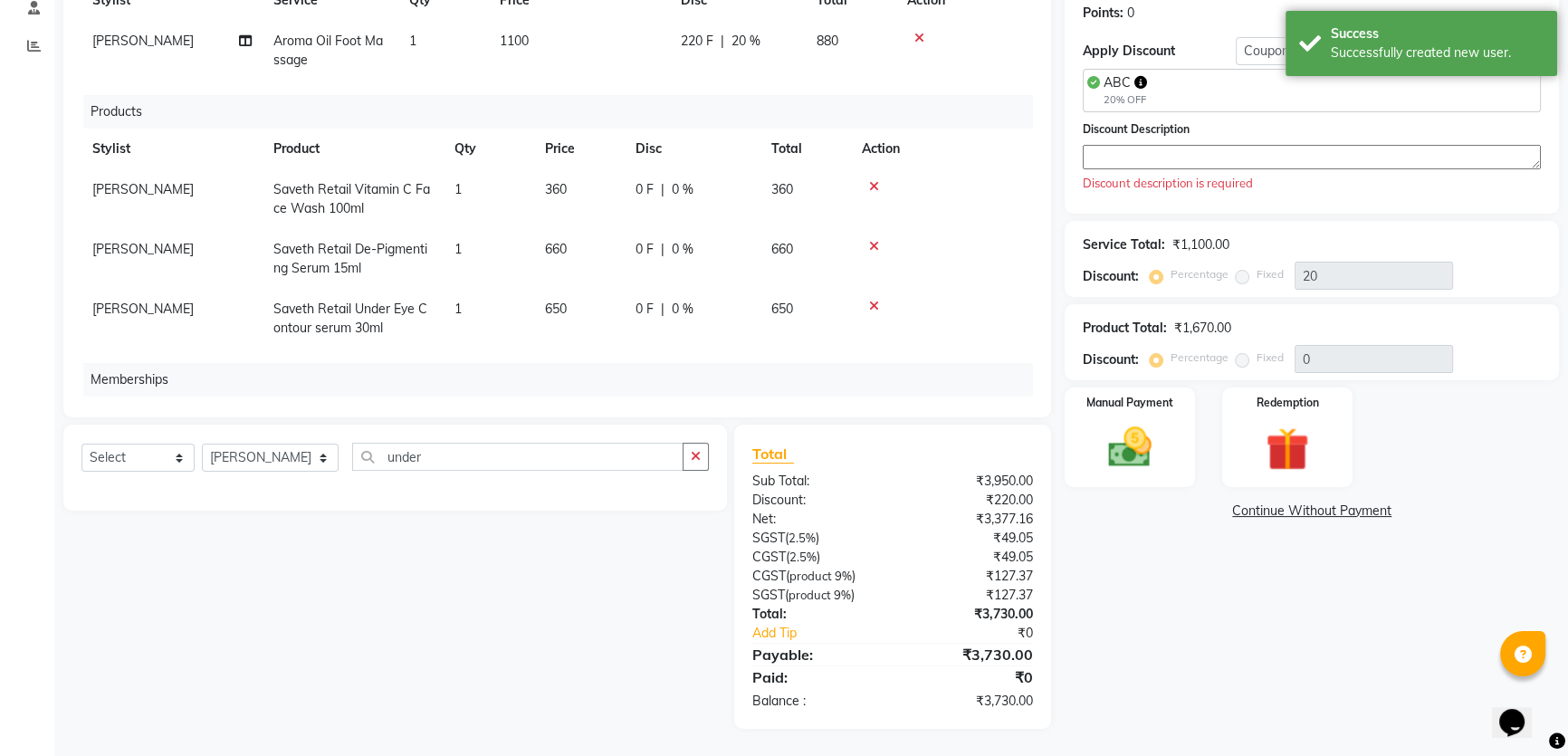
click at [1195, 165] on textarea at bounding box center [1311, 157] width 458 height 24
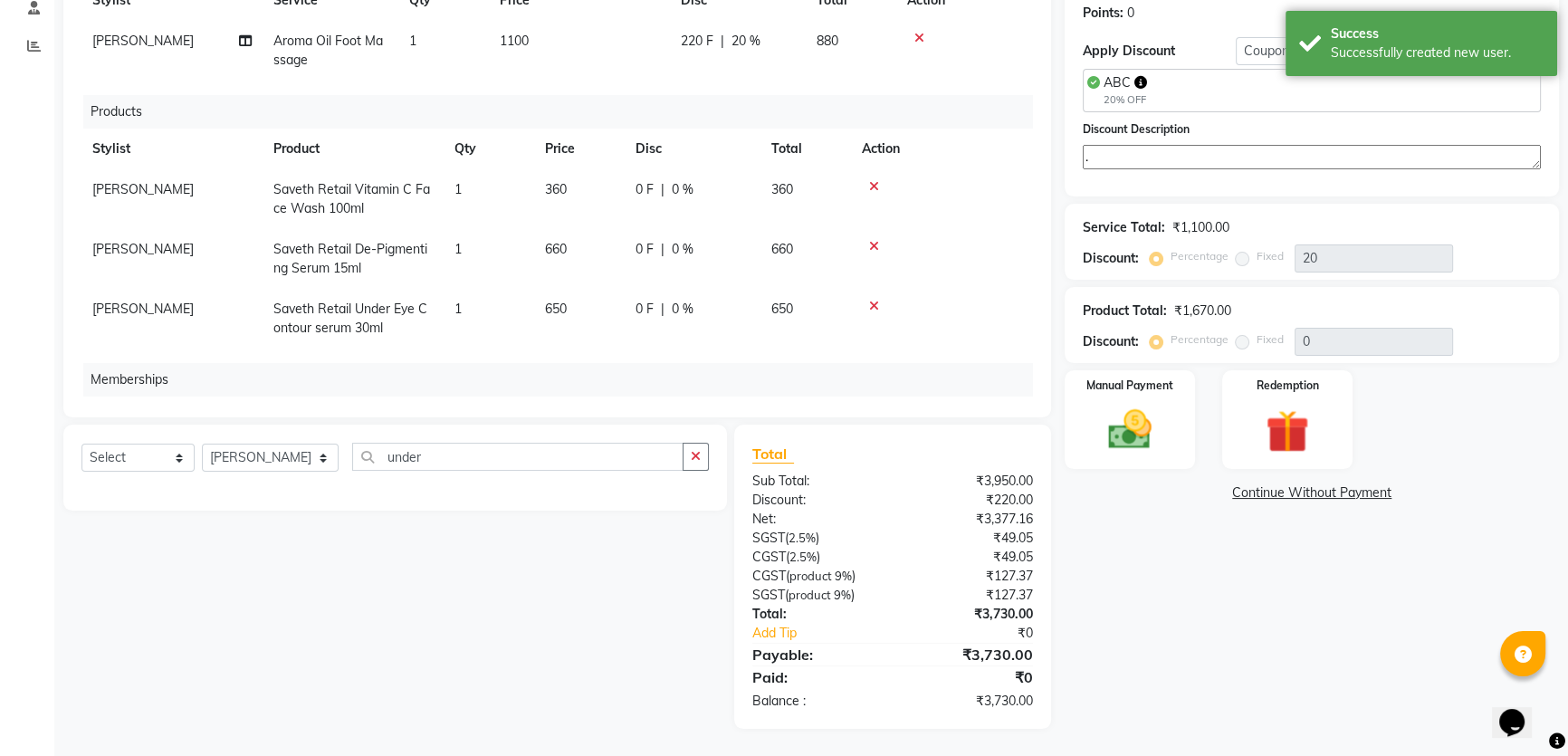
type textarea "."
click at [1134, 236] on div "Service Total: ₹1,100.00 Discount: Percentage Fixed 20" at bounding box center [1311, 241] width 458 height 61
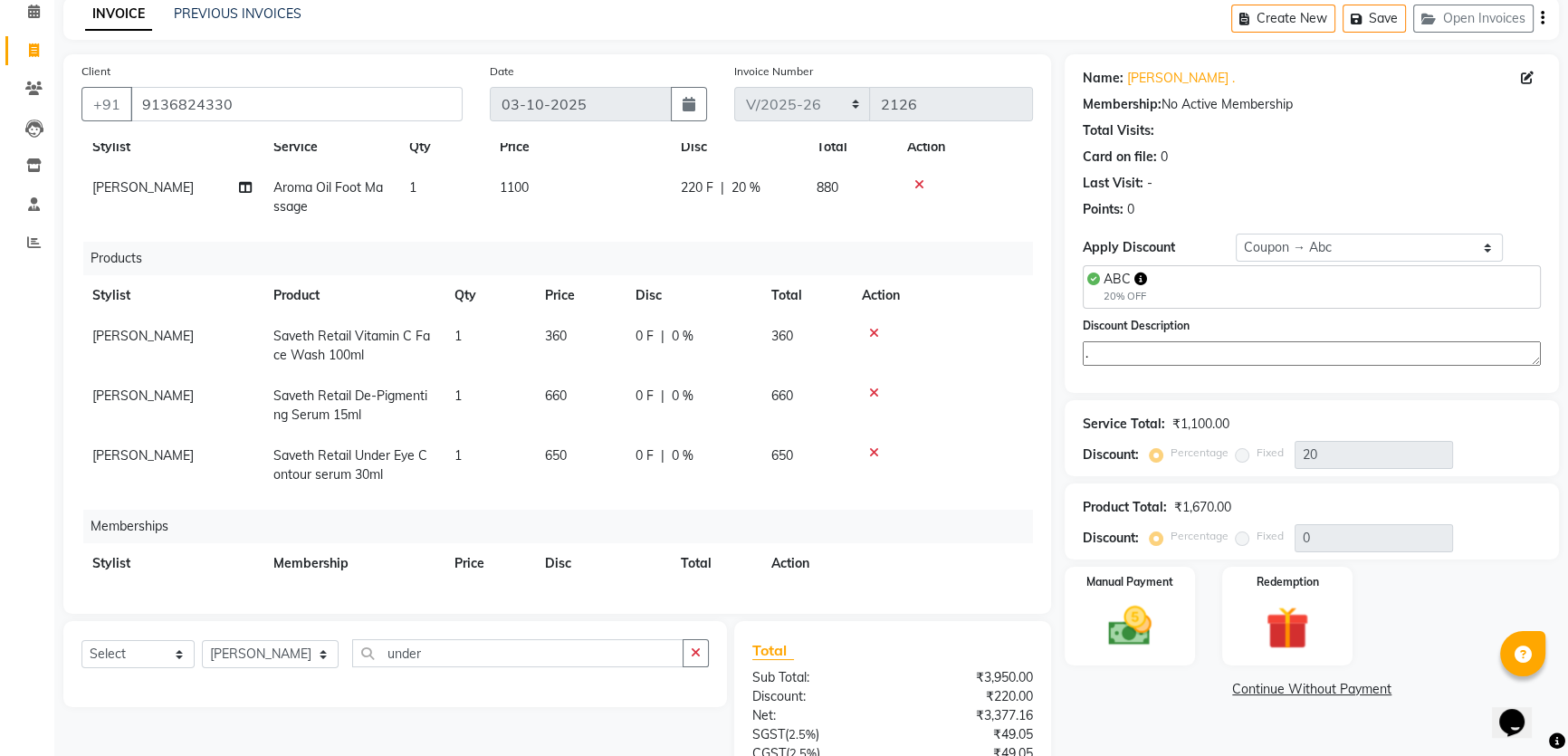
scroll to position [125, 0]
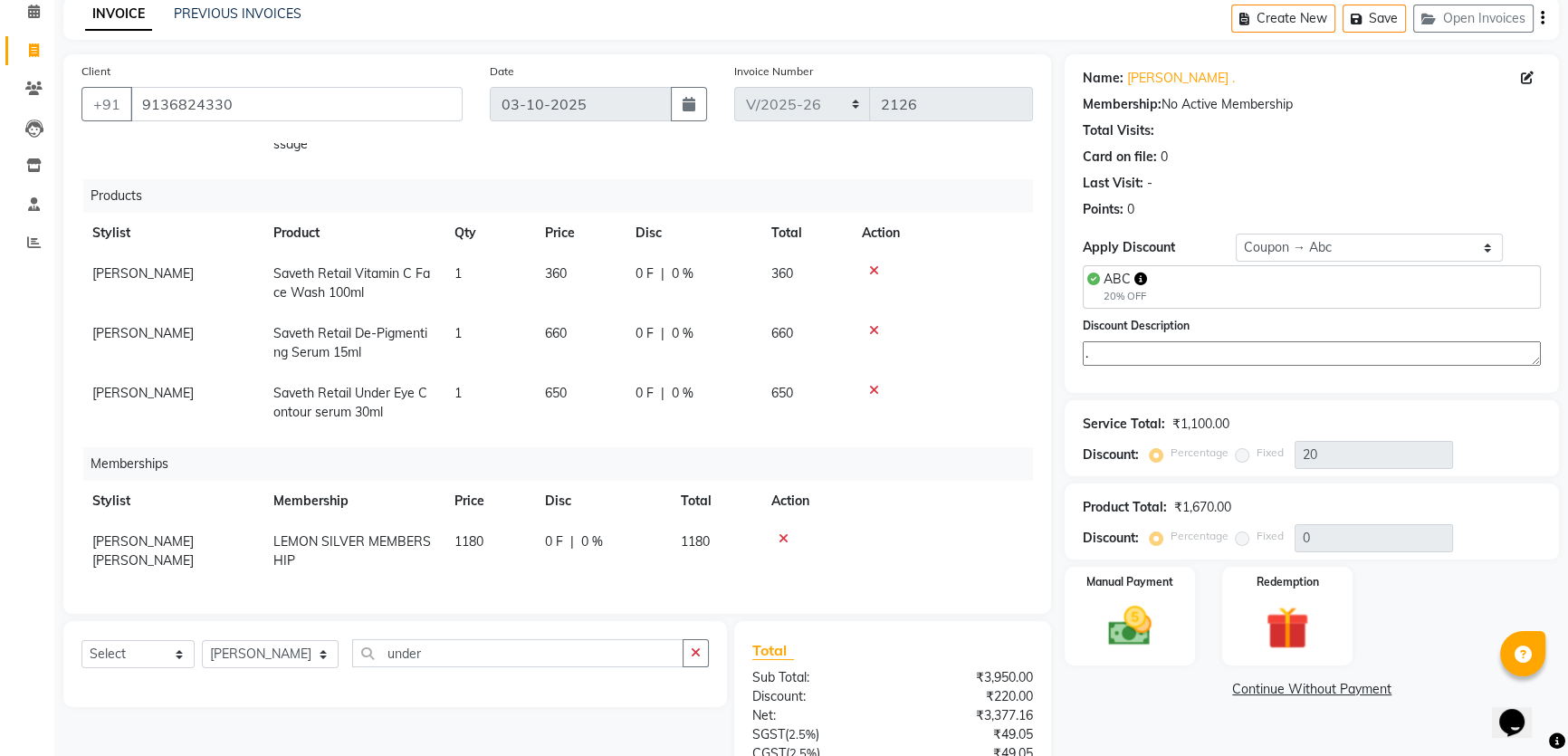
click at [1177, 356] on textarea "." at bounding box center [1311, 353] width 458 height 24
click at [1198, 226] on div "Name: Sikandar . Membership: No Active Membership Total Visits: Card on file: 0…" at bounding box center [1312, 224] width 494 height 339
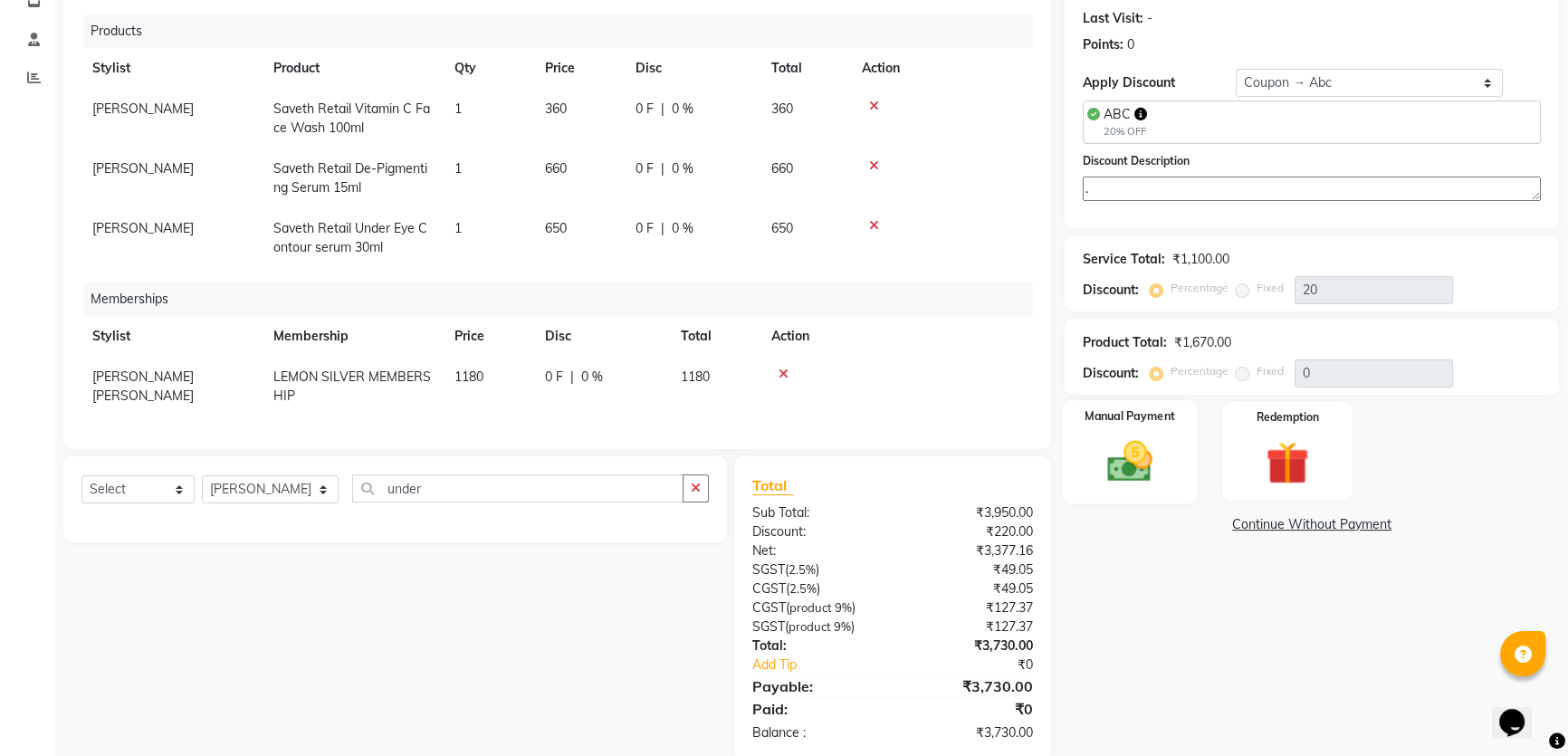
click at [1164, 447] on img at bounding box center [1129, 461] width 73 height 52
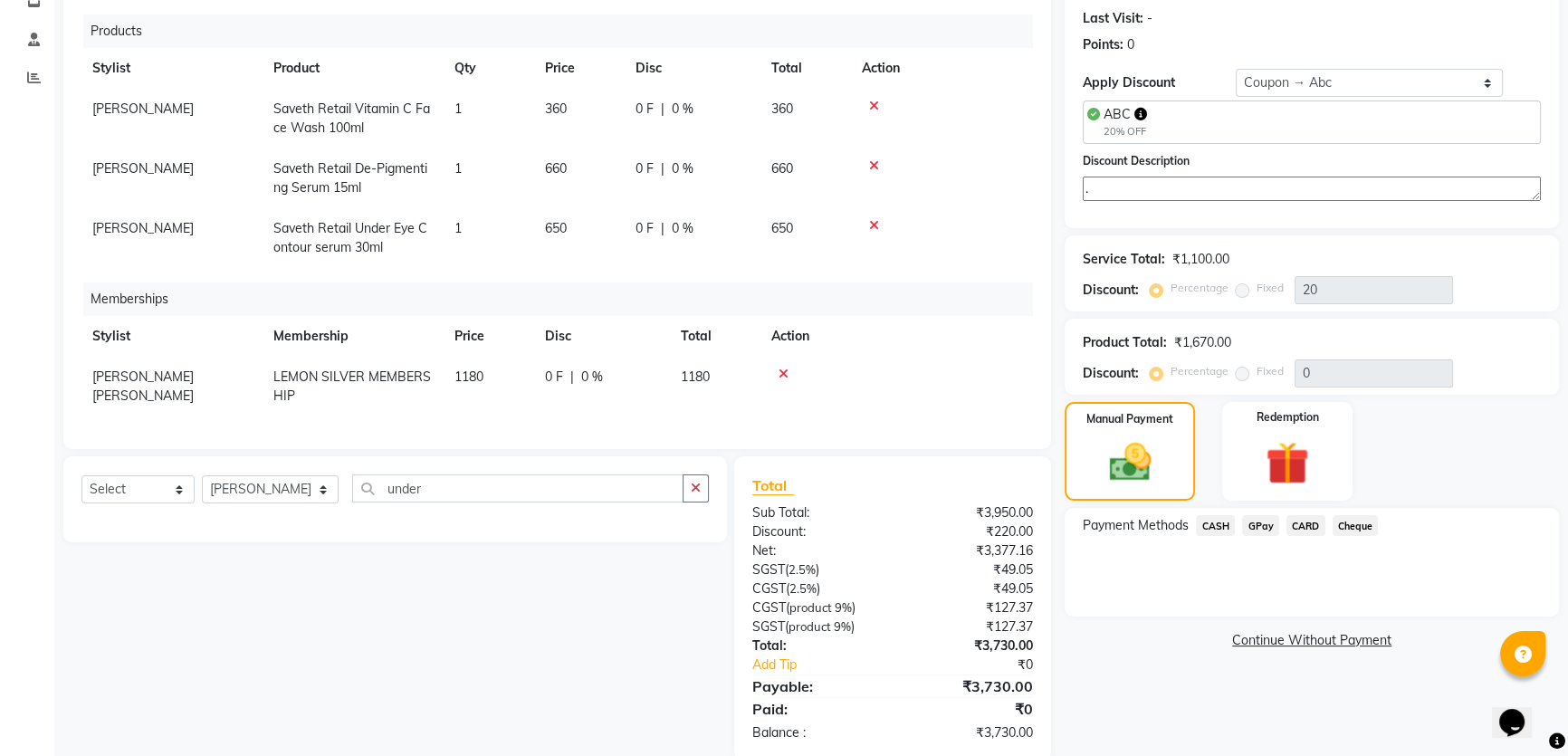
click at [1216, 517] on span "CASH" at bounding box center [1215, 525] width 39 height 20
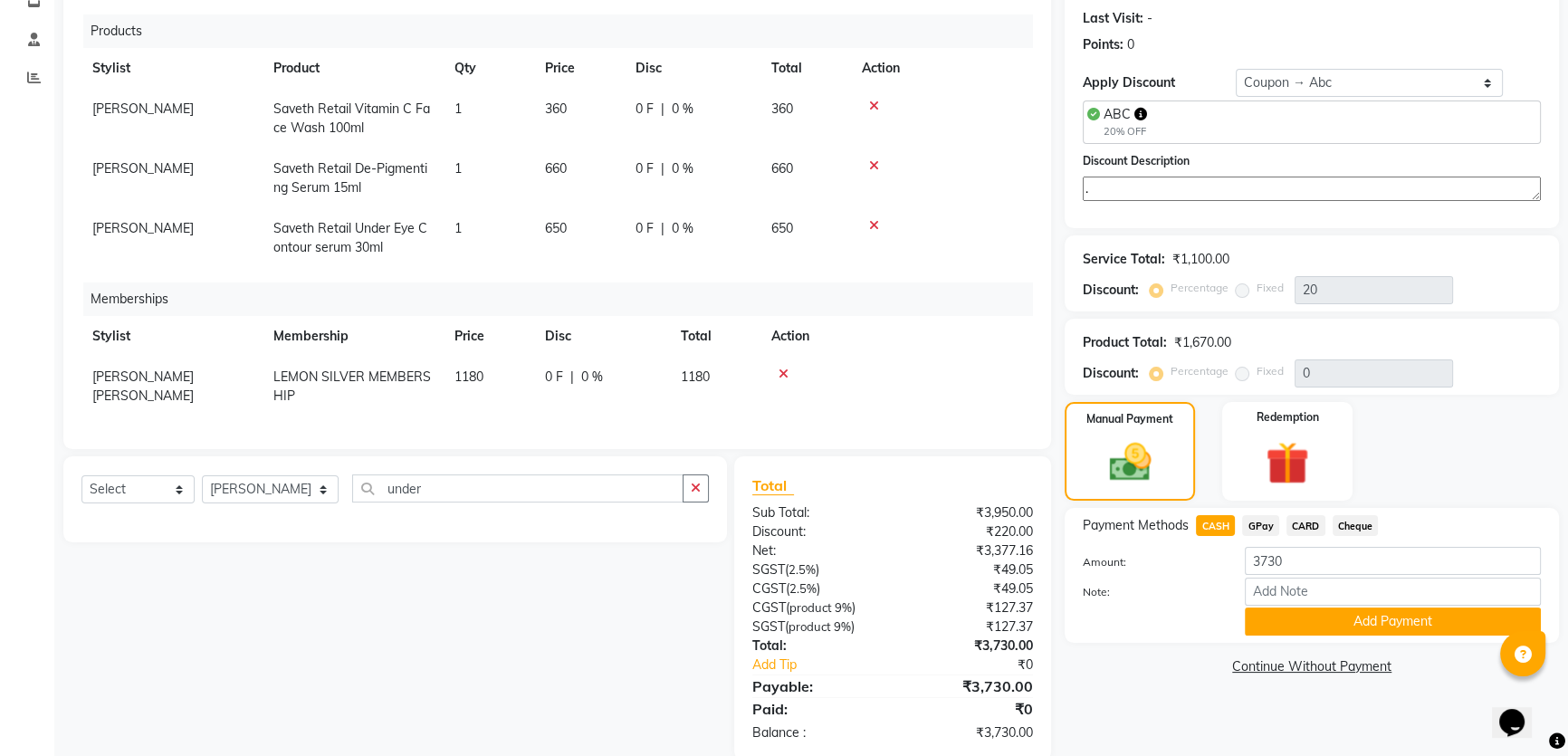
click at [1260, 525] on span "GPay" at bounding box center [1261, 525] width 37 height 20
click at [1301, 518] on span "CARD" at bounding box center [1306, 525] width 39 height 20
click at [1265, 616] on button "Add Payment" at bounding box center [1393, 622] width 296 height 28
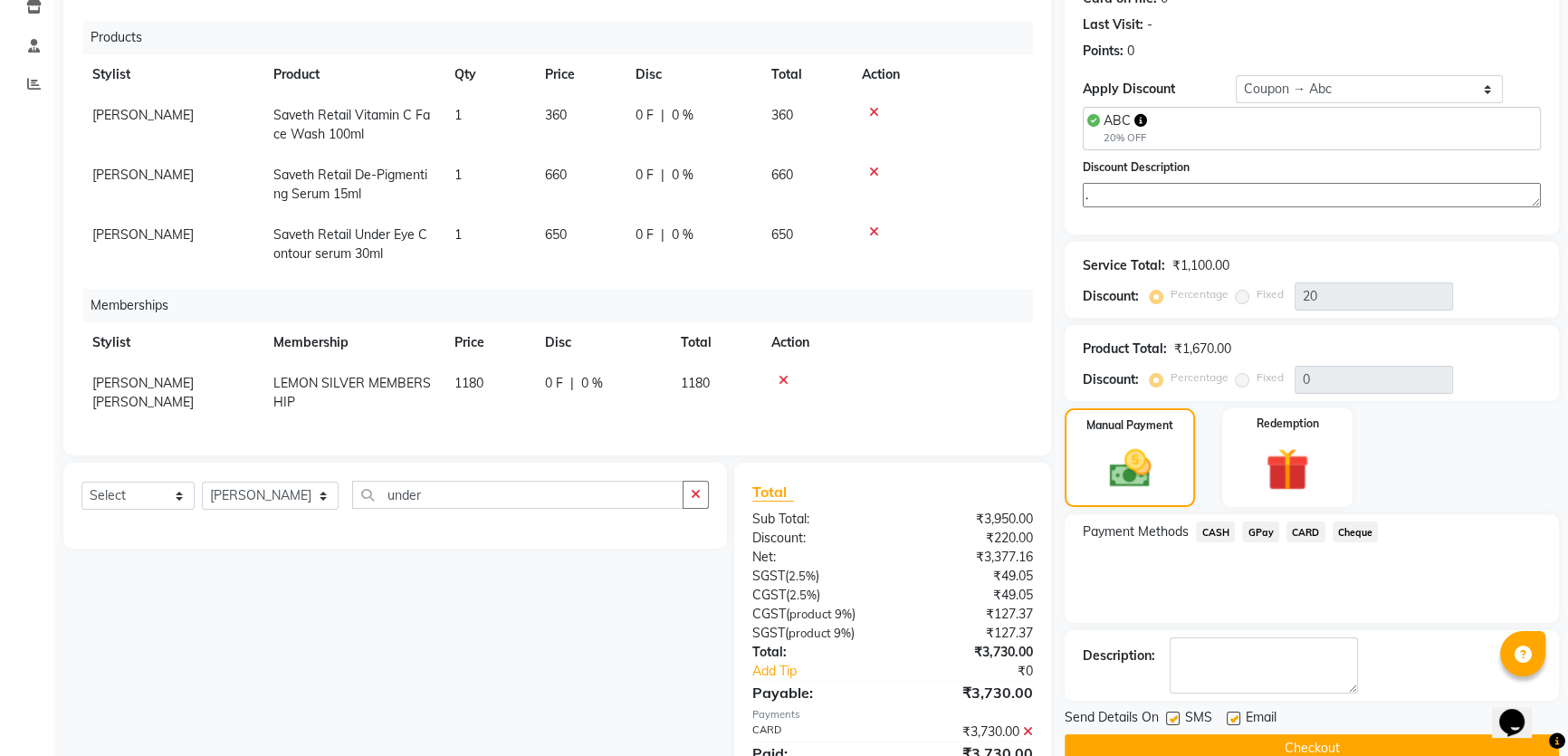
scroll to position [317, 0]
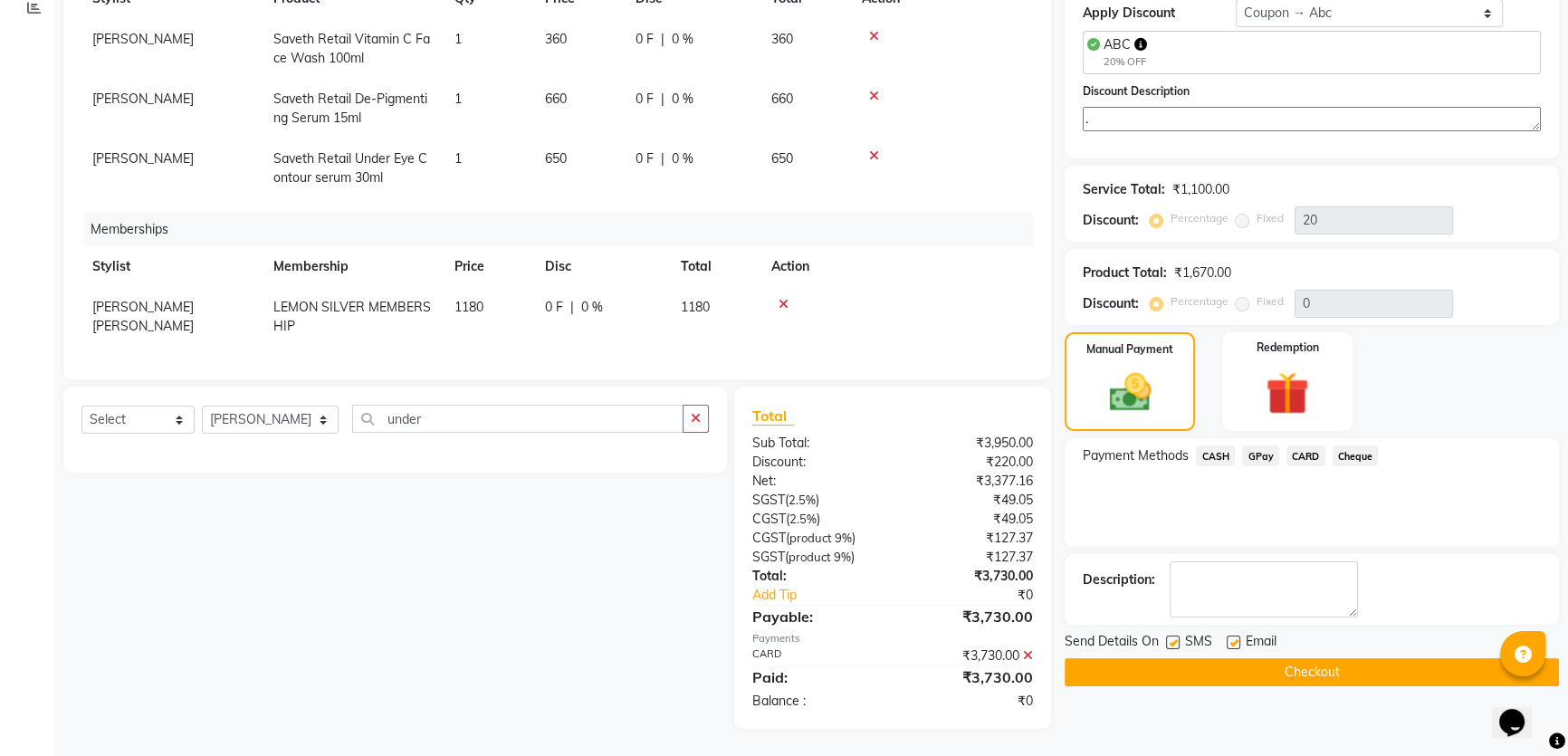
click at [1229, 666] on button "Checkout" at bounding box center [1312, 672] width 494 height 28
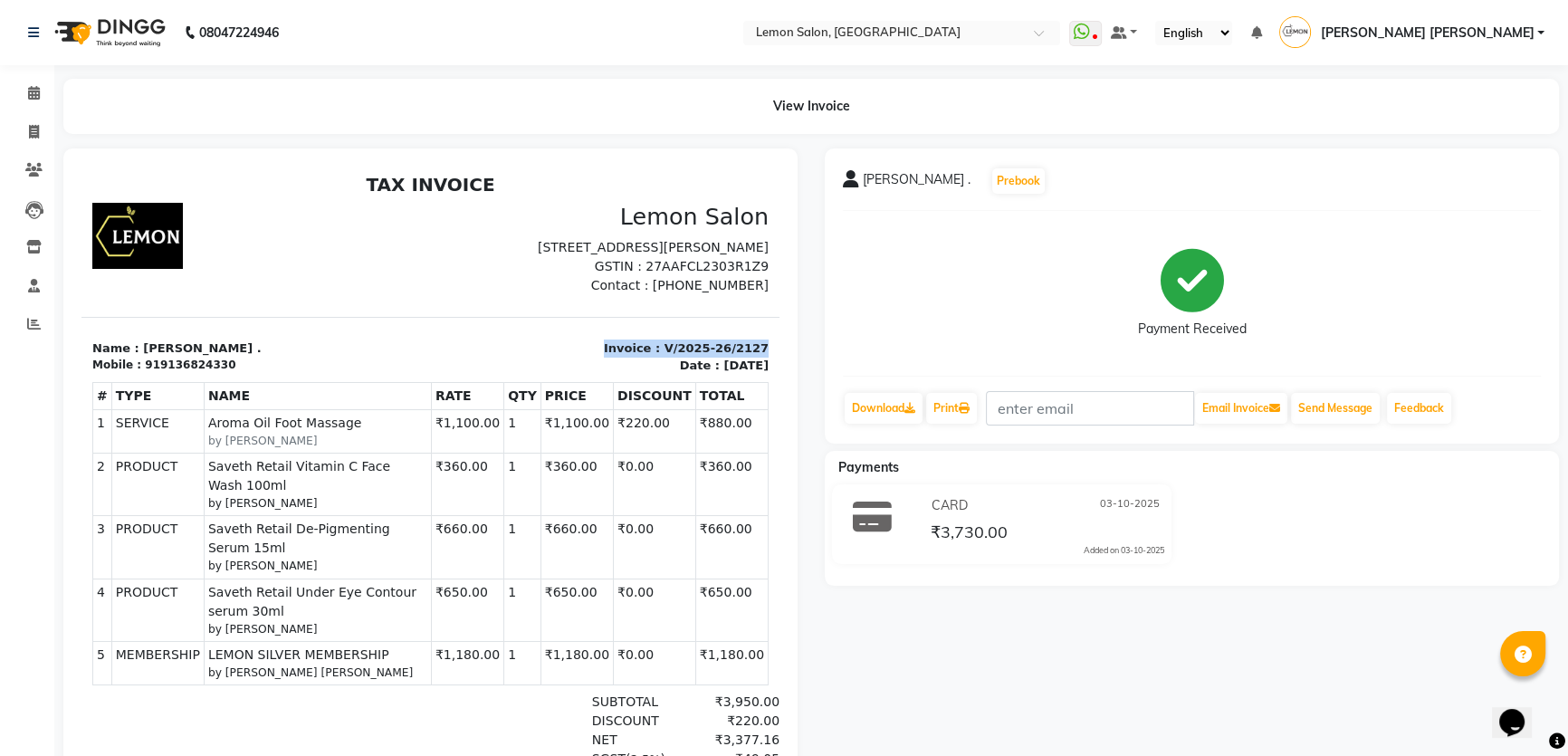
drag, startPoint x: 597, startPoint y: 360, endPoint x: 750, endPoint y: 363, distance: 153.0
click at [750, 363] on div "Invoice : V/2025-26/2127 Date : [DATE]" at bounding box center [605, 357] width 349 height 35
copy p "Invoice : V/2025-26/2127"
click at [28, 101] on span at bounding box center [34, 93] width 32 height 20
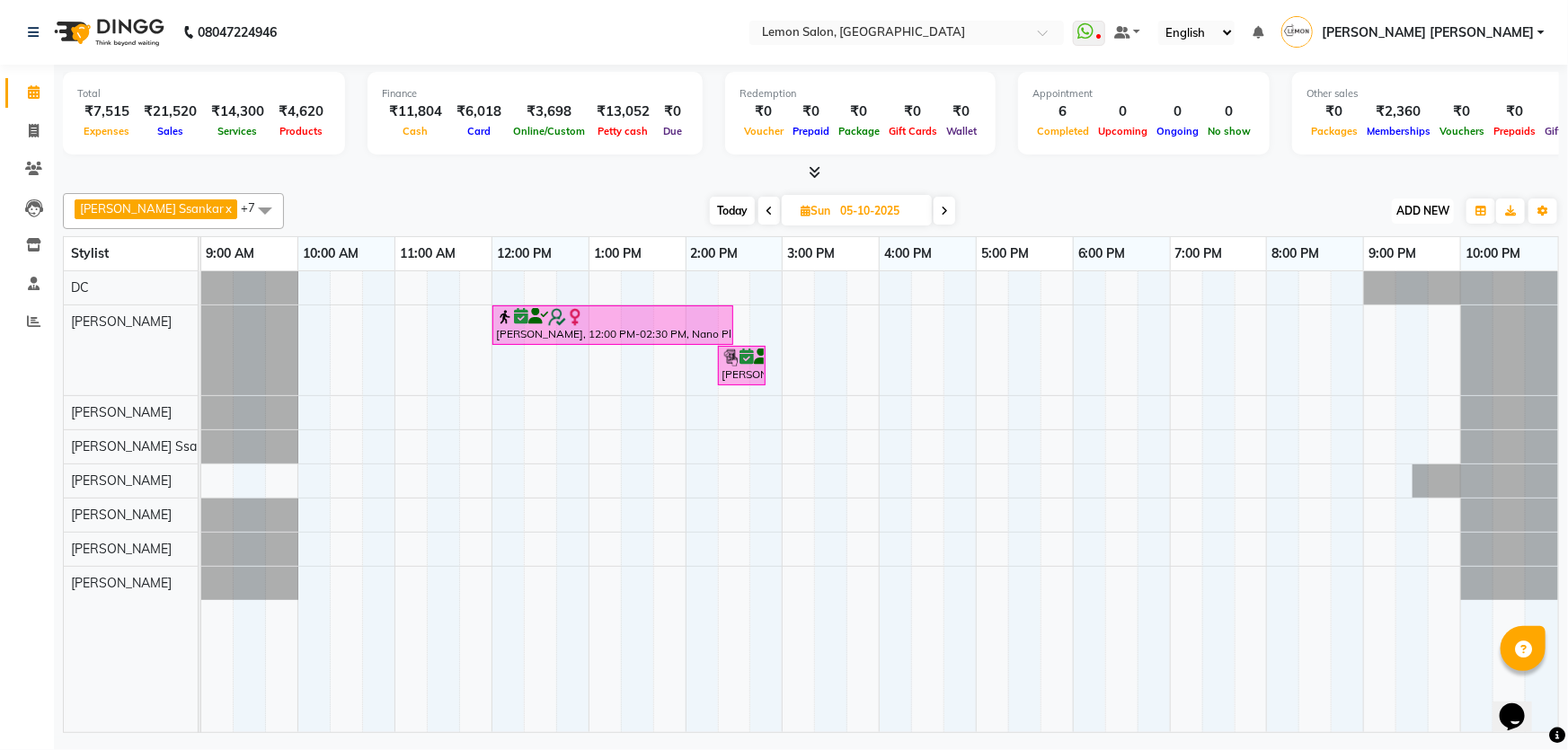
click at [1402, 213] on span "ADD NEW" at bounding box center [1422, 210] width 53 height 14
click at [1363, 292] on link "Add Expense" at bounding box center [1383, 291] width 142 height 23
select select "1"
select select "1939"
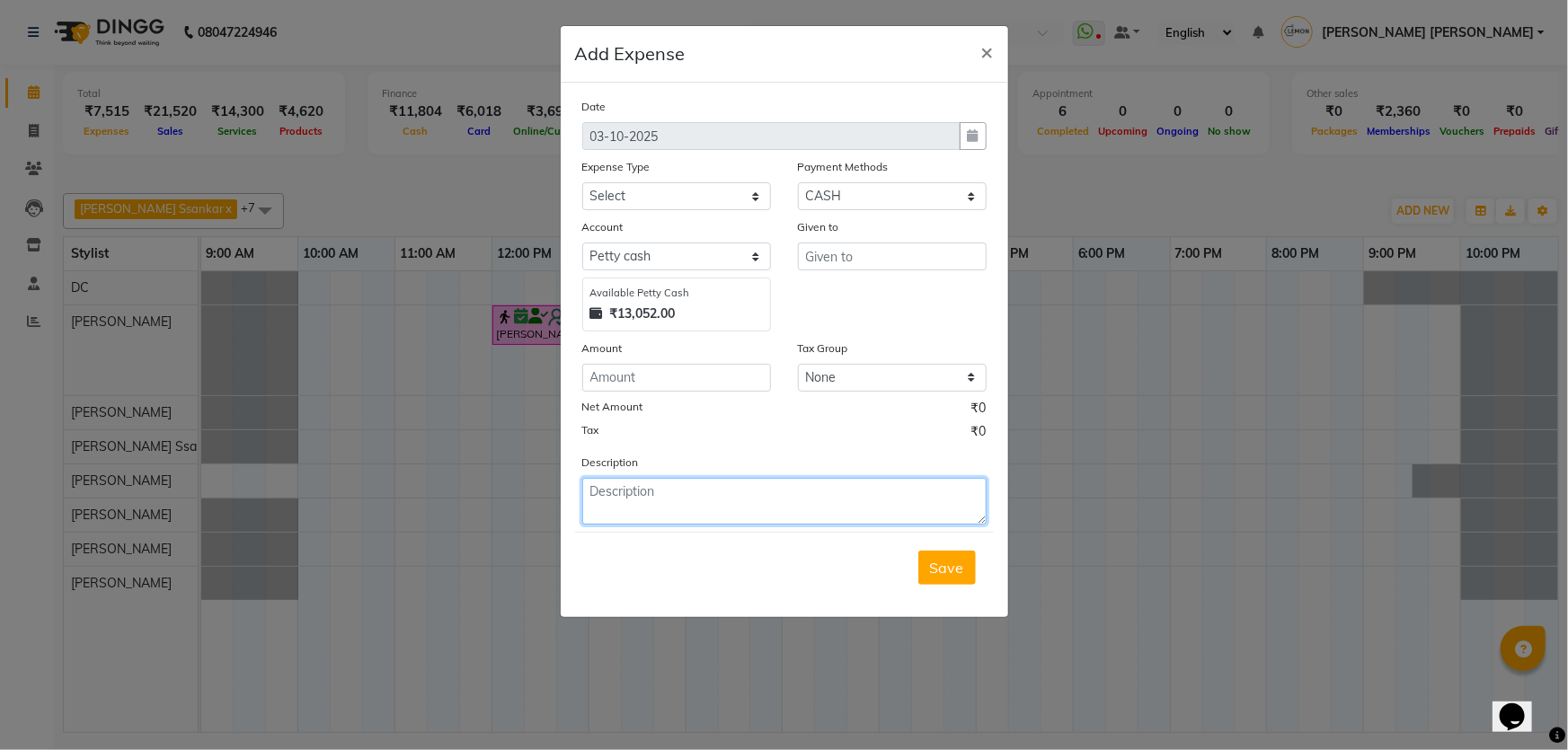
click at [881, 496] on textarea at bounding box center [784, 501] width 405 height 46
paste textarea "Invoice : V/2025-26/2127"
type textarea "Invoice : V/2025-26/2127"
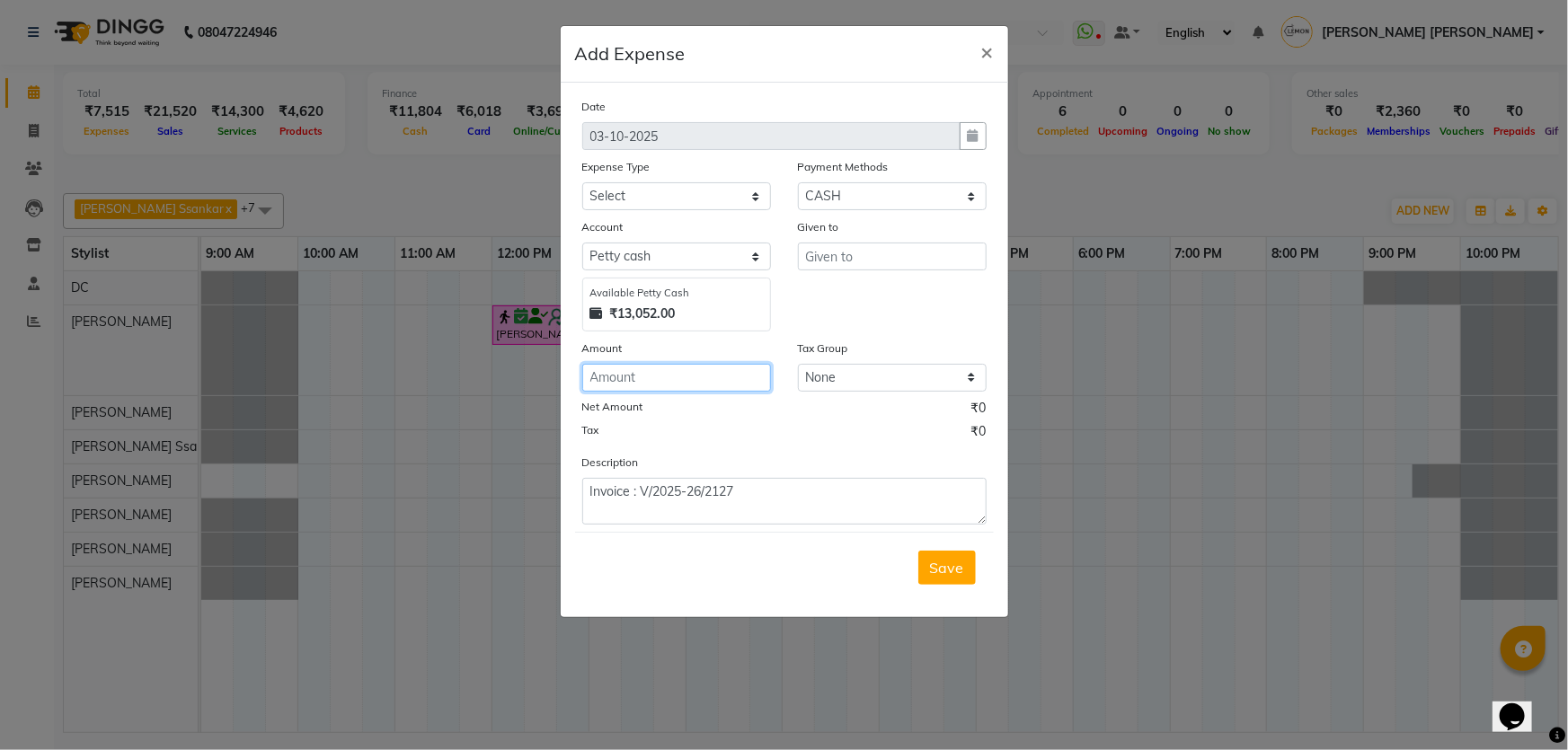
click at [663, 369] on input "number" at bounding box center [676, 377] width 188 height 28
type input "100"
drag, startPoint x: 662, startPoint y: 201, endPoint x: 687, endPoint y: 210, distance: 26.6
click at [662, 201] on select "Select Advance Cash transfer to hub Laundry Loan Membership Milk Miscellaneous …" at bounding box center [676, 196] width 188 height 28
click at [582, 183] on select "Select Advance Cash transfer to hub Laundry Loan Membership Milk Miscellaneous …" at bounding box center [676, 196] width 188 height 28
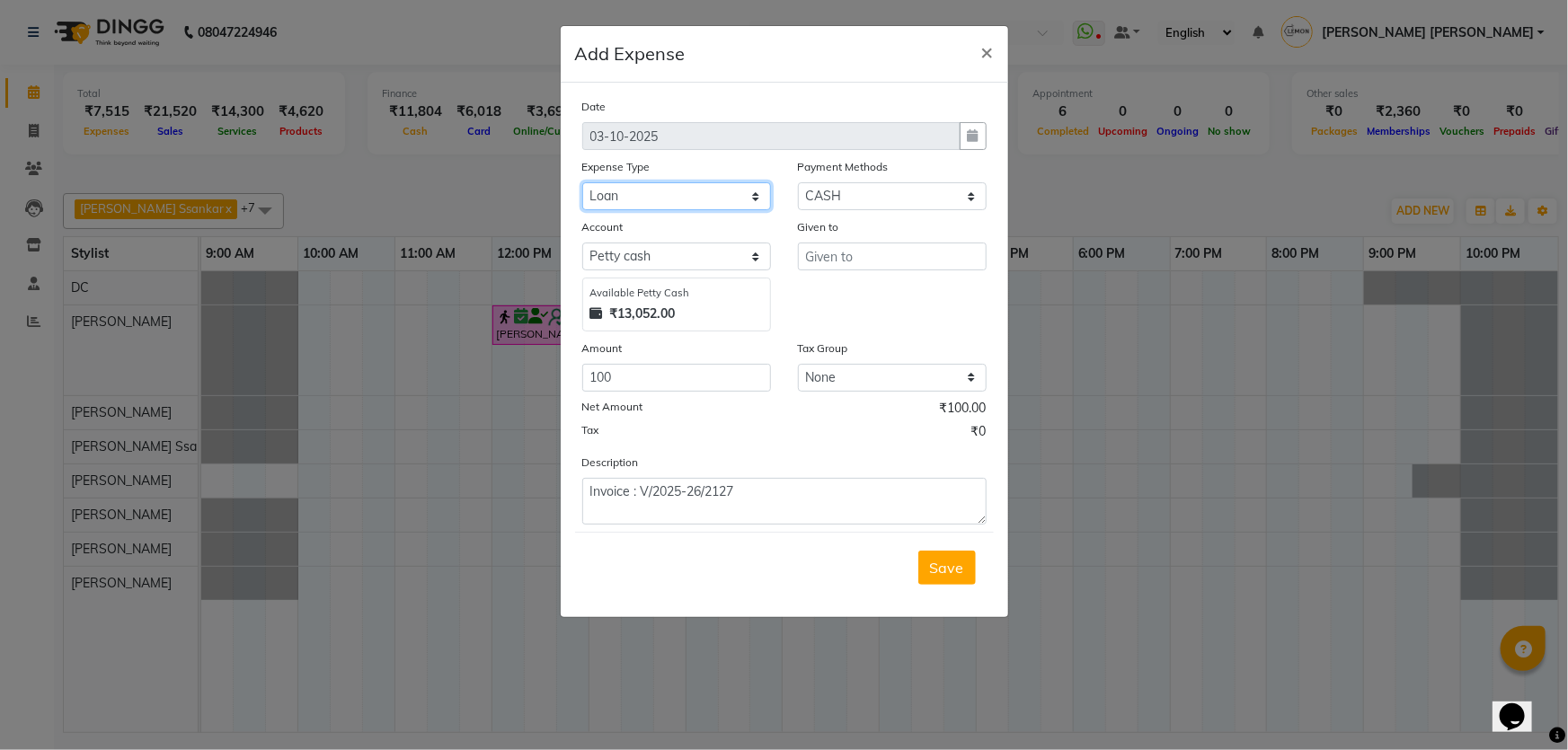
click at [647, 188] on select "Select Advance Cash transfer to hub Laundry Loan Membership Milk Miscellaneous …" at bounding box center [676, 196] width 188 height 28
select select "2706"
click at [582, 183] on select "Select Advance Cash transfer to hub Laundry Loan Membership Milk Miscellaneous …" at bounding box center [676, 196] width 188 height 28
click at [826, 248] on input "text" at bounding box center [891, 256] width 188 height 28
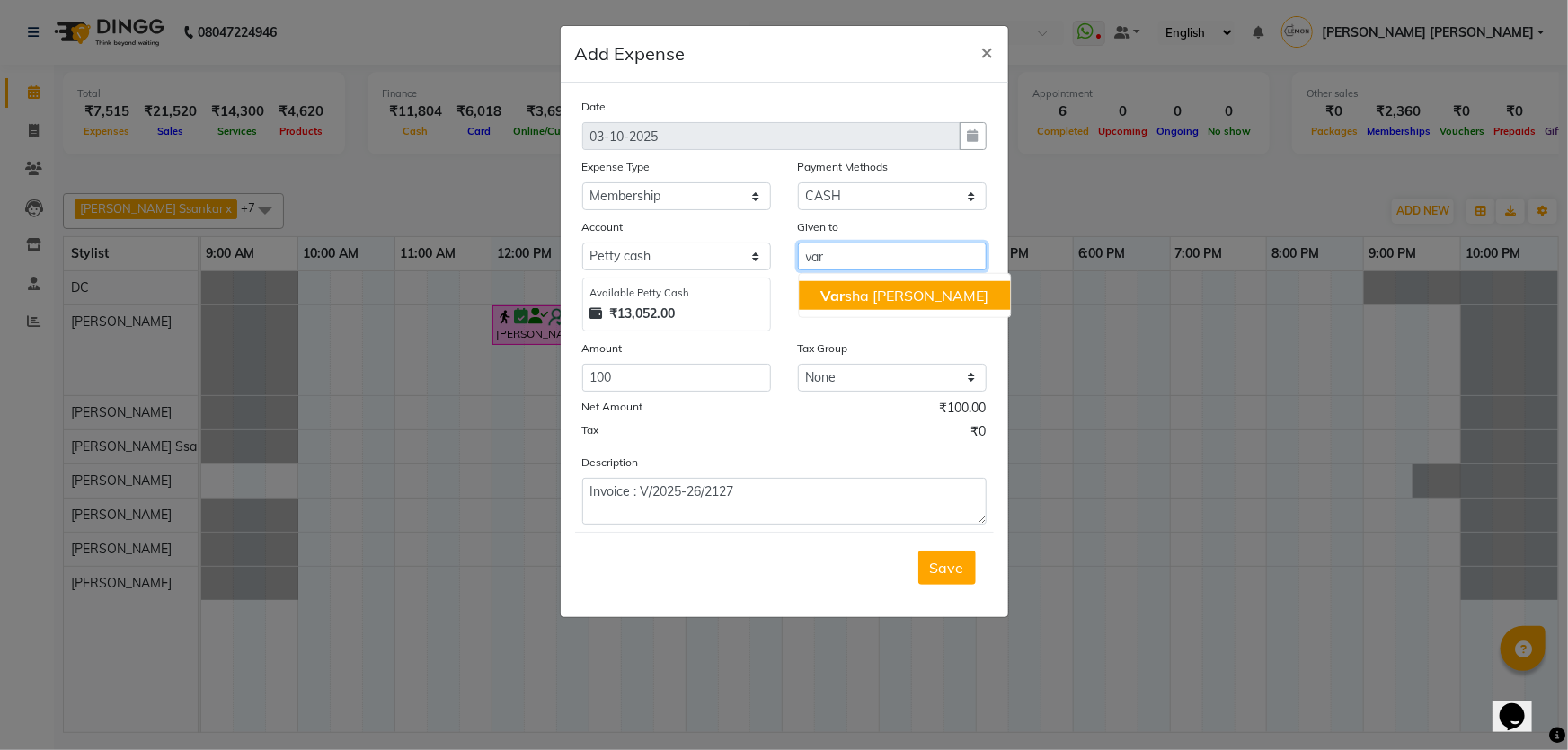
click at [836, 284] on button "Var sha Bittu Karmakar" at bounding box center [904, 295] width 211 height 29
type input "[PERSON_NAME] [PERSON_NAME]"
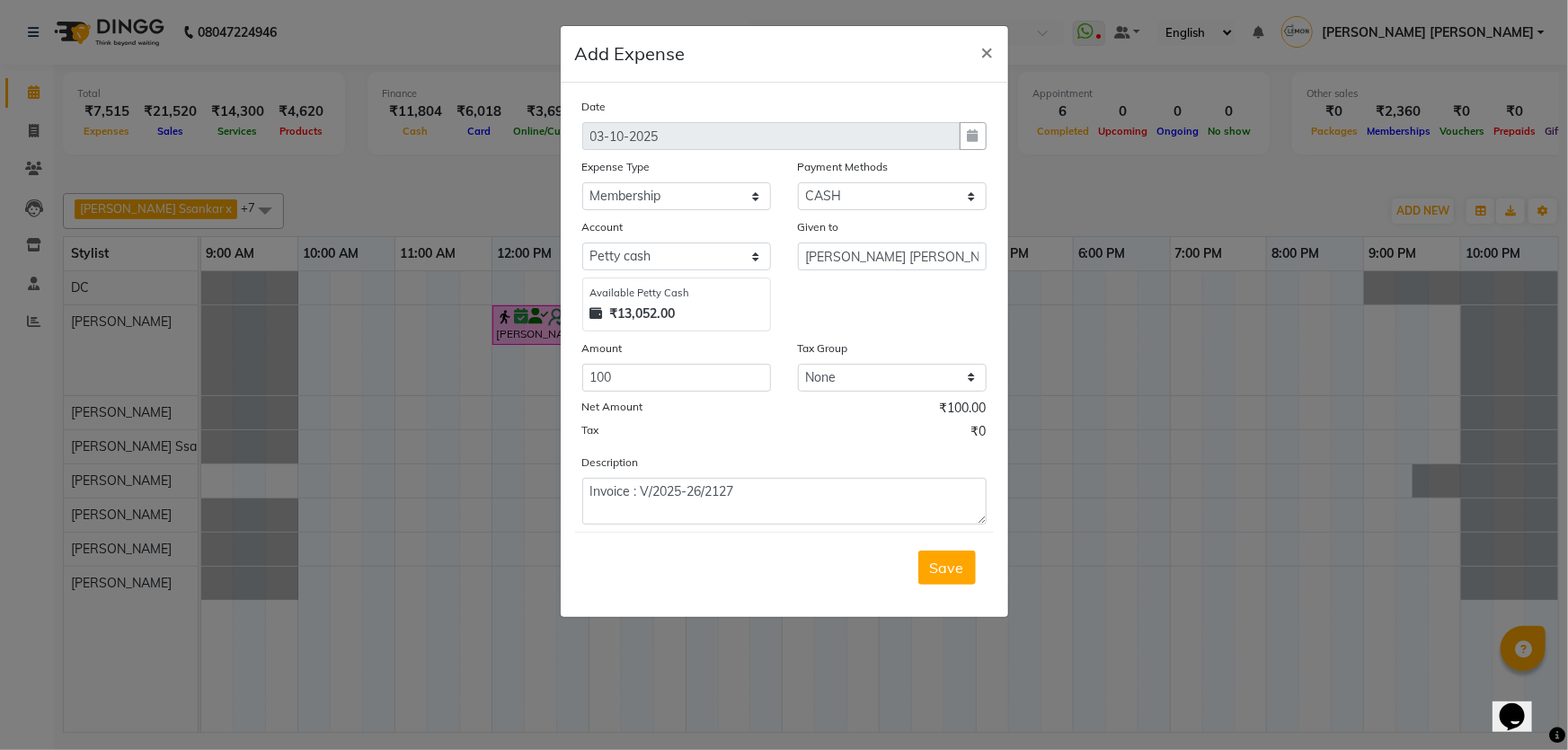
click at [874, 323] on div "Given to Varsha Bittu Karmakar" at bounding box center [892, 274] width 215 height 114
click at [962, 571] on span "Save" at bounding box center [946, 568] width 34 height 18
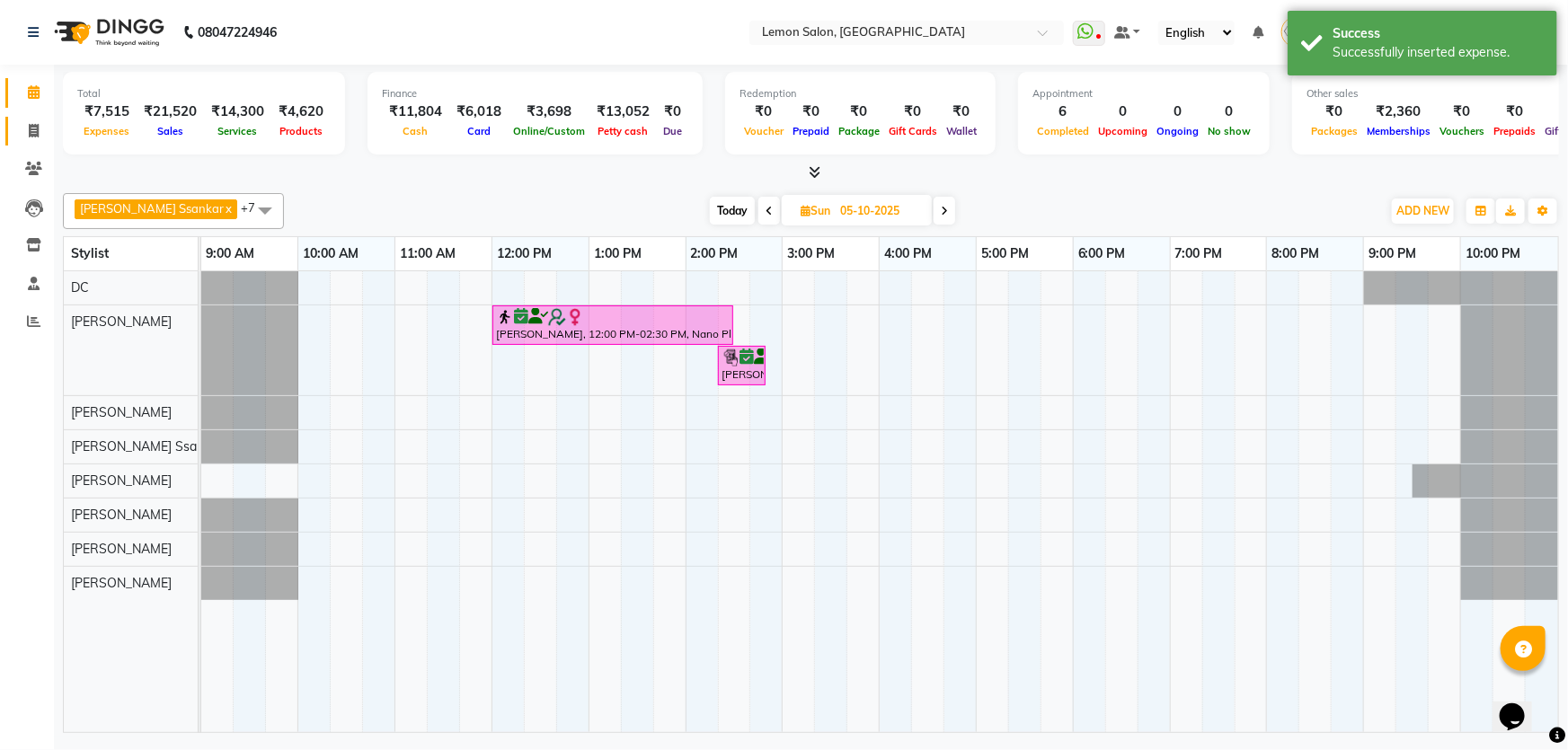
click at [40, 131] on span at bounding box center [34, 131] width 32 height 20
select select "568"
select select "service"
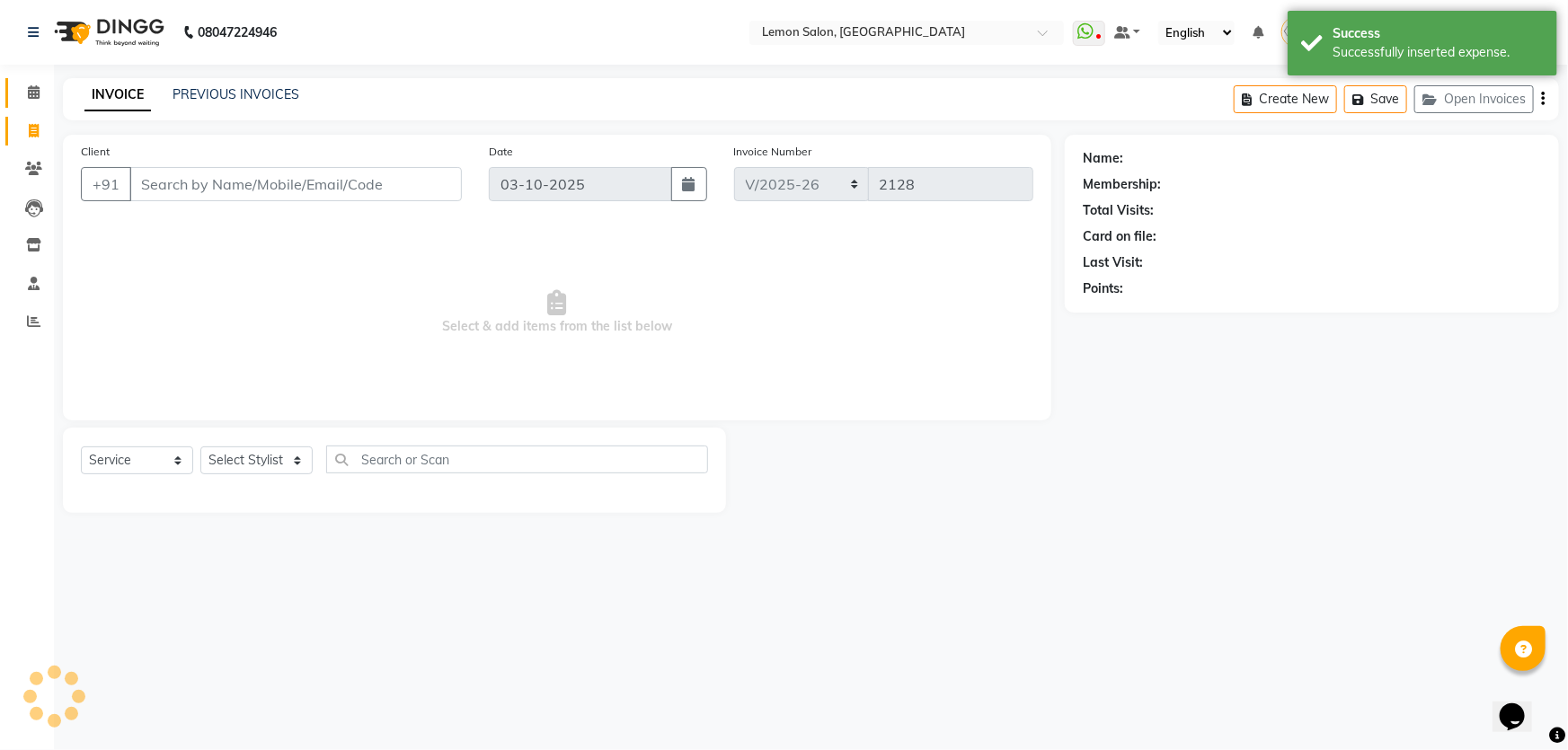
click at [28, 92] on icon at bounding box center [34, 92] width 12 height 14
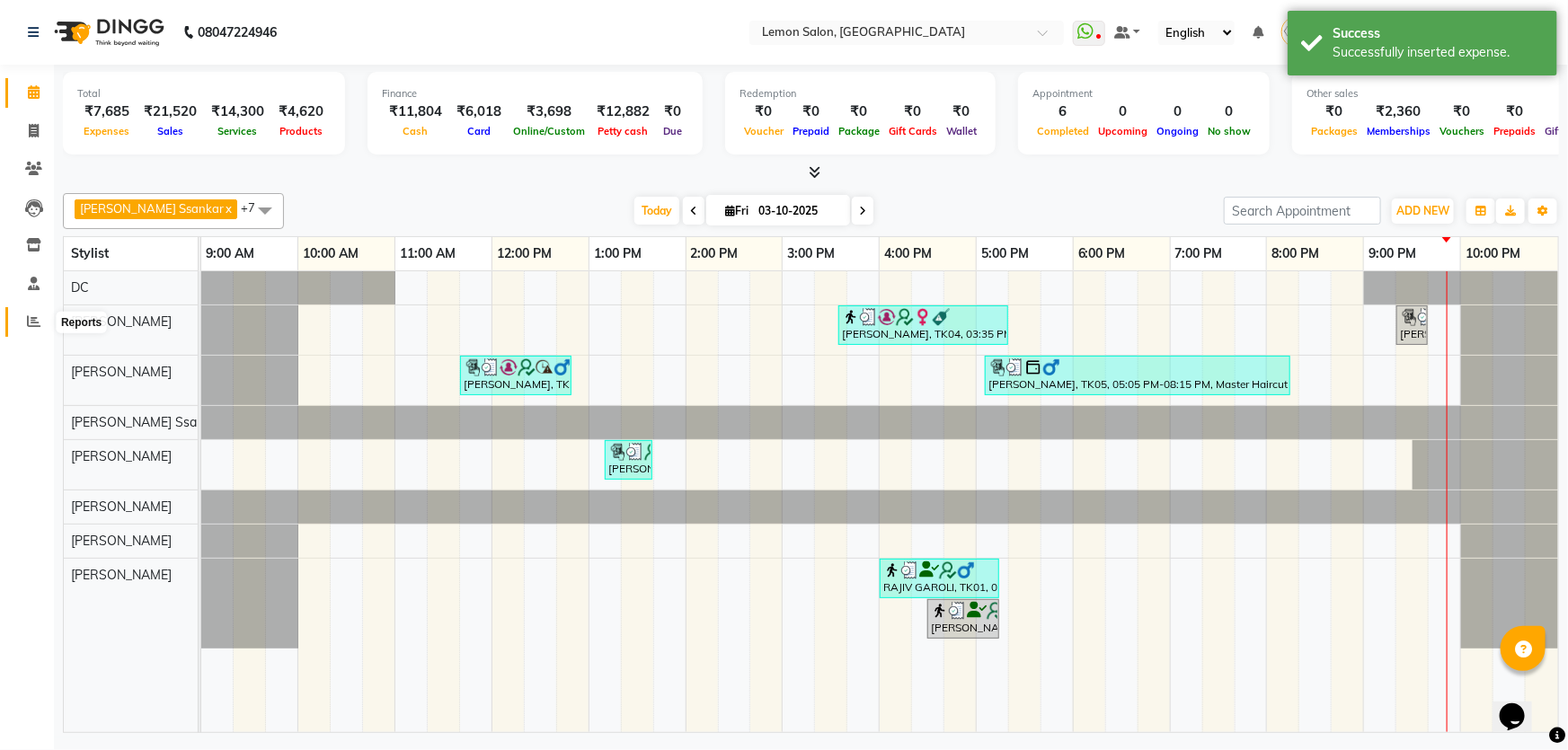
click at [42, 330] on span at bounding box center [34, 321] width 32 height 20
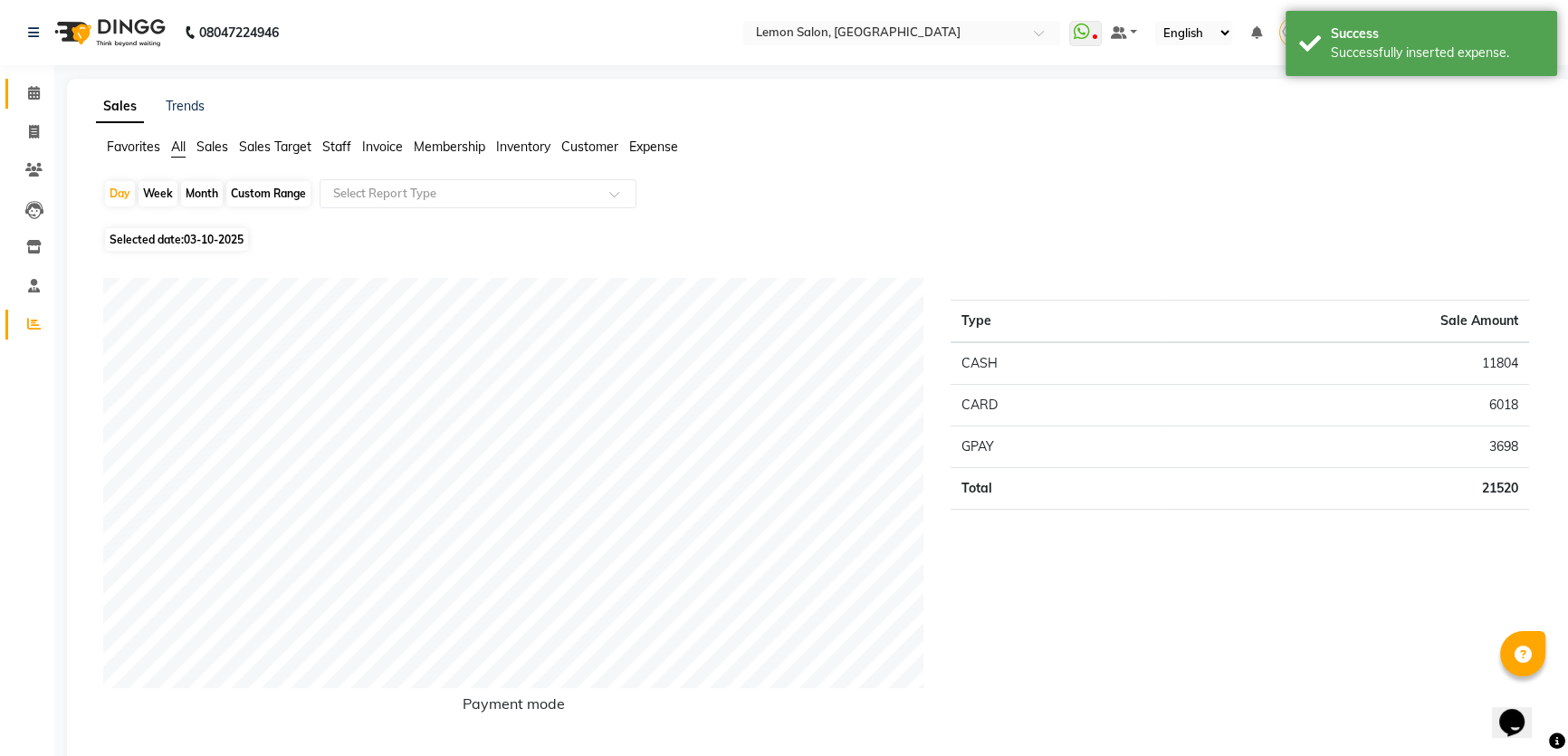
click at [25, 81] on link "Calendar" at bounding box center [27, 93] width 44 height 30
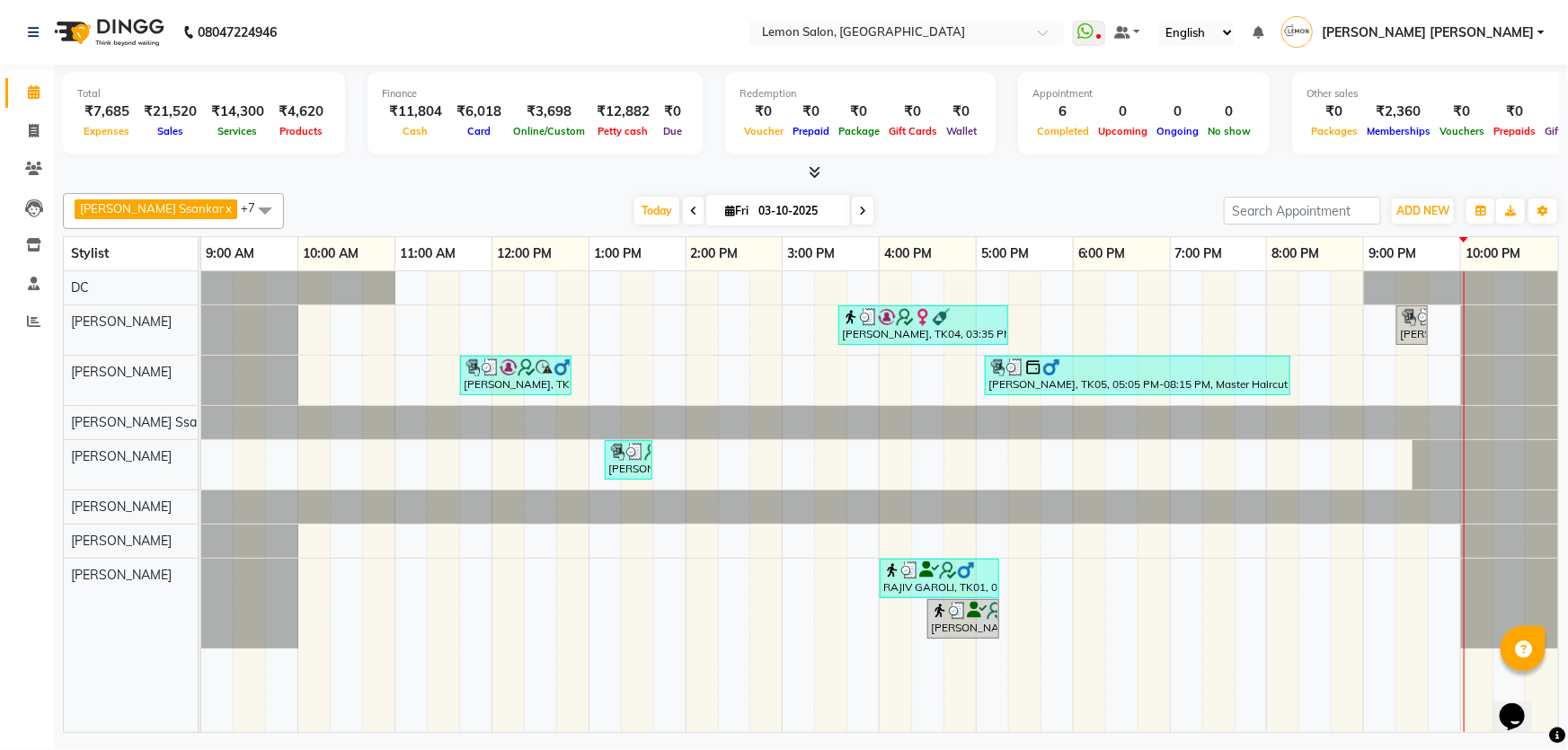
click at [533, 171] on div at bounding box center [811, 173] width 1497 height 19
click at [588, 195] on div "Apoorva Ssankar x DC x Vidhi Solanki x Imran shaikh x Mobin x Arshad Shaikh x N…" at bounding box center [811, 210] width 1497 height 36
click at [632, 201] on div "Today Fri 03-10-2025" at bounding box center [753, 211] width 242 height 27
drag, startPoint x: 612, startPoint y: 210, endPoint x: 549, endPoint y: 234, distance: 67.4
click at [634, 211] on span "Today" at bounding box center [657, 210] width 45 height 28
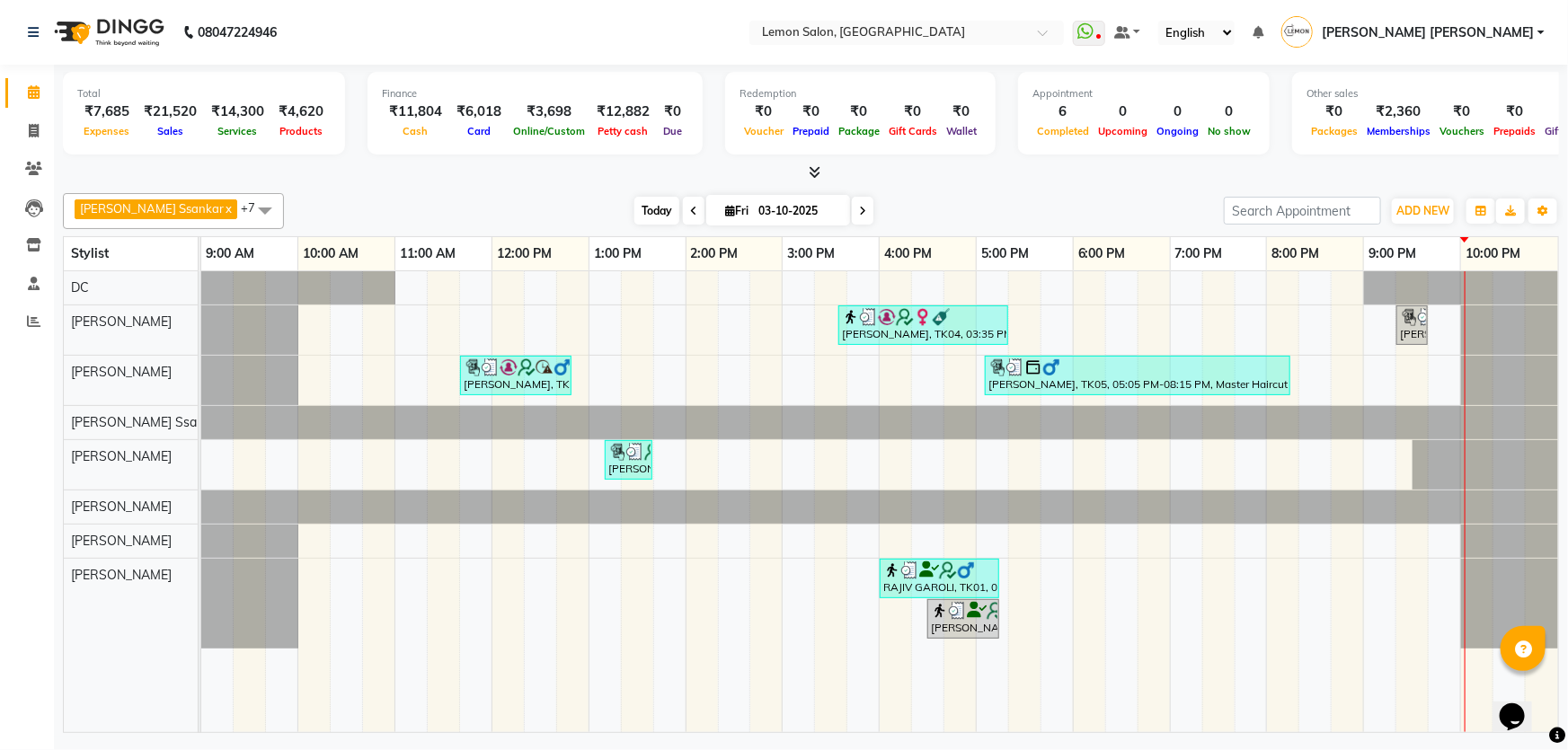
click at [634, 208] on span "Today" at bounding box center [657, 210] width 45 height 28
click at [41, 125] on span at bounding box center [34, 131] width 32 height 20
select select "568"
select select "service"
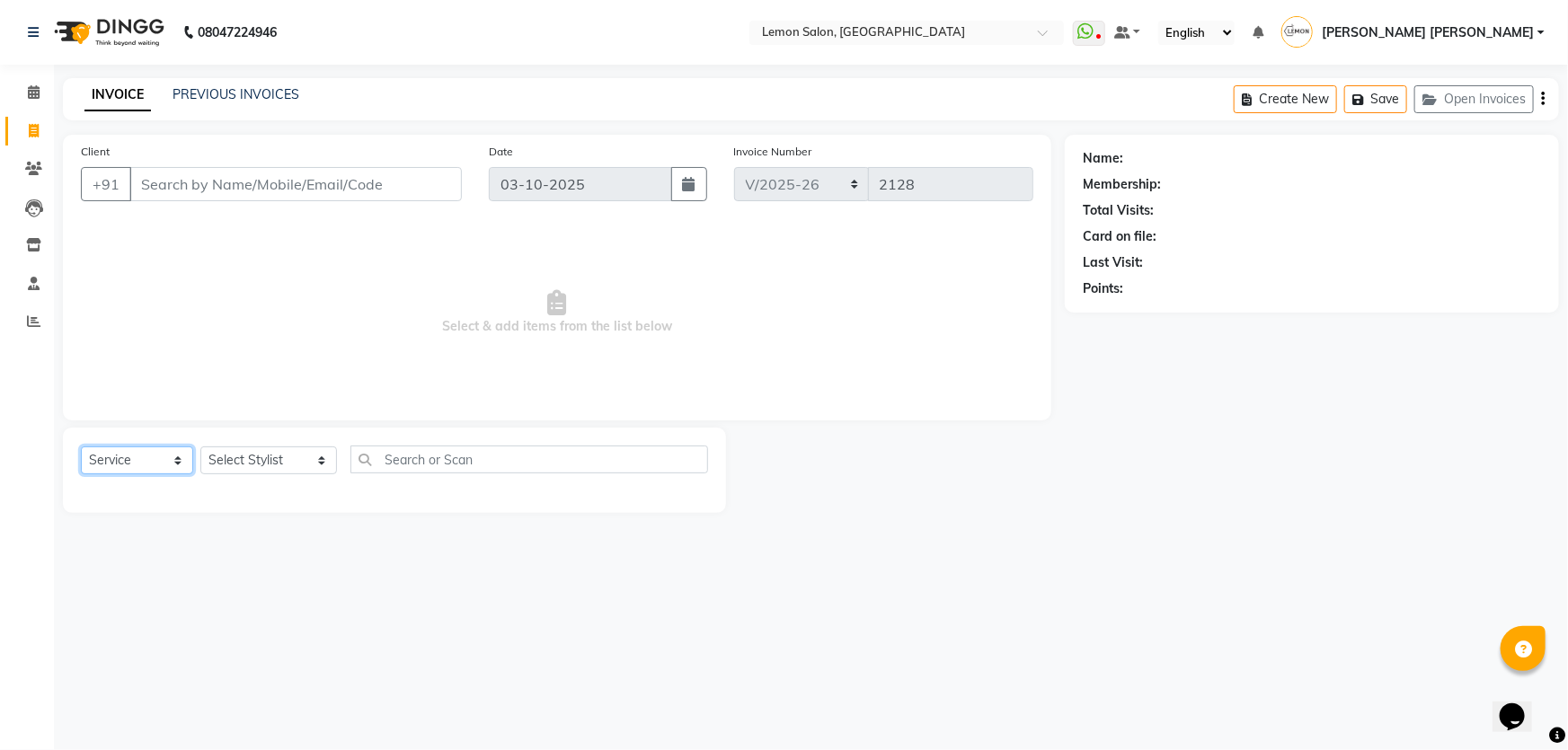
click at [170, 468] on select "Select Service Product Membership Package Voucher Prepaid Gift Card" at bounding box center [137, 460] width 112 height 28
click at [81, 447] on select "Select Service Product Membership Package Voucher Prepaid Gift Card" at bounding box center [137, 460] width 112 height 28
click at [242, 458] on select "Select Stylist Adnan Shaikh Anamta Sayyed Apoorva Ssankar Arshad Shaikh DC Imra…" at bounding box center [268, 460] width 136 height 28
select select "30692"
click at [201, 447] on select "Select Stylist Adnan Shaikh Anamta Sayyed Apoorva Ssankar Arshad Shaikh DC Imra…" at bounding box center [268, 460] width 136 height 28
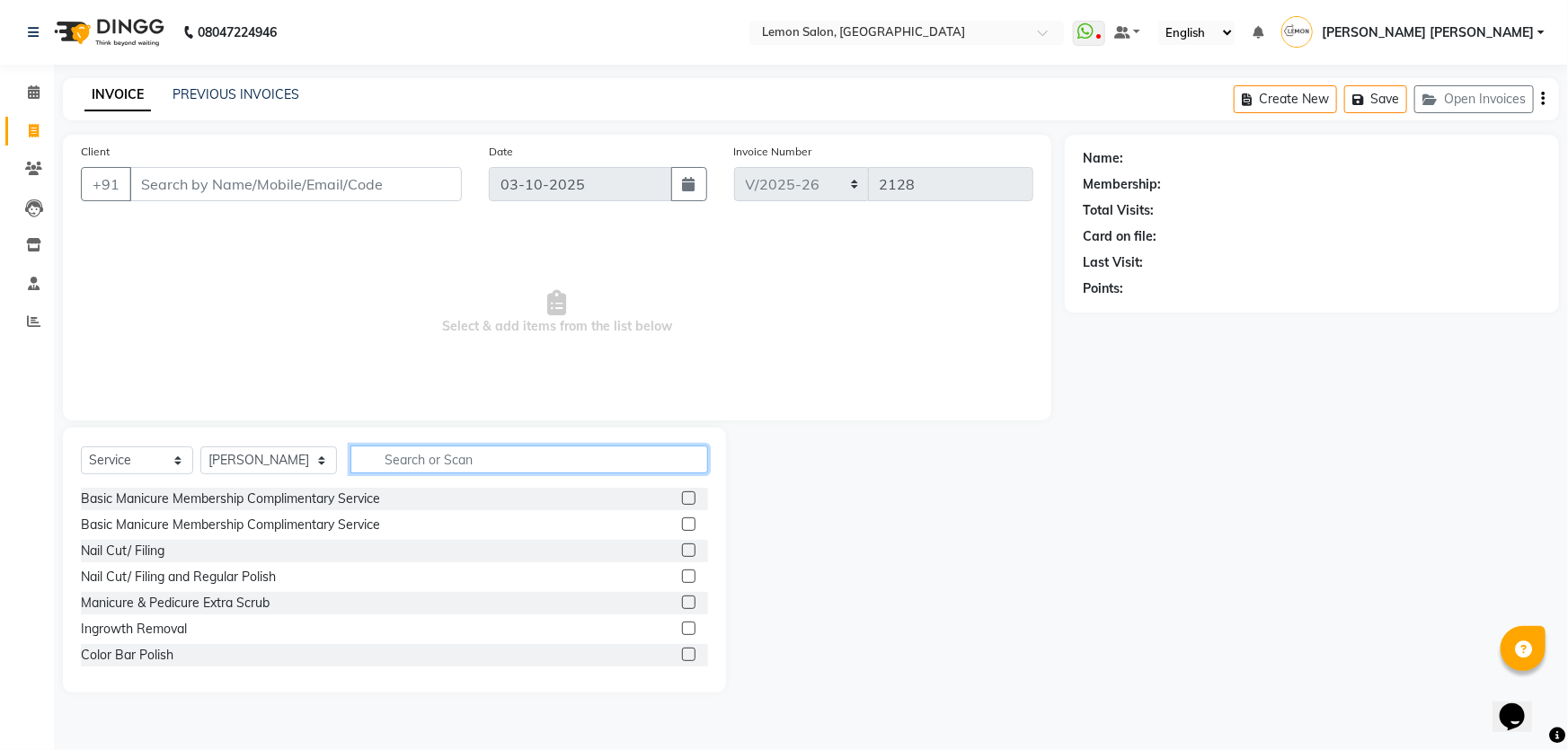
click at [449, 462] on input "text" at bounding box center [529, 459] width 358 height 28
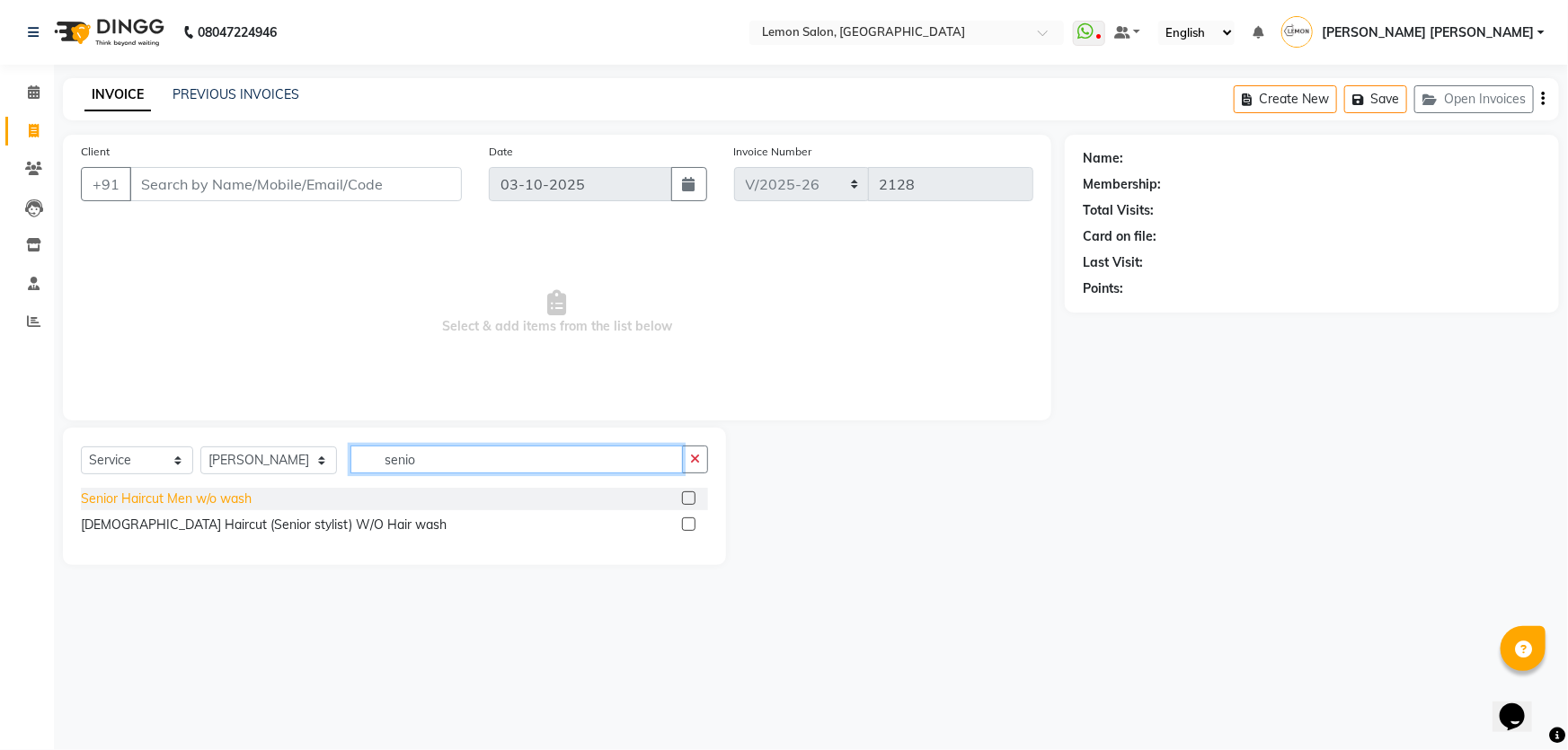
type input "senio"
click at [118, 506] on div "Senior Haircut Men w/o wash" at bounding box center [166, 499] width 171 height 19
checkbox input "false"
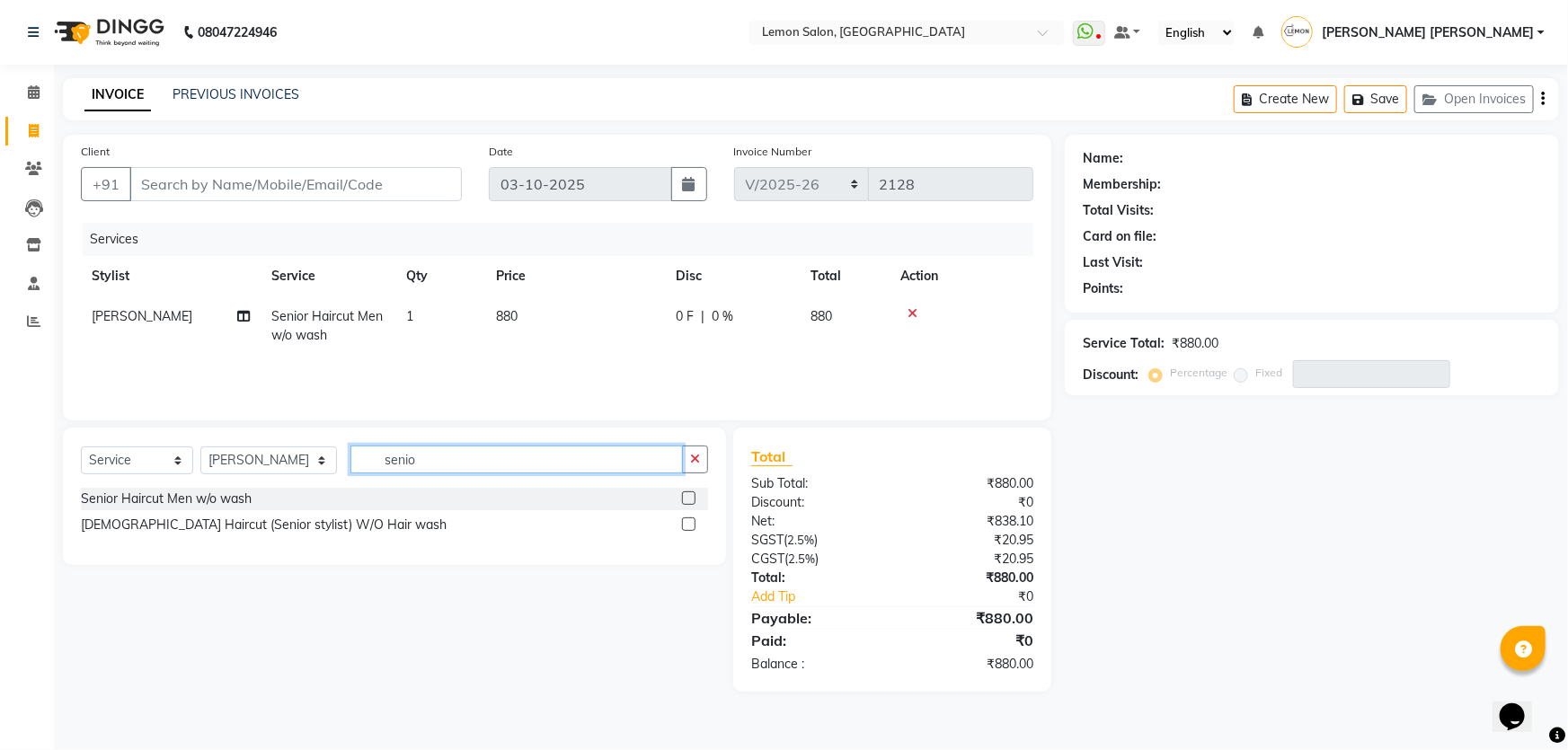
click at [420, 467] on input "senio" at bounding box center [517, 459] width 333 height 28
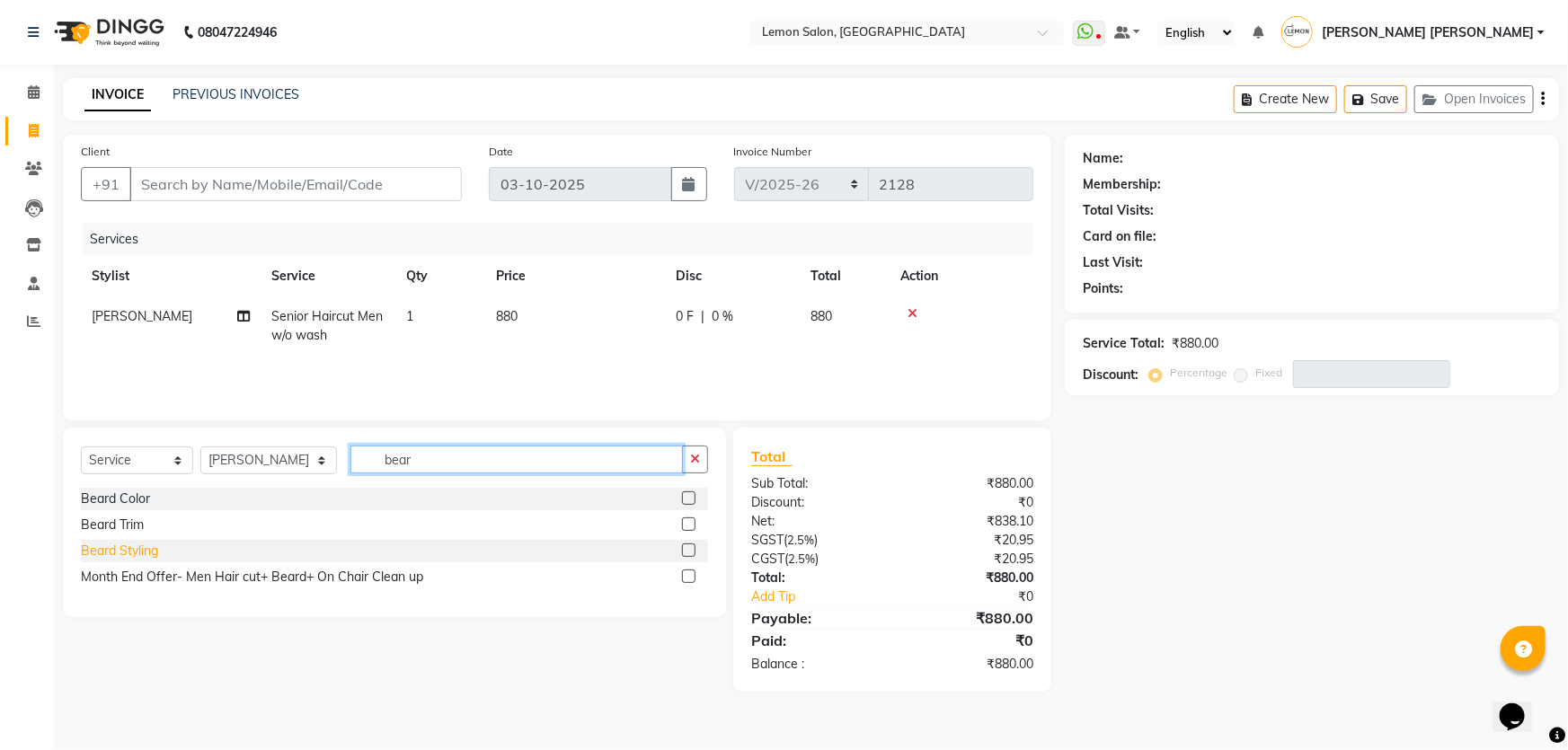
type input "bear"
click at [139, 552] on div "Beard Styling" at bounding box center [120, 551] width 77 height 19
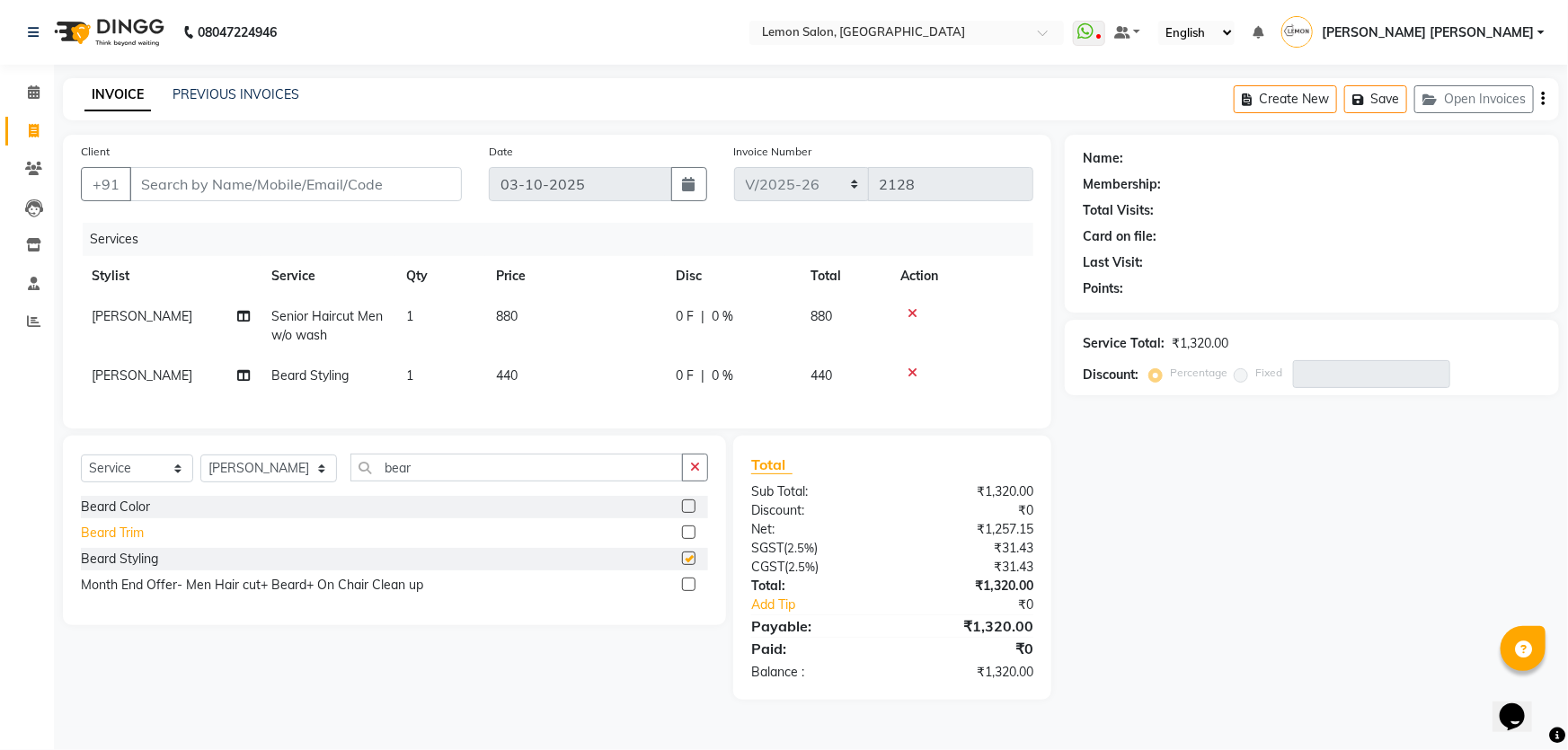
checkbox input "false"
click at [505, 305] on td "880" at bounding box center [575, 325] width 180 height 59
select select "30692"
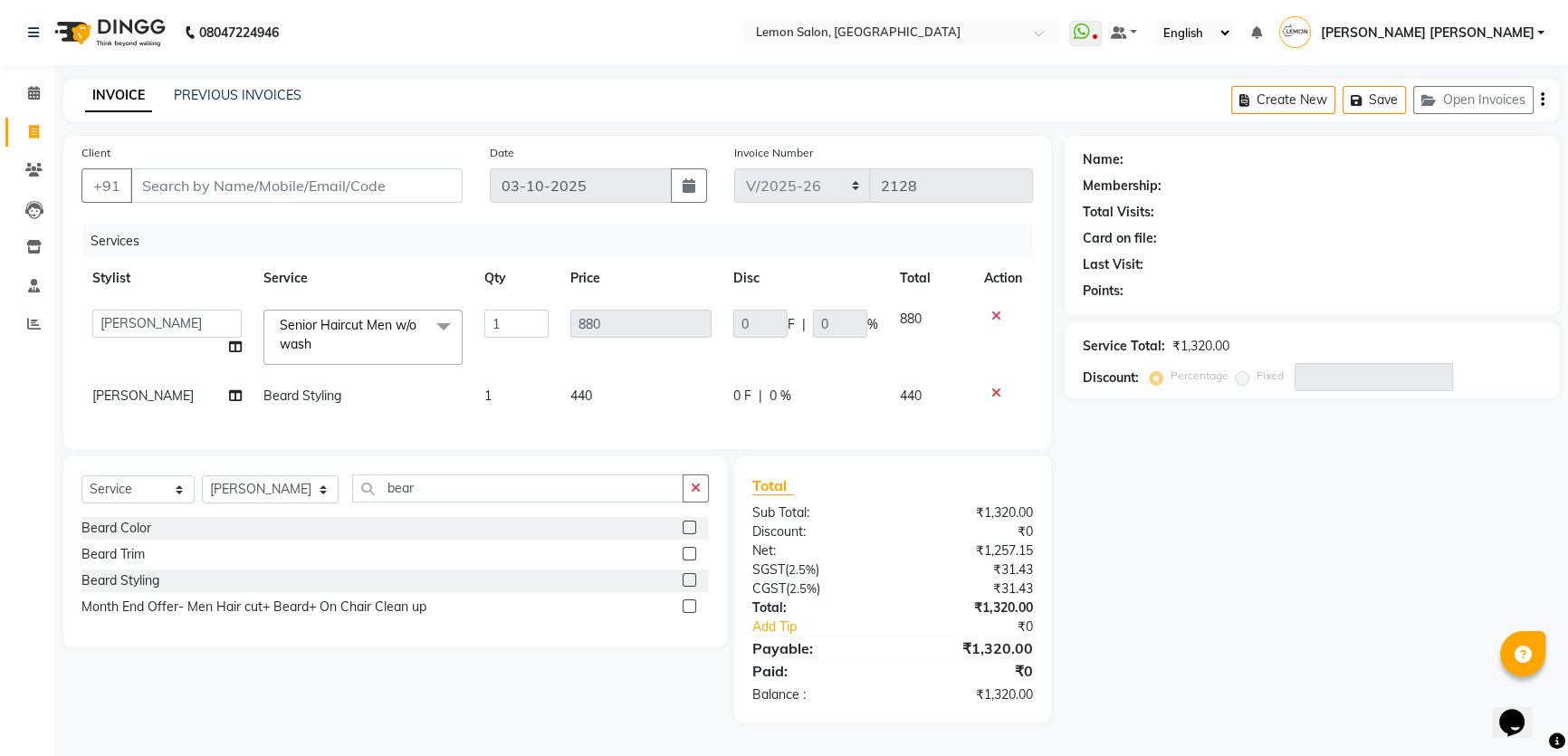
click at [514, 271] on th "Qty" at bounding box center [517, 278] width 86 height 41
click at [511, 343] on td "1" at bounding box center [517, 337] width 86 height 77
click at [523, 391] on td "1" at bounding box center [517, 396] width 86 height 41
select select "30692"
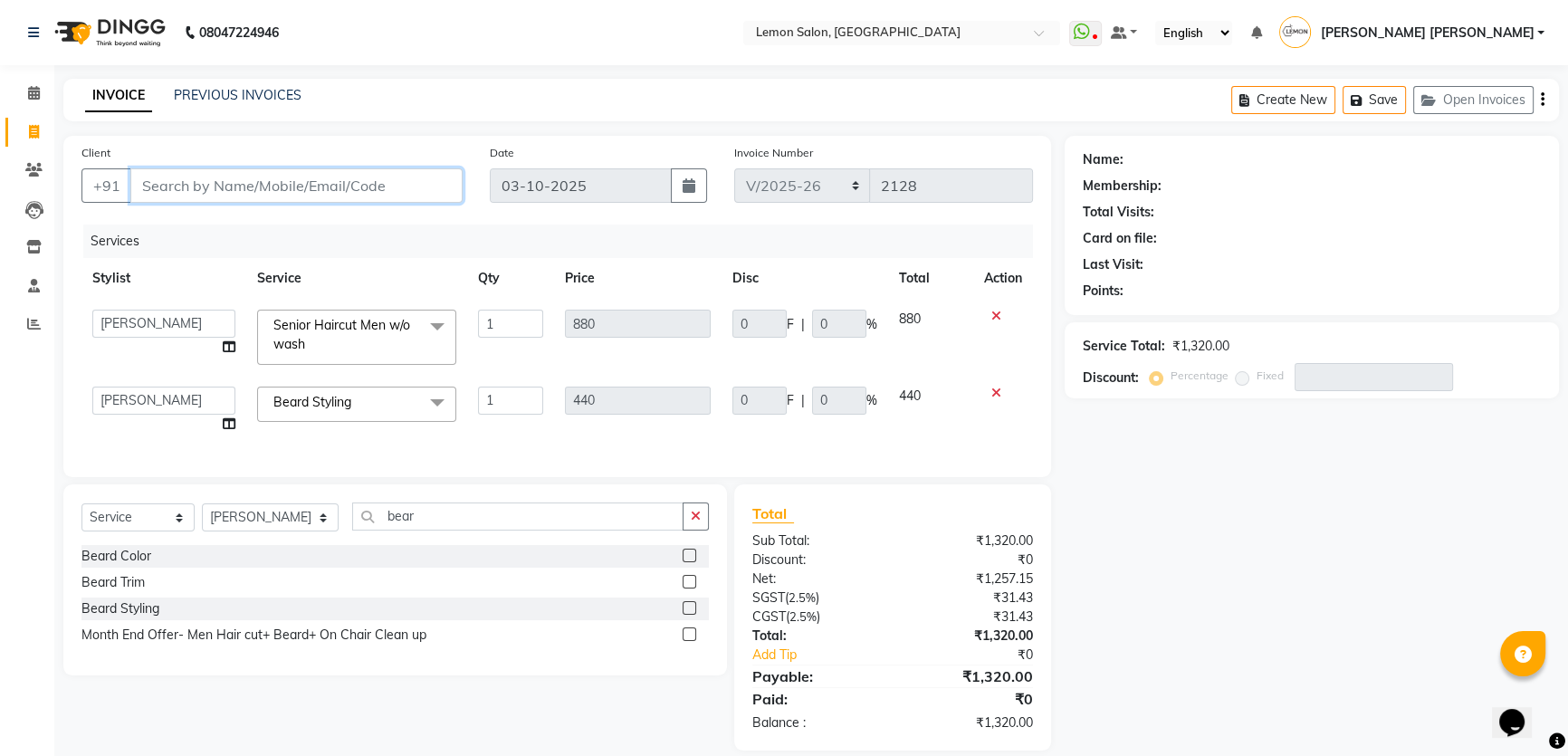
click at [263, 172] on input "Client" at bounding box center [297, 185] width 333 height 34
type input "9"
type input "0"
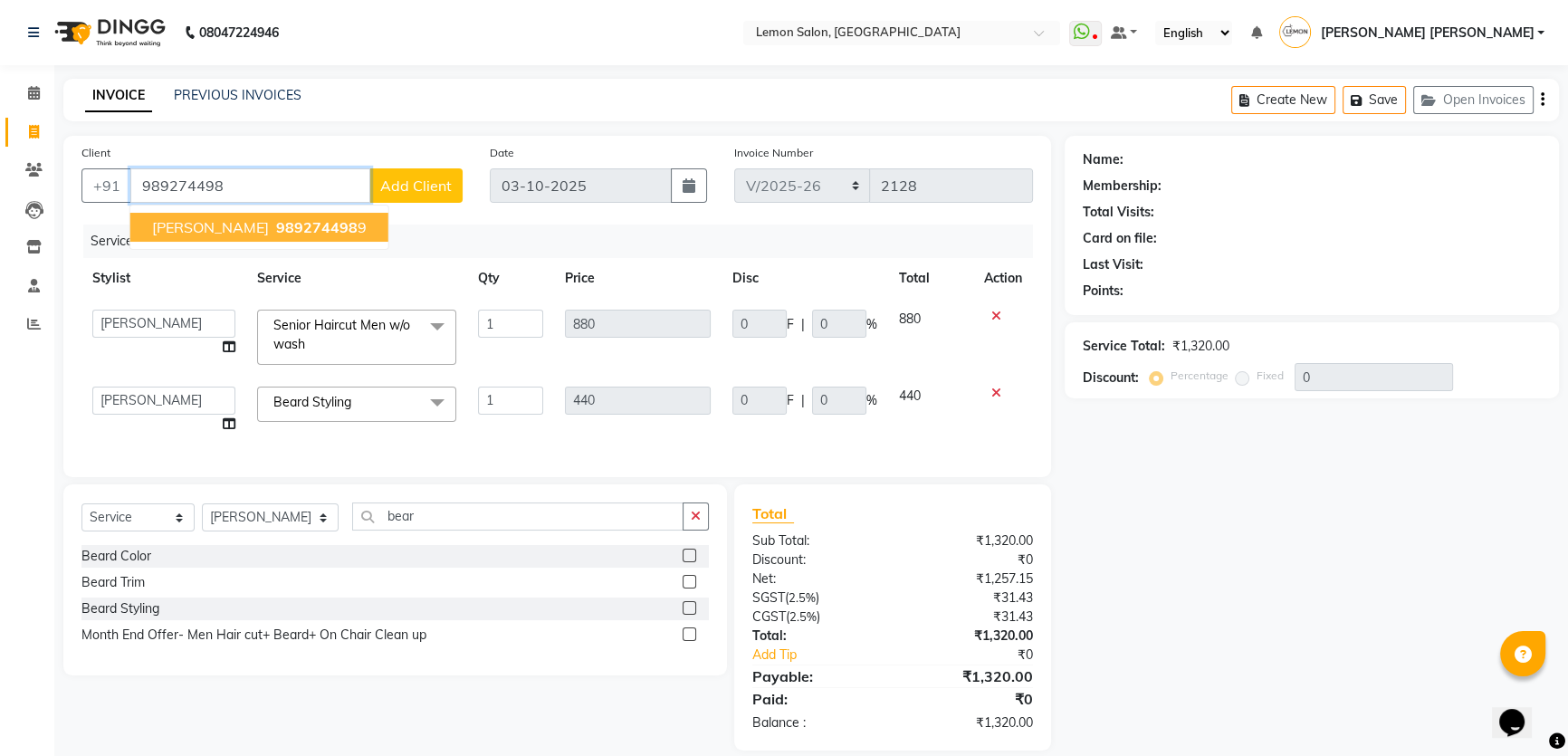
click at [276, 228] on span "989274498" at bounding box center [317, 227] width 82 height 18
type input "9892744989"
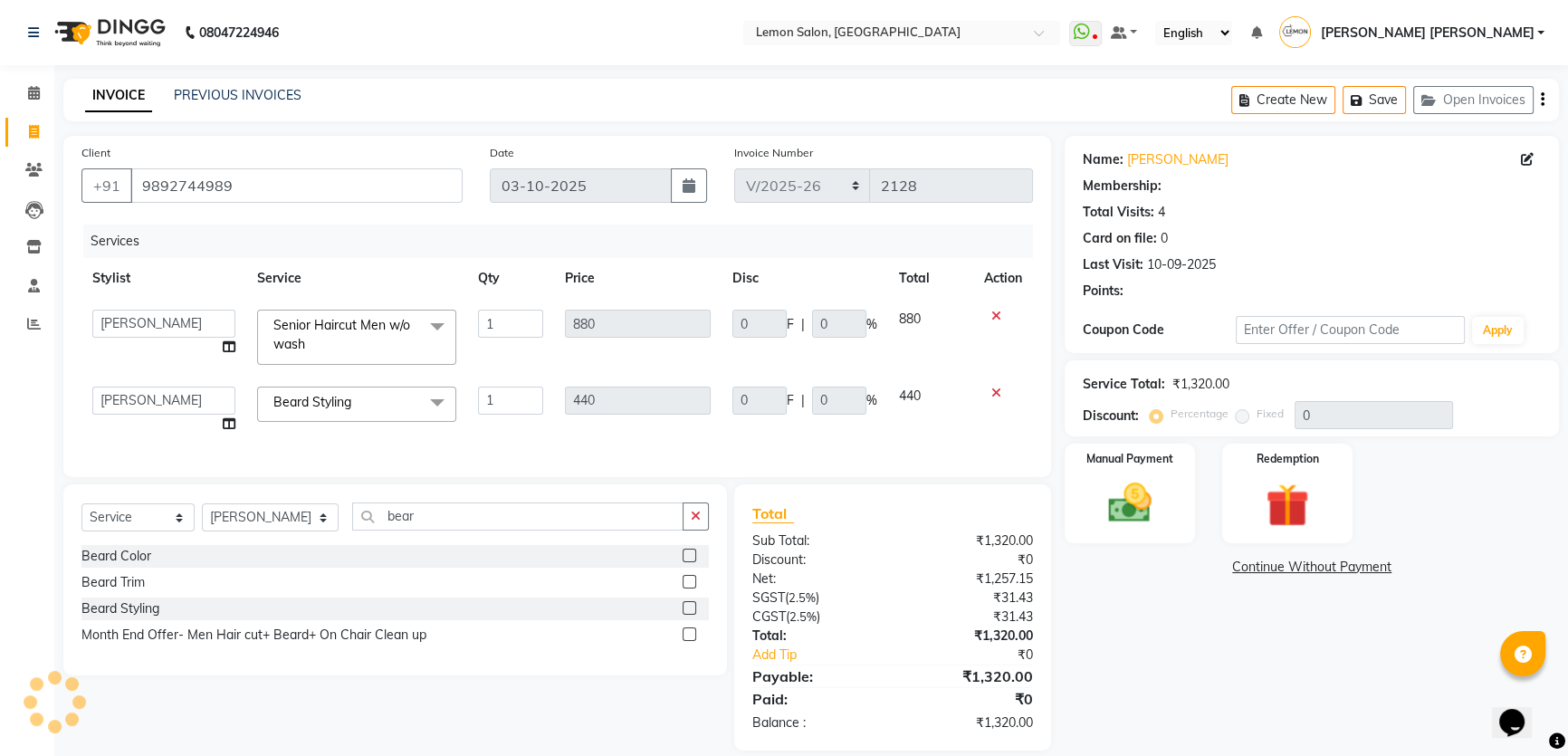
type input "25"
type input "220"
type input "25"
type input "110"
type input "25"
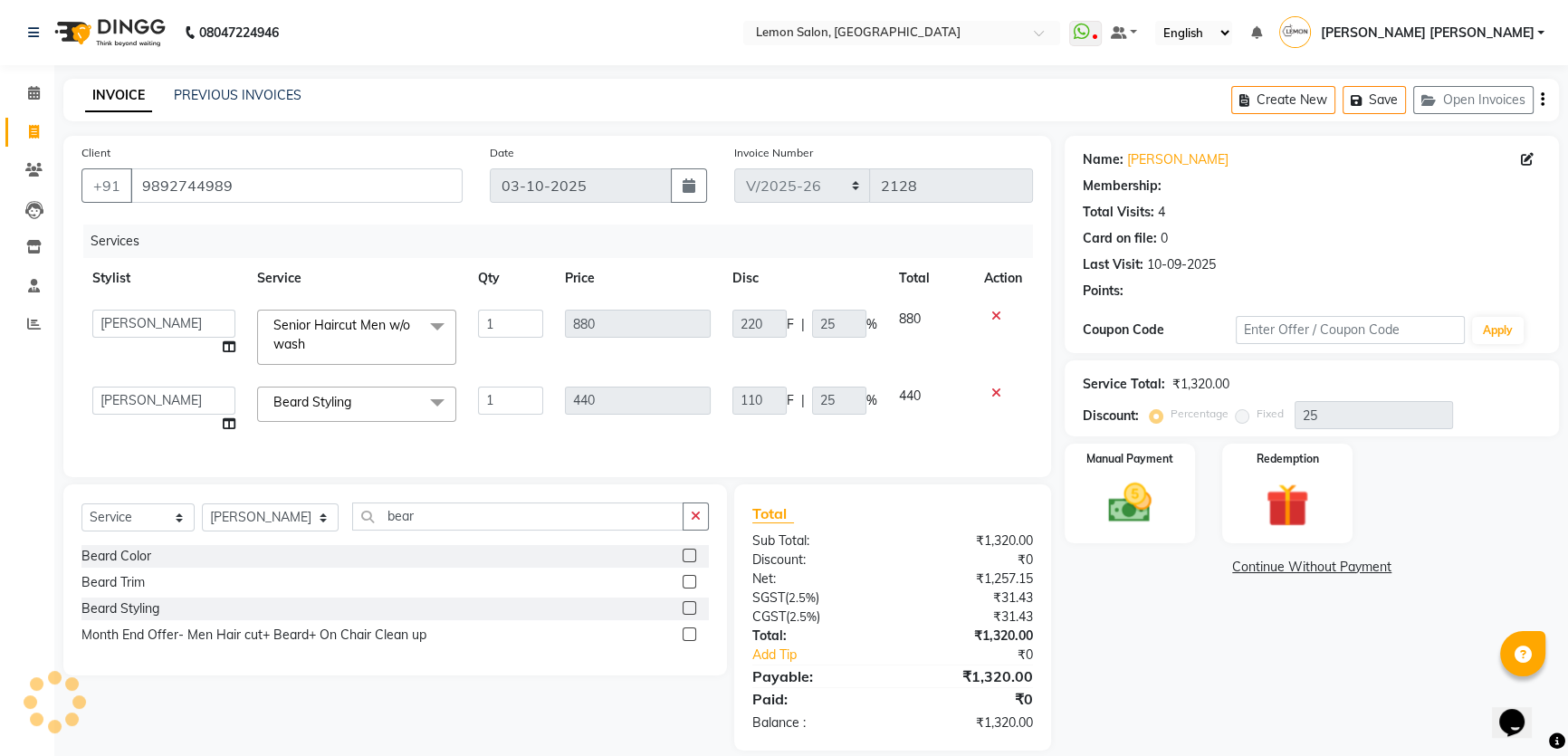
select select "1: Object"
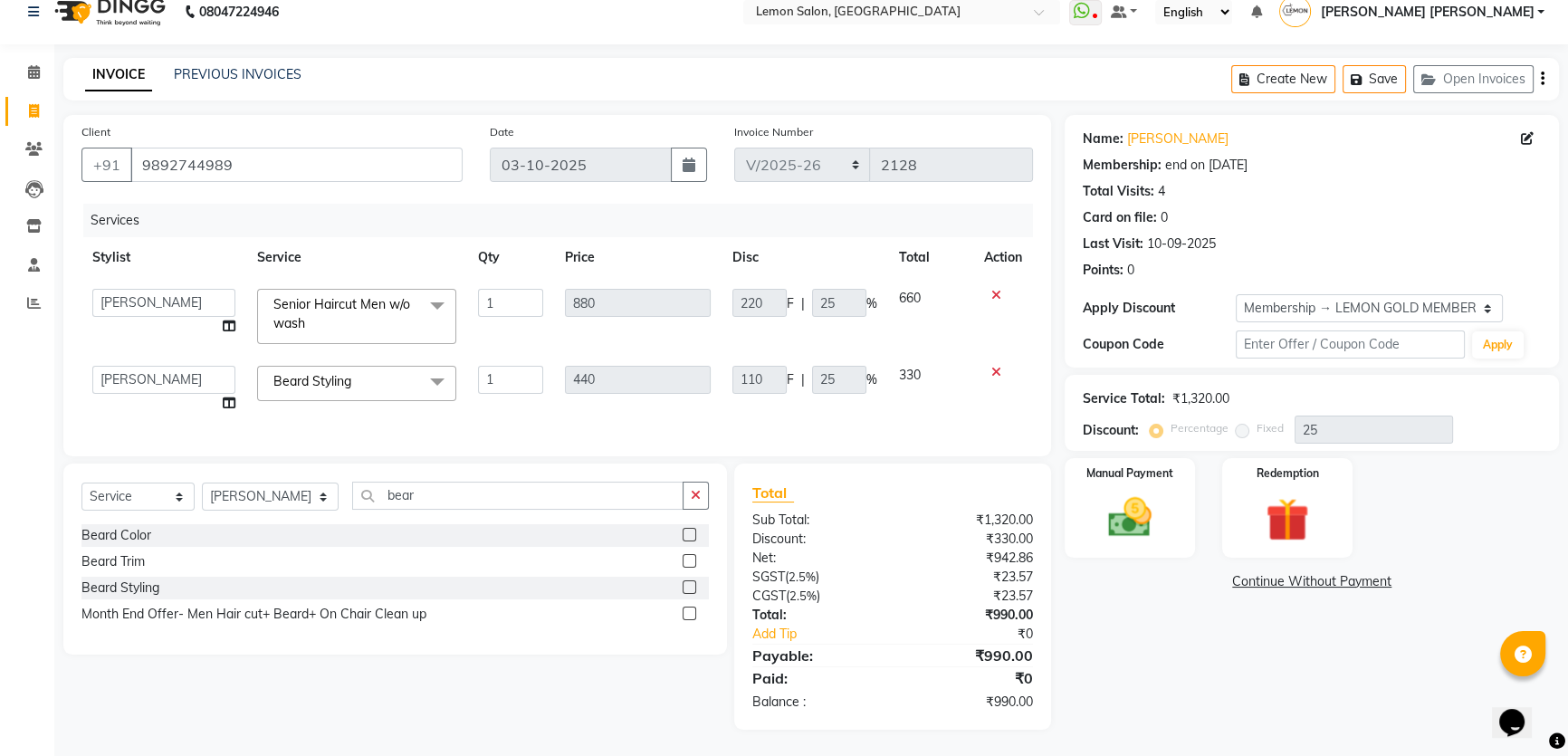
scroll to position [33, 0]
click at [1157, 511] on img at bounding box center [1129, 516] width 73 height 52
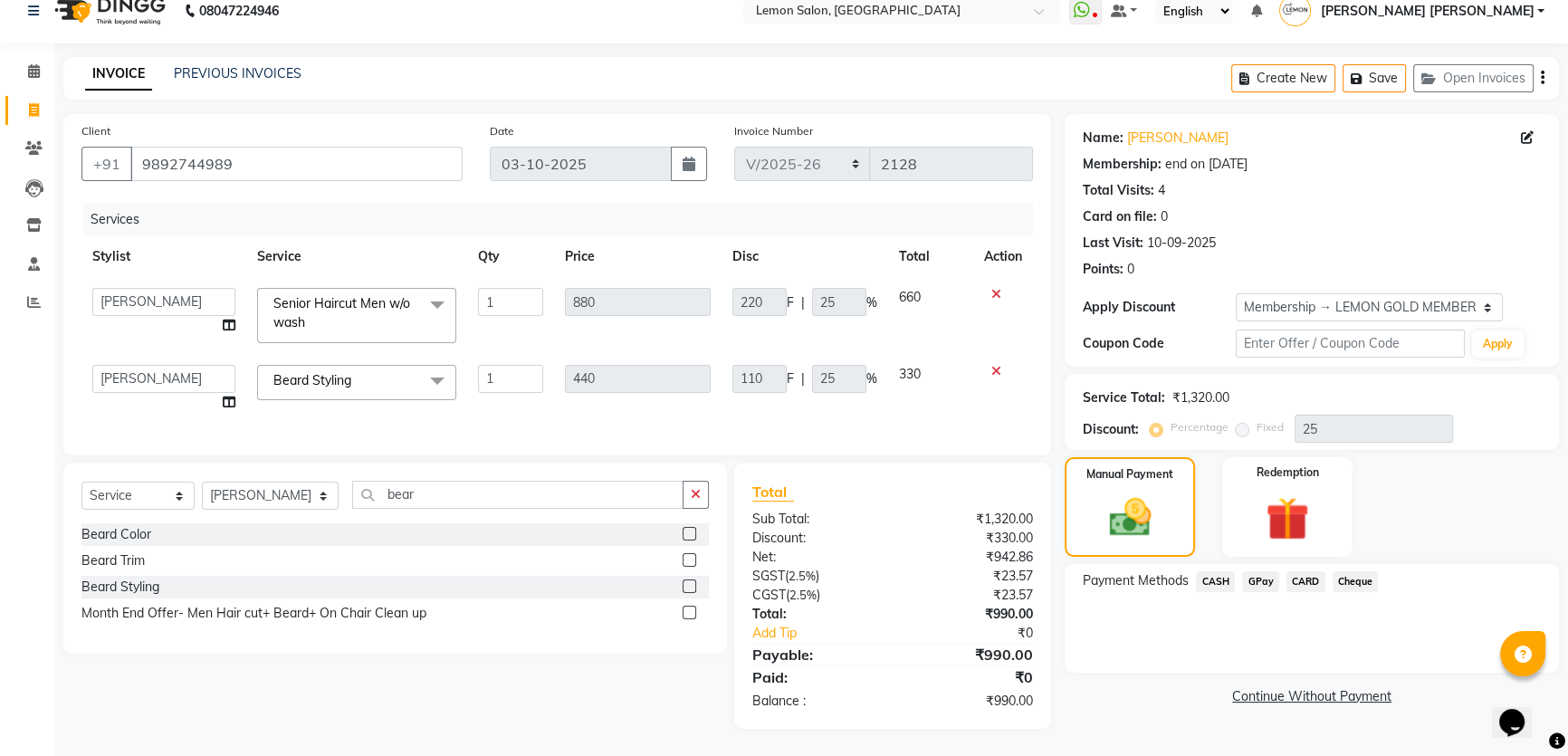
click at [1264, 571] on span "GPay" at bounding box center [1261, 581] width 37 height 20
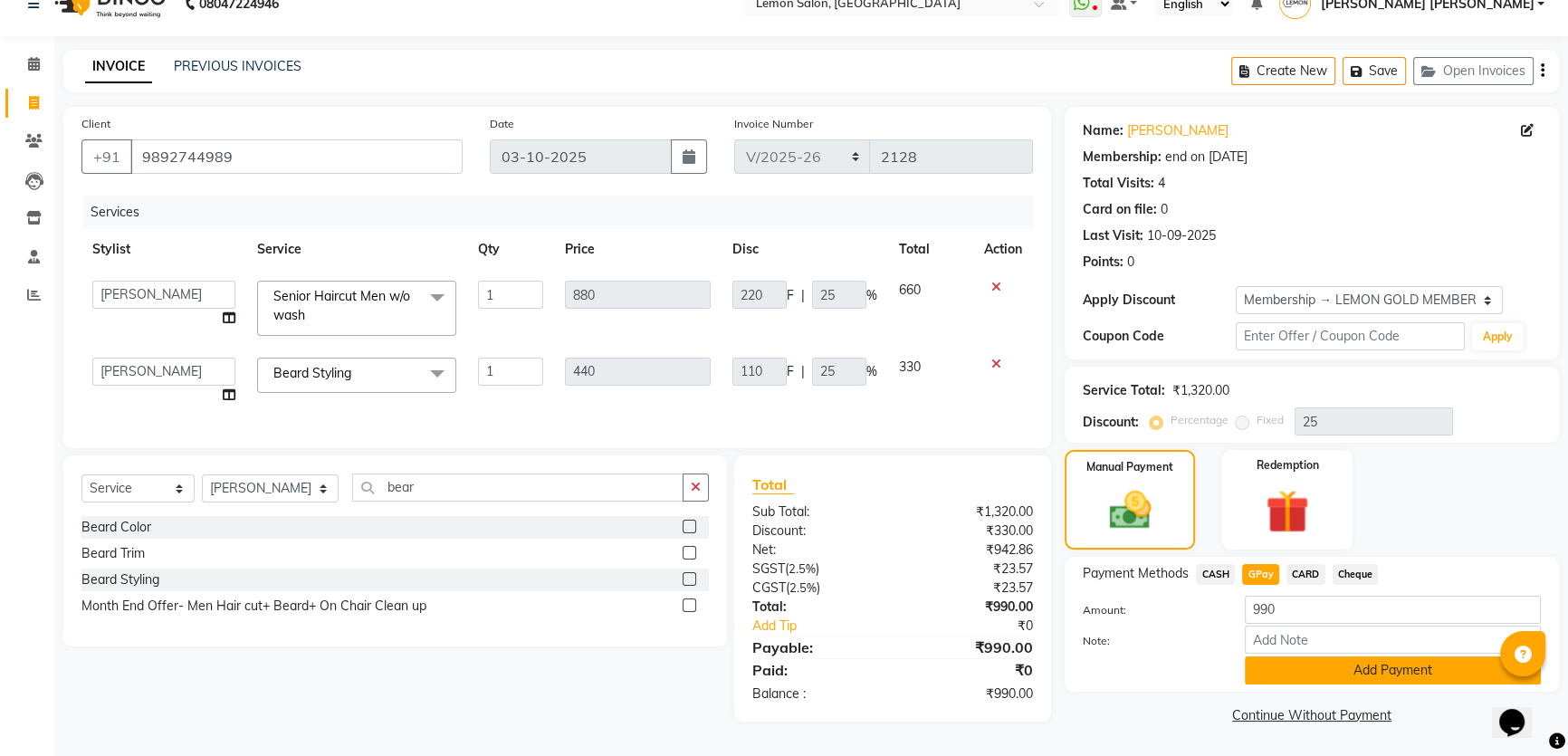
click at [1274, 659] on button "Add Payment" at bounding box center [1393, 670] width 296 height 28
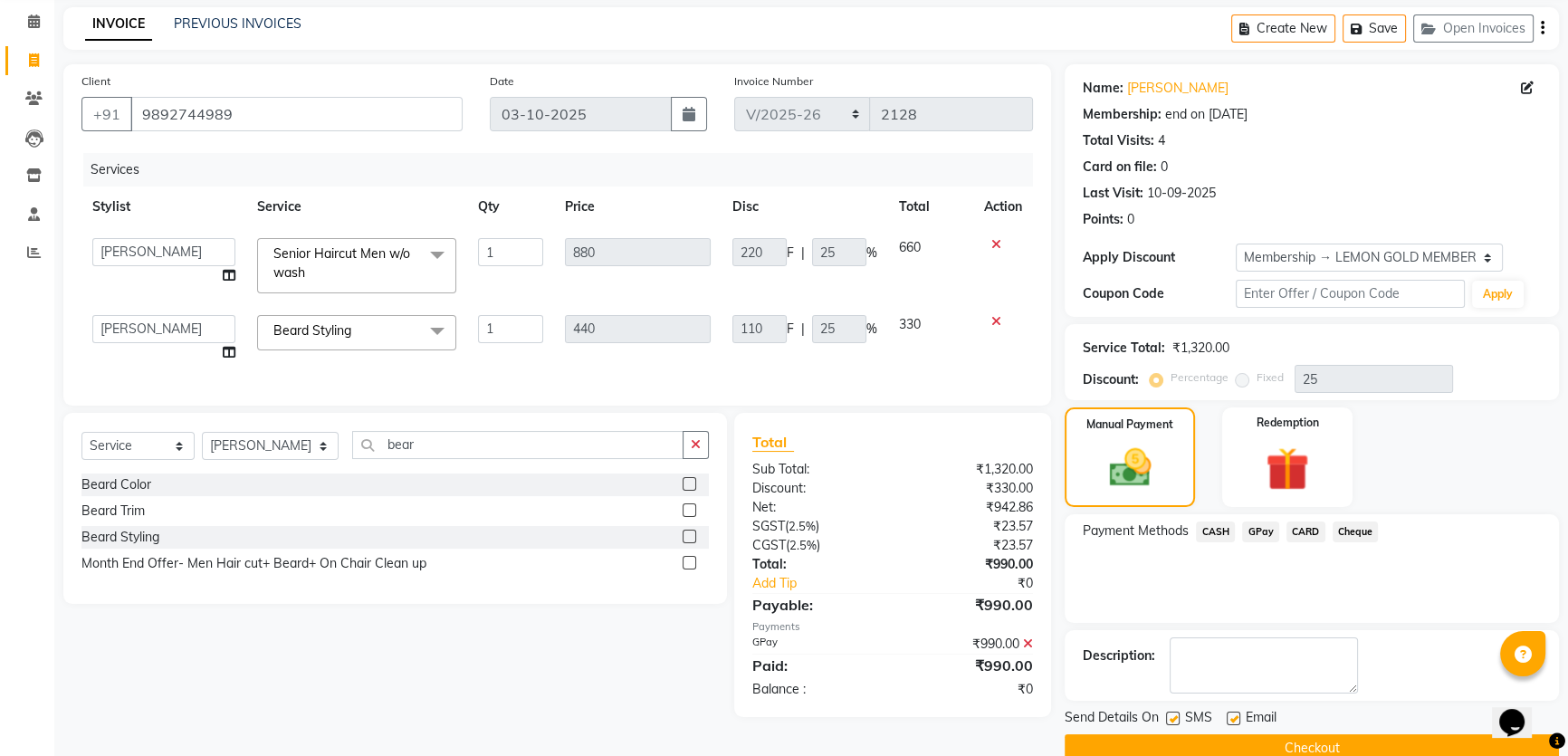
scroll to position [103, 0]
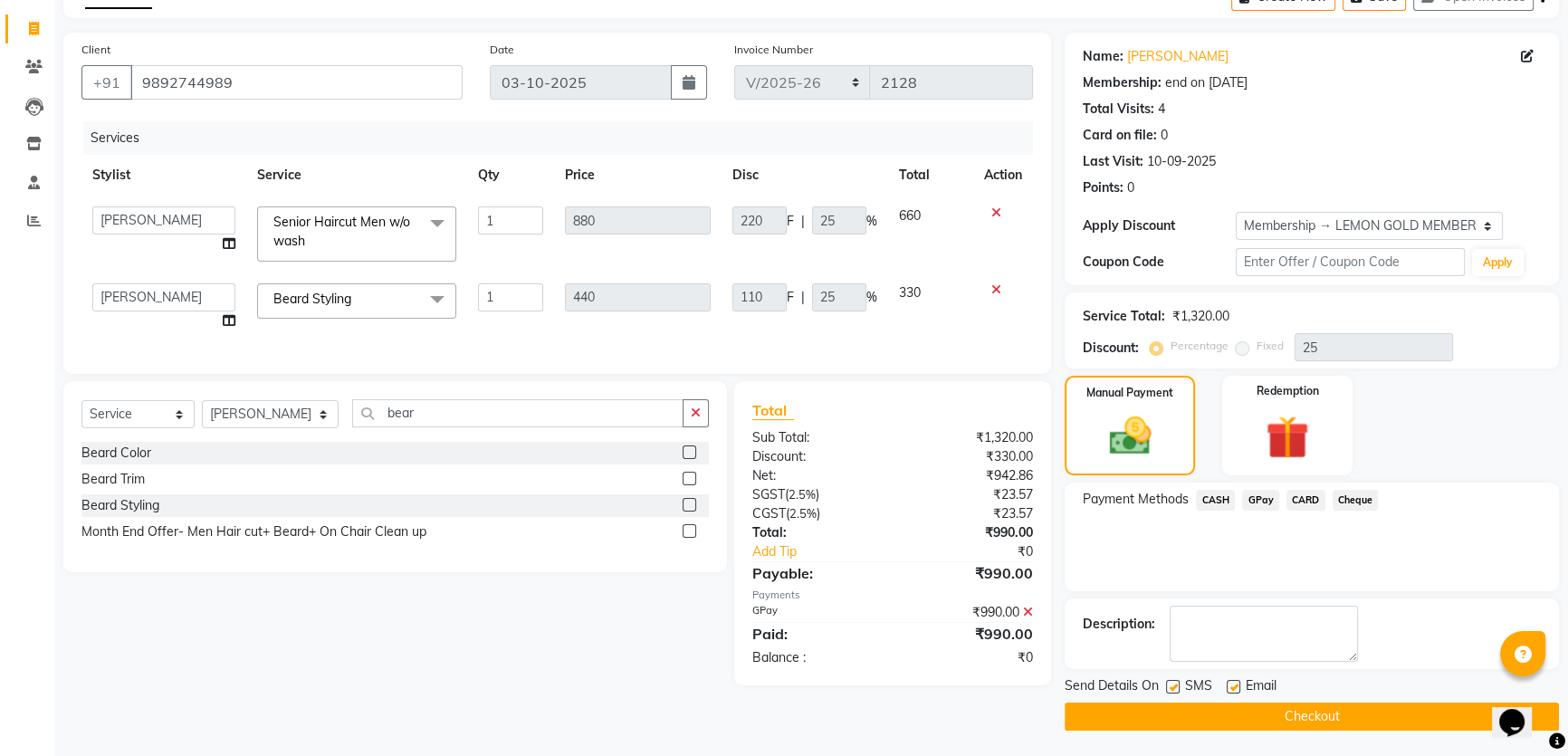
click at [1173, 680] on label at bounding box center [1173, 687] width 14 height 14
click at [1173, 682] on input "checkbox" at bounding box center [1172, 688] width 12 height 12
drag, startPoint x: 1173, startPoint y: 685, endPoint x: 1198, endPoint y: 712, distance: 36.8
click at [1172, 685] on label at bounding box center [1173, 687] width 14 height 14
click at [1172, 685] on input "checkbox" at bounding box center [1172, 688] width 12 height 12
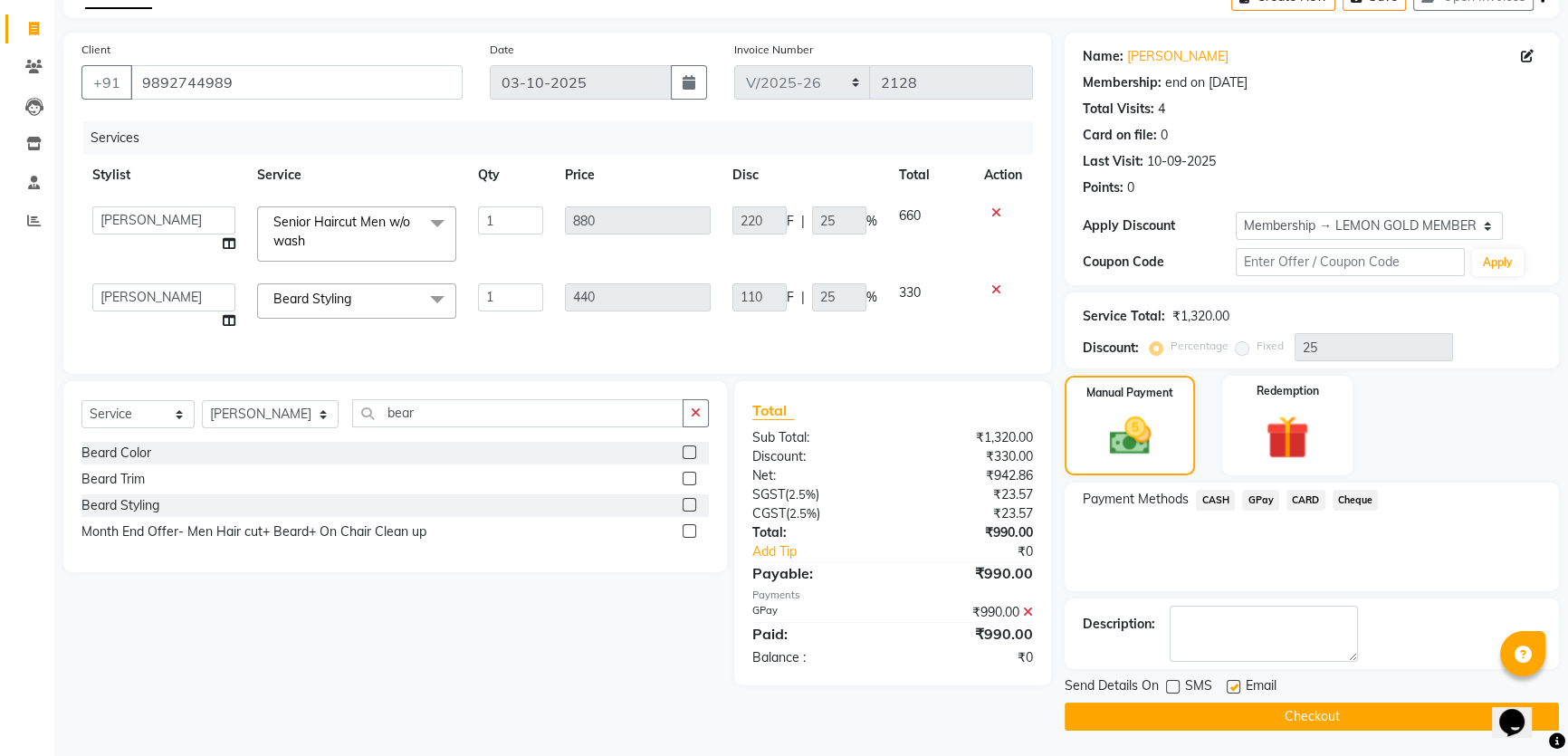
checkbox input "true"
click at [1198, 712] on button "Checkout" at bounding box center [1312, 716] width 494 height 28
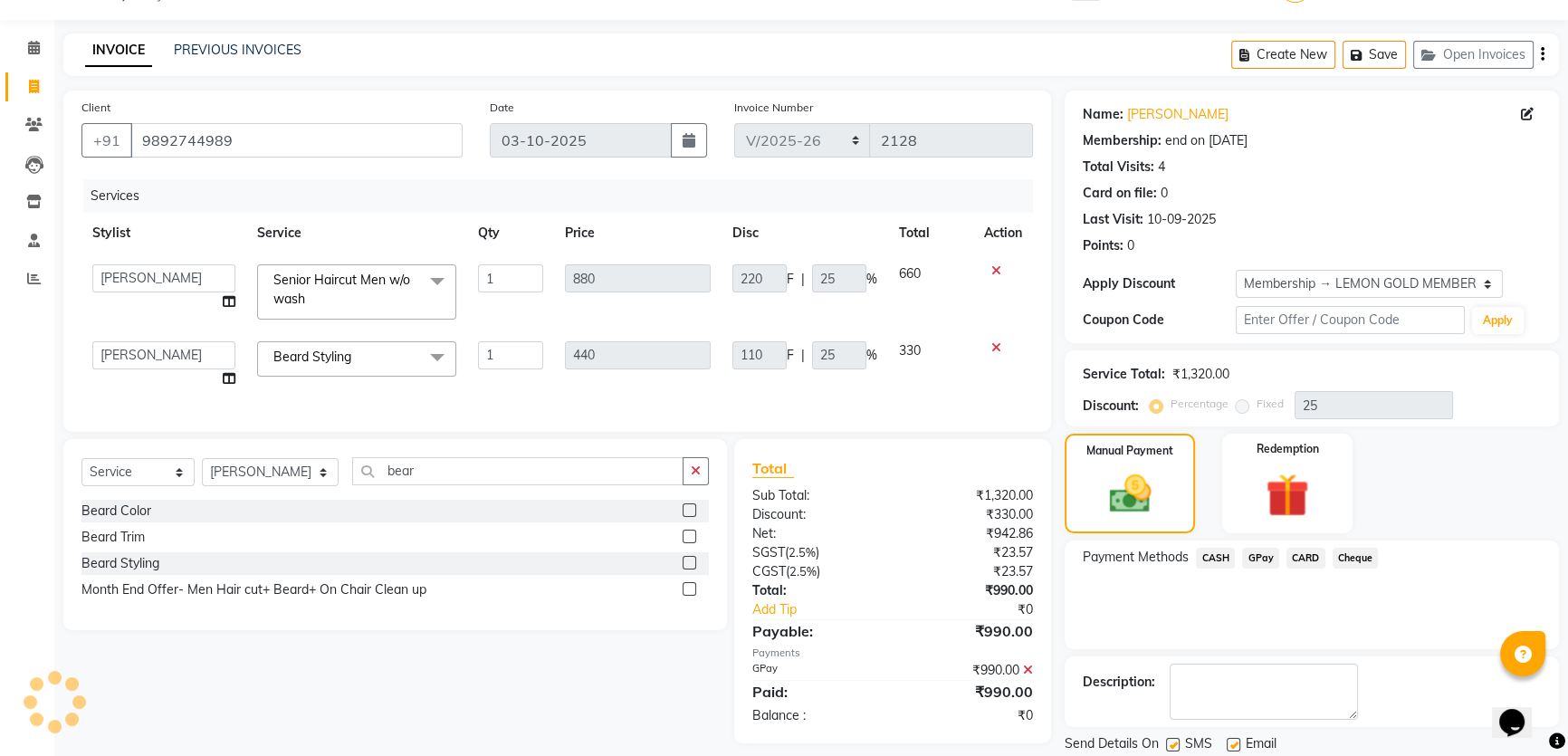
scroll to position [0, 0]
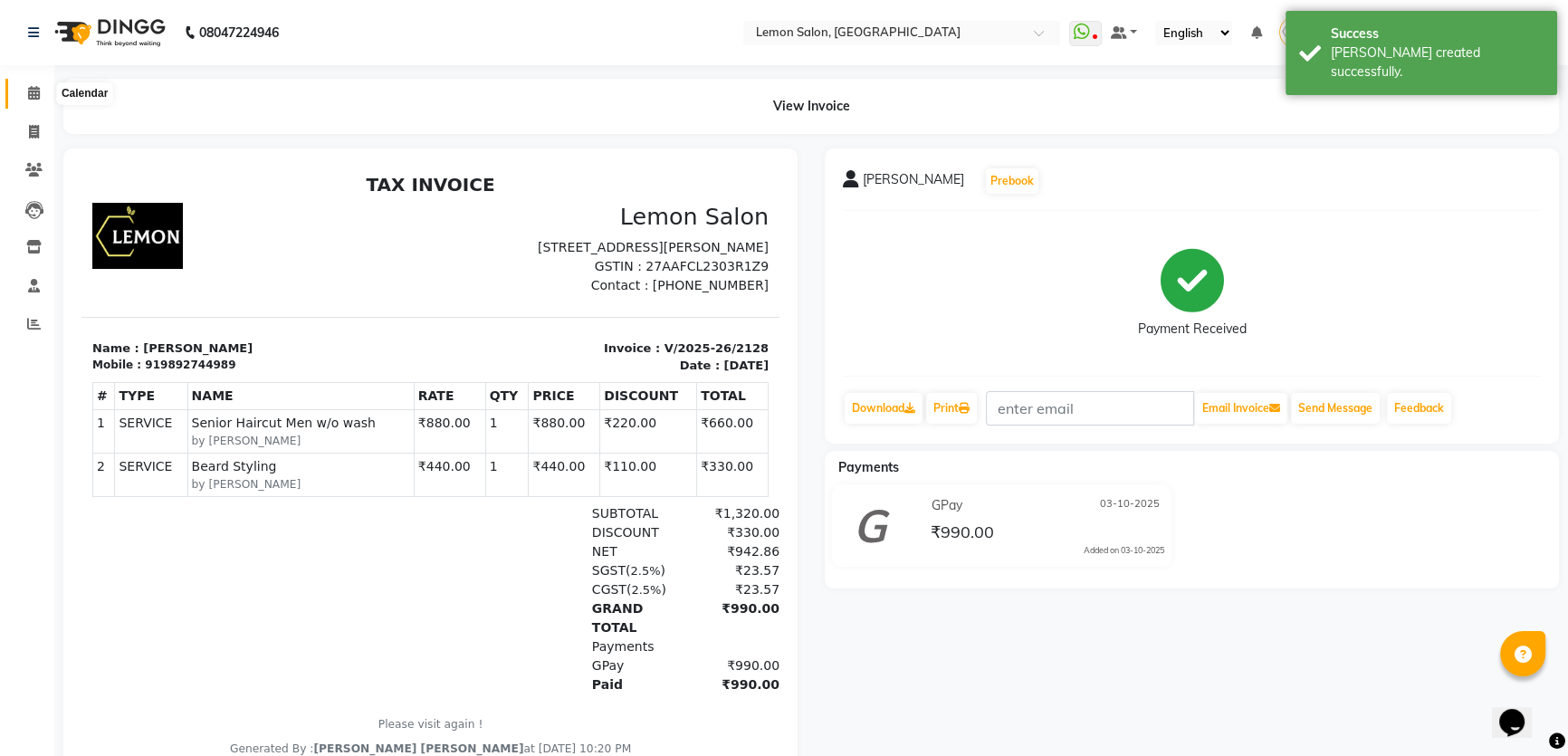
click at [36, 86] on icon at bounding box center [34, 92] width 12 height 14
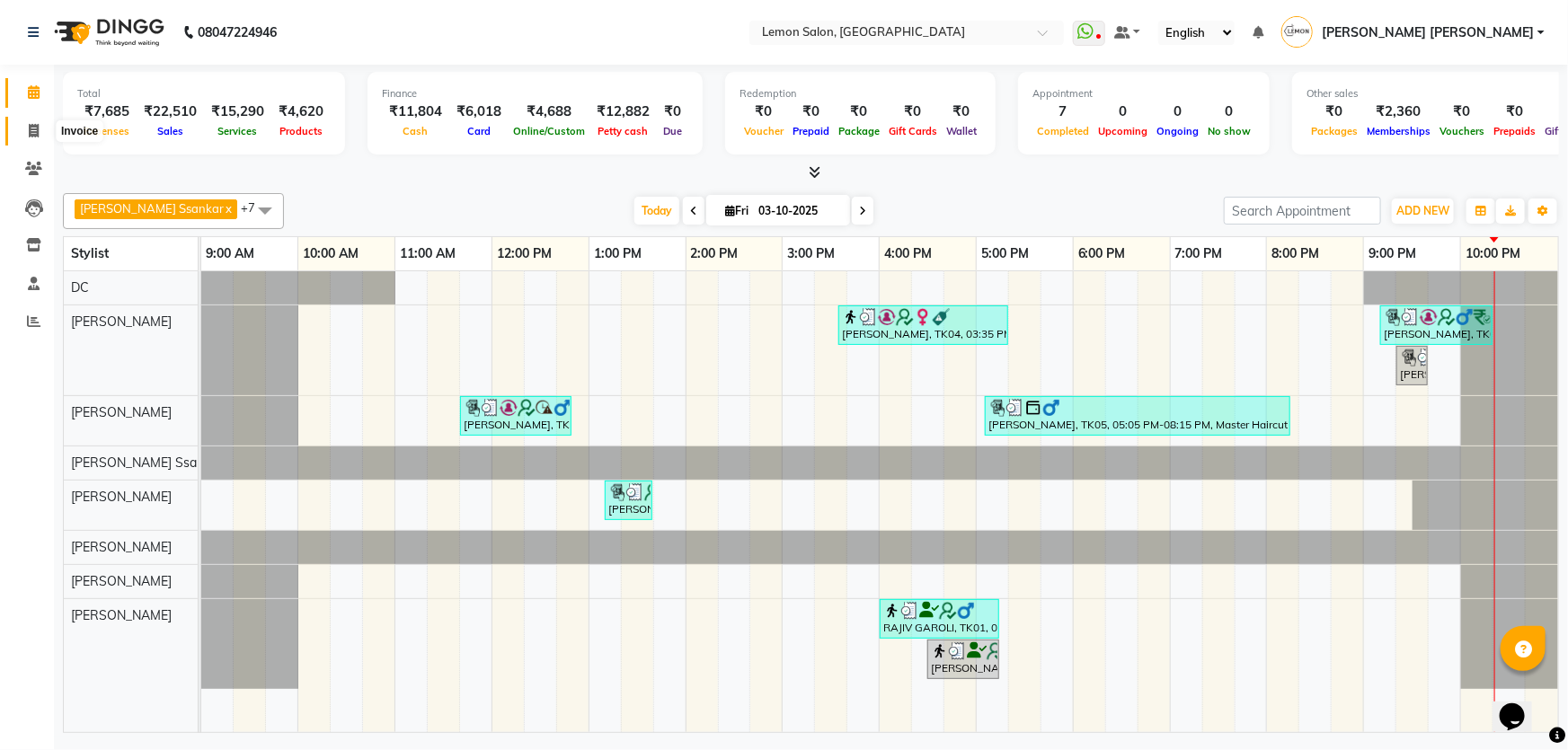
click at [34, 133] on icon at bounding box center [34, 130] width 10 height 14
select select "568"
select select "service"
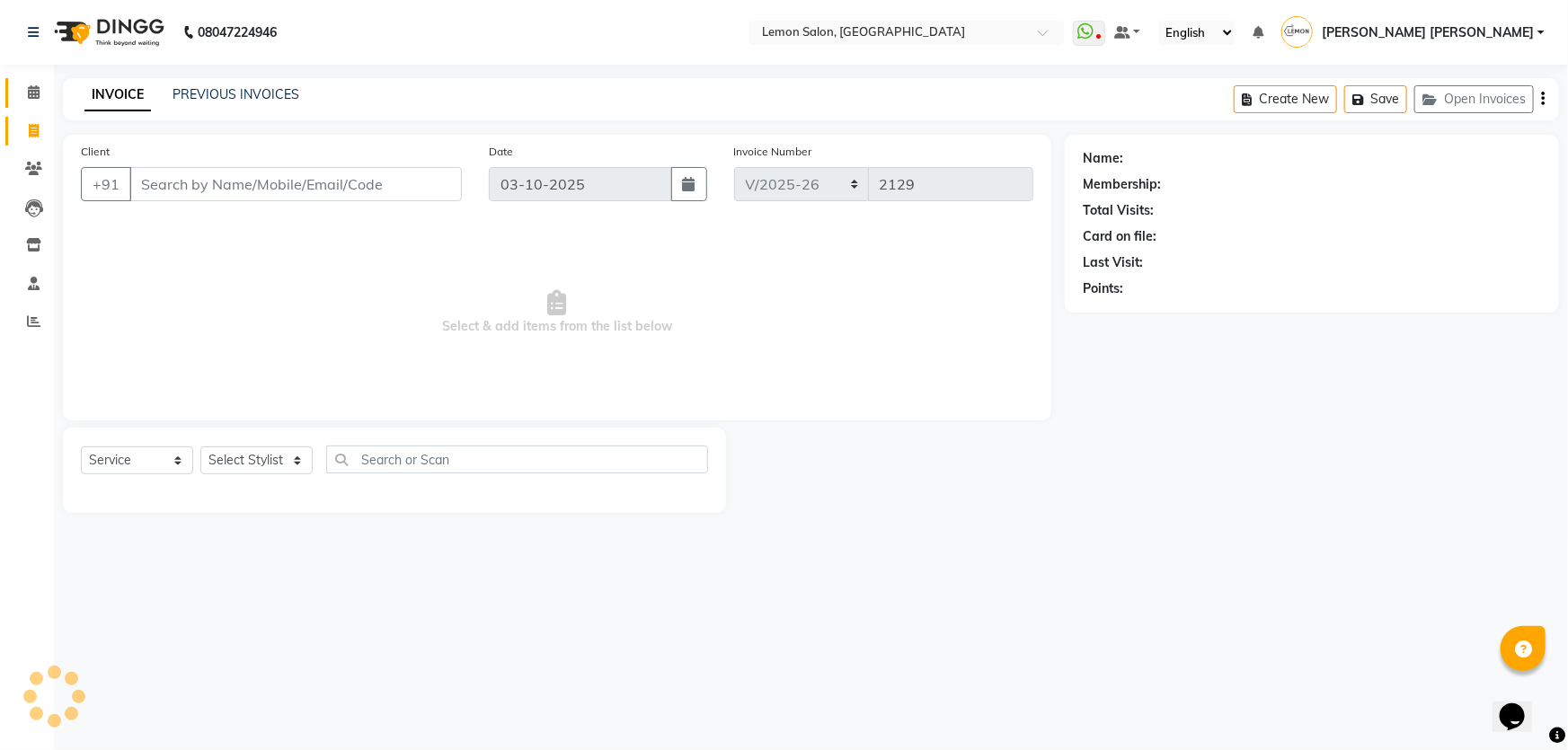
click at [34, 94] on icon at bounding box center [34, 92] width 12 height 14
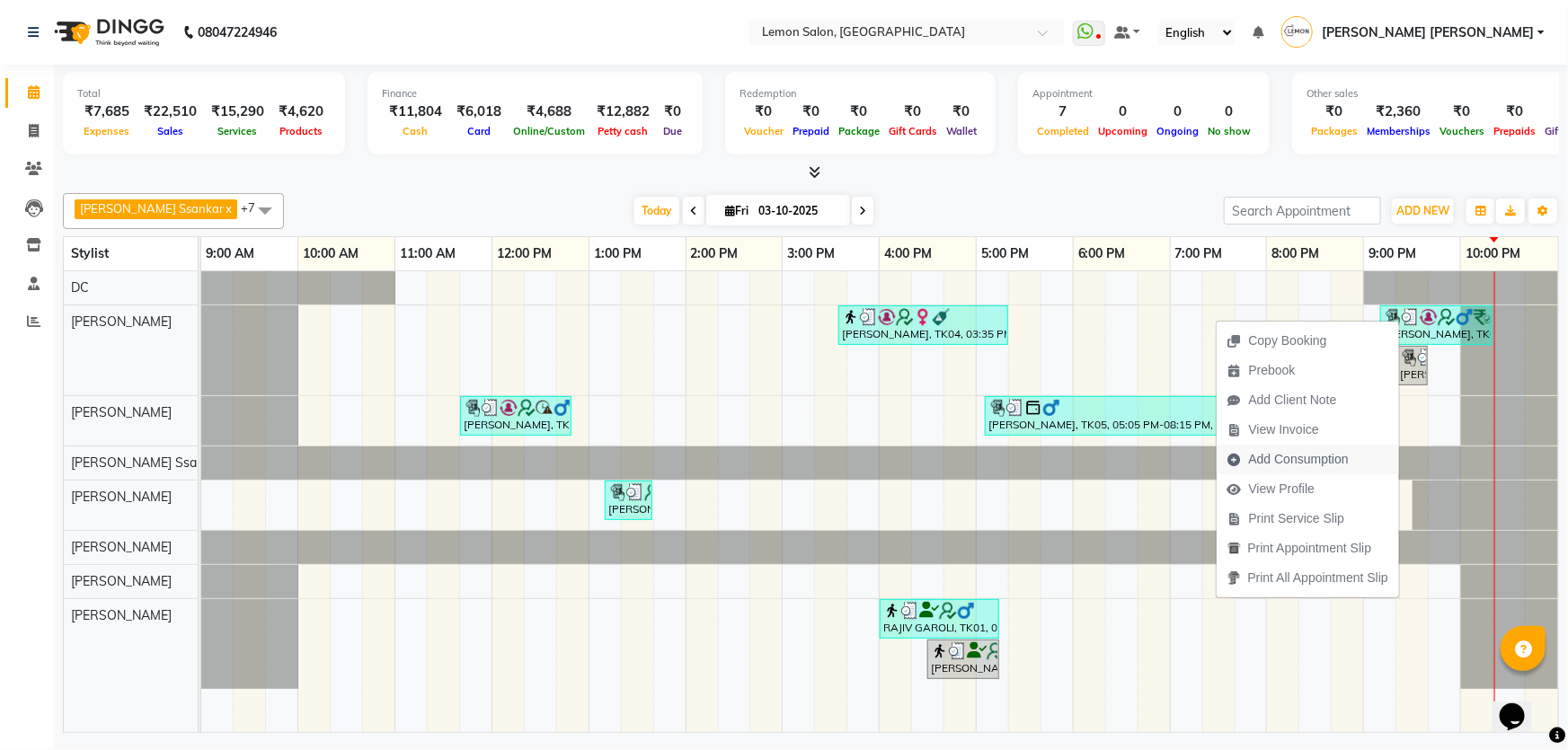
click at [1300, 450] on span "Add Consumption" at bounding box center [1299, 459] width 99 height 19
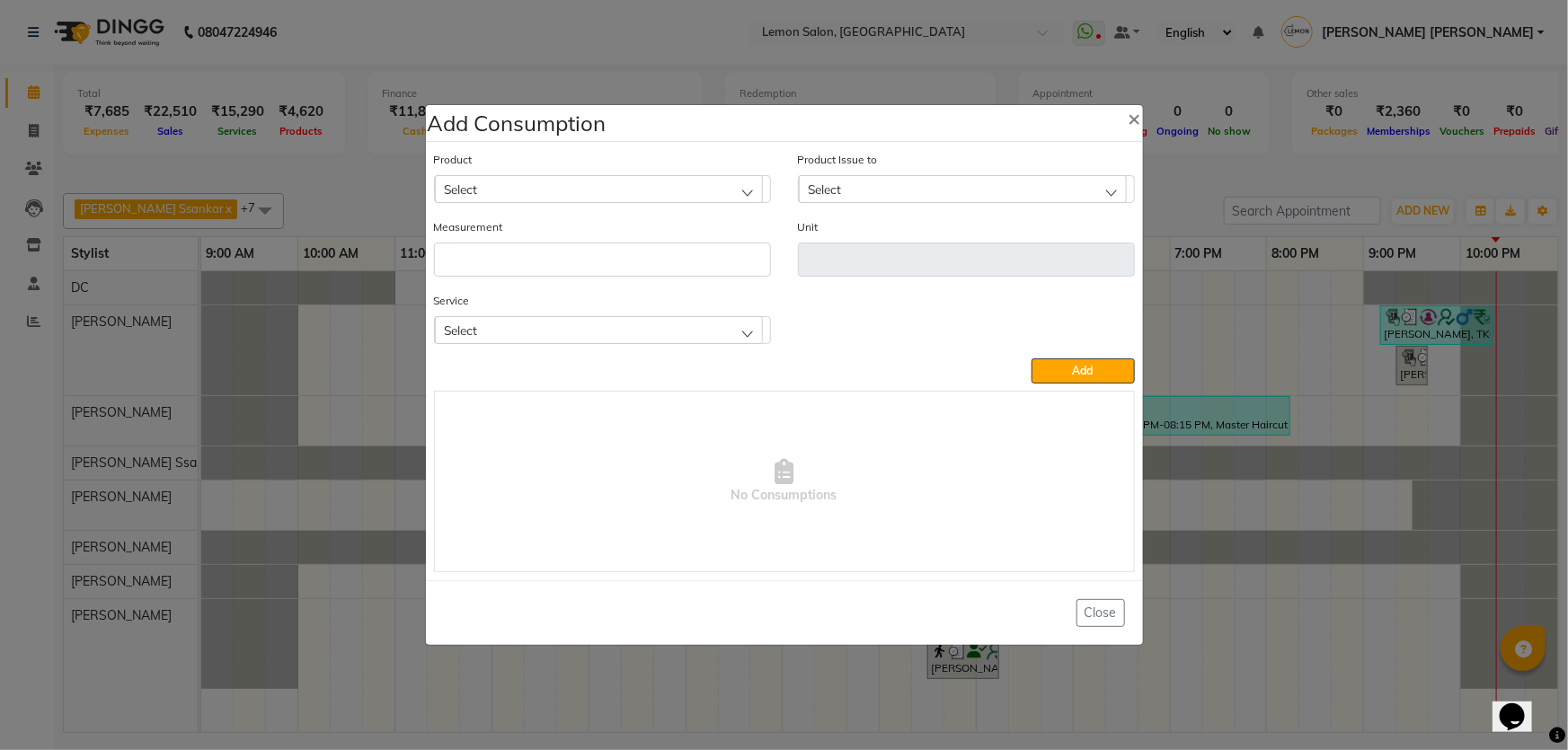
click at [602, 204] on div "Product Select" at bounding box center [602, 183] width 364 height 68
click at [602, 199] on div "Select" at bounding box center [599, 188] width 328 height 27
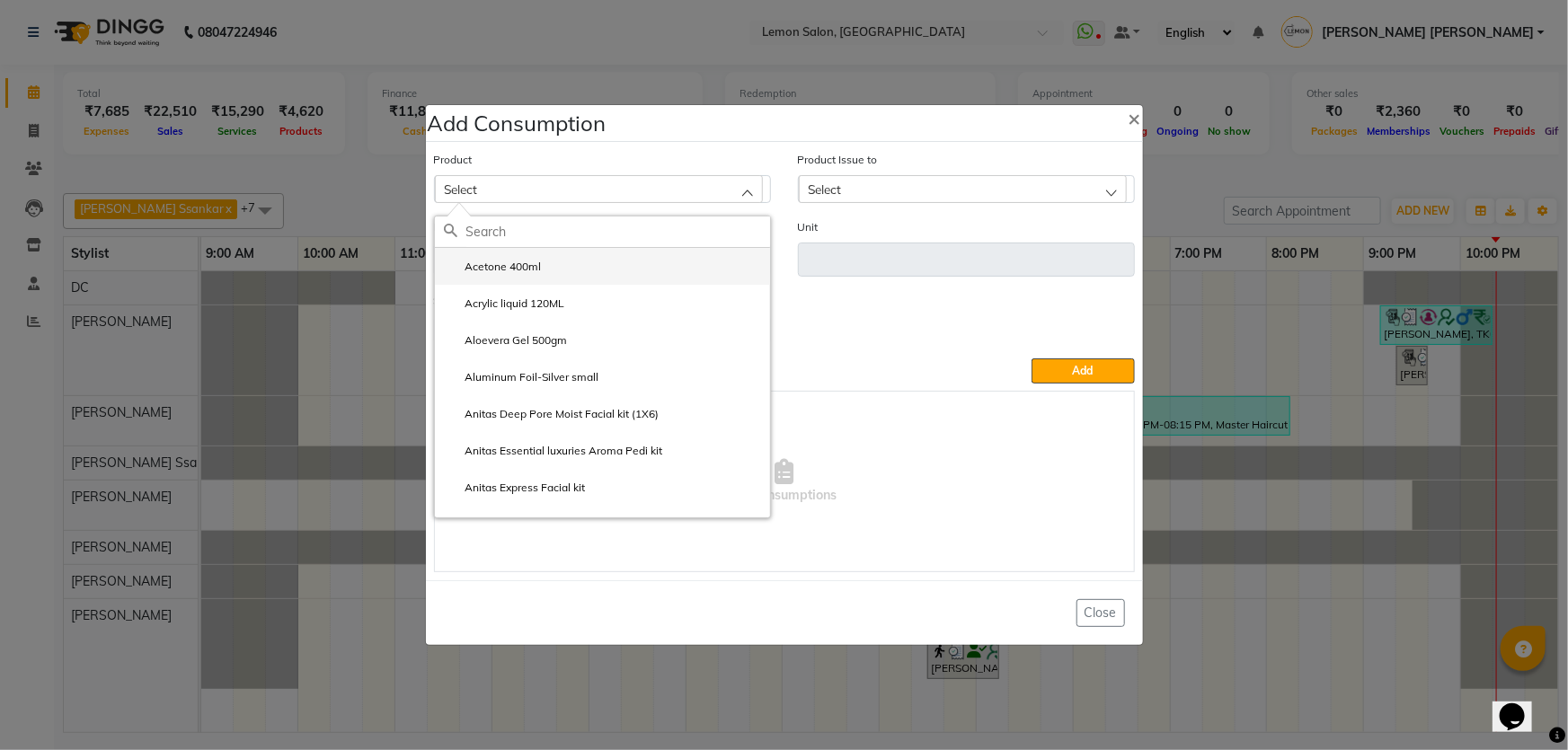
click at [577, 249] on li "Acetone 400ml" at bounding box center [602, 266] width 335 height 37
type input "ml"
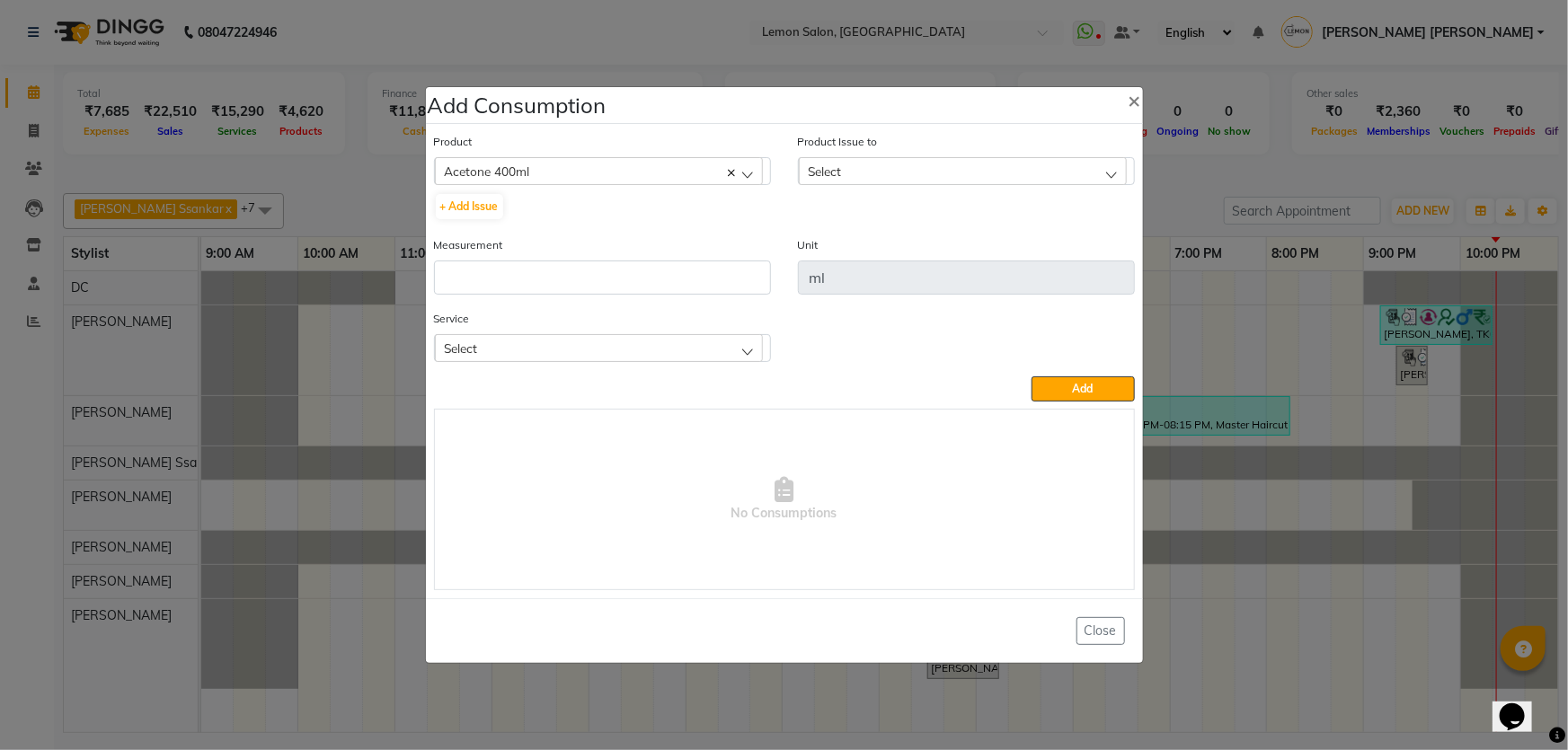
click at [734, 167] on c-icon at bounding box center [731, 171] width 7 height 15
checkbox input "false"
click at [727, 175] on div "Select" at bounding box center [599, 171] width 328 height 27
click at [577, 214] on input "text" at bounding box center [618, 214] width 304 height 31
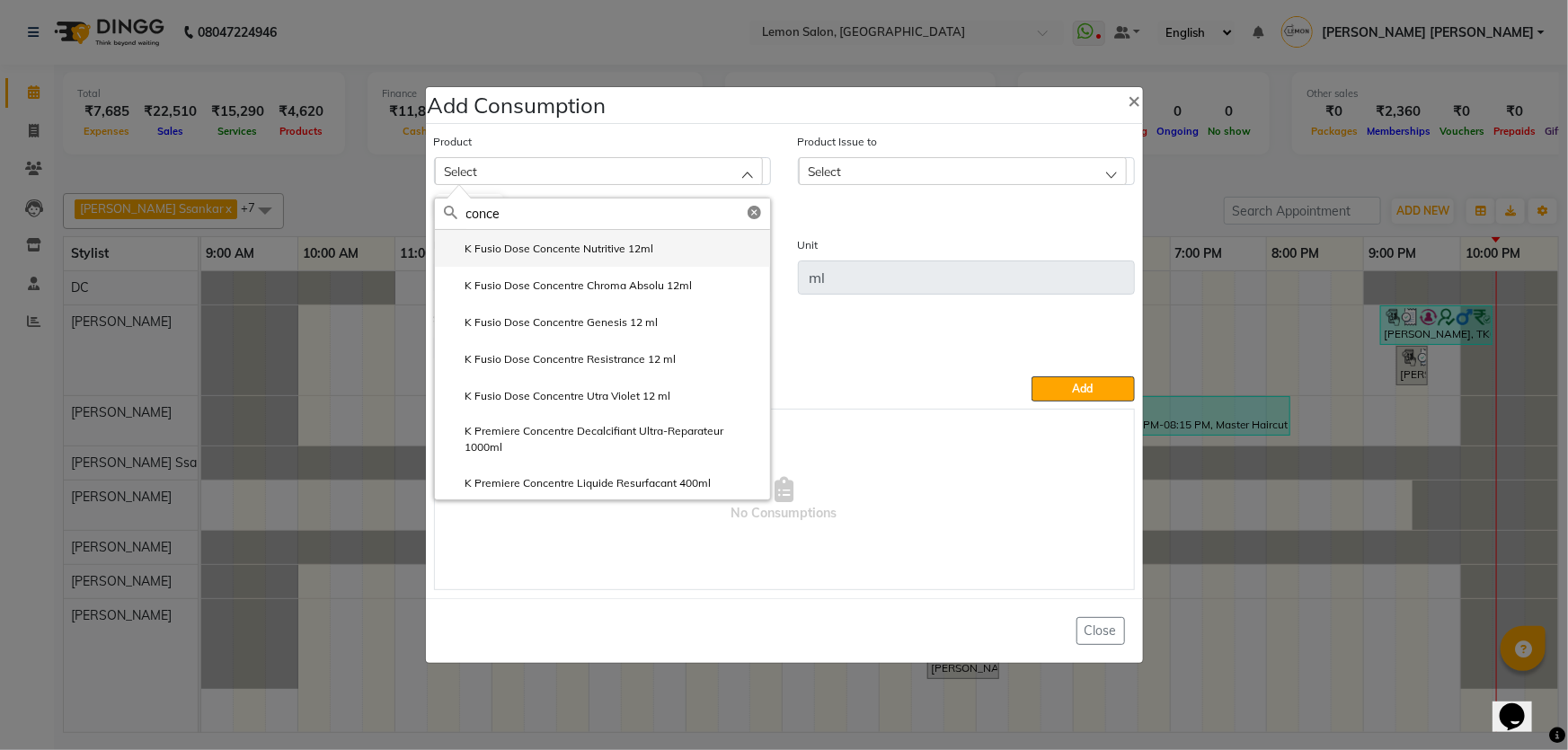
type input "conce"
click at [586, 243] on label "K Fusio Dose Concente Nutritive 12ml" at bounding box center [549, 248] width 210 height 16
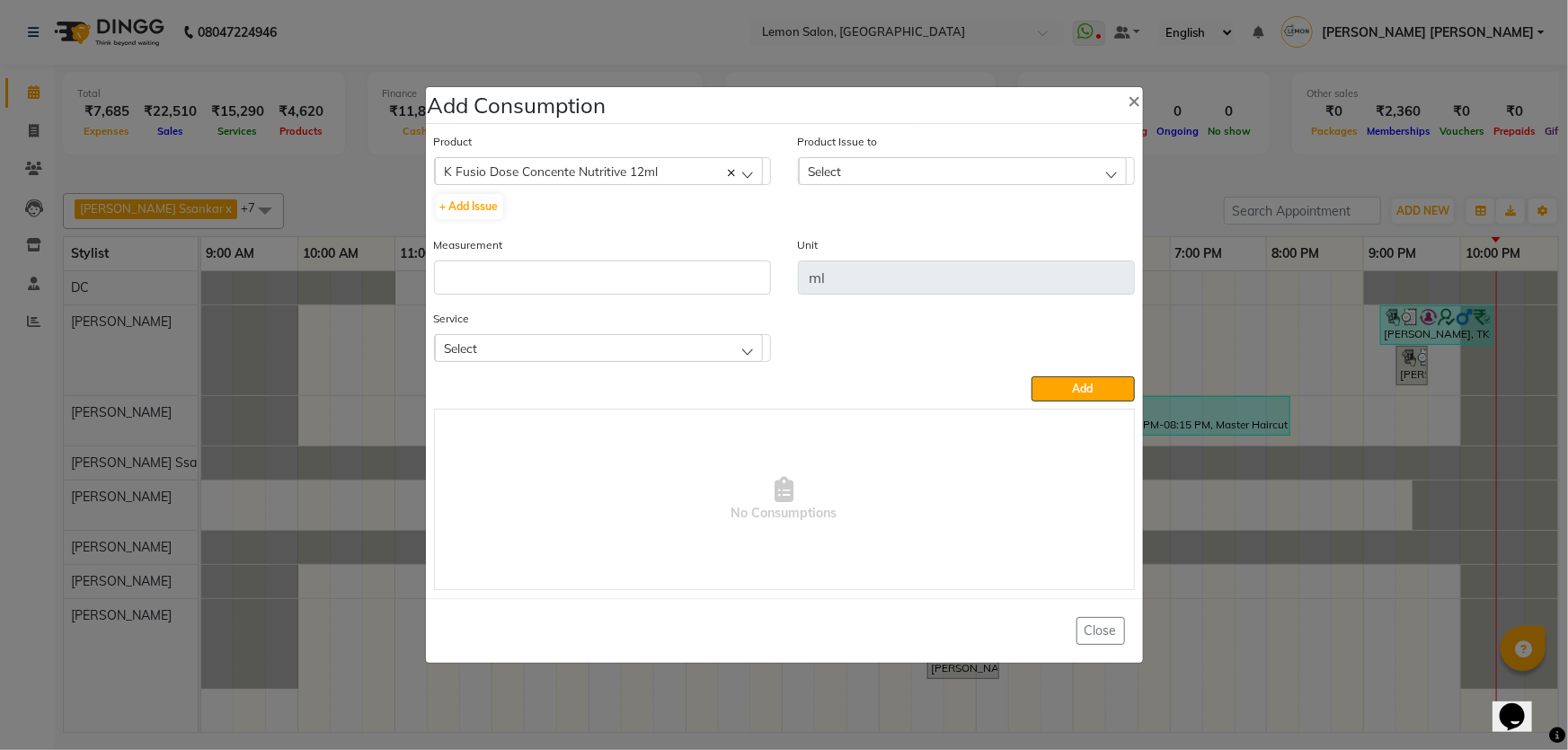
click at [855, 159] on div "Select" at bounding box center [963, 171] width 328 height 27
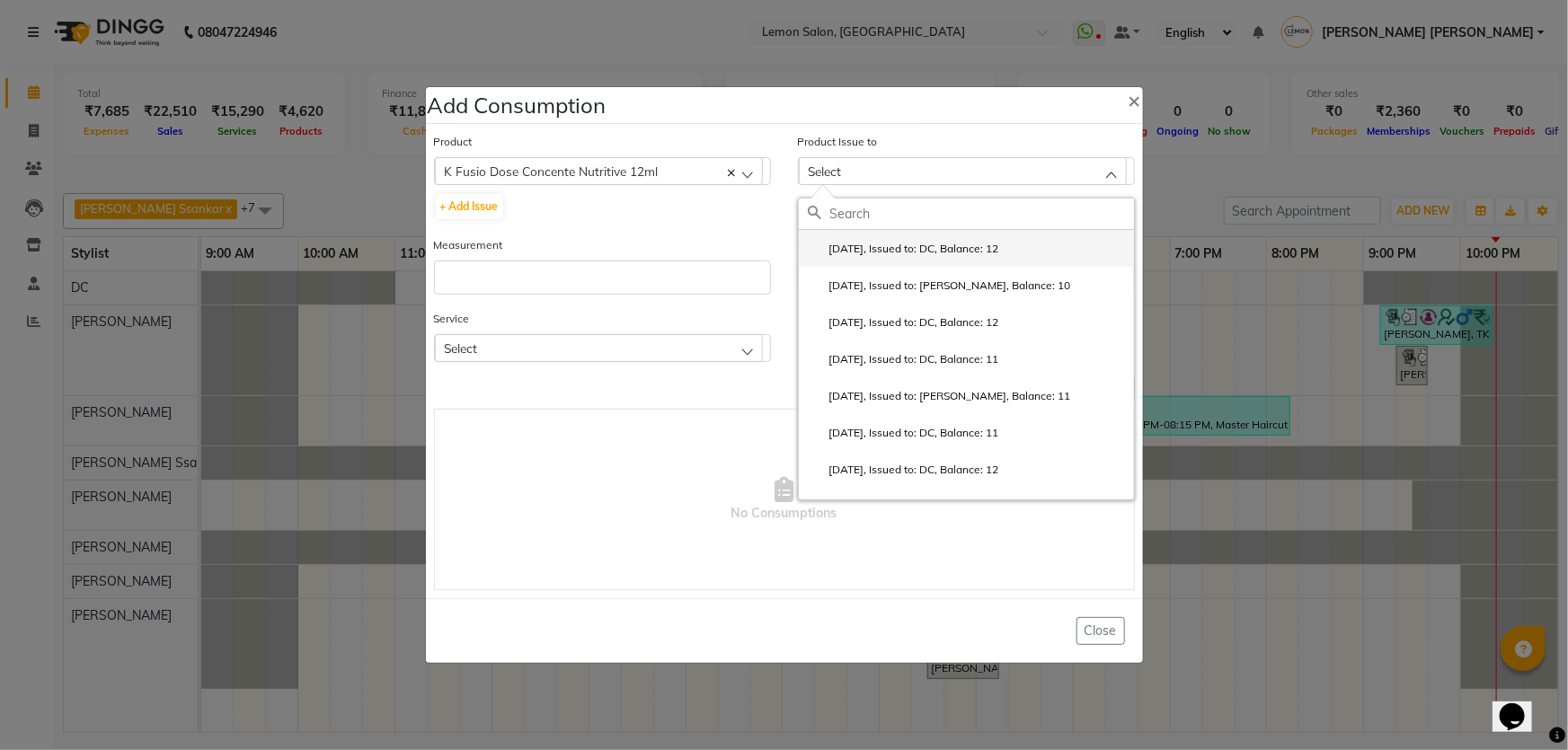
click at [854, 253] on label "2025-10-03, Issued to: DC, Balance: 12" at bounding box center [904, 248] width 191 height 16
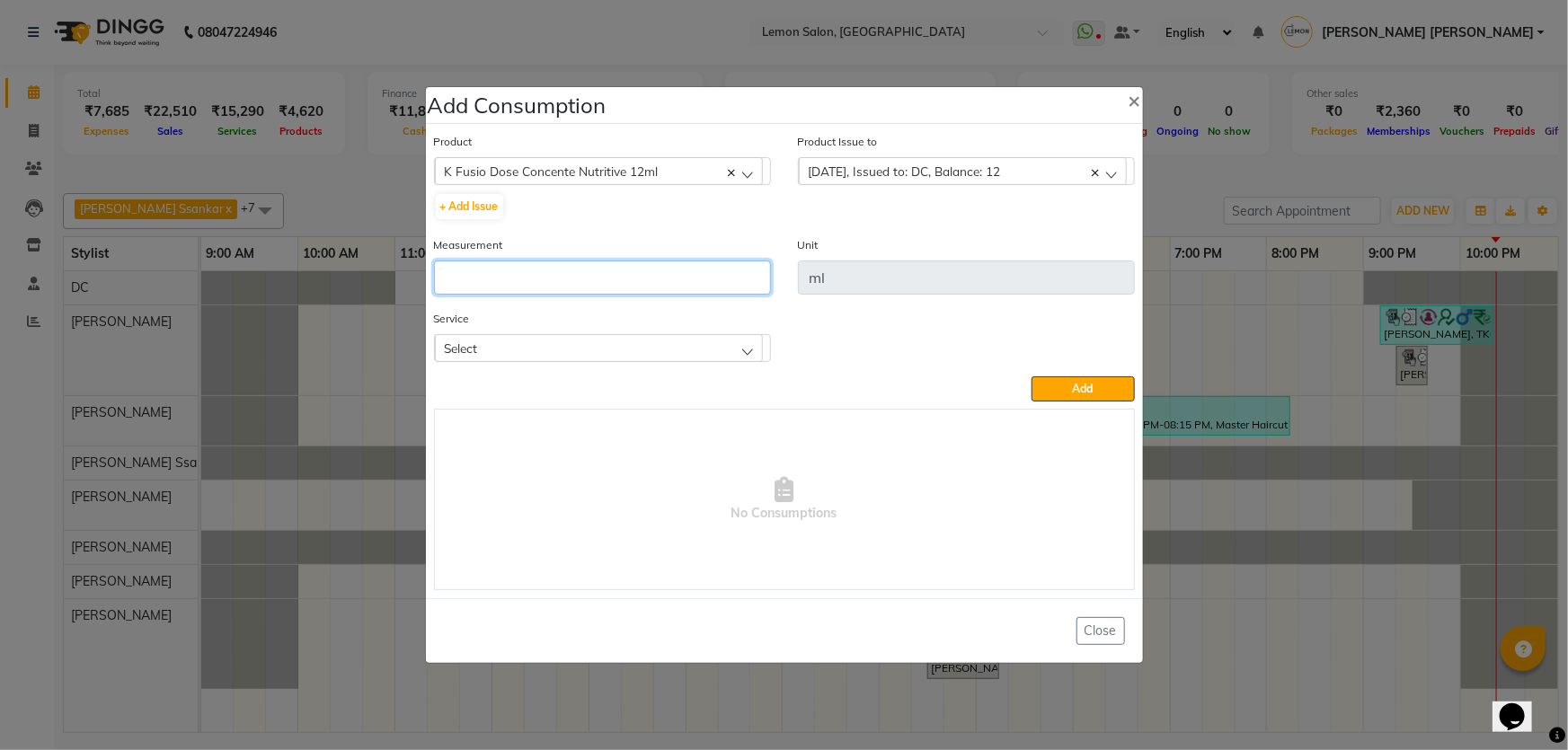
click at [682, 265] on input "number" at bounding box center [602, 277] width 337 height 34
type input "1"
click at [650, 347] on div "Select" at bounding box center [599, 347] width 328 height 27
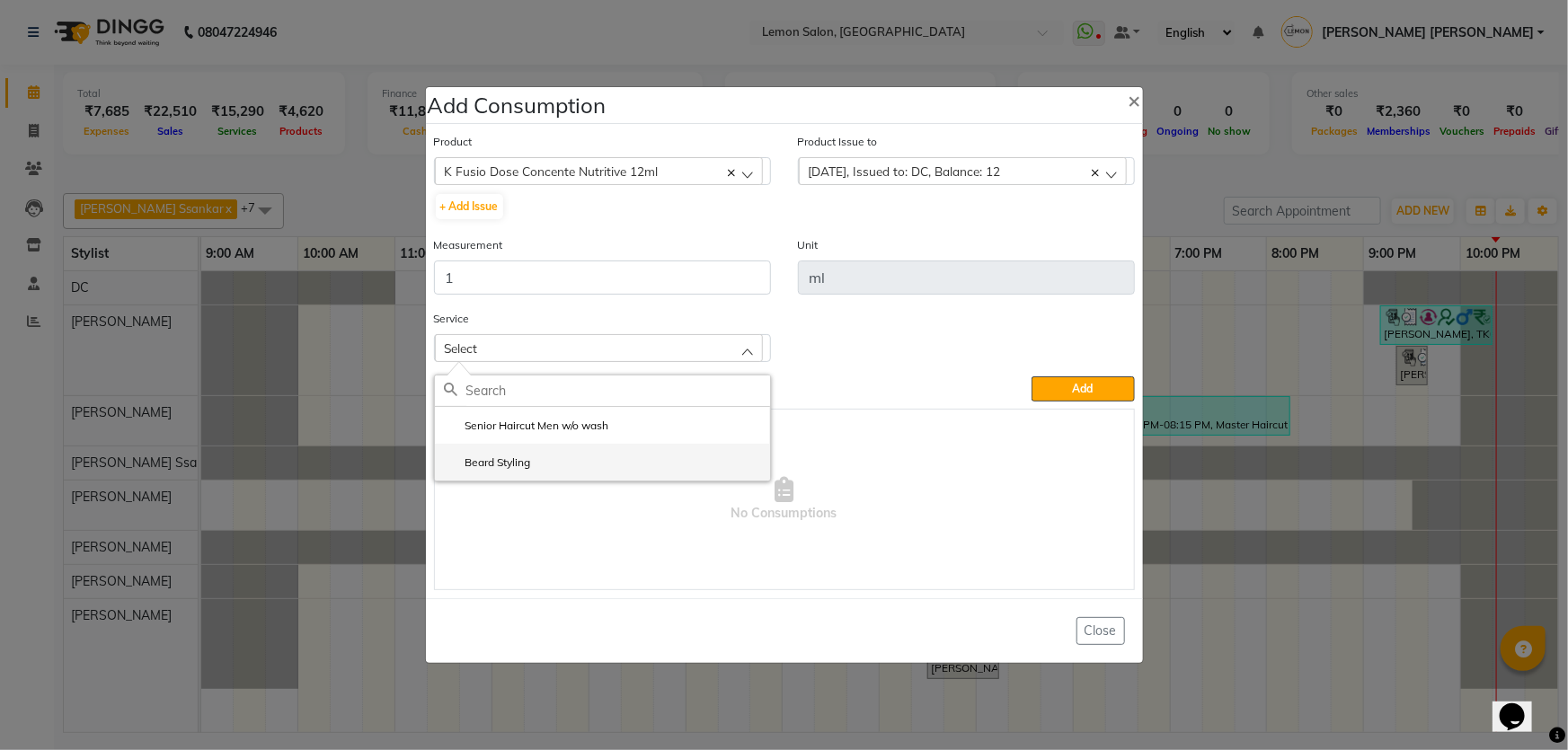
click at [594, 453] on li "Beard Styling" at bounding box center [602, 462] width 335 height 37
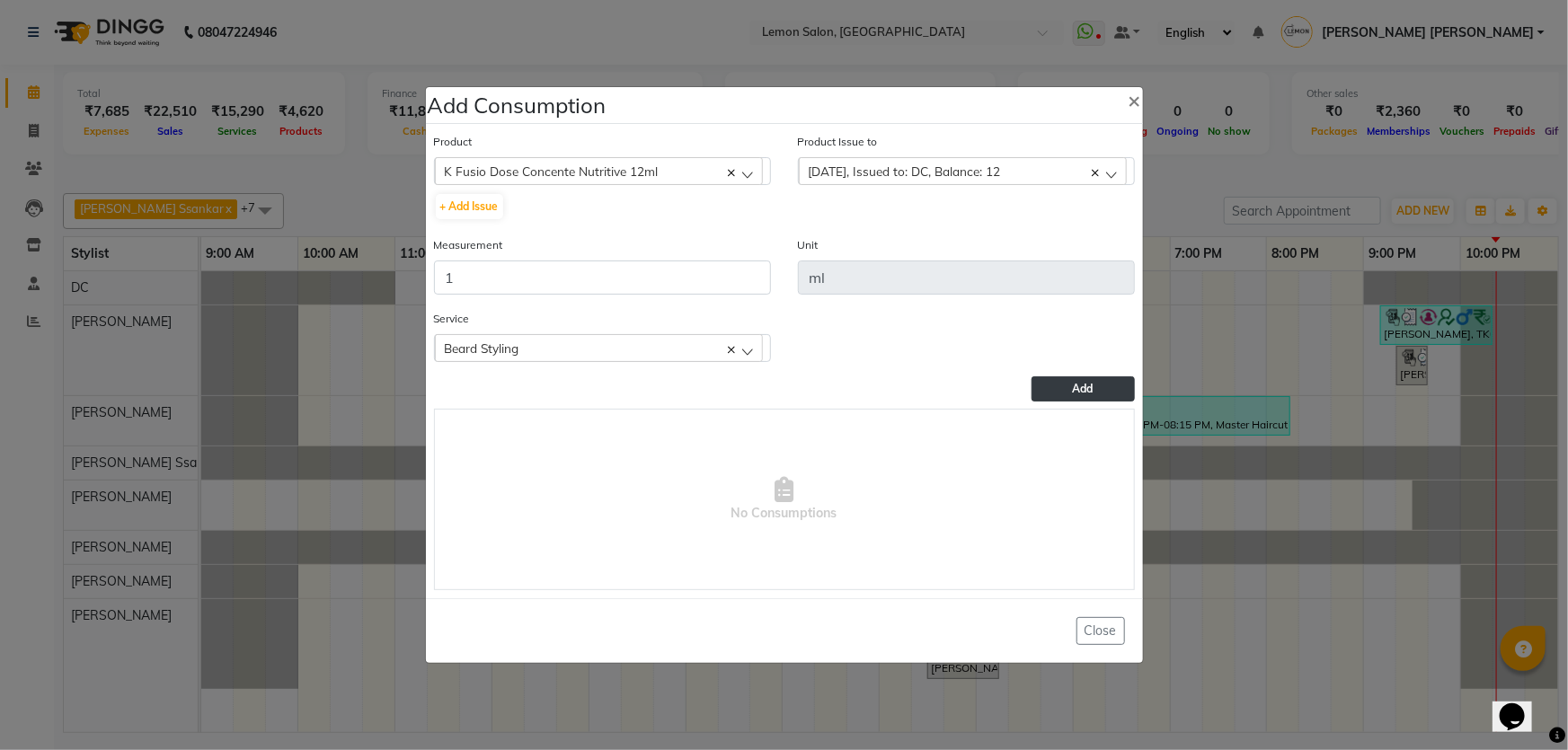
click at [1050, 385] on button "Add" at bounding box center [1082, 389] width 102 height 25
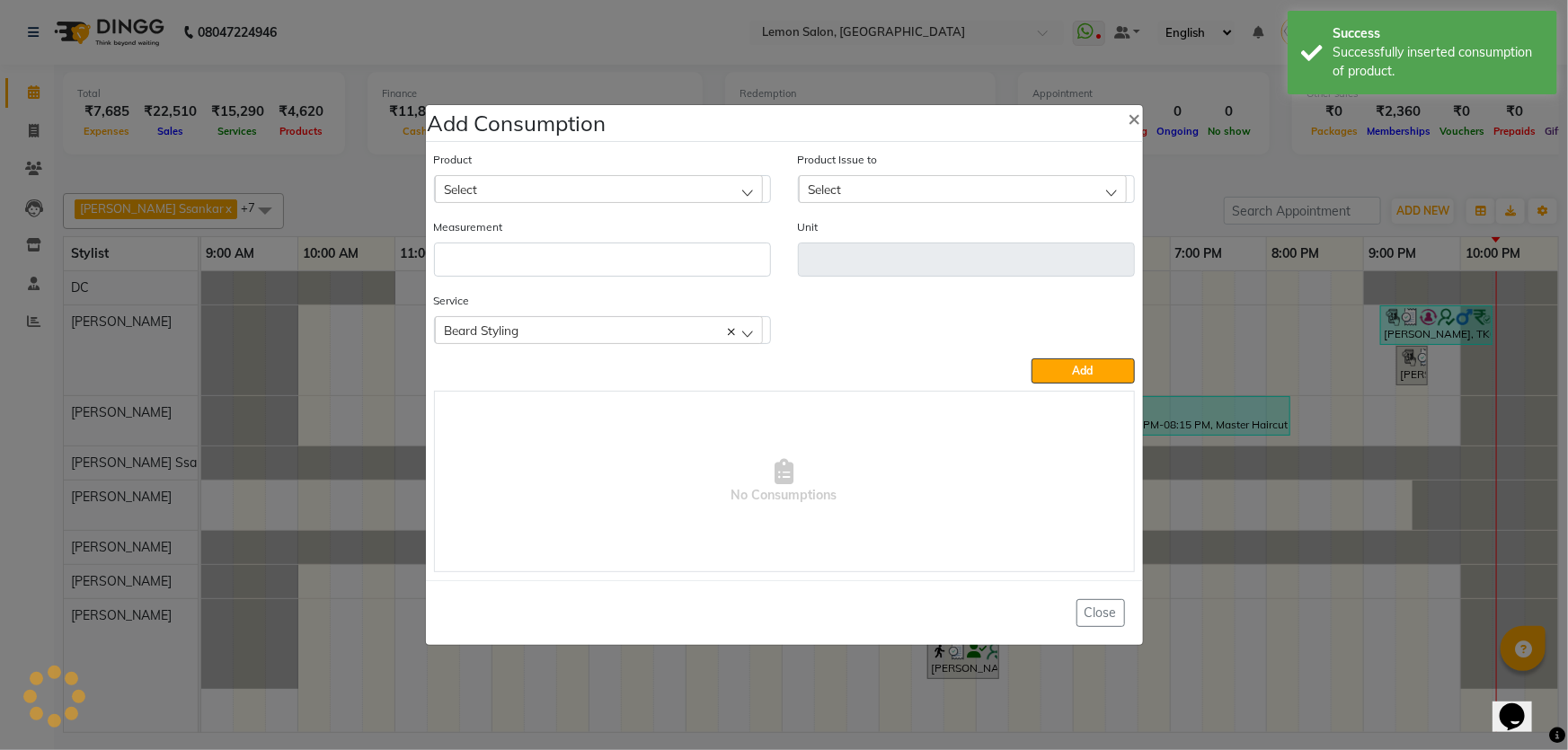
click at [527, 180] on div "Select" at bounding box center [599, 188] width 328 height 27
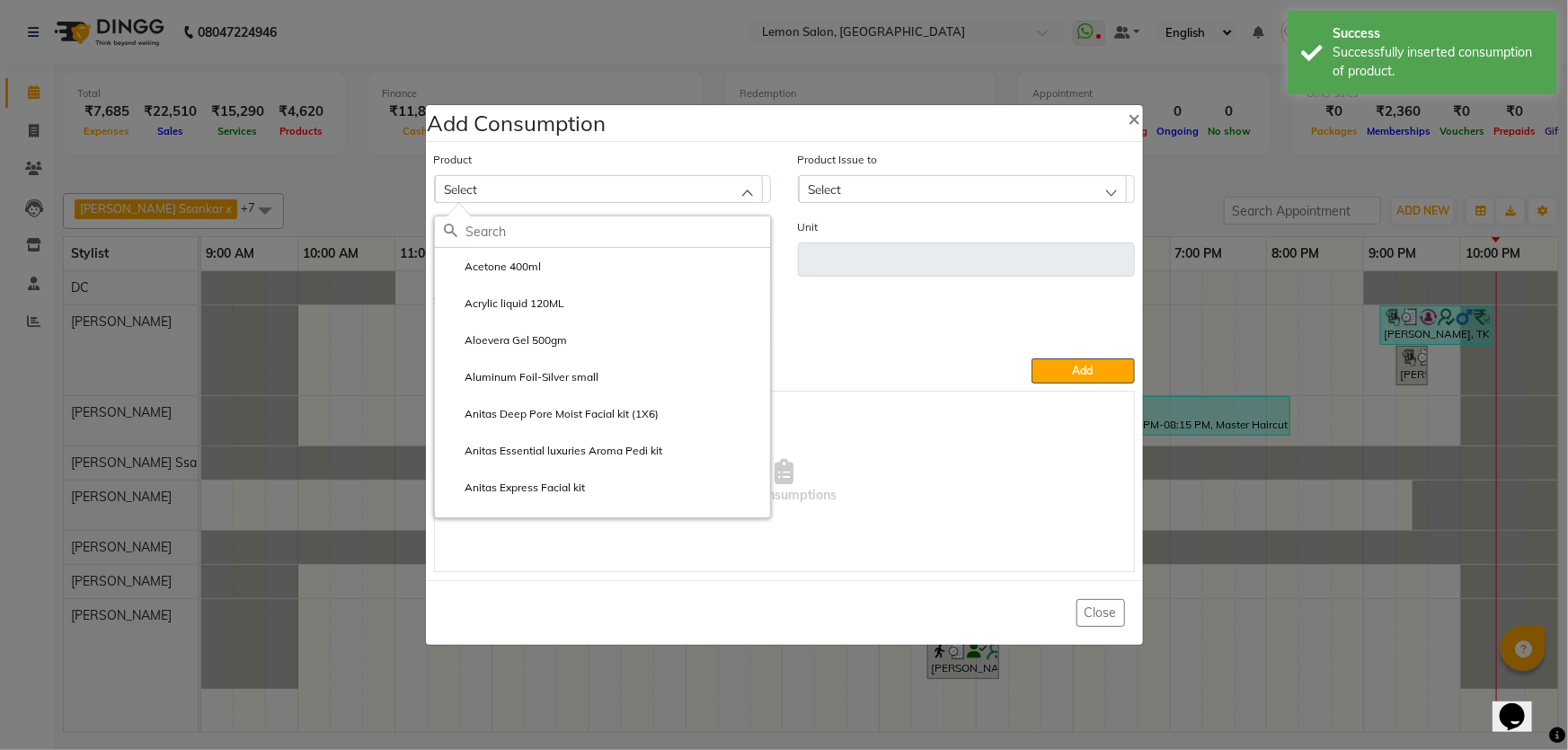
click at [531, 231] on input "text" at bounding box center [618, 232] width 304 height 31
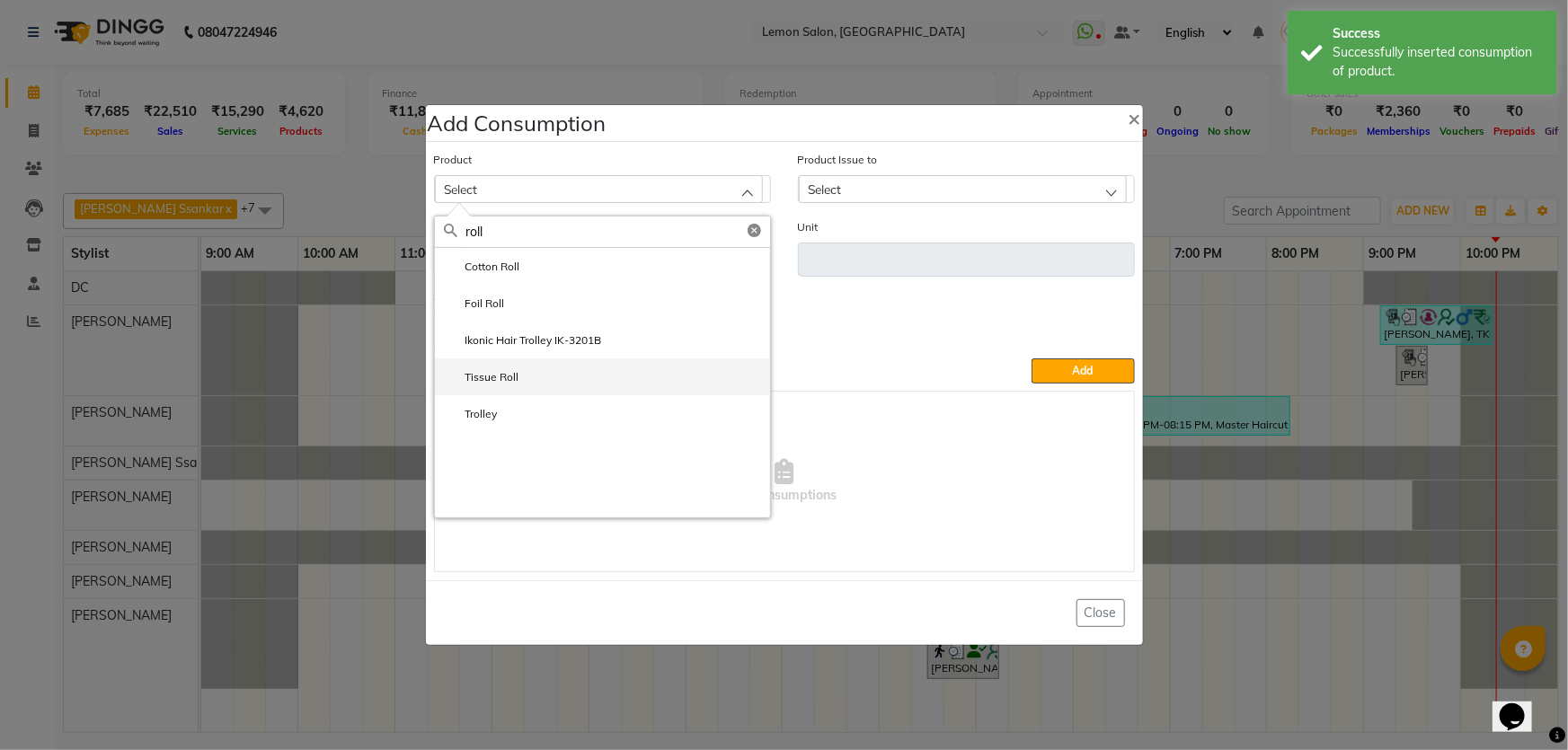
type input "roll"
click at [546, 385] on li "Tissue Roll" at bounding box center [602, 376] width 335 height 37
type input "Roll"
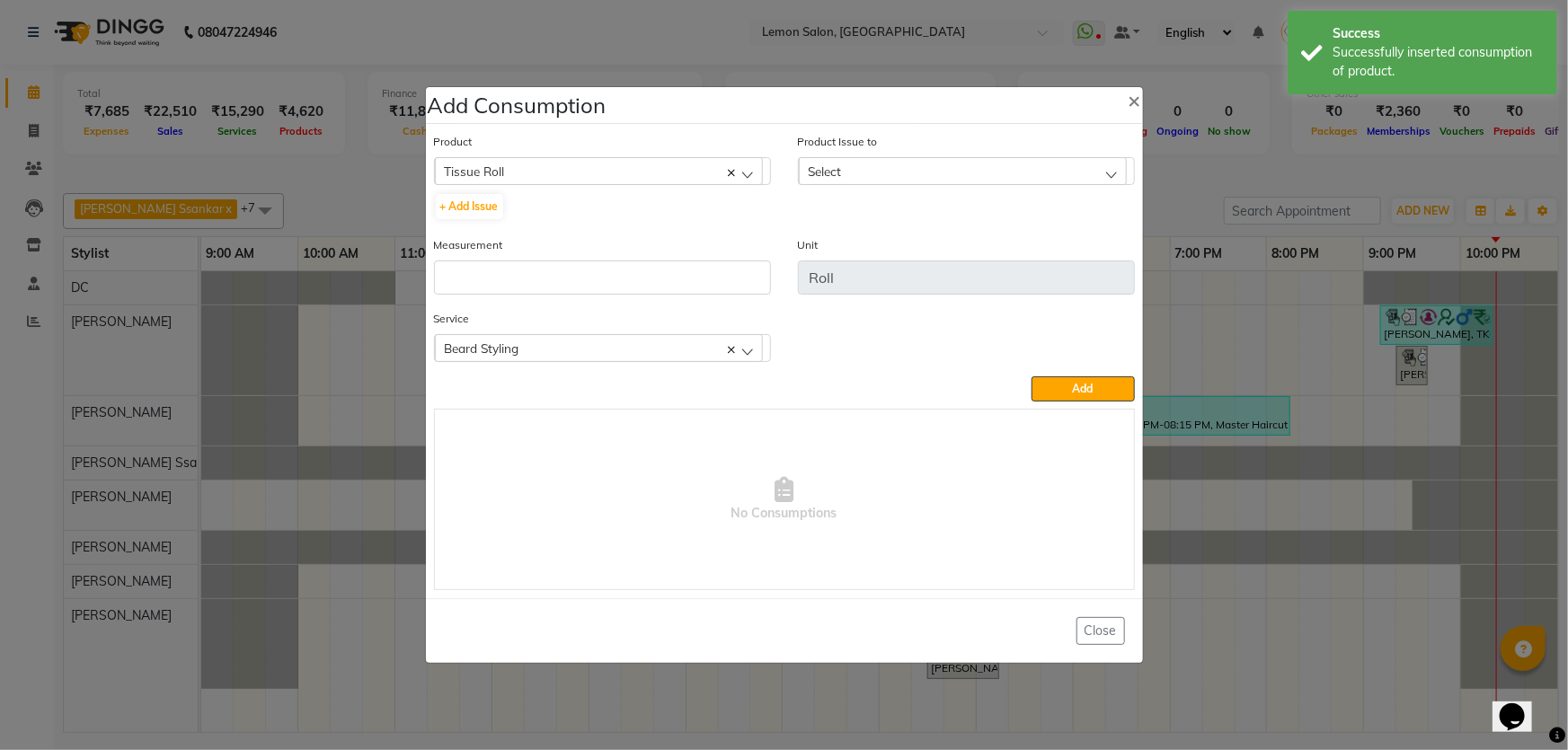
click at [871, 168] on div "Select" at bounding box center [963, 171] width 328 height 27
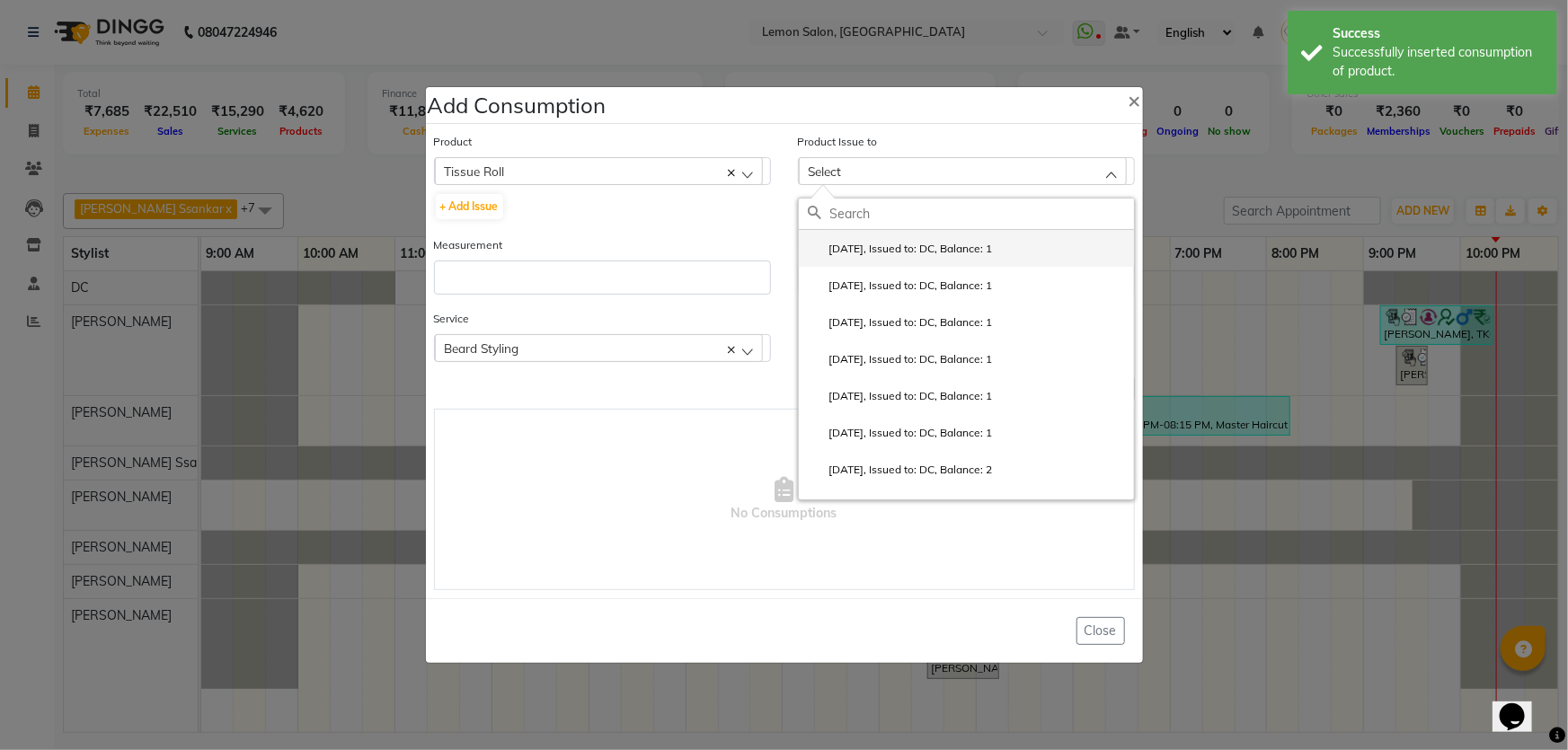
click at [865, 251] on label "2025-10-03, Issued to: DC, Balance: 1" at bounding box center [901, 248] width 185 height 16
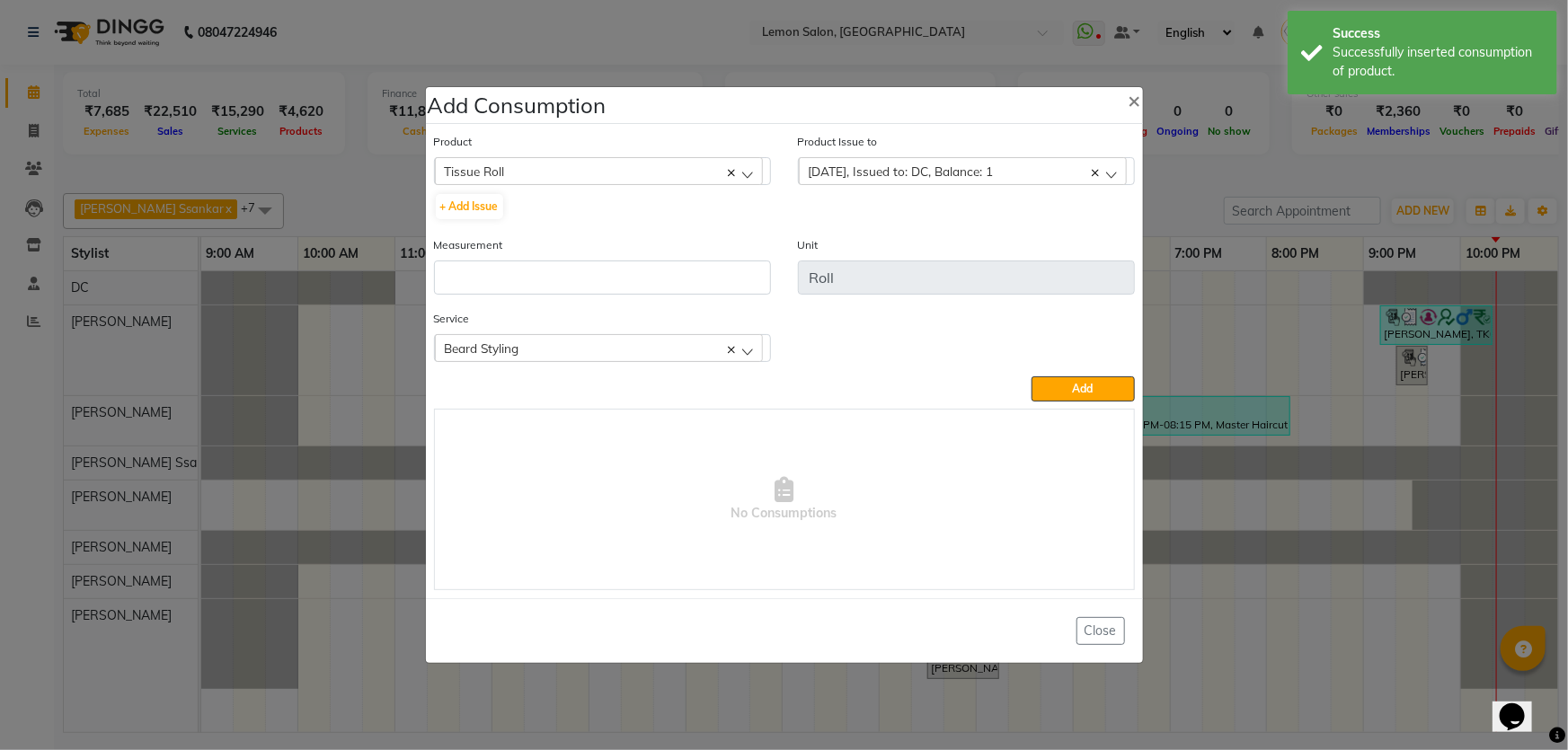
click at [966, 165] on span "2025-10-03, Issued to: DC, Balance: 1" at bounding box center [902, 171] width 185 height 15
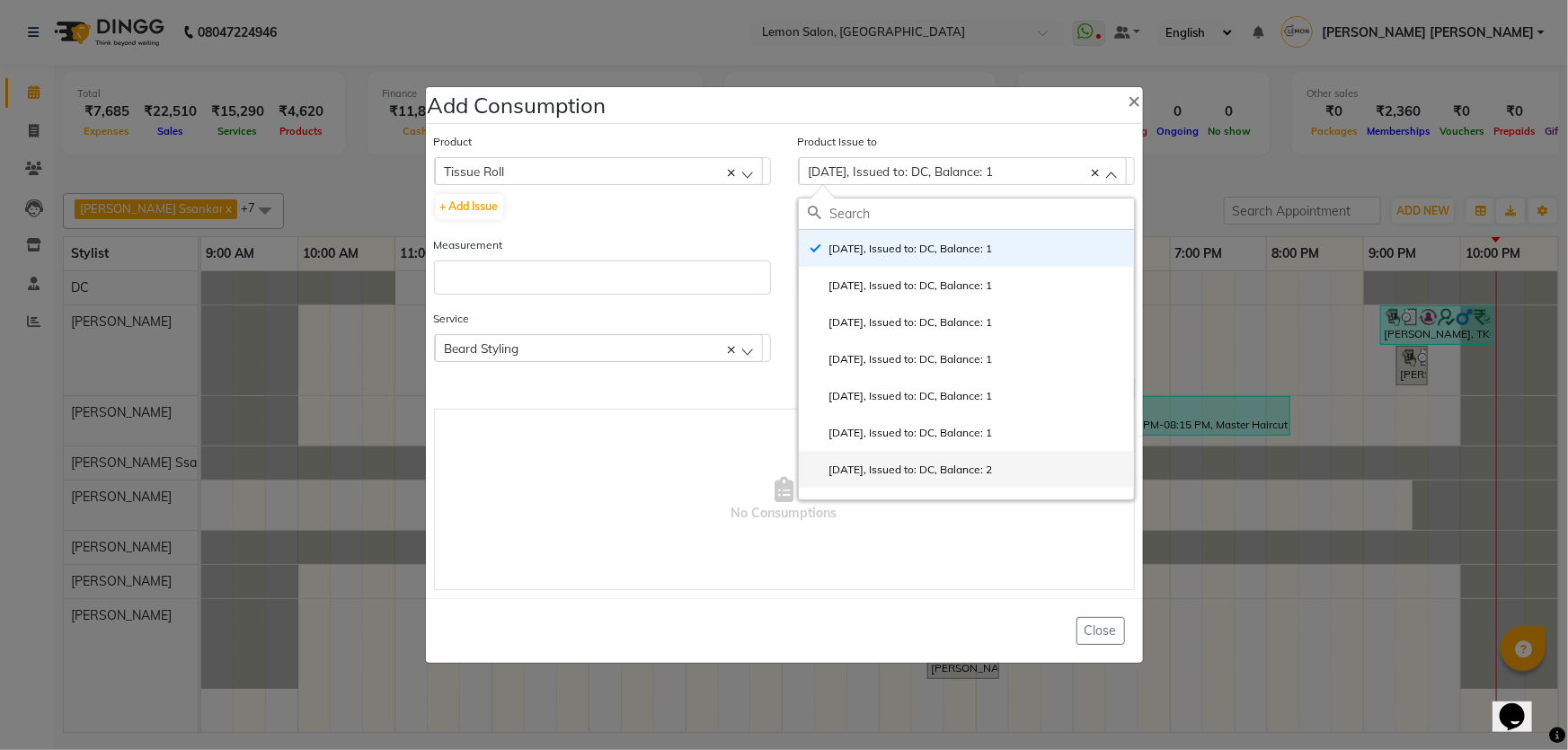
scroll to position [81, 0]
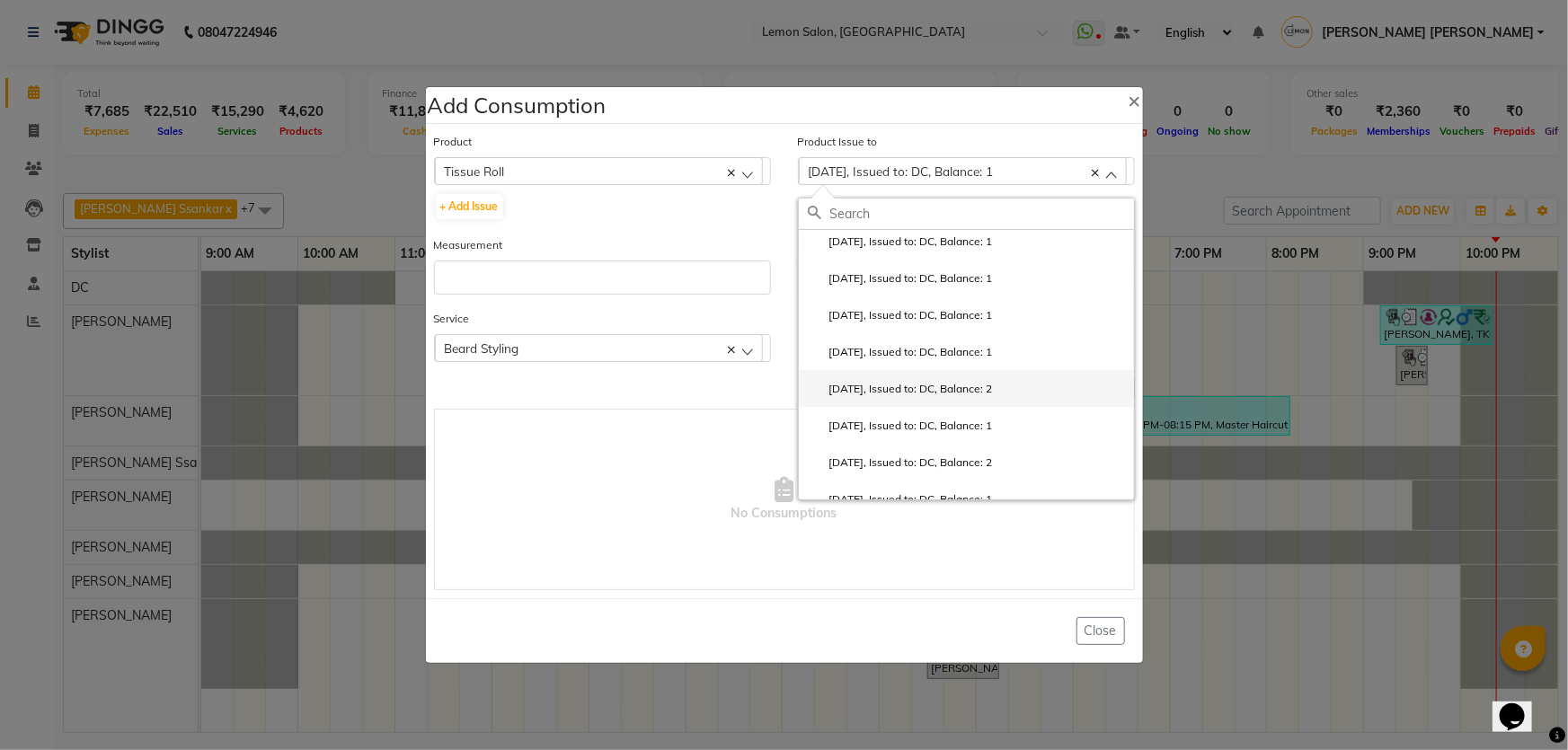
click at [992, 385] on label "2025-09-23, Issued to: DC, Balance: 2" at bounding box center [901, 389] width 185 height 16
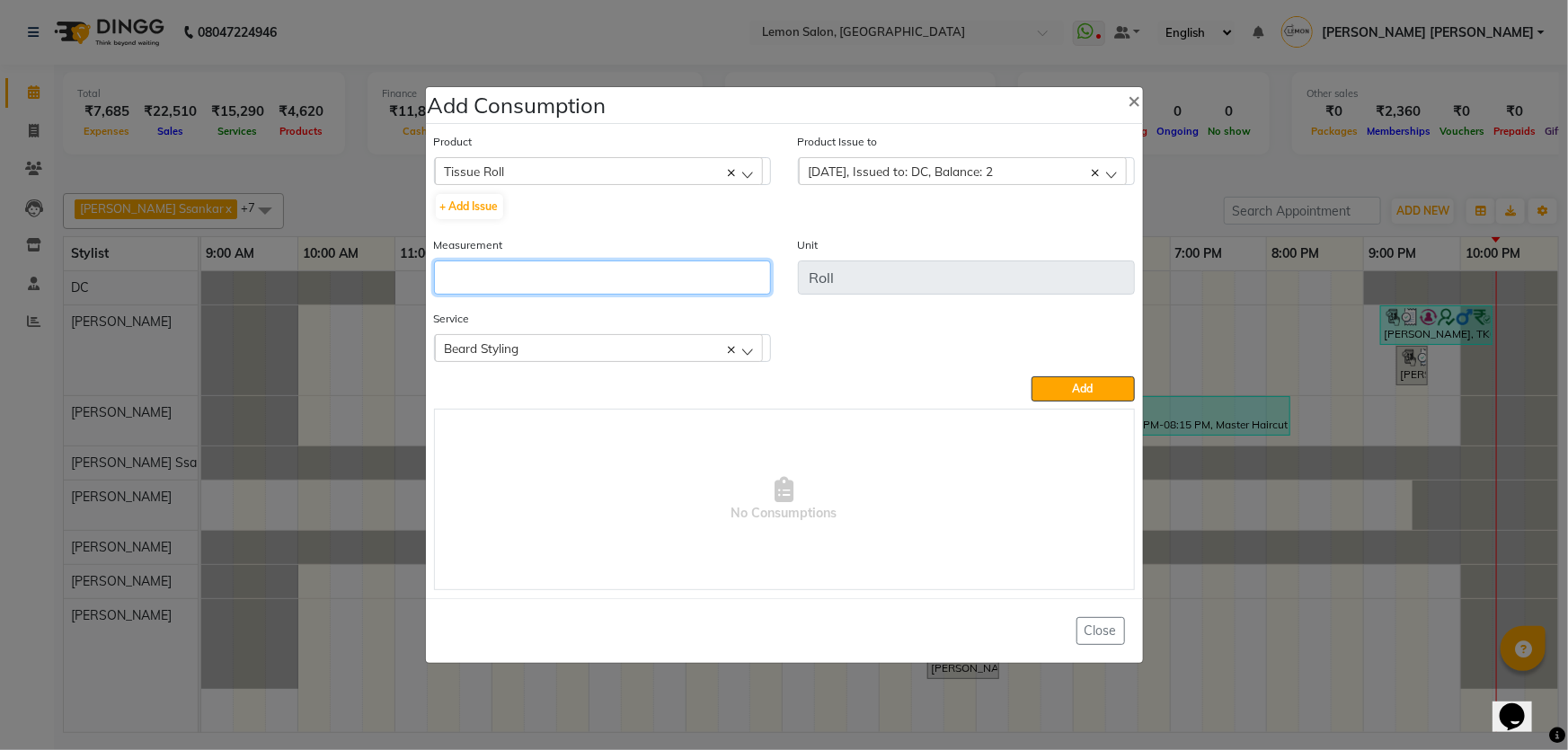
click at [562, 277] on input "number" at bounding box center [602, 277] width 337 height 34
type input "2"
click at [1025, 388] on div "Add" at bounding box center [785, 389] width 701 height 25
click at [1043, 390] on button "Add" at bounding box center [1082, 389] width 102 height 25
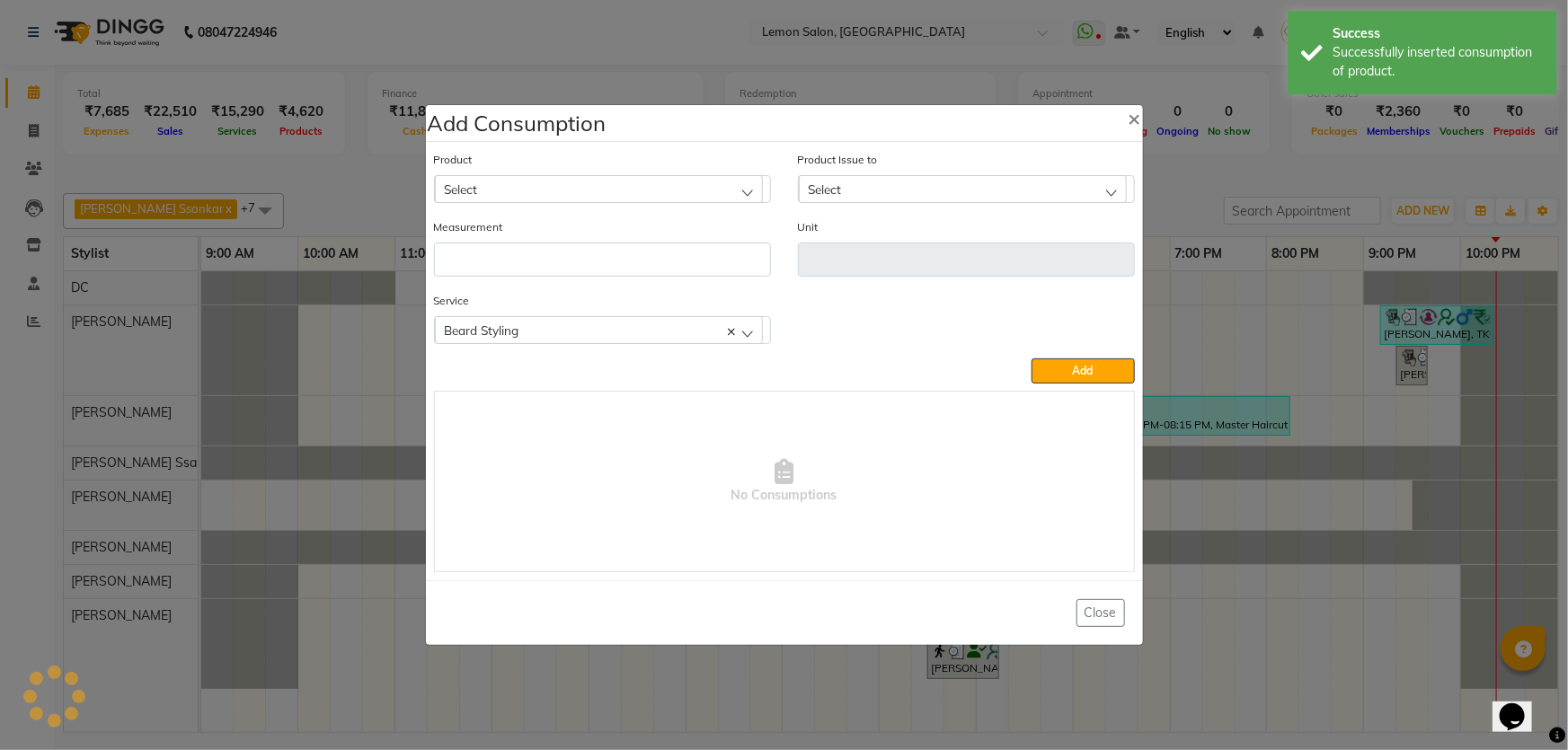
click at [570, 186] on div "Select" at bounding box center [599, 188] width 328 height 27
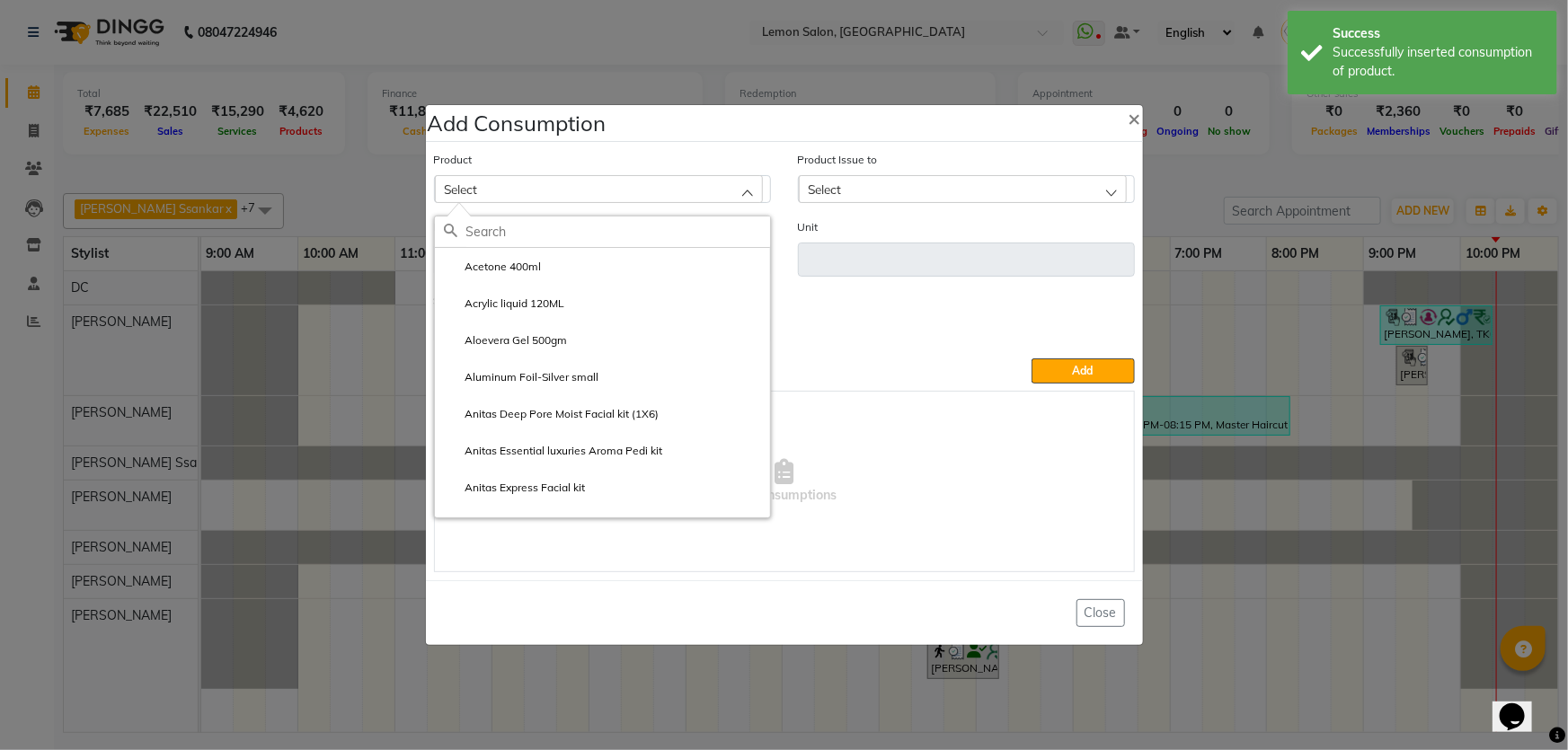
click at [541, 234] on input "text" at bounding box center [618, 232] width 304 height 31
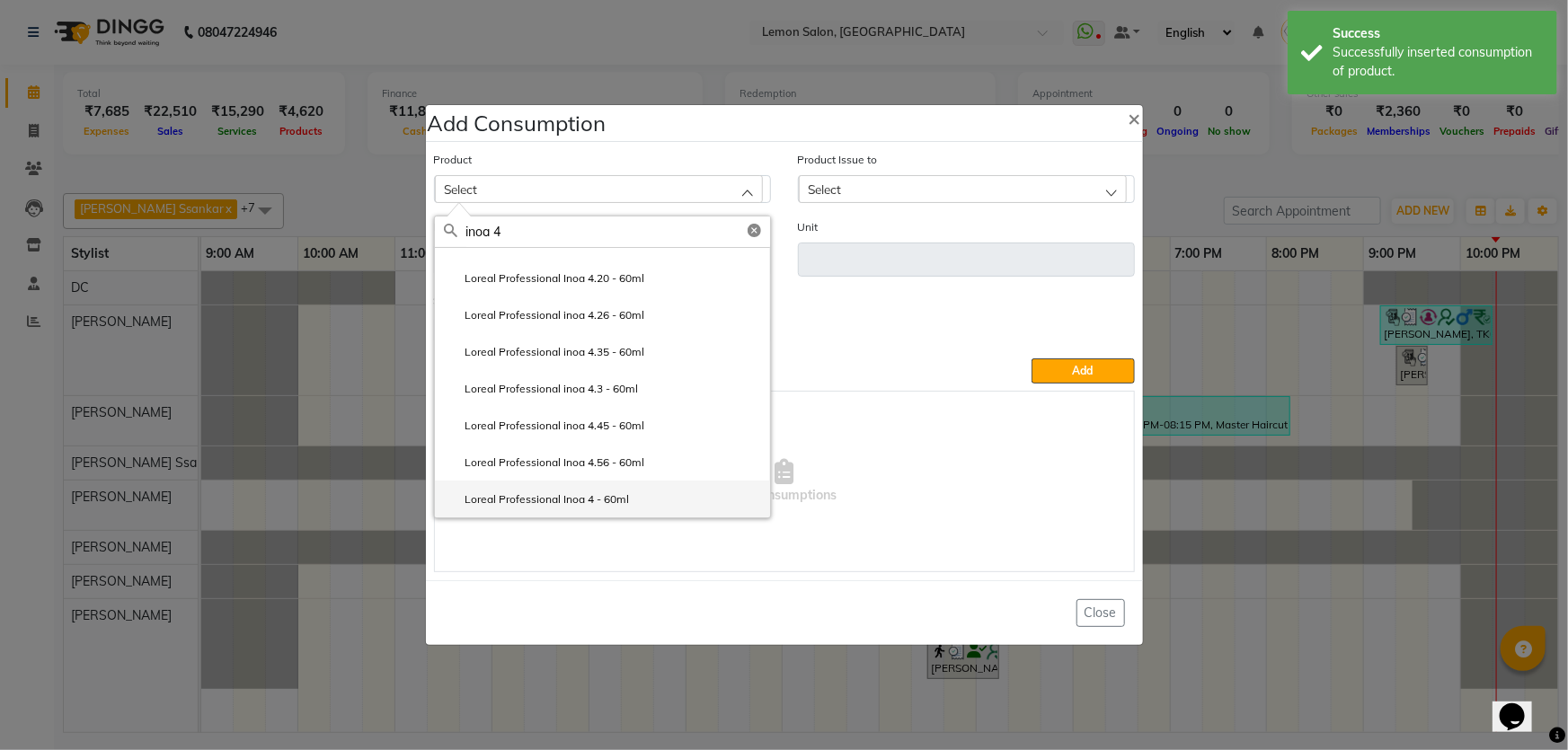
type input "inoa 4"
click at [590, 493] on label "Loreal Professional Inoa 4 - 60ml" at bounding box center [537, 499] width 186 height 16
type input "ml"
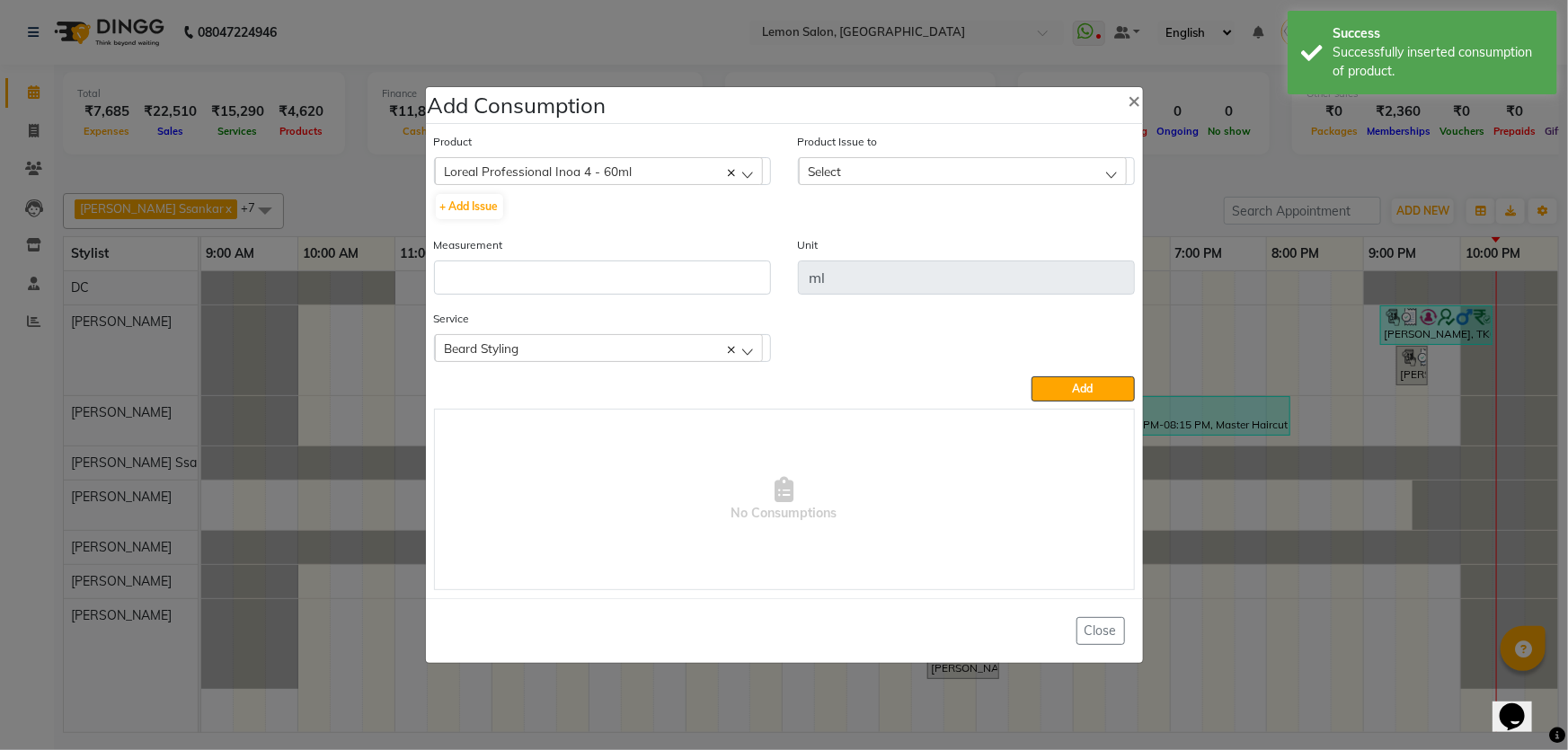
click at [917, 181] on div "Select" at bounding box center [963, 171] width 328 height 27
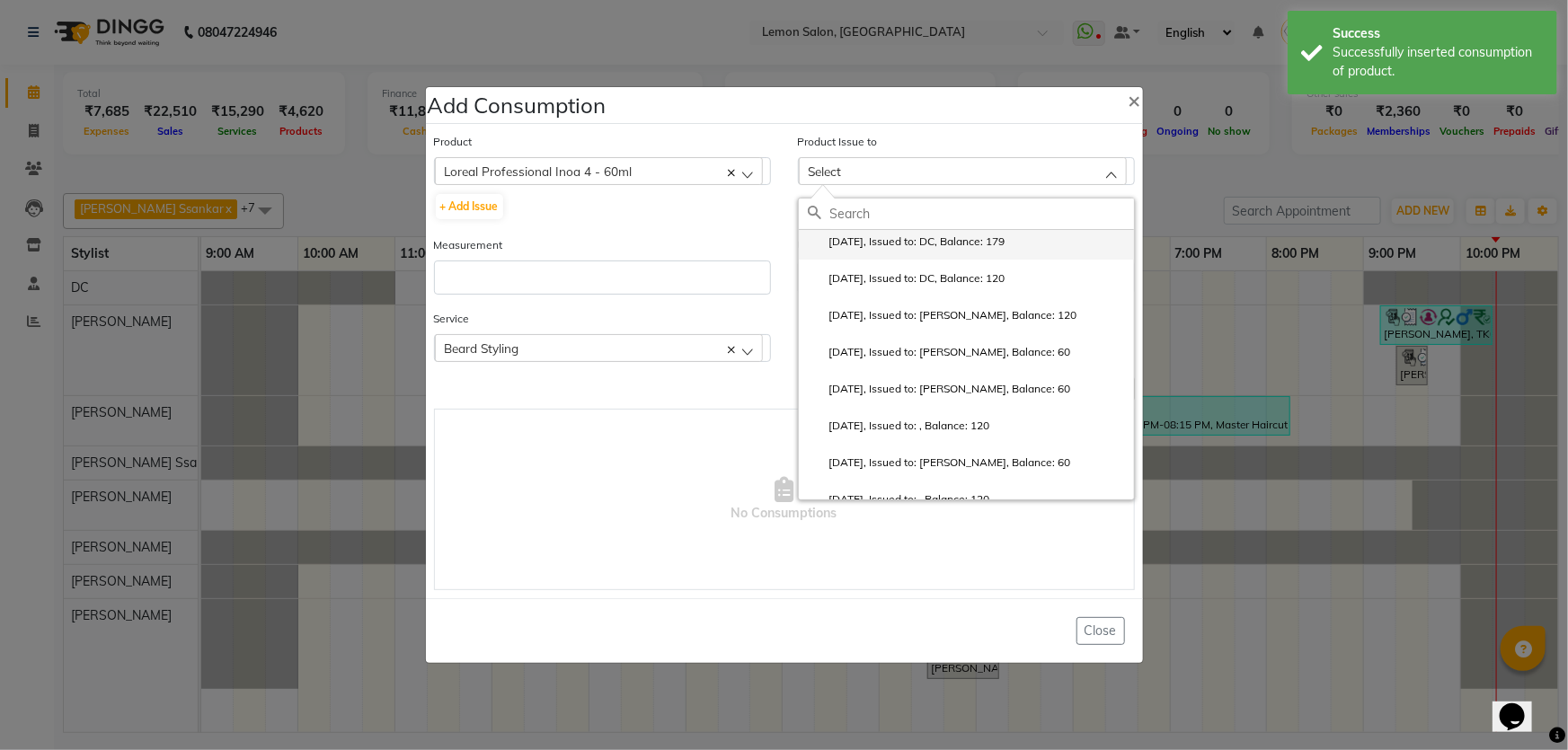
click at [909, 240] on label "2025-07-16, Issued to: DC, Balance: 179" at bounding box center [907, 241] width 198 height 16
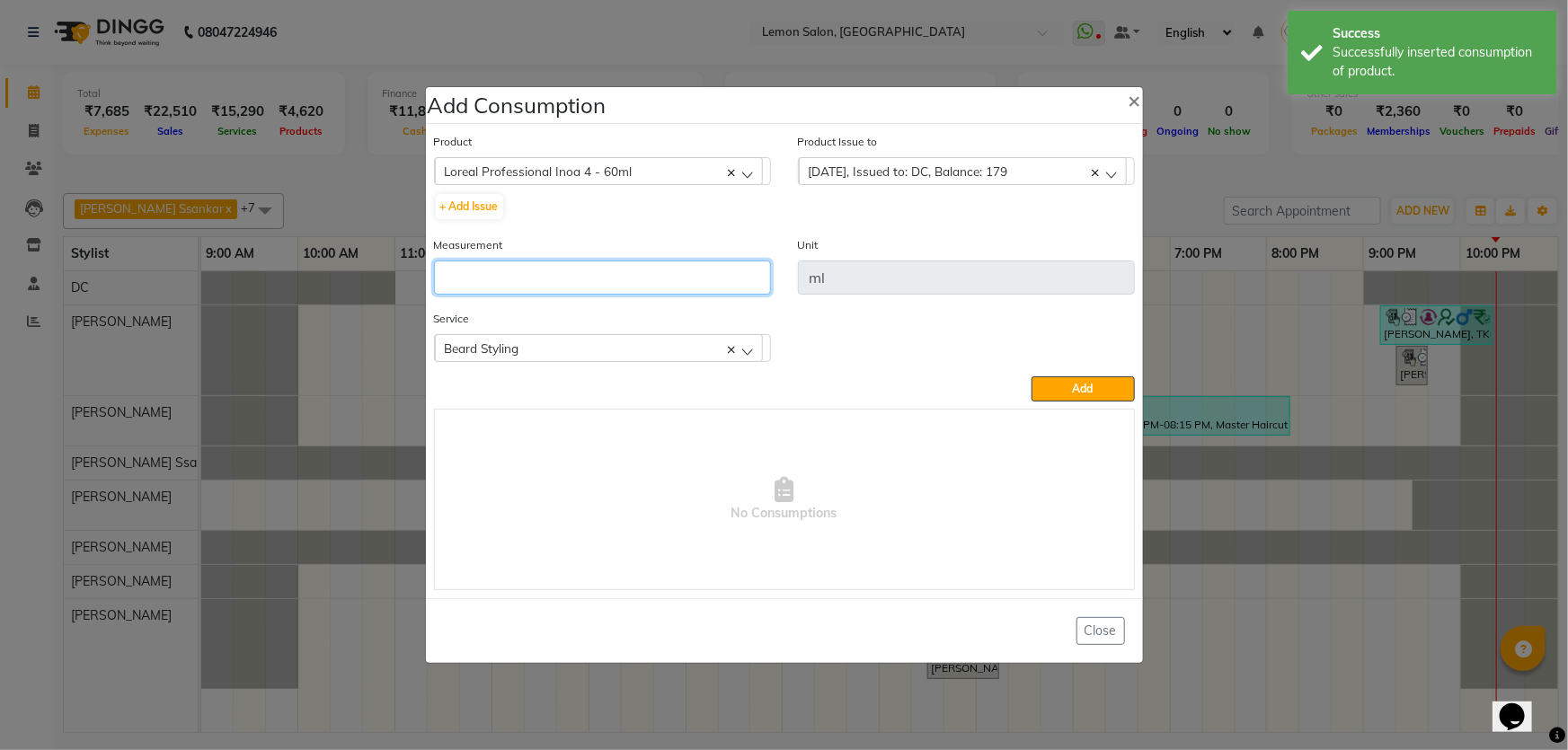
click at [678, 279] on input "number" at bounding box center [602, 277] width 337 height 34
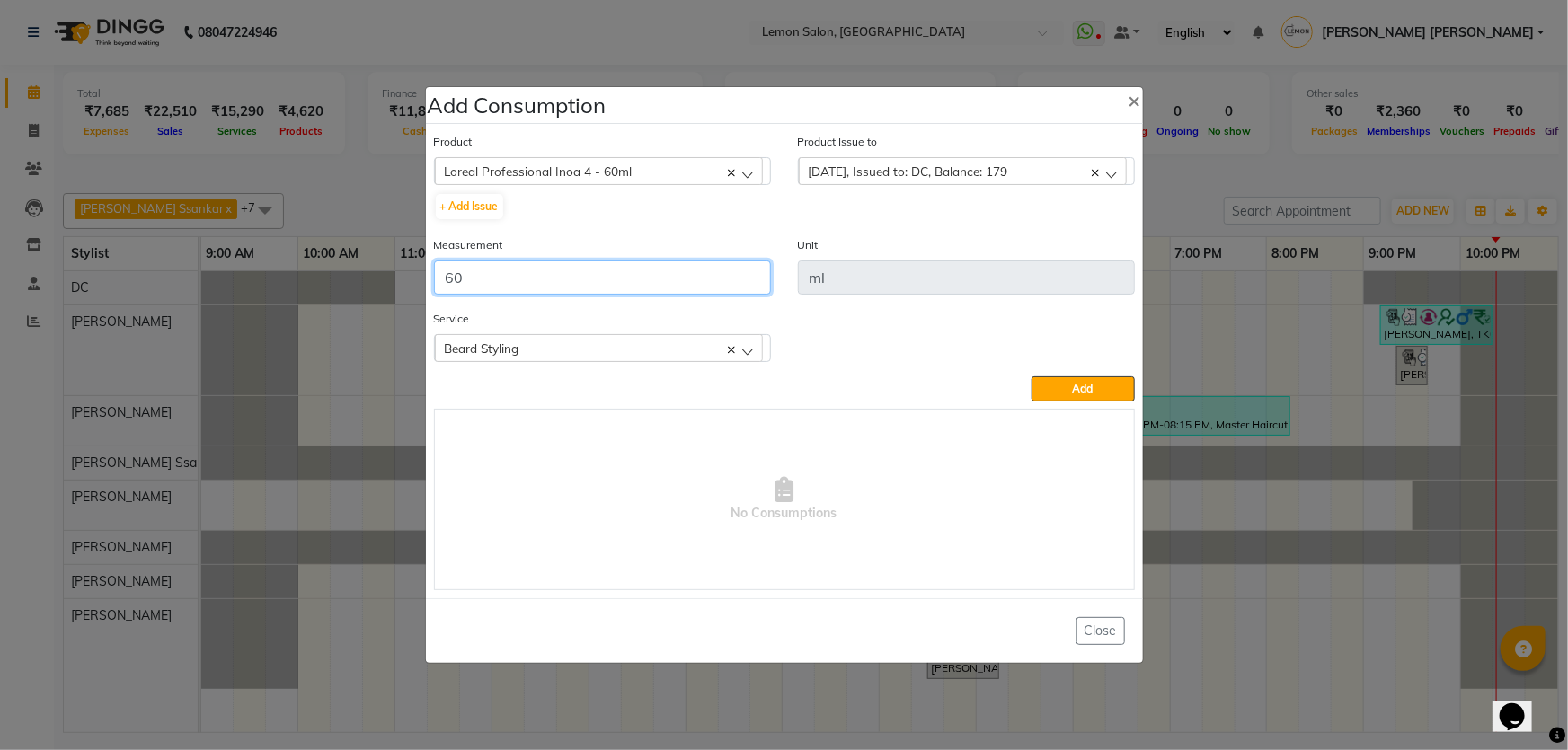
type input "60"
click at [1062, 375] on div "Service Beard Styling Senior Haircut Men w/o wash Beard Styling" at bounding box center [785, 343] width 728 height 68
click at [1077, 378] on button "Add" at bounding box center [1082, 389] width 102 height 25
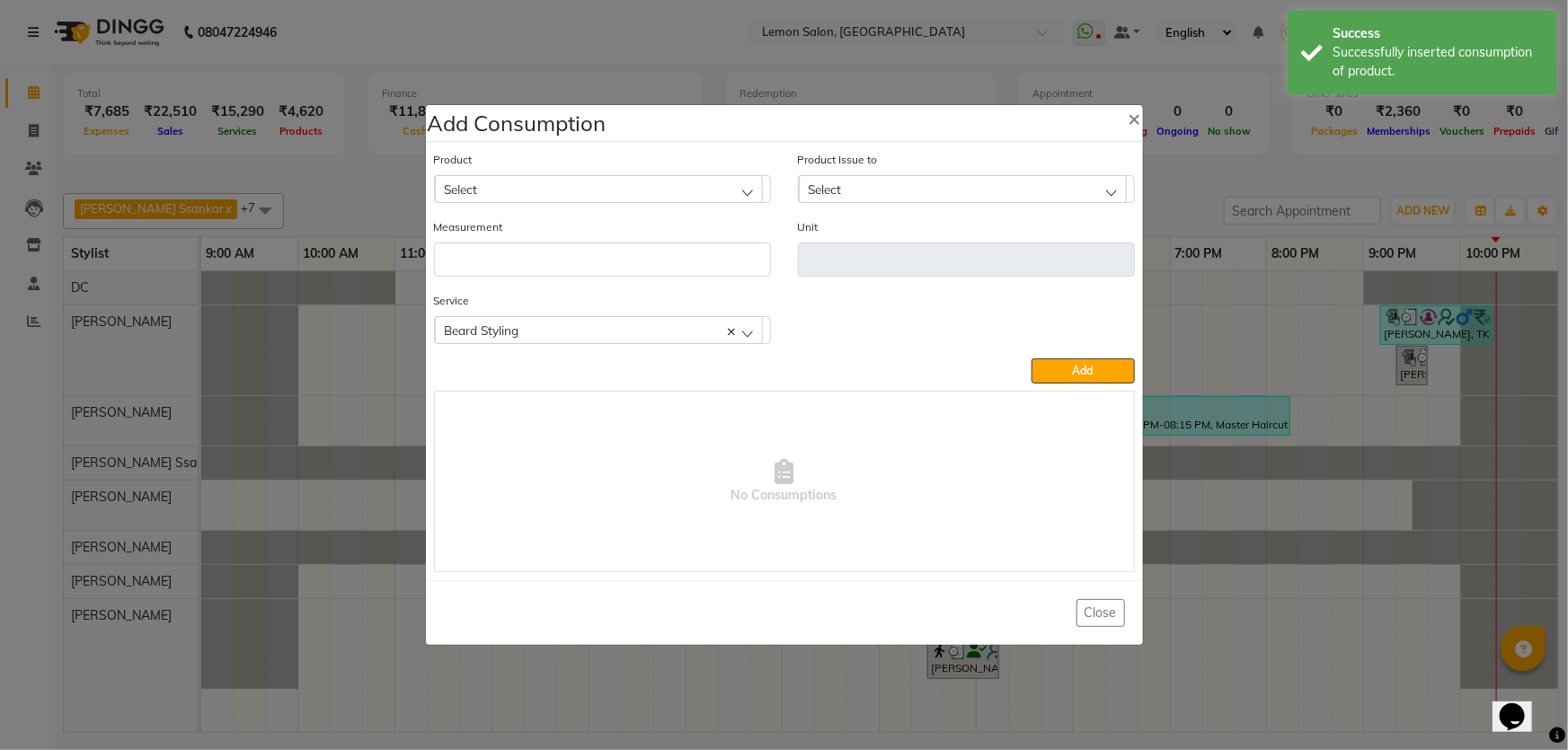
click at [539, 189] on div "Select" at bounding box center [599, 188] width 328 height 27
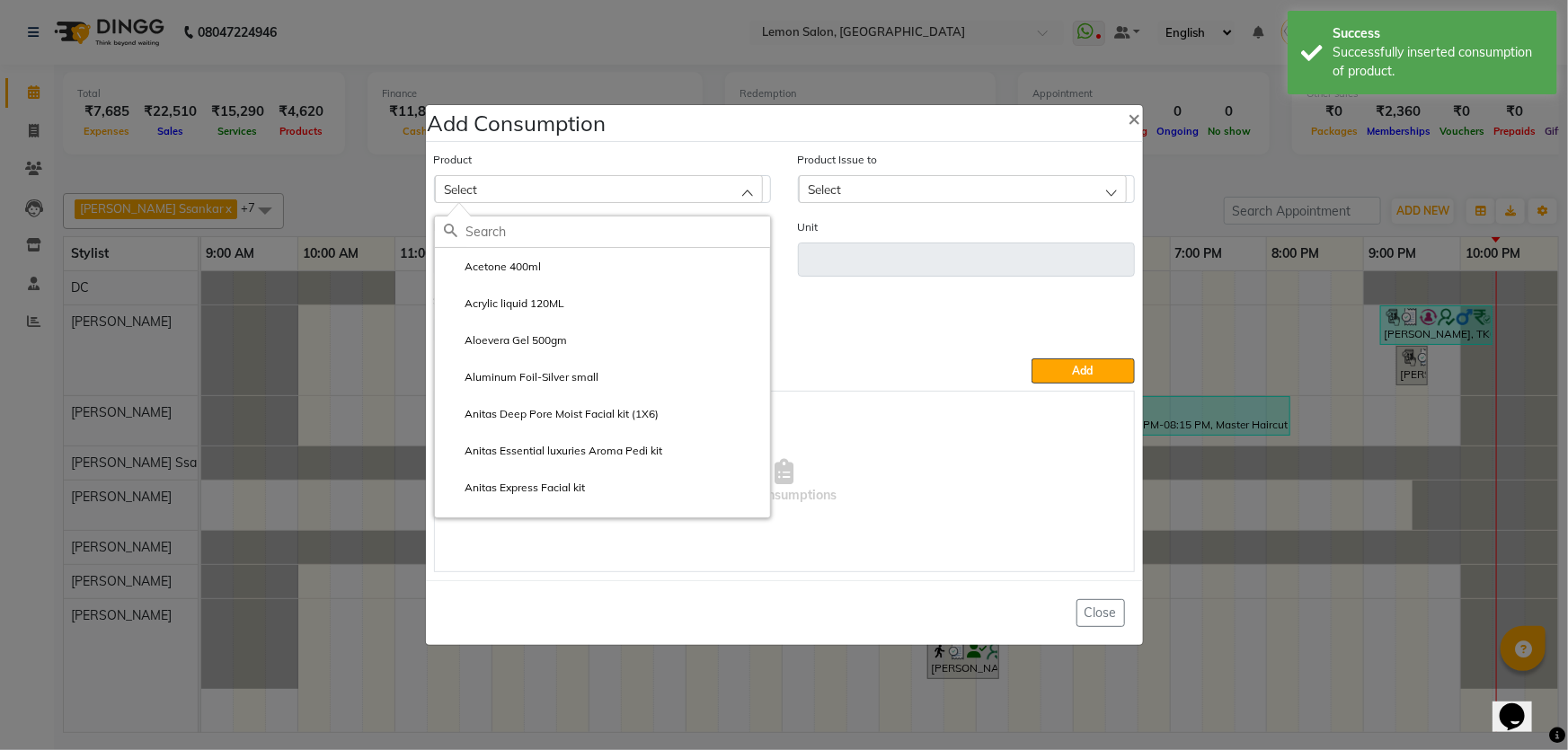
click at [529, 234] on input "text" at bounding box center [618, 232] width 304 height 31
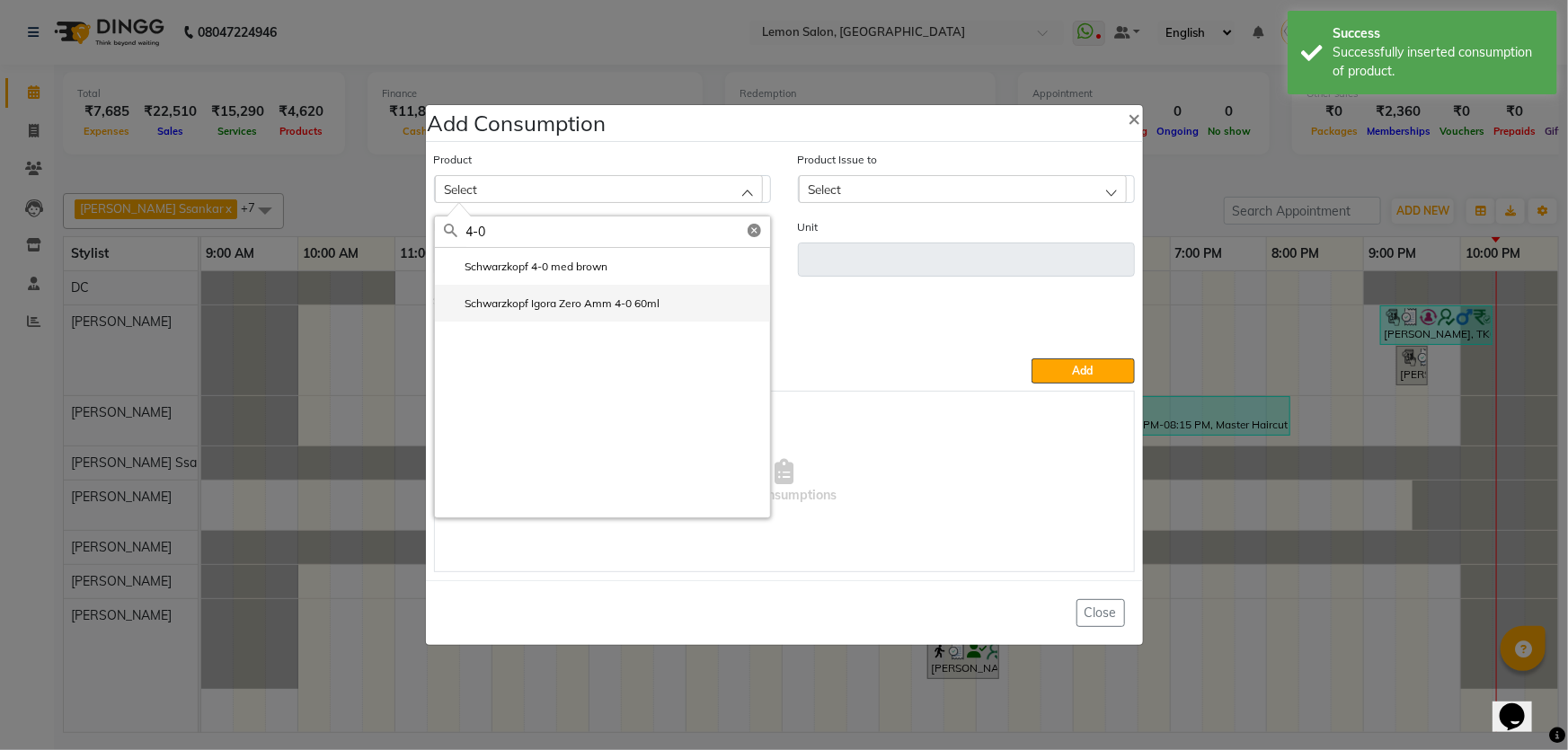
type input "4-0"
click at [567, 301] on label "Schwarzkopf Igora Zero Amm 4-0 60ml" at bounding box center [552, 303] width 216 height 16
type input "ml"
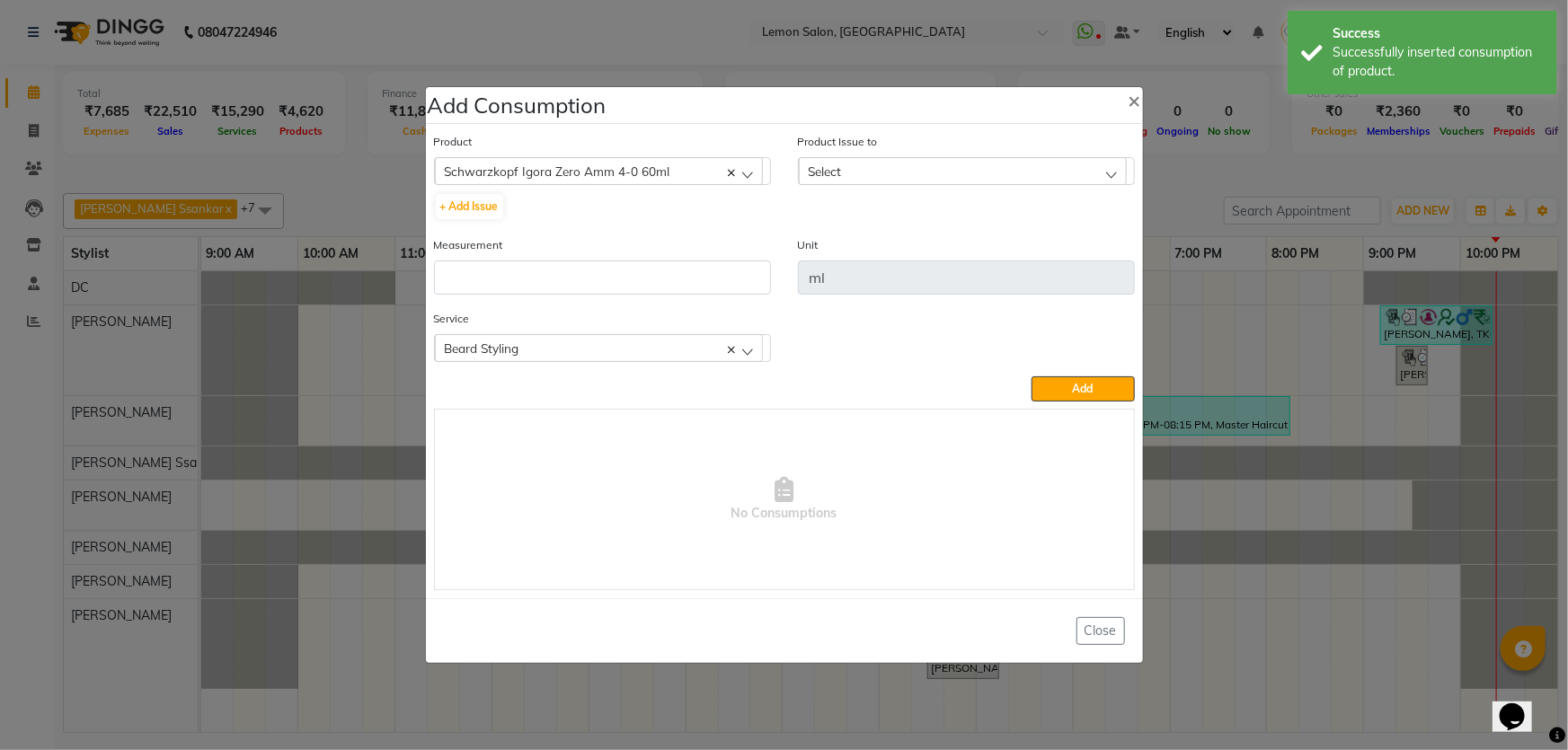
click at [884, 171] on div "Select" at bounding box center [963, 171] width 328 height 27
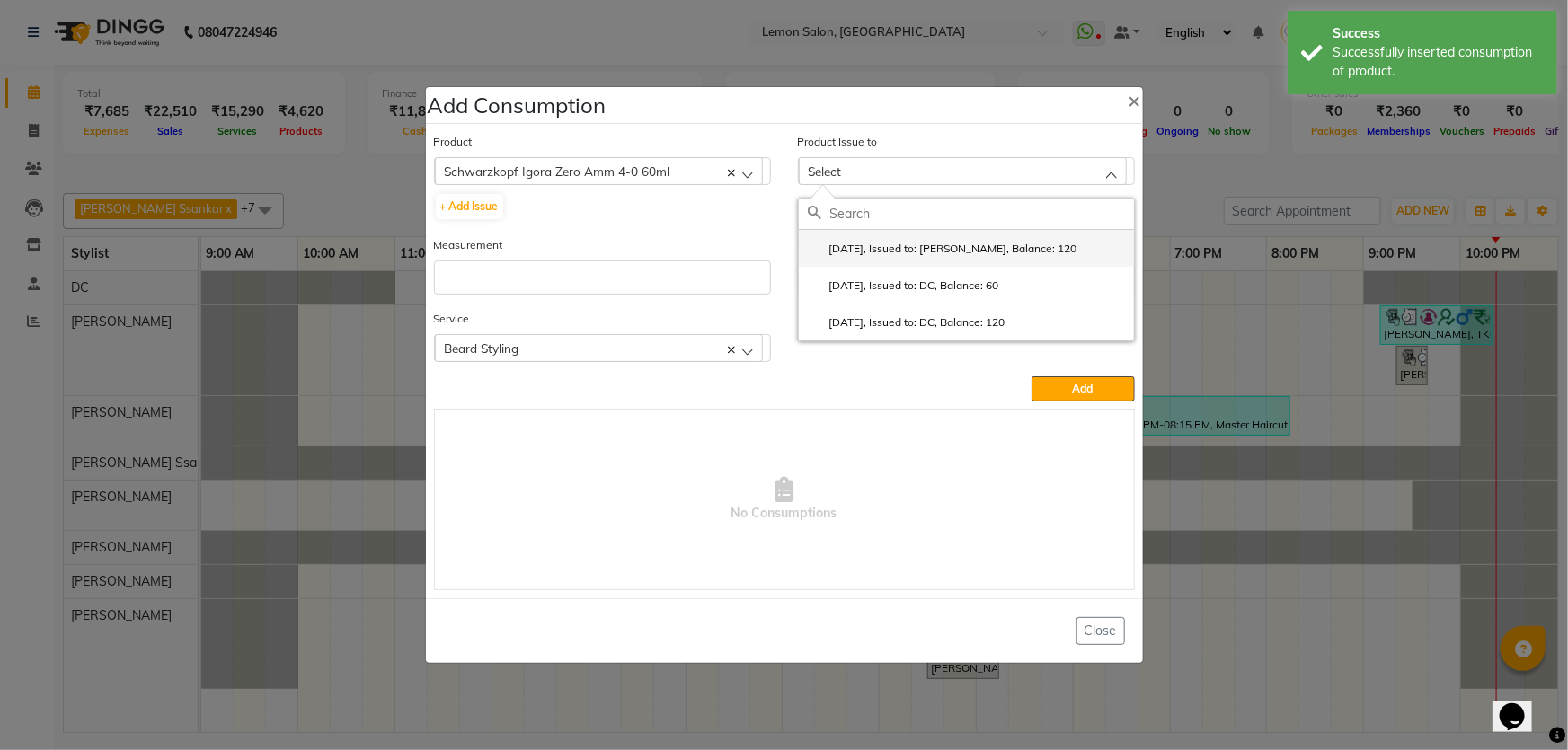
click at [904, 251] on label "2025-10-03, Issued to: Adnan Shaikh, Balance: 120" at bounding box center [942, 248] width 269 height 16
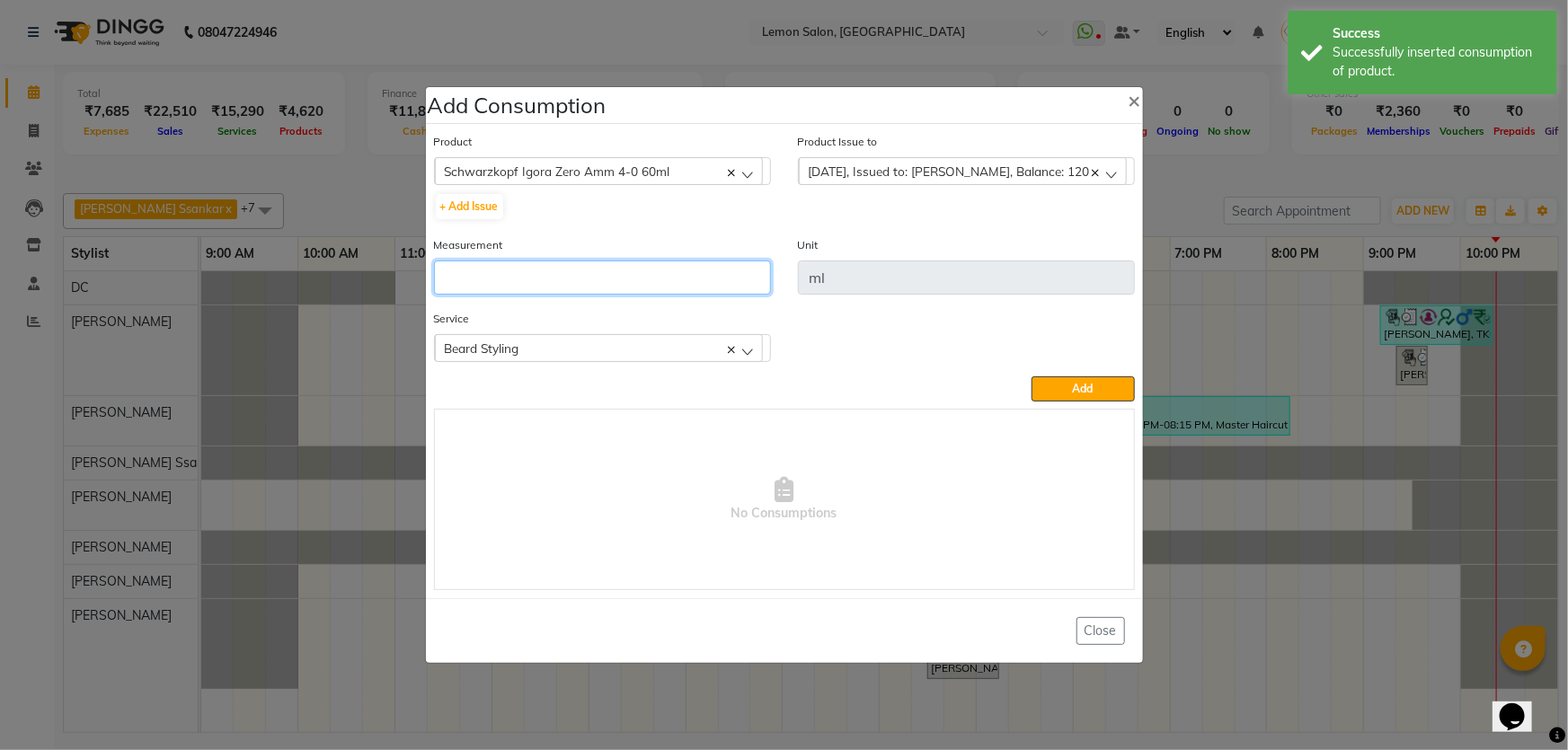
click at [681, 271] on input "number" at bounding box center [602, 277] width 337 height 34
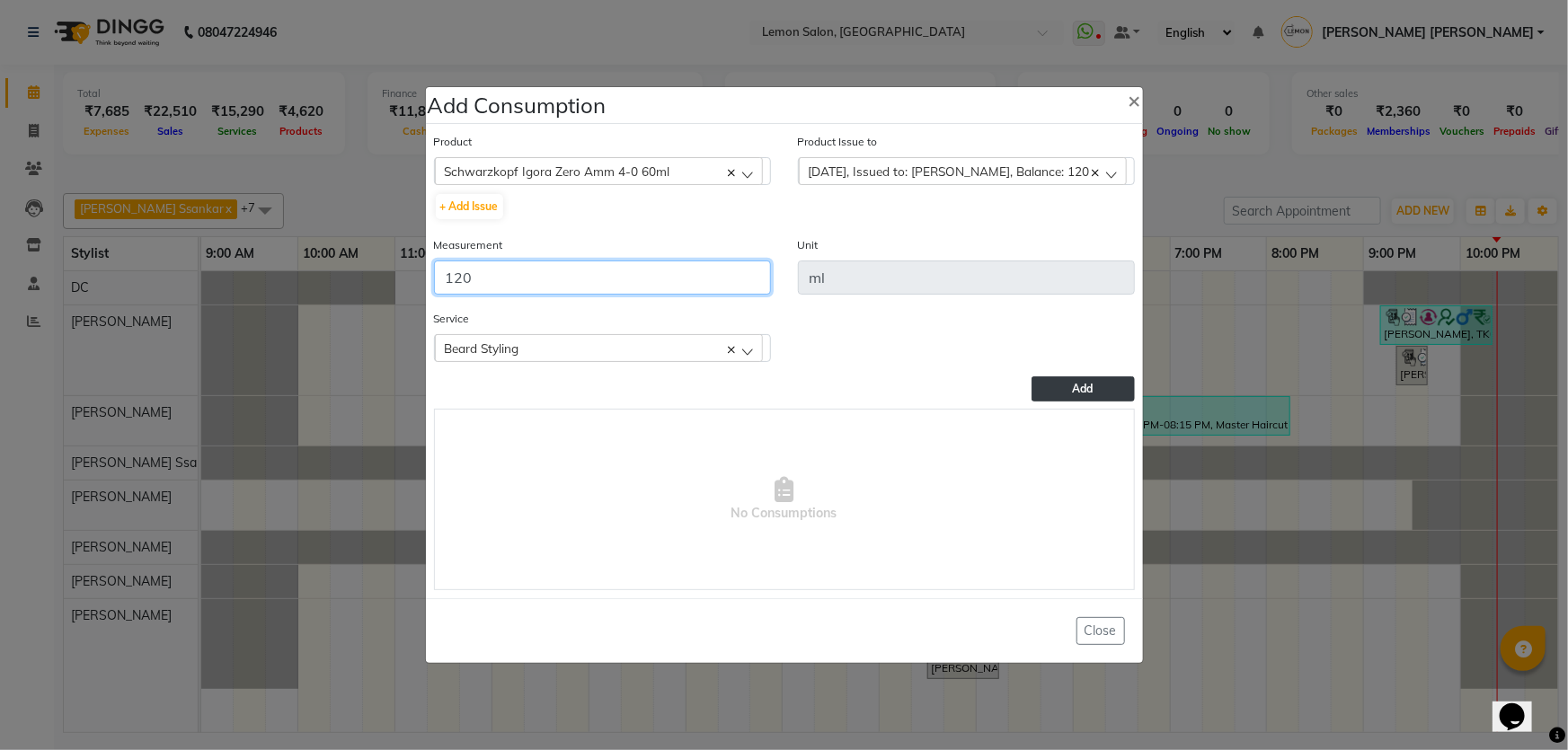
type input "120"
click at [1078, 397] on button "Add" at bounding box center [1082, 389] width 102 height 25
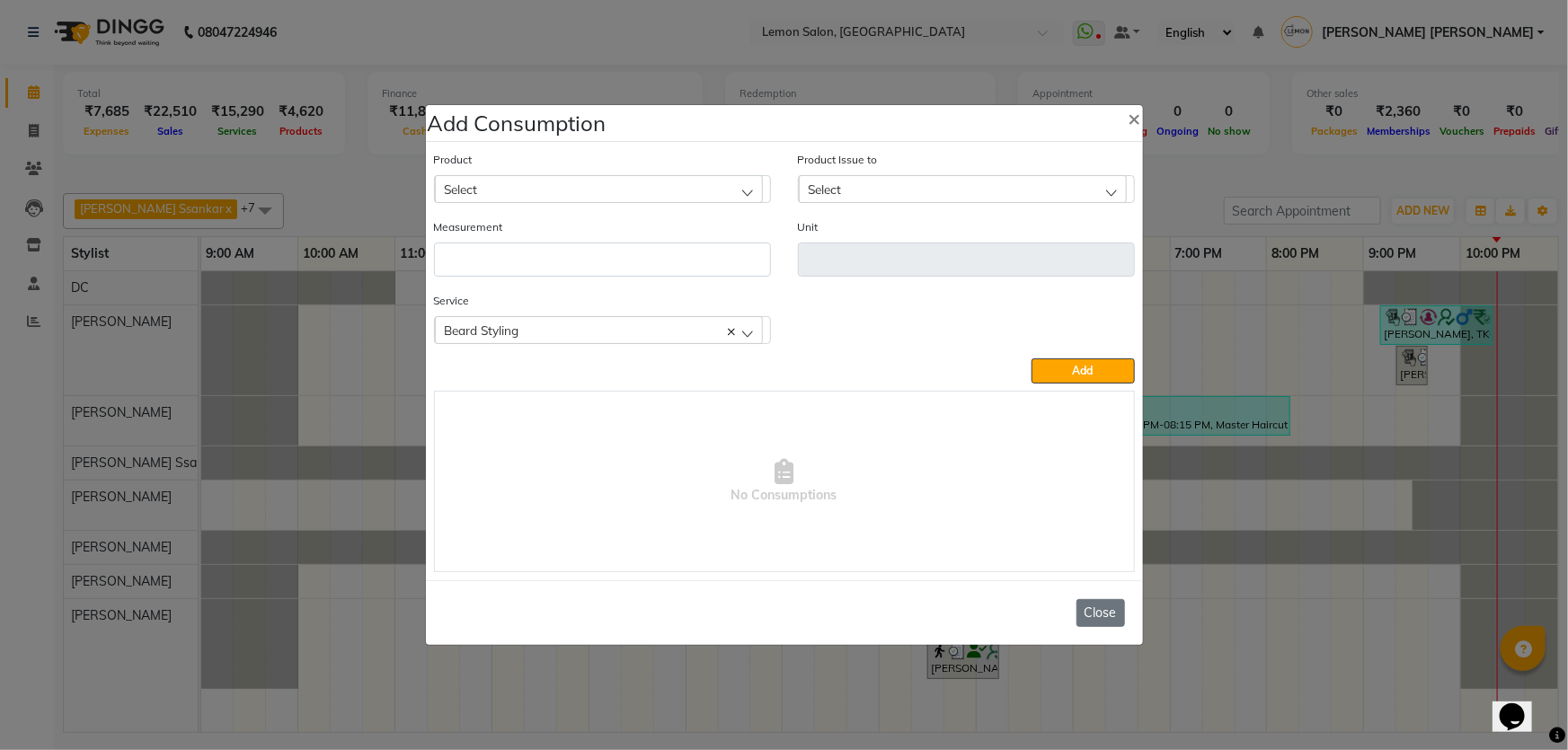
click at [1108, 615] on button "Close" at bounding box center [1101, 613] width 48 height 28
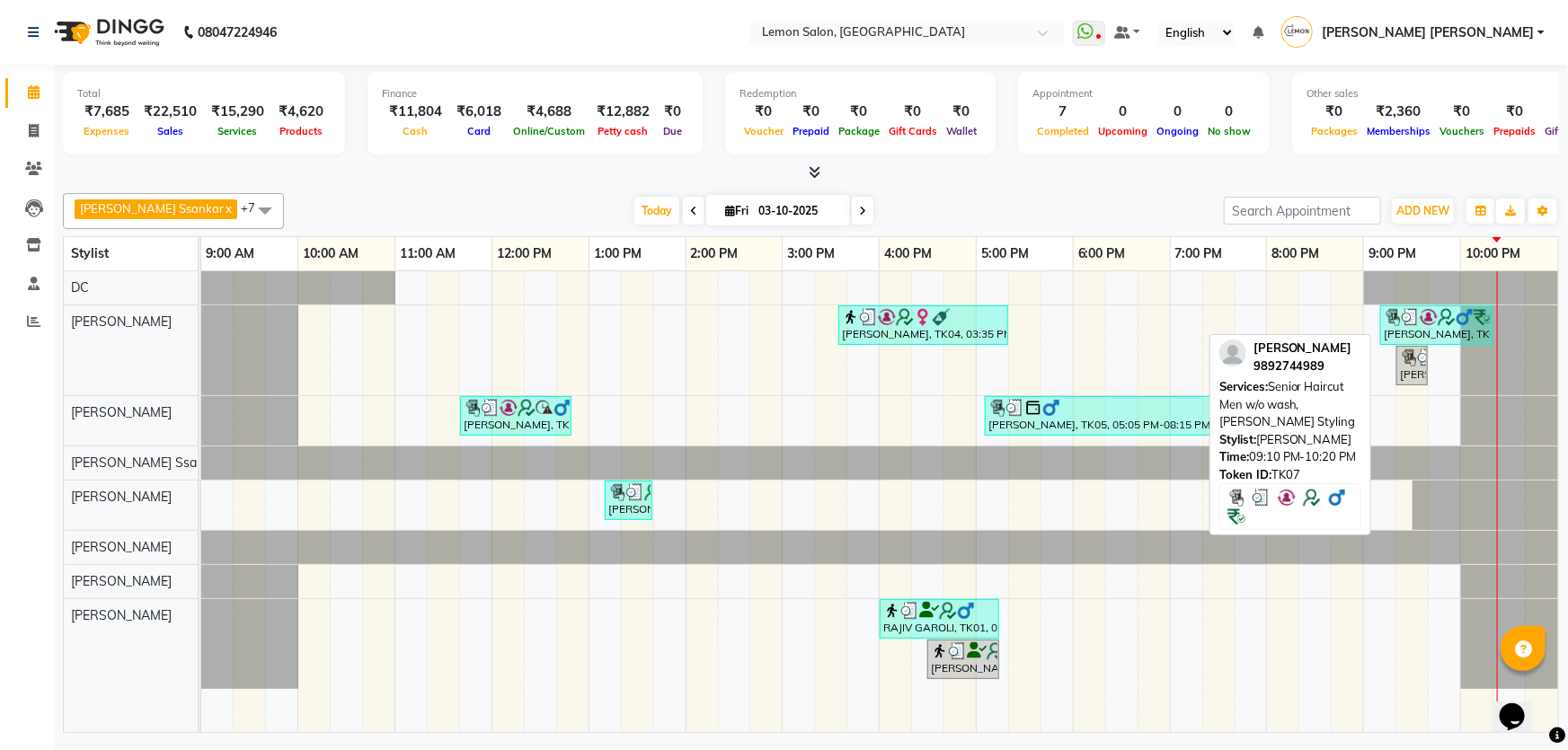
click at [1438, 323] on img at bounding box center [1446, 317] width 18 height 18
select select "3"
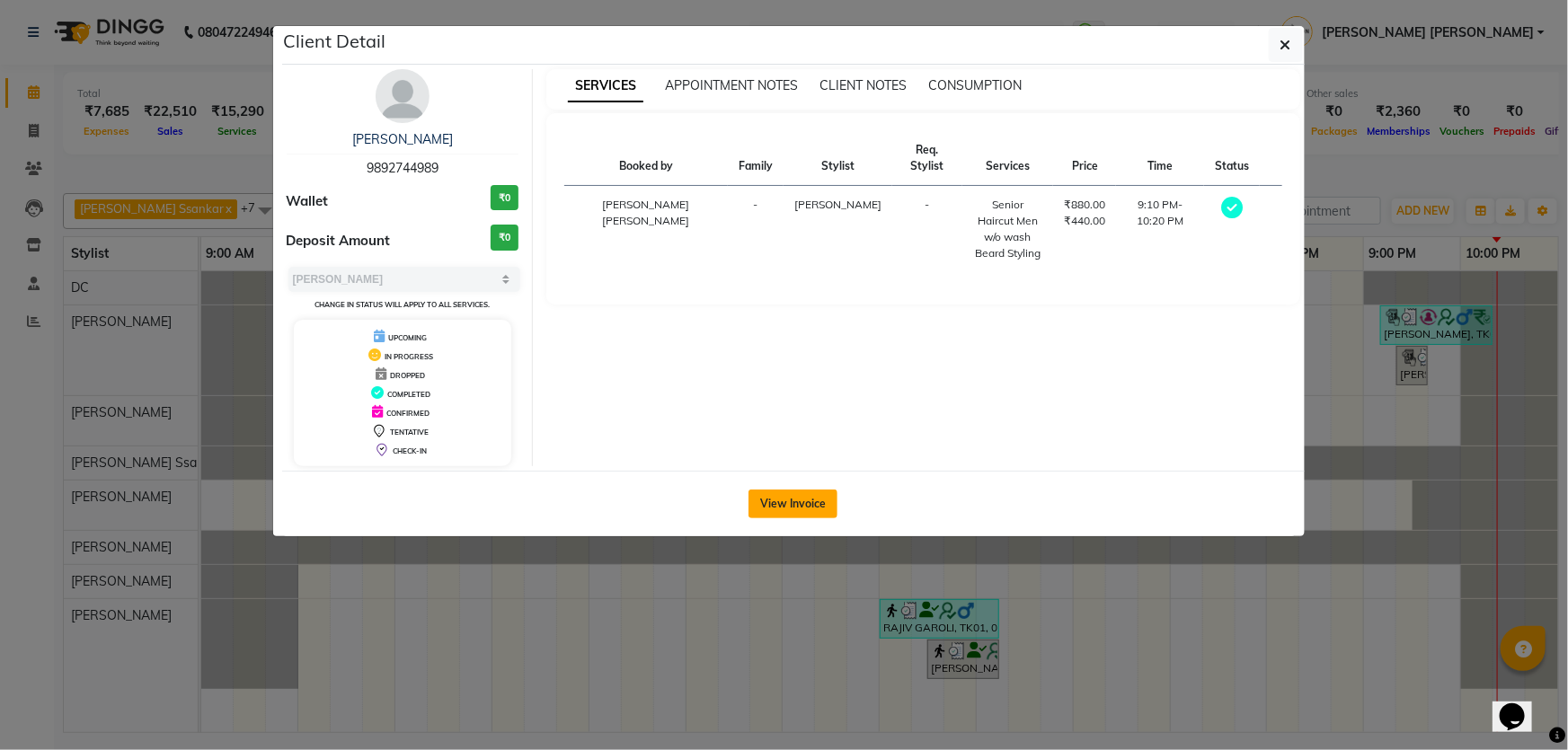
click at [822, 503] on button "View Invoice" at bounding box center [793, 504] width 89 height 29
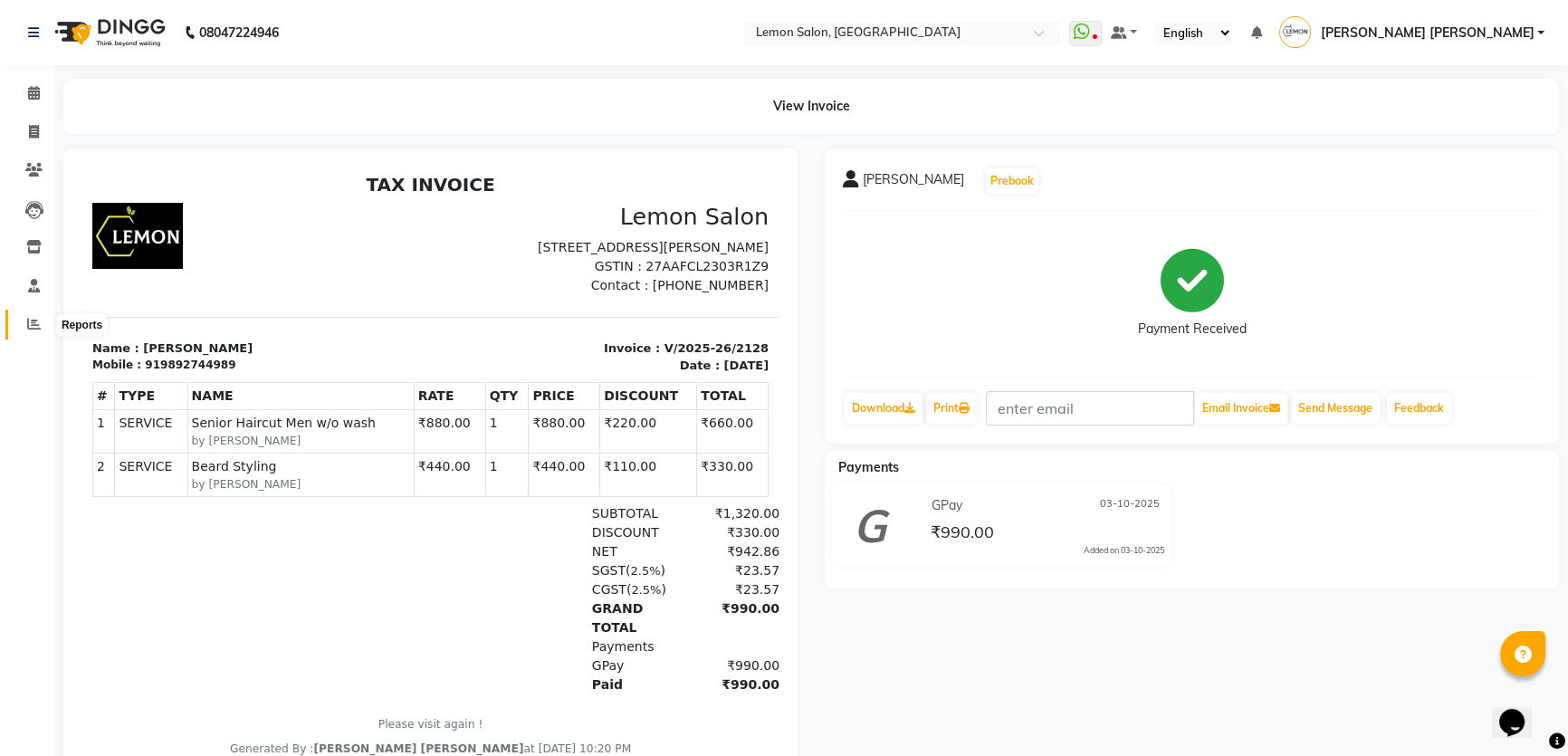
click at [36, 314] on span at bounding box center [34, 324] width 32 height 20
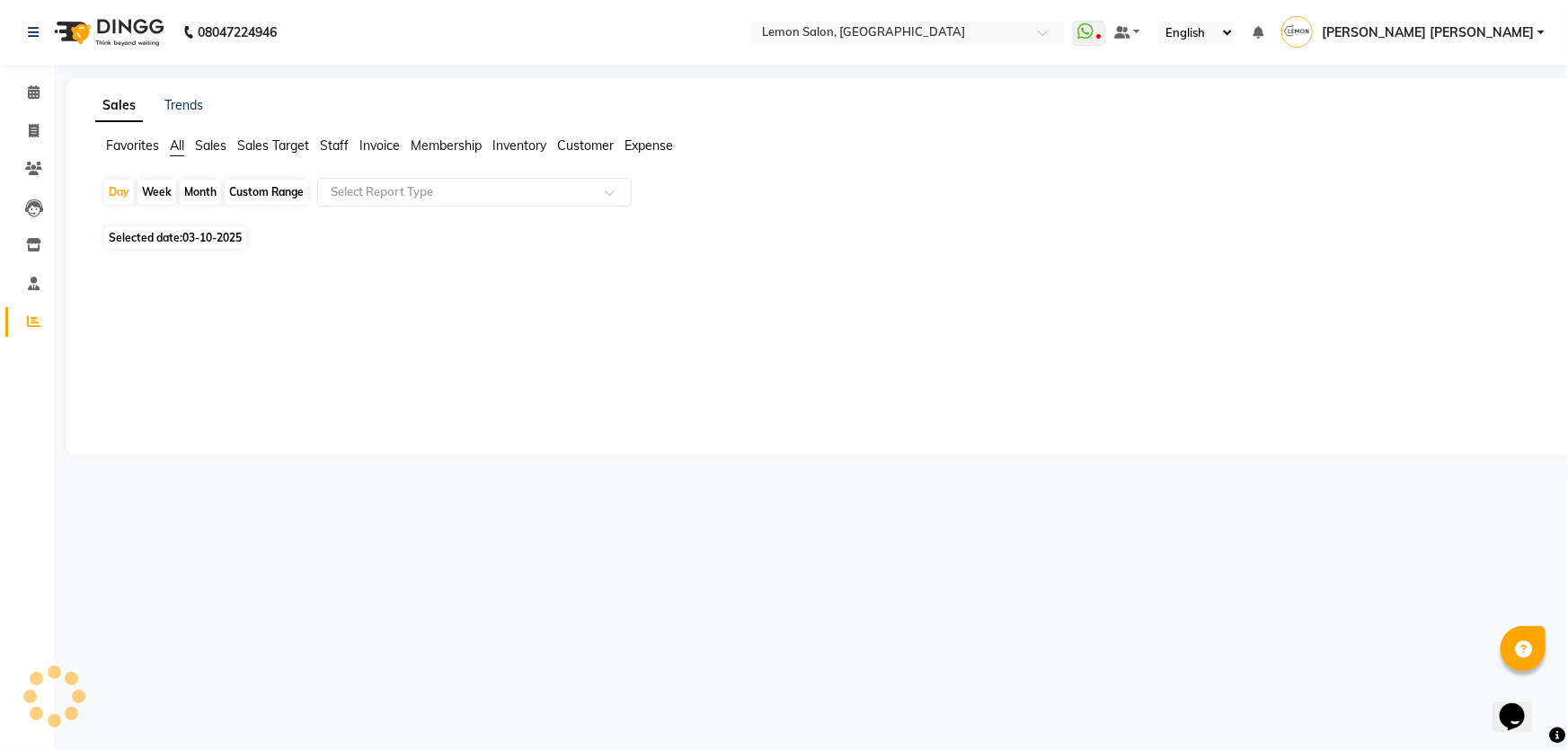
click at [197, 193] on div "Month" at bounding box center [200, 192] width 42 height 25
select select "10"
select select "2025"
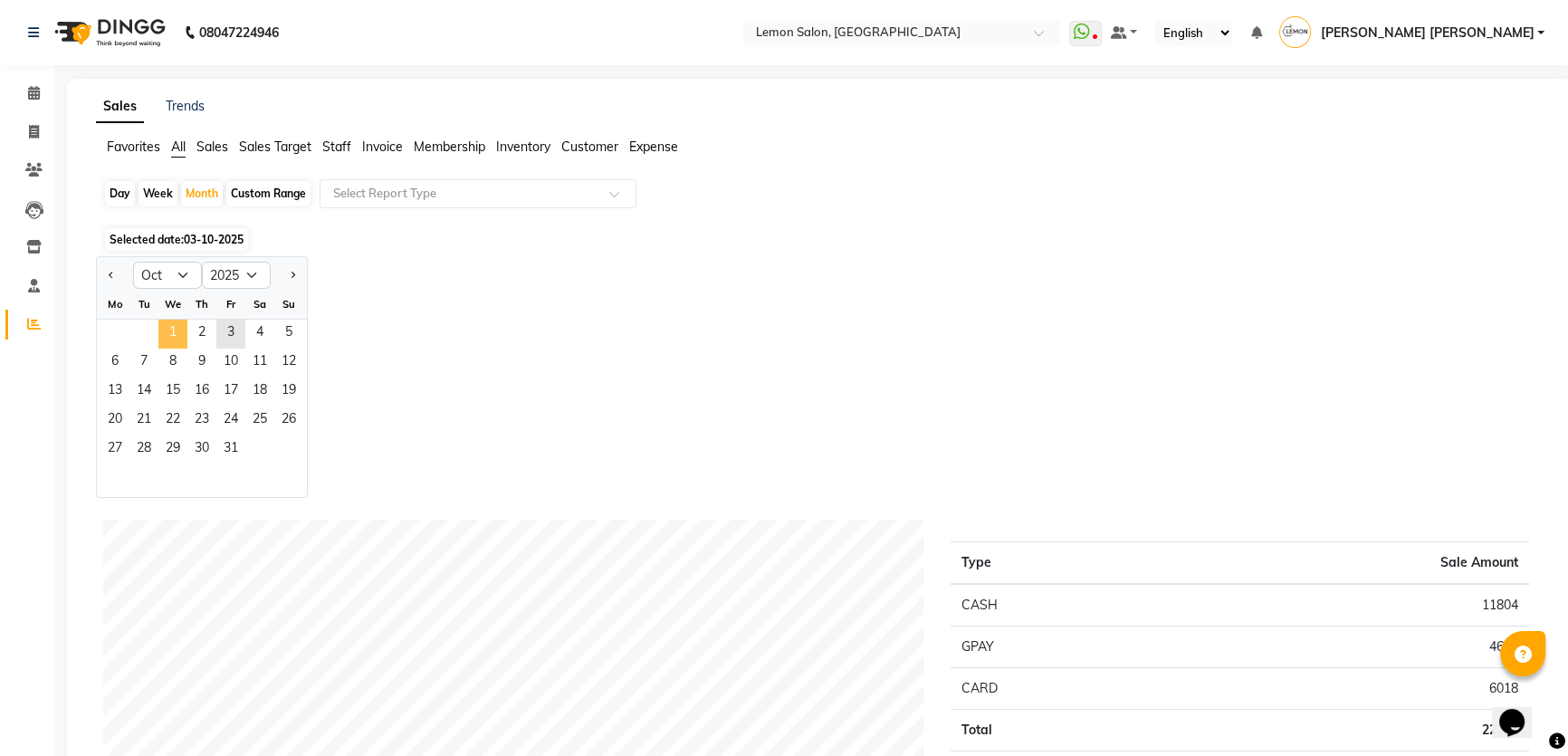
click at [163, 338] on span "1" at bounding box center [173, 335] width 29 height 29
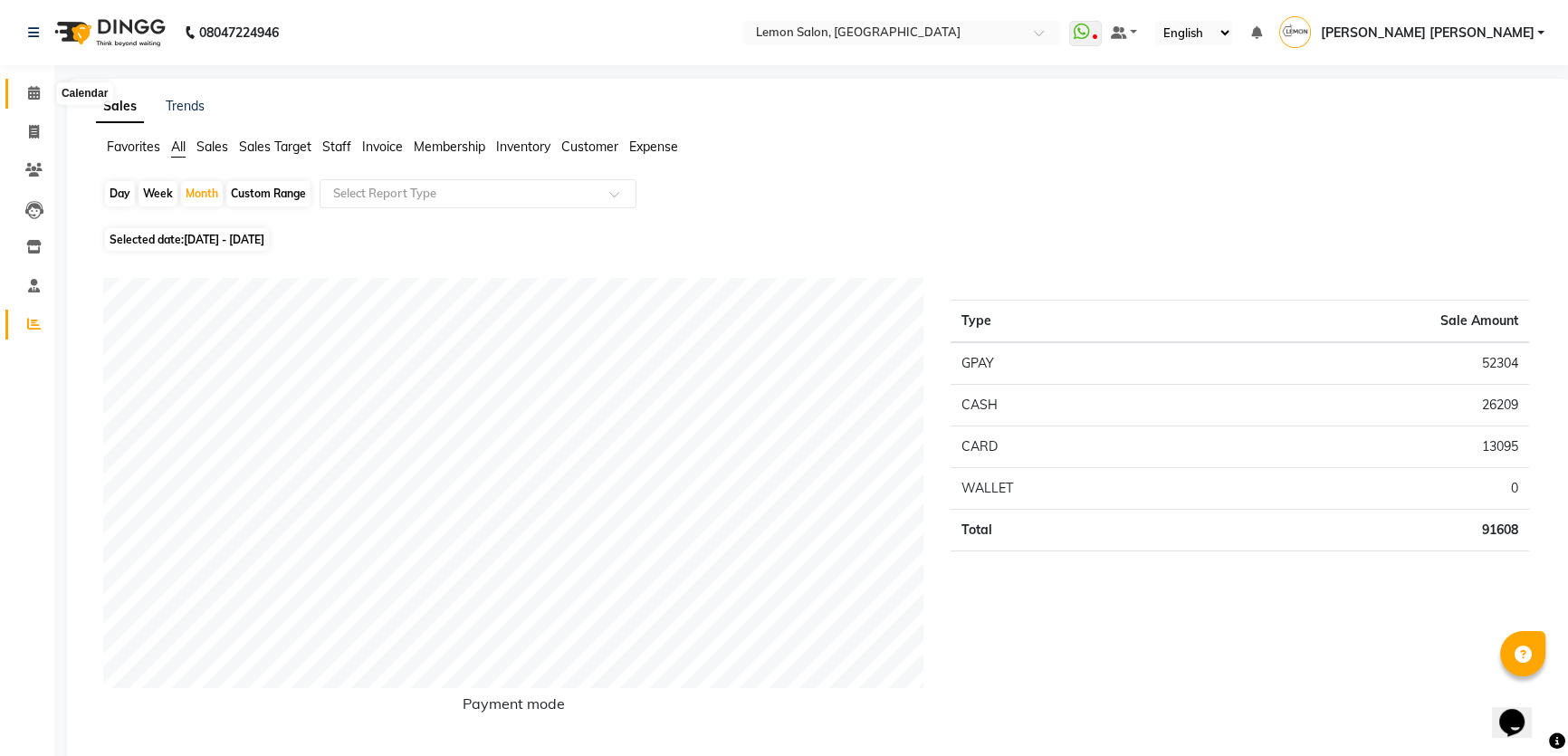
click at [36, 97] on icon at bounding box center [34, 92] width 12 height 14
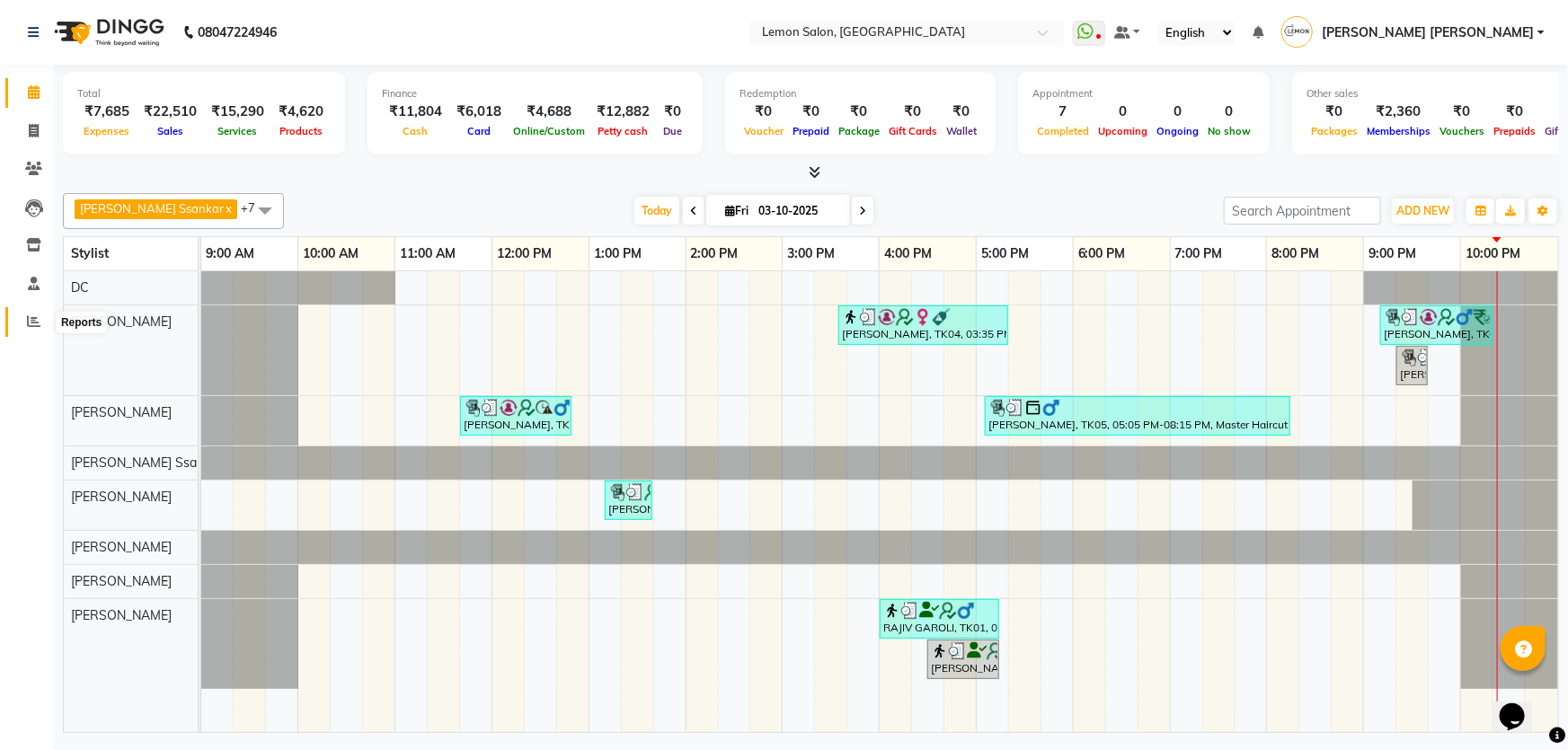
click at [18, 321] on span at bounding box center [34, 321] width 32 height 20
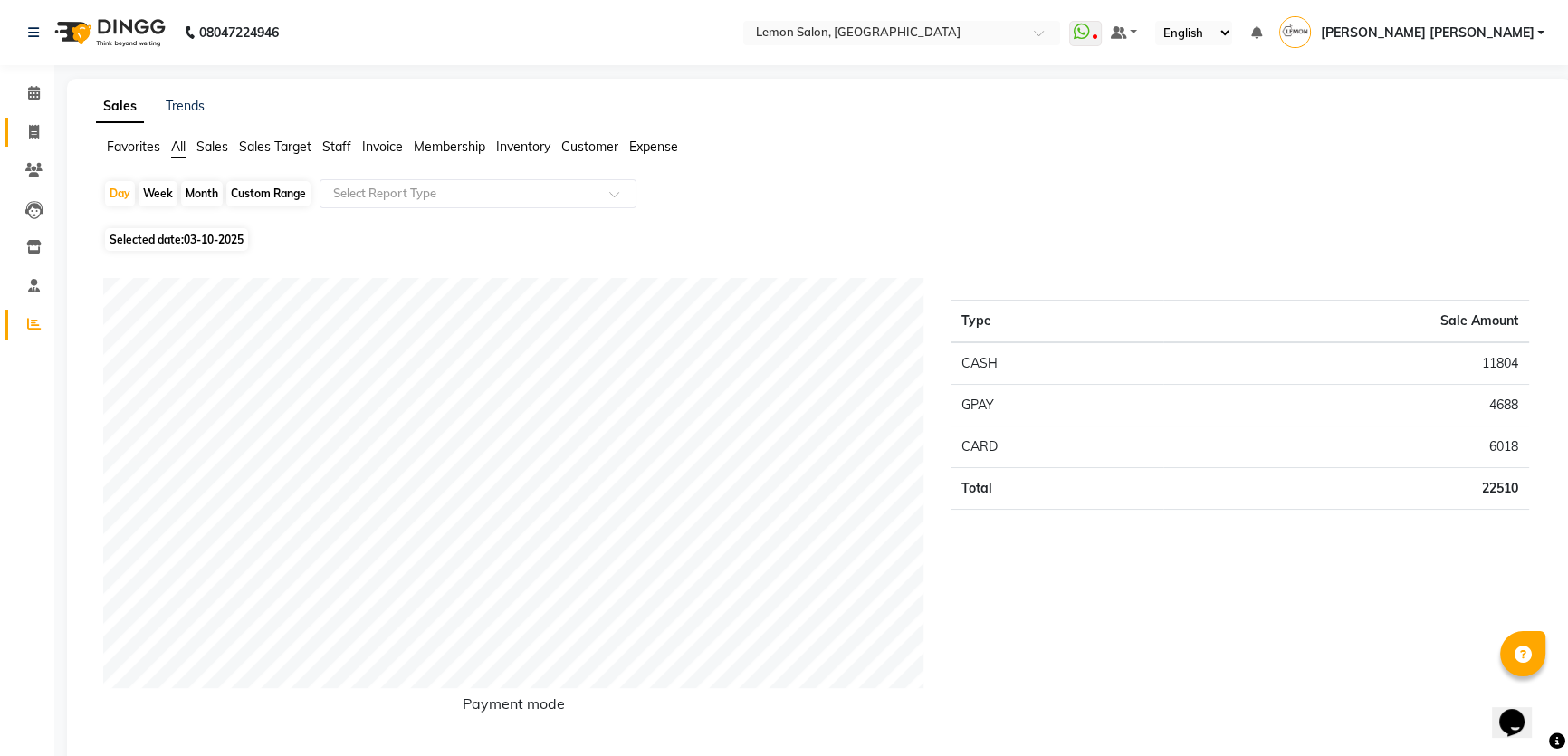
click at [34, 123] on span at bounding box center [34, 132] width 32 height 20
select select "service"
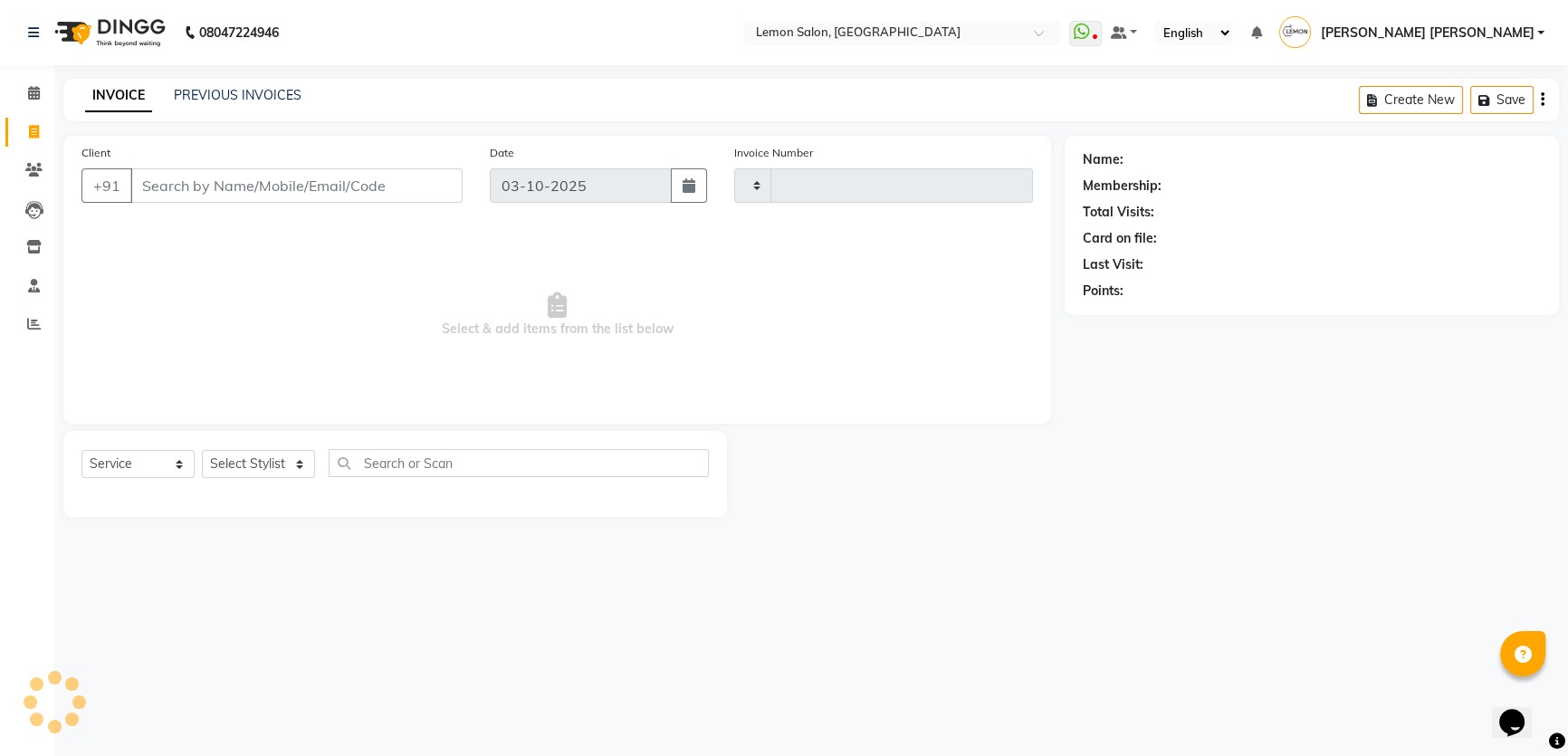
type input "2129"
select select "568"
click at [190, 98] on link "PREVIOUS INVOICES" at bounding box center [237, 94] width 127 height 17
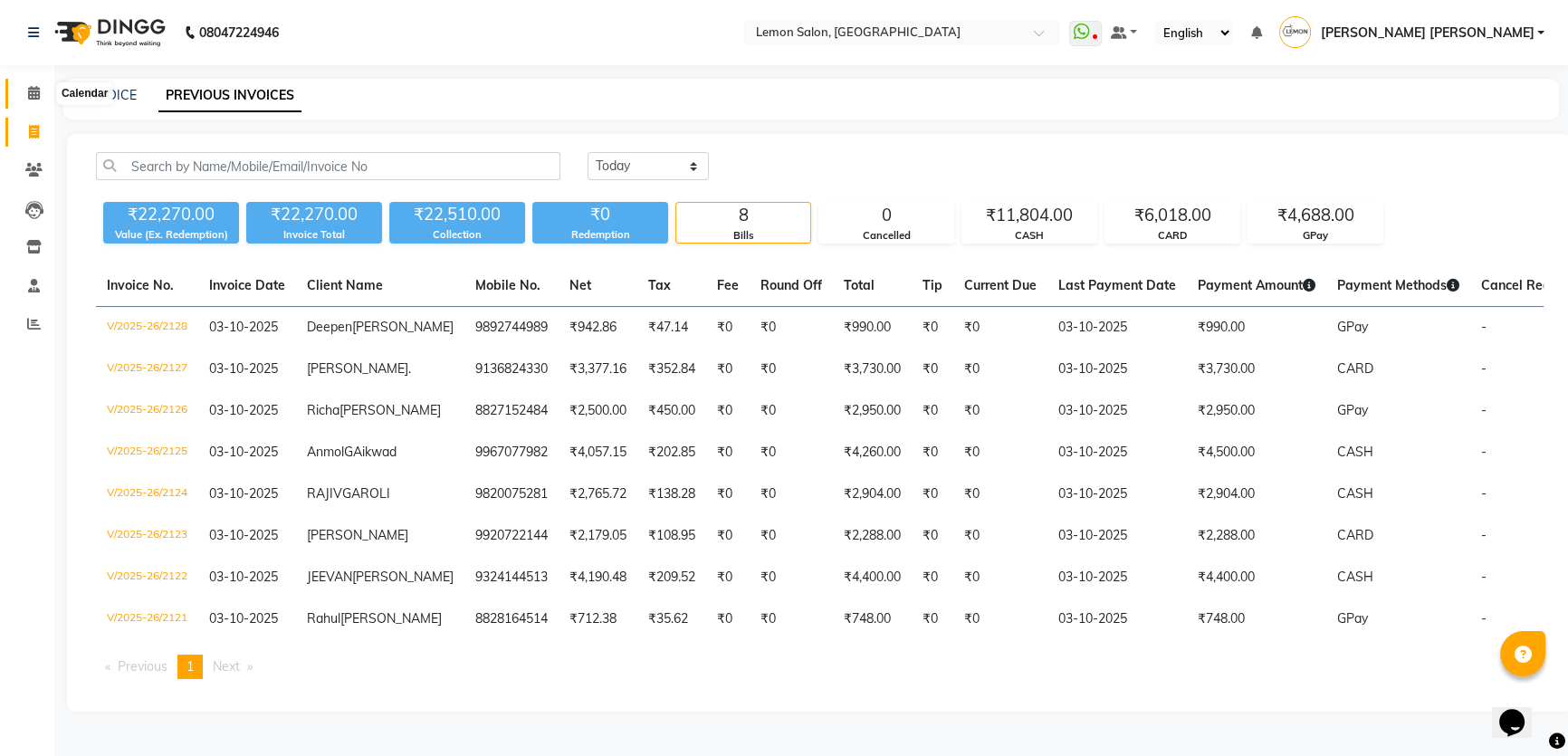
click at [36, 90] on icon at bounding box center [34, 92] width 12 height 14
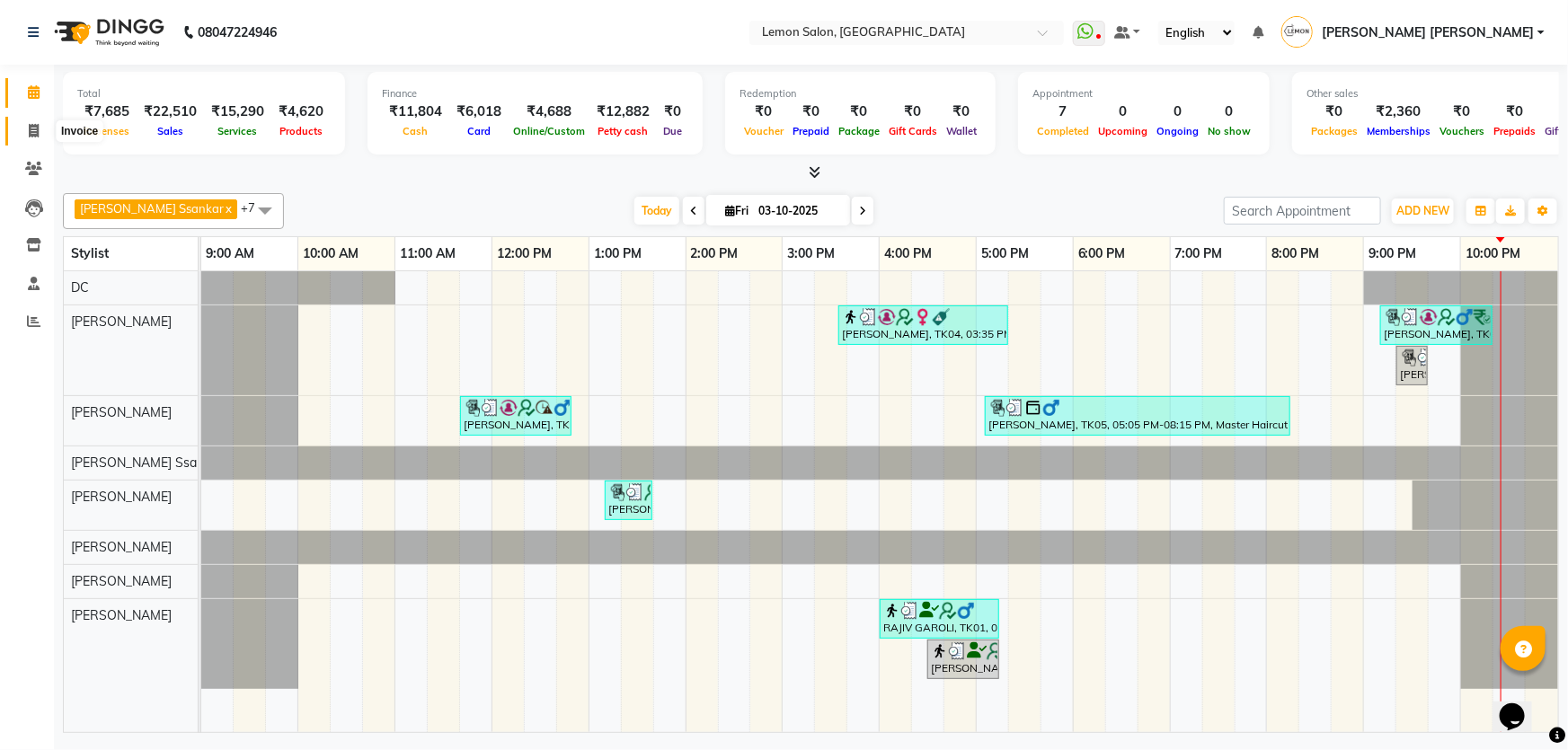
click at [36, 139] on span at bounding box center [34, 131] width 32 height 20
select select "568"
select select "service"
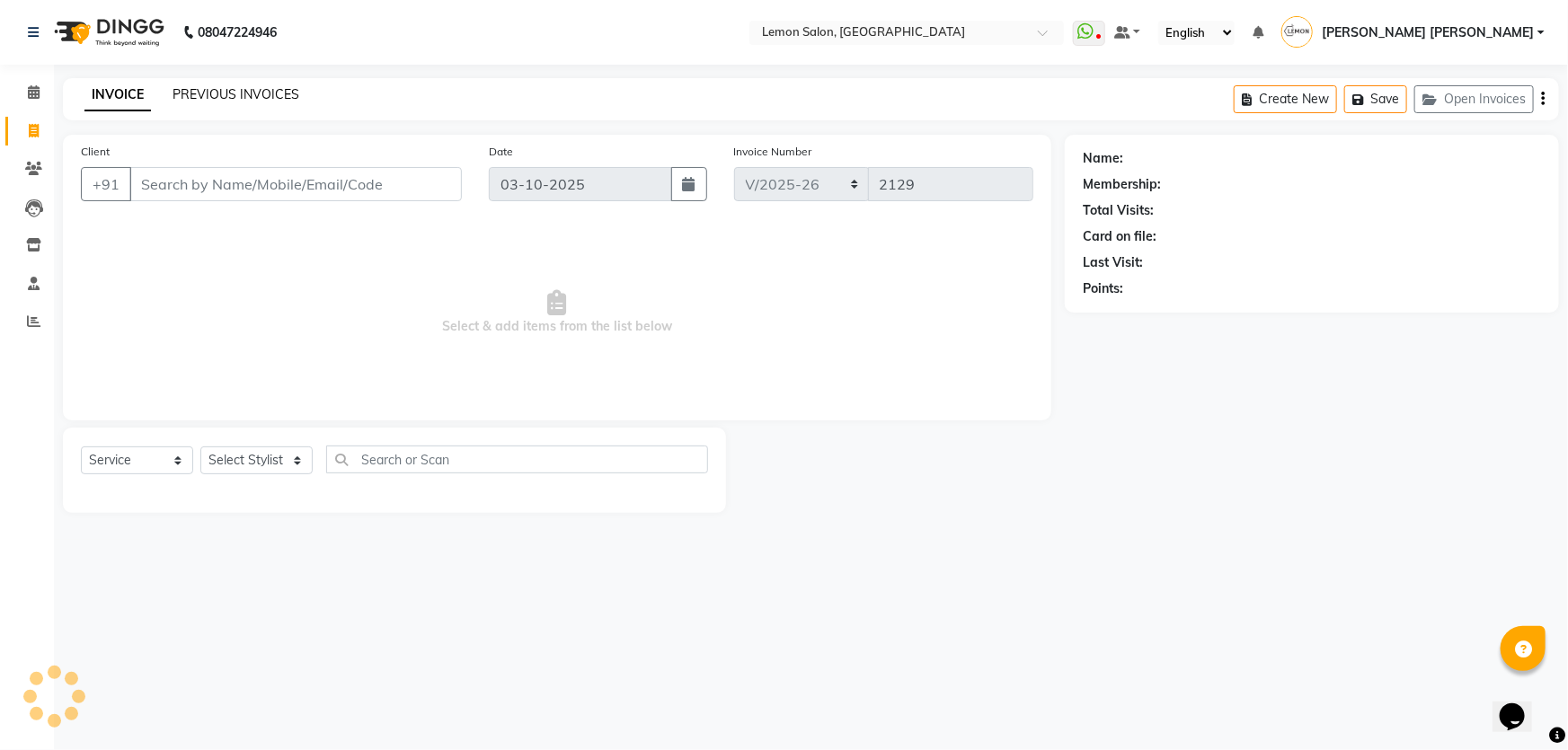
click at [201, 99] on link "PREVIOUS INVOICES" at bounding box center [236, 94] width 126 height 16
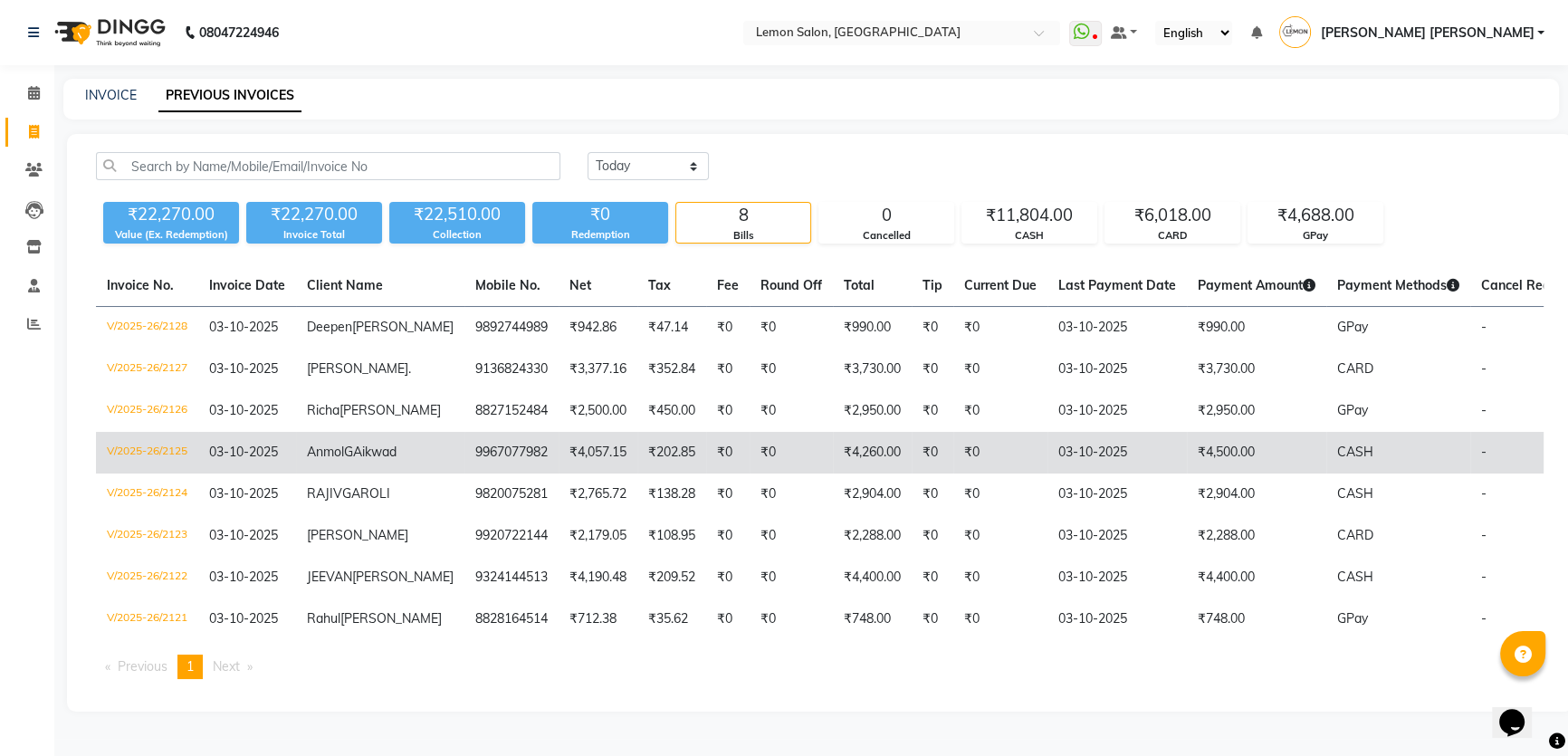
scroll to position [82, 0]
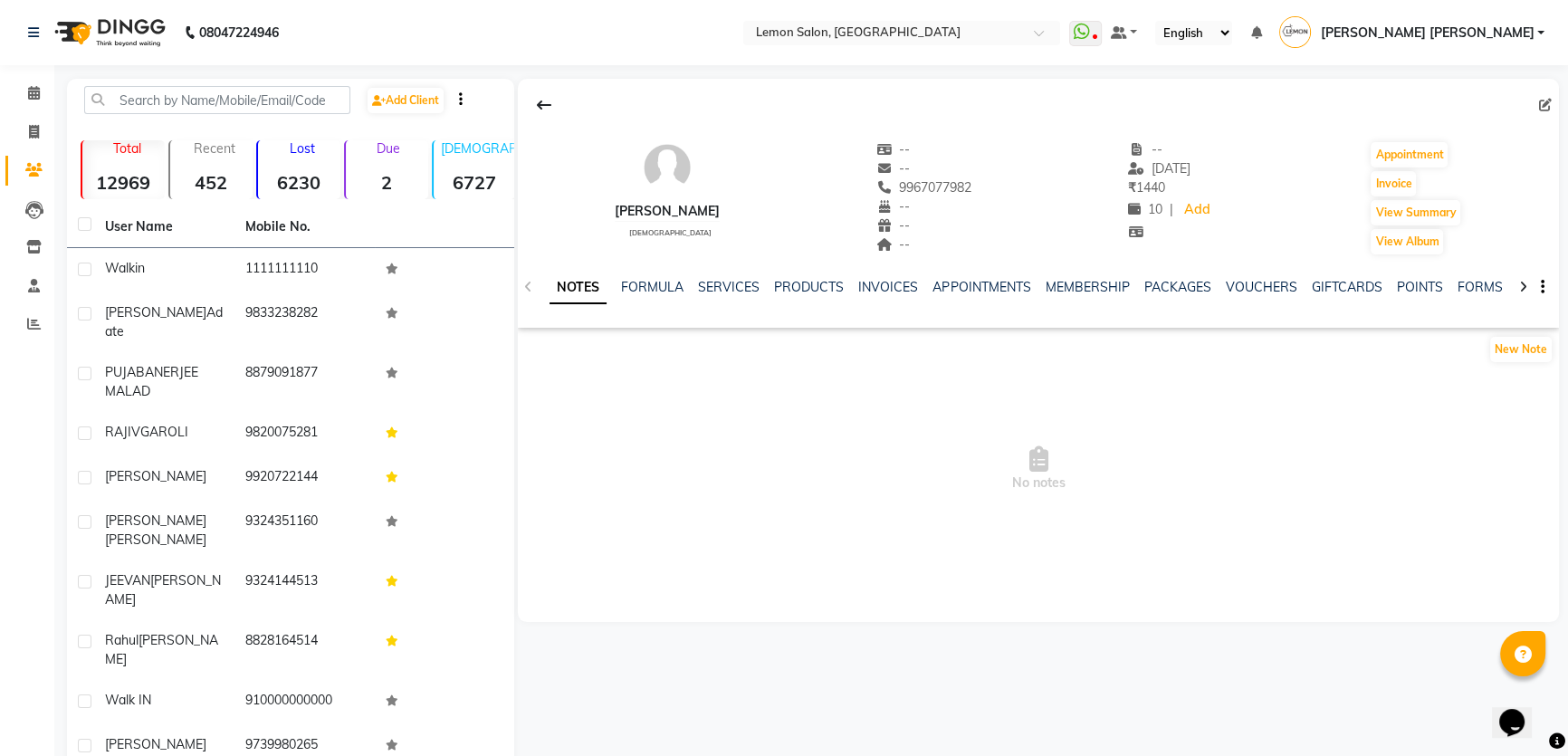
click at [720, 272] on div "NOTES FORMULA SERVICES PRODUCTS INVOICES APPOINTMENTS MEMBERSHIP PACKAGES VOUCH…" at bounding box center [1038, 287] width 1041 height 62
click at [726, 283] on link "SERVICES" at bounding box center [729, 287] width 61 height 17
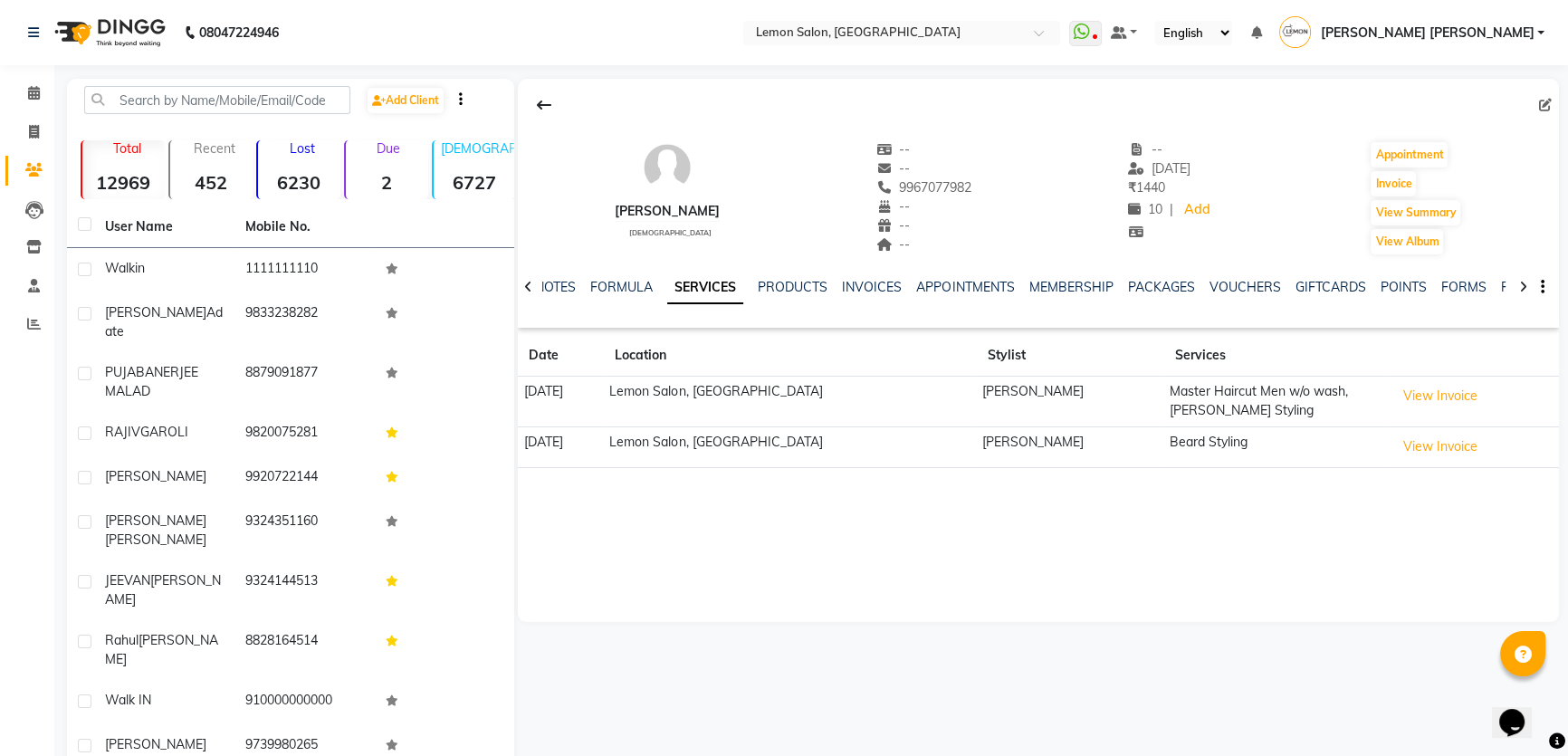
click at [617, 75] on div "08047224946 Select Location × [GEOGRAPHIC_DATA] WhatsApp Status ✕ Status: Disco…" at bounding box center [784, 423] width 1568 height 846
click at [21, 96] on span at bounding box center [34, 93] width 32 height 20
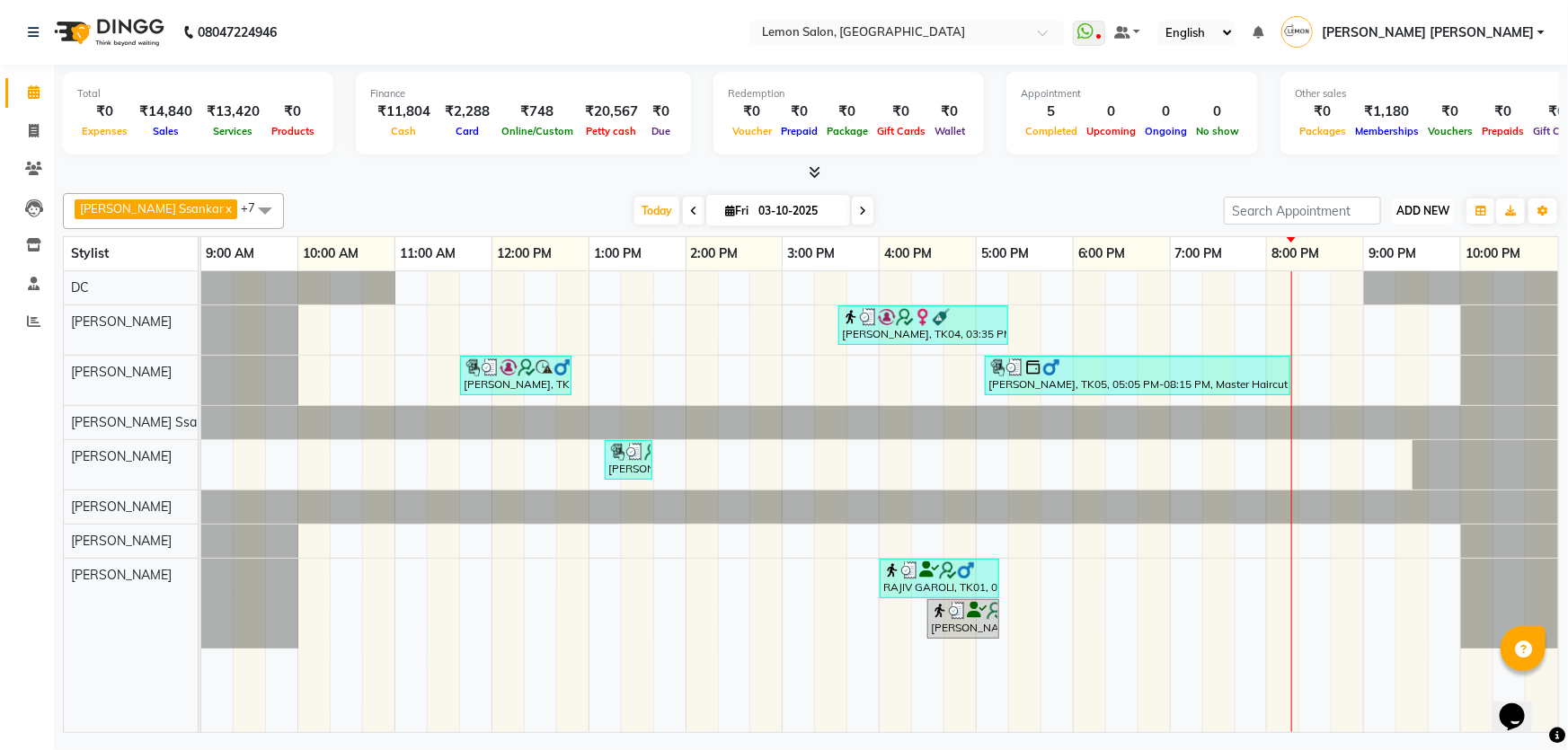
click at [1443, 207] on span "ADD NEW" at bounding box center [1422, 210] width 53 height 14
click at [1398, 288] on link "Add Expense" at bounding box center [1383, 291] width 142 height 23
select select "1"
select select "1939"
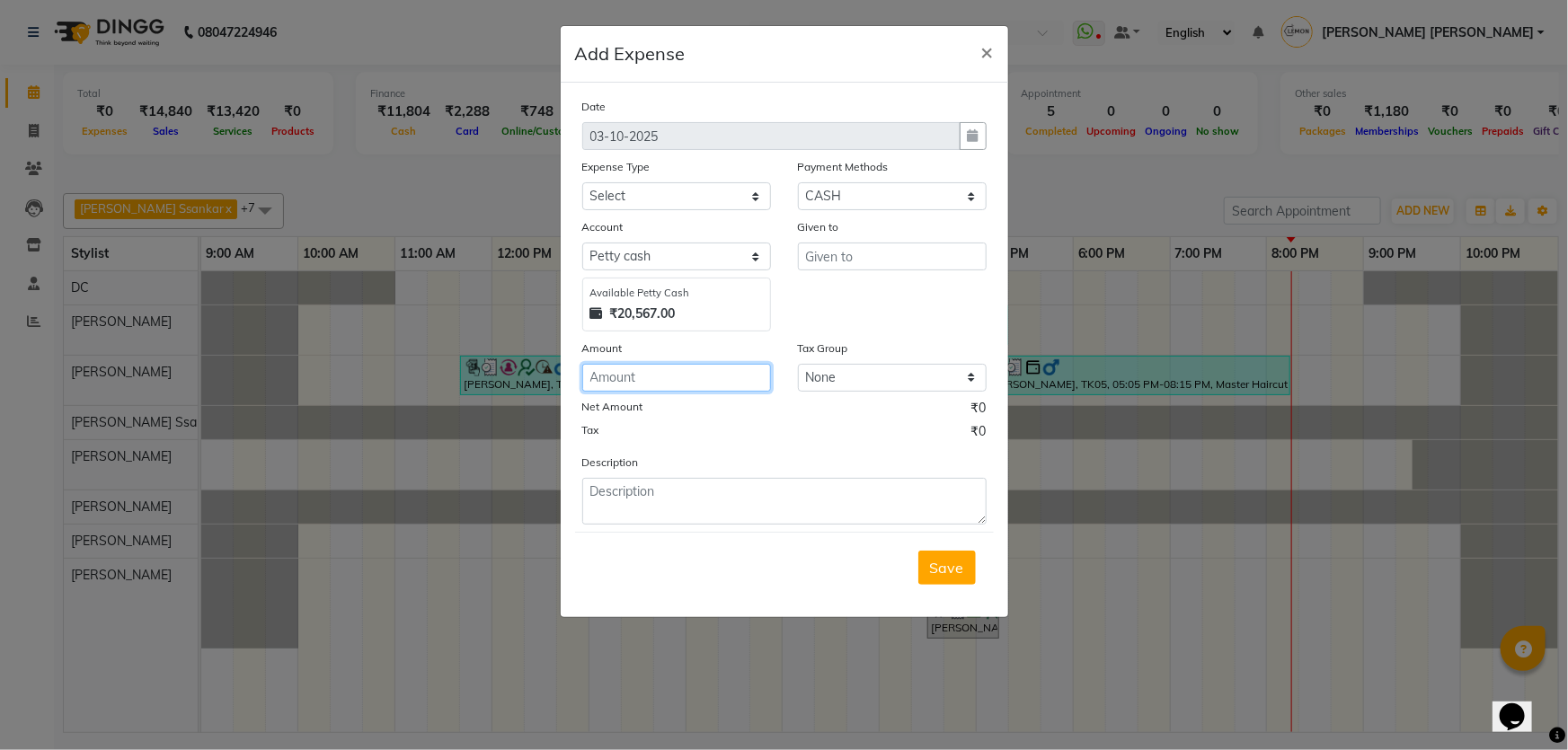
click at [693, 373] on input "number" at bounding box center [676, 377] width 188 height 28
type input "5430"
click at [679, 210] on select "Select Advance Cash transfer to hub Laundry Loan Membership Milk Miscellaneous …" at bounding box center [676, 196] width 188 height 28
select select "5145"
click at [582, 183] on select "Select Advance Cash transfer to hub Laundry Loan Membership Milk Miscellaneous …" at bounding box center [676, 196] width 188 height 28
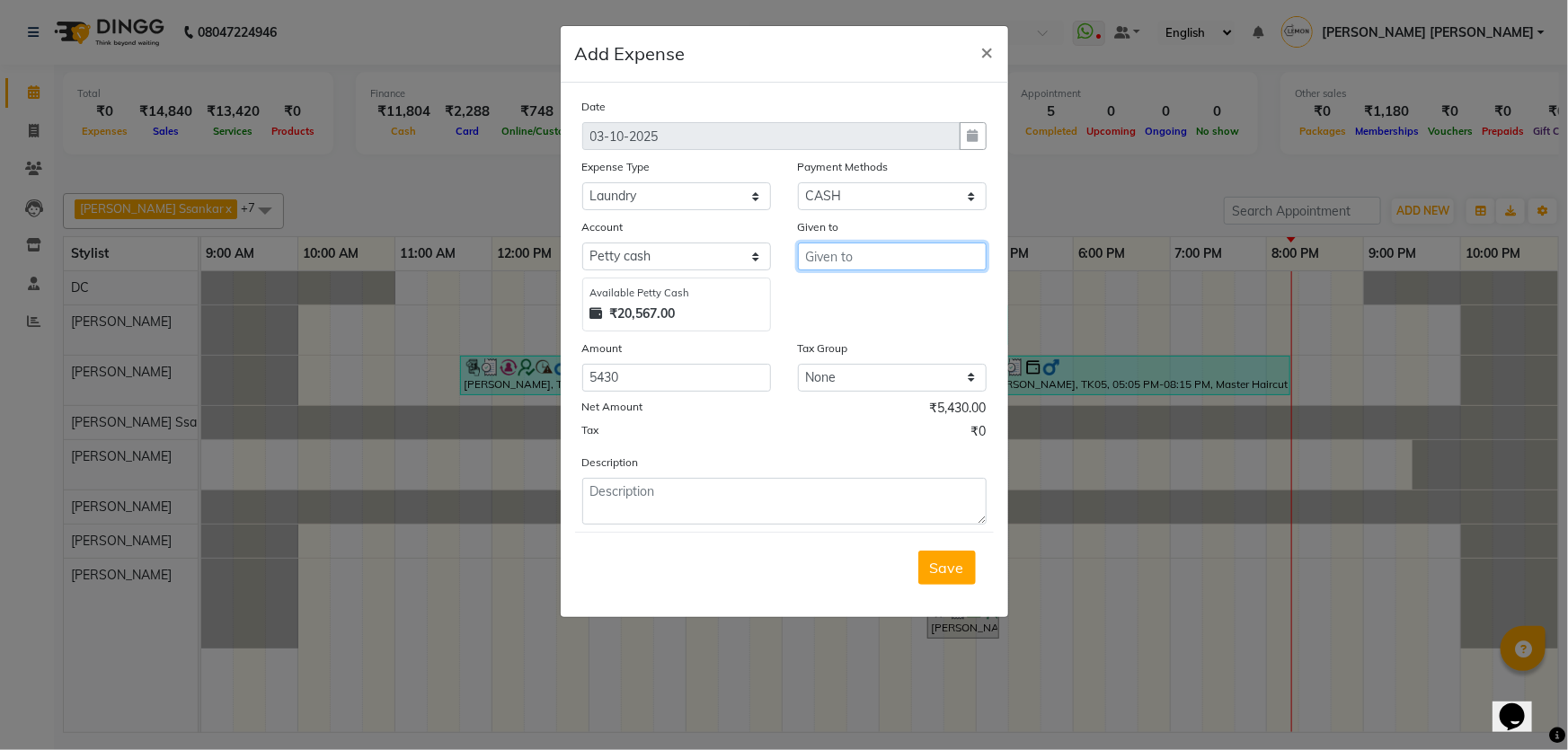
click at [826, 246] on input "text" at bounding box center [891, 256] width 188 height 28
type input "Sai laundry"
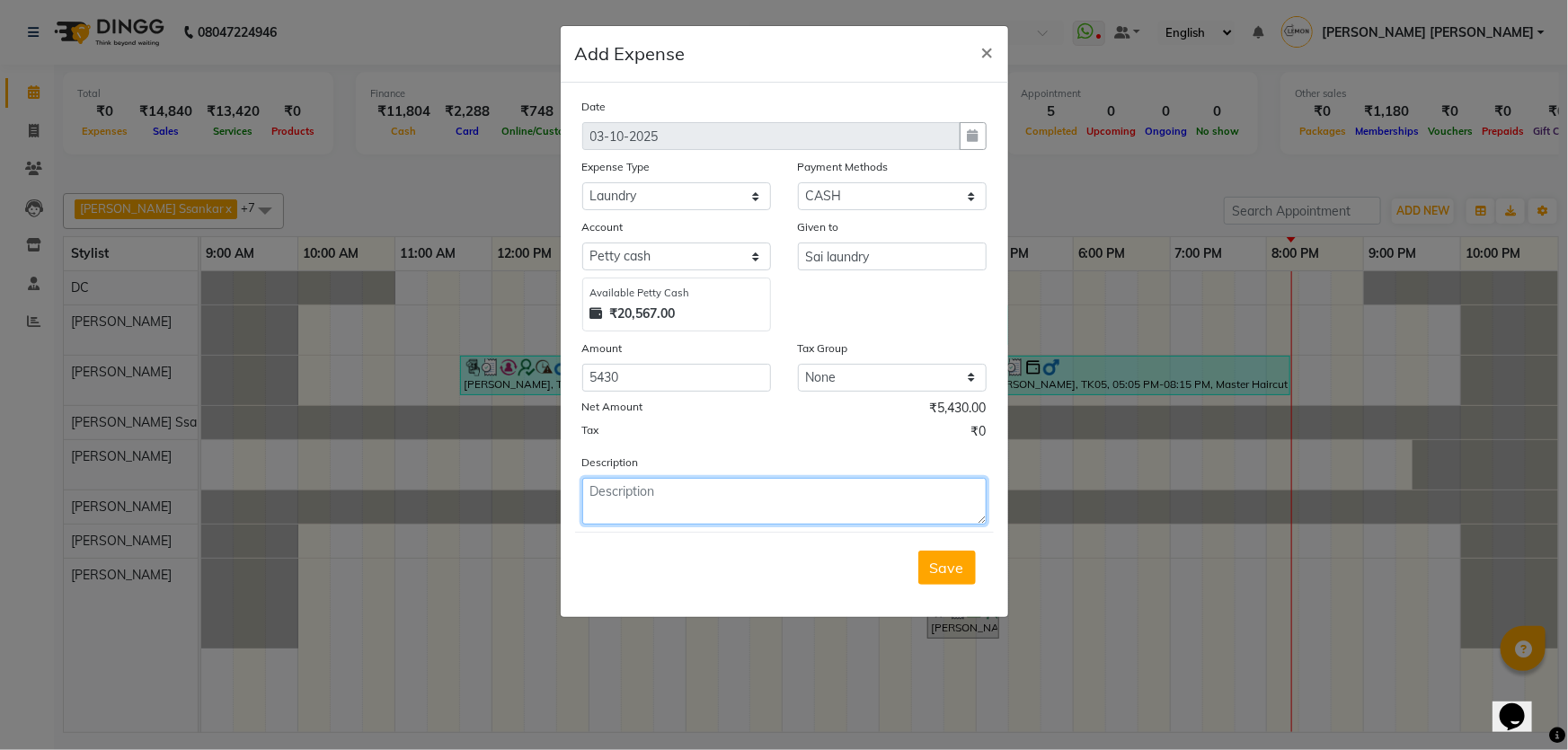
click at [858, 508] on textarea at bounding box center [784, 501] width 405 height 46
click at [597, 494] on textarea "month of September" at bounding box center [784, 501] width 405 height 46
type textarea "for the month of September"
click at [953, 580] on button "Save" at bounding box center [947, 568] width 58 height 34
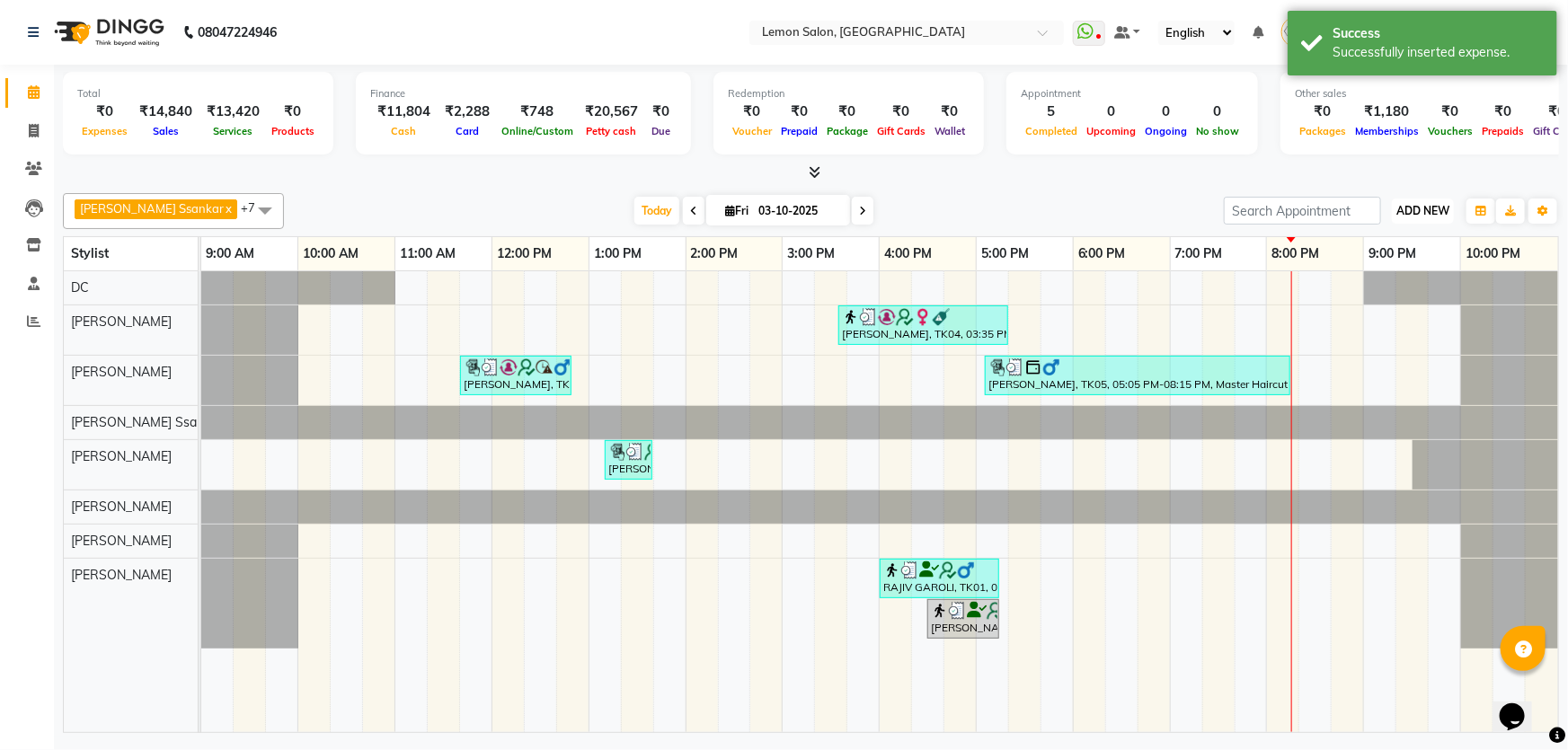
click at [1392, 218] on button "ADD NEW Toggle Dropdown" at bounding box center [1423, 211] width 62 height 25
click at [1386, 287] on link "Add Expense" at bounding box center [1383, 291] width 142 height 23
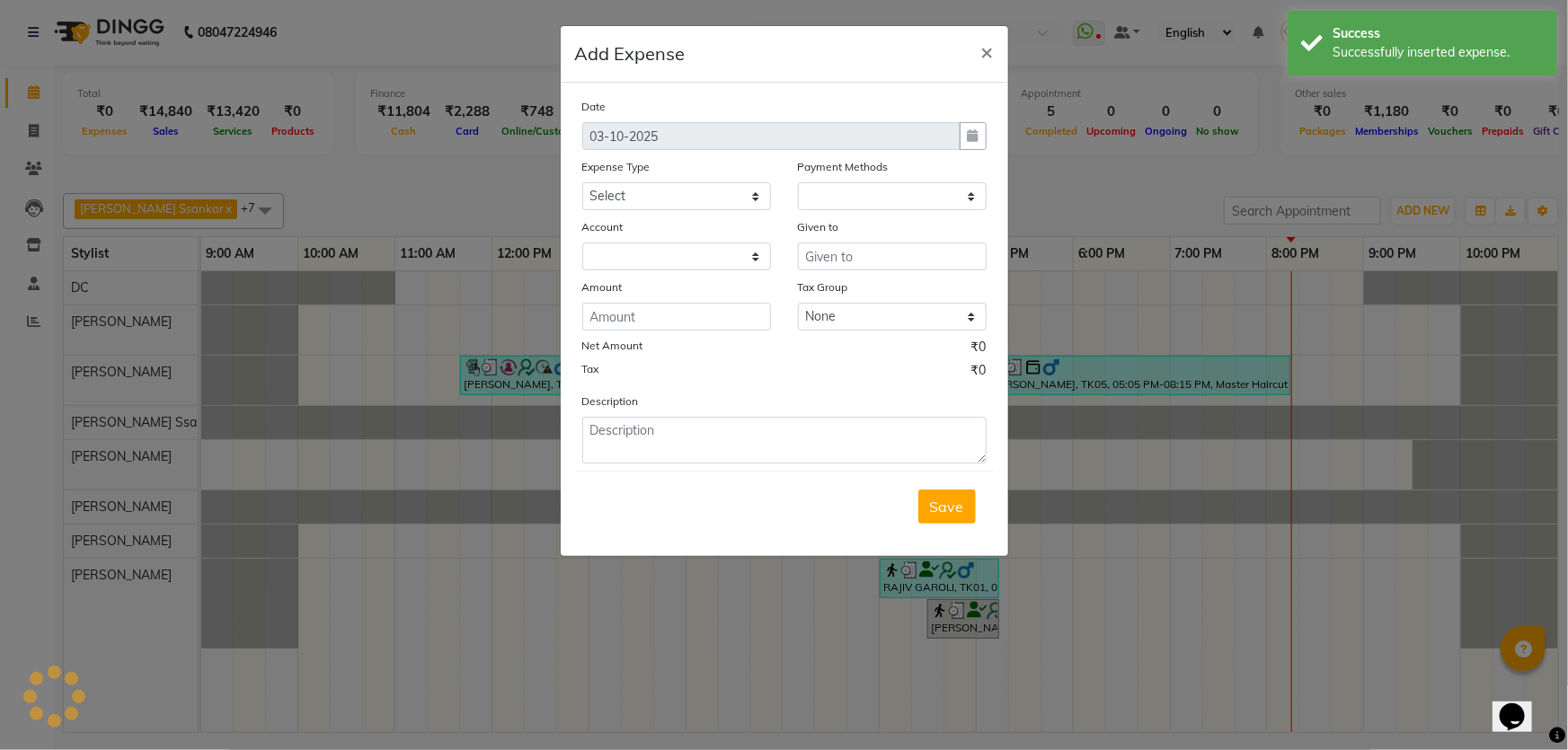
select select "1"
select select "1939"
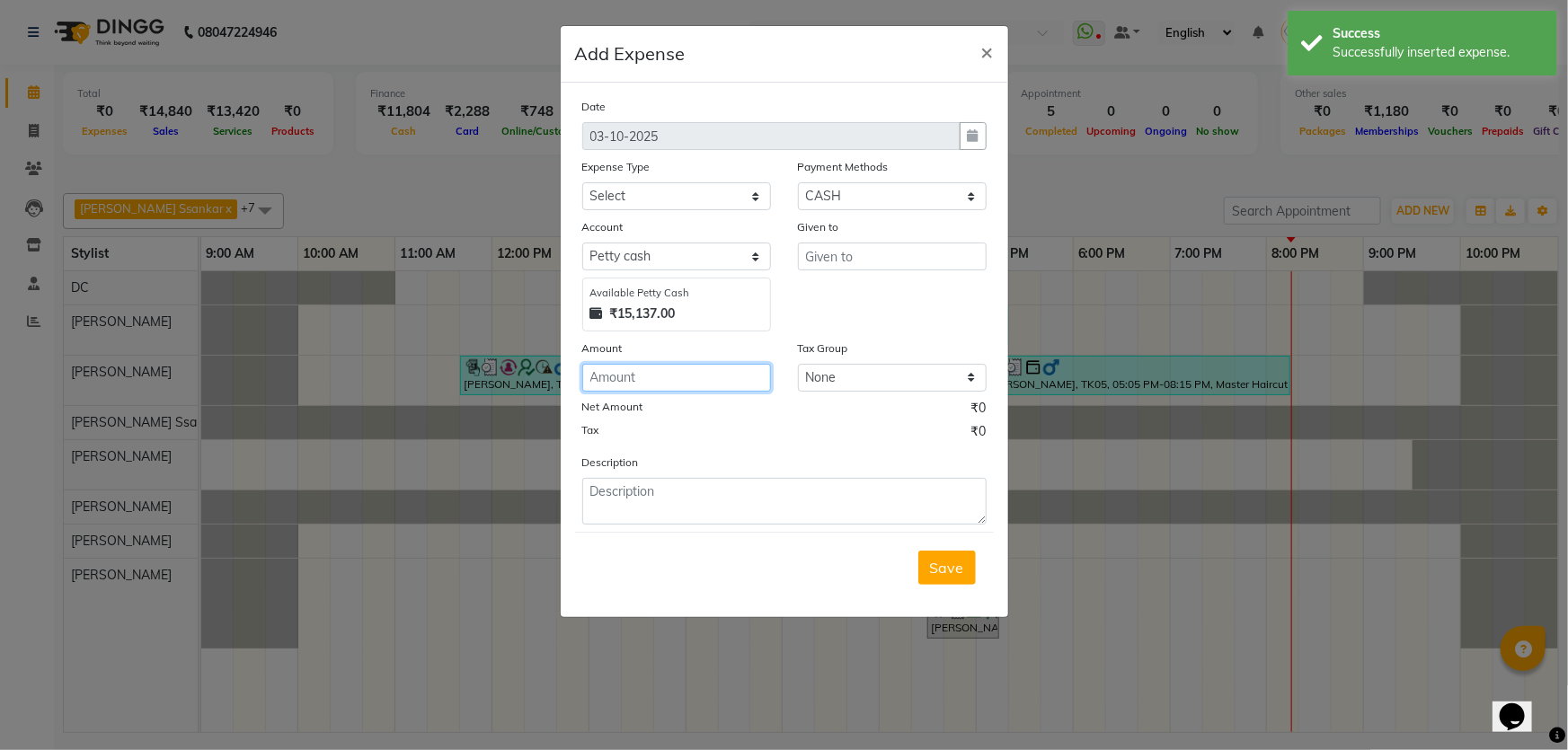
click at [656, 369] on input "number" at bounding box center [676, 377] width 188 height 28
type input "1000"
click at [674, 190] on select "Select Advance Cash transfer to hub Laundry Loan Membership Milk Miscellaneous …" at bounding box center [676, 196] width 188 height 28
select select "2686"
click at [582, 183] on select "Select Advance Cash transfer to hub Laundry Loan Membership Milk Miscellaneous …" at bounding box center [676, 196] width 188 height 28
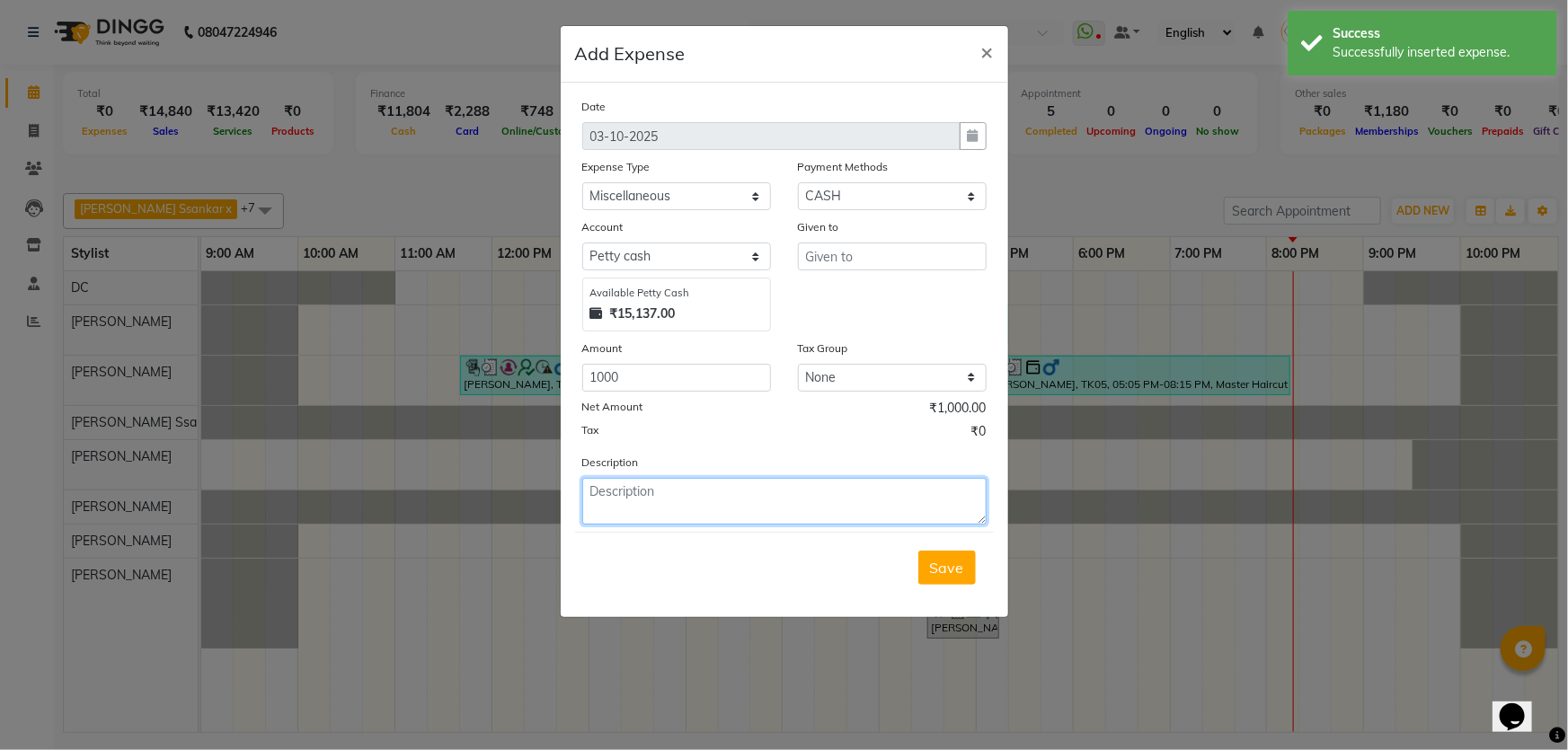
click at [676, 508] on textarea at bounding box center [784, 501] width 405 height 46
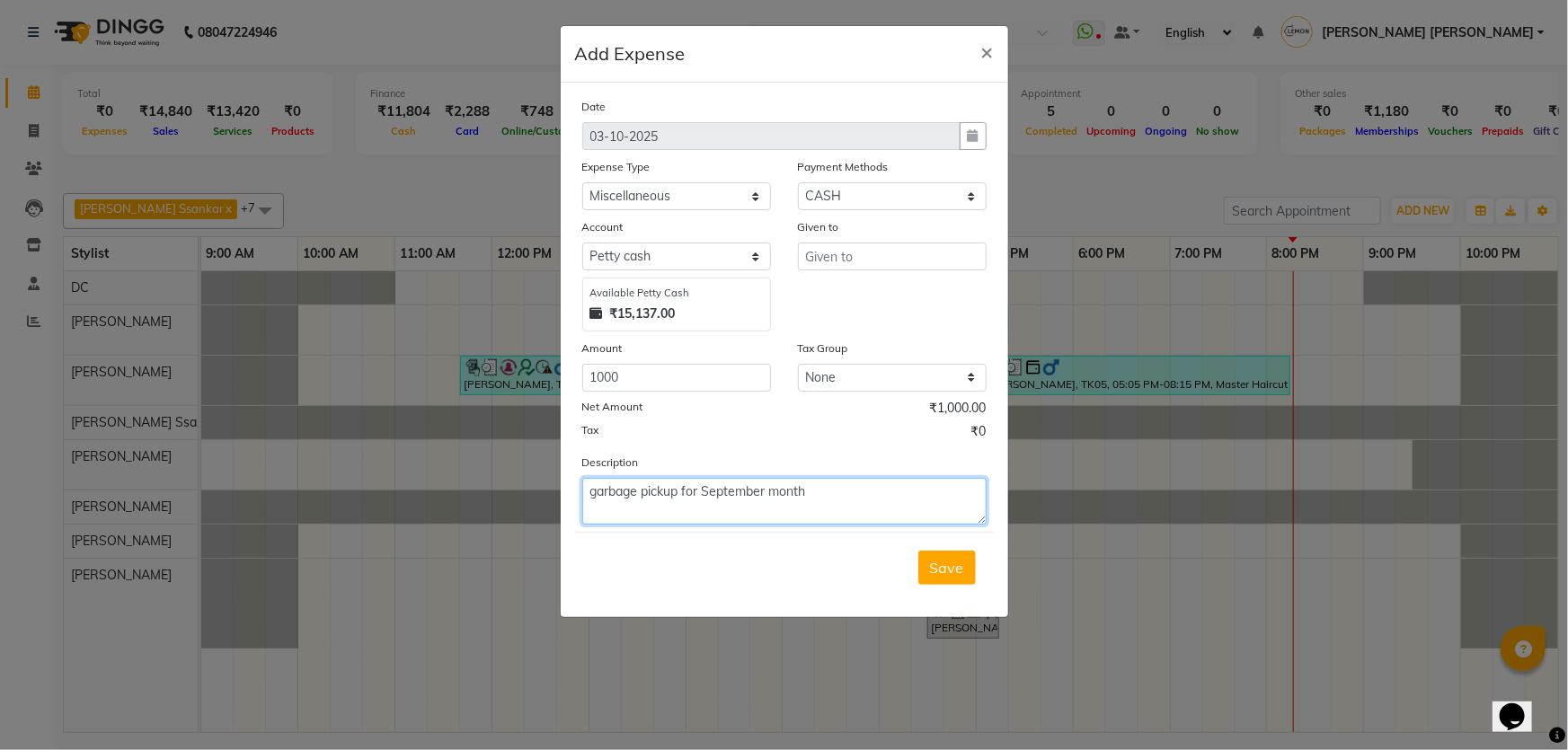
type textarea "garbage pickup for September month"
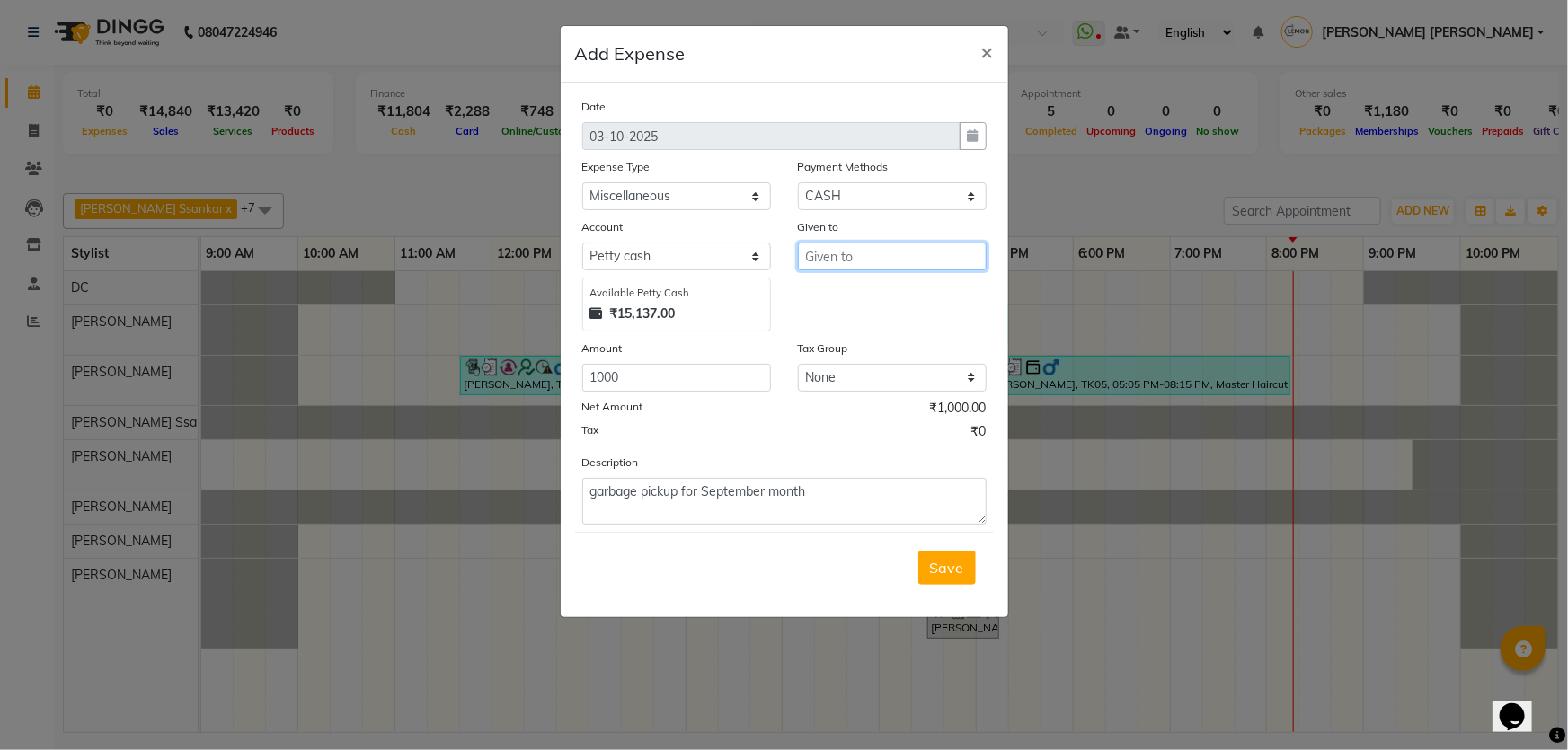
click at [919, 265] on input "text" at bounding box center [891, 256] width 188 height 28
type input "Garbage"
click at [681, 203] on select "Select Advance Cash transfer to hub Laundry Loan Membership Milk Miscellaneous …" at bounding box center [676, 196] width 188 height 28
click at [934, 561] on span "Save" at bounding box center [946, 568] width 34 height 18
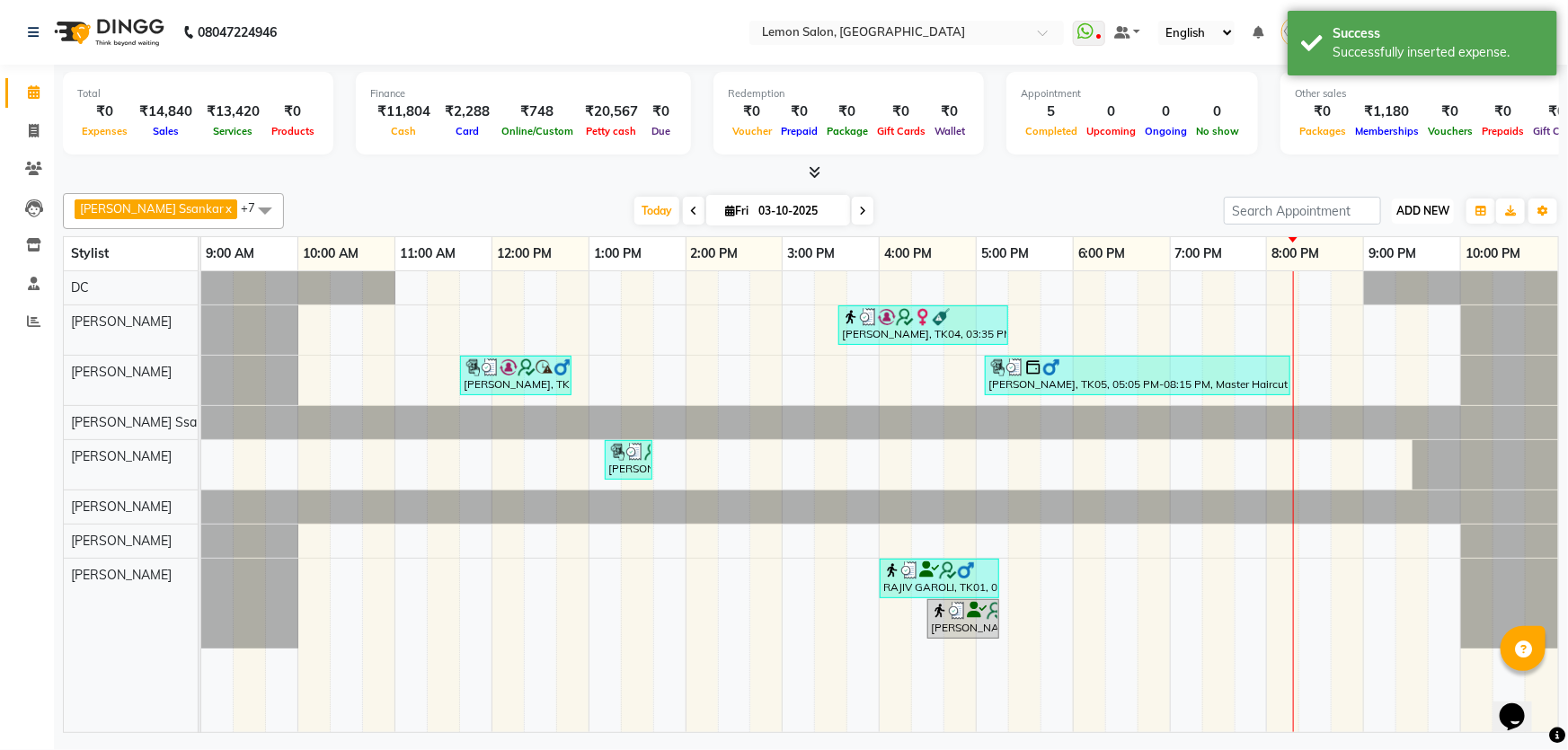
click at [1422, 214] on span "ADD NEW" at bounding box center [1422, 210] width 53 height 14
click at [1401, 280] on link "Add Expense" at bounding box center [1383, 291] width 142 height 23
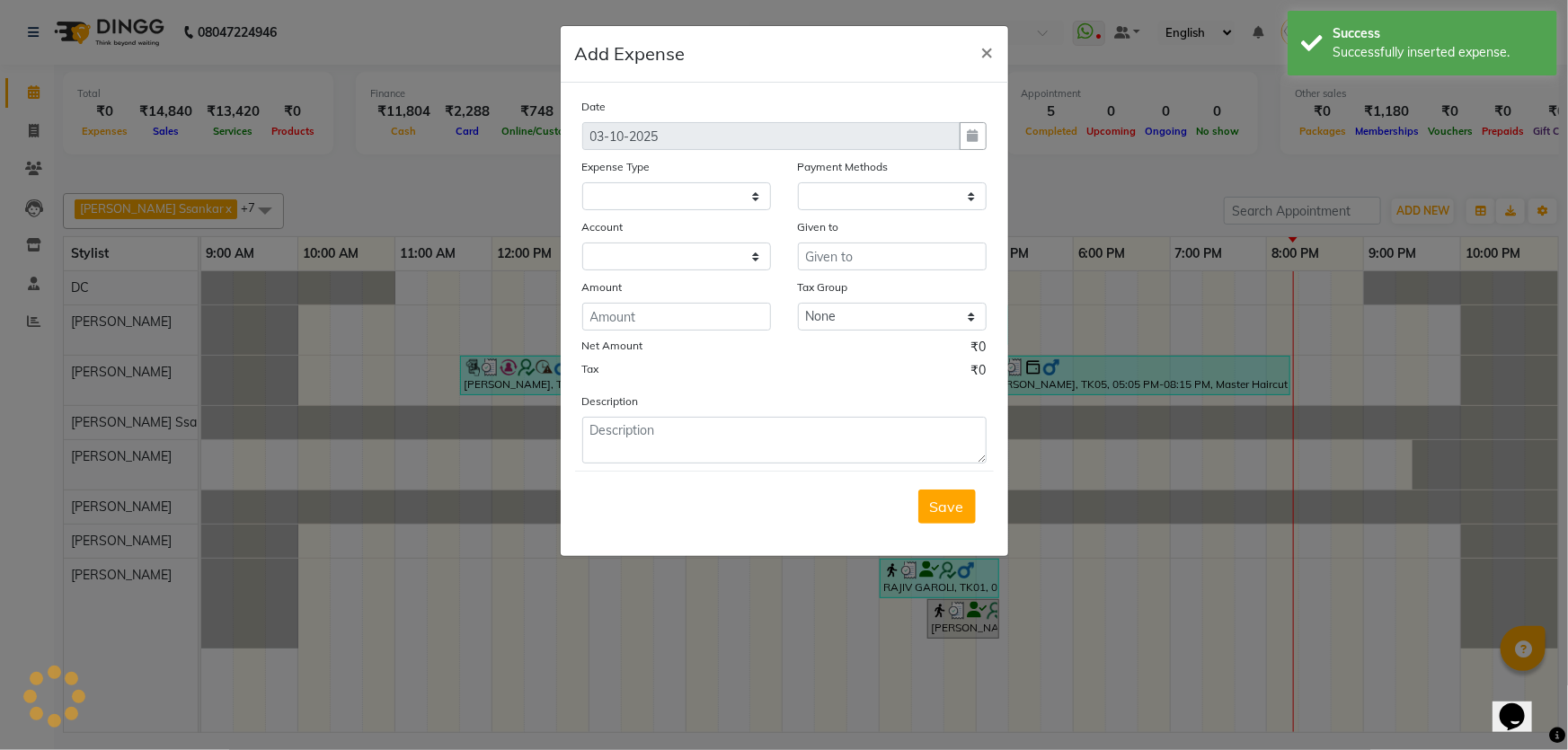
select select
select select "1"
select select "1939"
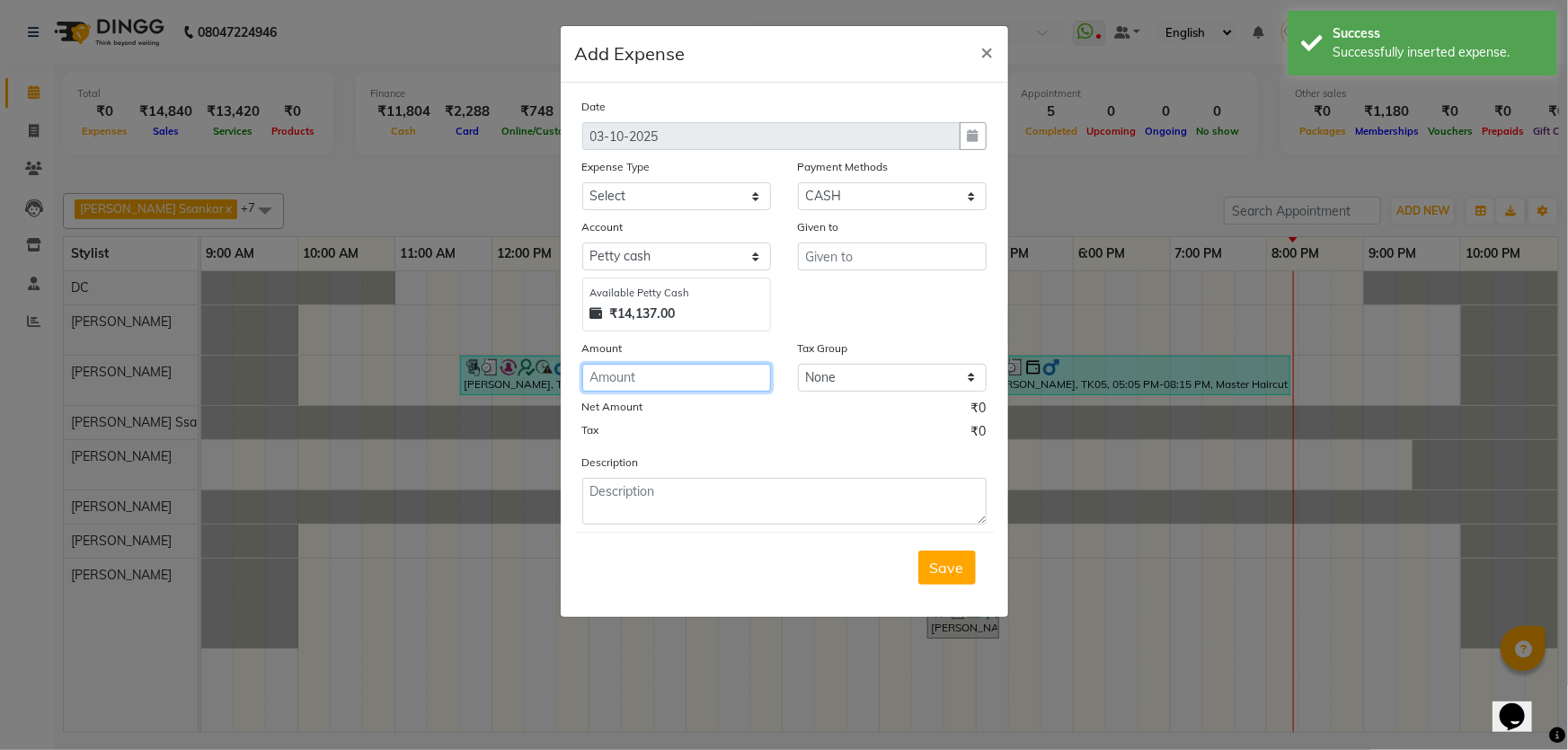
click at [707, 380] on input "number" at bounding box center [676, 377] width 188 height 28
type input "800"
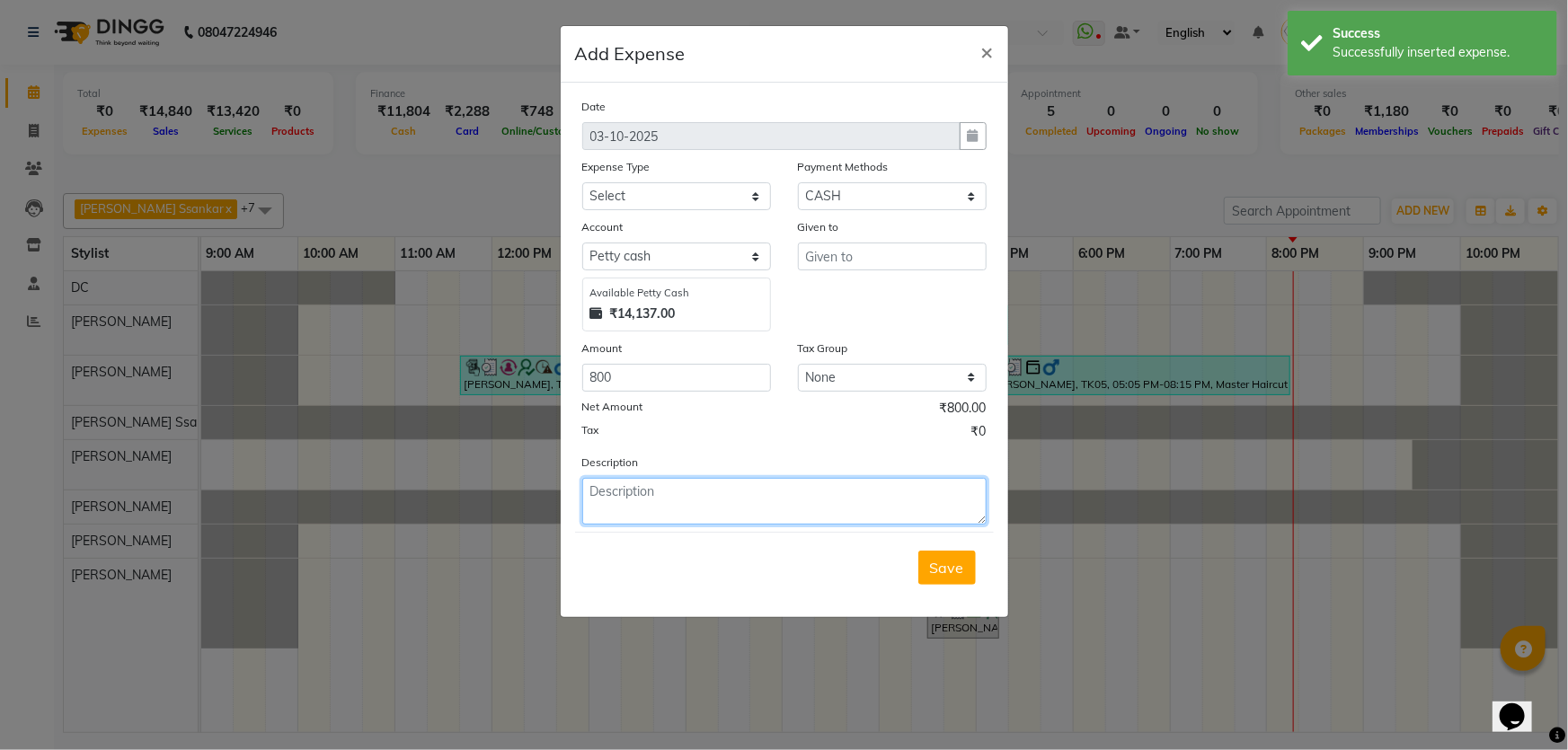
click at [651, 499] on textarea at bounding box center [784, 501] width 405 height 46
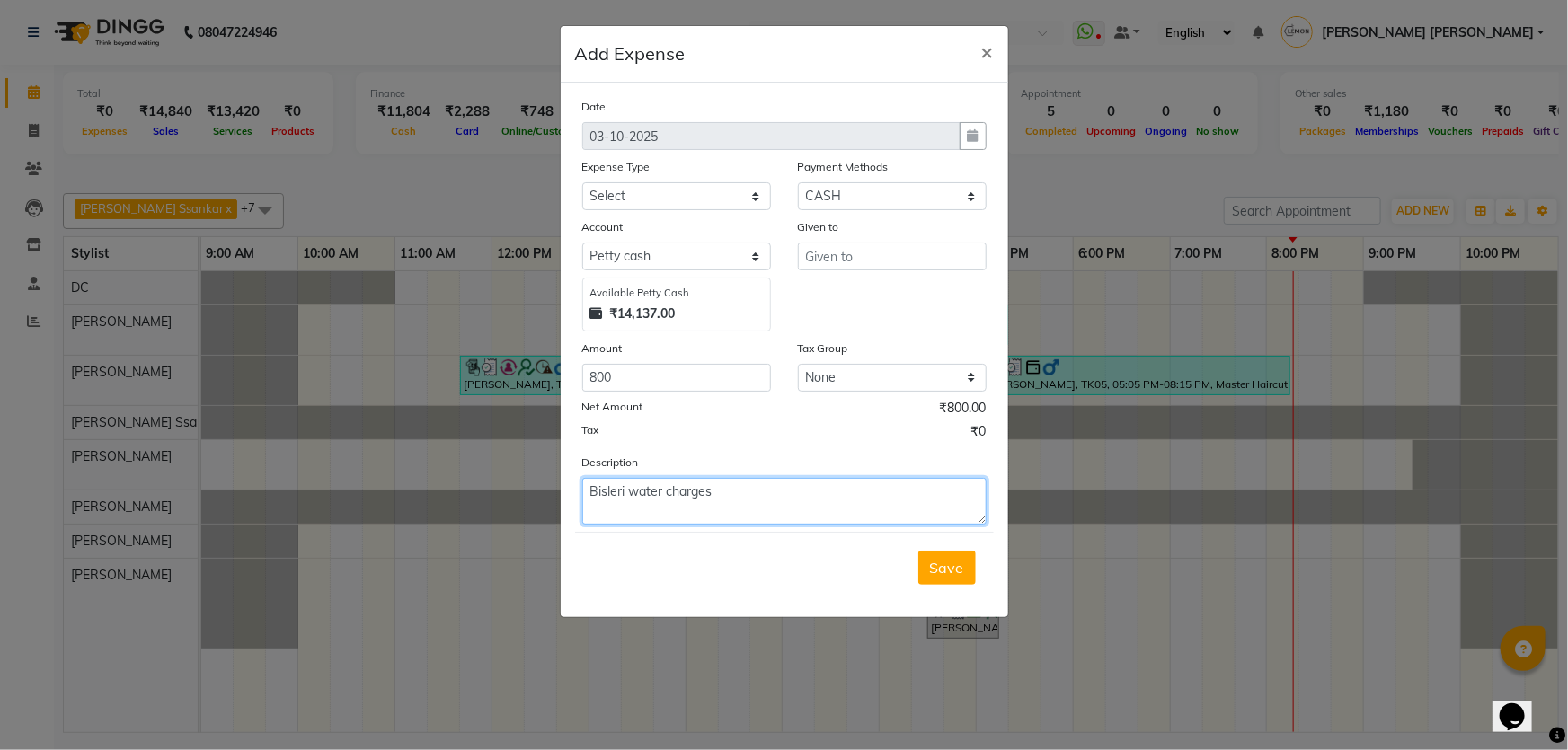
type textarea "Bisleri water charges"
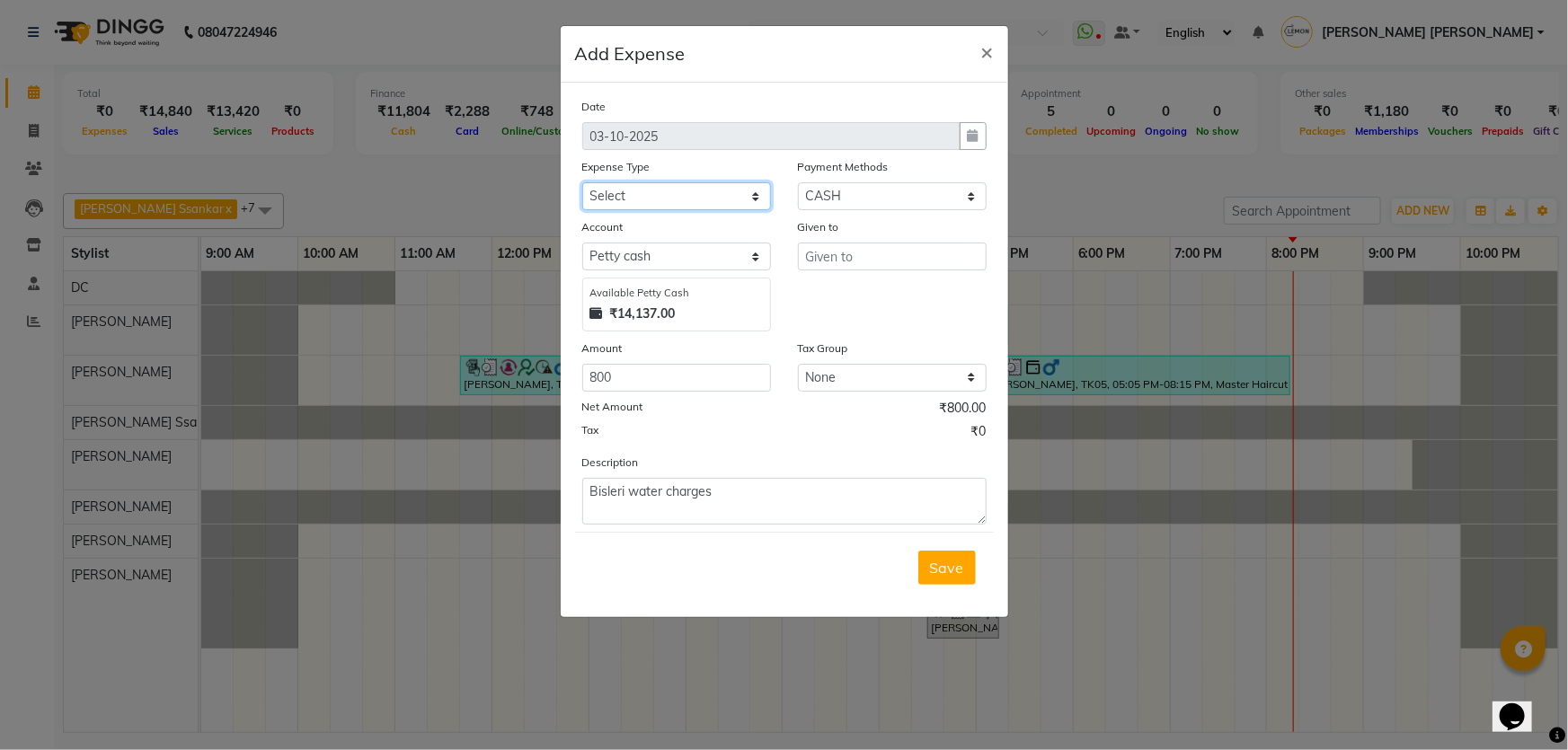
click at [630, 204] on select "Select Advance Cash transfer to hub Laundry Loan Membership Milk Miscellaneous …" at bounding box center [676, 196] width 188 height 28
select select "2686"
click at [582, 183] on select "Select Advance Cash transfer to hub Laundry Loan Membership Milk Miscellaneous …" at bounding box center [676, 196] width 188 height 28
click at [667, 195] on select "Select Advance Cash transfer to hub Laundry Loan Membership Milk Miscellaneous …" at bounding box center [676, 196] width 188 height 28
click at [582, 183] on select "Select Advance Cash transfer to hub Laundry Loan Membership Milk Miscellaneous …" at bounding box center [676, 196] width 188 height 28
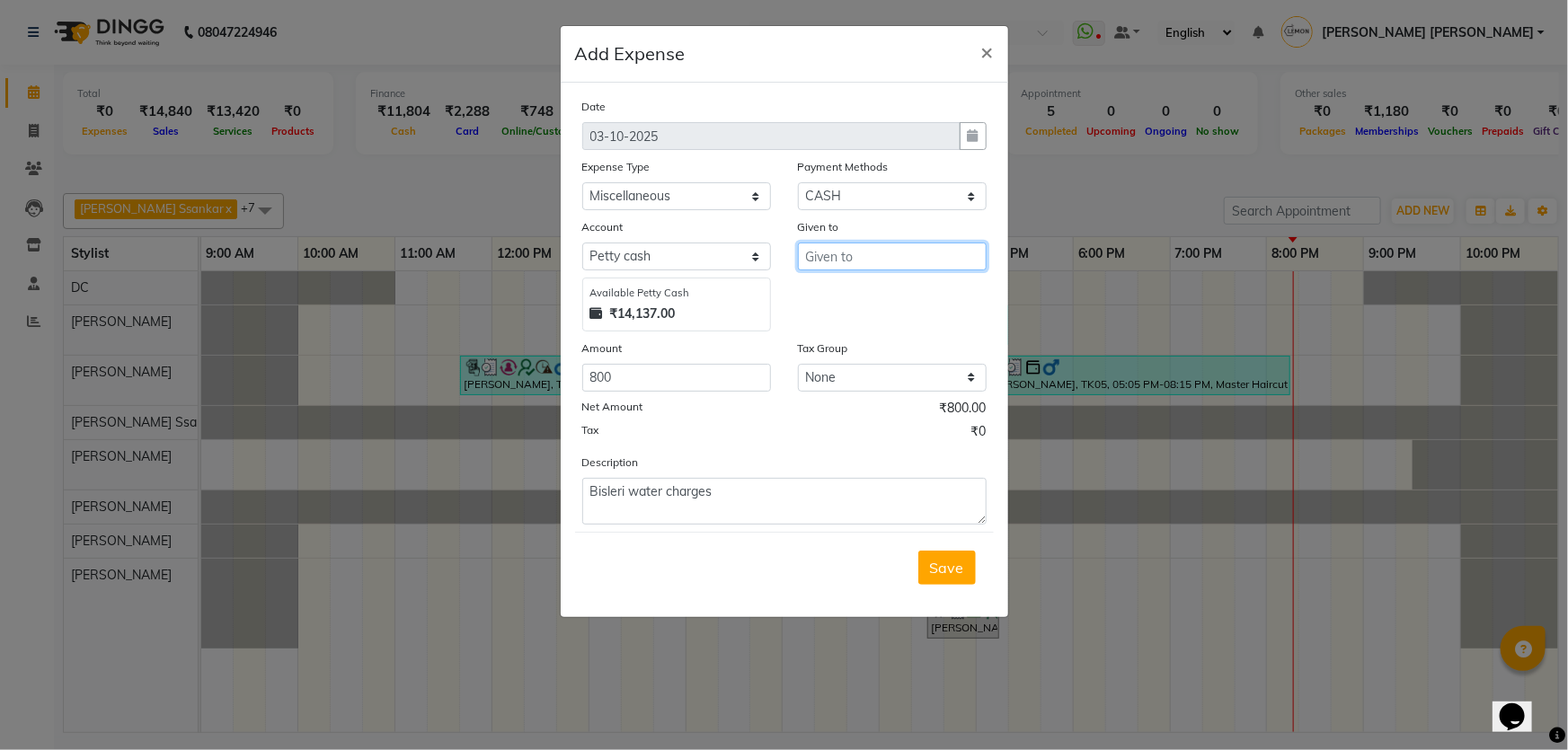
click at [850, 259] on input "text" at bounding box center [891, 256] width 188 height 28
type input "Alam"
click at [851, 321] on div "Given to Alam" at bounding box center [892, 274] width 215 height 114
click at [940, 566] on span "Save" at bounding box center [946, 568] width 34 height 18
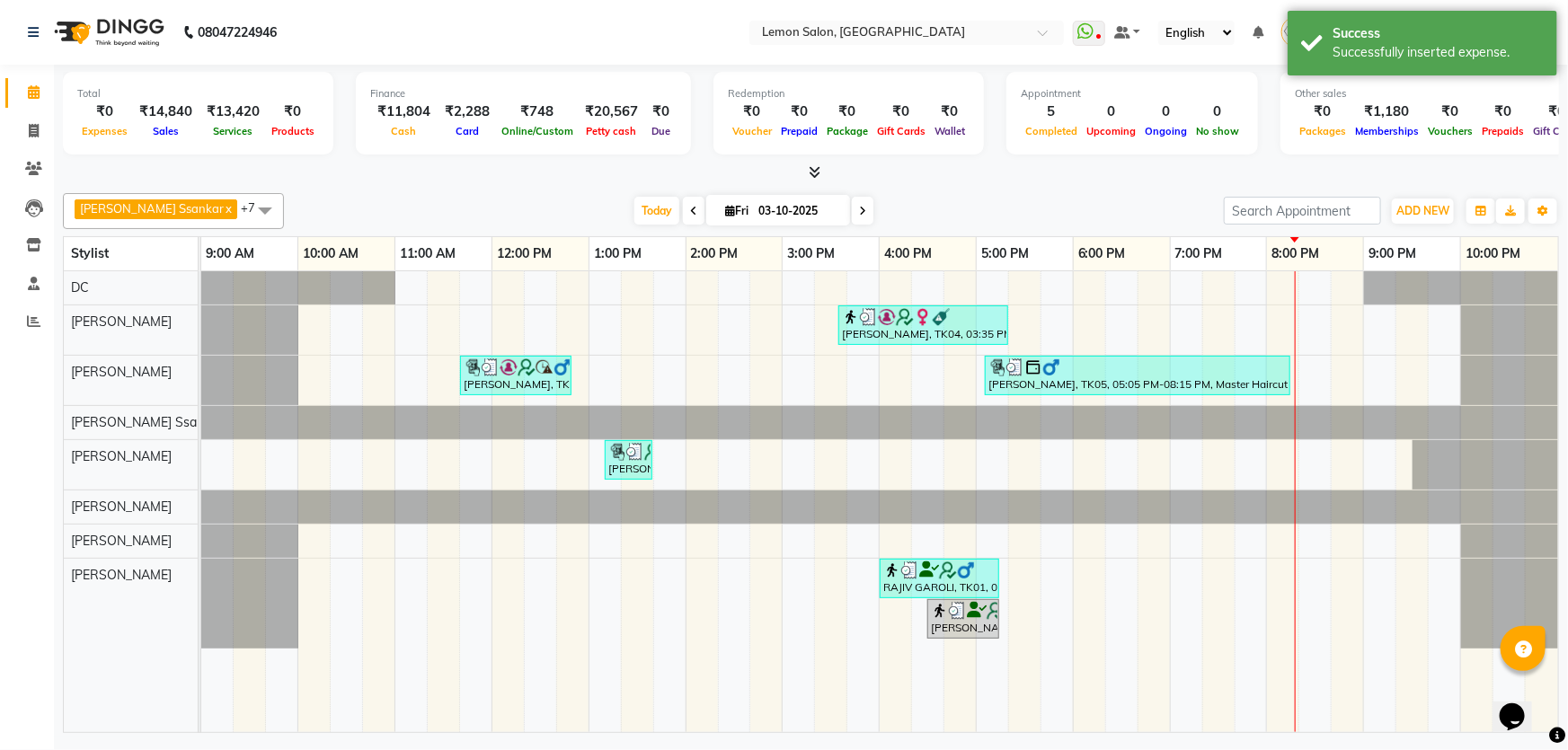
click at [372, 42] on nav "08047224946 Select Location × [GEOGRAPHIC_DATA] WhatsApp Status ✕ Status: Disco…" at bounding box center [784, 32] width 1568 height 65
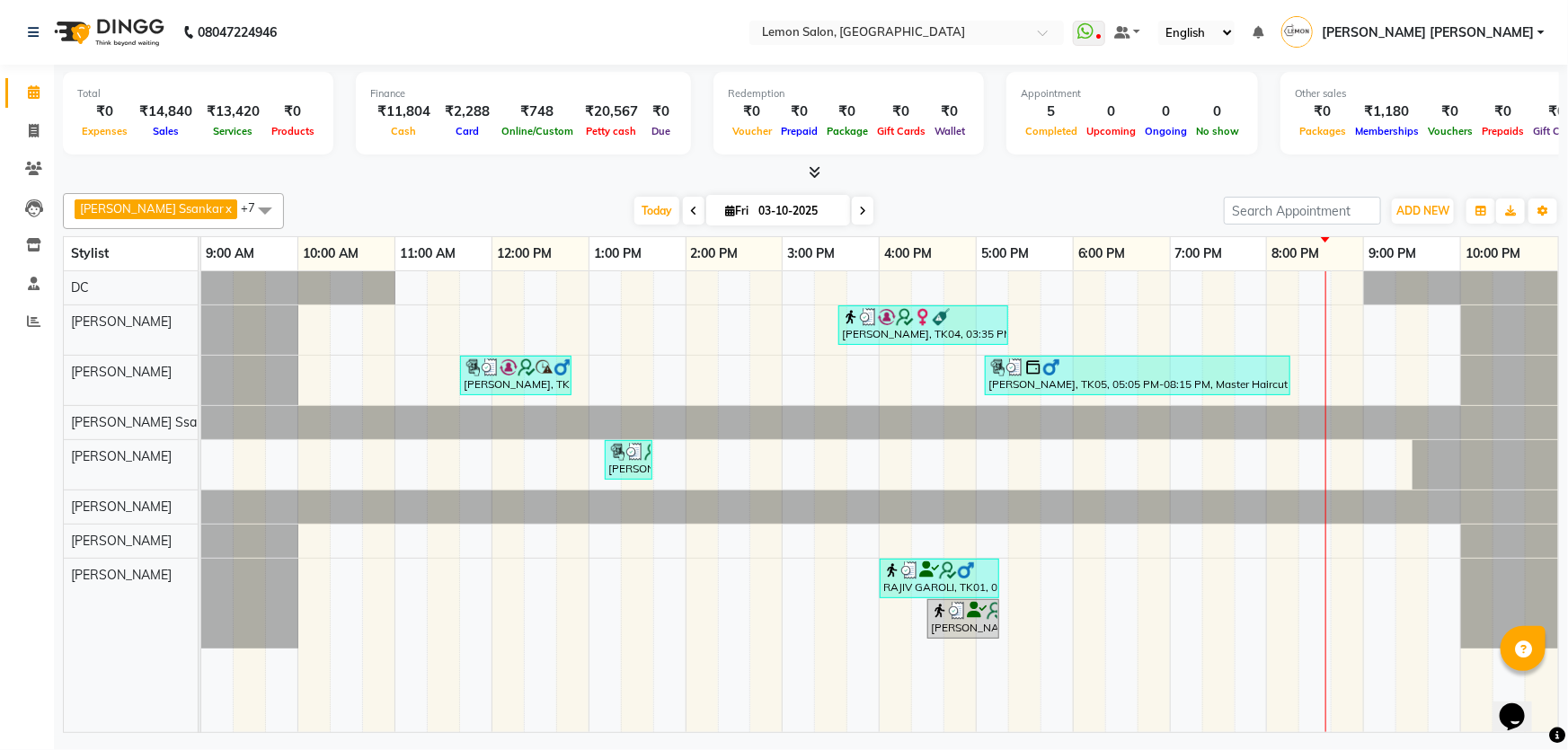
click at [950, 230] on div "[PERSON_NAME] Ssankar x DC x [PERSON_NAME] x [PERSON_NAME] x [PERSON_NAME] x [P…" at bounding box center [811, 459] width 1497 height 547
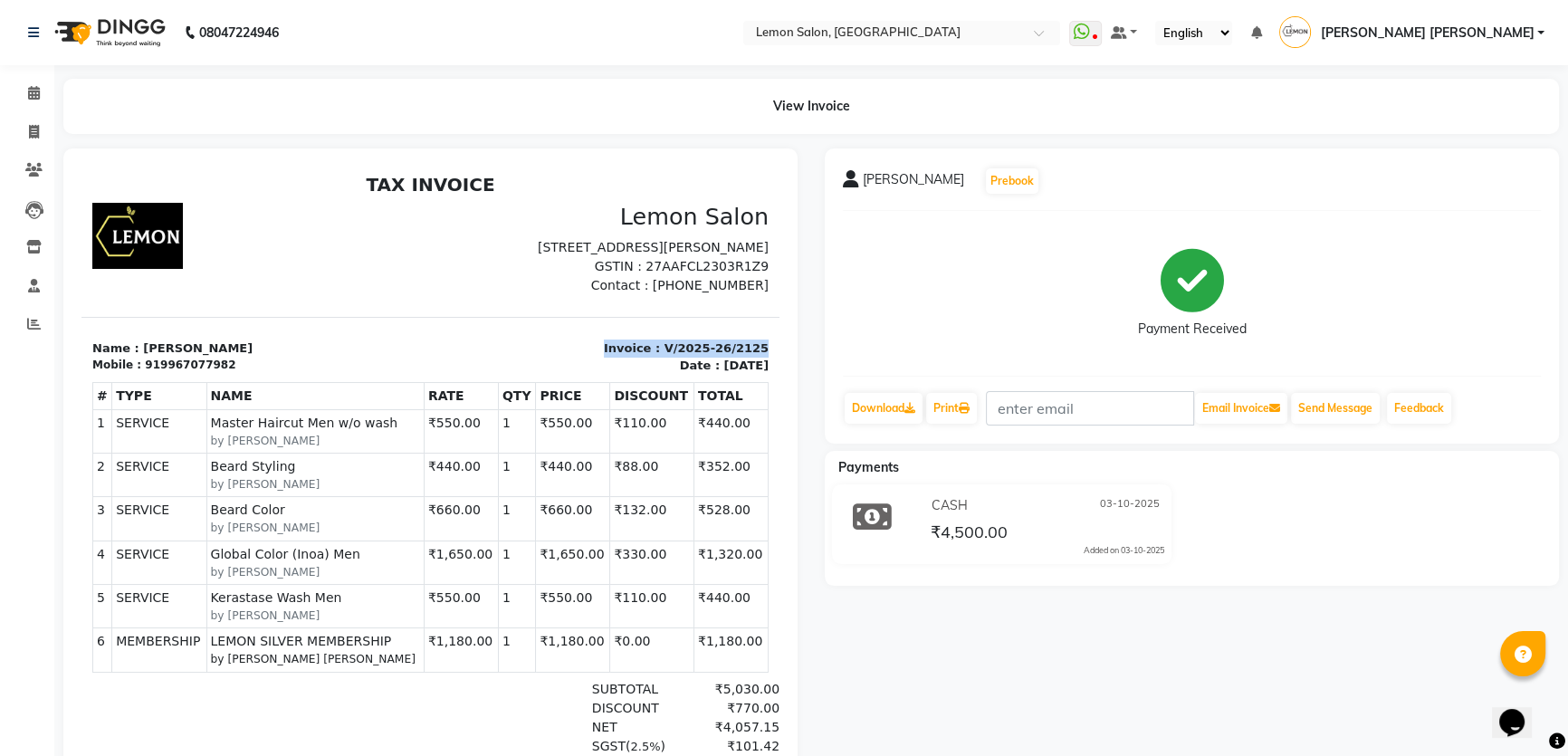
drag, startPoint x: 594, startPoint y: 365, endPoint x: 745, endPoint y: 373, distance: 151.2
click at [745, 373] on div "Invoice : V/2025-26/2125 Date : [DATE]" at bounding box center [605, 357] width 349 height 35
copy p "Invoice : V/2025-26/2125"
click at [14, 90] on link "Calendar" at bounding box center [27, 93] width 44 height 30
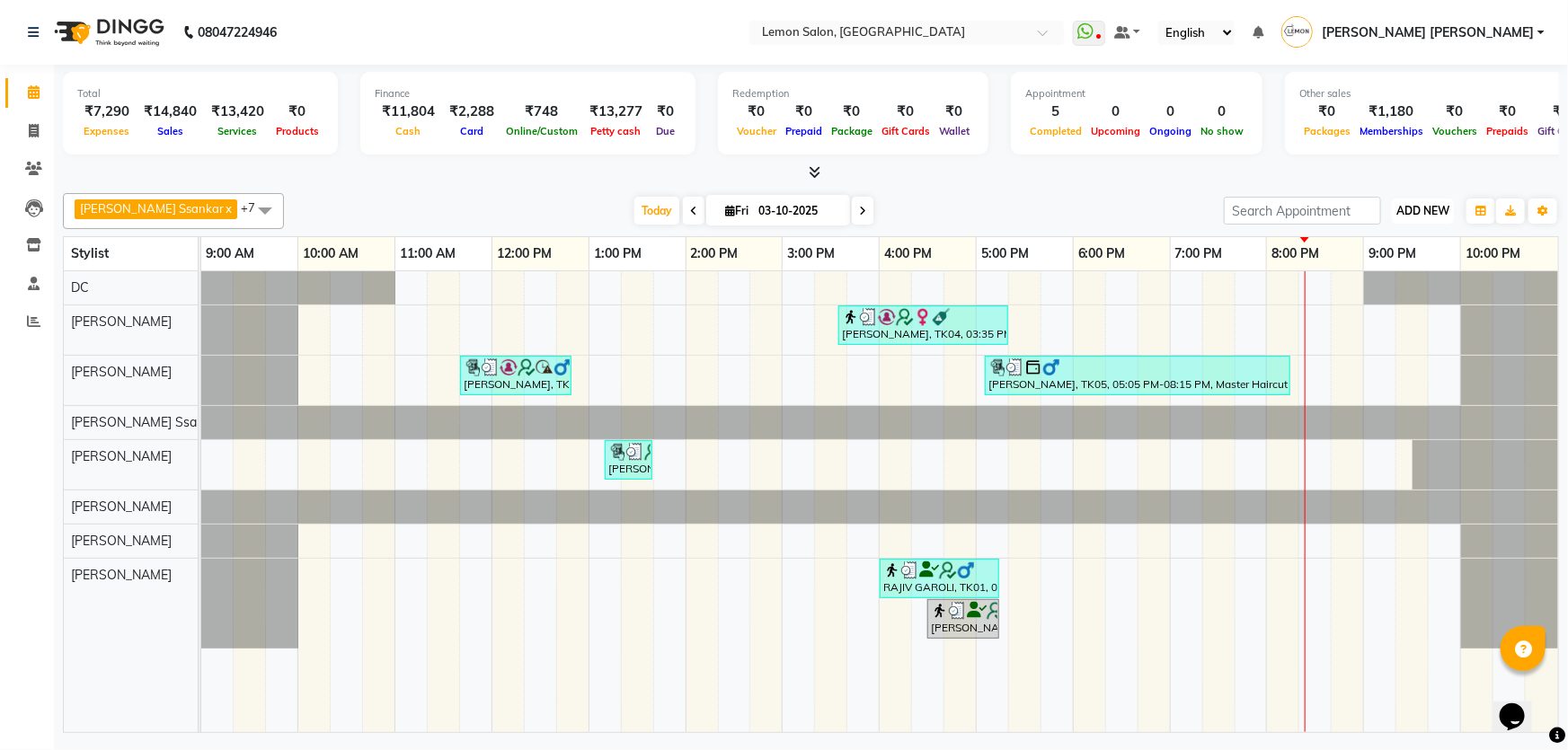
click at [1434, 206] on span "ADD NEW" at bounding box center [1422, 210] width 53 height 14
click at [1384, 291] on link "Add Expense" at bounding box center [1383, 291] width 142 height 23
select select "1"
select select "1939"
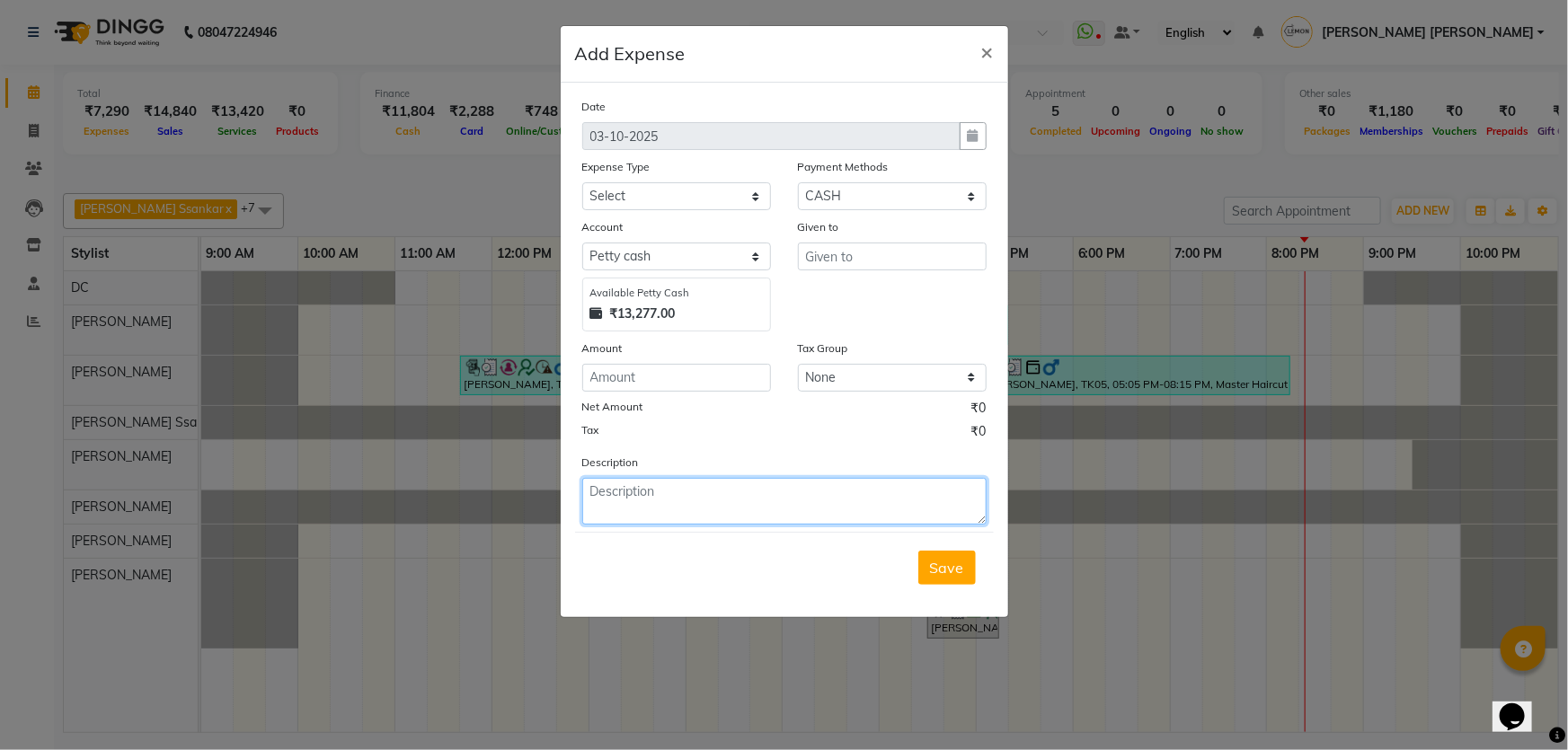
click at [745, 491] on textarea at bounding box center [784, 501] width 405 height 46
paste textarea "Invoice : V/2025-26/2125"
type textarea "Invoice : V/2025-26/2125"
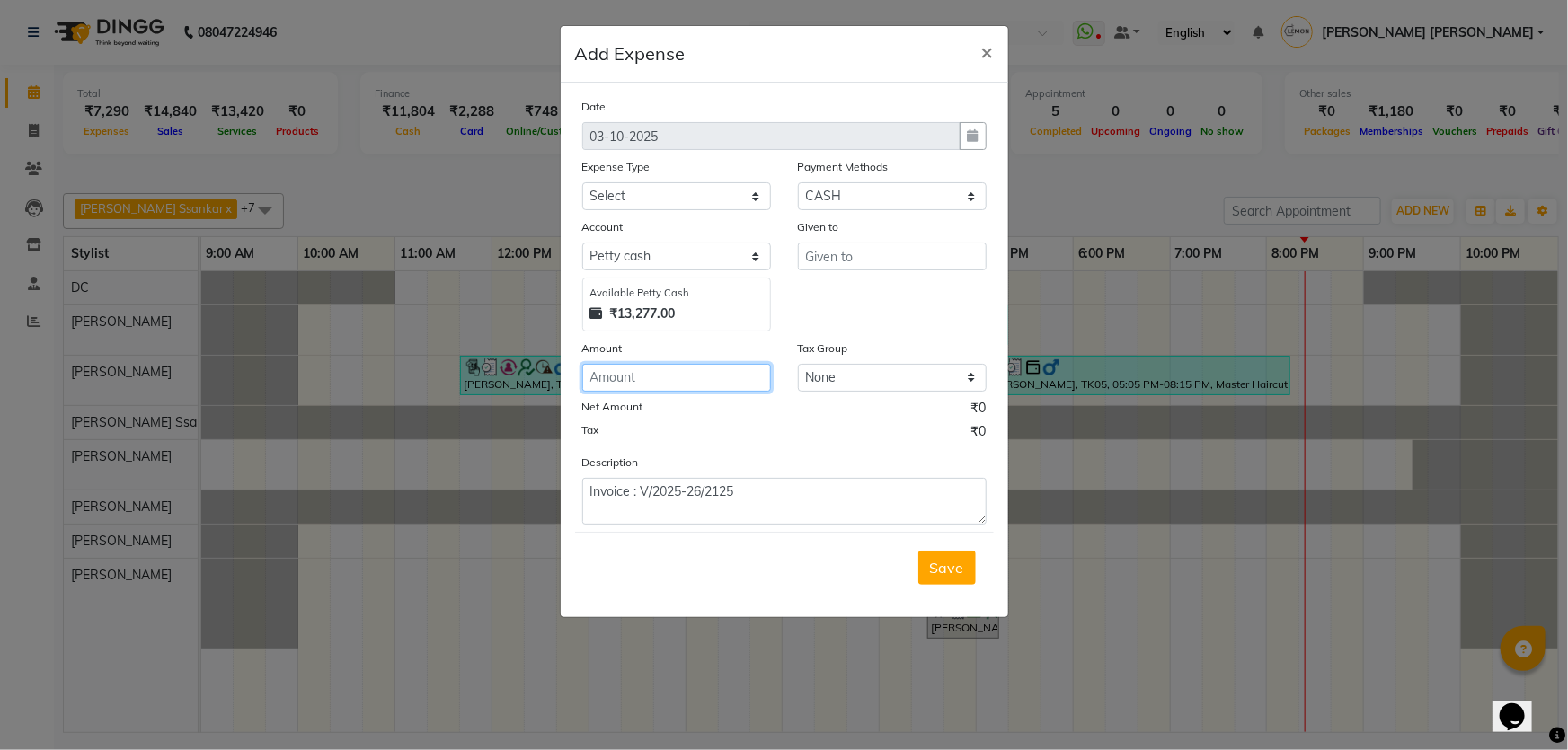
drag, startPoint x: 674, startPoint y: 377, endPoint x: 651, endPoint y: 373, distance: 23.3
click at [664, 378] on input "number" at bounding box center [676, 377] width 188 height 28
type input "100"
click at [683, 197] on select "Select Advance Cash transfer to hub Laundry Loan Membership Milk Miscellaneous …" at bounding box center [676, 196] width 188 height 28
select select "2706"
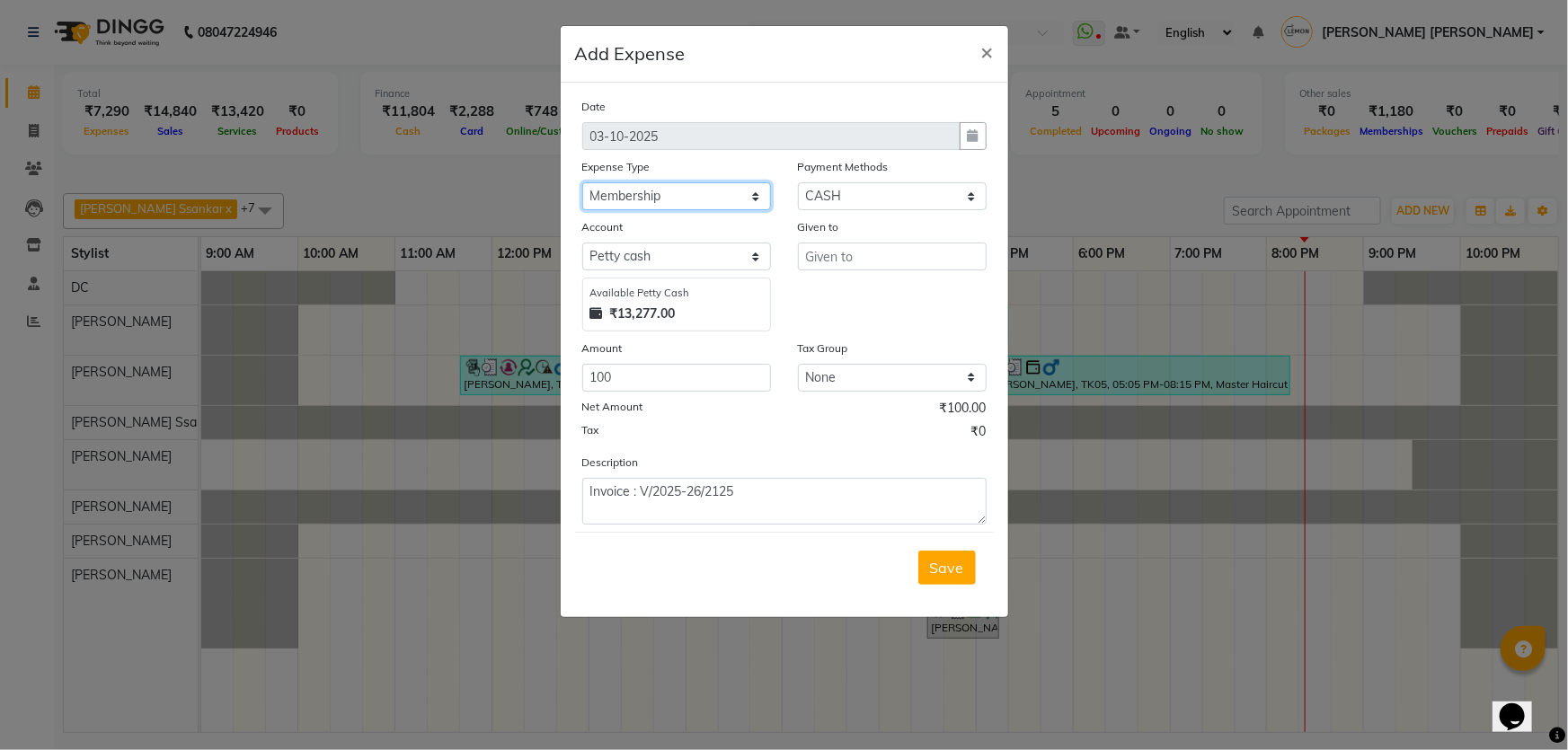
click at [582, 183] on select "Select Advance Cash transfer to hub Laundry Loan Membership Milk Miscellaneous …" at bounding box center [676, 196] width 188 height 28
click at [907, 224] on div "Given to" at bounding box center [891, 230] width 188 height 25
click at [876, 264] on input "text" at bounding box center [891, 256] width 188 height 28
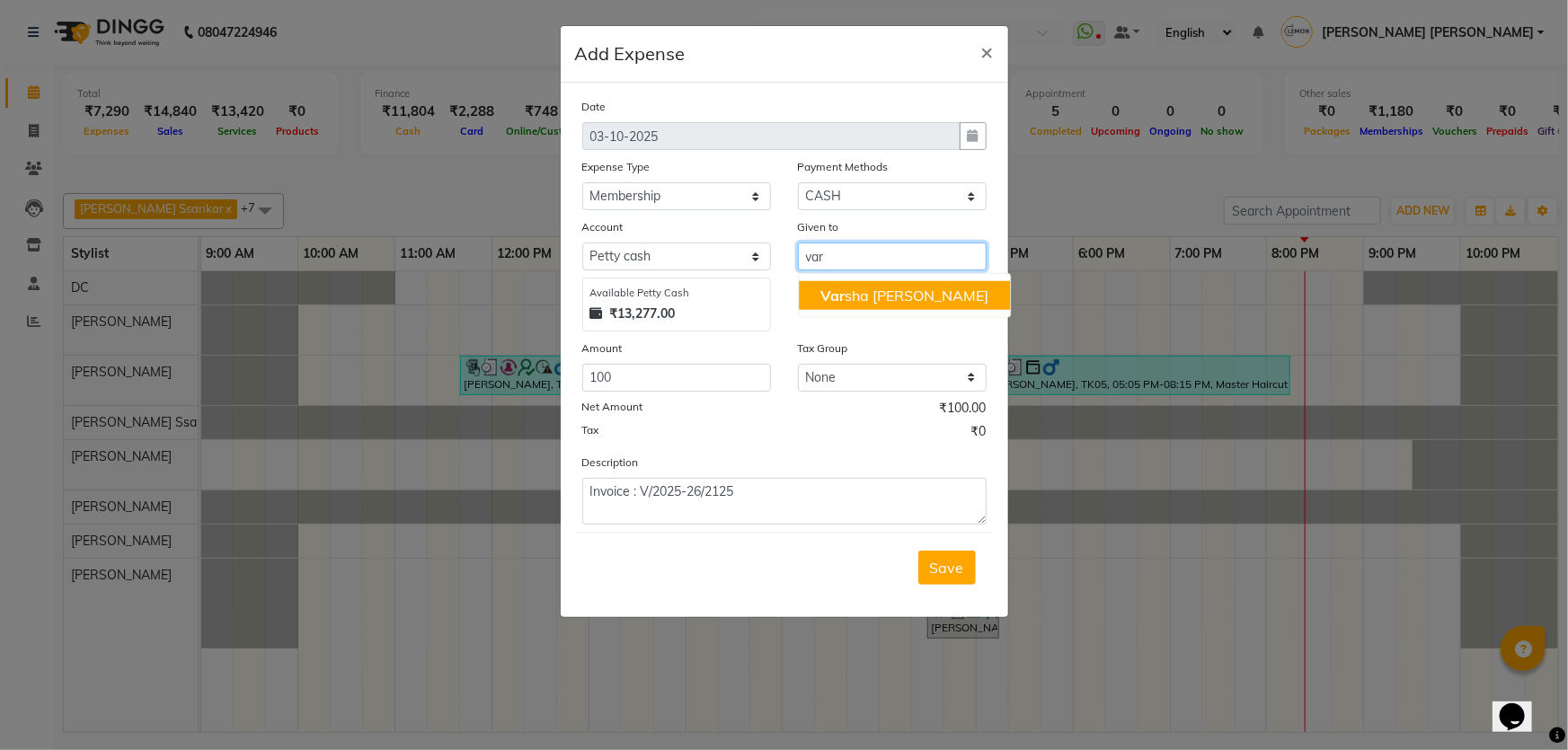
click at [888, 305] on button "Var sha [PERSON_NAME]" at bounding box center [904, 295] width 211 height 29
type input "[PERSON_NAME] [PERSON_NAME]"
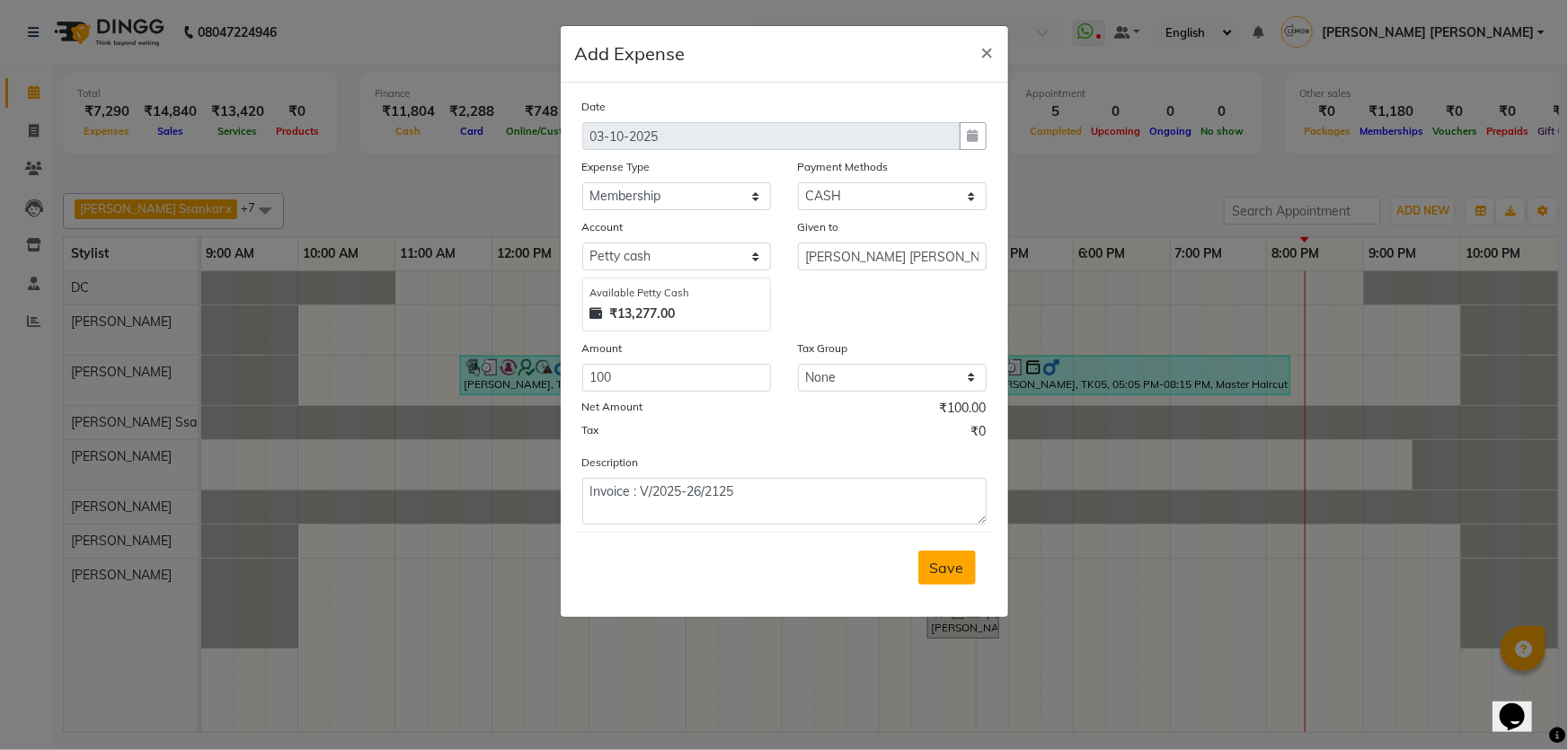
click at [959, 576] on span "Save" at bounding box center [946, 568] width 34 height 18
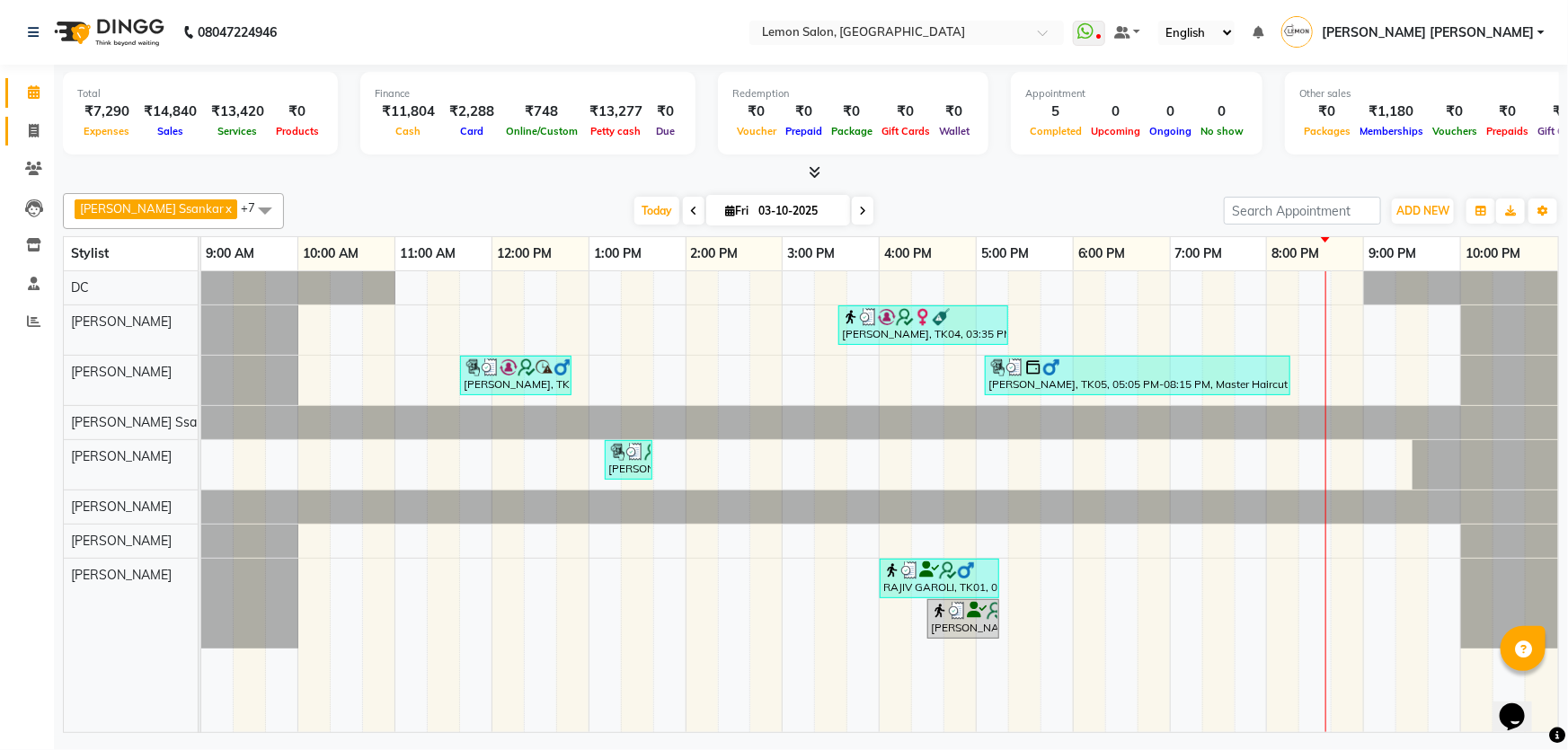
click at [37, 125] on icon at bounding box center [34, 130] width 10 height 14
select select "service"
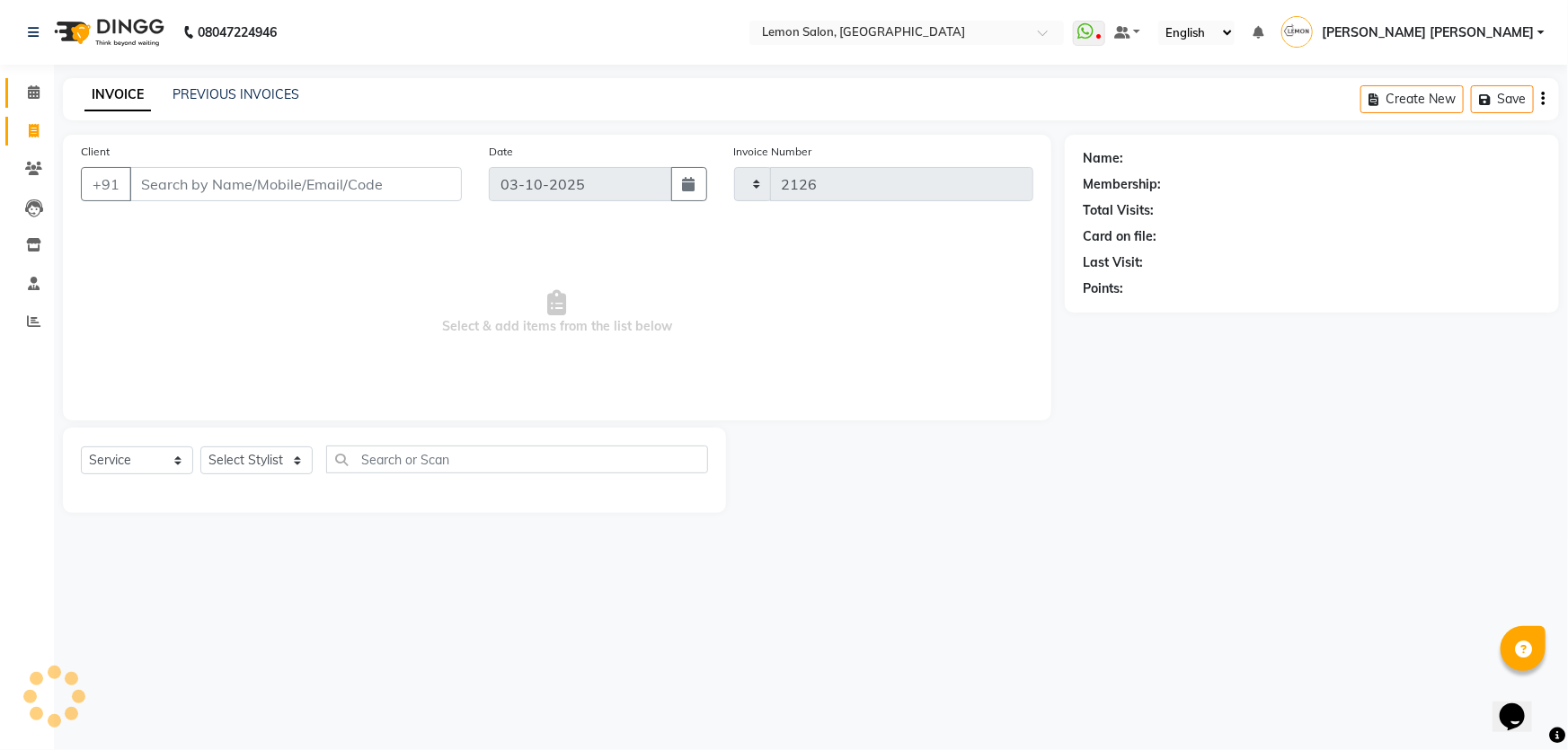
click at [41, 97] on span at bounding box center [34, 93] width 32 height 20
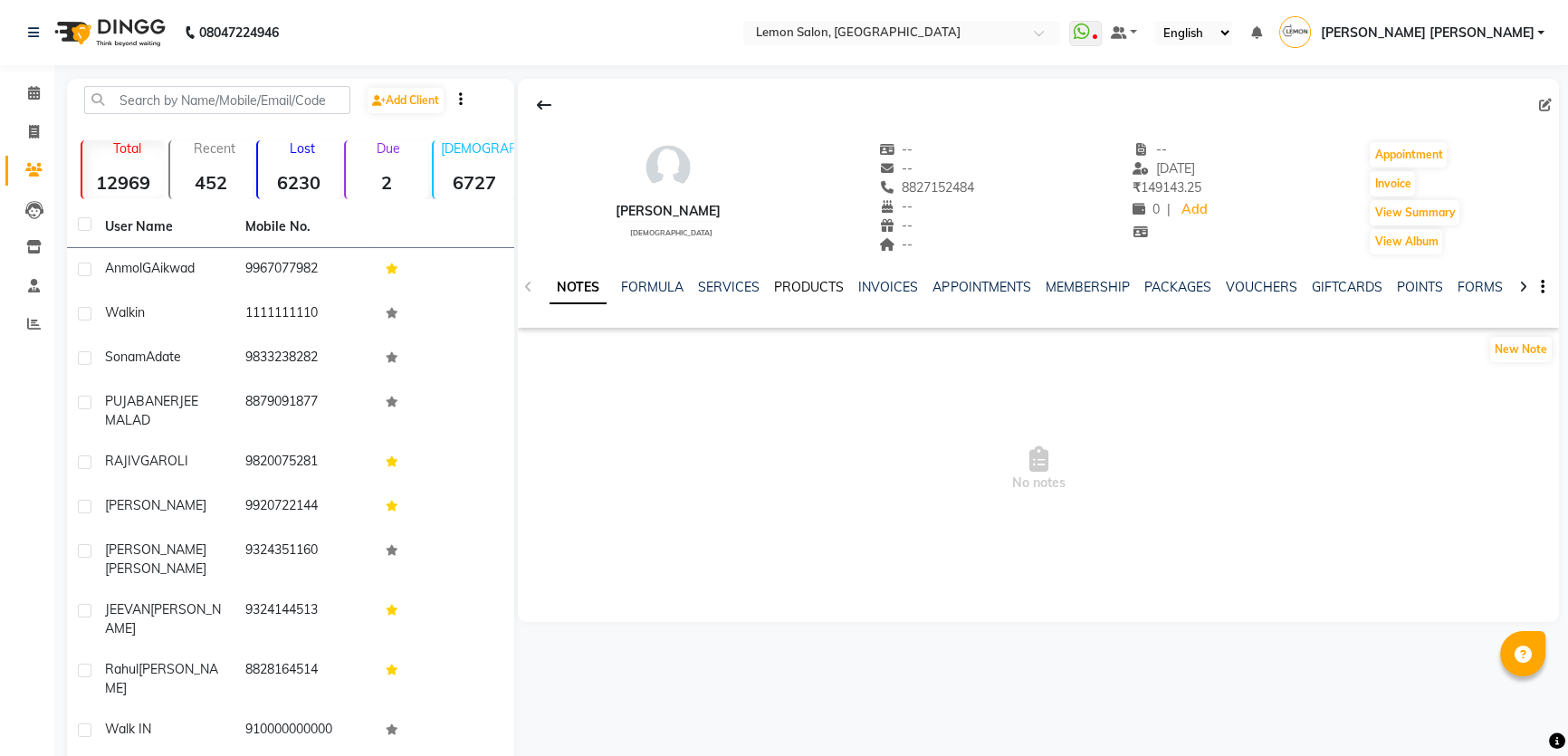
click at [785, 290] on link "PRODUCTS" at bounding box center [809, 287] width 70 height 17
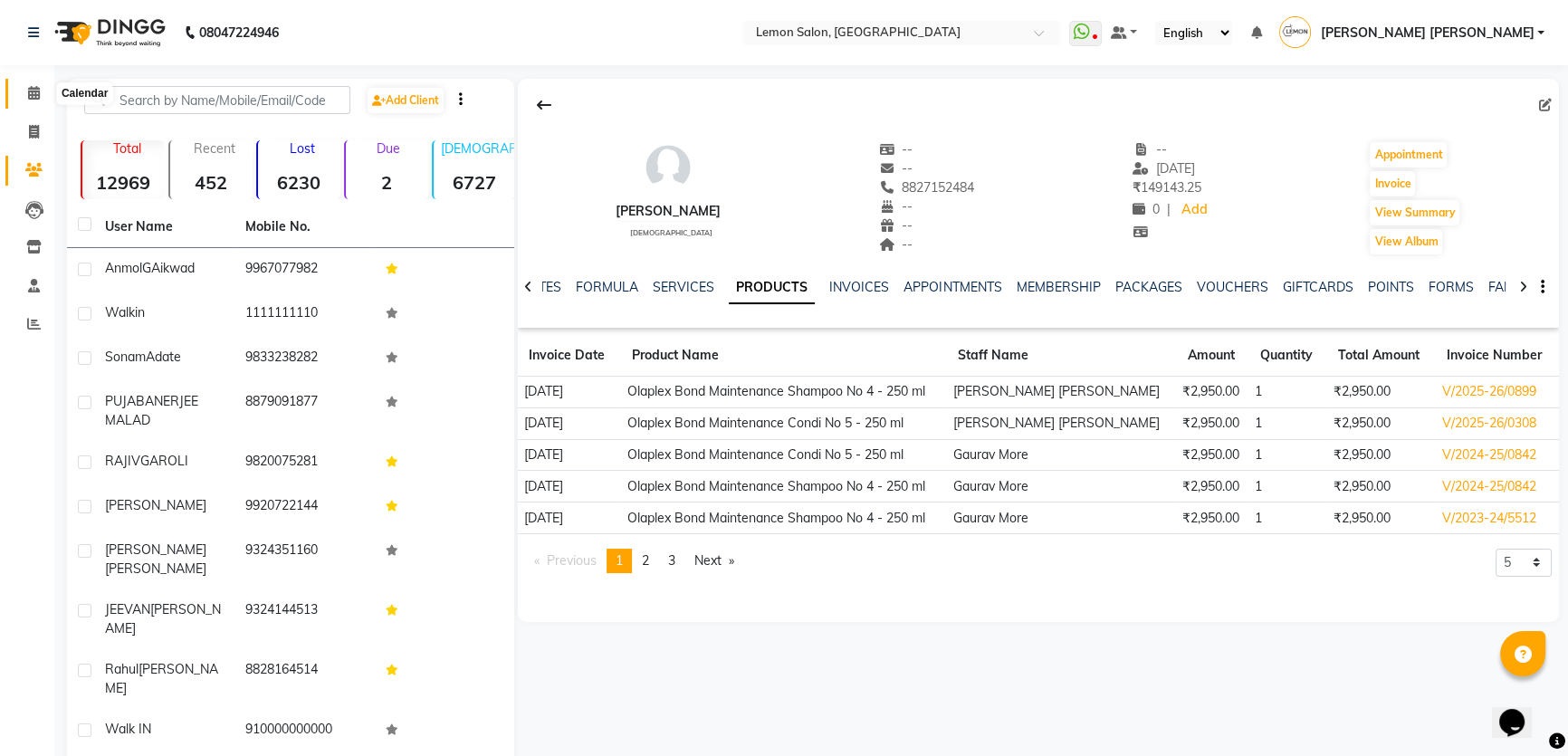
click at [32, 93] on icon at bounding box center [34, 92] width 12 height 14
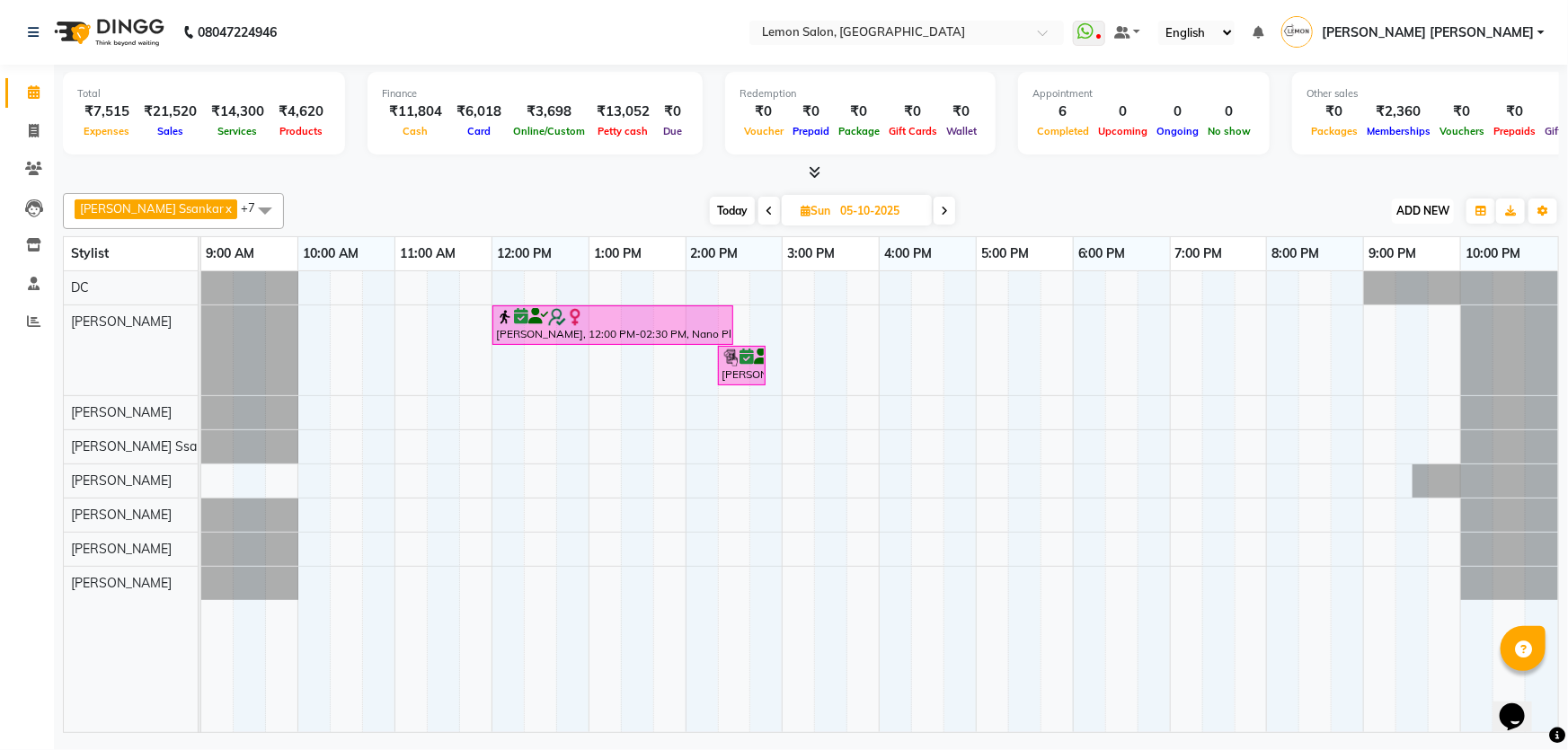
click at [1401, 218] on button "ADD NEW Toggle Dropdown" at bounding box center [1423, 211] width 62 height 25
click at [1403, 288] on link "Add Expense" at bounding box center [1383, 291] width 142 height 23
select select "1"
select select "1939"
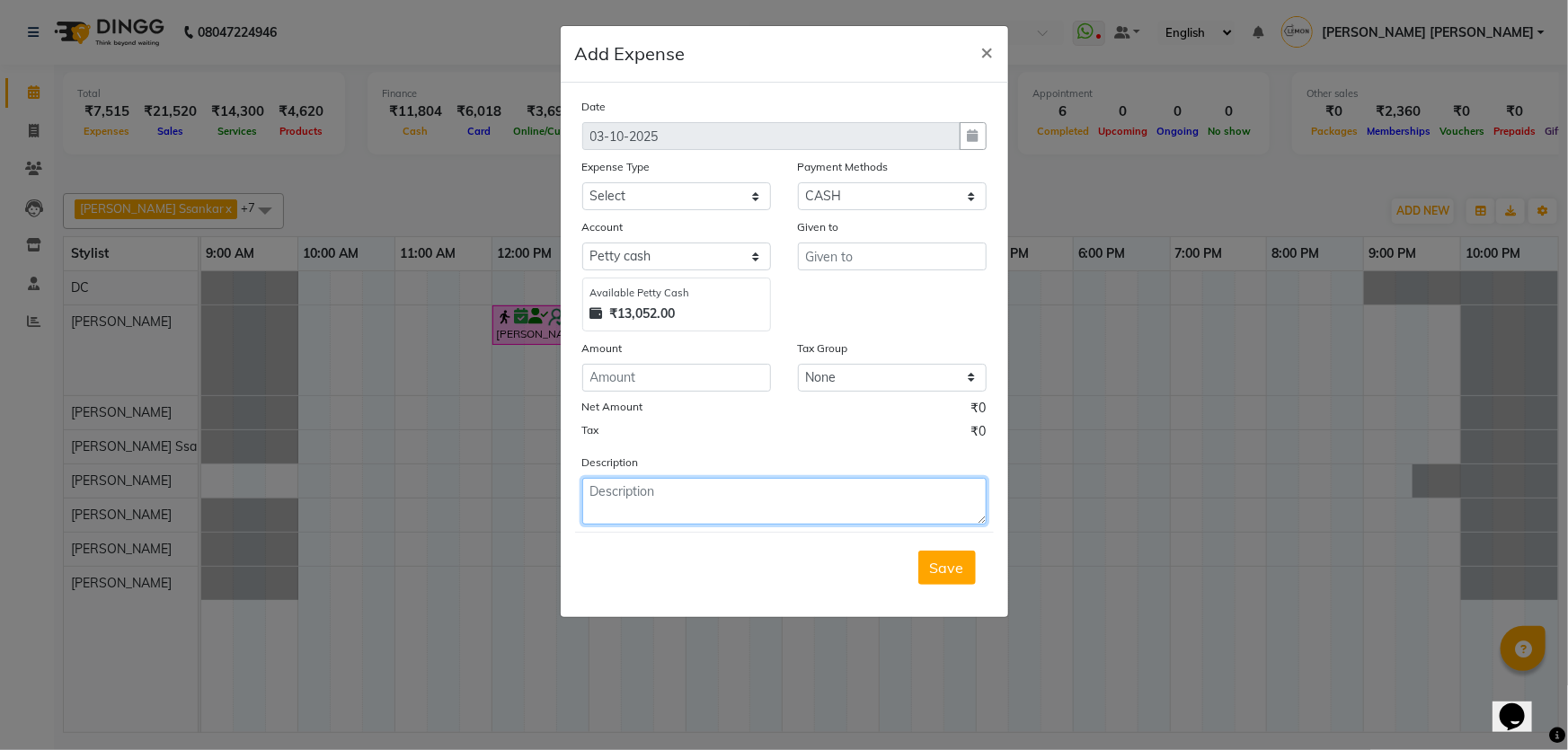
click at [712, 494] on textarea at bounding box center [784, 501] width 405 height 46
paste textarea "Invoice : V/2025-26/2127"
type textarea "Invoice : V/2025-26/2127"
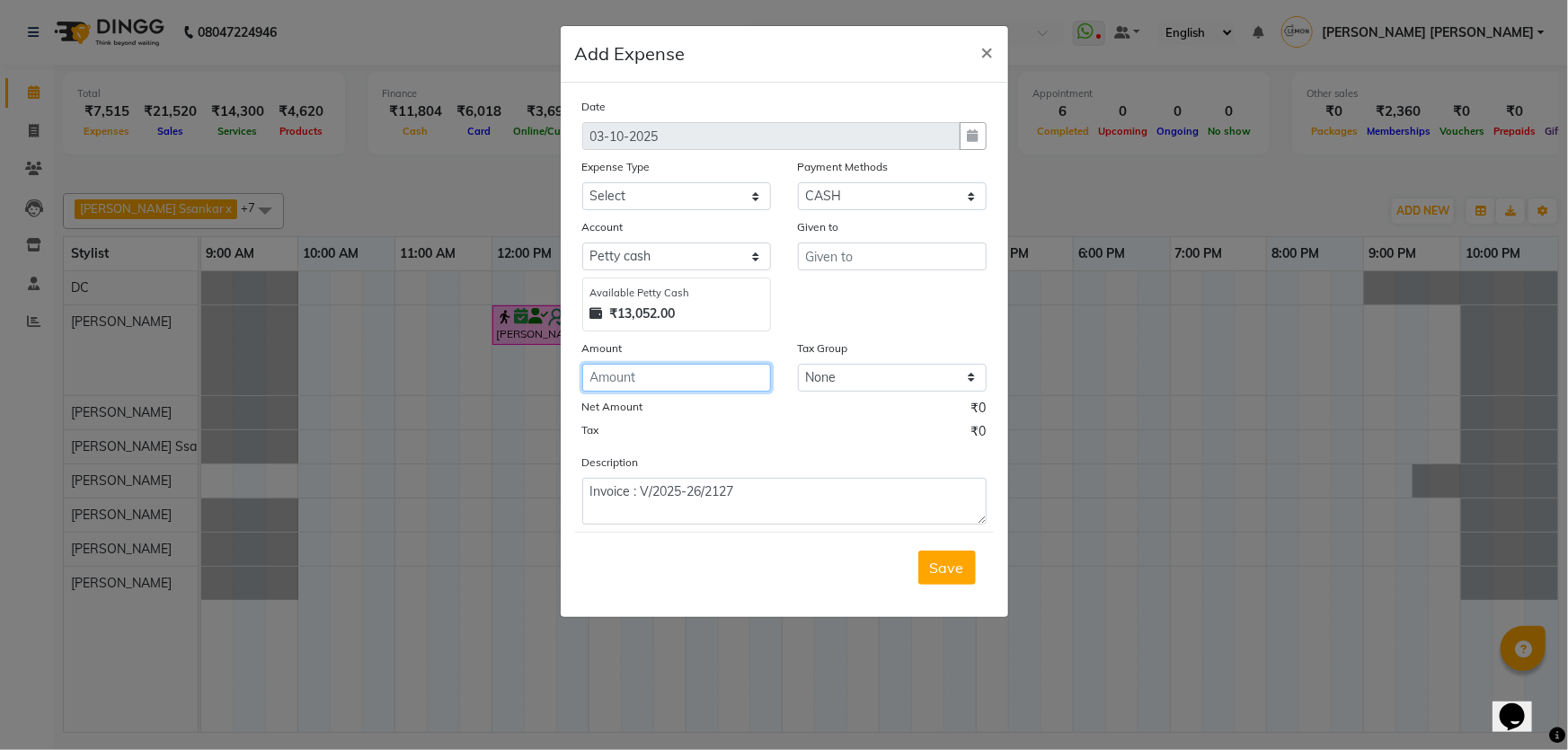
click at [688, 391] on input "number" at bounding box center [676, 377] width 188 height 28
click at [672, 204] on select "Select Advance Cash transfer to hub Laundry Loan Membership Milk Miscellaneous …" at bounding box center [676, 196] width 188 height 28
click at [705, 174] on div "Expense Type" at bounding box center [676, 170] width 188 height 25
click at [704, 212] on div "Date [DATE] Expense Type Select Advance Cash transfer to hub Laundry Loan Membe…" at bounding box center [784, 311] width 405 height 428
click at [710, 197] on select "Select Advance Cash transfer to hub Laundry Loan Membership Milk Miscellaneous …" at bounding box center [676, 196] width 188 height 28
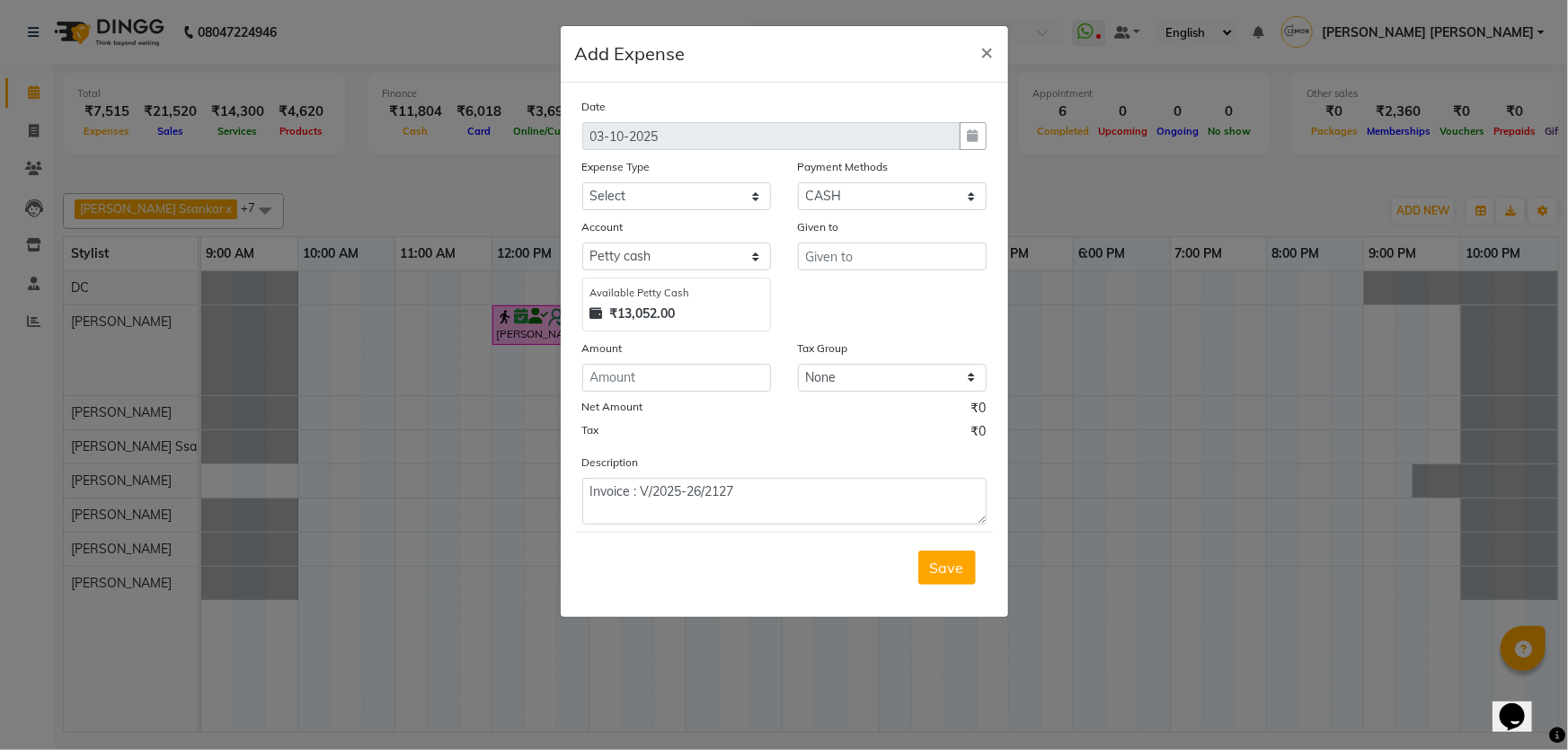
click at [706, 174] on div "Expense Type" at bounding box center [676, 170] width 188 height 25
click at [707, 194] on select "Select Advance Cash transfer to hub Laundry Loan Membership Milk Miscellaneous …" at bounding box center [676, 196] width 188 height 28
select select "2685"
click at [582, 183] on select "Select Advance Cash transfer to hub Laundry Loan Membership Milk Miscellaneous …" at bounding box center [676, 196] width 188 height 28
click at [805, 311] on div "Given to" at bounding box center [892, 274] width 215 height 114
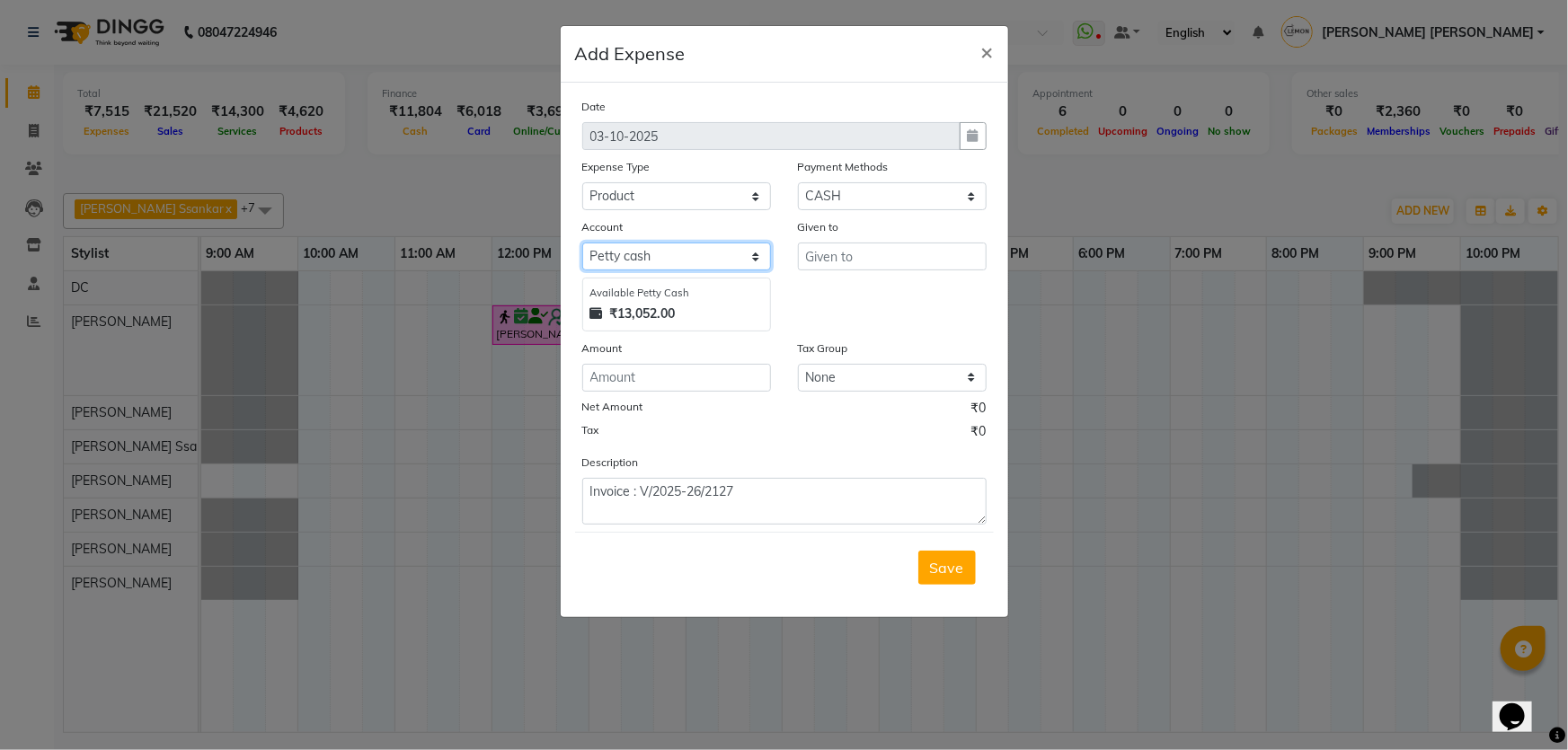
click at [742, 254] on select "Select Default account [PERSON_NAME] cash" at bounding box center [676, 256] width 188 height 28
click at [742, 253] on select "Select Default account [PERSON_NAME] cash" at bounding box center [676, 256] width 188 height 28
click at [862, 255] on input "text" at bounding box center [891, 256] width 188 height 28
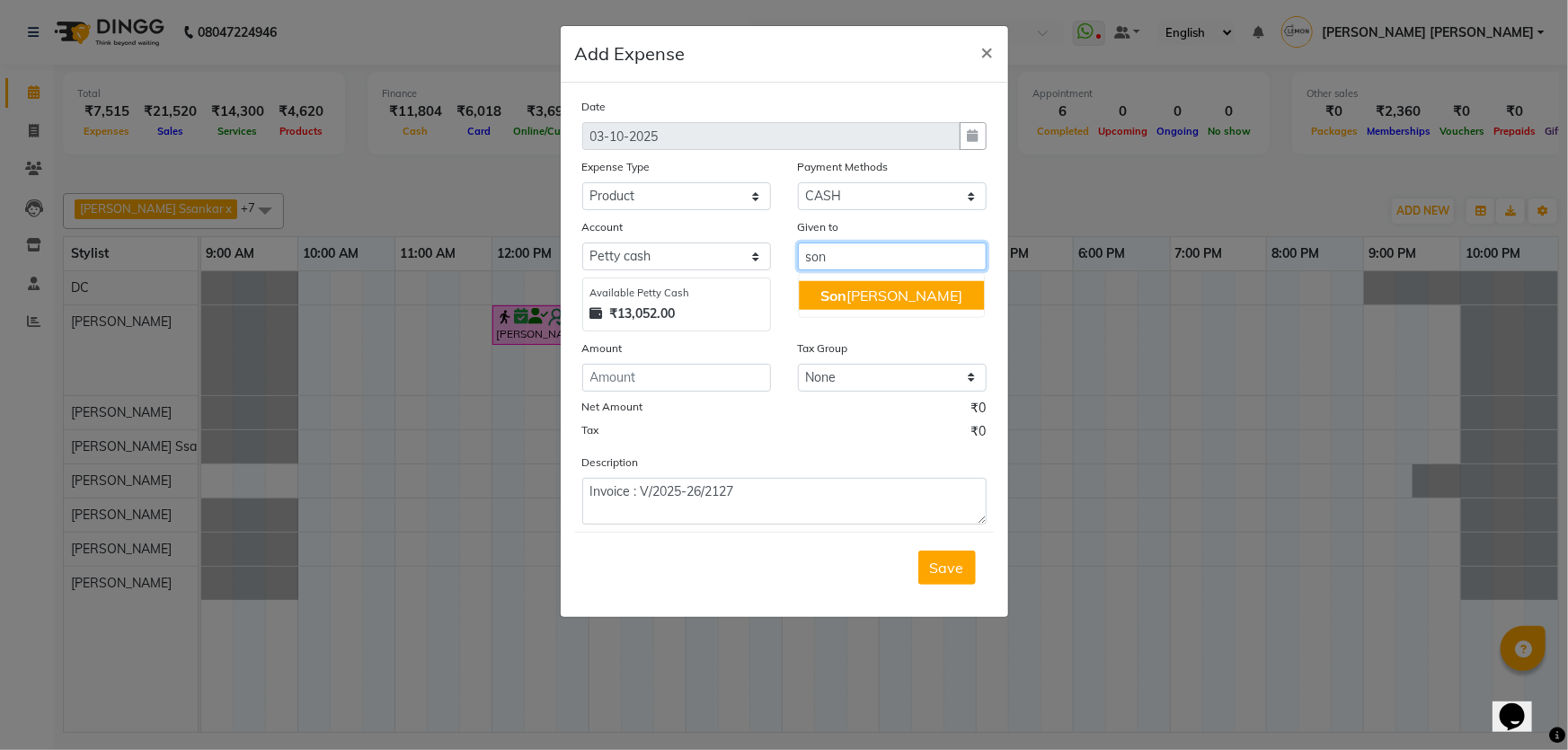
click at [860, 297] on ngb-highlight "Son [PERSON_NAME]" at bounding box center [891, 295] width 142 height 18
type input "[PERSON_NAME]"
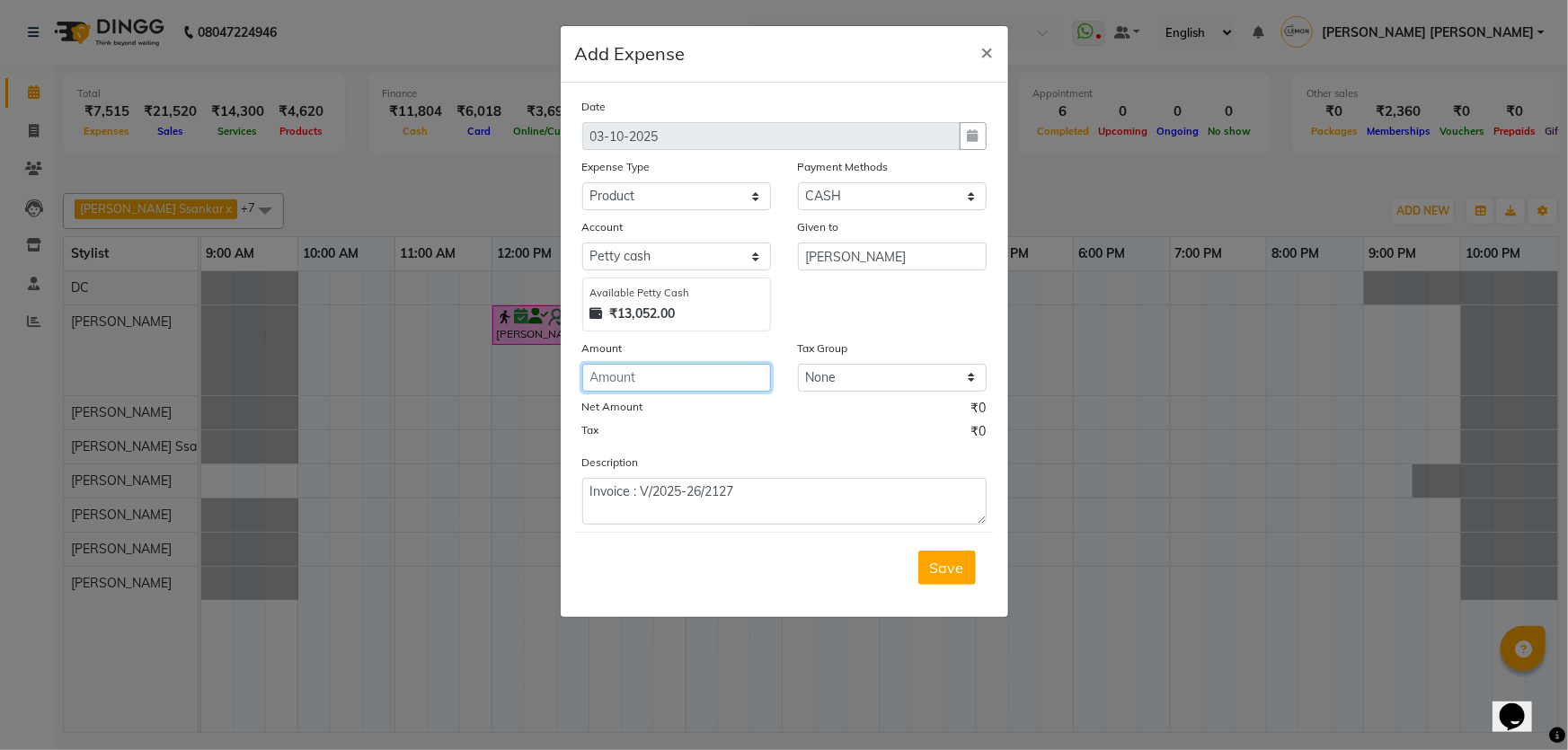
click at [674, 385] on input "number" at bounding box center [676, 377] width 188 height 28
type input "70"
click at [721, 305] on div "₹13,052.00" at bounding box center [676, 315] width 173 height 19
click at [834, 308] on div "Given to [PERSON_NAME]" at bounding box center [892, 274] width 215 height 114
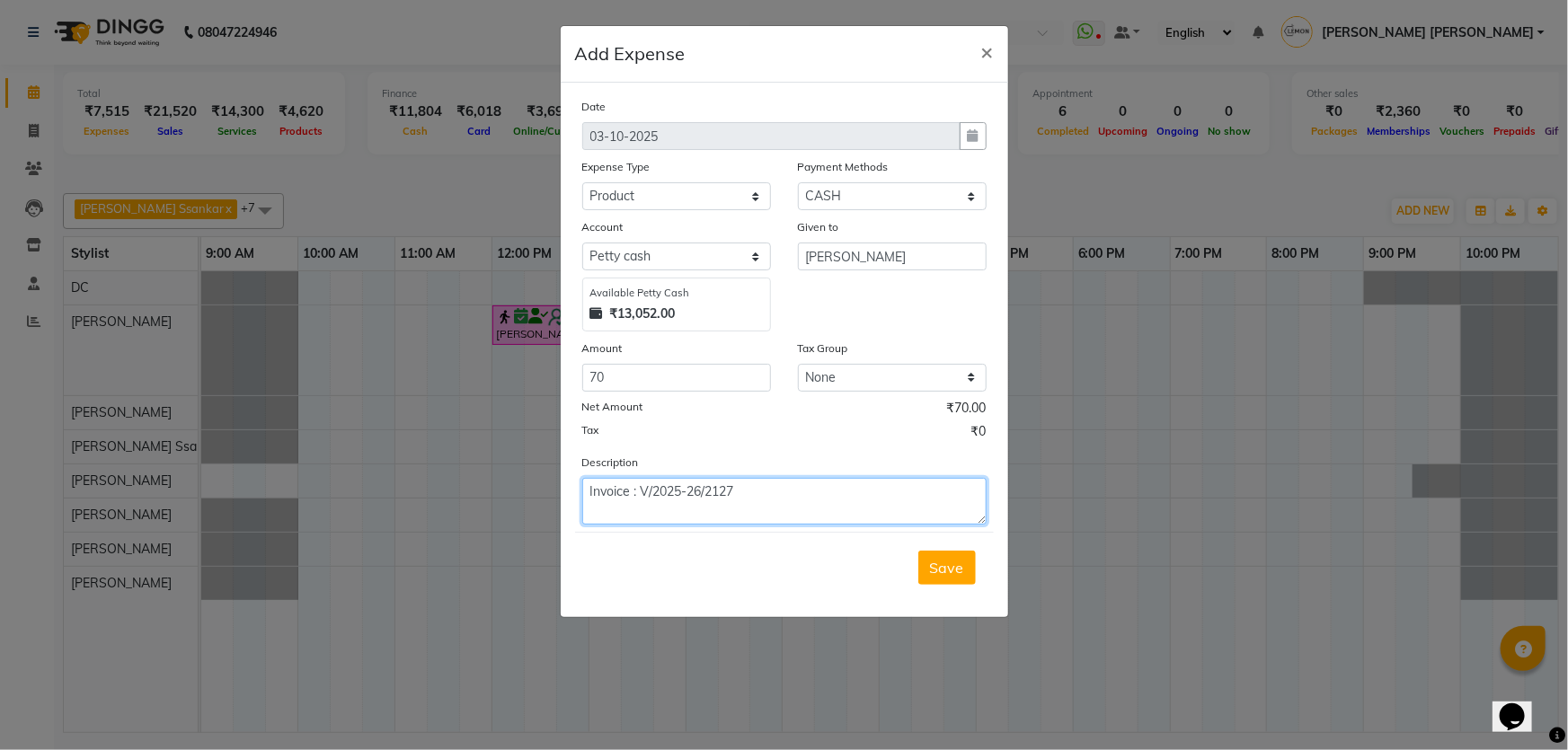
click at [799, 501] on textarea "Invoice : V/2025-26/2127" at bounding box center [784, 501] width 405 height 46
click at [943, 551] on div "Save" at bounding box center [785, 568] width 419 height 71
click at [946, 558] on button "Save" at bounding box center [947, 568] width 58 height 34
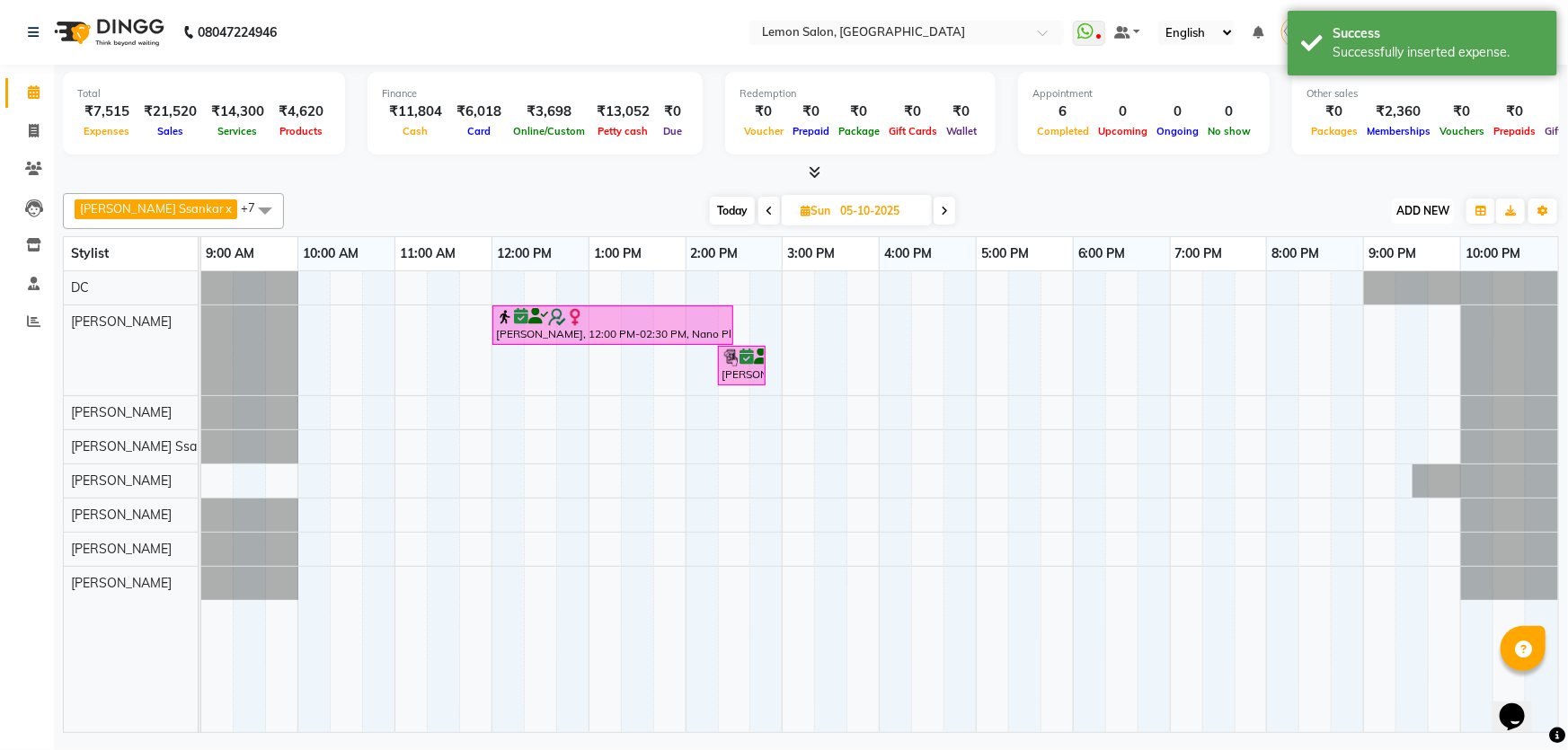
click at [1419, 215] on button "ADD NEW Toggle Dropdown" at bounding box center [1423, 211] width 62 height 25
click at [1379, 291] on link "Add Expense" at bounding box center [1383, 291] width 142 height 23
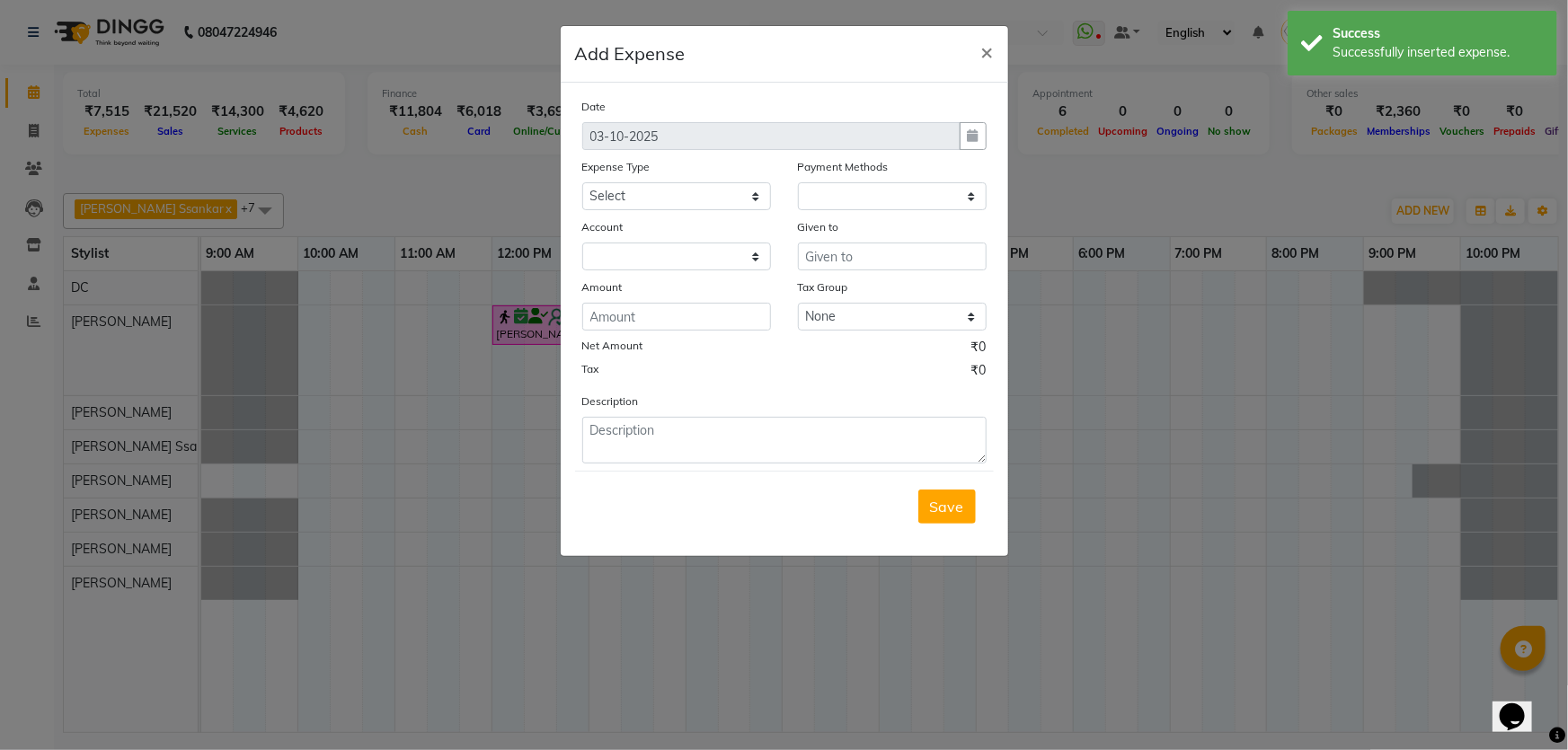
select select "1"
select select "1939"
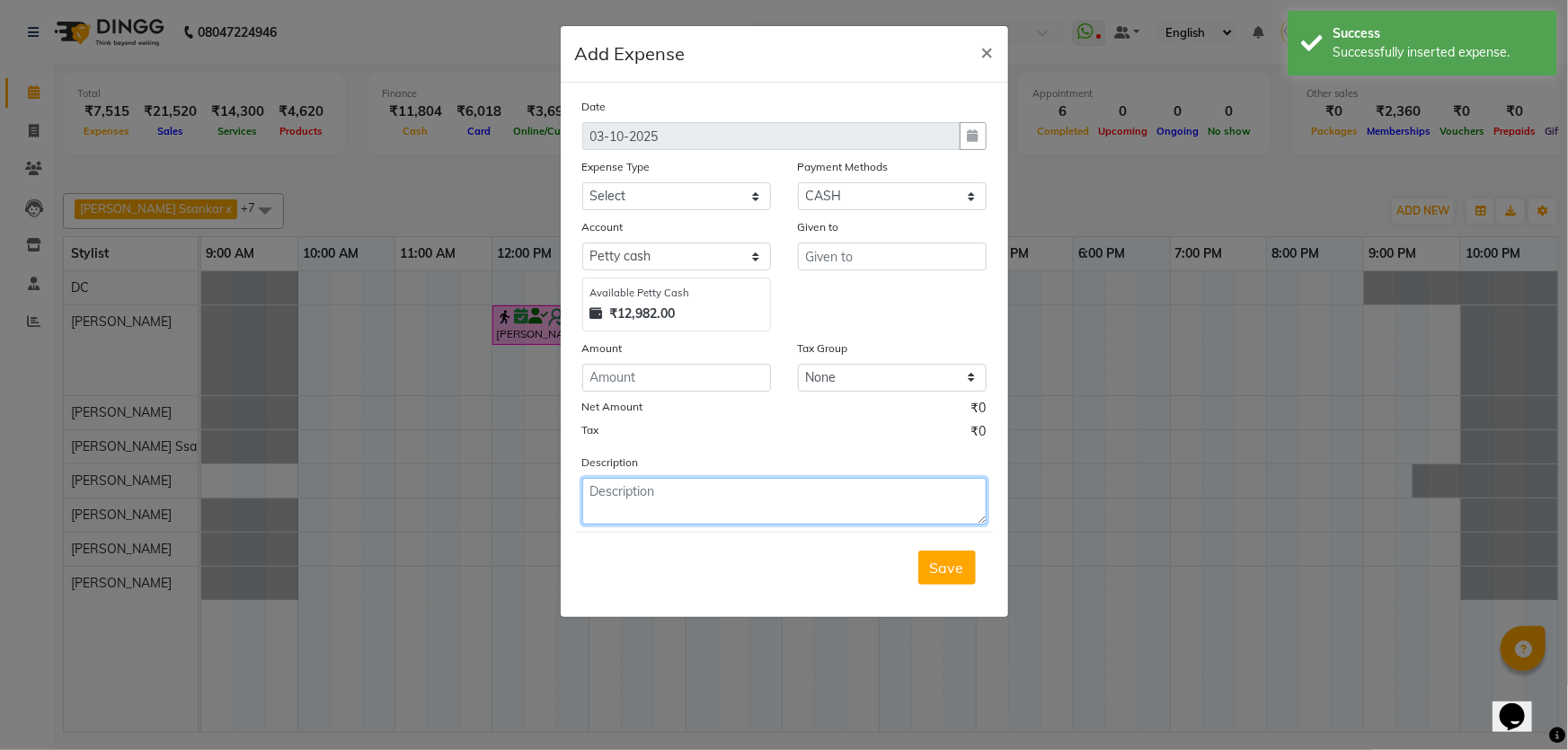
click at [701, 511] on textarea at bounding box center [784, 501] width 405 height 46
paste textarea "Invoice : V/2025-26/2127"
type textarea "Invoice : V/2025-26/2127"
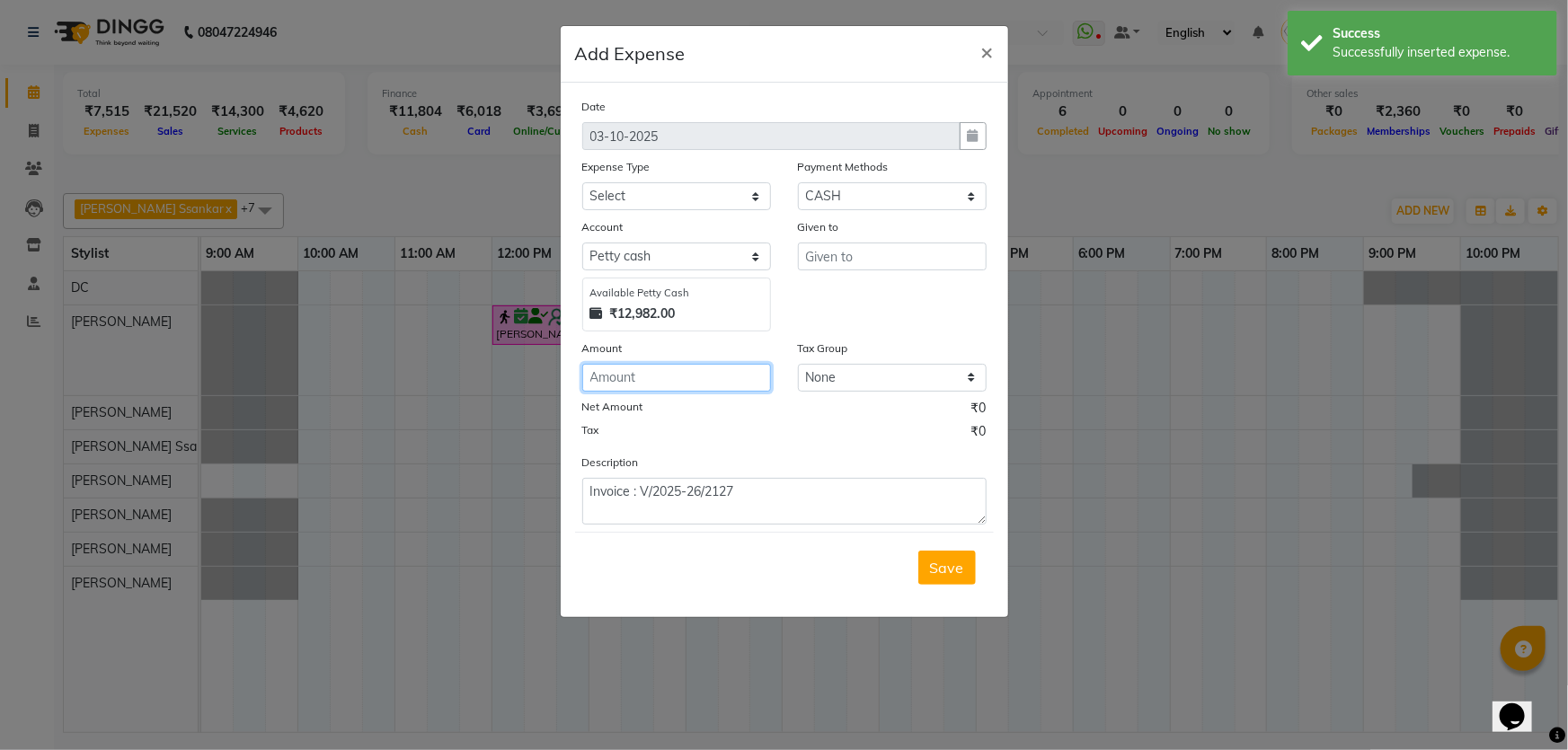
click at [723, 382] on input "number" at bounding box center [676, 377] width 188 height 28
type input "100"
click at [680, 197] on select "Select Advance Cash transfer to hub Laundry Loan Membership Milk Miscellaneous …" at bounding box center [676, 196] width 188 height 28
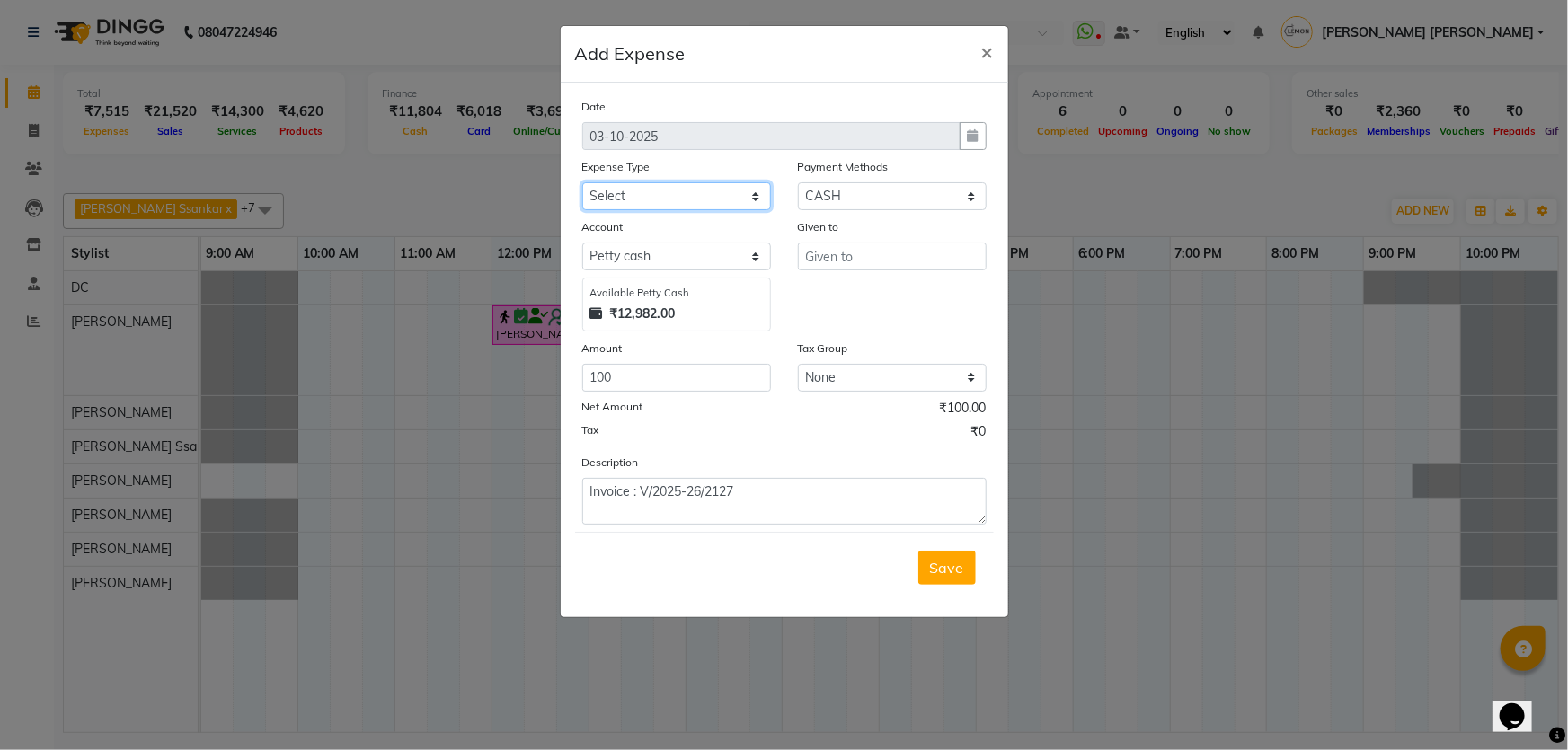
select select "2706"
click at [582, 183] on select "Select Advance Cash transfer to hub Laundry Loan Membership Milk Miscellaneous …" at bounding box center [676, 196] width 188 height 28
click at [859, 261] on input "text" at bounding box center [891, 256] width 188 height 28
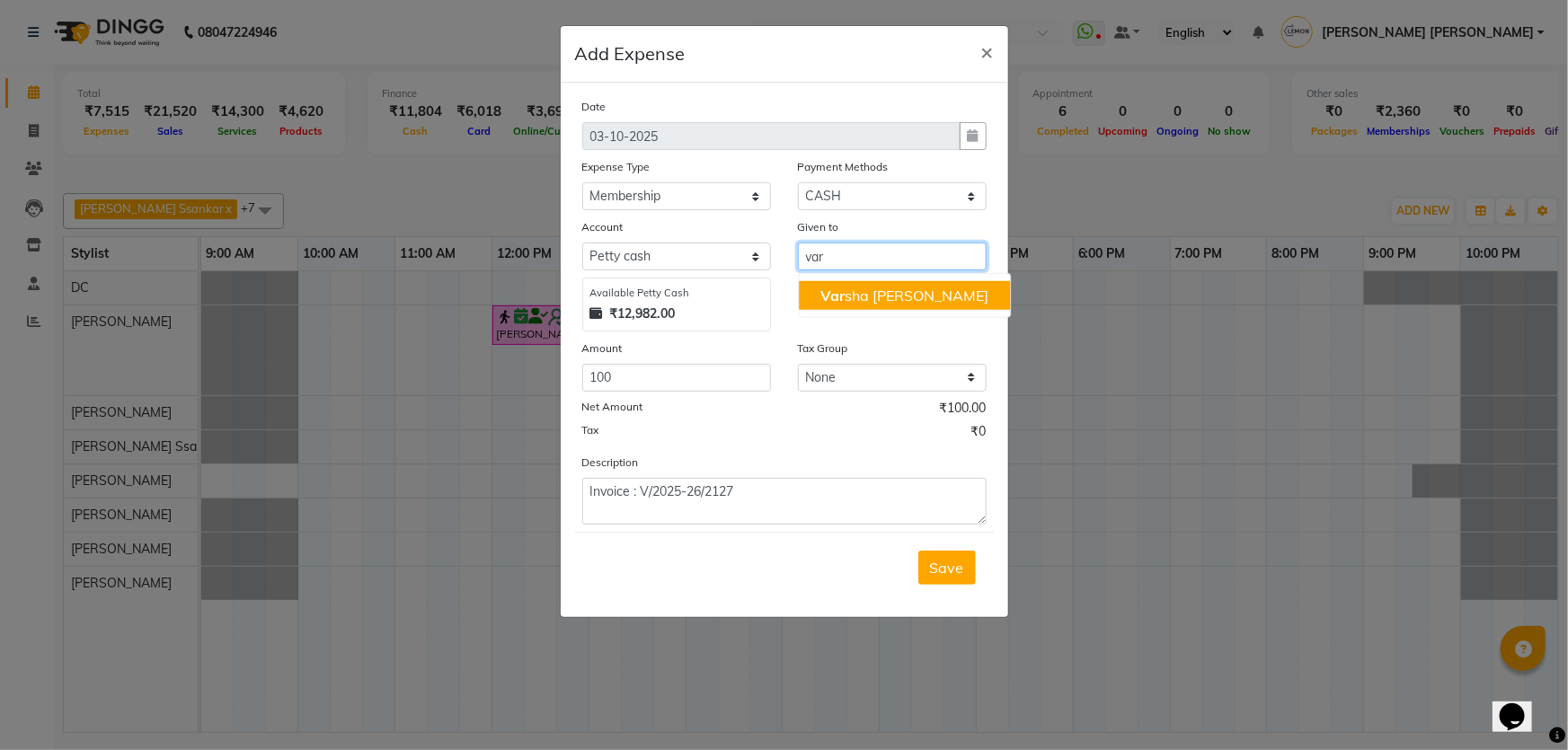
click at [949, 294] on ngb-highlight "Var sha [PERSON_NAME]" at bounding box center [905, 295] width 168 height 18
type input "[PERSON_NAME] [PERSON_NAME]"
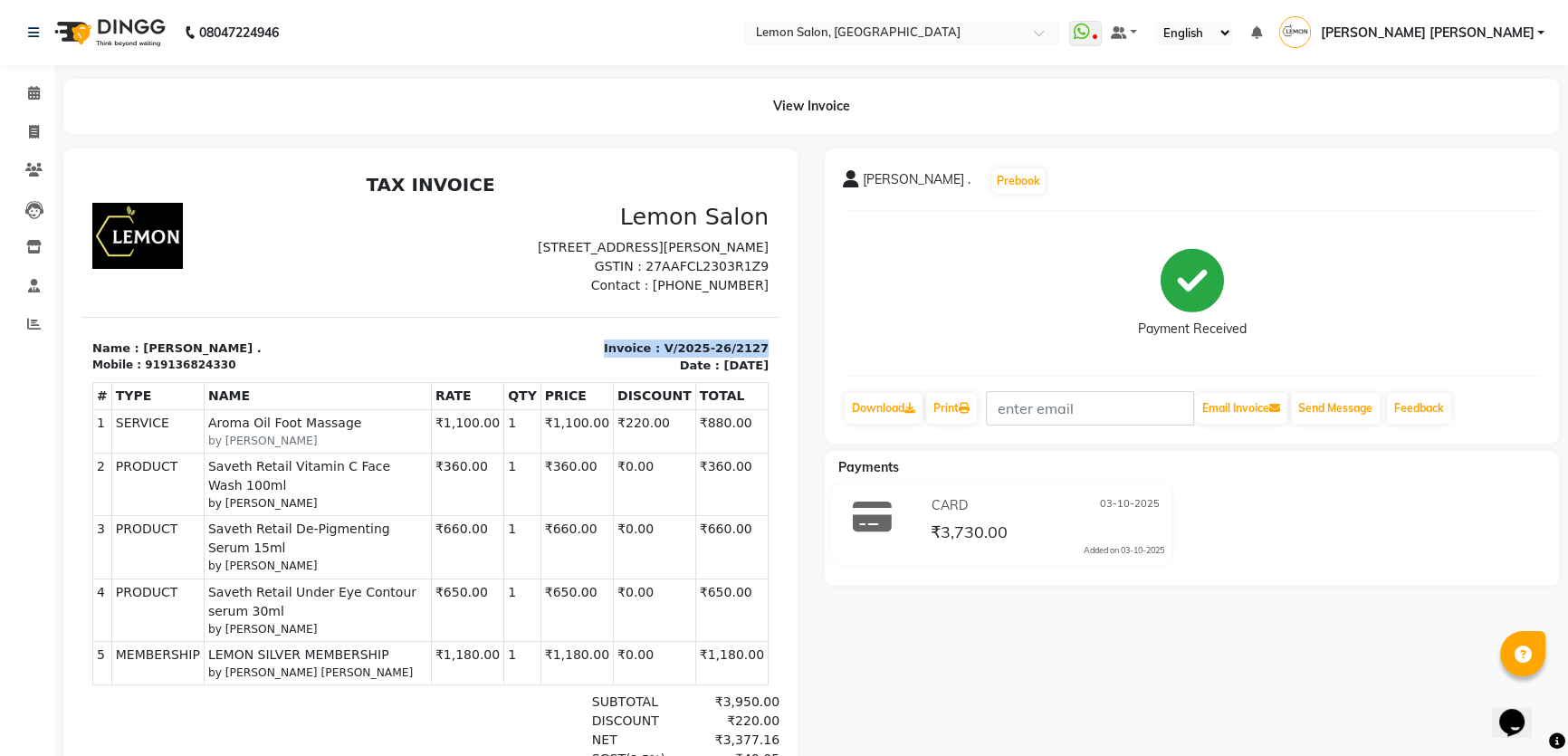
drag, startPoint x: 597, startPoint y: 363, endPoint x: 751, endPoint y: 365, distance: 154.0
click at [751, 365] on div "Invoice : V/2025-26/2127 Date : [DATE]" at bounding box center [605, 357] width 349 height 35
copy p "Invoice : V/2025-26/2127"
click at [427, 346] on section "Name : [PERSON_NAME] . Mobile : 919136824330 Invoice : V/2025-26/2127 Date : [D…" at bounding box center [431, 346] width 698 height 58
click at [344, 239] on div at bounding box center [256, 248] width 349 height 92
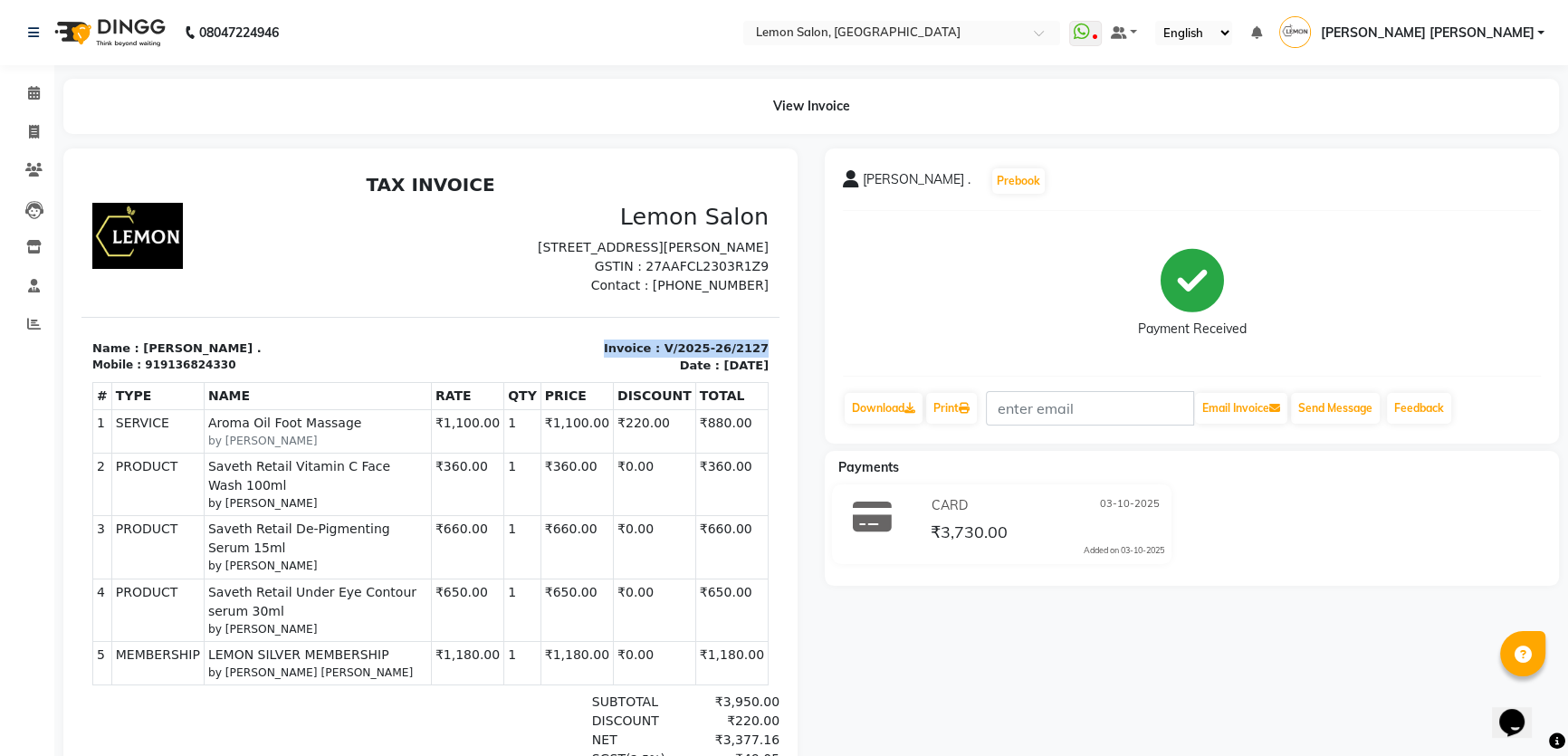
drag, startPoint x: 600, startPoint y: 364, endPoint x: 758, endPoint y: 362, distance: 158.0
click at [758, 362] on html "TAX INVOICE Lemon Salon [STREET_ADDRESS][PERSON_NAME] GSTIN : 27AAFCL2303R1Z9 M…" at bounding box center [431, 597] width 698 height 862
copy p "Invoice : V/2025-26/2127"
click at [413, 327] on div "TAX INVOICE Lemon Salon [STREET_ADDRESS][PERSON_NAME] GSTIN : 27AAFCL2303R1Z9 N…" at bounding box center [431, 597] width 698 height 847
drag, startPoint x: 686, startPoint y: 499, endPoint x: 736, endPoint y: 498, distance: 50.0
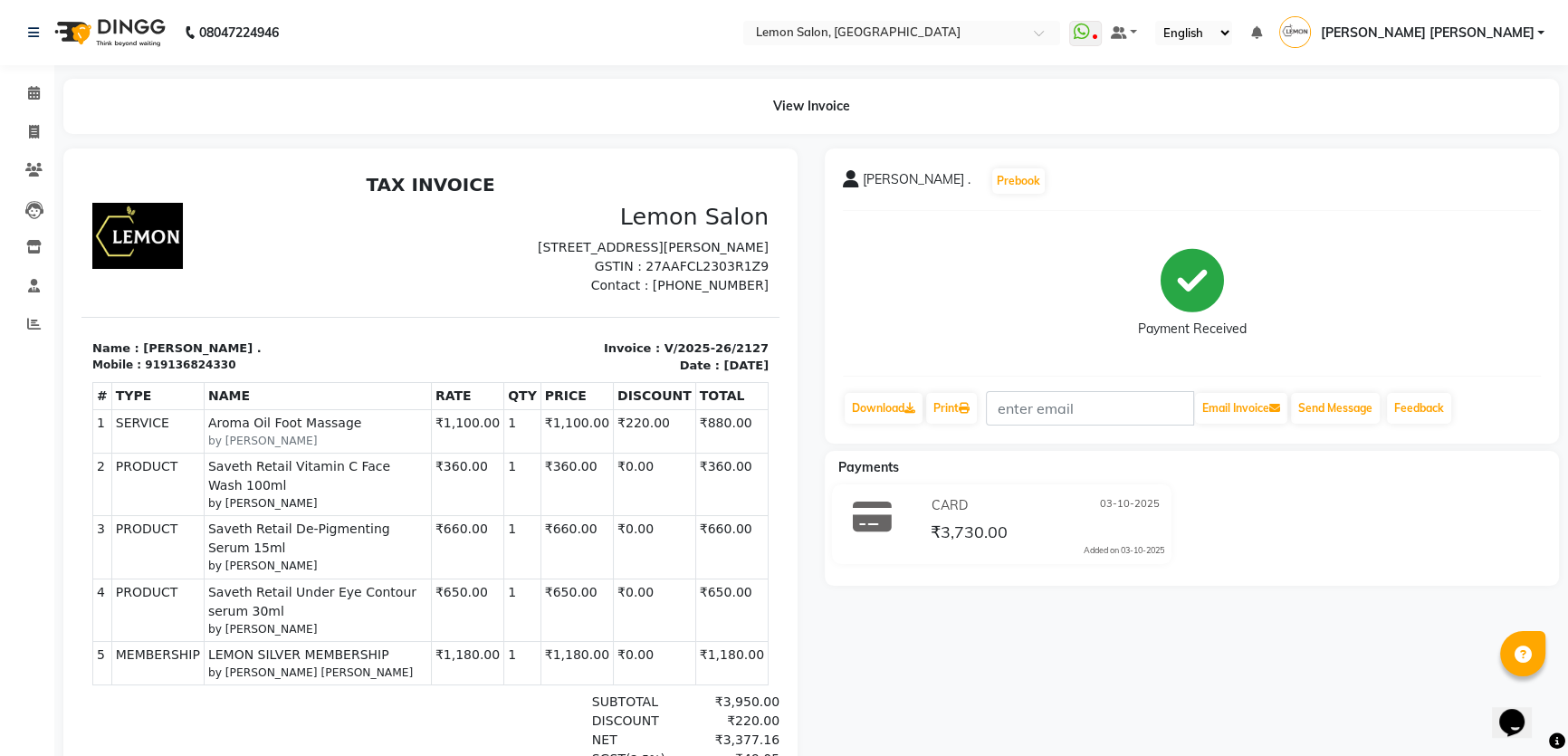
click at [736, 498] on td "₹360.00" at bounding box center [731, 484] width 72 height 62
click at [659, 529] on td "₹0.00" at bounding box center [655, 548] width 83 height 62
click at [352, 373] on div "Mobile : 919136824330" at bounding box center [256, 365] width 328 height 17
click at [45, 331] on span at bounding box center [34, 324] width 32 height 20
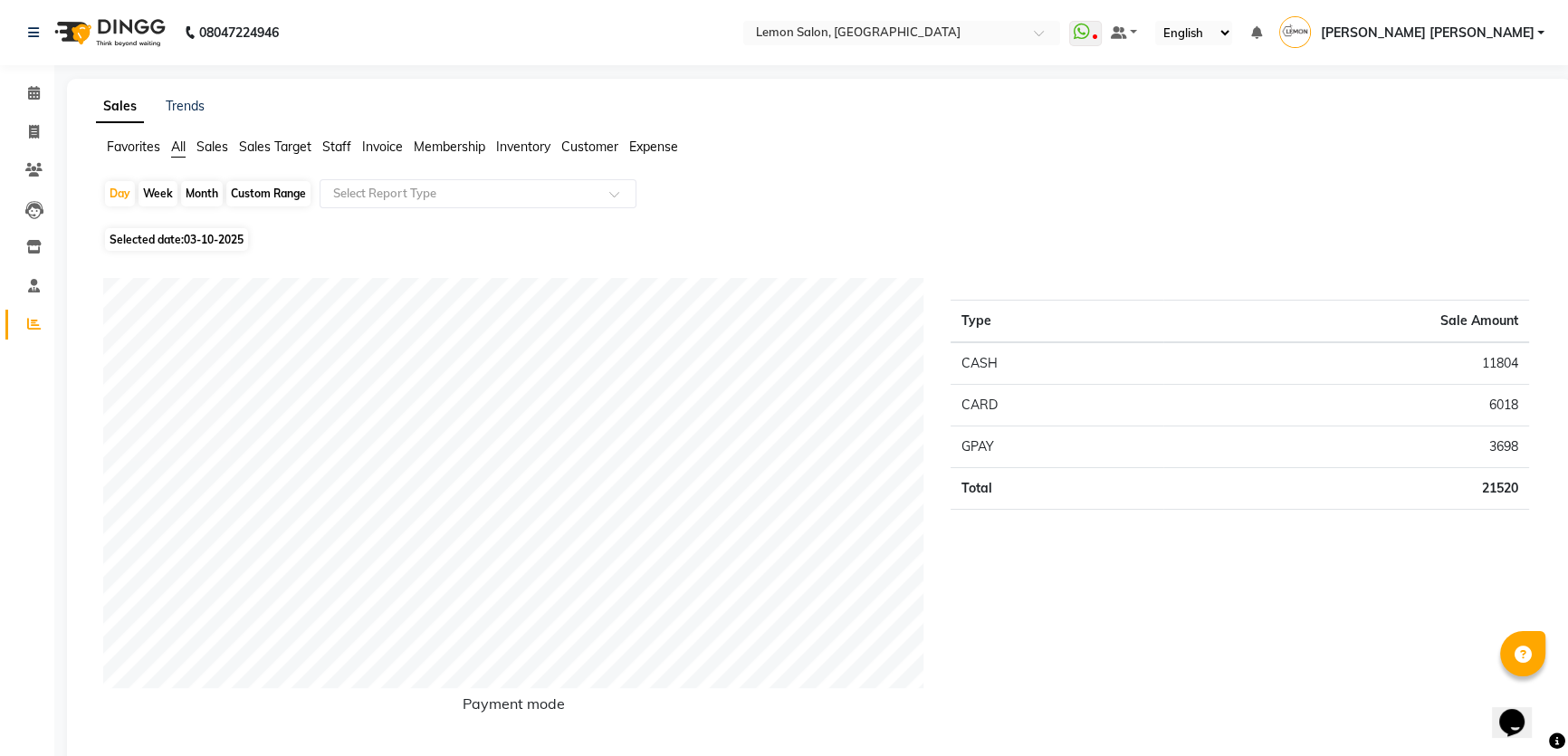
click at [676, 145] on span "Expense" at bounding box center [654, 146] width 49 height 17
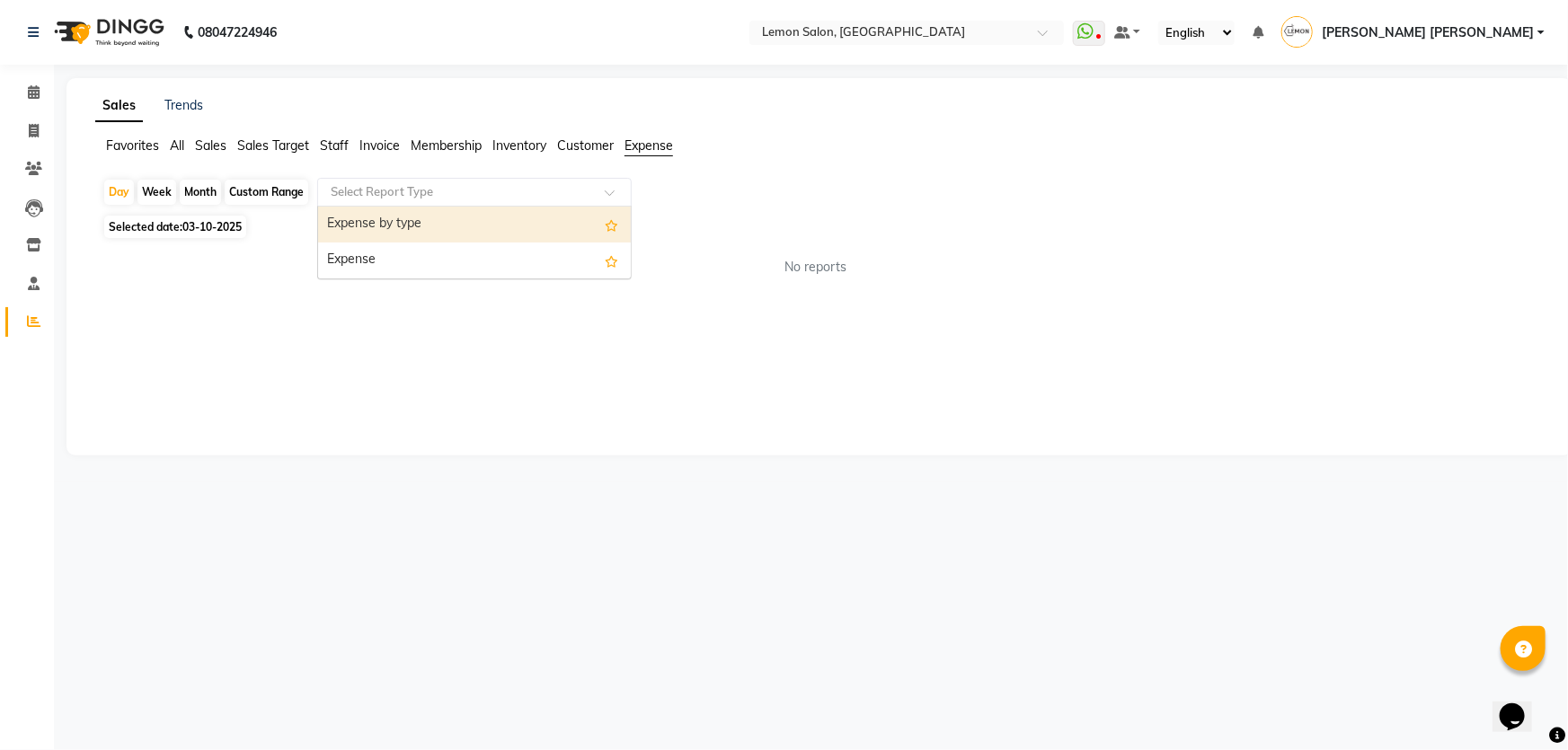
click at [486, 192] on input "text" at bounding box center [457, 192] width 259 height 18
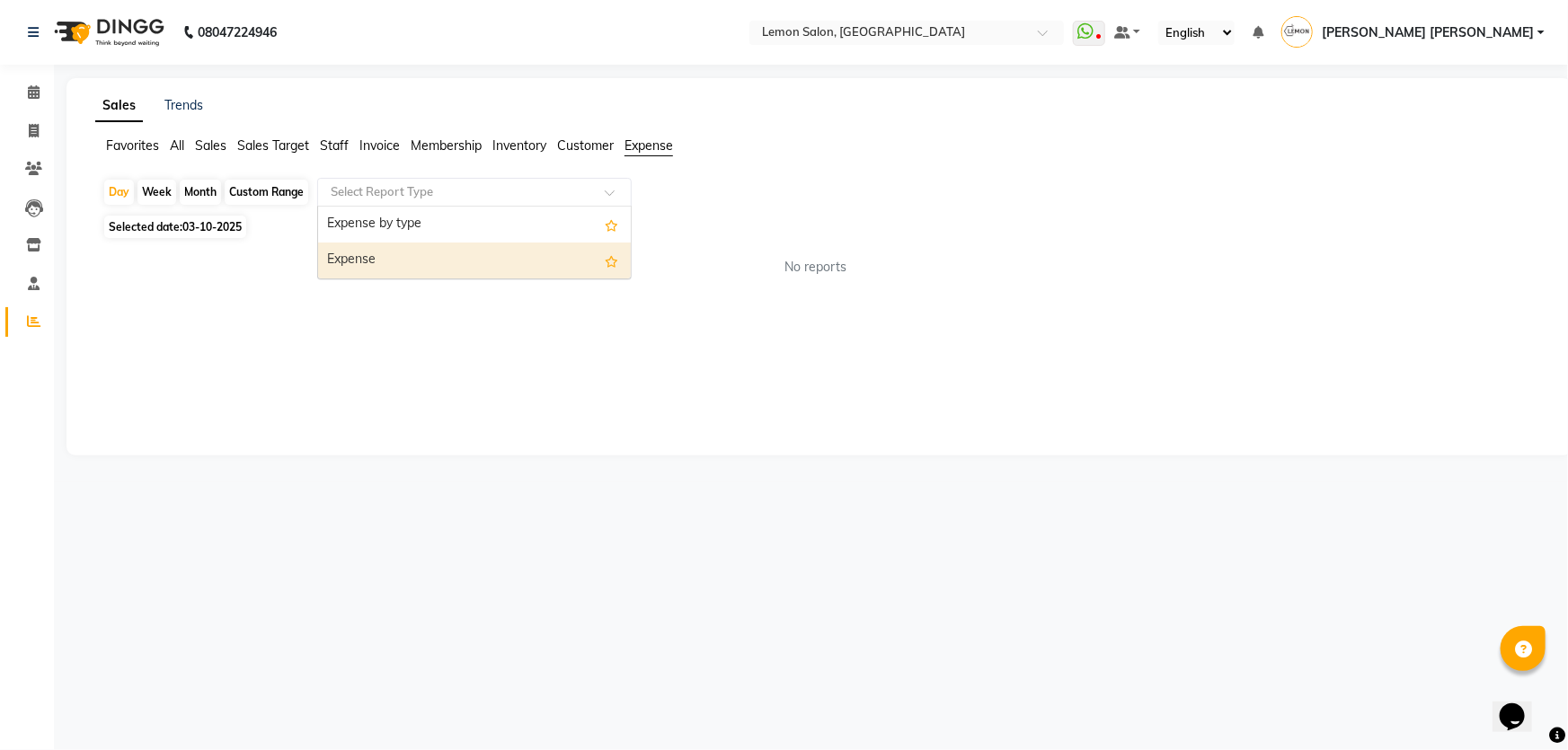
click at [449, 243] on div "Expense" at bounding box center [474, 260] width 313 height 36
select select "csv"
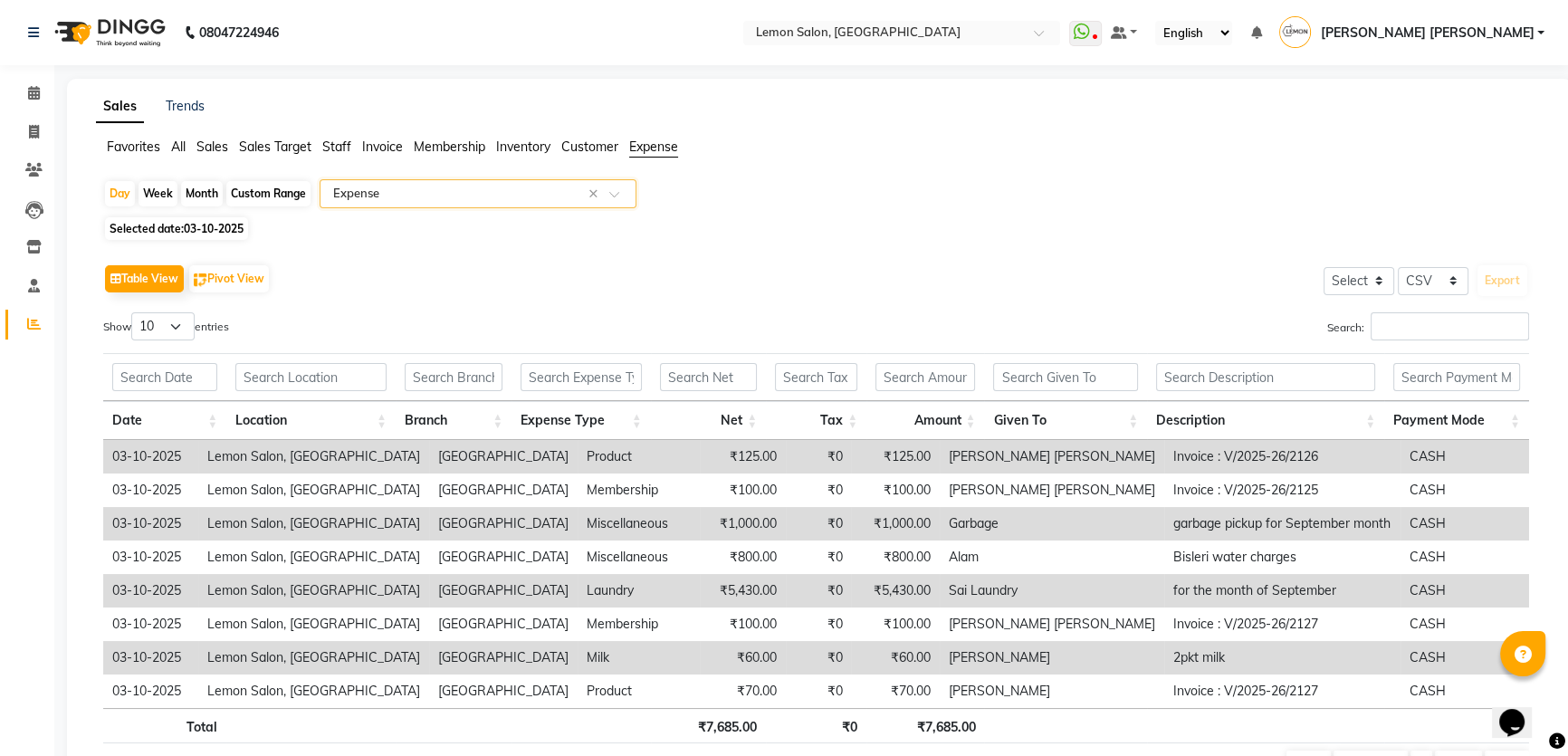
click at [566, 423] on th "Expense Type" at bounding box center [581, 420] width 139 height 39
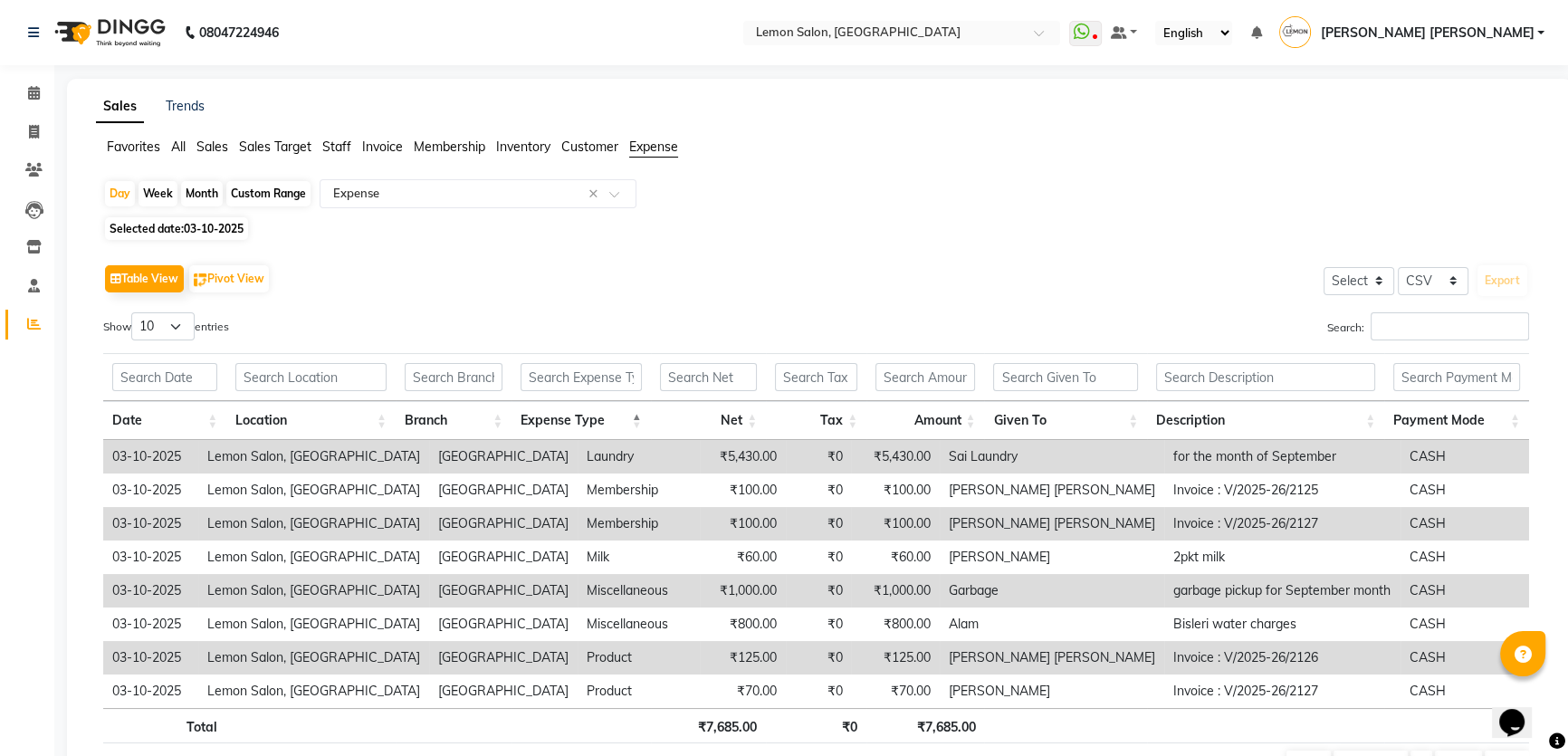
click at [538, 272] on div "Table View Pivot View Select Select CSV PDF Export" at bounding box center [816, 278] width 1426 height 38
click at [45, 90] on span at bounding box center [34, 93] width 32 height 20
